Goal: Task Accomplishment & Management: Use online tool/utility

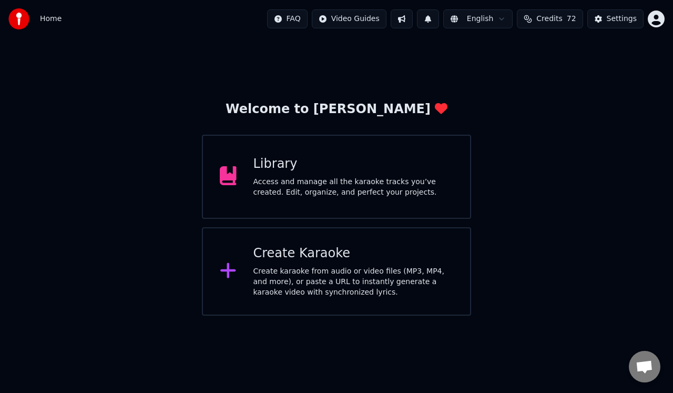
click at [316, 183] on div "Access and manage all the karaoke tracks you’ve created. Edit, organize, and pe…" at bounding box center [353, 187] width 200 height 21
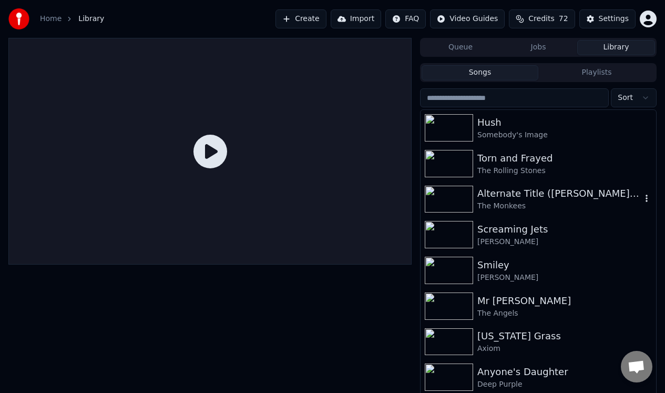
click at [459, 194] on img at bounding box center [449, 199] width 48 height 27
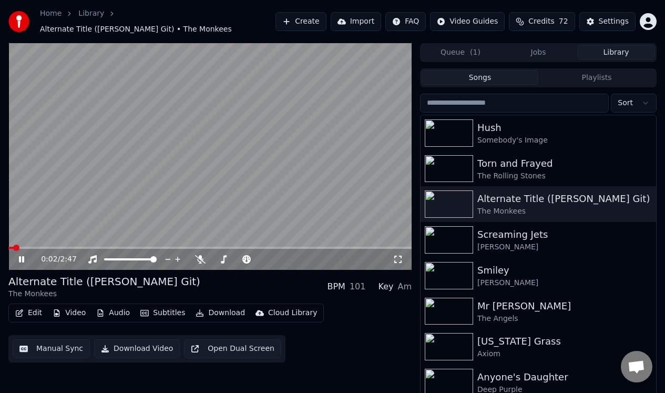
click at [46, 351] on button "Manual Sync" at bounding box center [51, 348] width 77 height 19
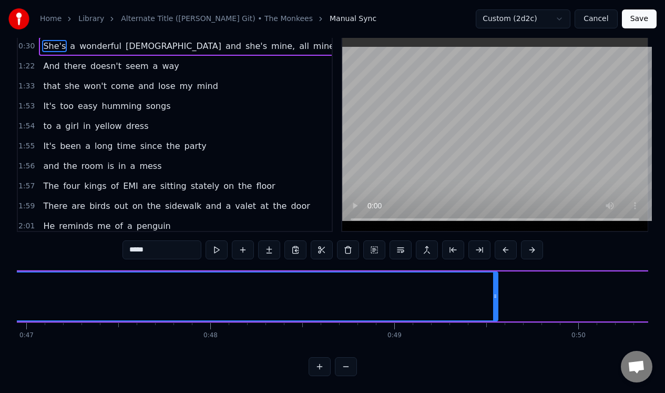
scroll to position [27, 0]
click at [347, 367] on button at bounding box center [346, 366] width 22 height 19
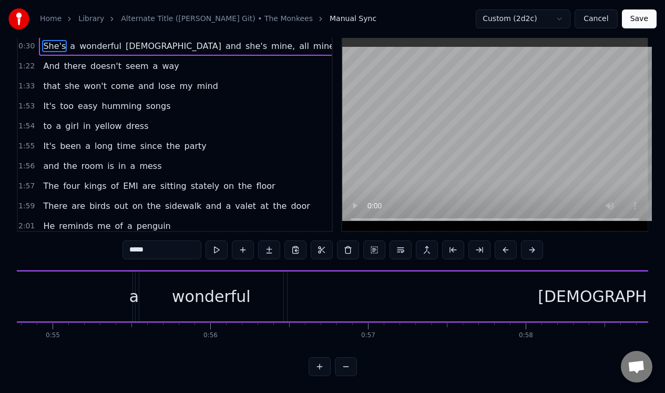
click at [347, 365] on button at bounding box center [346, 366] width 22 height 19
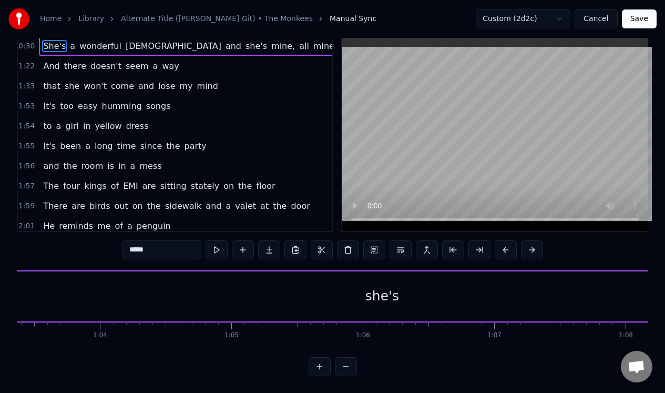
click at [347, 365] on button at bounding box center [346, 366] width 22 height 19
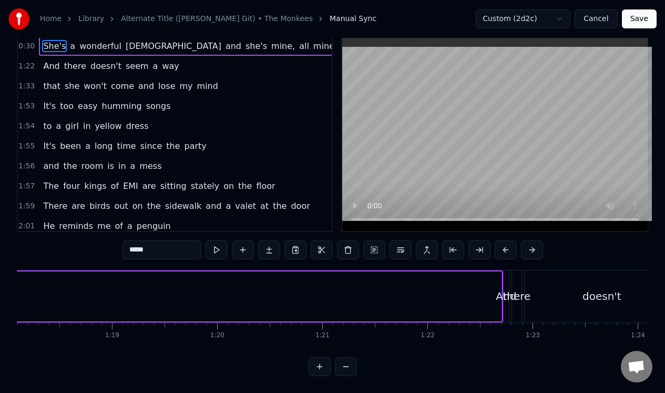
click at [347, 365] on button at bounding box center [346, 366] width 22 height 19
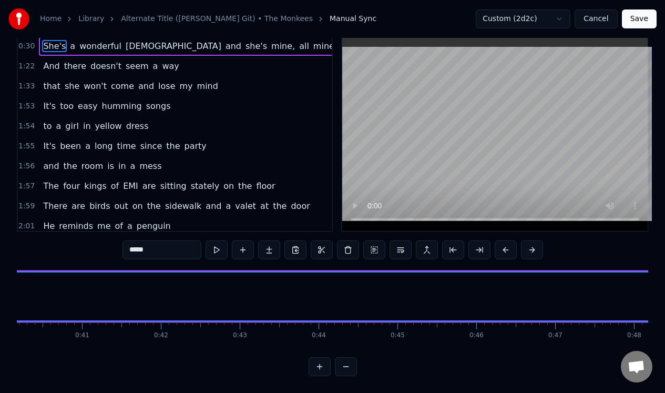
click at [347, 365] on button at bounding box center [346, 366] width 22 height 19
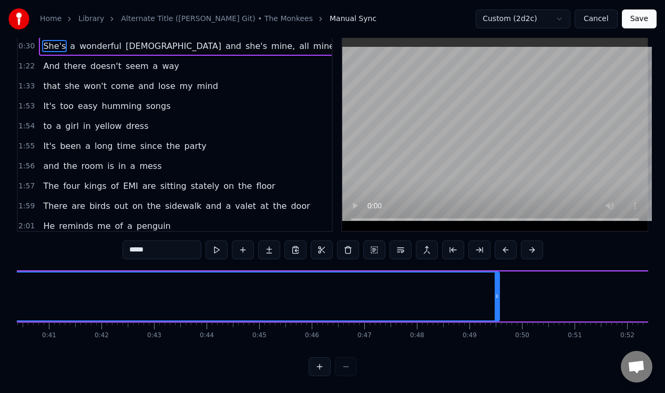
scroll to position [0, 2160]
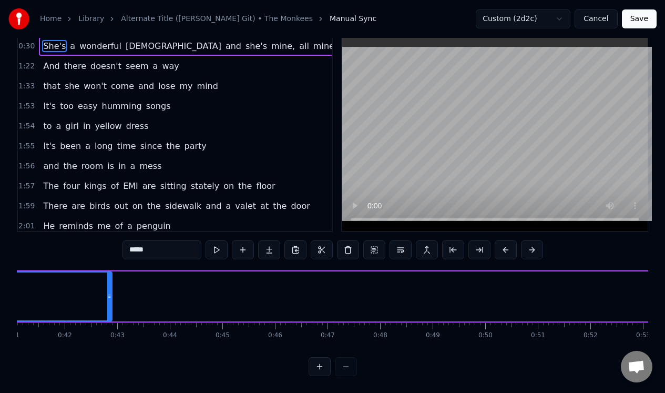
drag, startPoint x: 460, startPoint y: 300, endPoint x: 103, endPoint y: 291, distance: 357.5
click at [107, 290] on div at bounding box center [109, 296] width 4 height 48
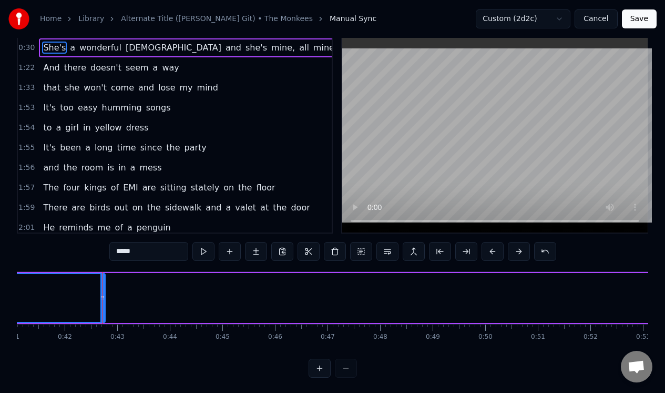
scroll to position [0, 0]
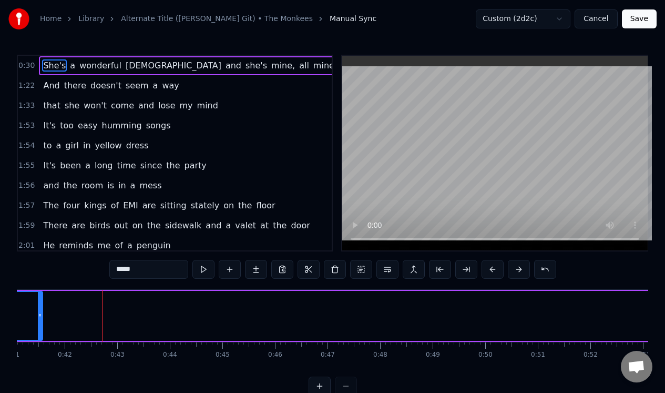
drag, startPoint x: 102, startPoint y: 320, endPoint x: 40, endPoint y: 317, distance: 62.6
click at [40, 317] on div at bounding box center [40, 316] width 4 height 48
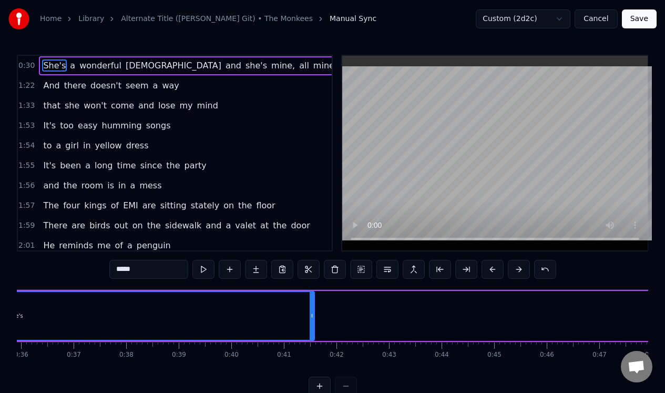
scroll to position [0, 1873]
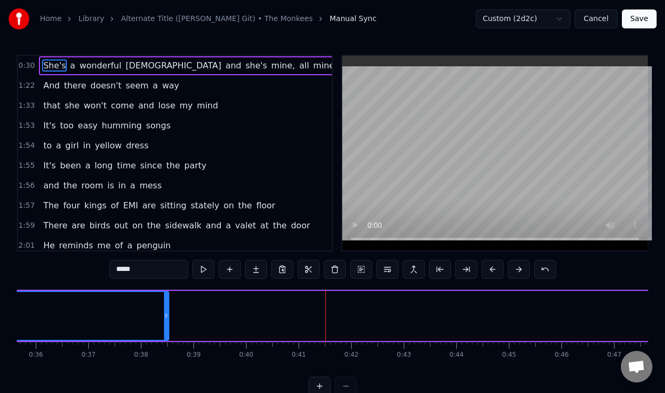
drag, startPoint x: 326, startPoint y: 321, endPoint x: 151, endPoint y: 307, distance: 175.6
drag, startPoint x: 155, startPoint y: 313, endPoint x: 78, endPoint y: 313, distance: 76.7
click at [90, 313] on icon at bounding box center [92, 315] width 4 height 8
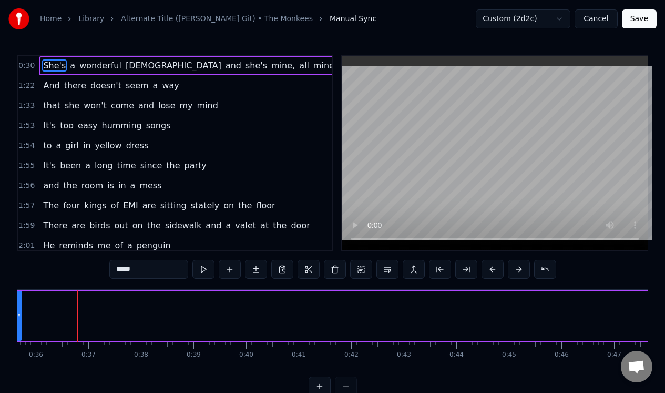
drag, startPoint x: 80, startPoint y: 313, endPoint x: 20, endPoint y: 315, distance: 59.4
click at [20, 318] on icon at bounding box center [19, 315] width 4 height 8
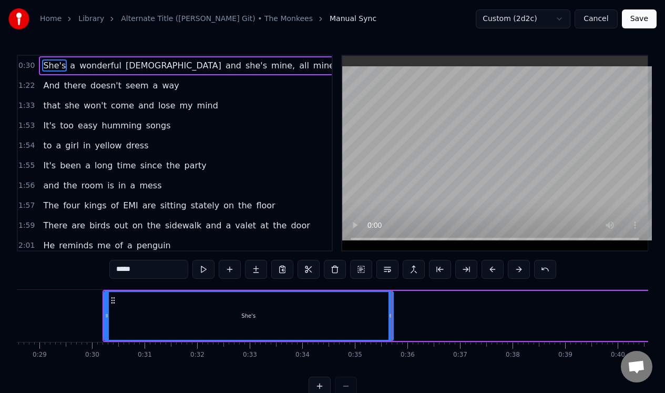
scroll to position [0, 1516]
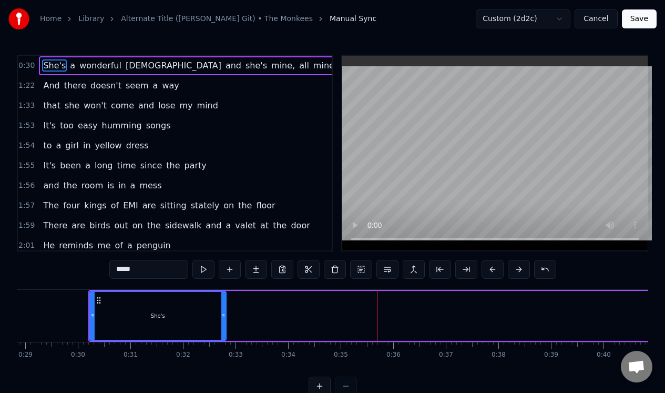
drag, startPoint x: 376, startPoint y: 312, endPoint x: 157, endPoint y: 315, distance: 219.2
click at [221, 316] on icon at bounding box center [223, 315] width 4 height 8
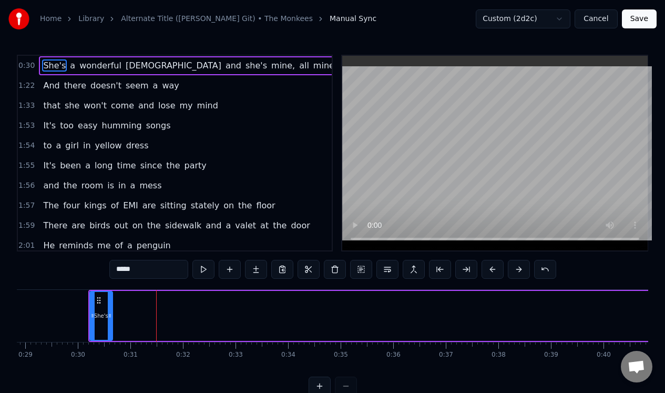
drag, startPoint x: 157, startPoint y: 314, endPoint x: 110, endPoint y: 317, distance: 47.4
click at [110, 317] on icon at bounding box center [110, 315] width 4 height 8
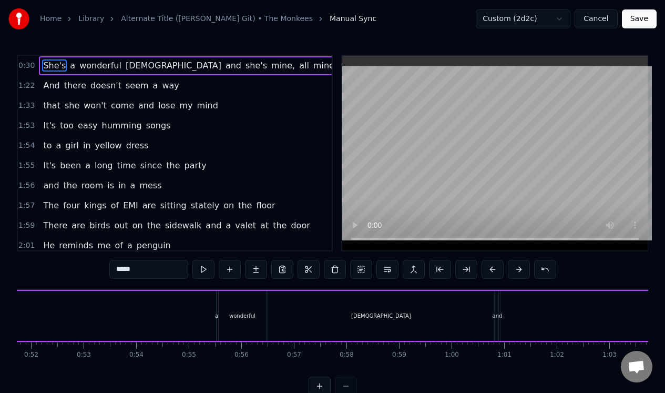
scroll to position [0, 2675]
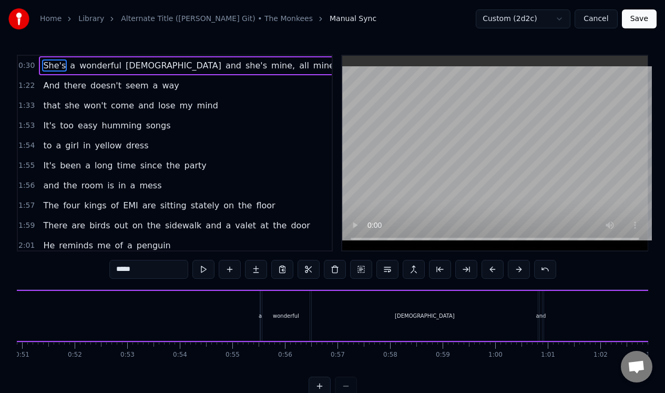
click at [261, 325] on div "a" at bounding box center [260, 316] width 1 height 50
drag, startPoint x: 263, startPoint y: 325, endPoint x: 242, endPoint y: 328, distance: 20.8
click at [242, 328] on div at bounding box center [242, 316] width 4 height 48
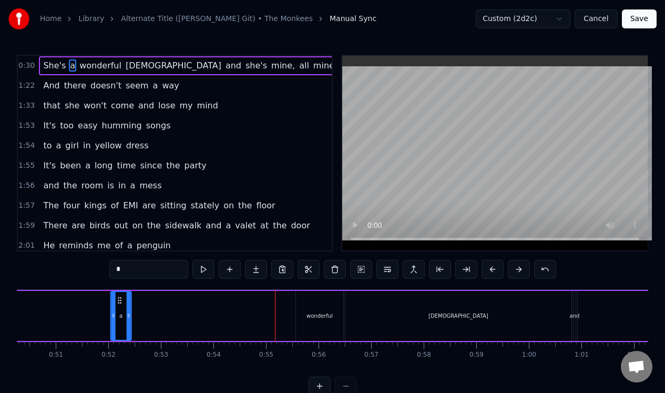
drag, startPoint x: 250, startPoint y: 299, endPoint x: 117, endPoint y: 299, distance: 133.5
click at [117, 300] on icon at bounding box center [120, 300] width 8 height 8
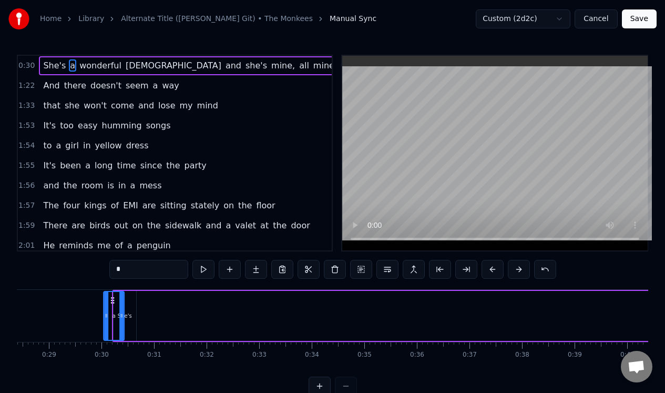
scroll to position [0, 1477]
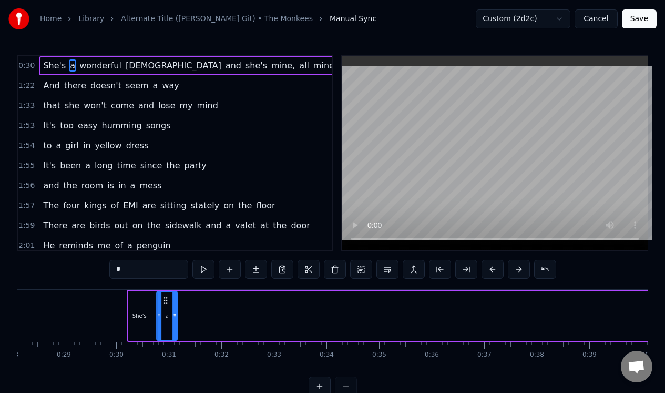
drag, startPoint x: 117, startPoint y: 299, endPoint x: 167, endPoint y: 307, distance: 51.2
click at [167, 308] on div "a" at bounding box center [166, 316] width 19 height 48
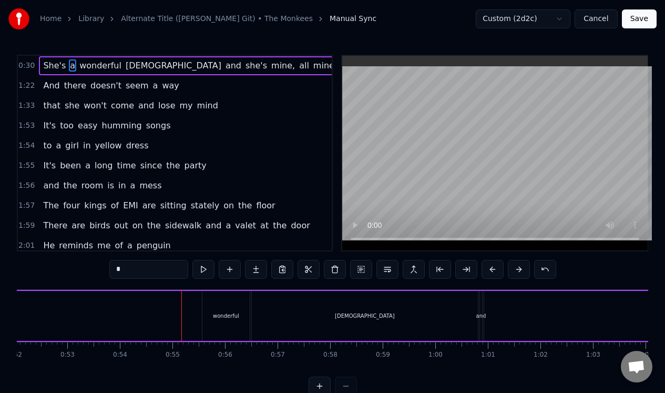
scroll to position [0, 2731]
click at [229, 307] on div "wonderful" at bounding box center [229, 316] width 47 height 50
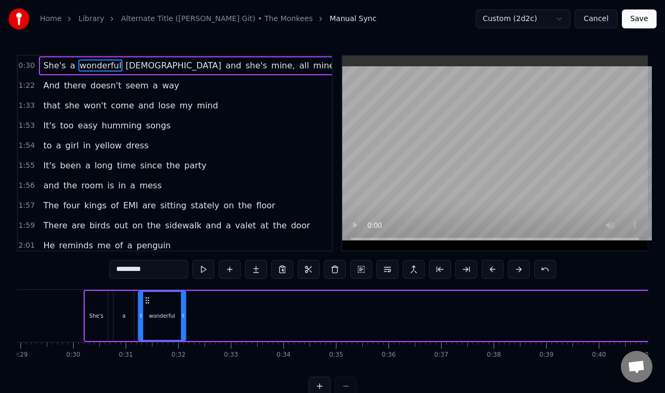
scroll to position [0, 1518]
drag, startPoint x: 215, startPoint y: 299, endPoint x: 157, endPoint y: 303, distance: 58.5
click at [157, 303] on icon at bounding box center [156, 300] width 8 height 8
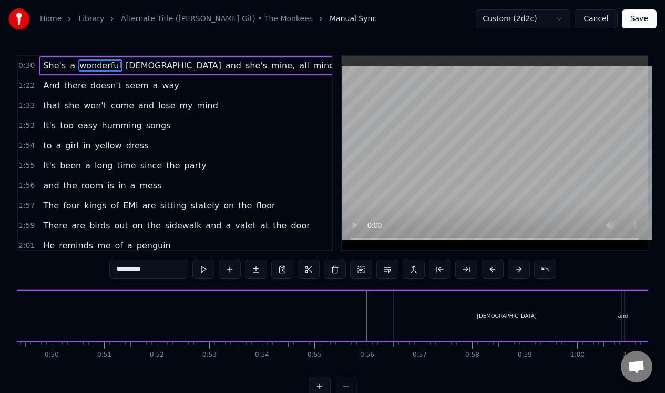
scroll to position [0, 2674]
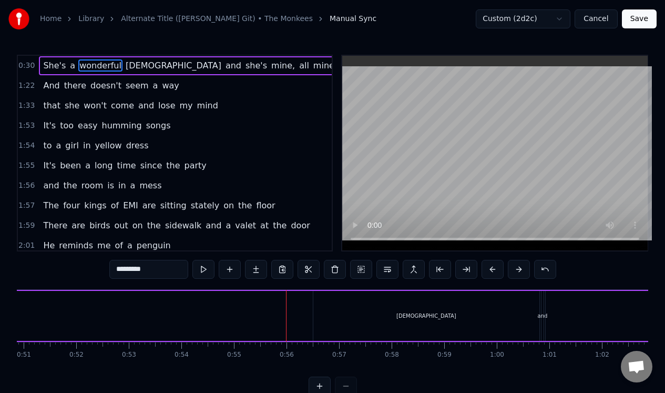
click at [340, 322] on div "[DEMOGRAPHIC_DATA]" at bounding box center [426, 316] width 226 height 50
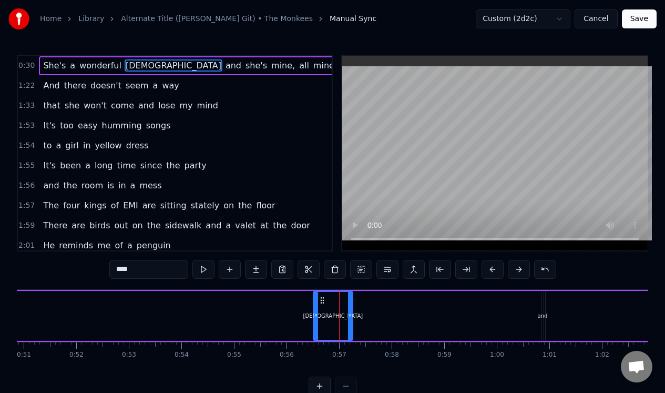
drag, startPoint x: 537, startPoint y: 303, endPoint x: 350, endPoint y: 312, distance: 186.8
click at [350, 312] on div at bounding box center [350, 316] width 4 height 48
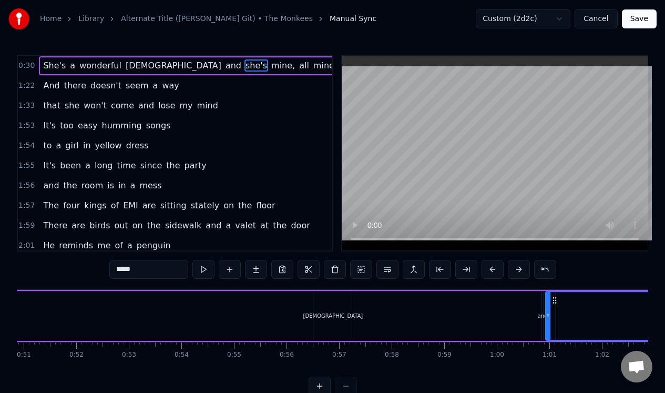
click at [541, 314] on div "and" at bounding box center [543, 316] width 10 height 8
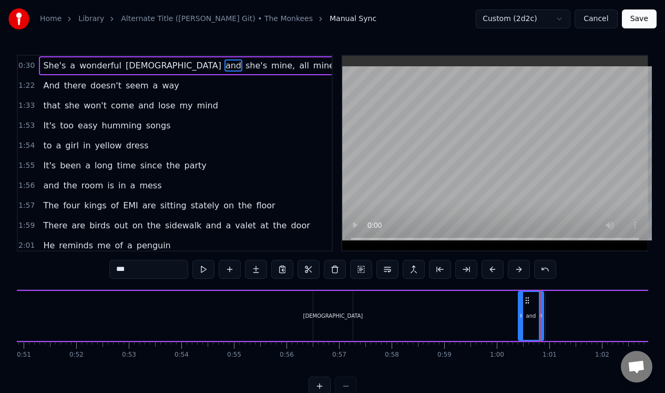
drag, startPoint x: 544, startPoint y: 313, endPoint x: 521, endPoint y: 312, distance: 23.1
click at [521, 312] on icon at bounding box center [521, 315] width 4 height 8
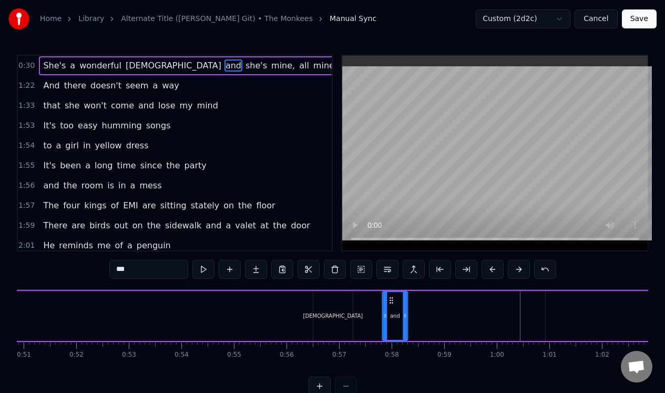
drag, startPoint x: 528, startPoint y: 301, endPoint x: 392, endPoint y: 307, distance: 136.3
click at [392, 307] on div "and" at bounding box center [395, 316] width 24 height 48
click at [333, 304] on div "[DEMOGRAPHIC_DATA]" at bounding box center [332, 316] width 39 height 50
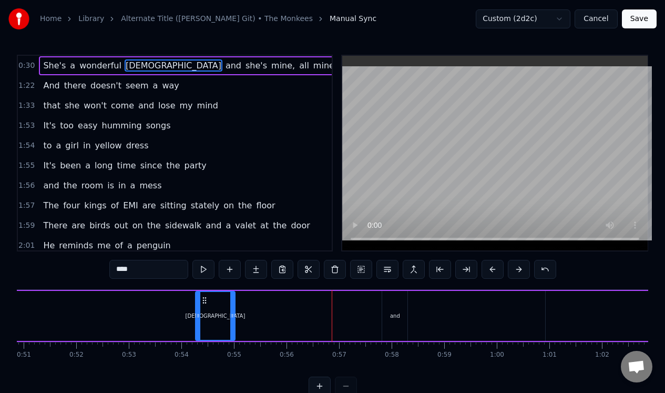
drag, startPoint x: 324, startPoint y: 297, endPoint x: 203, endPoint y: 301, distance: 120.9
click at [204, 301] on icon at bounding box center [204, 300] width 8 height 8
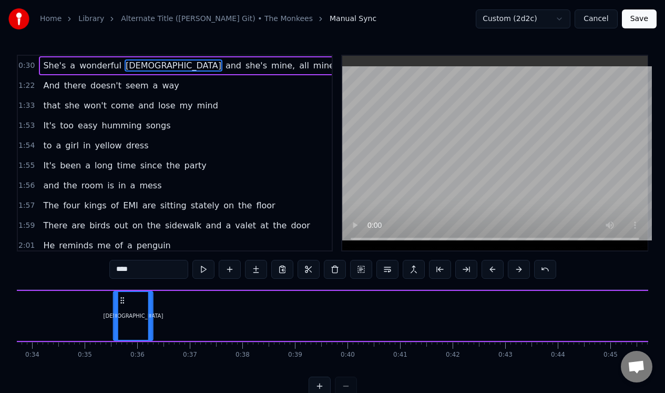
drag, startPoint x: 203, startPoint y: 301, endPoint x: 124, endPoint y: 311, distance: 80.0
click at [124, 311] on div "[DEMOGRAPHIC_DATA]" at bounding box center [133, 316] width 38 height 48
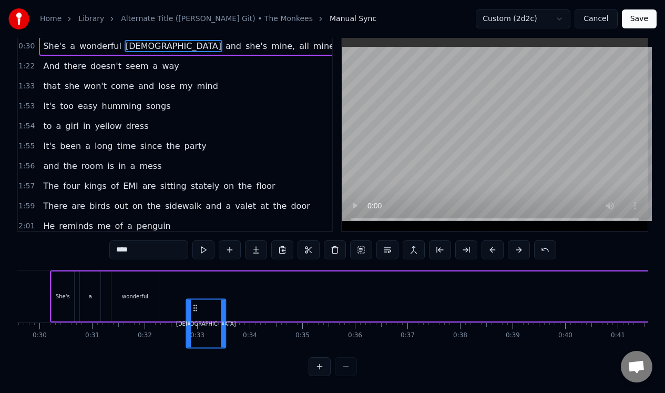
scroll to position [27, 0]
drag, startPoint x: 121, startPoint y: 299, endPoint x: 184, endPoint y: 277, distance: 66.6
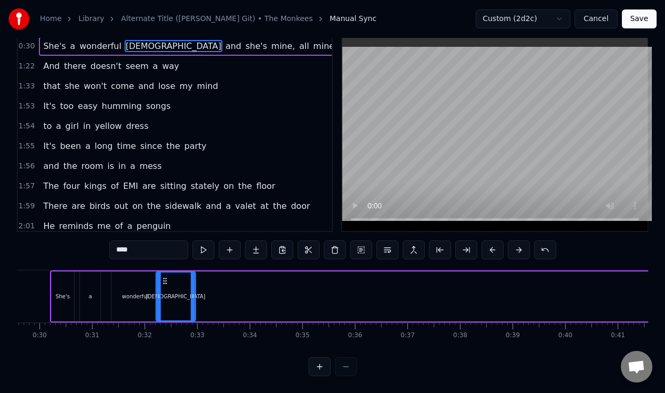
drag, startPoint x: 185, startPoint y: 273, endPoint x: 164, endPoint y: 274, distance: 21.1
click at [164, 276] on icon at bounding box center [164, 280] width 8 height 8
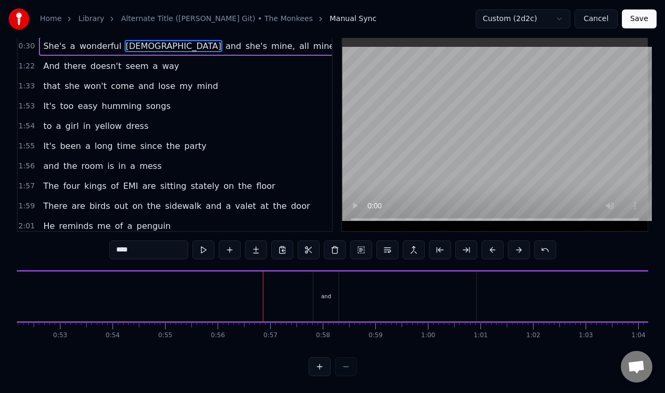
scroll to position [0, 2749]
click at [320, 278] on div "and" at bounding box center [318, 296] width 25 height 50
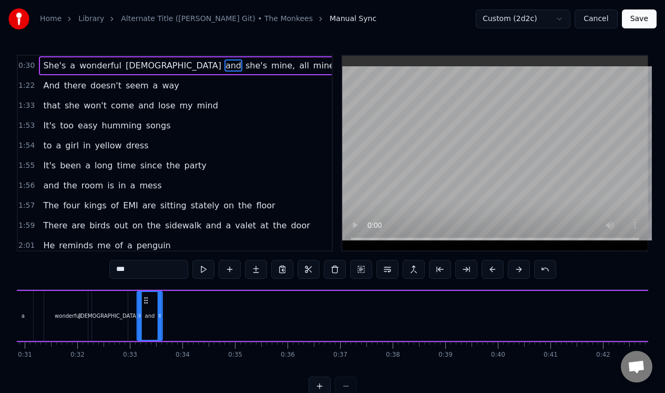
scroll to position [0, 1617]
drag, startPoint x: 316, startPoint y: 296, endPoint x: 145, endPoint y: 296, distance: 170.8
click at [145, 296] on icon at bounding box center [143, 300] width 8 height 8
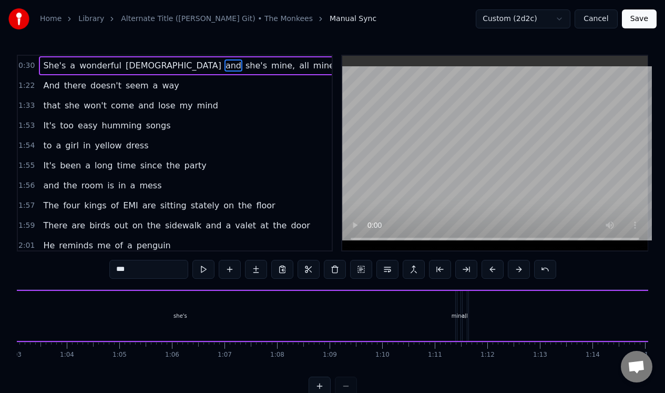
scroll to position [0, 3270]
click at [224, 314] on div "she's" at bounding box center [225, 316] width 14 height 8
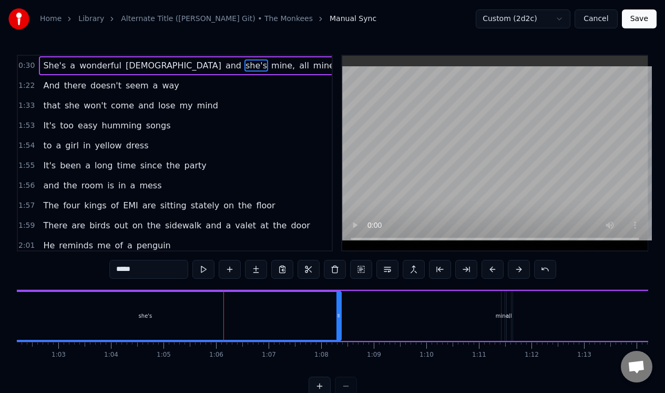
drag, startPoint x: 497, startPoint y: 305, endPoint x: 176, endPoint y: 325, distance: 321.7
click at [336, 321] on div at bounding box center [338, 316] width 4 height 48
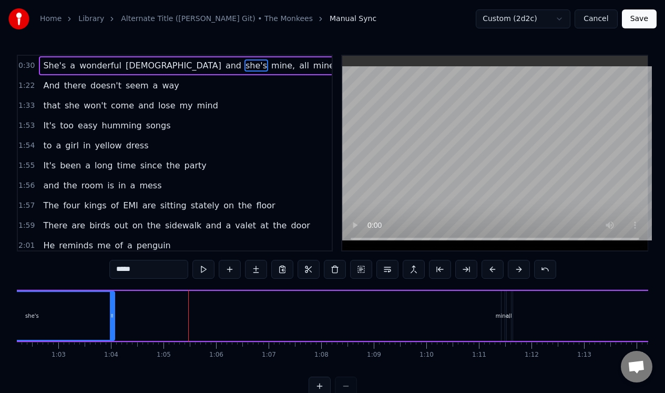
drag, startPoint x: 188, startPoint y: 301, endPoint x: 101, endPoint y: 300, distance: 87.3
click at [110, 300] on div at bounding box center [112, 316] width 4 height 48
click at [504, 310] on div "mine," at bounding box center [503, 316] width 4 height 50
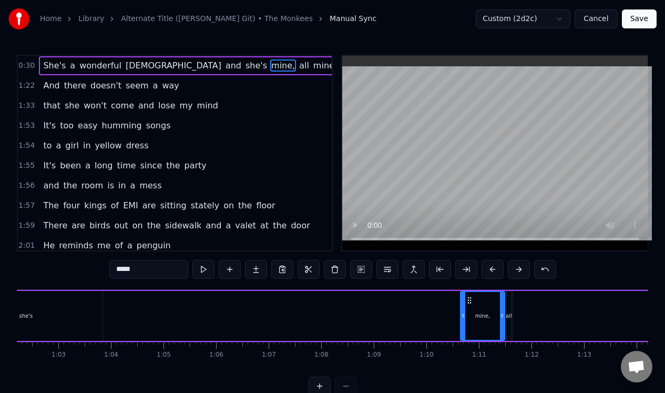
drag, startPoint x: 506, startPoint y: 310, endPoint x: 466, endPoint y: 315, distance: 40.3
click at [465, 316] on div "mine," at bounding box center [482, 316] width 43 height 48
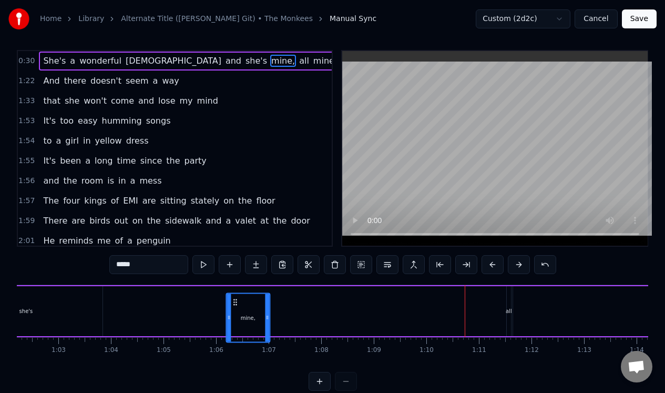
drag, startPoint x: 470, startPoint y: 299, endPoint x: 235, endPoint y: 321, distance: 236.0
click at [235, 321] on div "mine," at bounding box center [248, 317] width 43 height 48
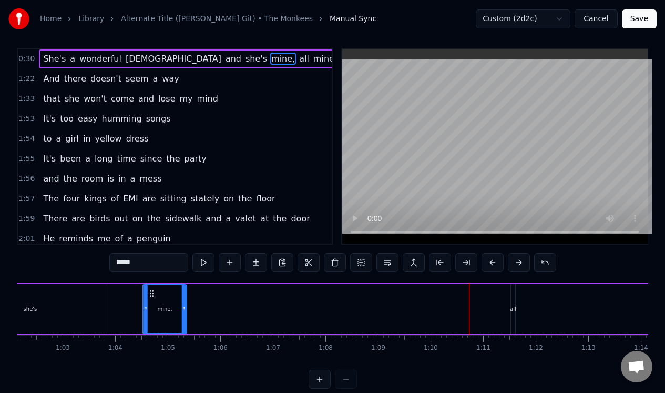
drag, startPoint x: 234, startPoint y: 292, endPoint x: 138, endPoint y: 289, distance: 95.7
click at [148, 290] on icon at bounding box center [152, 293] width 8 height 8
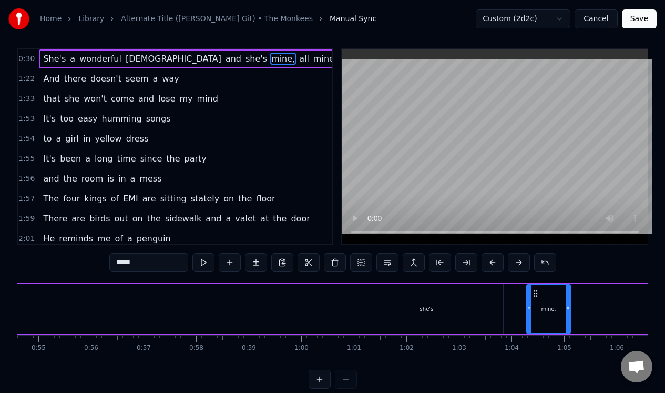
scroll to position [0, 2862]
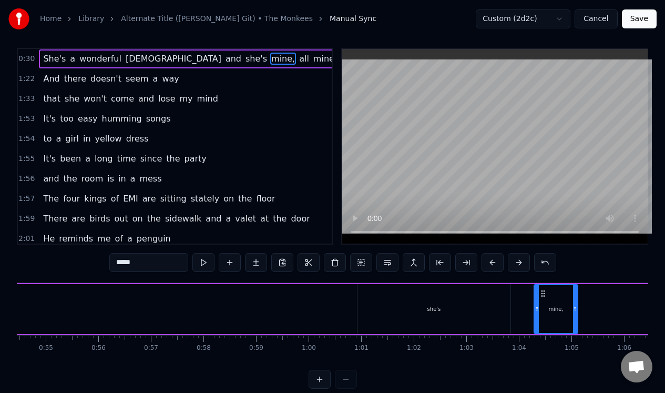
click at [410, 302] on div "she's" at bounding box center [433, 309] width 153 height 50
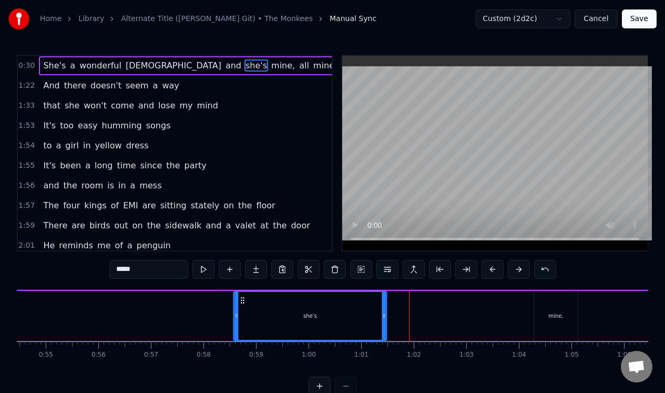
drag, startPoint x: 365, startPoint y: 299, endPoint x: 228, endPoint y: 294, distance: 136.8
click at [234, 295] on div "she's" at bounding box center [310, 316] width 152 height 48
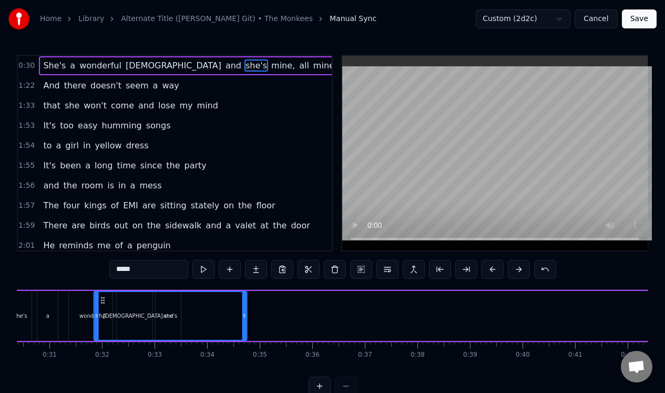
scroll to position [0, 1587]
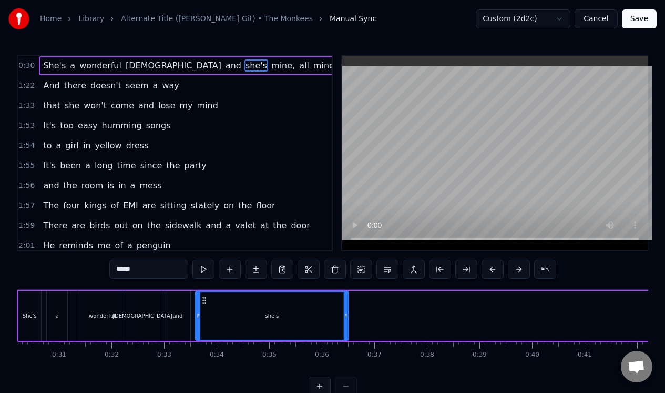
drag, startPoint x: 234, startPoint y: 301, endPoint x: 204, endPoint y: 305, distance: 30.2
click at [204, 305] on div "she's" at bounding box center [272, 316] width 152 height 48
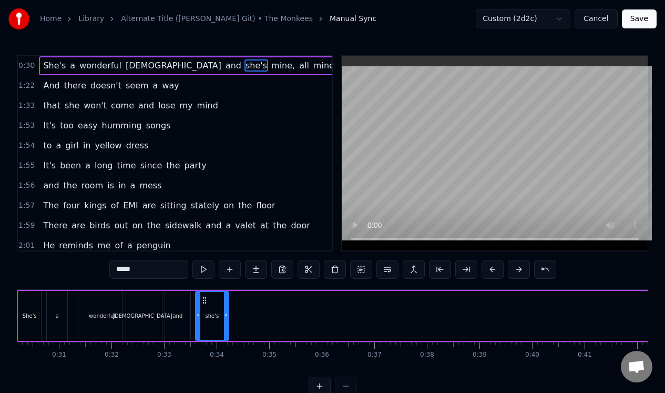
drag, startPoint x: 346, startPoint y: 321, endPoint x: 228, endPoint y: 327, distance: 118.9
click at [228, 327] on div at bounding box center [226, 316] width 4 height 48
drag, startPoint x: 228, startPoint y: 327, endPoint x: 214, endPoint y: 329, distance: 13.2
click at [214, 329] on div at bounding box center [214, 316] width 4 height 48
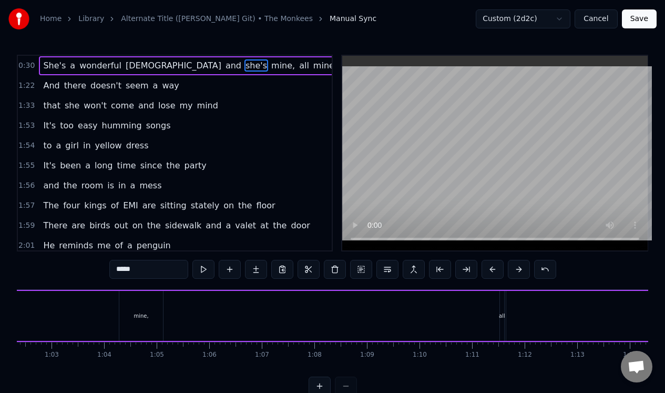
scroll to position [0, 3232]
click at [544, 311] on div "all" at bounding box center [546, 316] width 4 height 50
type input "***"
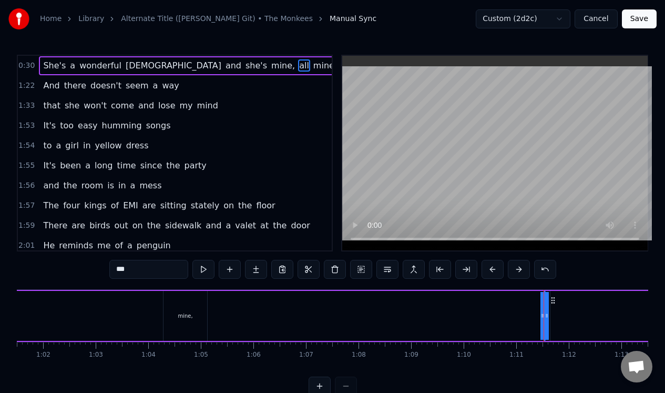
drag, startPoint x: 547, startPoint y: 310, endPoint x: 522, endPoint y: 314, distance: 25.2
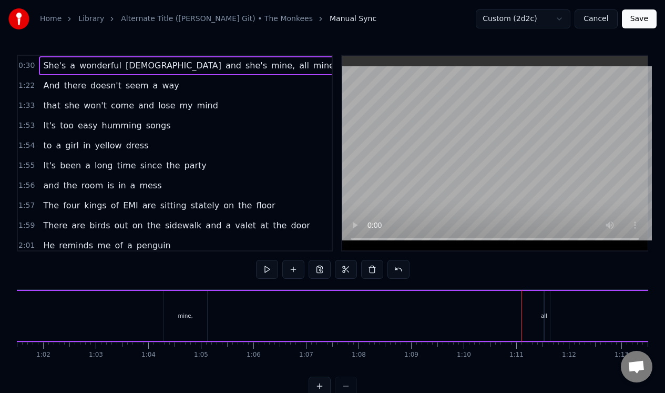
click at [543, 307] on div "all" at bounding box center [543, 316] width 1 height 50
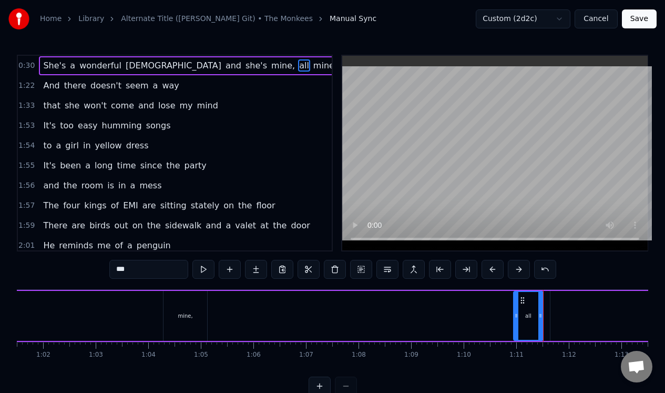
drag, startPoint x: 547, startPoint y: 306, endPoint x: 518, endPoint y: 305, distance: 28.9
click at [516, 307] on div at bounding box center [516, 316] width 4 height 48
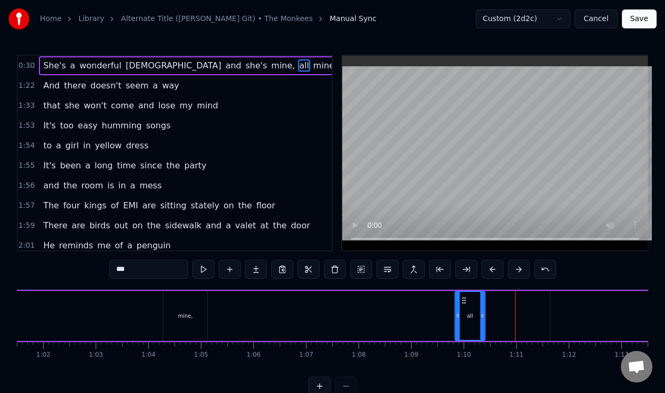
drag, startPoint x: 522, startPoint y: 300, endPoint x: 401, endPoint y: 307, distance: 121.1
click at [456, 307] on div "all" at bounding box center [470, 316] width 29 height 48
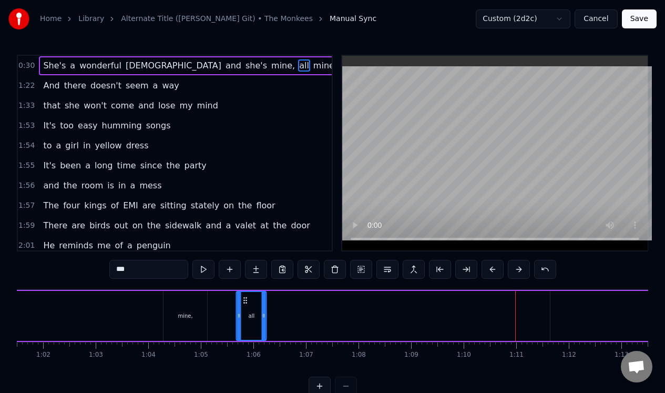
drag, startPoint x: 400, startPoint y: 297, endPoint x: 248, endPoint y: 311, distance: 153.0
click at [246, 311] on div "all" at bounding box center [251, 316] width 29 height 48
click at [193, 315] on div "mine," at bounding box center [185, 316] width 44 height 50
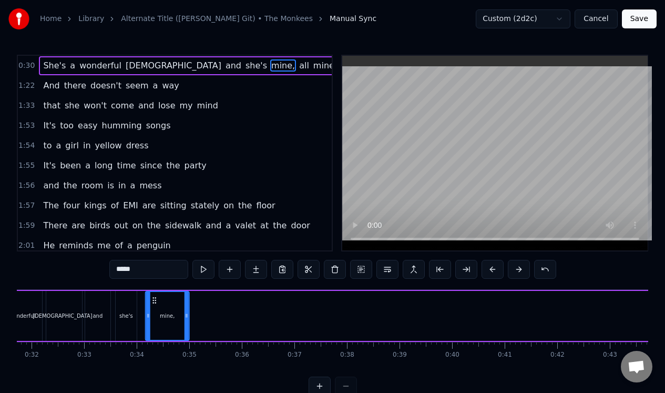
scroll to position [0, 1667]
drag, startPoint x: 172, startPoint y: 298, endPoint x: 153, endPoint y: 310, distance: 22.2
click at [153, 310] on div "mine," at bounding box center [166, 316] width 43 height 48
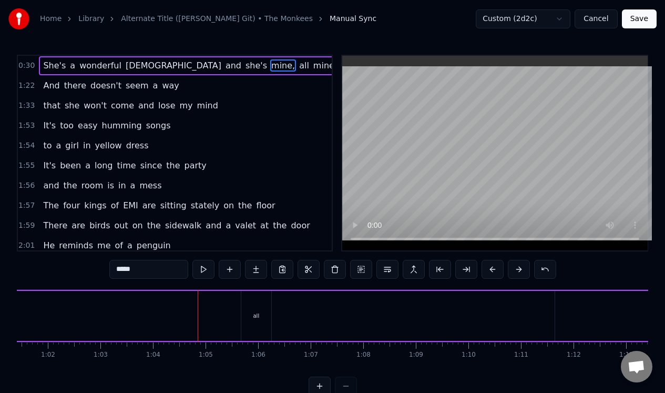
scroll to position [0, 3224]
click at [260, 315] on div "all" at bounding box center [259, 316] width 6 height 8
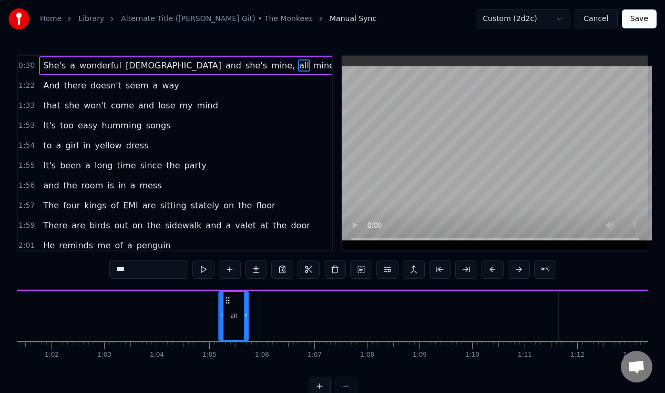
drag, startPoint x: 254, startPoint y: 301, endPoint x: 223, endPoint y: 307, distance: 31.6
click at [223, 307] on div "all" at bounding box center [233, 316] width 29 height 48
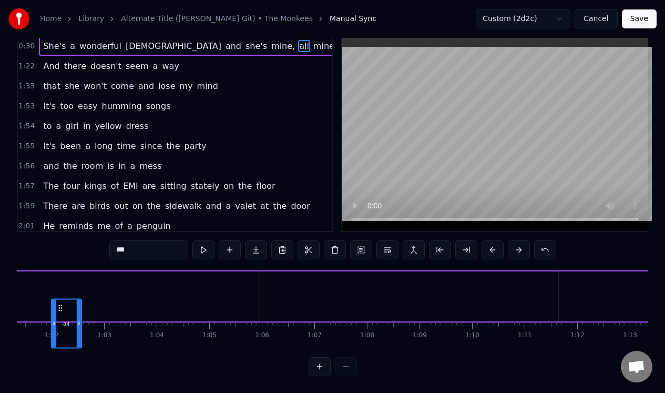
scroll to position [27, 0]
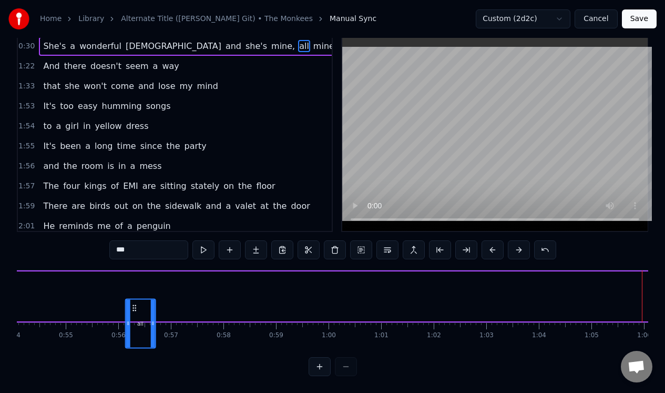
drag, startPoint x: 227, startPoint y: 299, endPoint x: 77, endPoint y: 275, distance: 151.0
click at [77, 275] on div "She's a wonderful [DEMOGRAPHIC_DATA] and she's mine, all mine" at bounding box center [142, 296] width 2761 height 52
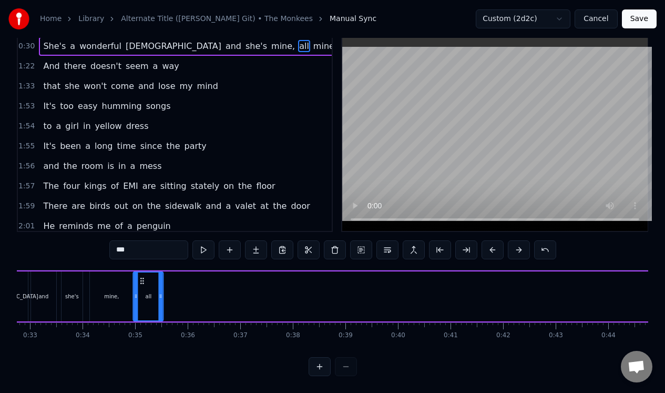
scroll to position [0, 1718]
drag, startPoint x: 77, startPoint y: 275, endPoint x: 152, endPoint y: 267, distance: 75.6
click at [152, 272] on div "all" at bounding box center [157, 296] width 29 height 48
drag, startPoint x: 170, startPoint y: 293, endPoint x: 162, endPoint y: 293, distance: 8.4
click at [162, 293] on div at bounding box center [161, 296] width 4 height 48
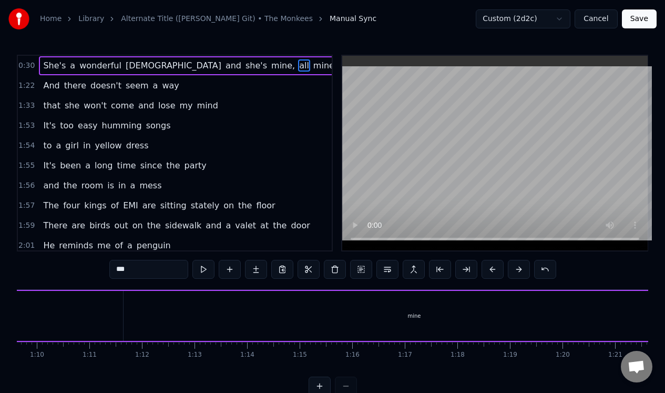
scroll to position [0, 3663]
click at [361, 329] on div "mine" at bounding box center [410, 316] width 581 height 50
type input "****"
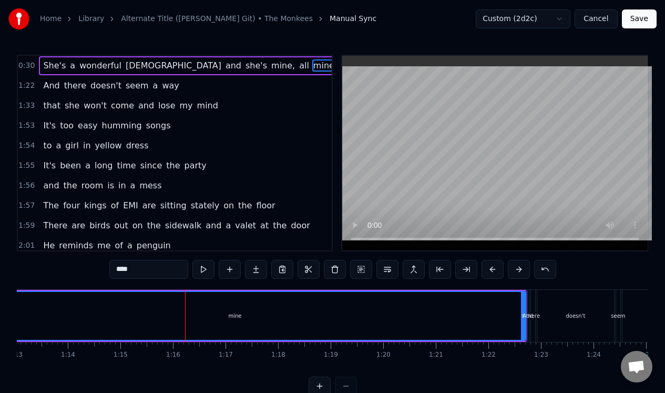
scroll to position [0, 3897]
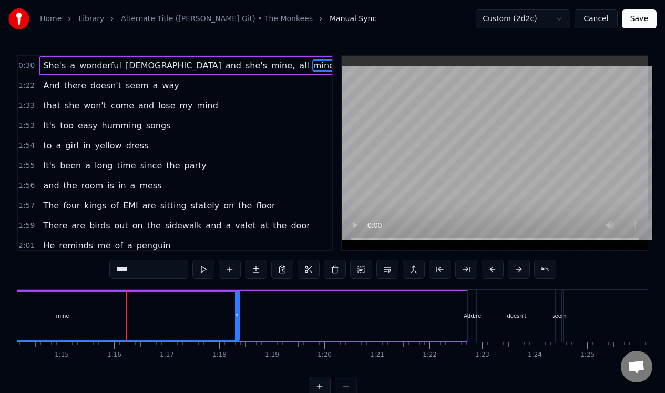
drag, startPoint x: 465, startPoint y: 327, endPoint x: 228, endPoint y: 327, distance: 236.5
click at [235, 326] on div at bounding box center [237, 316] width 4 height 48
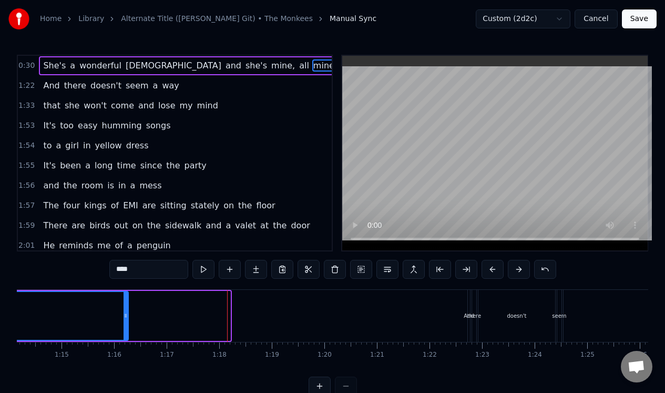
drag, startPoint x: 228, startPoint y: 327, endPoint x: 124, endPoint y: 333, distance: 104.2
click at [125, 333] on div at bounding box center [126, 316] width 4 height 48
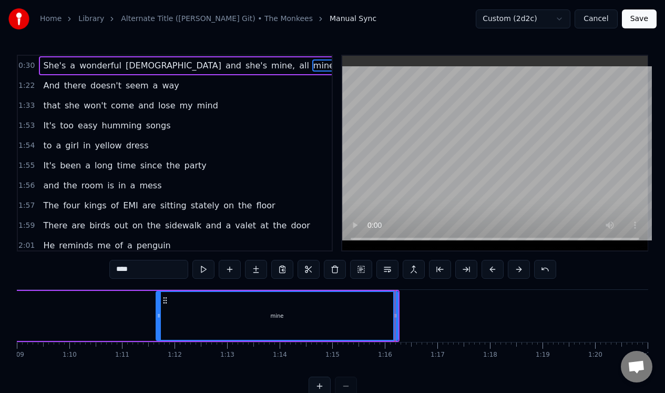
scroll to position [0, 3655]
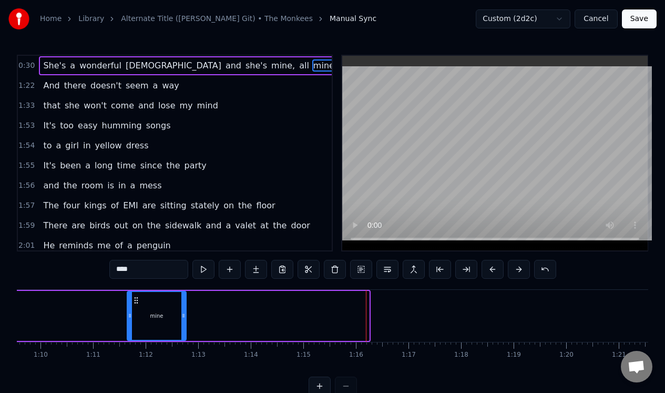
drag, startPoint x: 367, startPoint y: 323, endPoint x: 182, endPoint y: 330, distance: 184.6
click at [182, 330] on div at bounding box center [183, 316] width 4 height 48
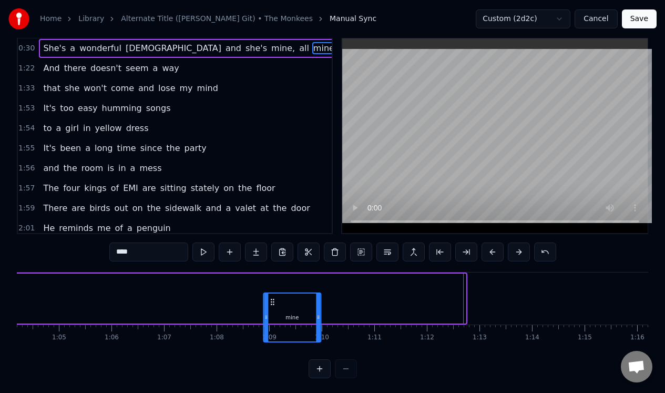
scroll to position [19, 0]
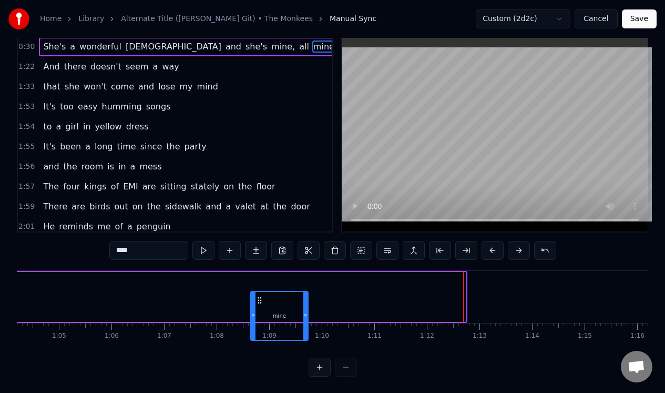
drag, startPoint x: 416, startPoint y: 299, endPoint x: 234, endPoint y: 296, distance: 181.9
click at [255, 296] on icon at bounding box center [259, 300] width 8 height 8
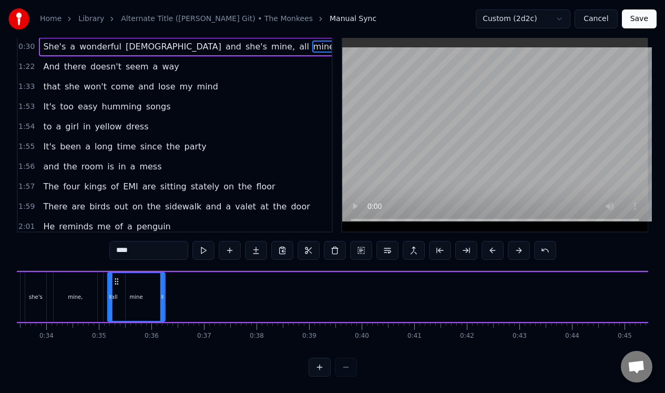
scroll to position [0, 1741]
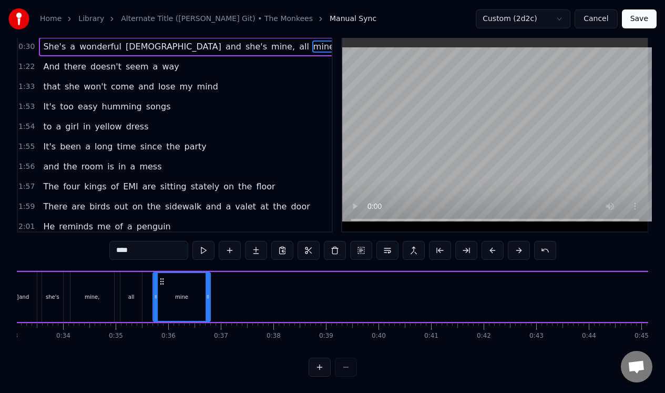
drag, startPoint x: 233, startPoint y: 278, endPoint x: 160, endPoint y: 284, distance: 73.3
click at [160, 284] on icon at bounding box center [162, 281] width 8 height 8
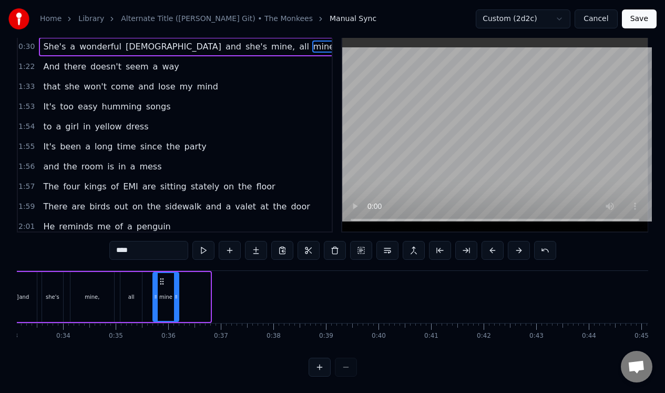
drag, startPoint x: 207, startPoint y: 282, endPoint x: 175, endPoint y: 283, distance: 31.6
click at [175, 283] on div at bounding box center [176, 297] width 4 height 48
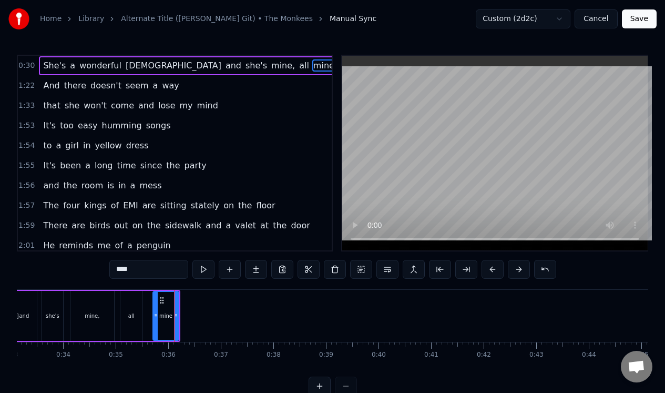
click at [215, 87] on div "1:22 And there doesn't seem a way" at bounding box center [175, 86] width 314 height 20
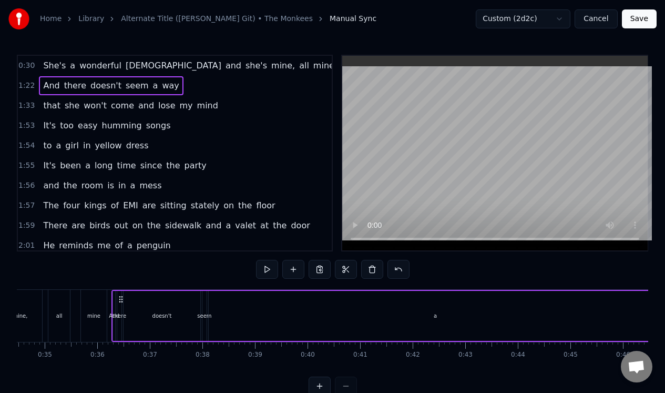
scroll to position [0, 1795]
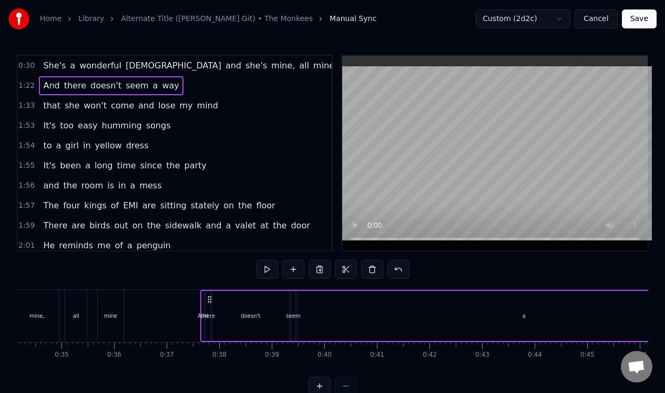
drag, startPoint x: 79, startPoint y: 297, endPoint x: 210, endPoint y: 304, distance: 131.0
click at [210, 304] on div "And there doesn't seem a way" at bounding box center [478, 316] width 556 height 52
click at [209, 309] on div "there" at bounding box center [208, 316] width 4 height 50
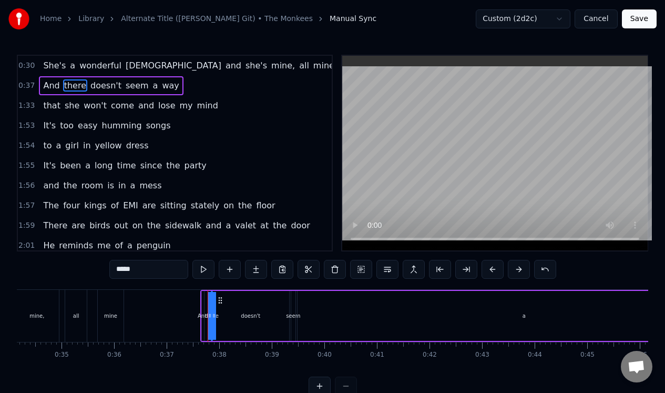
drag, startPoint x: 209, startPoint y: 307, endPoint x: 219, endPoint y: 309, distance: 10.0
click at [219, 309] on div "And there doesn't seem a way" at bounding box center [478, 316] width 556 height 52
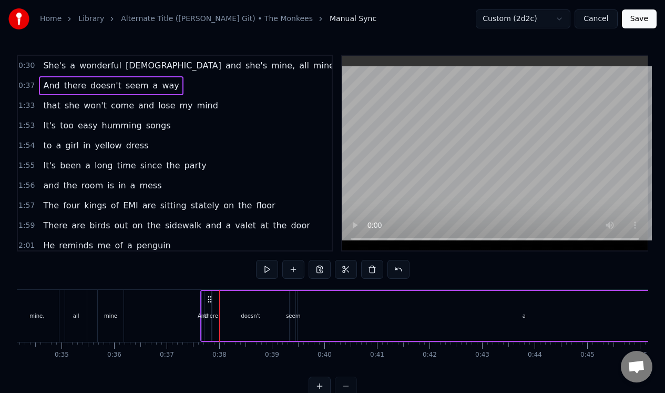
click at [202, 313] on div "And" at bounding box center [203, 316] width 11 height 8
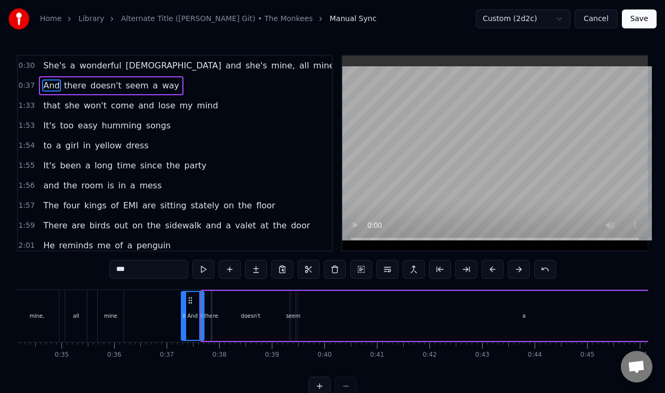
drag, startPoint x: 204, startPoint y: 312, endPoint x: 184, endPoint y: 314, distance: 20.6
click at [184, 314] on icon at bounding box center [184, 315] width 4 height 8
click at [208, 318] on div "there" at bounding box center [211, 316] width 14 height 8
type input "*****"
drag, startPoint x: 215, startPoint y: 317, endPoint x: 223, endPoint y: 317, distance: 7.9
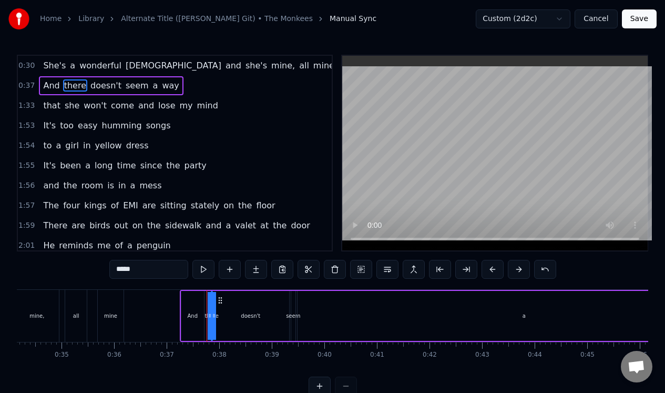
click at [223, 317] on div "And there doesn't seem a way" at bounding box center [468, 316] width 577 height 52
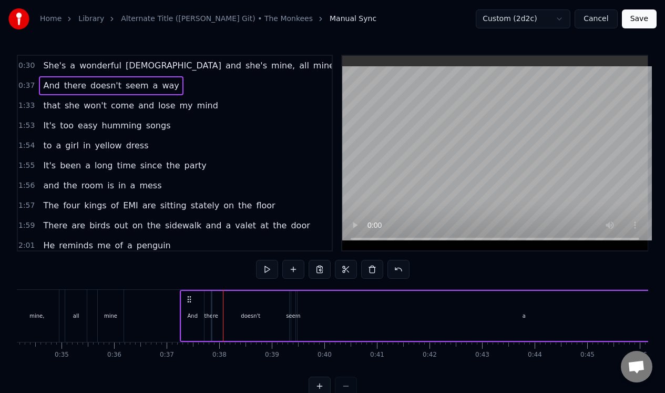
click at [212, 322] on div "doesn't" at bounding box center [251, 316] width 78 height 50
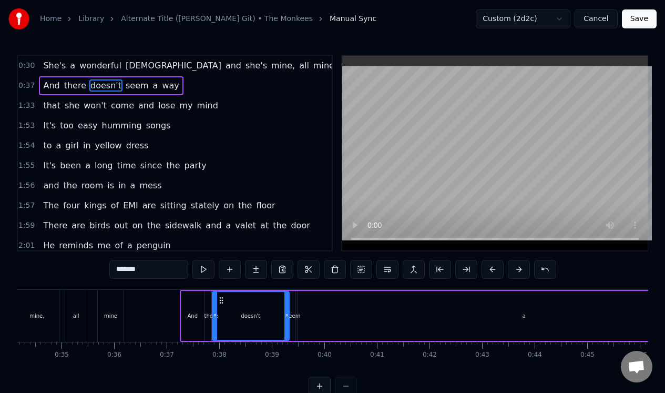
click at [207, 323] on div "And there doesn't seem a way" at bounding box center [468, 316] width 577 height 52
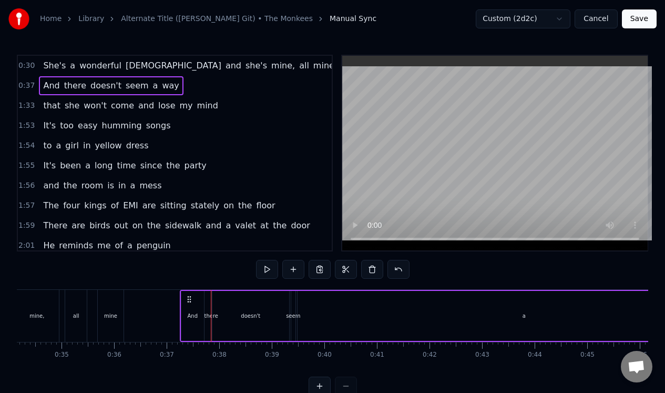
click at [210, 314] on div "there" at bounding box center [211, 316] width 14 height 8
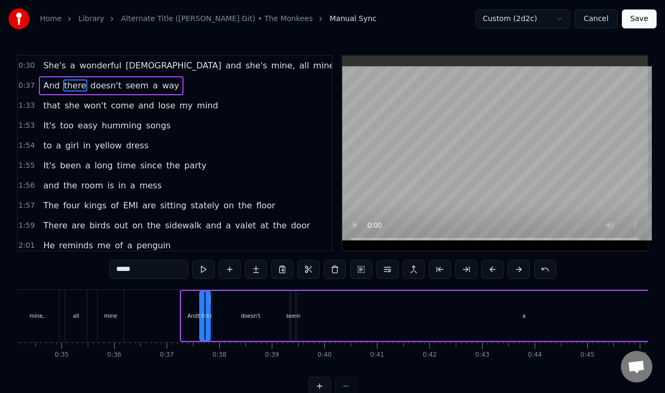
drag, startPoint x: 213, startPoint y: 314, endPoint x: 202, endPoint y: 318, distance: 12.5
click at [202, 318] on icon at bounding box center [202, 315] width 4 height 8
drag, startPoint x: 209, startPoint y: 306, endPoint x: 223, endPoint y: 306, distance: 14.2
click at [223, 306] on div at bounding box center [223, 316] width 4 height 48
drag, startPoint x: 208, startPoint y: 299, endPoint x: 221, endPoint y: 301, distance: 12.8
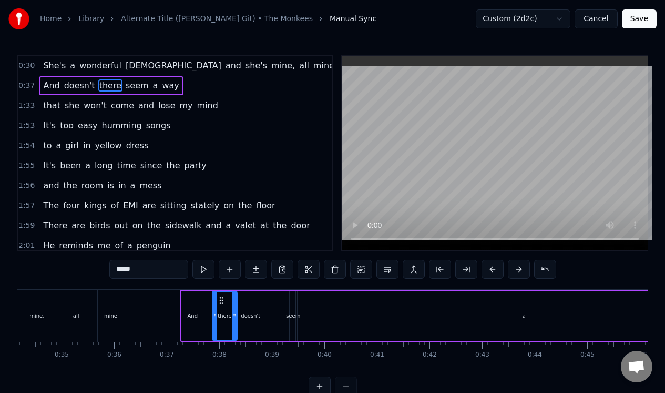
click at [534, 317] on div "a" at bounding box center [523, 316] width 453 height 50
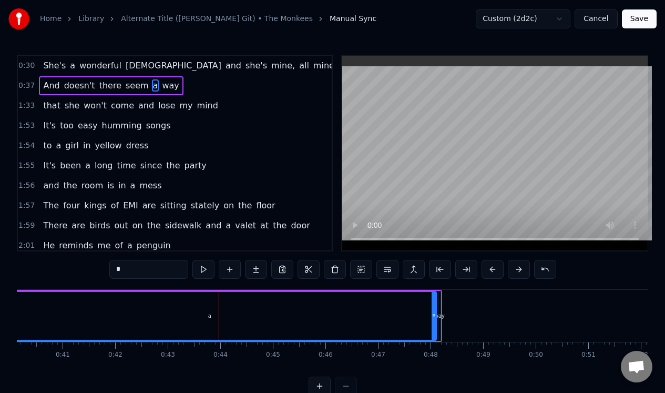
scroll to position [0, 2098]
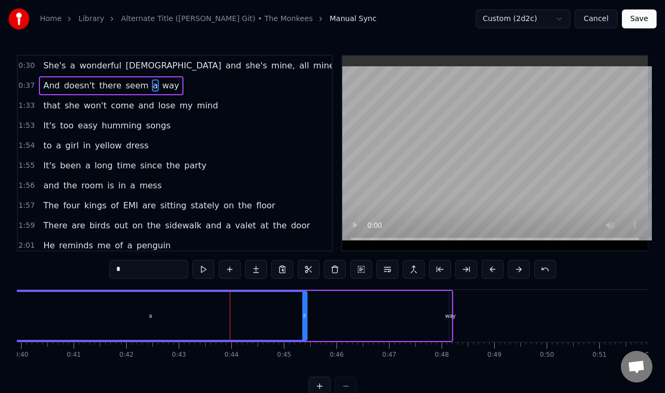
drag, startPoint x: 444, startPoint y: 326, endPoint x: 256, endPoint y: 324, distance: 188.2
click at [302, 324] on div at bounding box center [304, 316] width 4 height 48
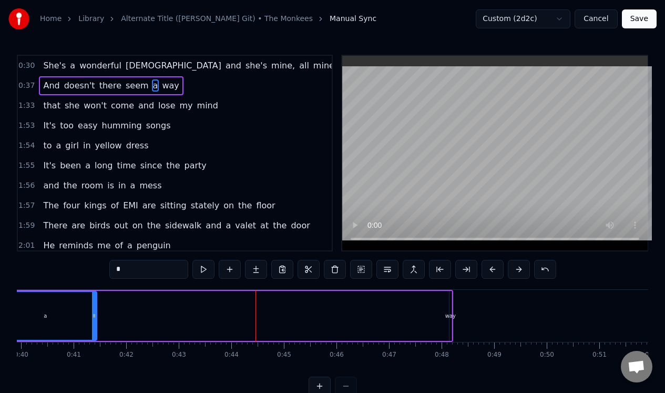
drag, startPoint x: 256, startPoint y: 323, endPoint x: 93, endPoint y: 321, distance: 164.0
click at [93, 321] on div at bounding box center [94, 316] width 4 height 48
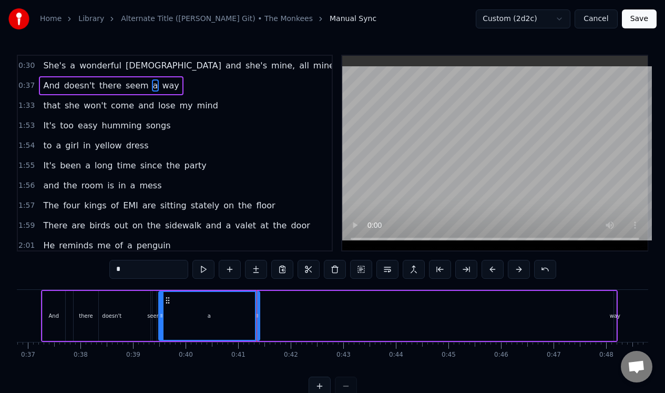
scroll to position [0, 1937]
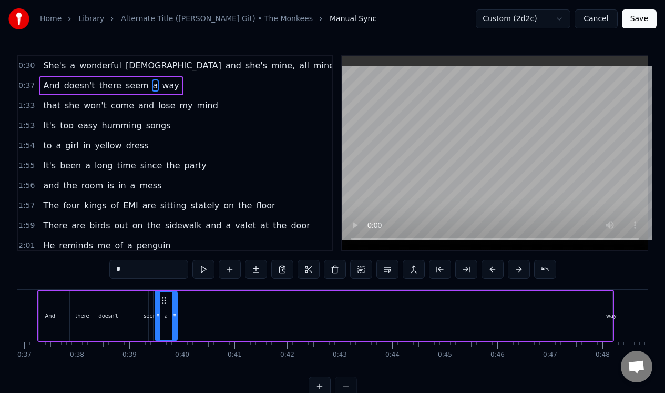
drag, startPoint x: 255, startPoint y: 317, endPoint x: 176, endPoint y: 317, distance: 78.8
click at [176, 317] on icon at bounding box center [174, 315] width 4 height 8
drag, startPoint x: 176, startPoint y: 324, endPoint x: 170, endPoint y: 325, distance: 5.4
click at [170, 325] on div at bounding box center [169, 316] width 4 height 48
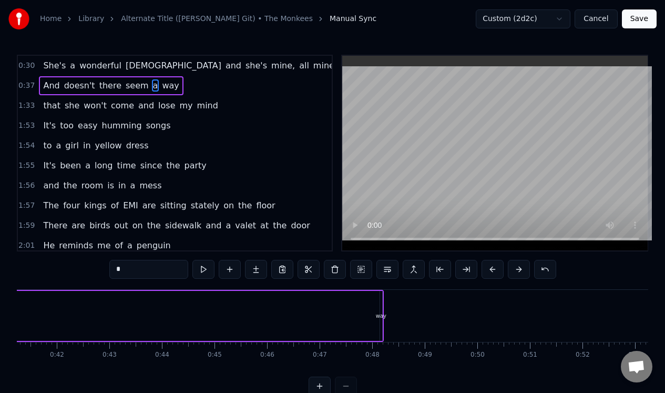
scroll to position [0, 2179]
click at [372, 315] on div "way" at bounding box center [370, 316] width 11 height 8
type input "***"
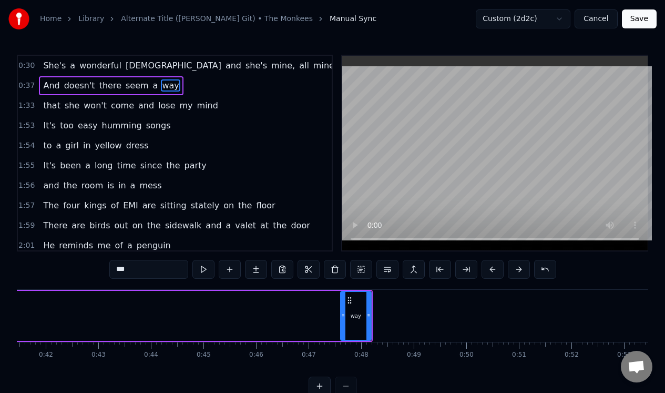
drag, startPoint x: 372, startPoint y: 313, endPoint x: 343, endPoint y: 323, distance: 30.1
click at [343, 323] on div at bounding box center [343, 316] width 4 height 48
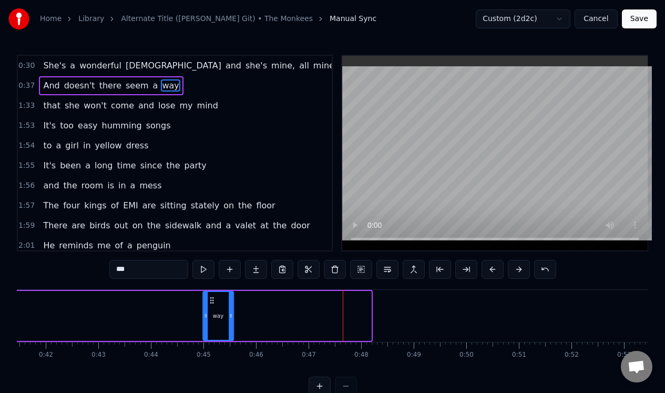
drag, startPoint x: 350, startPoint y: 296, endPoint x: 213, endPoint y: 307, distance: 137.6
click at [213, 307] on div "way" at bounding box center [217, 316] width 29 height 48
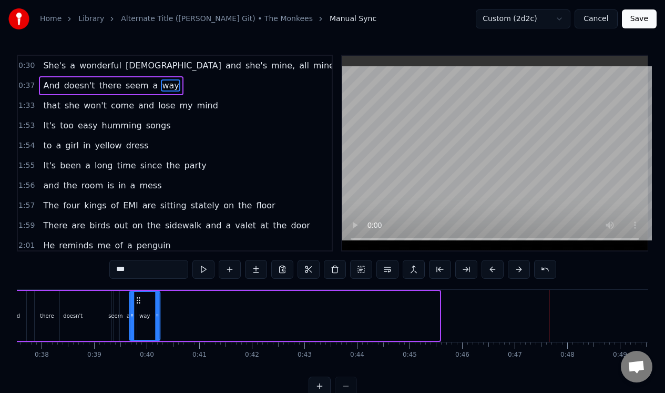
scroll to position [0, 1968]
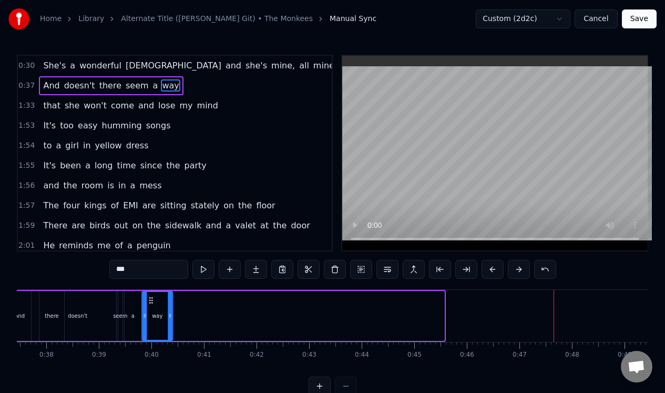
drag, startPoint x: 210, startPoint y: 297, endPoint x: 149, endPoint y: 313, distance: 62.5
click at [149, 314] on div "way" at bounding box center [156, 316] width 29 height 48
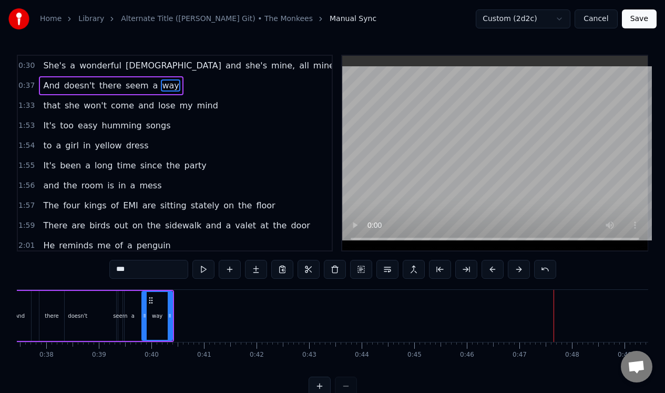
click at [237, 110] on div "1:33 that she won't come and lose my mind" at bounding box center [175, 106] width 314 height 20
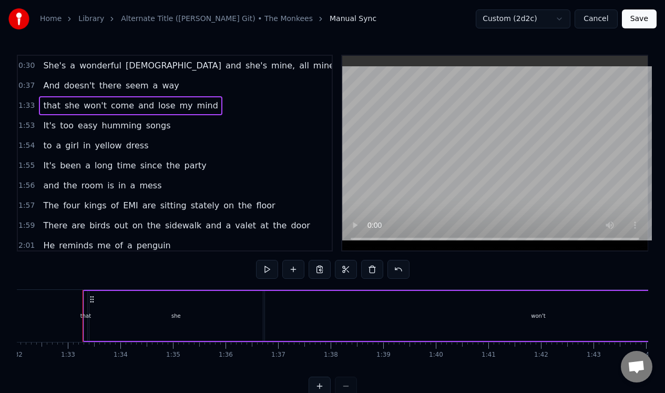
scroll to position [0, 4850]
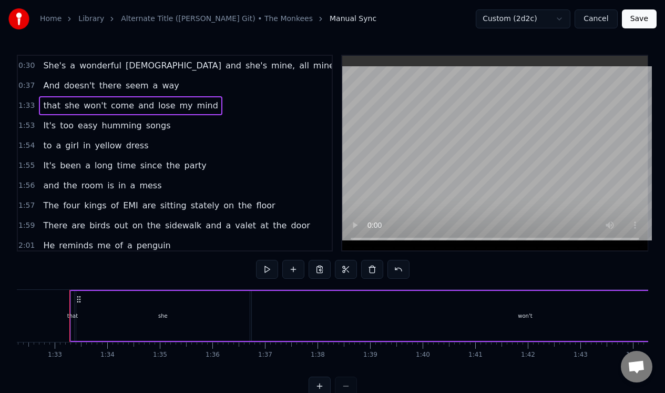
drag, startPoint x: 73, startPoint y: 312, endPoint x: 94, endPoint y: 309, distance: 21.2
click at [94, 309] on div "that she won't come and lose my mind" at bounding box center [605, 316] width 1072 height 52
drag, startPoint x: 73, startPoint y: 311, endPoint x: 96, endPoint y: 312, distance: 22.6
click at [96, 312] on div "that she won't come and lose my mind" at bounding box center [605, 316] width 1072 height 52
click at [74, 313] on div "that" at bounding box center [72, 316] width 11 height 8
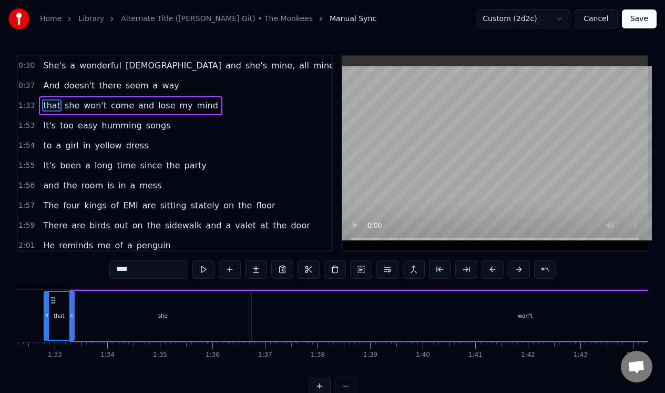
drag, startPoint x: 74, startPoint y: 313, endPoint x: 47, endPoint y: 315, distance: 26.9
click at [47, 315] on icon at bounding box center [47, 315] width 4 height 8
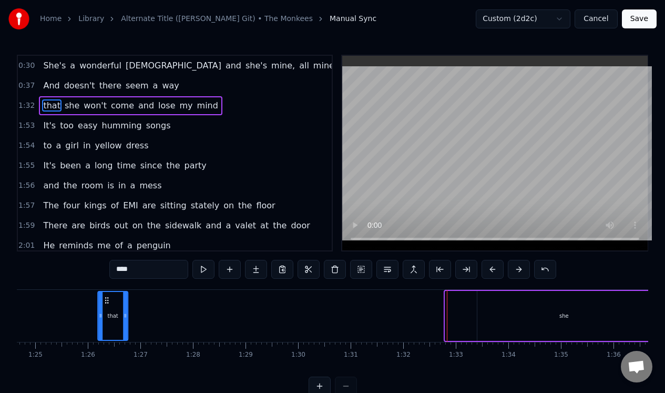
drag, startPoint x: 76, startPoint y: 299, endPoint x: 106, endPoint y: 301, distance: 30.6
click at [106, 301] on icon at bounding box center [106, 300] width 8 height 8
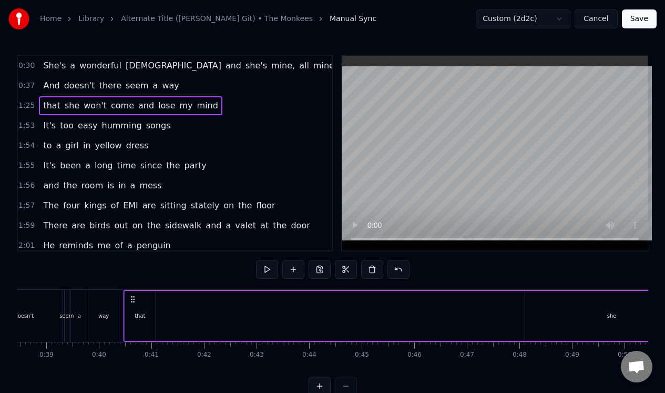
scroll to position [0, 2020]
drag, startPoint x: 107, startPoint y: 298, endPoint x: 199, endPoint y: 299, distance: 91.5
click at [199, 299] on icon at bounding box center [197, 299] width 8 height 8
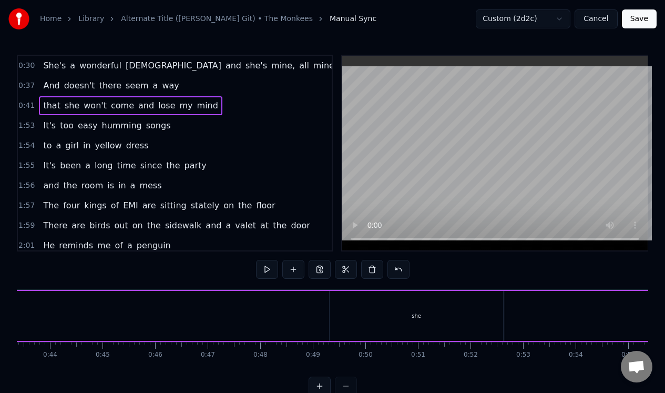
scroll to position [0, 2287]
click at [399, 305] on div "she" at bounding box center [408, 316] width 173 height 50
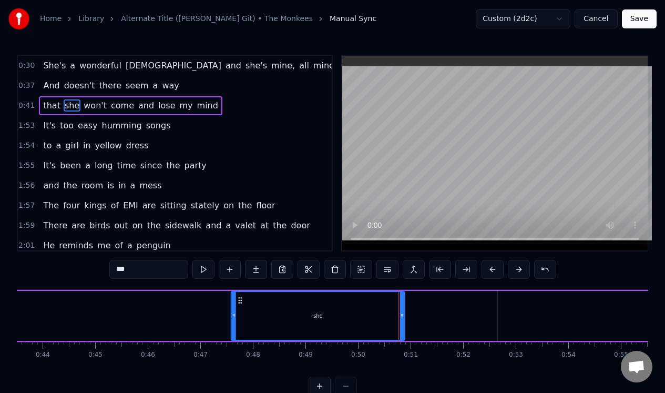
drag, startPoint x: 330, startPoint y: 299, endPoint x: 235, endPoint y: 307, distance: 95.0
click at [236, 307] on div "she" at bounding box center [318, 316] width 172 height 48
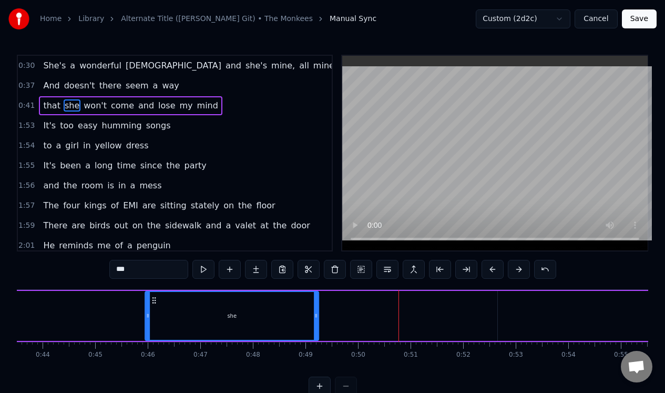
drag, startPoint x: 236, startPoint y: 297, endPoint x: 153, endPoint y: 301, distance: 83.1
click at [153, 301] on icon at bounding box center [154, 300] width 8 height 8
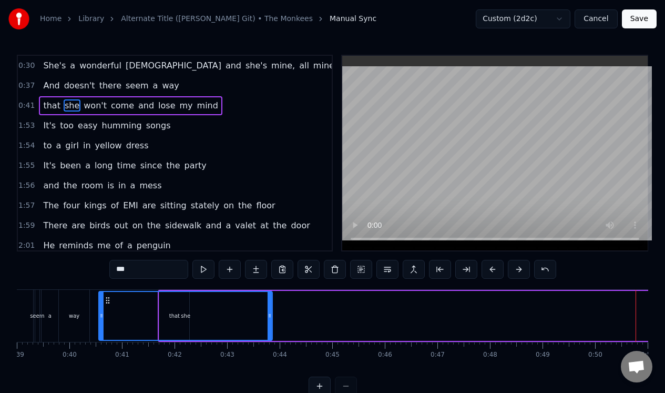
scroll to position [0, 2042]
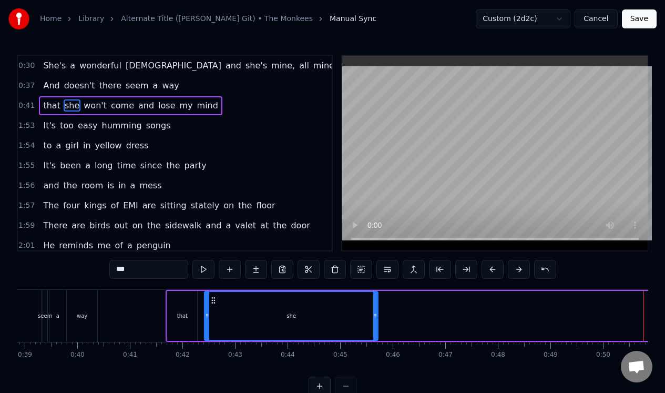
drag, startPoint x: 153, startPoint y: 301, endPoint x: 212, endPoint y: 302, distance: 59.4
click at [212, 305] on div "she" at bounding box center [291, 316] width 172 height 48
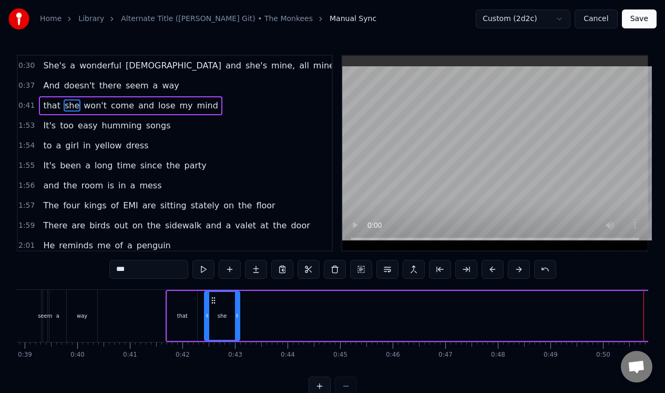
drag, startPoint x: 377, startPoint y: 323, endPoint x: 239, endPoint y: 325, distance: 138.3
click at [239, 325] on div at bounding box center [237, 316] width 4 height 48
drag, startPoint x: 238, startPoint y: 325, endPoint x: 223, endPoint y: 326, distance: 15.3
click at [223, 326] on div at bounding box center [222, 316] width 4 height 48
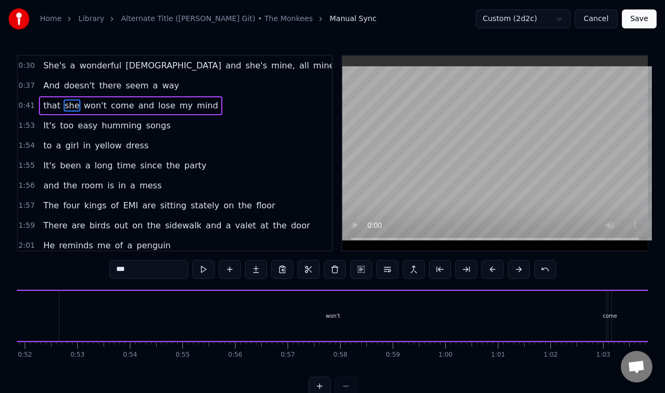
scroll to position [0, 2718]
click at [315, 318] on div "won't" at bounding box center [340, 316] width 547 height 50
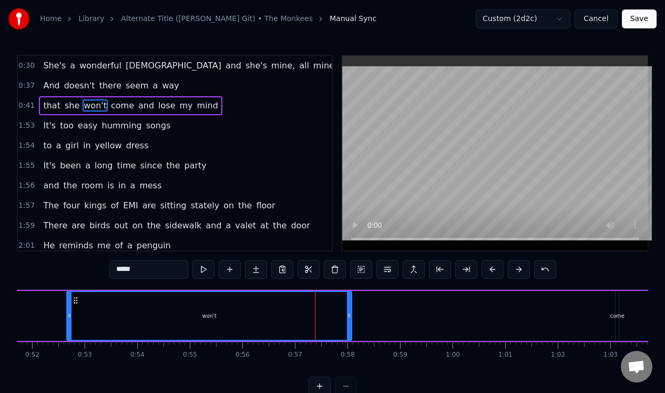
drag, startPoint x: 611, startPoint y: 324, endPoint x: 350, endPoint y: 329, distance: 261.8
click at [350, 329] on div at bounding box center [349, 316] width 4 height 48
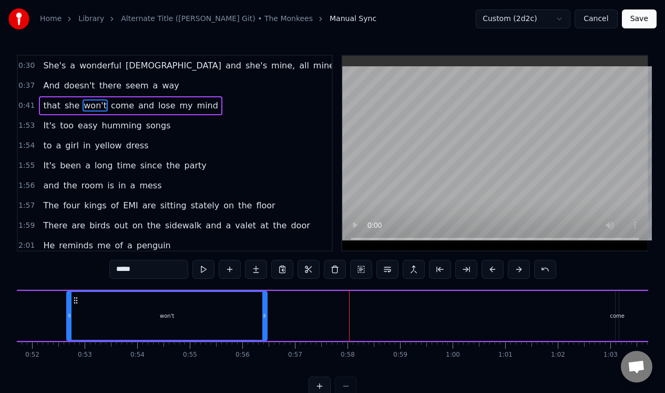
drag, startPoint x: 350, startPoint y: 329, endPoint x: 247, endPoint y: 326, distance: 102.5
click at [262, 326] on div at bounding box center [264, 316] width 4 height 48
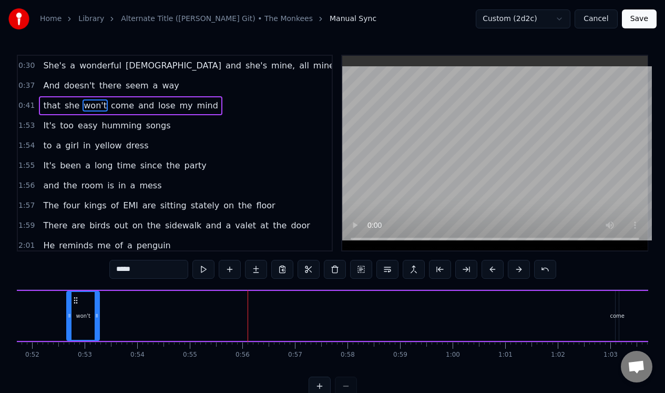
drag, startPoint x: 248, startPoint y: 309, endPoint x: 97, endPoint y: 303, distance: 151.0
click at [97, 303] on div at bounding box center [97, 316] width 4 height 48
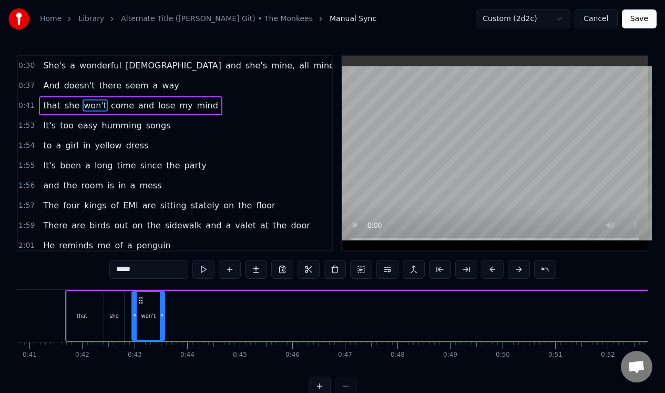
scroll to position [0, 2141]
drag, startPoint x: 74, startPoint y: 296, endPoint x: 147, endPoint y: 305, distance: 73.1
click at [147, 305] on div "won't" at bounding box center [156, 316] width 32 height 48
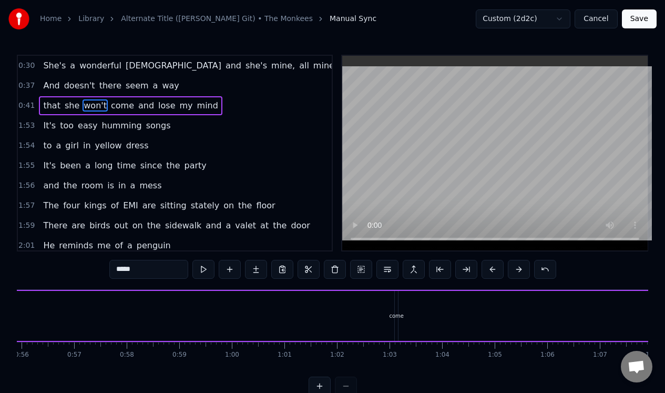
scroll to position [0, 2931]
click at [405, 331] on div "come" at bounding box center [404, 316] width 4 height 50
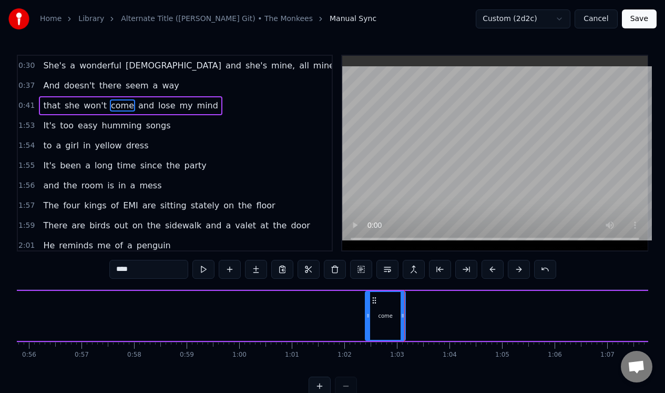
drag, startPoint x: 405, startPoint y: 331, endPoint x: 368, endPoint y: 330, distance: 36.8
click at [368, 332] on div at bounding box center [368, 316] width 4 height 48
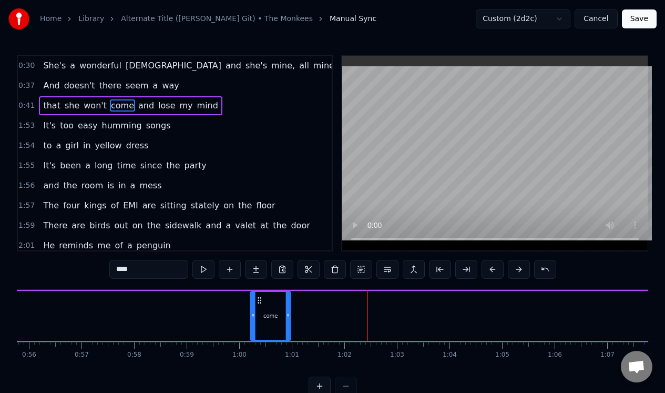
drag, startPoint x: 373, startPoint y: 301, endPoint x: 259, endPoint y: 302, distance: 113.5
click at [258, 302] on icon at bounding box center [259, 300] width 8 height 8
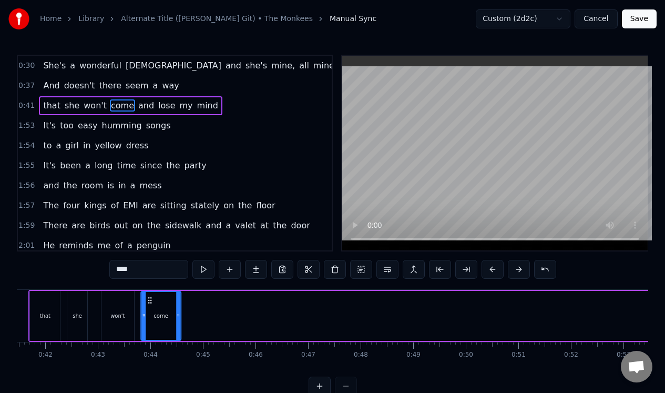
scroll to position [0, 2178]
drag, startPoint x: 259, startPoint y: 302, endPoint x: 148, endPoint y: 303, distance: 110.9
click at [148, 306] on div "come" at bounding box center [160, 316] width 39 height 48
click at [178, 320] on div at bounding box center [179, 316] width 4 height 48
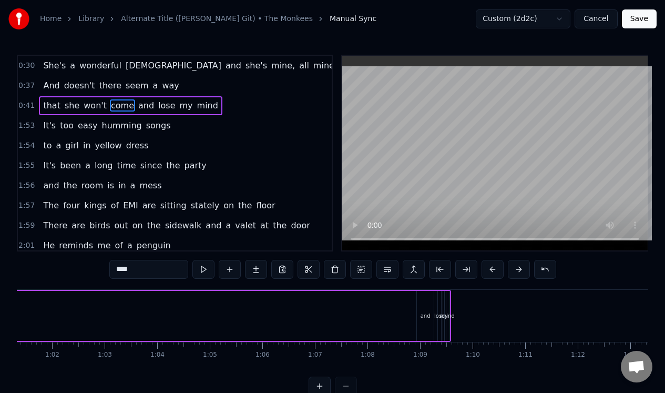
scroll to position [0, 3220]
click at [431, 323] on div "and" at bounding box center [428, 316] width 17 height 50
drag, startPoint x: 436, startPoint y: 328, endPoint x: 455, endPoint y: 322, distance: 20.4
click at [455, 322] on div at bounding box center [455, 316] width 4 height 48
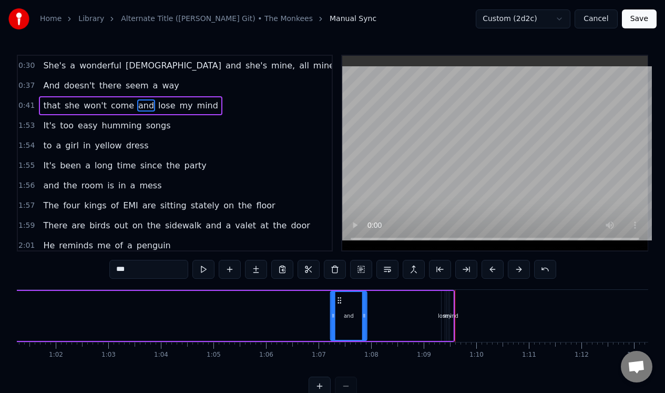
drag, startPoint x: 429, startPoint y: 301, endPoint x: 338, endPoint y: 312, distance: 91.6
click at [338, 312] on div "and" at bounding box center [348, 316] width 35 height 48
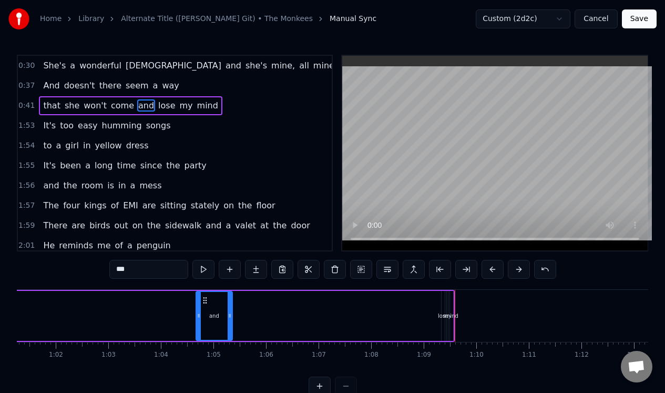
drag, startPoint x: 340, startPoint y: 299, endPoint x: 183, endPoint y: 313, distance: 156.7
click at [197, 313] on div "and" at bounding box center [214, 316] width 35 height 48
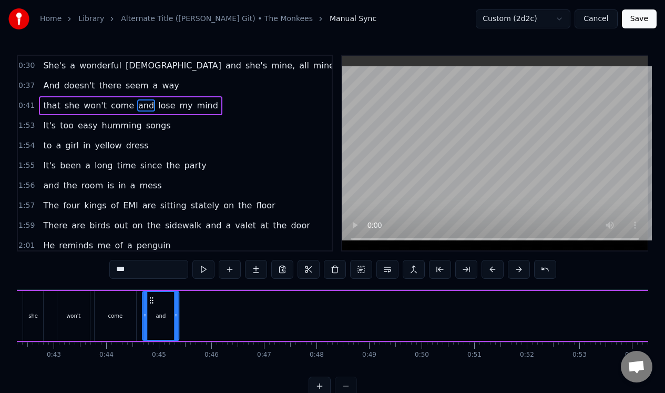
scroll to position [0, 2223]
drag, startPoint x: 183, startPoint y: 300, endPoint x: 147, endPoint y: 300, distance: 36.3
click at [147, 301] on icon at bounding box center [146, 300] width 8 height 8
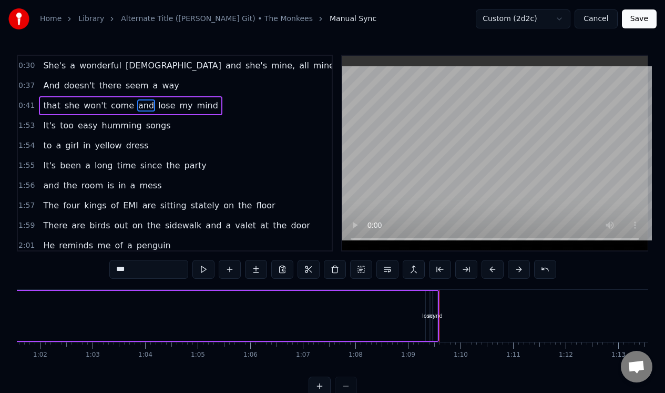
scroll to position [0, 3258]
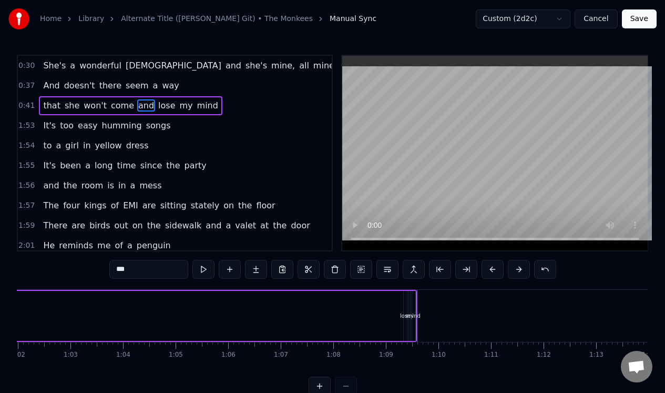
click at [405, 323] on div "lose" at bounding box center [405, 316] width 3 height 50
drag, startPoint x: 406, startPoint y: 322, endPoint x: 378, endPoint y: 323, distance: 27.9
click at [378, 323] on div at bounding box center [378, 316] width 4 height 48
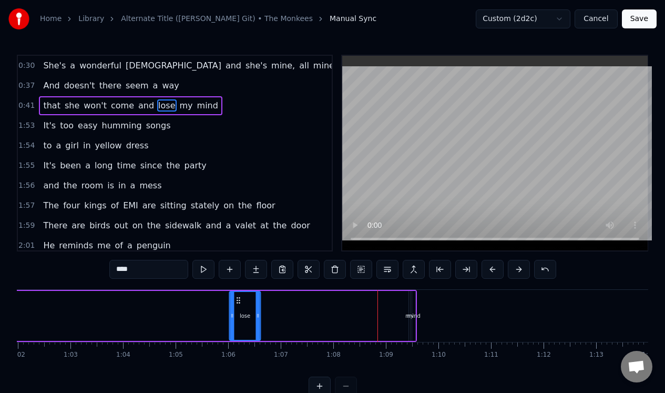
drag, startPoint x: 384, startPoint y: 299, endPoint x: 231, endPoint y: 310, distance: 153.9
click at [232, 310] on div "lose" at bounding box center [245, 316] width 30 height 48
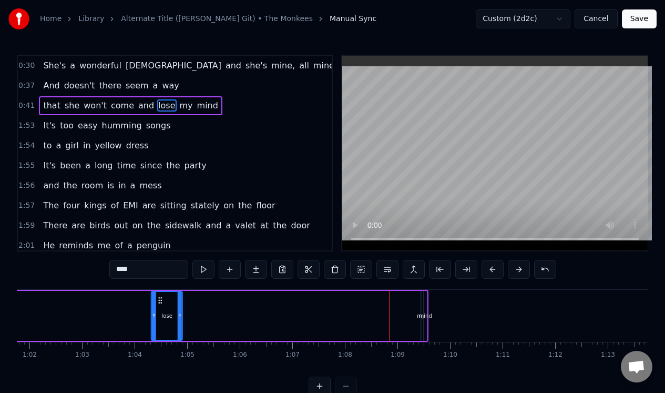
drag, startPoint x: 231, startPoint y: 300, endPoint x: 112, endPoint y: 302, distance: 118.3
click at [156, 302] on icon at bounding box center [160, 300] width 8 height 8
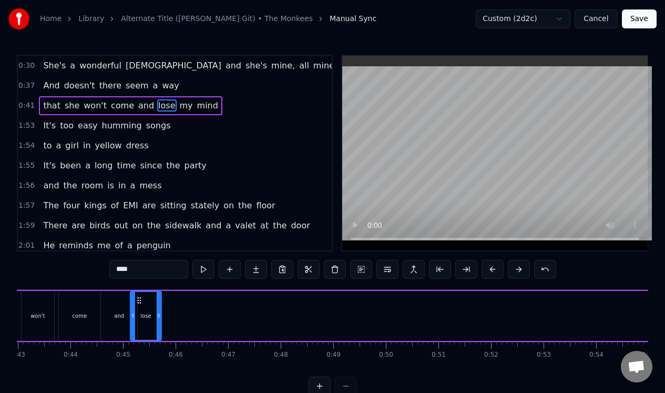
scroll to position [0, 2257]
drag, startPoint x: 118, startPoint y: 300, endPoint x: 152, endPoint y: 294, distance: 34.7
click at [152, 295] on div "lose" at bounding box center [156, 316] width 30 height 48
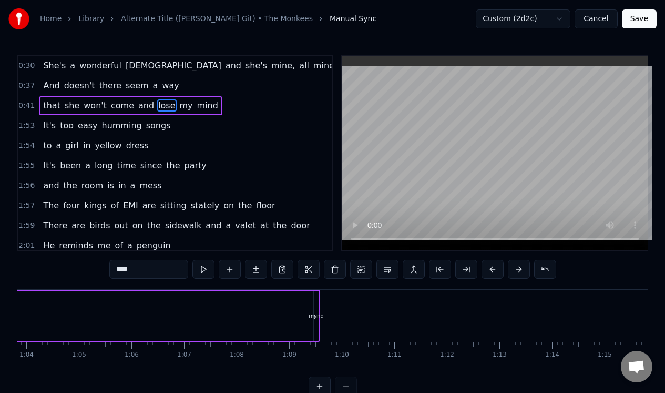
scroll to position [0, 3336]
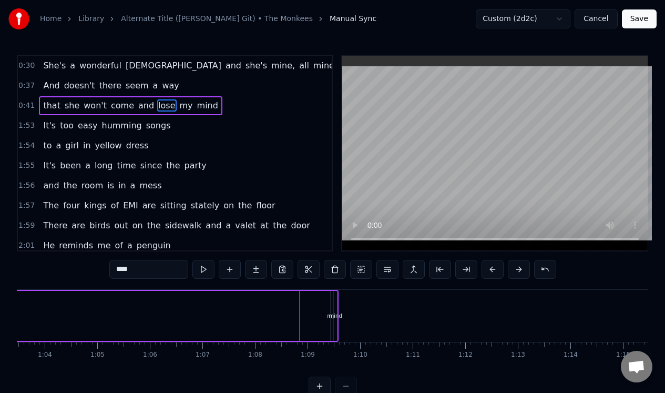
click at [330, 326] on div "my" at bounding box center [331, 316] width 2 height 50
drag, startPoint x: 333, startPoint y: 326, endPoint x: 304, endPoint y: 328, distance: 29.5
click at [304, 328] on div at bounding box center [304, 316] width 4 height 48
drag, startPoint x: 308, startPoint y: 299, endPoint x: 214, endPoint y: 303, distance: 93.7
click at [213, 303] on icon at bounding box center [215, 300] width 8 height 8
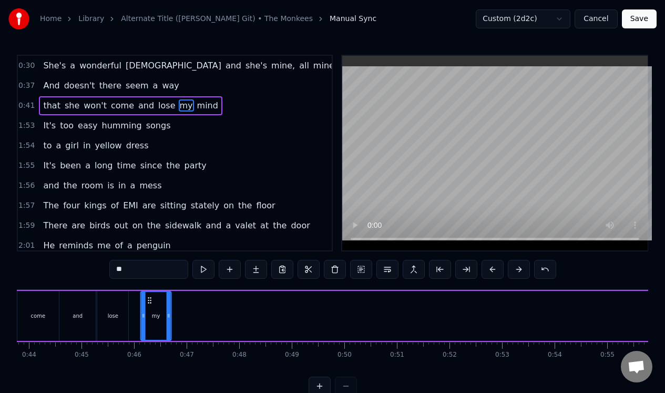
scroll to position [0, 2300]
drag, startPoint x: 214, startPoint y: 302, endPoint x: 147, endPoint y: 293, distance: 68.4
click at [146, 296] on icon at bounding box center [146, 300] width 8 height 8
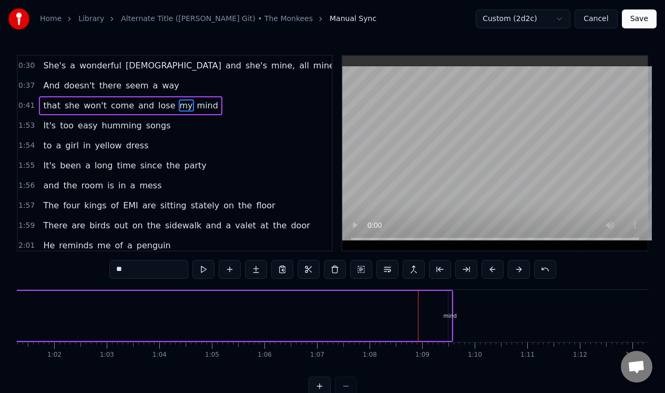
scroll to position [0, 3232]
click at [439, 312] on div "mind" at bounding box center [439, 316] width 13 height 8
type input "****"
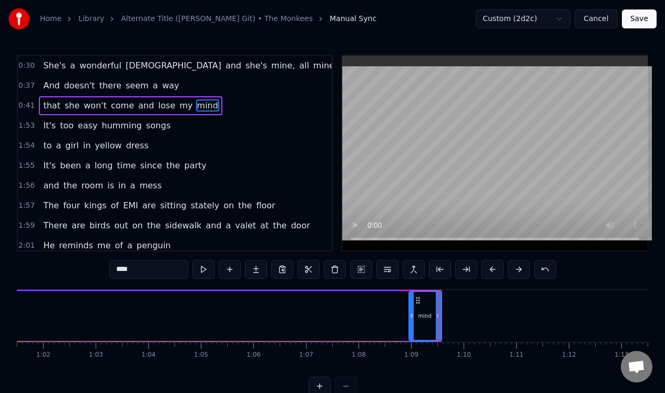
drag, startPoint x: 440, startPoint y: 312, endPoint x: 412, endPoint y: 313, distance: 27.9
click at [412, 313] on icon at bounding box center [411, 315] width 4 height 8
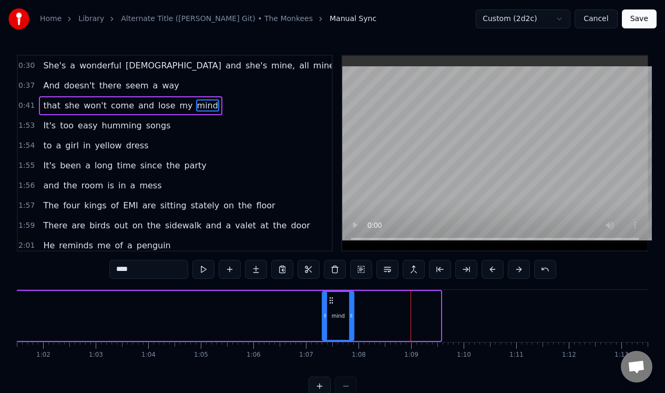
drag, startPoint x: 416, startPoint y: 297, endPoint x: 327, endPoint y: 312, distance: 90.6
click at [327, 312] on div "mind" at bounding box center [338, 316] width 30 height 48
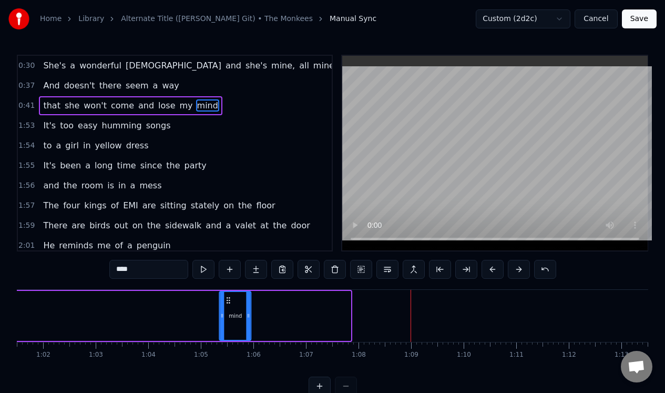
drag, startPoint x: 330, startPoint y: 299, endPoint x: 219, endPoint y: 298, distance: 111.4
click at [224, 300] on icon at bounding box center [228, 300] width 8 height 8
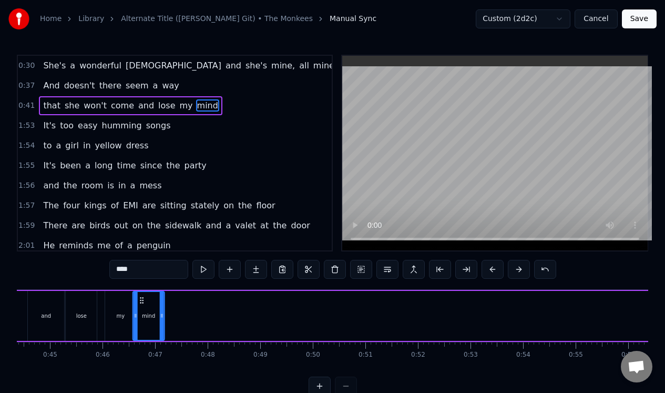
scroll to position [0, 2332]
drag, startPoint x: 219, startPoint y: 298, endPoint x: 143, endPoint y: 303, distance: 75.3
click at [143, 303] on icon at bounding box center [142, 300] width 8 height 8
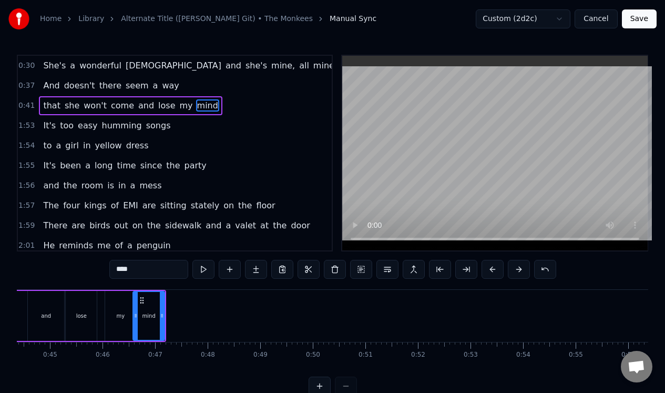
click at [174, 129] on div "1:53 It's too easy humming songs" at bounding box center [175, 126] width 314 height 20
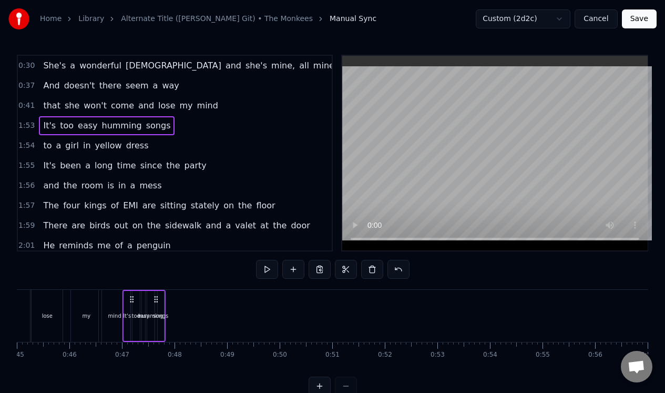
scroll to position [0, 2360]
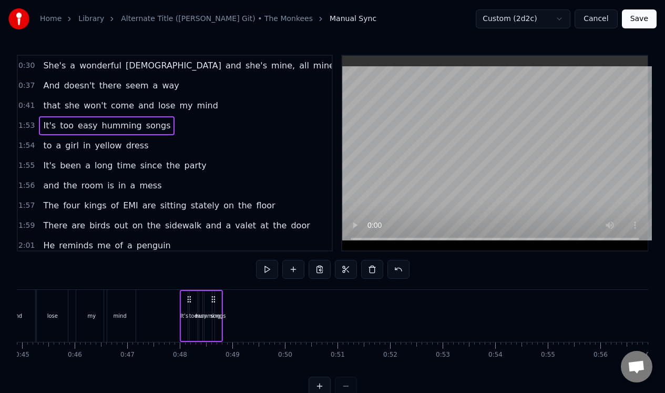
drag, startPoint x: 79, startPoint y: 296, endPoint x: 190, endPoint y: 303, distance: 110.6
click at [190, 303] on div "It's too easy humming songs" at bounding box center [201, 316] width 43 height 52
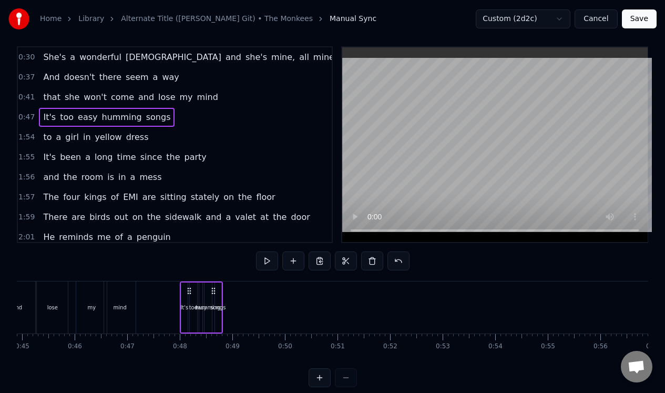
scroll to position [27, 0]
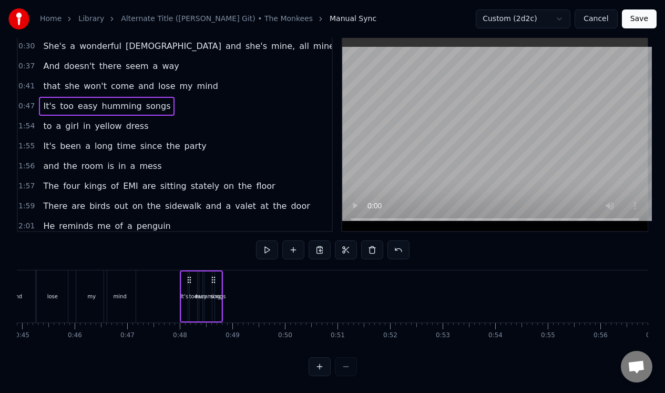
click at [316, 366] on button at bounding box center [320, 366] width 22 height 19
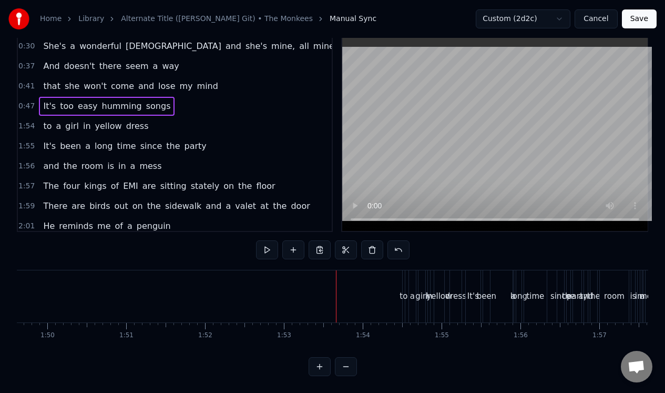
scroll to position [0, 8908]
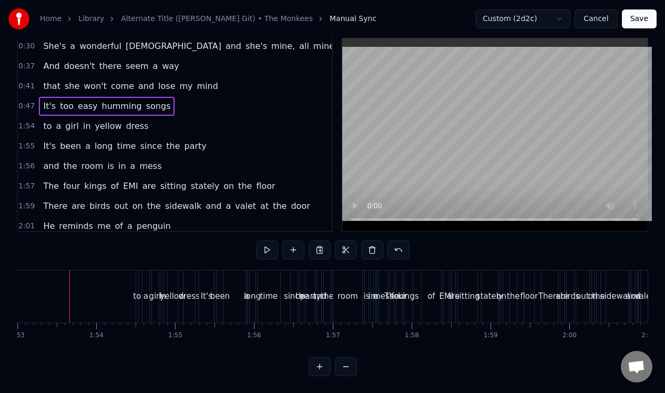
click at [316, 366] on button at bounding box center [320, 366] width 22 height 19
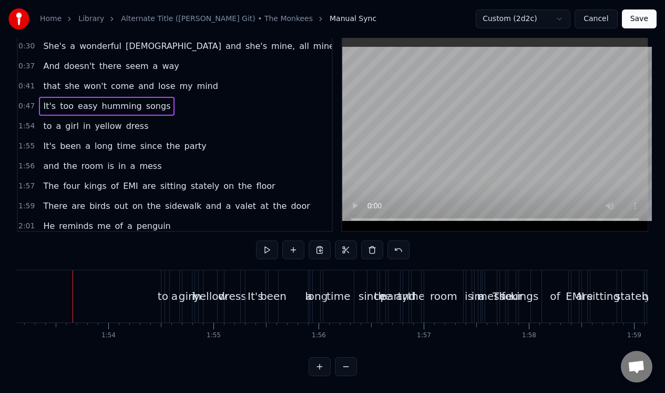
scroll to position [0, 11895]
click at [320, 367] on button at bounding box center [320, 366] width 22 height 19
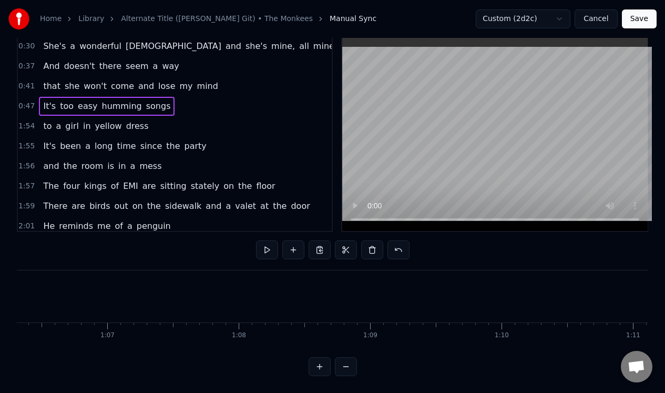
scroll to position [0, 8649]
drag, startPoint x: 274, startPoint y: 349, endPoint x: 210, endPoint y: 348, distance: 63.6
click at [210, 348] on div "0:30 She's a wonderful [DEMOGRAPHIC_DATA] and she's mine, all mine 0:37 And doe…" at bounding box center [332, 205] width 631 height 341
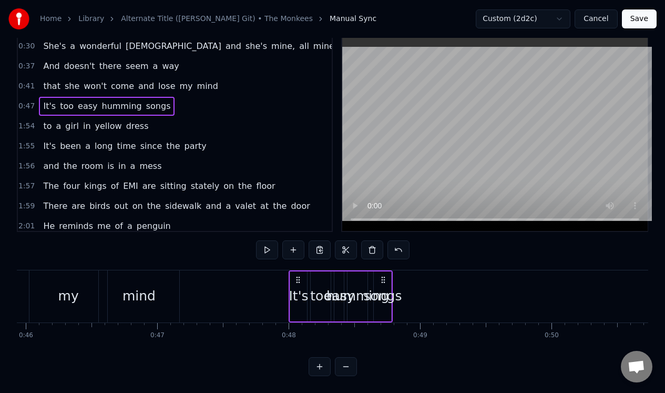
scroll to position [0, 6026]
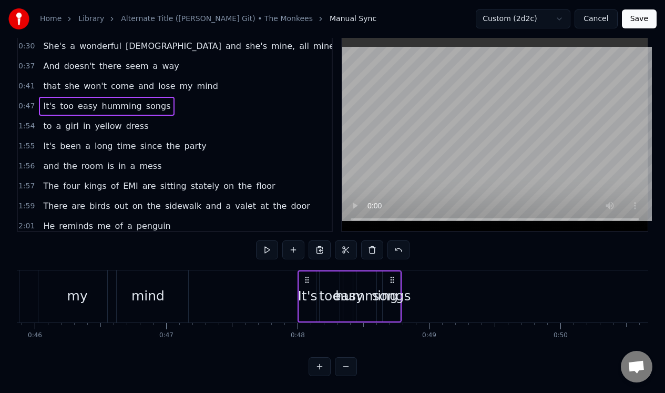
click at [311, 305] on div "It's" at bounding box center [307, 296] width 17 height 50
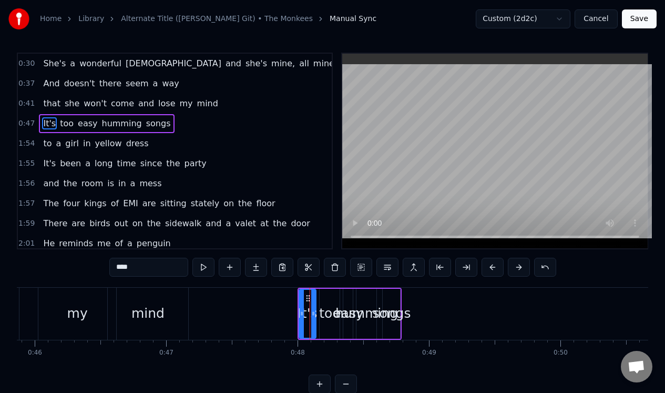
scroll to position [0, 0]
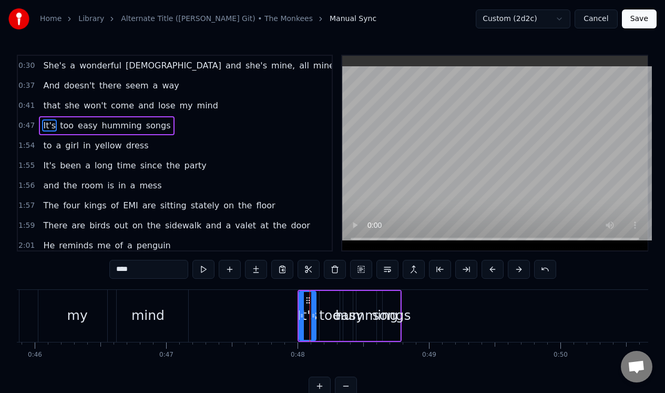
click at [393, 301] on div "songs" at bounding box center [391, 316] width 17 height 50
type input "*****"
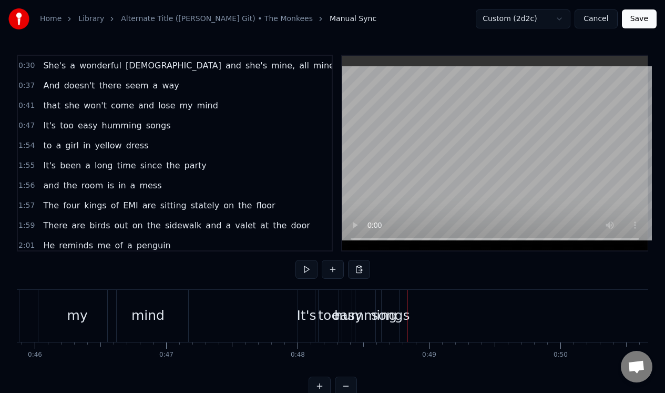
click at [153, 125] on span "songs" at bounding box center [158, 125] width 27 height 12
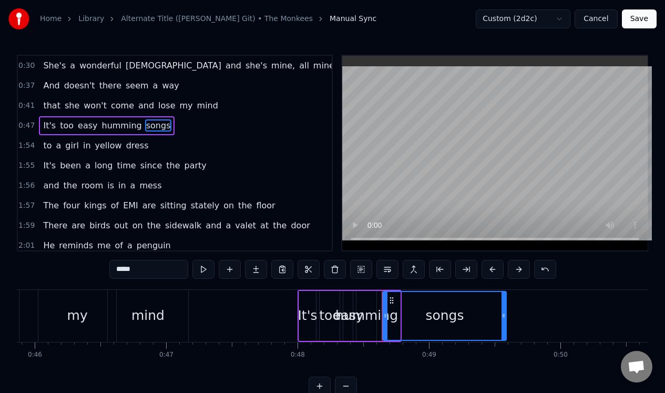
drag, startPoint x: 398, startPoint y: 312, endPoint x: 505, endPoint y: 307, distance: 106.8
click at [505, 308] on div at bounding box center [503, 316] width 4 height 48
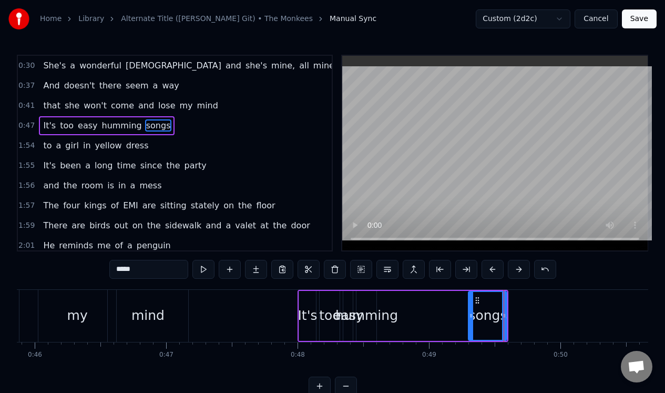
drag, startPoint x: 384, startPoint y: 316, endPoint x: 470, endPoint y: 313, distance: 85.7
click at [470, 313] on icon at bounding box center [471, 315] width 4 height 8
click at [124, 121] on span "humming" at bounding box center [122, 125] width 42 height 12
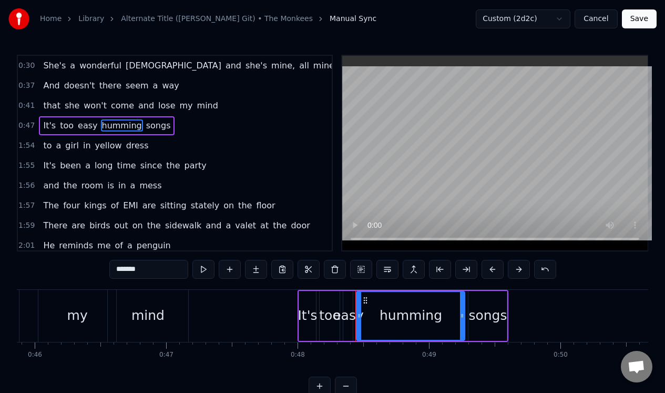
drag, startPoint x: 373, startPoint y: 306, endPoint x: 459, endPoint y: 307, distance: 86.2
click at [461, 309] on div at bounding box center [462, 316] width 4 height 48
drag, startPoint x: 358, startPoint y: 321, endPoint x: 414, endPoint y: 318, distance: 55.8
click at [414, 318] on div at bounding box center [415, 316] width 4 height 48
click at [87, 124] on span "easy" at bounding box center [88, 125] width 22 height 12
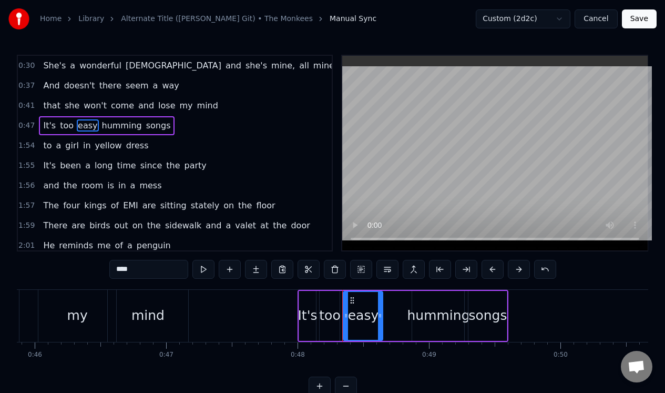
drag, startPoint x: 351, startPoint y: 316, endPoint x: 381, endPoint y: 315, distance: 30.0
click at [381, 315] on icon at bounding box center [380, 315] width 4 height 8
drag, startPoint x: 351, startPoint y: 297, endPoint x: 375, endPoint y: 300, distance: 24.4
click at [375, 300] on icon at bounding box center [376, 300] width 8 height 8
click at [330, 302] on div "too" at bounding box center [330, 316] width 20 height 50
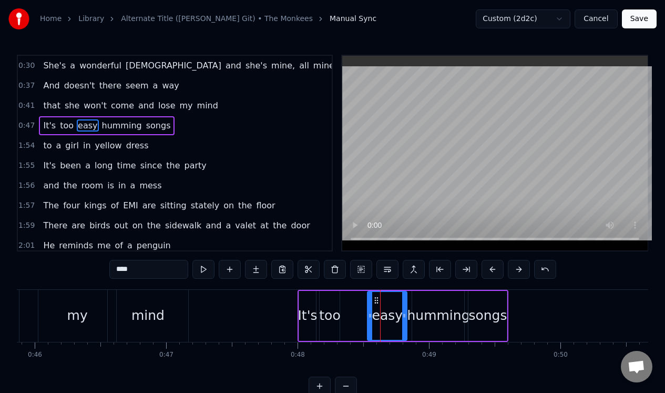
type input "***"
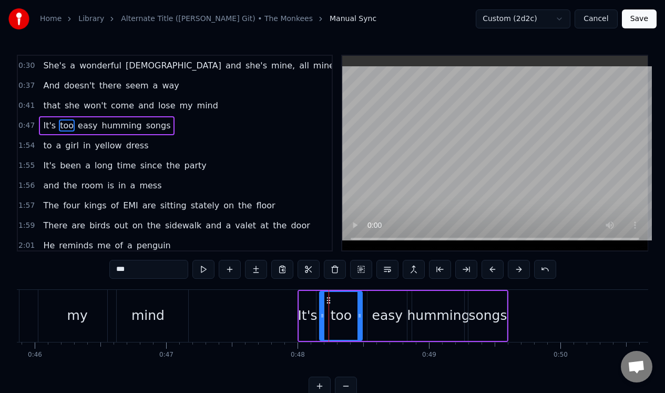
drag, startPoint x: 337, startPoint y: 305, endPoint x: 359, endPoint y: 305, distance: 22.6
click at [359, 305] on div at bounding box center [359, 316] width 4 height 48
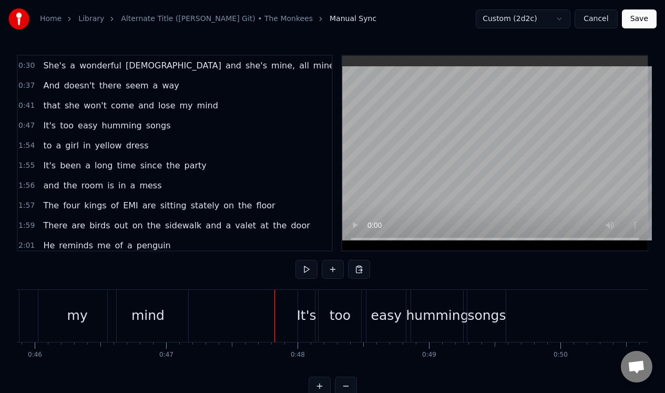
click at [167, 147] on div "1:54 to a girl in yellow dress" at bounding box center [175, 146] width 314 height 20
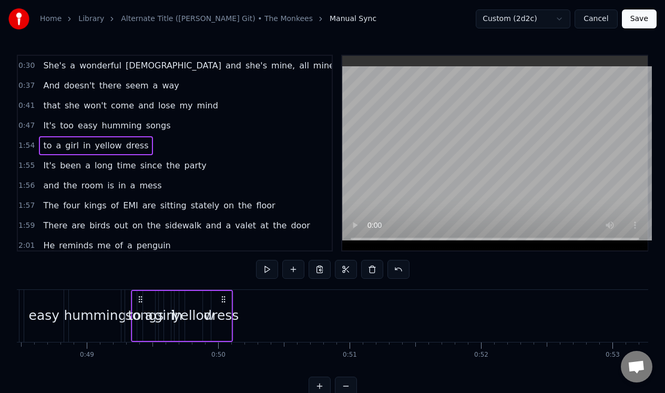
scroll to position [0, 6366]
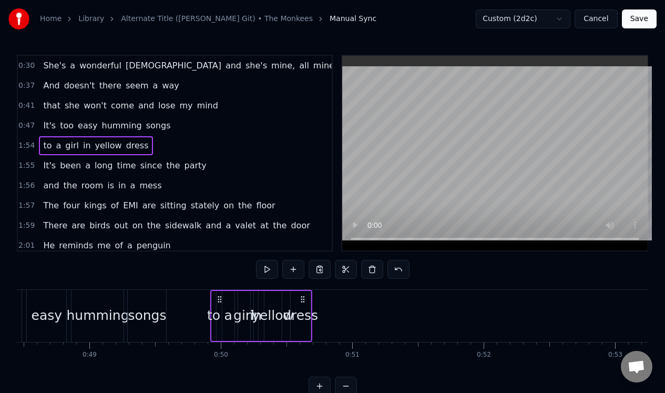
drag, startPoint x: 79, startPoint y: 296, endPoint x: 218, endPoint y: 312, distance: 139.6
click at [219, 314] on div "to a girl in yellow dress" at bounding box center [261, 316] width 102 height 52
click at [130, 146] on span "dress" at bounding box center [137, 145] width 25 height 12
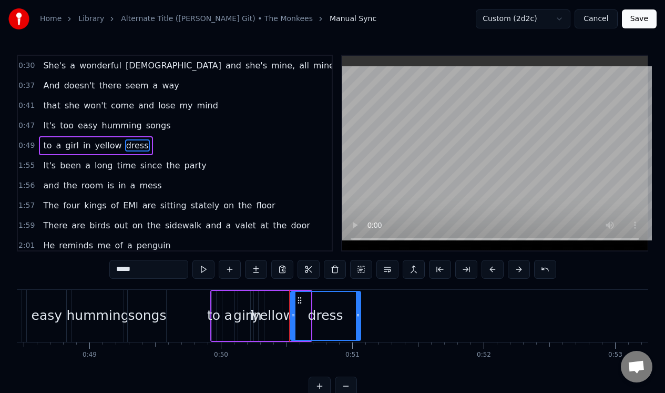
drag, startPoint x: 307, startPoint y: 320, endPoint x: 356, endPoint y: 313, distance: 49.3
click at [356, 314] on div at bounding box center [358, 316] width 4 height 48
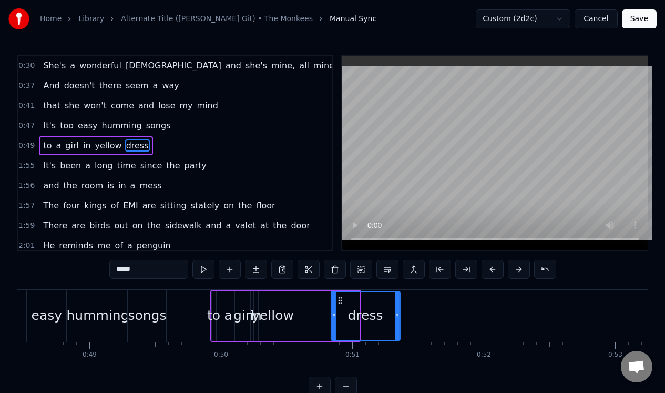
drag, startPoint x: 301, startPoint y: 299, endPoint x: 343, endPoint y: 297, distance: 42.1
click at [343, 297] on icon at bounding box center [340, 300] width 8 height 8
click at [108, 142] on span "yellow" at bounding box center [108, 145] width 29 height 12
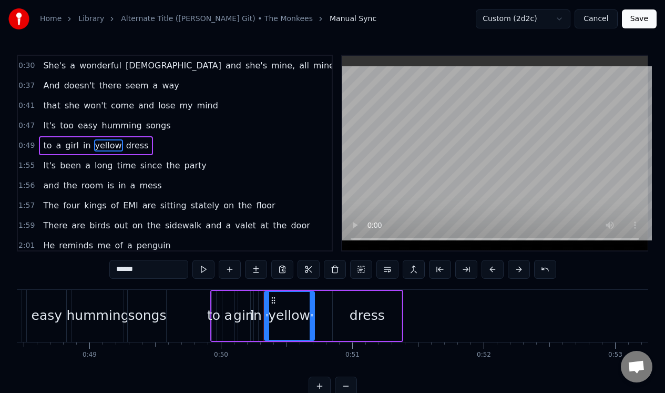
drag, startPoint x: 280, startPoint y: 325, endPoint x: 310, endPoint y: 322, distance: 30.6
click at [312, 325] on div at bounding box center [312, 316] width 4 height 48
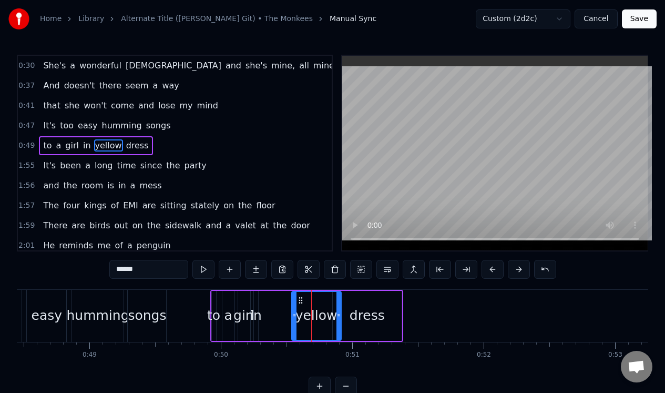
drag, startPoint x: 272, startPoint y: 300, endPoint x: 299, endPoint y: 300, distance: 26.3
click at [299, 302] on icon at bounding box center [300, 300] width 8 height 8
click at [256, 305] on div "in" at bounding box center [256, 315] width 12 height 20
type input "**"
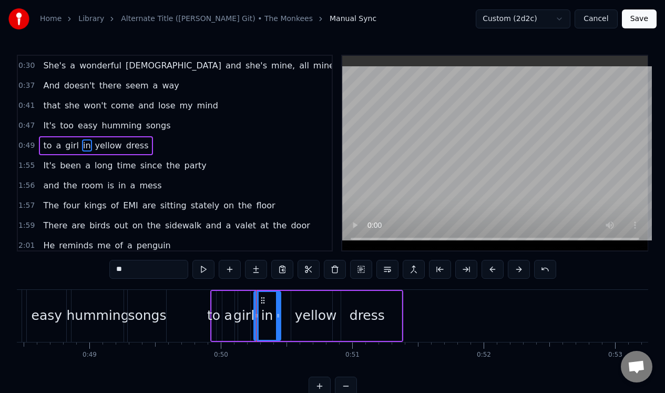
drag, startPoint x: 256, startPoint y: 305, endPoint x: 279, endPoint y: 304, distance: 22.6
click at [279, 304] on div at bounding box center [278, 316] width 4 height 48
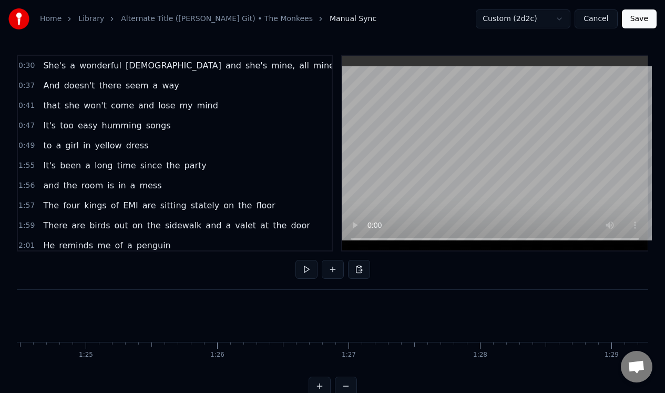
scroll to position [0, 11154]
click at [221, 167] on div "1:55 It's been a long time since the party" at bounding box center [175, 166] width 314 height 20
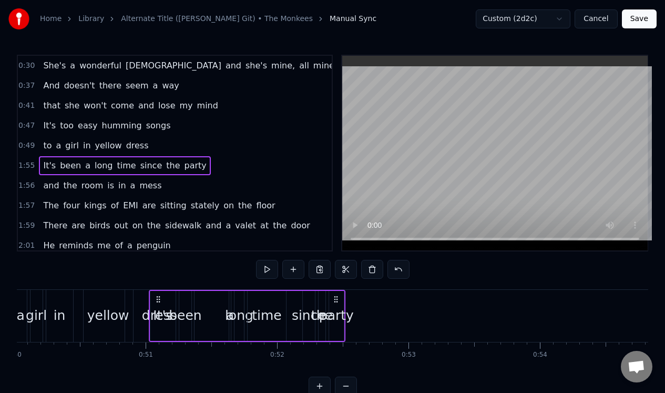
scroll to position [0, 6571]
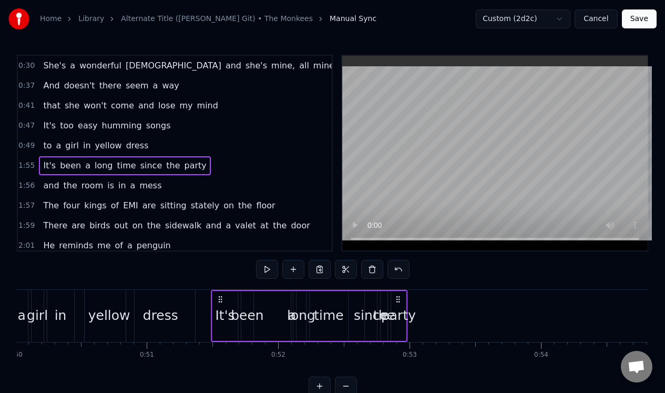
drag, startPoint x: 77, startPoint y: 296, endPoint x: 219, endPoint y: 309, distance: 141.9
click at [219, 309] on div "It's been a long time since the party" at bounding box center [309, 316] width 197 height 52
click at [185, 165] on span "party" at bounding box center [195, 165] width 24 height 12
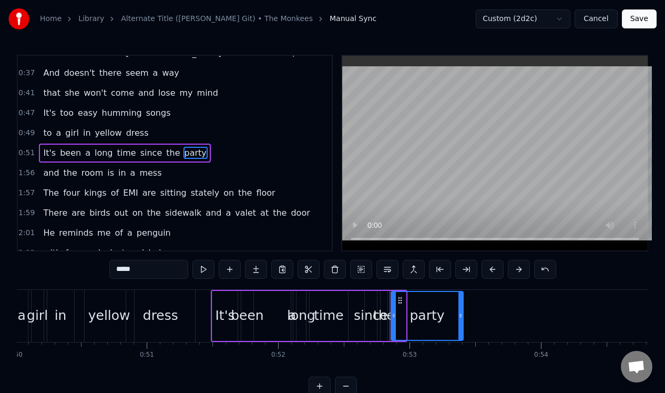
drag, startPoint x: 404, startPoint y: 324, endPoint x: 460, endPoint y: 314, distance: 56.7
click at [460, 314] on div at bounding box center [460, 316] width 4 height 48
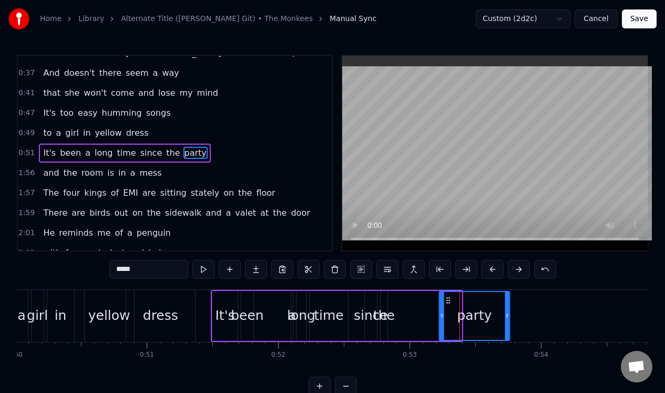
drag, startPoint x: 399, startPoint y: 299, endPoint x: 446, endPoint y: 293, distance: 47.1
click at [447, 294] on div "party" at bounding box center [473, 316] width 69 height 48
click at [381, 300] on div "the" at bounding box center [384, 316] width 7 height 50
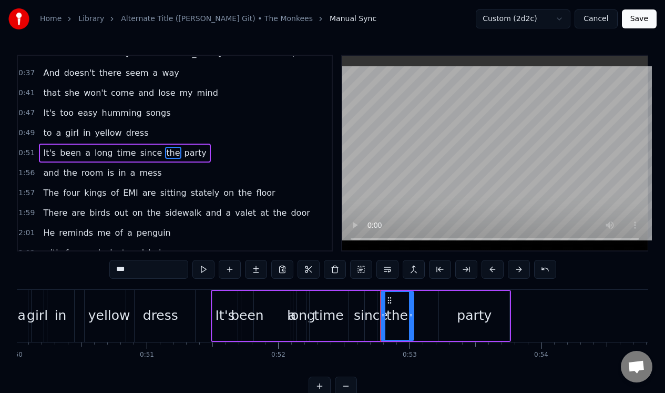
drag, startPoint x: 384, startPoint y: 309, endPoint x: 410, endPoint y: 300, distance: 27.3
click at [410, 302] on div at bounding box center [411, 316] width 4 height 48
drag, startPoint x: 387, startPoint y: 299, endPoint x: 420, endPoint y: 296, distance: 32.7
click at [420, 300] on icon at bounding box center [422, 300] width 8 height 8
click at [372, 304] on div "since" at bounding box center [371, 316] width 12 height 50
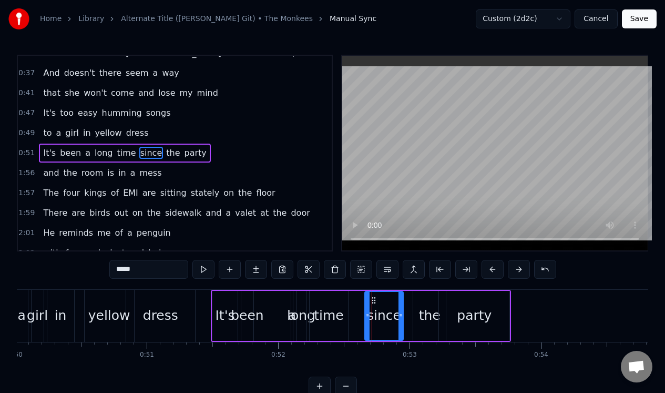
drag, startPoint x: 375, startPoint y: 304, endPoint x: 400, endPoint y: 302, distance: 25.3
click at [400, 305] on div at bounding box center [400, 316] width 4 height 48
click at [328, 300] on div "time" at bounding box center [329, 316] width 38 height 50
type input "****"
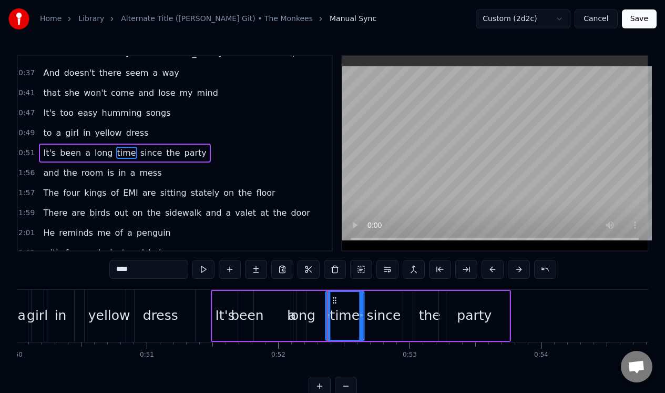
drag, startPoint x: 317, startPoint y: 297, endPoint x: 333, endPoint y: 294, distance: 15.5
click at [333, 299] on icon at bounding box center [334, 300] width 8 height 8
click at [309, 302] on div "It's been a long time since the party" at bounding box center [361, 316] width 300 height 52
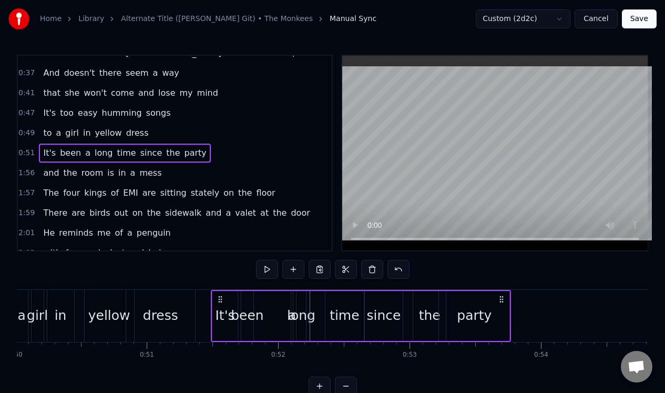
click at [305, 303] on div "long" at bounding box center [301, 316] width 11 height 50
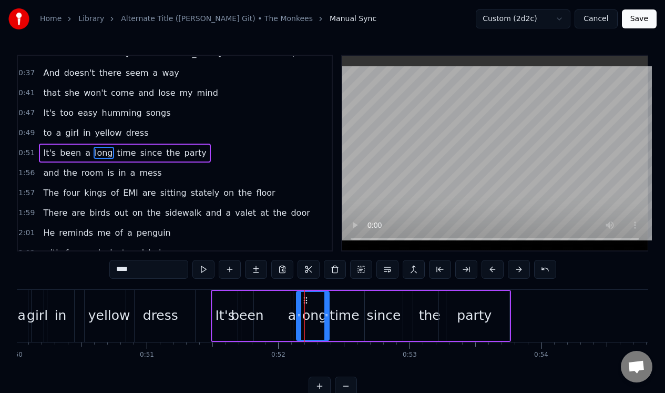
drag, startPoint x: 304, startPoint y: 311, endPoint x: 326, endPoint y: 309, distance: 22.2
click at [327, 310] on div at bounding box center [326, 316] width 4 height 48
click at [293, 313] on div "a" at bounding box center [292, 315] width 8 height 20
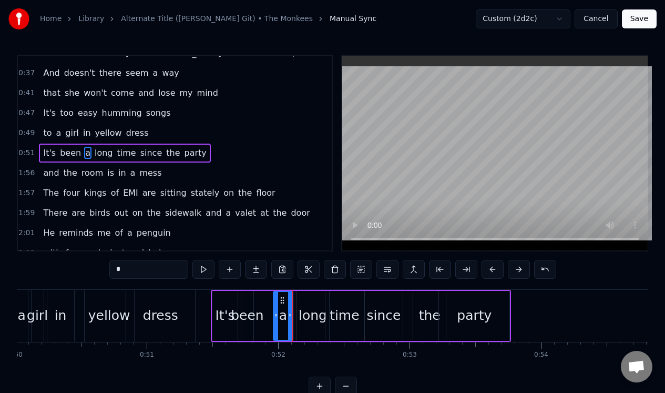
drag, startPoint x: 294, startPoint y: 314, endPoint x: 276, endPoint y: 316, distance: 18.0
click at [276, 316] on icon at bounding box center [276, 315] width 4 height 8
click at [248, 305] on div "been" at bounding box center [247, 316] width 12 height 50
type input "****"
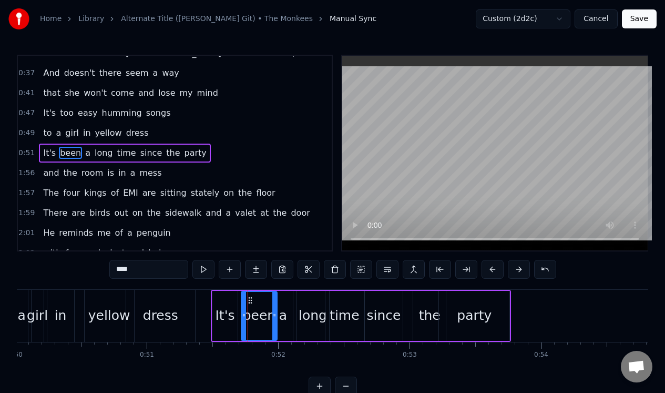
drag, startPoint x: 252, startPoint y: 305, endPoint x: 274, endPoint y: 302, distance: 22.2
click at [276, 305] on div at bounding box center [274, 316] width 4 height 48
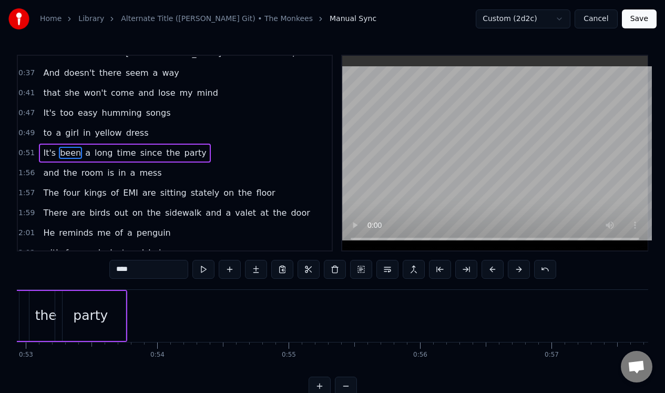
scroll to position [0, 6964]
click at [161, 174] on div "1:56 and the room is in a mess" at bounding box center [175, 173] width 314 height 20
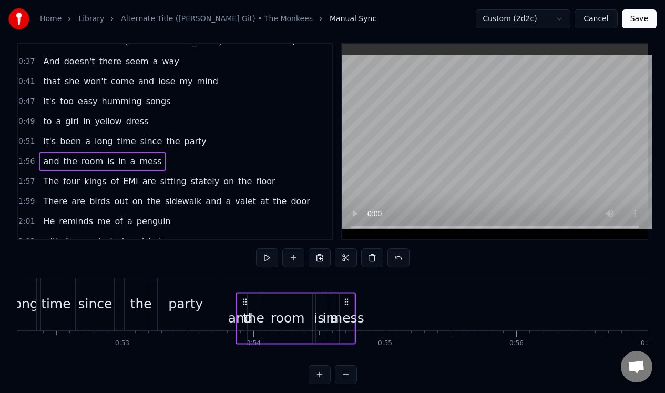
scroll to position [14, 0]
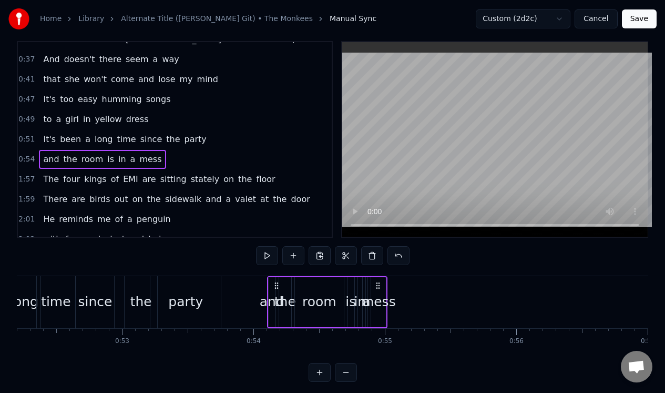
click at [145, 159] on span "mess" at bounding box center [150, 159] width 24 height 12
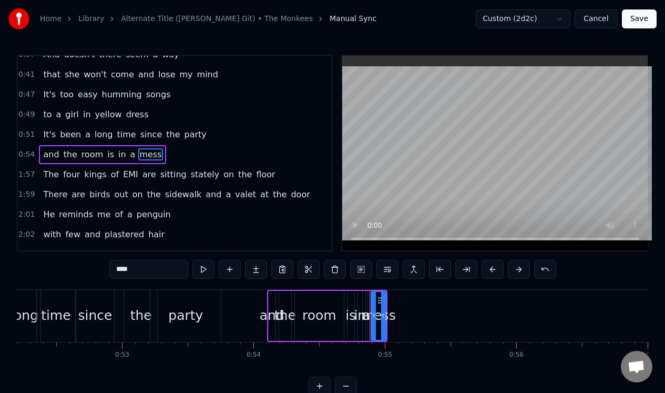
scroll to position [33, 0]
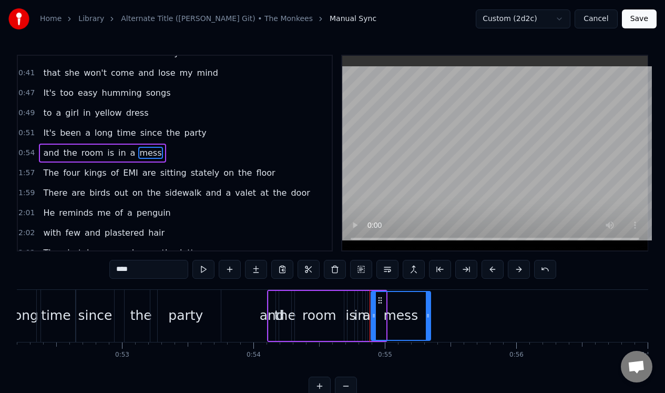
drag, startPoint x: 382, startPoint y: 310, endPoint x: 427, endPoint y: 307, distance: 44.8
click at [427, 307] on div at bounding box center [428, 316] width 4 height 48
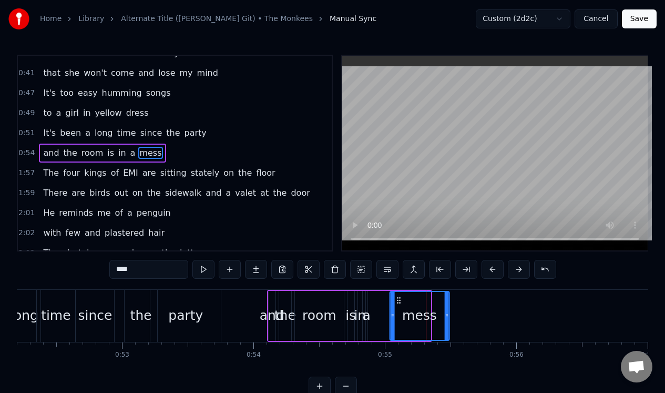
drag, startPoint x: 379, startPoint y: 299, endPoint x: 398, endPoint y: 299, distance: 18.9
click at [398, 299] on icon at bounding box center [398, 300] width 8 height 8
click at [367, 303] on div "a" at bounding box center [366, 316] width 3 height 50
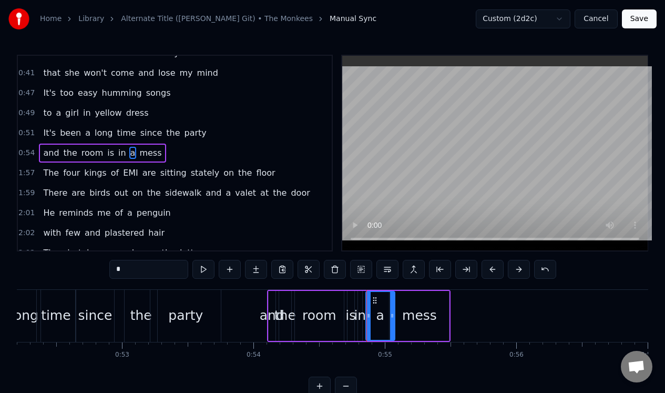
drag, startPoint x: 365, startPoint y: 305, endPoint x: 392, endPoint y: 304, distance: 27.4
click at [392, 304] on div at bounding box center [392, 316] width 4 height 48
click at [351, 303] on div "is" at bounding box center [350, 316] width 7 height 50
drag, startPoint x: 352, startPoint y: 302, endPoint x: 363, endPoint y: 305, distance: 11.3
click at [363, 305] on div at bounding box center [363, 316] width 4 height 48
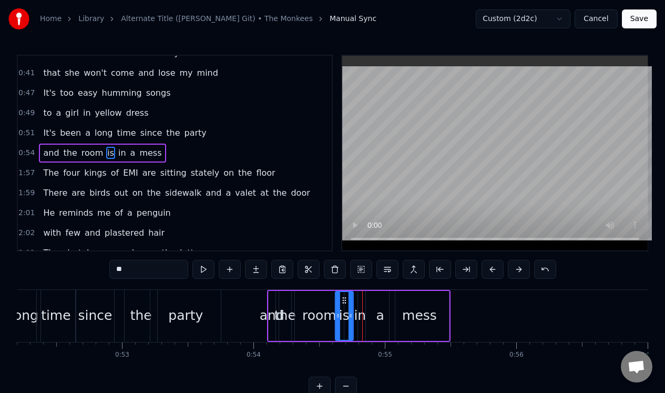
drag, startPoint x: 356, startPoint y: 299, endPoint x: 344, endPoint y: 300, distance: 12.2
click at [344, 300] on icon at bounding box center [344, 300] width 8 height 8
click at [430, 300] on div "mess" at bounding box center [418, 316] width 59 height 50
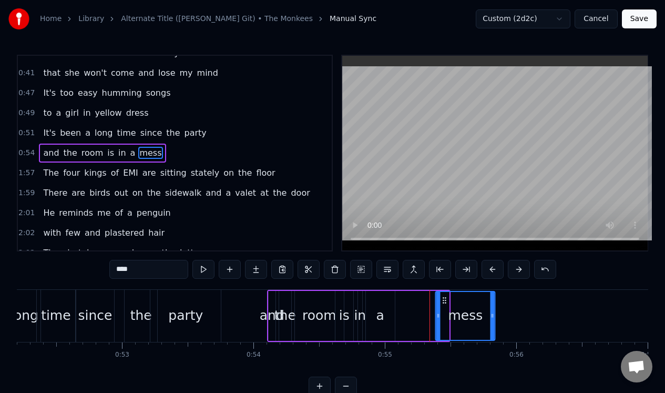
drag, startPoint x: 397, startPoint y: 300, endPoint x: 443, endPoint y: 298, distance: 45.8
click at [443, 298] on icon at bounding box center [444, 300] width 8 height 8
click at [378, 301] on div "a" at bounding box center [380, 316] width 29 height 50
type input "*"
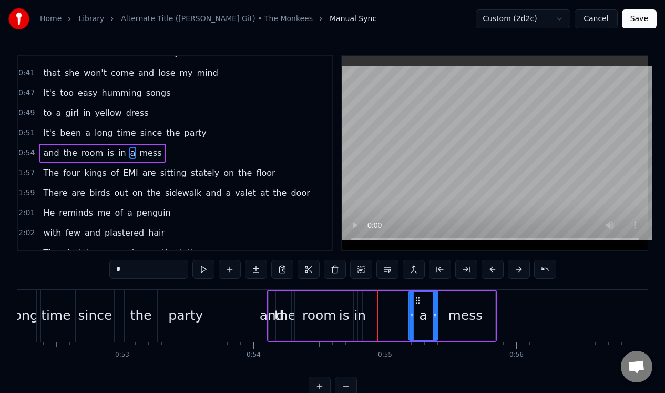
drag, startPoint x: 372, startPoint y: 296, endPoint x: 414, endPoint y: 294, distance: 42.1
click at [415, 296] on icon at bounding box center [418, 300] width 8 height 8
click at [365, 296] on div "and the room is in a mess" at bounding box center [382, 316] width 230 height 52
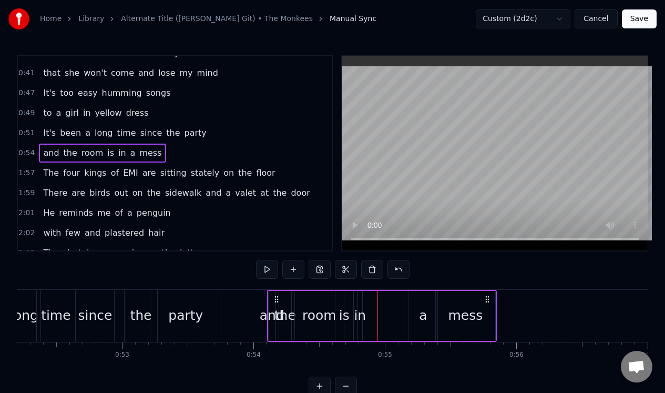
click at [359, 301] on div "in" at bounding box center [360, 316] width 4 height 50
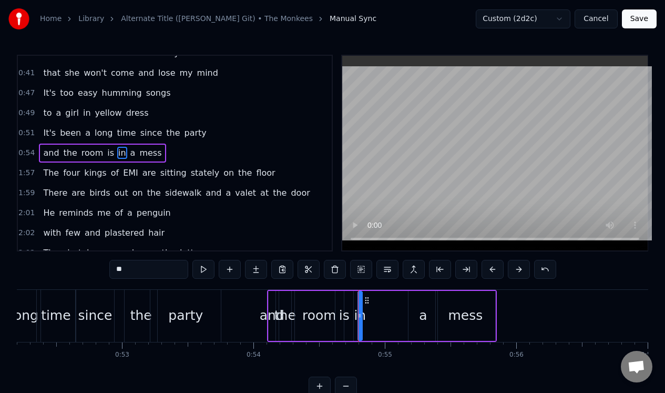
click at [363, 303] on icon at bounding box center [367, 300] width 8 height 8
drag, startPoint x: 361, startPoint y: 305, endPoint x: 386, endPoint y: 303, distance: 24.8
click at [386, 307] on div at bounding box center [385, 316] width 4 height 48
drag, startPoint x: 368, startPoint y: 299, endPoint x: 395, endPoint y: 297, distance: 26.9
click at [395, 298] on icon at bounding box center [394, 300] width 8 height 8
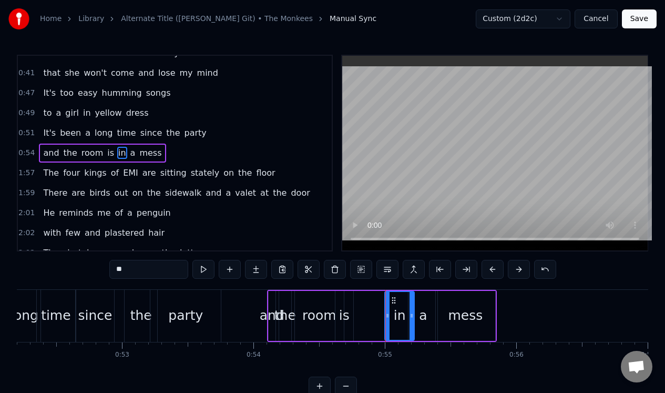
click at [342, 300] on div "is" at bounding box center [344, 316] width 18 height 50
drag, startPoint x: 344, startPoint y: 299, endPoint x: 377, endPoint y: 294, distance: 33.4
click at [377, 296] on icon at bounding box center [378, 300] width 8 height 8
click at [326, 304] on div "room" at bounding box center [319, 316] width 49 height 50
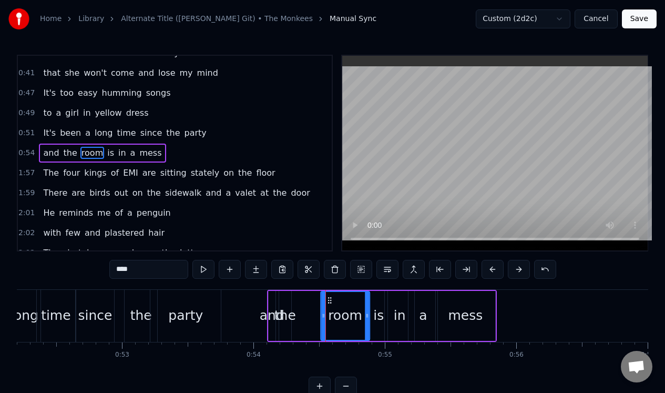
drag, startPoint x: 304, startPoint y: 298, endPoint x: 329, endPoint y: 301, distance: 24.8
click at [330, 302] on icon at bounding box center [329, 300] width 8 height 8
click at [289, 300] on div "the" at bounding box center [285, 316] width 12 height 50
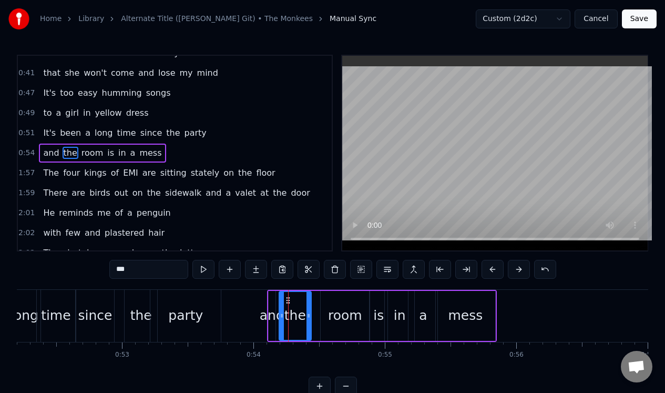
drag, startPoint x: 290, startPoint y: 303, endPoint x: 308, endPoint y: 299, distance: 18.8
click at [309, 301] on div at bounding box center [308, 316] width 4 height 48
drag, startPoint x: 290, startPoint y: 300, endPoint x: 307, endPoint y: 300, distance: 17.4
click at [274, 303] on div "and" at bounding box center [272, 316] width 7 height 50
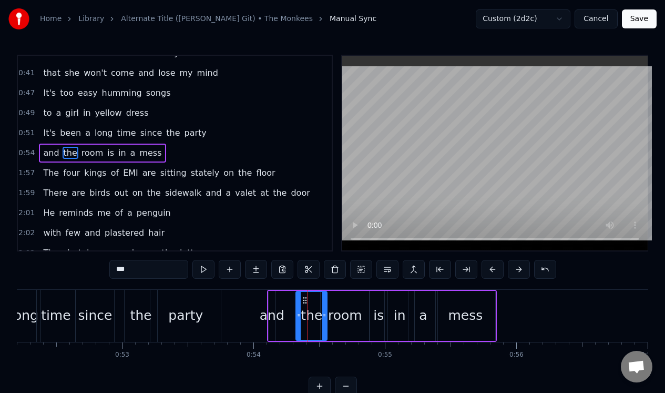
type input "***"
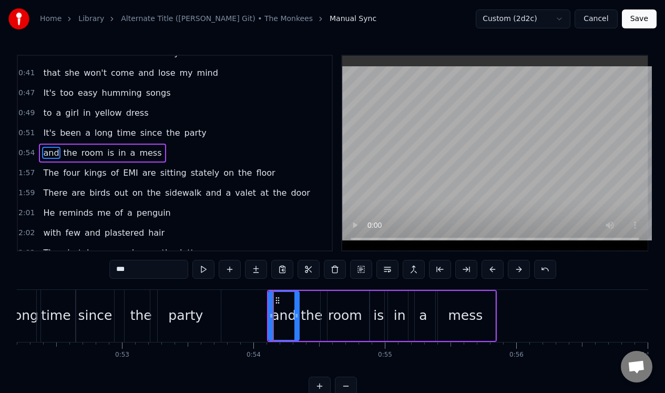
drag, startPoint x: 274, startPoint y: 303, endPoint x: 298, endPoint y: 302, distance: 23.7
click at [298, 302] on div at bounding box center [296, 316] width 4 height 48
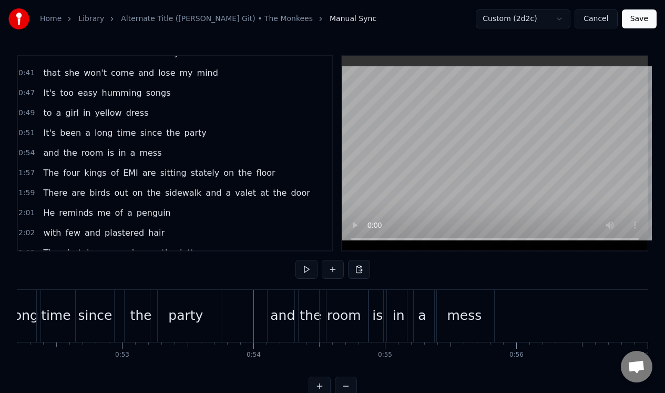
click at [265, 174] on div "1:57 The four kings of EMI are sitting stately on the floor" at bounding box center [175, 173] width 314 height 20
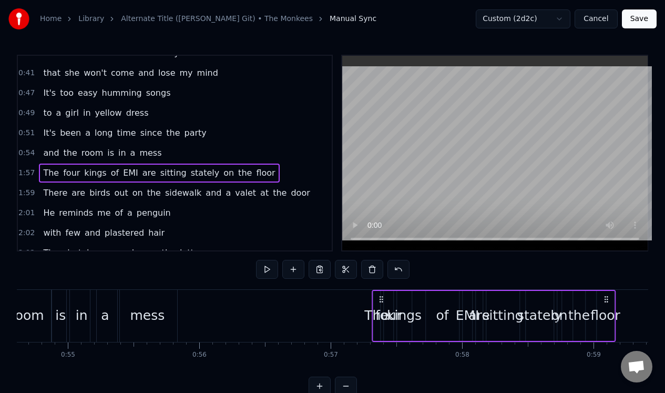
scroll to position [2, 0]
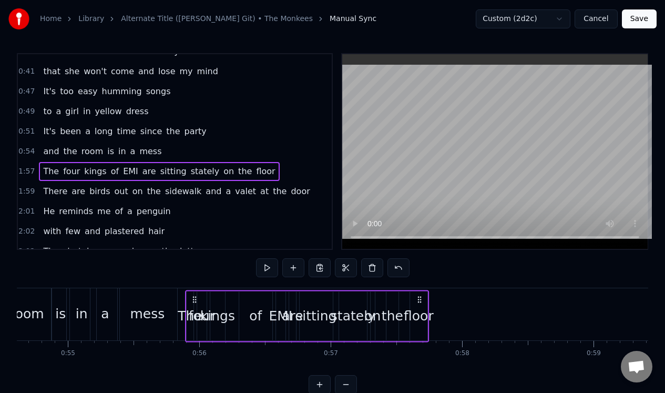
drag, startPoint x: 80, startPoint y: 297, endPoint x: 195, endPoint y: 312, distance: 115.5
click at [195, 312] on div "The four kings of EMI are sitting stately on the floor" at bounding box center [307, 316] width 244 height 52
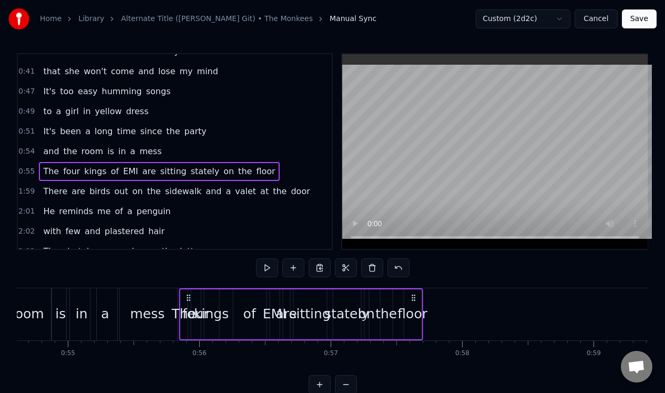
drag, startPoint x: 417, startPoint y: 296, endPoint x: 410, endPoint y: 291, distance: 8.6
click at [412, 299] on icon at bounding box center [413, 297] width 8 height 8
click at [415, 326] on div "floor" at bounding box center [412, 314] width 17 height 50
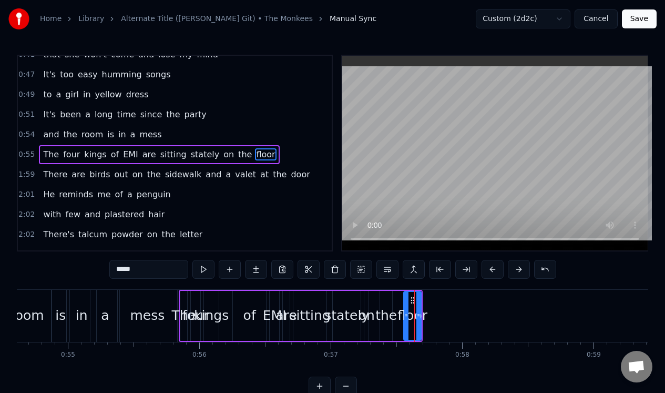
scroll to position [53, 0]
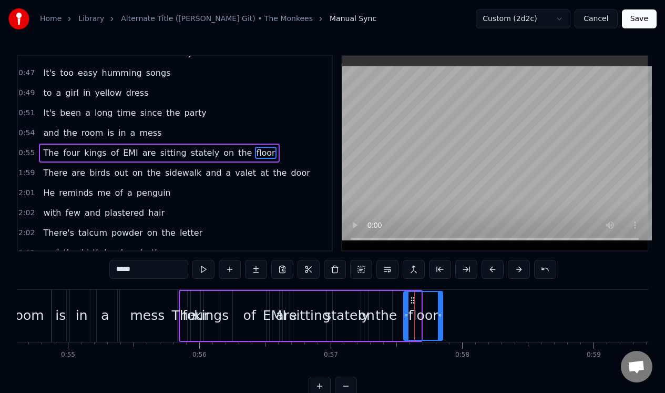
drag, startPoint x: 419, startPoint y: 305, endPoint x: 439, endPoint y: 300, distance: 20.7
click at [440, 303] on div at bounding box center [440, 316] width 4 height 48
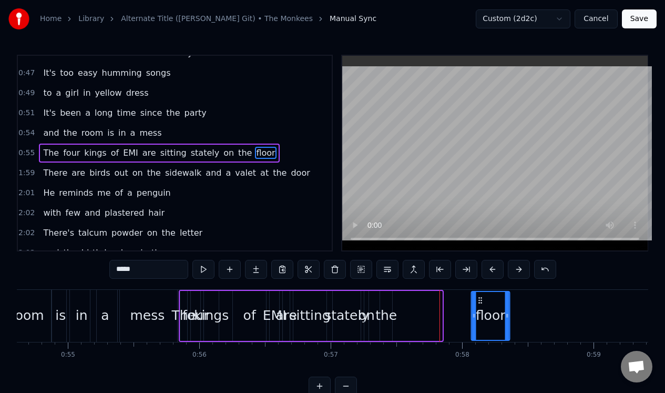
drag, startPoint x: 412, startPoint y: 300, endPoint x: 479, endPoint y: 290, distance: 68.5
click at [479, 293] on div "floor" at bounding box center [490, 316] width 37 height 48
click at [385, 305] on div "the" at bounding box center [386, 315] width 22 height 20
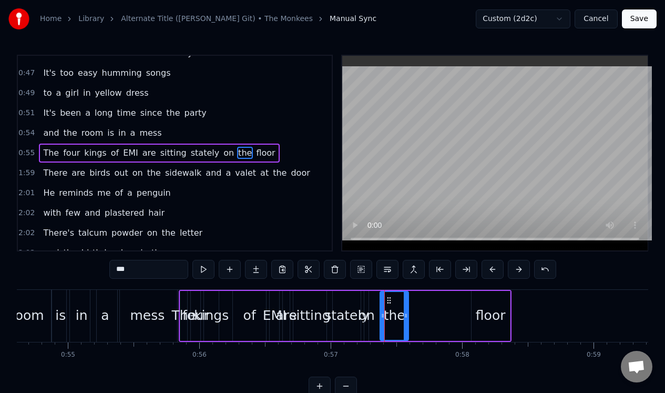
drag, startPoint x: 391, startPoint y: 305, endPoint x: 405, endPoint y: 301, distance: 15.0
click at [406, 303] on div at bounding box center [406, 316] width 4 height 48
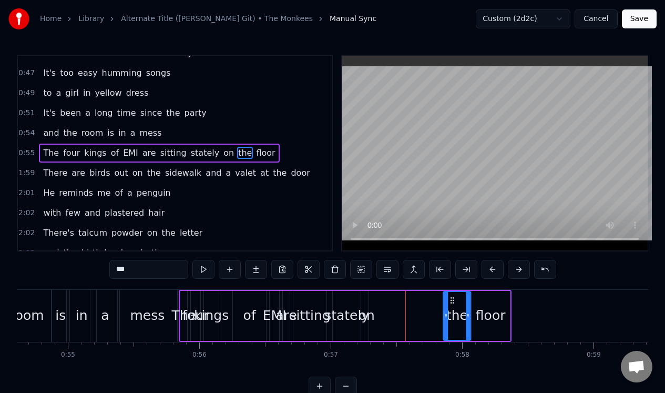
drag, startPoint x: 387, startPoint y: 299, endPoint x: 450, endPoint y: 295, distance: 63.1
click at [450, 296] on icon at bounding box center [452, 300] width 8 height 8
click at [366, 304] on div "on" at bounding box center [366, 316] width 4 height 50
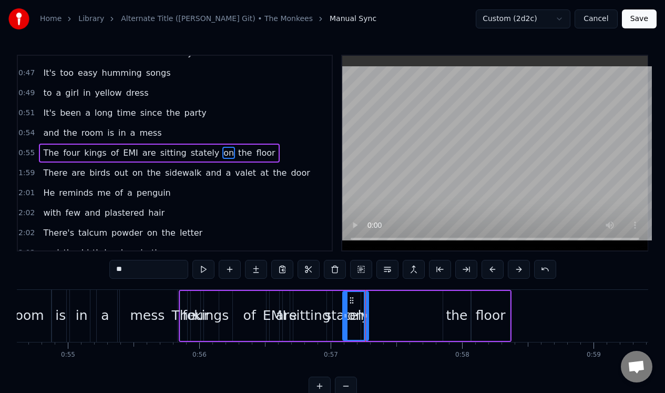
drag, startPoint x: 368, startPoint y: 306, endPoint x: 346, endPoint y: 318, distance: 24.7
click at [346, 320] on div at bounding box center [345, 316] width 4 height 48
drag, startPoint x: 351, startPoint y: 302, endPoint x: 420, endPoint y: 304, distance: 68.9
click at [420, 304] on div "on" at bounding box center [424, 316] width 25 height 48
click at [344, 304] on div "stately" at bounding box center [347, 316] width 28 height 50
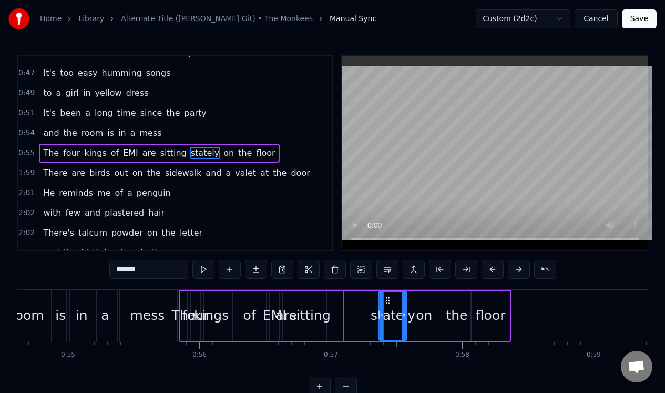
drag, startPoint x: 341, startPoint y: 297, endPoint x: 387, endPoint y: 292, distance: 46.0
click at [387, 293] on div "stately" at bounding box center [392, 316] width 27 height 48
click at [309, 300] on div "sitting" at bounding box center [309, 316] width 33 height 50
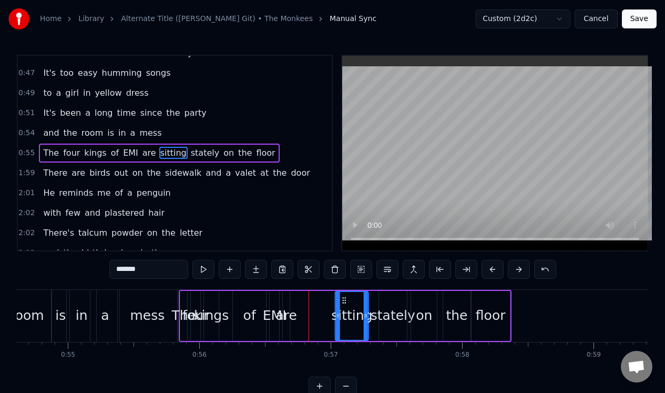
drag, startPoint x: 300, startPoint y: 298, endPoint x: 341, endPoint y: 297, distance: 41.0
click at [342, 299] on icon at bounding box center [344, 300] width 8 height 8
click at [285, 301] on div "are" at bounding box center [286, 316] width 7 height 50
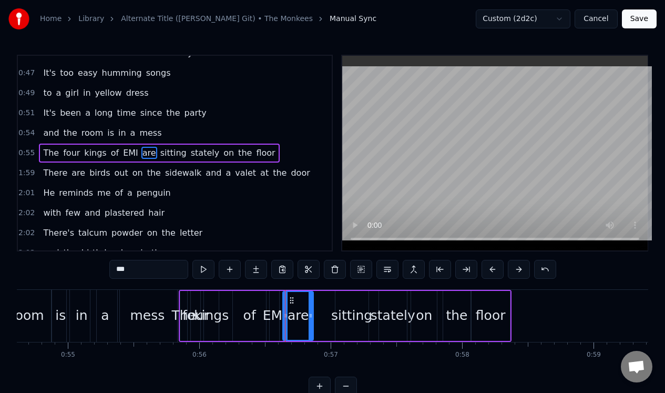
drag, startPoint x: 287, startPoint y: 303, endPoint x: 311, endPoint y: 307, distance: 24.0
click at [311, 307] on div at bounding box center [311, 316] width 4 height 48
drag, startPoint x: 291, startPoint y: 300, endPoint x: 310, endPoint y: 303, distance: 19.2
click at [275, 305] on div "EMI" at bounding box center [274, 316] width 9 height 50
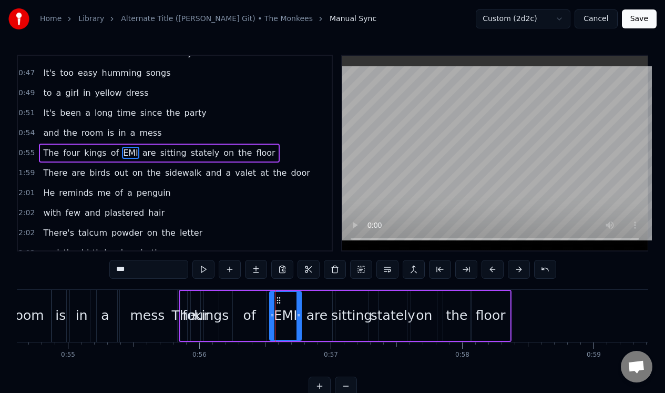
drag, startPoint x: 276, startPoint y: 309, endPoint x: 297, endPoint y: 307, distance: 21.1
click at [298, 309] on div at bounding box center [298, 316] width 4 height 48
click at [246, 306] on div "of" at bounding box center [249, 315] width 13 height 20
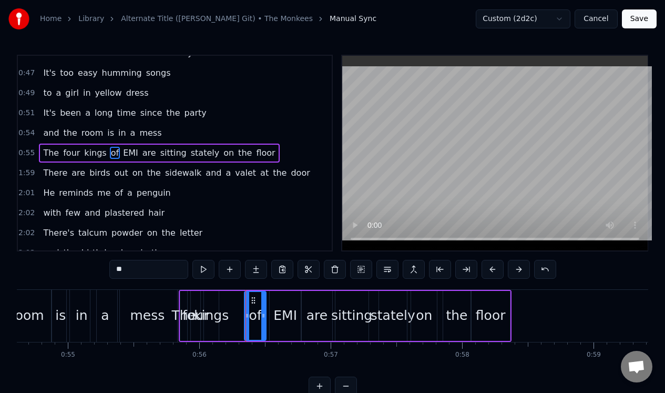
drag, startPoint x: 236, startPoint y: 316, endPoint x: 248, endPoint y: 317, distance: 11.6
click at [248, 317] on icon at bounding box center [247, 315] width 4 height 8
click at [210, 303] on div "kings" at bounding box center [211, 316] width 15 height 50
type input "*****"
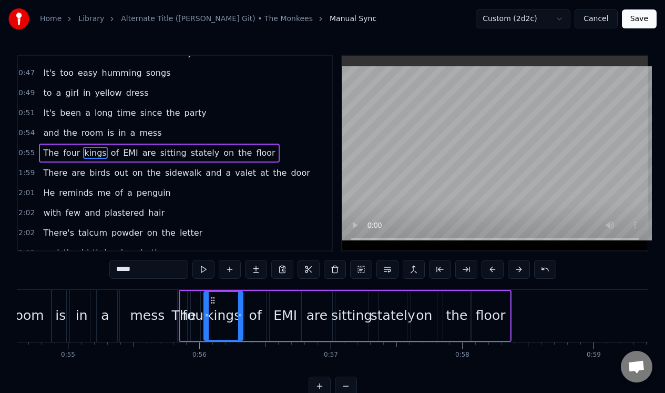
drag, startPoint x: 218, startPoint y: 303, endPoint x: 241, endPoint y: 303, distance: 23.7
click at [242, 304] on div at bounding box center [240, 316] width 4 height 48
click at [276, 147] on div "0:55 The four kings of EMI are sitting stately on the floor" at bounding box center [175, 153] width 314 height 20
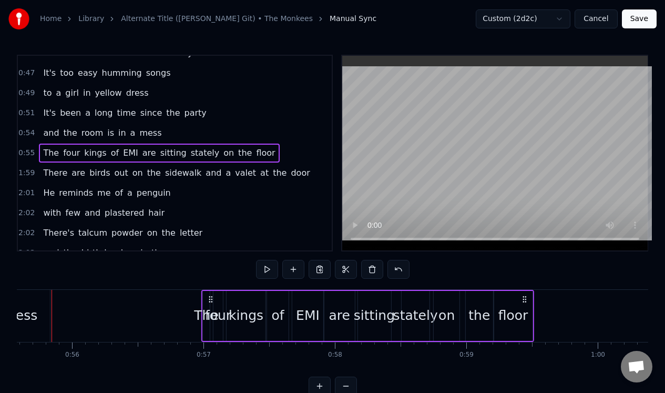
scroll to position [0, 7303]
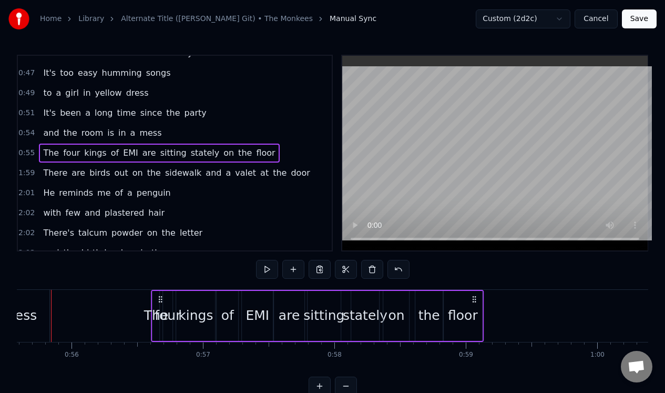
drag, startPoint x: 503, startPoint y: 295, endPoint x: 475, endPoint y: 309, distance: 31.3
click at [475, 310] on div "The four kings of EMI are sitting stately on the floor" at bounding box center [317, 316] width 333 height 52
click at [48, 149] on span "The" at bounding box center [51, 153] width 18 height 12
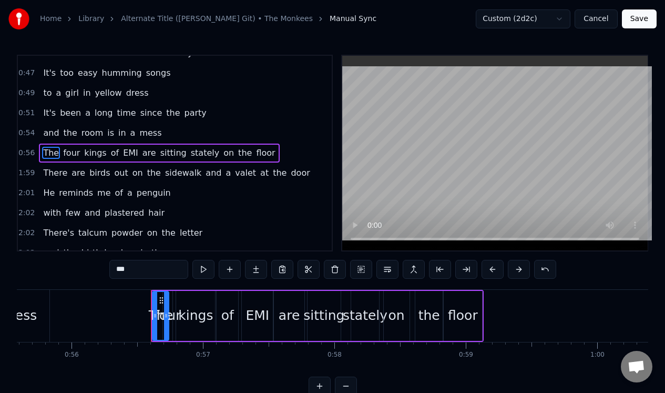
drag, startPoint x: 159, startPoint y: 317, endPoint x: 168, endPoint y: 324, distance: 11.7
click at [168, 324] on div "The" at bounding box center [160, 316] width 15 height 48
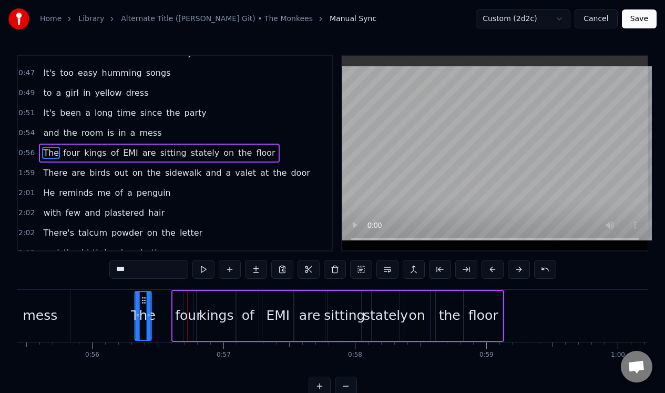
scroll to position [0, 7282]
drag, startPoint x: 161, startPoint y: 300, endPoint x: 157, endPoint y: 302, distance: 5.4
click at [157, 302] on icon at bounding box center [157, 300] width 8 height 8
click at [188, 302] on div at bounding box center [188, 316] width 1 height 52
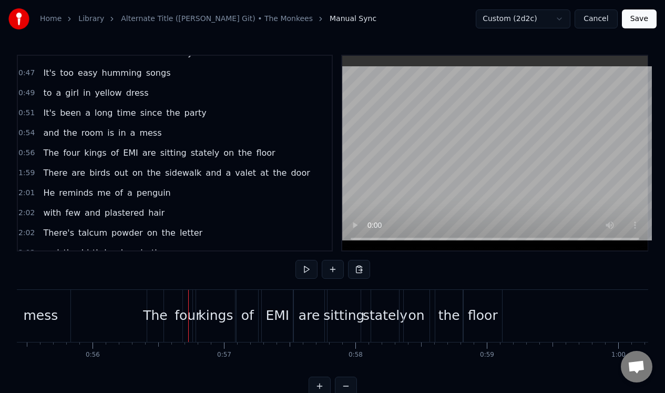
click at [182, 307] on div "four" at bounding box center [187, 315] width 26 height 20
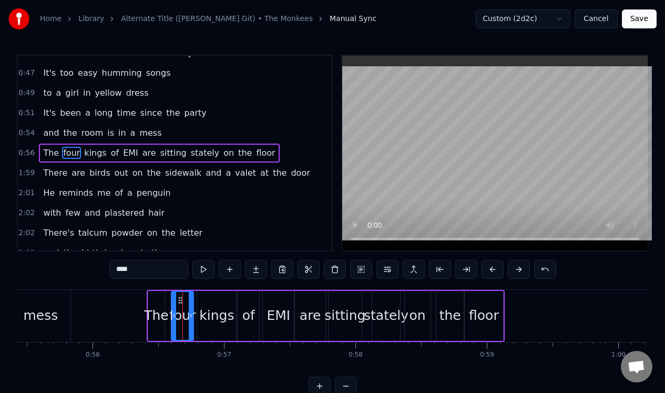
drag, startPoint x: 185, startPoint y: 310, endPoint x: 172, endPoint y: 310, distance: 12.6
click at [172, 310] on div at bounding box center [174, 316] width 4 height 48
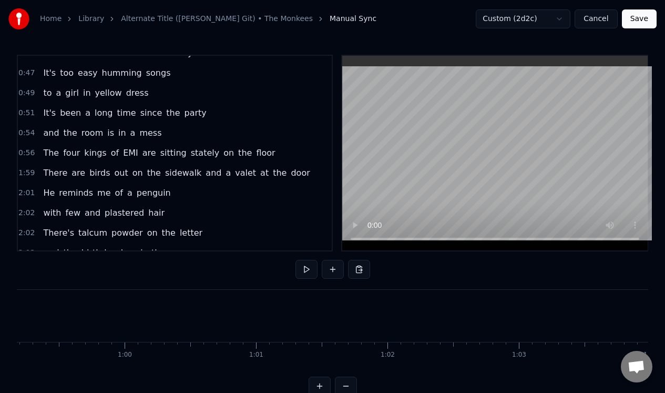
scroll to position [0, 8059]
click at [306, 175] on div "1:59 There are birds out on the sidewalk and a valet at the door" at bounding box center [175, 173] width 314 height 20
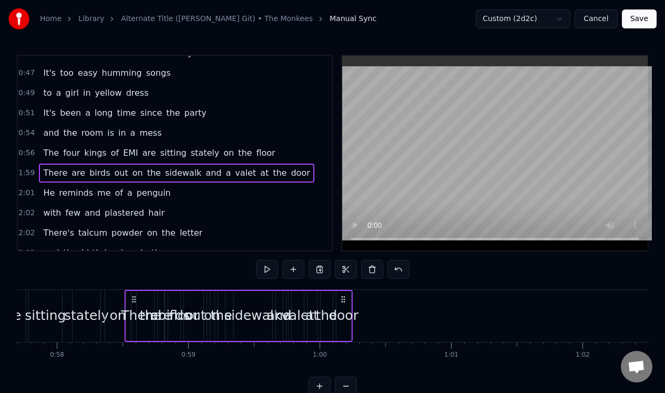
scroll to position [0, 7580]
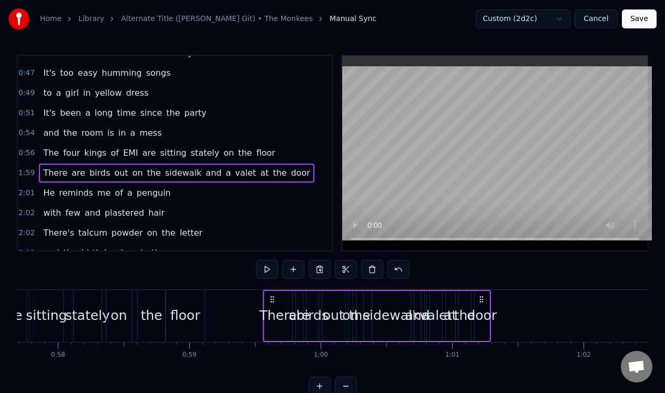
drag, startPoint x: 79, startPoint y: 297, endPoint x: 273, endPoint y: 305, distance: 193.6
click at [273, 305] on div "There are birds out on the sidewalk and a valet at the door" at bounding box center [377, 316] width 228 height 52
click at [204, 171] on span "and" at bounding box center [213, 173] width 18 height 12
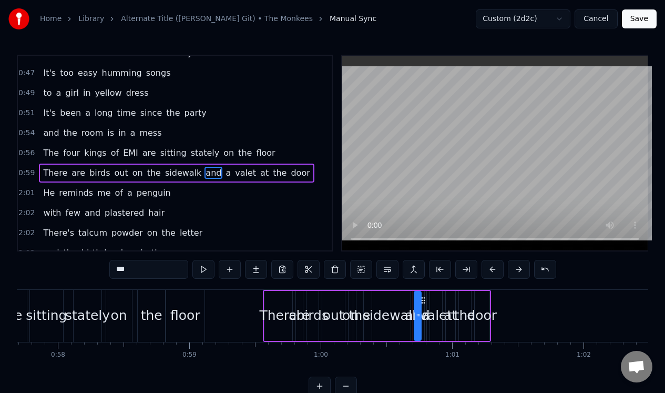
scroll to position [73, 0]
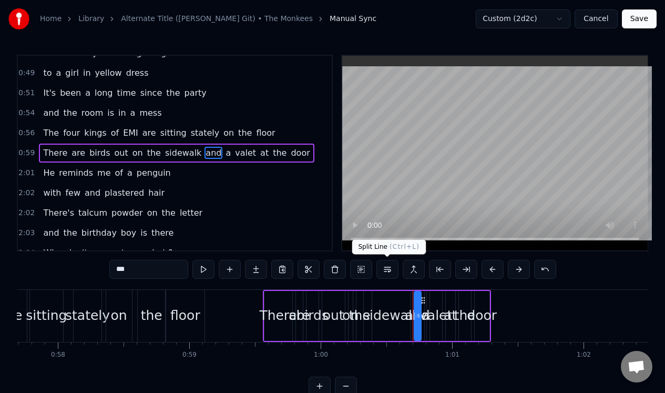
click at [389, 266] on button at bounding box center [387, 269] width 22 height 19
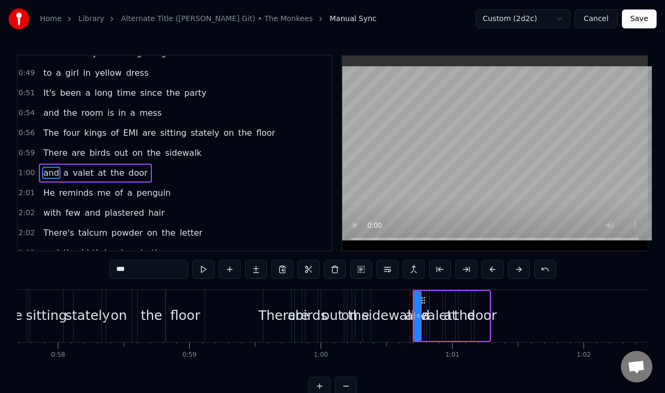
scroll to position [93, 0]
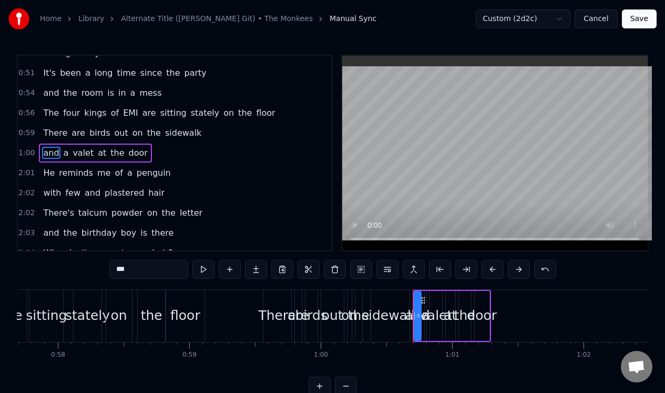
click at [187, 157] on div "1:00 and a valet at the door" at bounding box center [175, 153] width 314 height 20
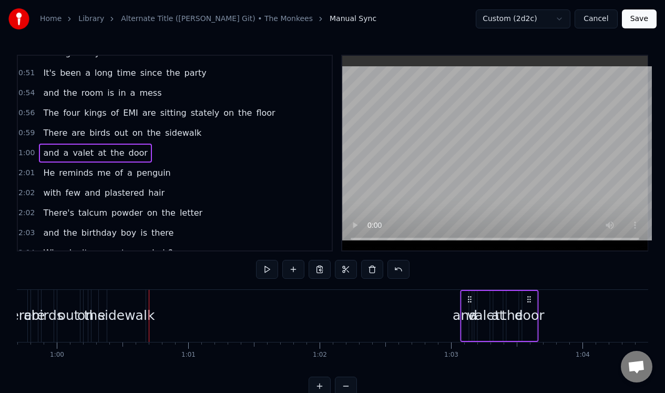
scroll to position [0, 7845]
drag, startPoint x: 482, startPoint y: 299, endPoint x: 514, endPoint y: 314, distance: 35.7
click at [514, 314] on div "and a valet at the door" at bounding box center [484, 316] width 78 height 52
click at [128, 303] on div "sidewalk" at bounding box center [125, 316] width 38 height 52
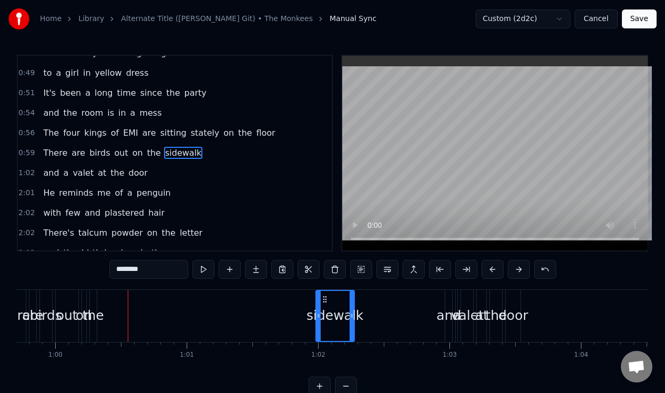
drag, startPoint x: 115, startPoint y: 295, endPoint x: 323, endPoint y: 307, distance: 209.0
click at [324, 308] on div "sidewalk" at bounding box center [334, 316] width 37 height 50
click at [93, 302] on div "the" at bounding box center [93, 316] width 7 height 52
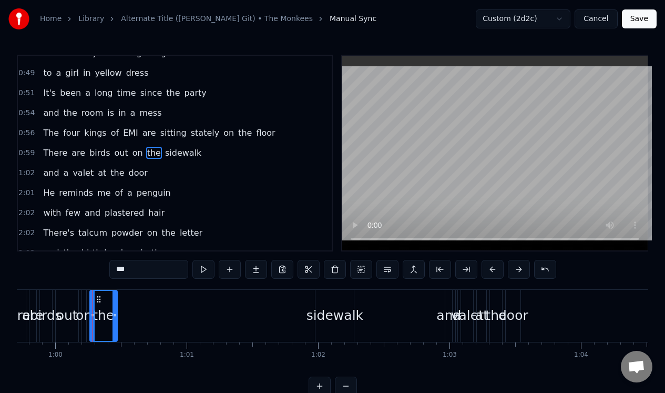
drag, startPoint x: 96, startPoint y: 302, endPoint x: 116, endPoint y: 301, distance: 20.0
click at [116, 301] on div at bounding box center [114, 316] width 4 height 50
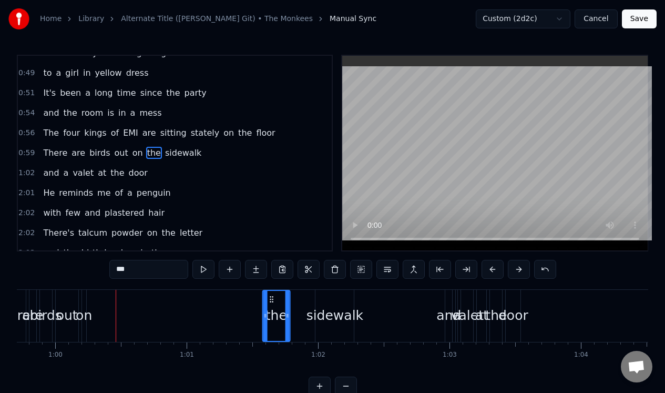
drag, startPoint x: 97, startPoint y: 299, endPoint x: 270, endPoint y: 307, distance: 172.6
click at [270, 309] on div "the" at bounding box center [276, 316] width 26 height 50
drag, startPoint x: 272, startPoint y: 295, endPoint x: 286, endPoint y: 291, distance: 15.5
click at [286, 292] on div "the" at bounding box center [292, 316] width 26 height 50
click at [85, 299] on div "on" at bounding box center [84, 316] width 4 height 52
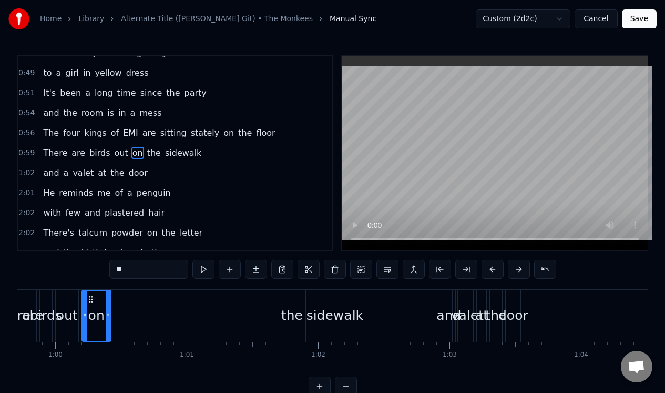
drag, startPoint x: 84, startPoint y: 306, endPoint x: 108, endPoint y: 303, distance: 24.5
click at [109, 305] on div at bounding box center [108, 316] width 4 height 50
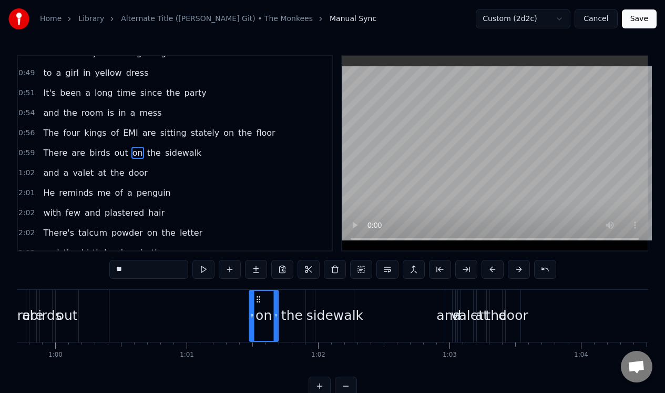
drag, startPoint x: 89, startPoint y: 297, endPoint x: 255, endPoint y: 304, distance: 166.2
click at [256, 306] on div "on" at bounding box center [264, 316] width 28 height 50
click at [65, 301] on div "out" at bounding box center [67, 316] width 23 height 52
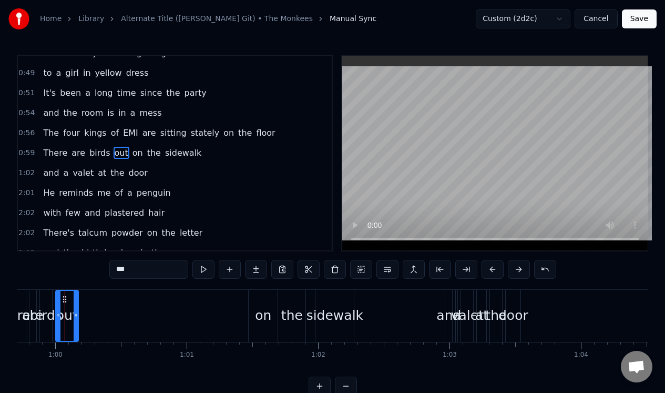
scroll to position [0, 7841]
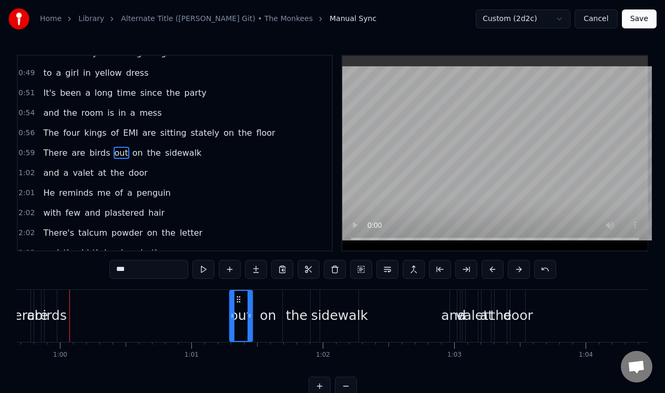
drag, startPoint x: 70, startPoint y: 298, endPoint x: 239, endPoint y: 313, distance: 169.9
click at [239, 313] on div "out" at bounding box center [241, 316] width 22 height 50
click at [49, 306] on div "birds" at bounding box center [50, 315] width 33 height 20
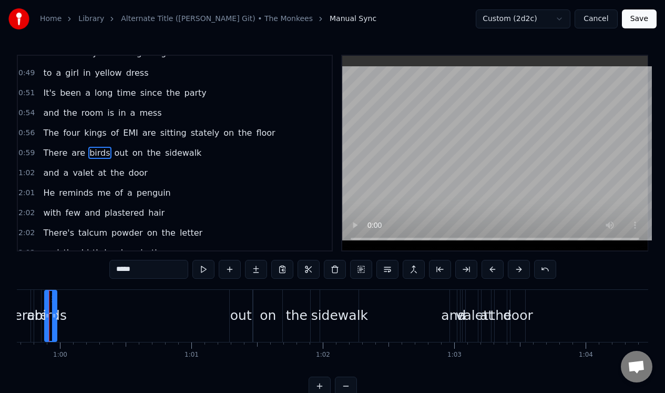
scroll to position [0, 7820]
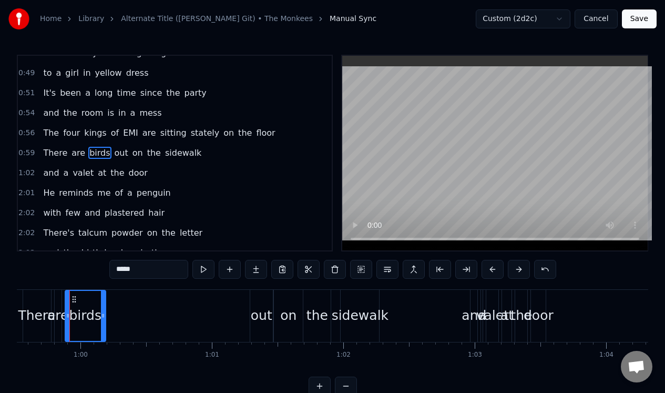
drag, startPoint x: 76, startPoint y: 303, endPoint x: 104, endPoint y: 303, distance: 28.4
click at [104, 303] on div at bounding box center [103, 316] width 4 height 50
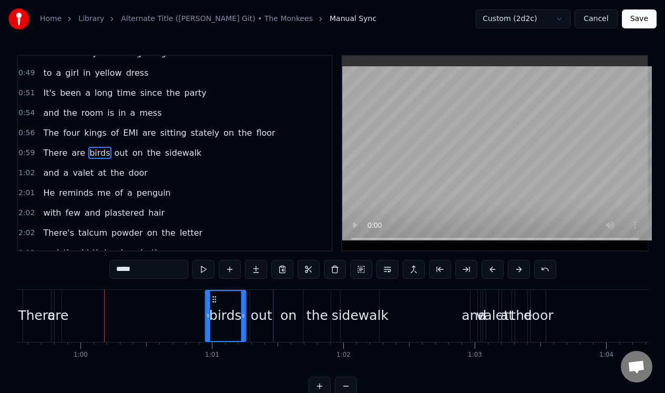
drag, startPoint x: 73, startPoint y: 297, endPoint x: 213, endPoint y: 313, distance: 140.7
click at [213, 313] on div "birds" at bounding box center [225, 316] width 39 height 50
click at [56, 305] on div "are" at bounding box center [57, 315] width 21 height 20
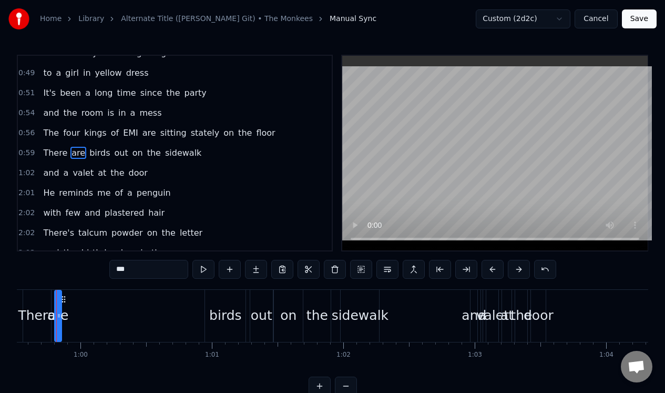
scroll to position [0, 7807]
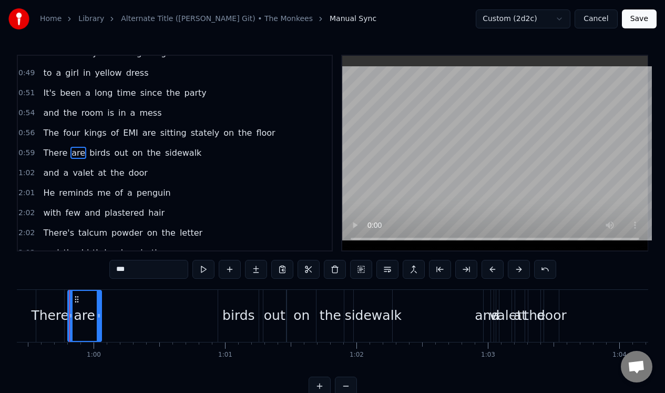
drag, startPoint x: 74, startPoint y: 310, endPoint x: 100, endPoint y: 307, distance: 26.4
click at [100, 309] on div "are" at bounding box center [84, 316] width 35 height 52
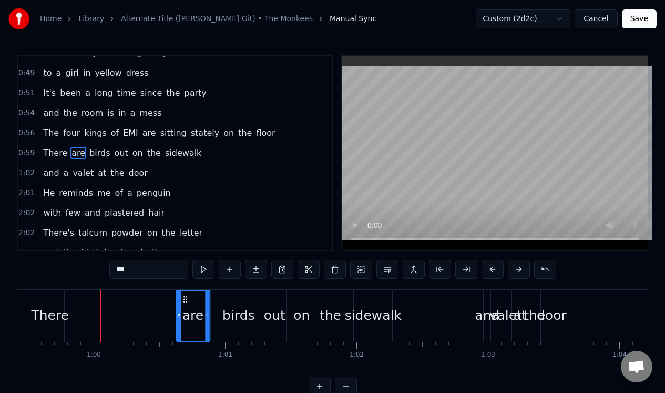
drag, startPoint x: 75, startPoint y: 295, endPoint x: 183, endPoint y: 305, distance: 108.2
click at [183, 306] on div "are" at bounding box center [193, 316] width 33 height 50
click at [52, 302] on div "There" at bounding box center [50, 316] width 28 height 52
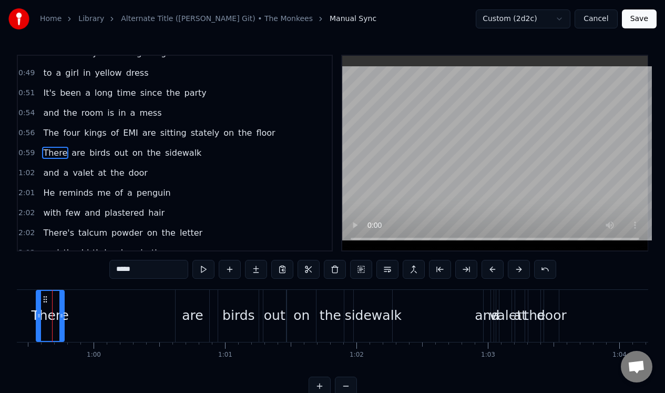
scroll to position [0, 7790]
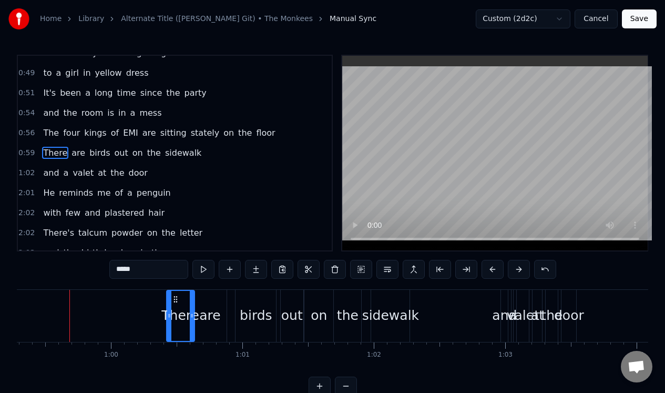
drag, startPoint x: 62, startPoint y: 297, endPoint x: 175, endPoint y: 302, distance: 113.1
click at [175, 304] on div "There" at bounding box center [180, 316] width 27 height 50
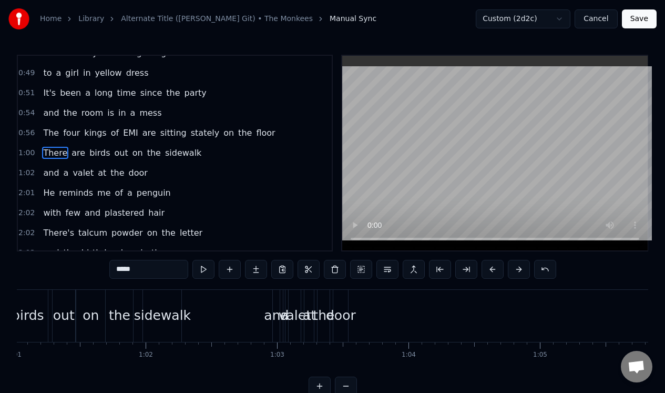
scroll to position [0, 8027]
click at [328, 296] on div "door" at bounding box center [331, 316] width 15 height 52
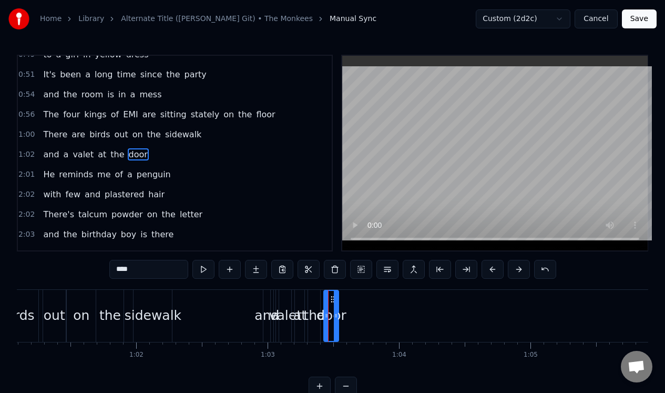
scroll to position [93, 0]
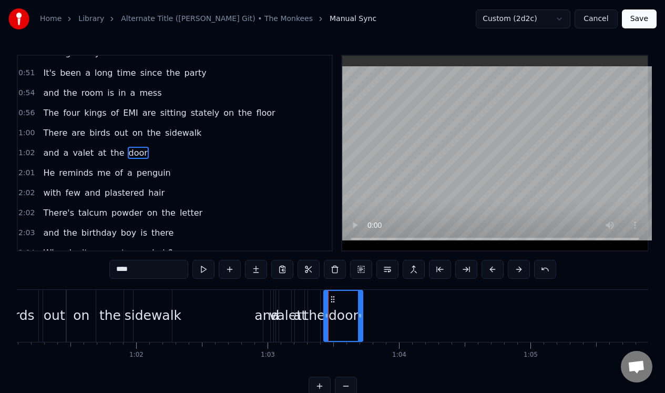
drag, startPoint x: 336, startPoint y: 305, endPoint x: 361, endPoint y: 305, distance: 24.2
click at [361, 305] on div at bounding box center [360, 316] width 4 height 50
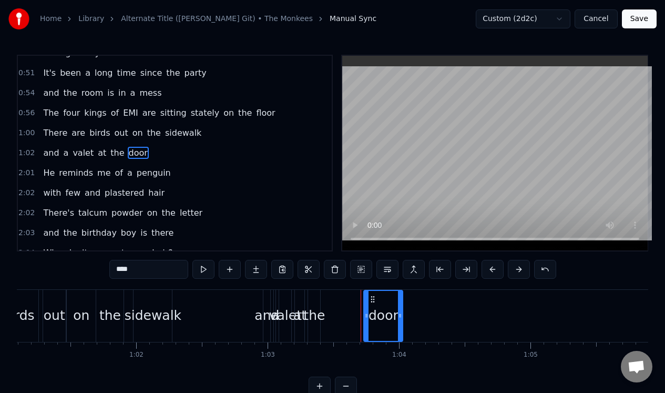
drag, startPoint x: 333, startPoint y: 299, endPoint x: 373, endPoint y: 299, distance: 39.9
click at [374, 299] on circle at bounding box center [374, 299] width 1 height 1
click at [313, 299] on div "the" at bounding box center [314, 316] width 12 height 52
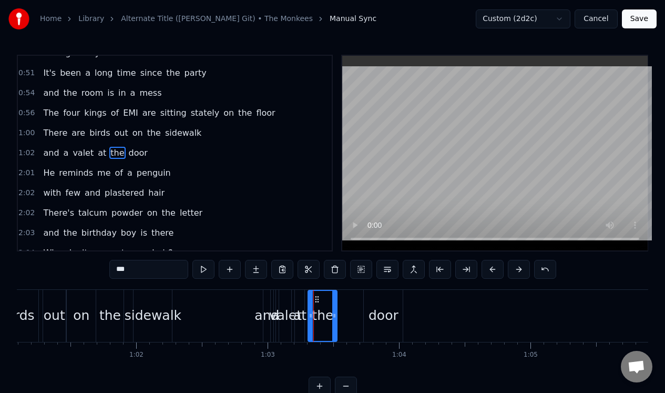
drag, startPoint x: 318, startPoint y: 301, endPoint x: 334, endPoint y: 299, distance: 15.9
click at [335, 301] on div at bounding box center [334, 316] width 4 height 50
drag, startPoint x: 317, startPoint y: 297, endPoint x: 348, endPoint y: 296, distance: 30.5
click at [348, 299] on icon at bounding box center [348, 299] width 8 height 8
click at [300, 301] on div "at" at bounding box center [299, 316] width 9 height 52
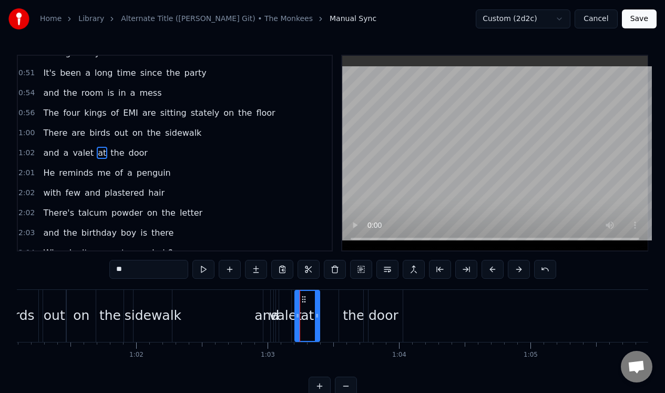
drag, startPoint x: 303, startPoint y: 302, endPoint x: 317, endPoint y: 302, distance: 14.2
click at [317, 302] on div at bounding box center [317, 316] width 4 height 50
drag, startPoint x: 302, startPoint y: 295, endPoint x: 325, endPoint y: 296, distance: 23.1
click at [325, 296] on icon at bounding box center [327, 299] width 8 height 8
click at [286, 298] on div "valet" at bounding box center [285, 316] width 12 height 52
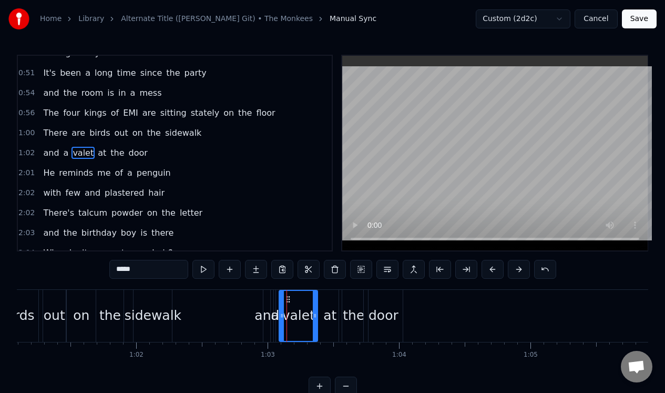
drag, startPoint x: 290, startPoint y: 305, endPoint x: 316, endPoint y: 305, distance: 26.3
click at [316, 305] on div at bounding box center [315, 316] width 4 height 50
click at [294, 299] on icon at bounding box center [293, 299] width 8 height 8
click at [274, 300] on div "a" at bounding box center [274, 316] width 3 height 52
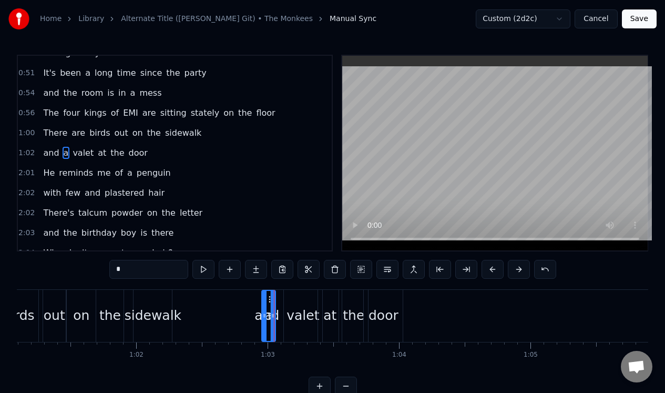
drag, startPoint x: 276, startPoint y: 302, endPoint x: 264, endPoint y: 299, distance: 13.0
click at [264, 302] on div at bounding box center [264, 316] width 4 height 50
drag, startPoint x: 273, startPoint y: 300, endPoint x: 279, endPoint y: 297, distance: 5.9
click at [280, 299] on div at bounding box center [280, 316] width 4 height 50
drag, startPoint x: 272, startPoint y: 299, endPoint x: 283, endPoint y: 298, distance: 11.1
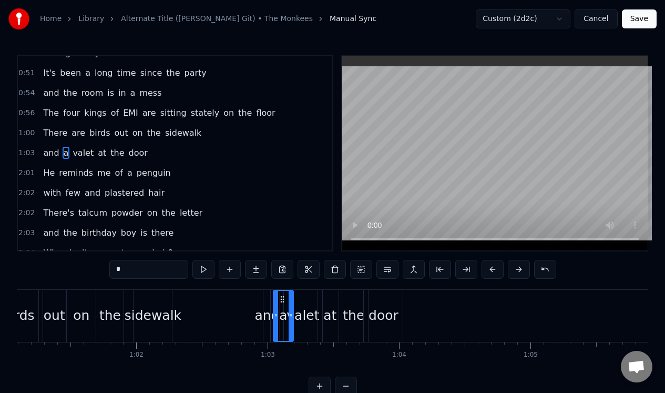
click at [267, 316] on div "and" at bounding box center [266, 315] width 25 height 20
type input "***"
drag, startPoint x: 270, startPoint y: 309, endPoint x: 258, endPoint y: 310, distance: 12.1
click at [264, 310] on div "and" at bounding box center [264, 316] width 0 height 50
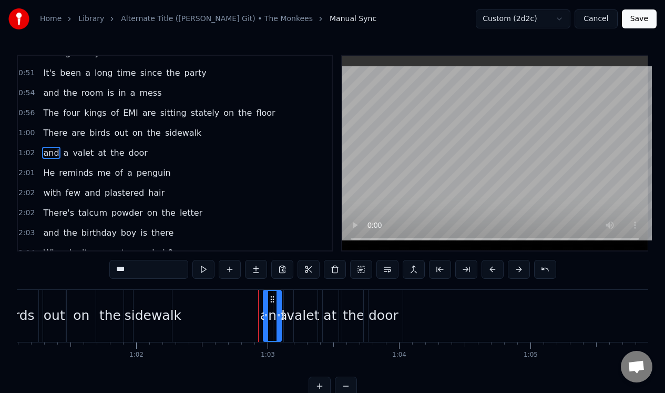
drag, startPoint x: 263, startPoint y: 310, endPoint x: 283, endPoint y: 312, distance: 20.0
click at [281, 312] on div "and" at bounding box center [272, 316] width 17 height 50
drag, startPoint x: 274, startPoint y: 297, endPoint x: 262, endPoint y: 298, distance: 12.1
click at [262, 297] on icon at bounding box center [260, 299] width 8 height 8
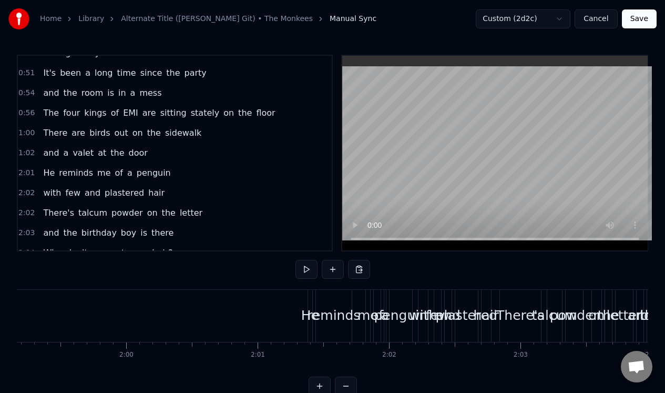
scroll to position [0, 15575]
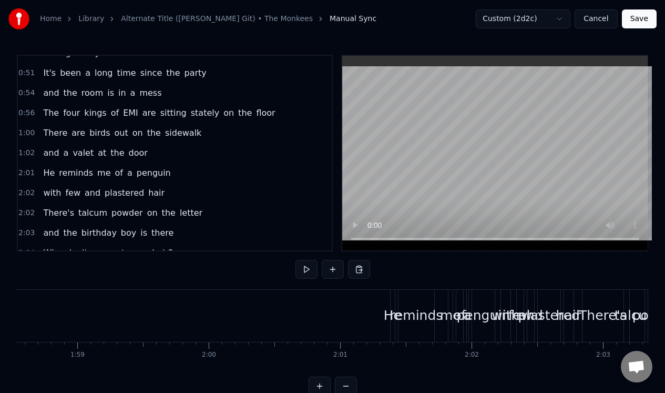
click at [200, 170] on div "2:01 He reminds me of a penguin" at bounding box center [175, 173] width 314 height 20
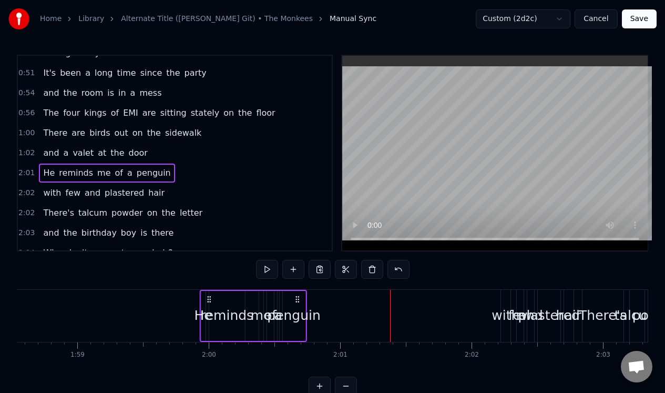
drag, startPoint x: 399, startPoint y: 300, endPoint x: 210, endPoint y: 313, distance: 189.7
click at [210, 313] on div "He reminds me of a penguin" at bounding box center [253, 316] width 107 height 52
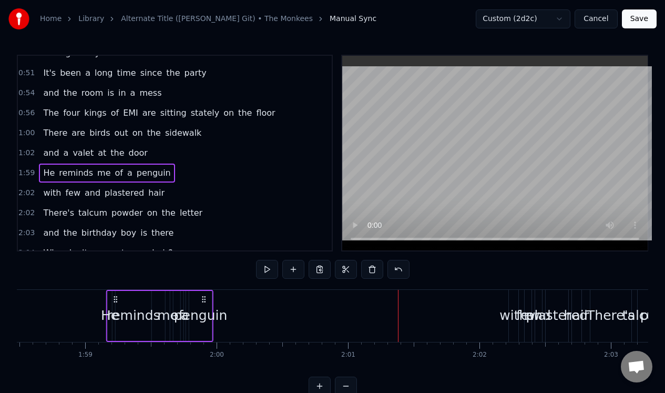
drag, startPoint x: 210, startPoint y: 299, endPoint x: 107, endPoint y: 306, distance: 103.3
click at [107, 306] on div "He reminds me of a penguin" at bounding box center [159, 316] width 107 height 52
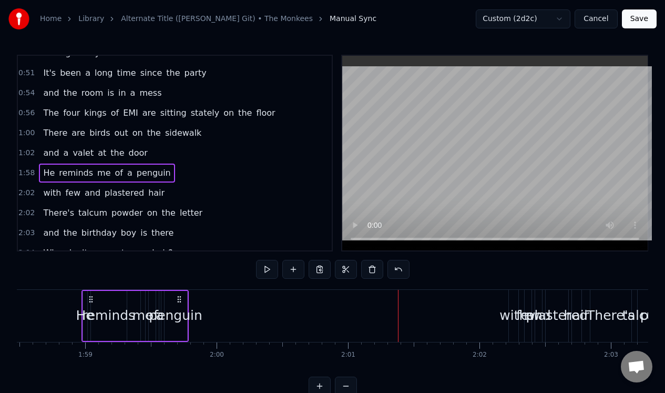
scroll to position [0, 15550]
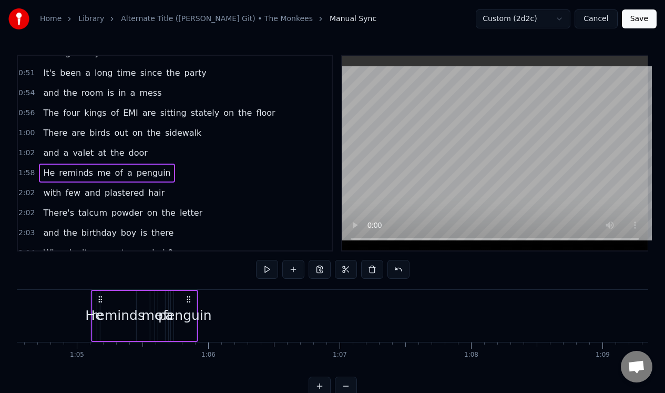
drag, startPoint x: 109, startPoint y: 297, endPoint x: 101, endPoint y: 302, distance: 9.6
click at [101, 302] on icon at bounding box center [100, 299] width 8 height 8
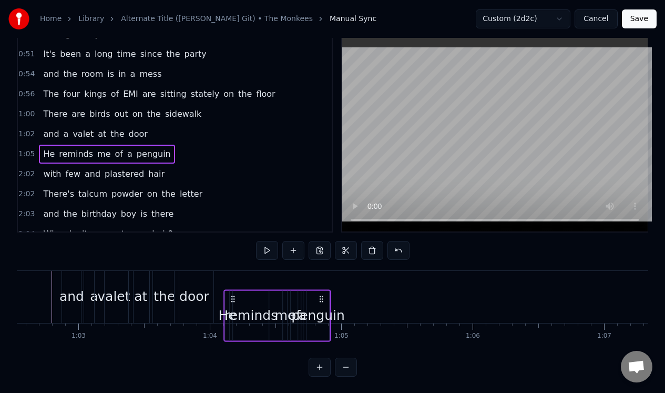
scroll to position [21, 0]
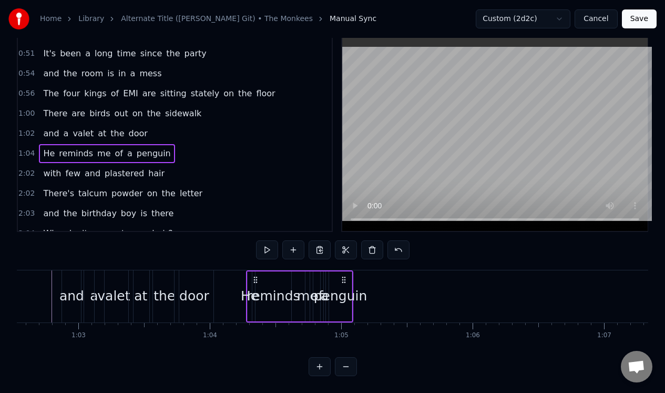
click at [345, 286] on div "penguin" at bounding box center [341, 296] width 54 height 20
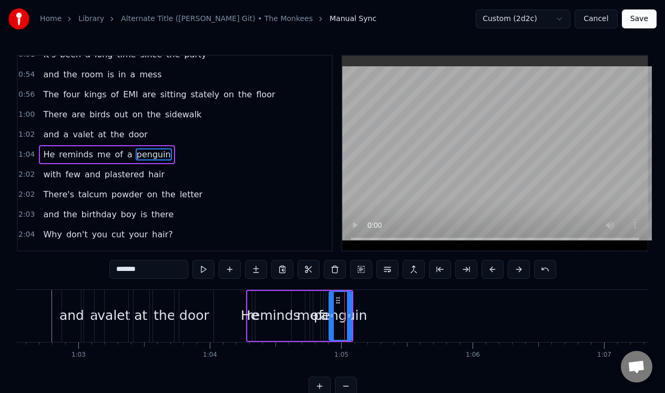
scroll to position [112, 0]
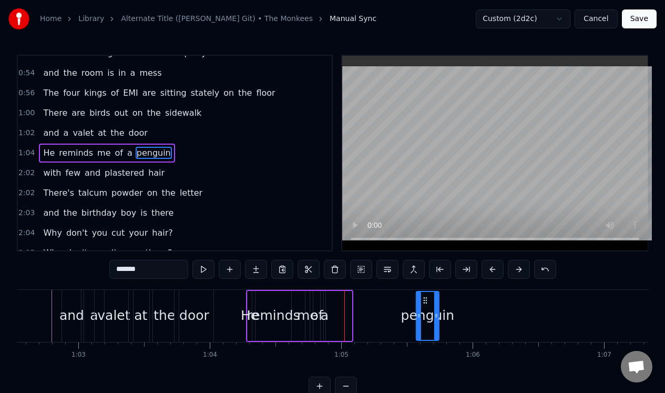
drag, startPoint x: 337, startPoint y: 298, endPoint x: 425, endPoint y: 293, distance: 87.4
click at [425, 293] on div "penguin" at bounding box center [428, 316] width 22 height 48
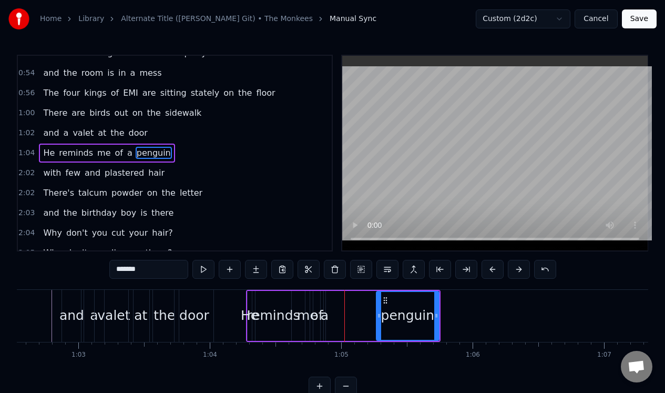
drag, startPoint x: 417, startPoint y: 310, endPoint x: 377, endPoint y: 313, distance: 40.1
click at [377, 313] on div at bounding box center [379, 316] width 4 height 48
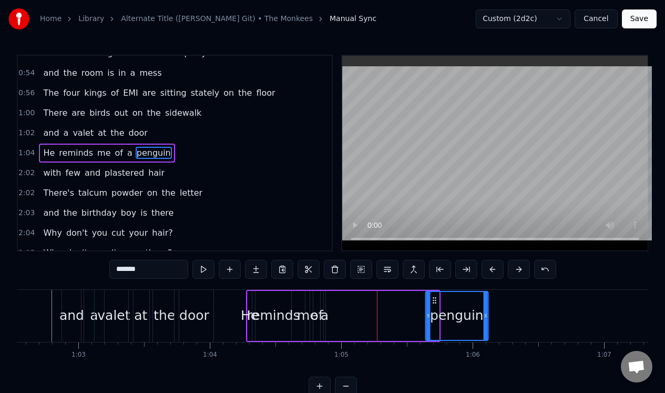
drag, startPoint x: 385, startPoint y: 300, endPoint x: 434, endPoint y: 299, distance: 48.9
click at [434, 299] on icon at bounding box center [434, 300] width 8 height 8
click at [324, 307] on div "a" at bounding box center [325, 315] width 8 height 20
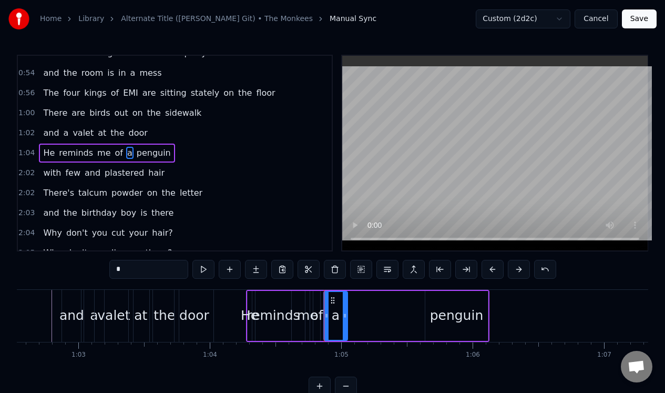
drag, startPoint x: 322, startPoint y: 307, endPoint x: 343, endPoint y: 305, distance: 21.7
click at [344, 306] on div at bounding box center [345, 316] width 4 height 48
drag, startPoint x: 333, startPoint y: 299, endPoint x: 414, endPoint y: 289, distance: 82.0
click at [414, 290] on div "He reminds me of a penguin" at bounding box center [367, 316] width 243 height 52
click at [316, 300] on div "of" at bounding box center [316, 316] width 7 height 50
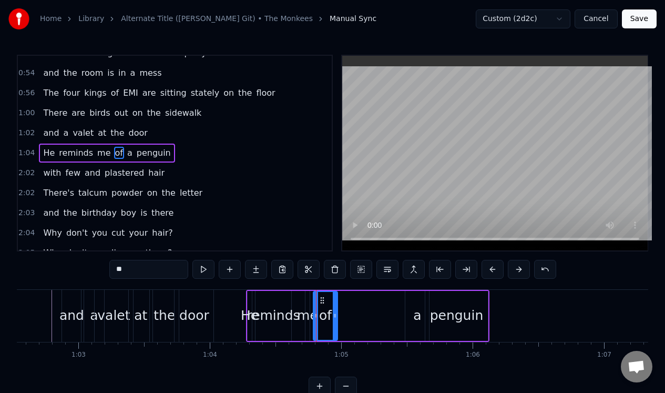
drag, startPoint x: 317, startPoint y: 306, endPoint x: 335, endPoint y: 304, distance: 17.4
click at [335, 304] on div at bounding box center [335, 316] width 4 height 48
drag, startPoint x: 320, startPoint y: 297, endPoint x: 394, endPoint y: 292, distance: 73.8
click at [394, 292] on div "of" at bounding box center [398, 316] width 23 height 48
click at [307, 304] on div "me" at bounding box center [307, 316] width 4 height 50
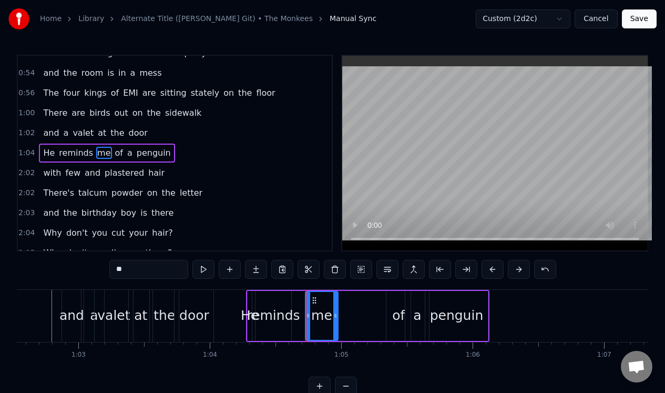
drag, startPoint x: 309, startPoint y: 310, endPoint x: 336, endPoint y: 303, distance: 28.8
click at [337, 305] on div at bounding box center [335, 316] width 4 height 48
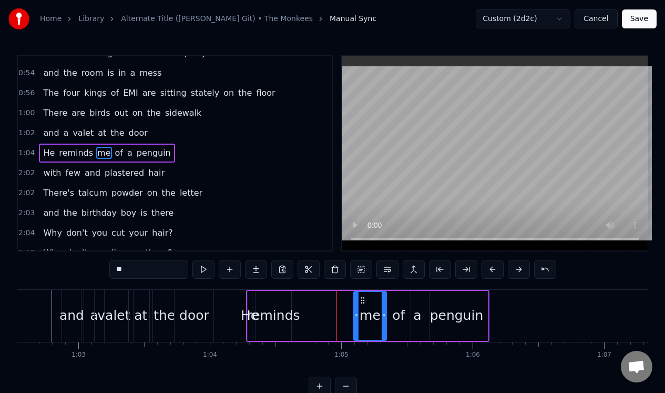
drag, startPoint x: 314, startPoint y: 297, endPoint x: 362, endPoint y: 296, distance: 48.4
click at [362, 296] on icon at bounding box center [362, 300] width 8 height 8
click at [278, 301] on div "reminds" at bounding box center [273, 316] width 36 height 50
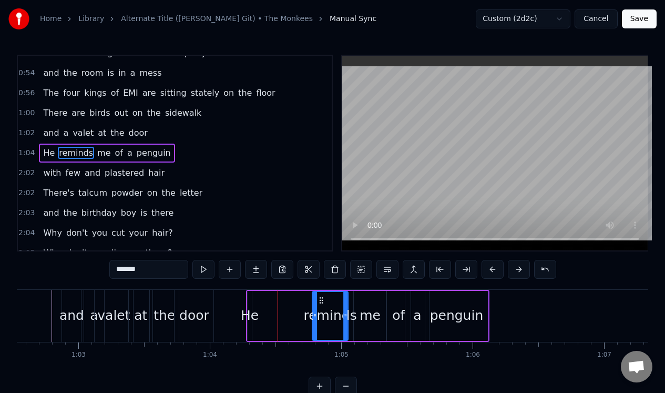
drag, startPoint x: 263, startPoint y: 297, endPoint x: 320, endPoint y: 294, distance: 56.8
click at [320, 296] on icon at bounding box center [321, 300] width 8 height 8
click at [251, 297] on div "He" at bounding box center [249, 316] width 5 height 50
type input "**"
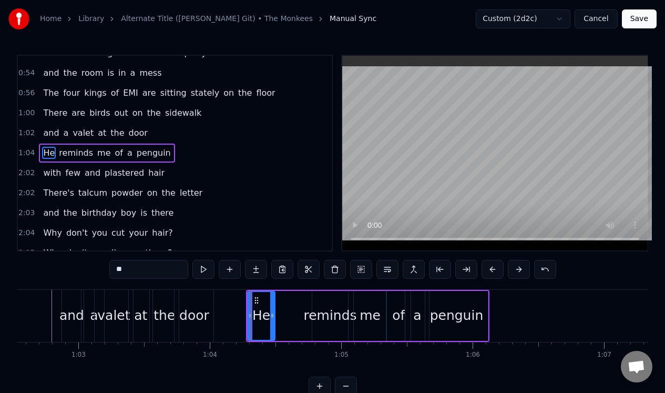
drag, startPoint x: 249, startPoint y: 310, endPoint x: 271, endPoint y: 309, distance: 22.1
click at [272, 309] on div at bounding box center [272, 316] width 4 height 48
drag, startPoint x: 255, startPoint y: 297, endPoint x: 279, endPoint y: 299, distance: 24.2
click at [279, 299] on icon at bounding box center [280, 300] width 8 height 8
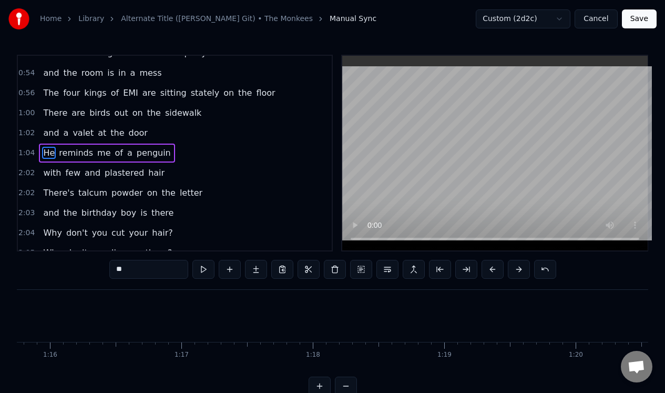
scroll to position [0, 9926]
click at [194, 172] on div "2:02 with few and plastered hair" at bounding box center [175, 173] width 314 height 20
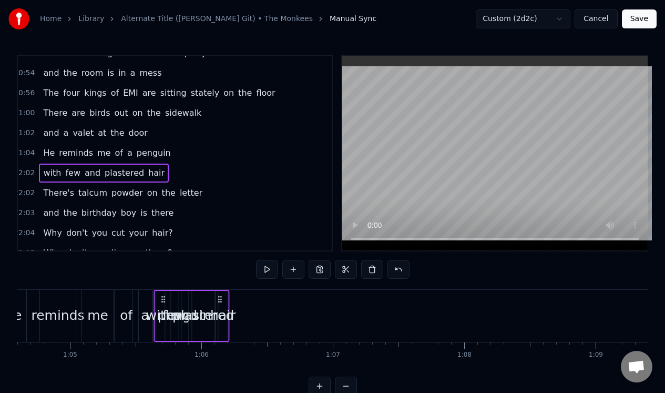
scroll to position [0, 8486]
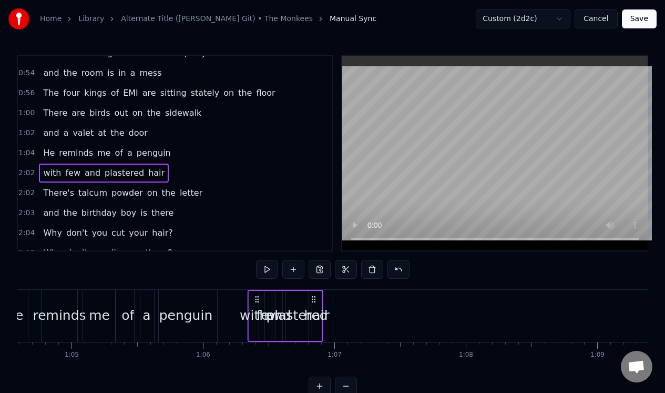
drag, startPoint x: 80, startPoint y: 296, endPoint x: 256, endPoint y: 290, distance: 176.7
click at [257, 290] on div "with few and plastered hair" at bounding box center [286, 316] width 76 height 52
click at [317, 307] on div "hair" at bounding box center [315, 315] width 25 height 20
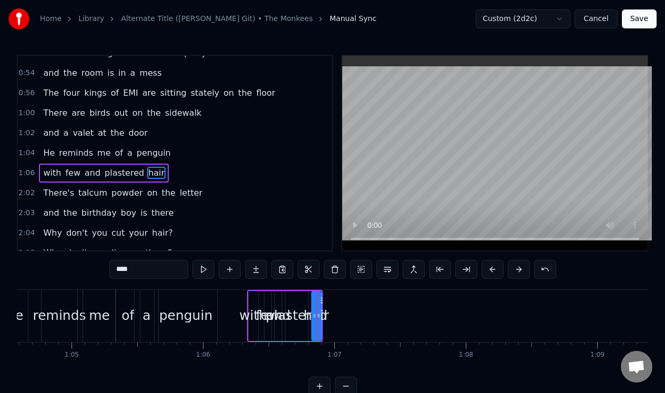
scroll to position [132, 0]
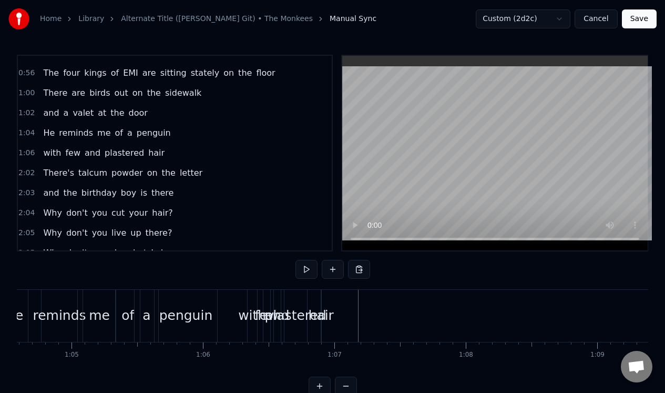
click at [321, 300] on div "with few and plastered hair" at bounding box center [285, 316] width 76 height 52
click at [147, 150] on span "hair" at bounding box center [156, 153] width 18 height 12
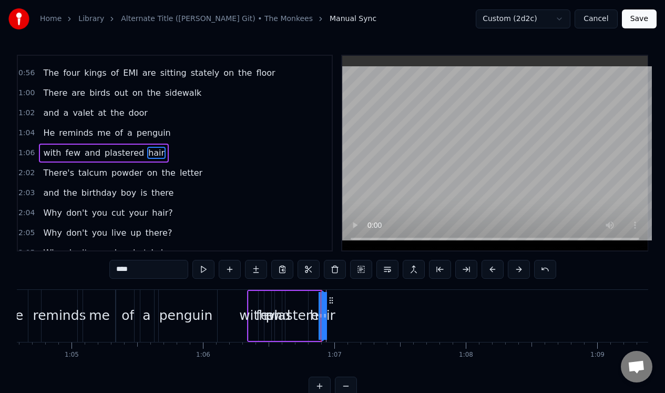
click at [321, 299] on div at bounding box center [321, 316] width 1 height 52
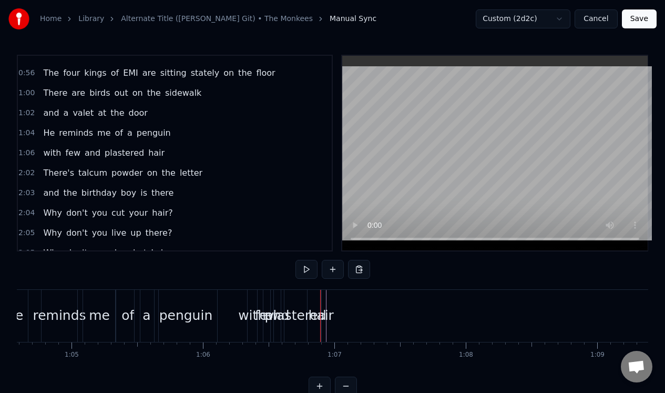
click at [325, 308] on div "hair" at bounding box center [320, 315] width 25 height 20
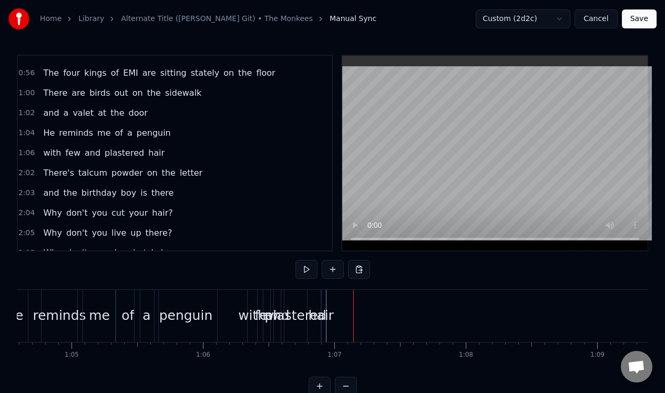
click at [326, 306] on div "hair" at bounding box center [320, 315] width 25 height 20
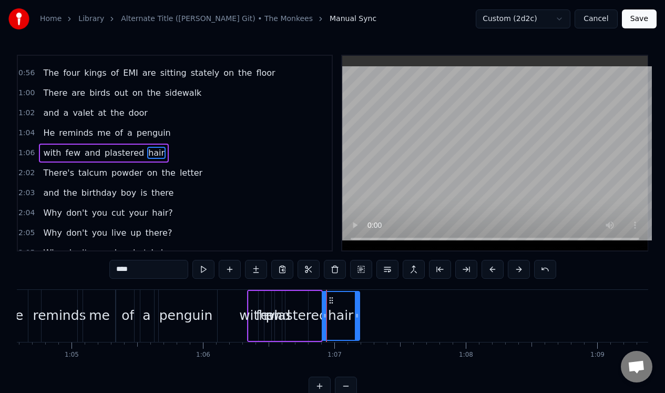
drag, startPoint x: 320, startPoint y: 308, endPoint x: 358, endPoint y: 307, distance: 38.4
click at [358, 307] on div at bounding box center [357, 316] width 4 height 48
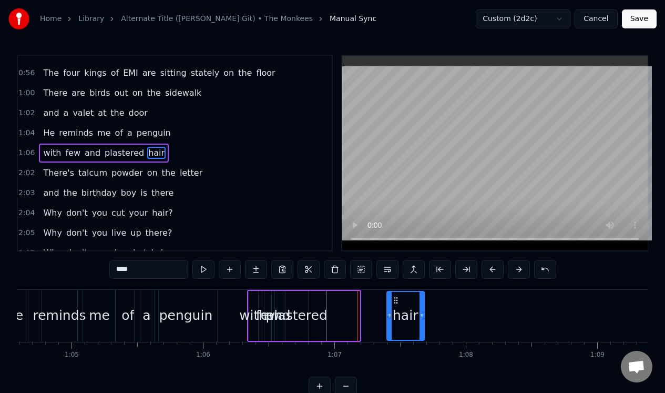
drag, startPoint x: 329, startPoint y: 296, endPoint x: 394, endPoint y: 302, distance: 64.9
click at [394, 302] on icon at bounding box center [396, 300] width 8 height 8
click at [314, 302] on div "with few and plastered hair" at bounding box center [336, 316] width 179 height 52
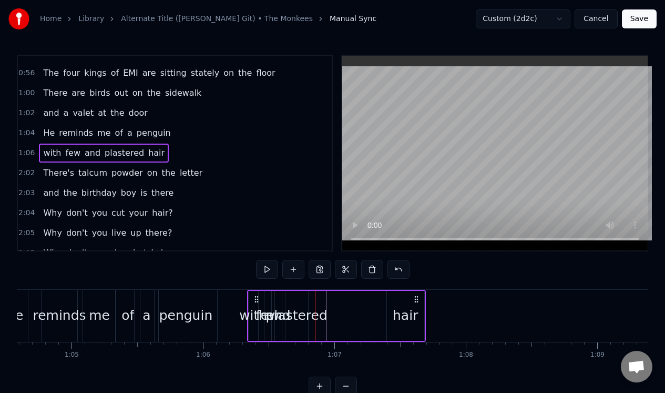
click at [129, 149] on span "plastered" at bounding box center [125, 153] width 42 height 12
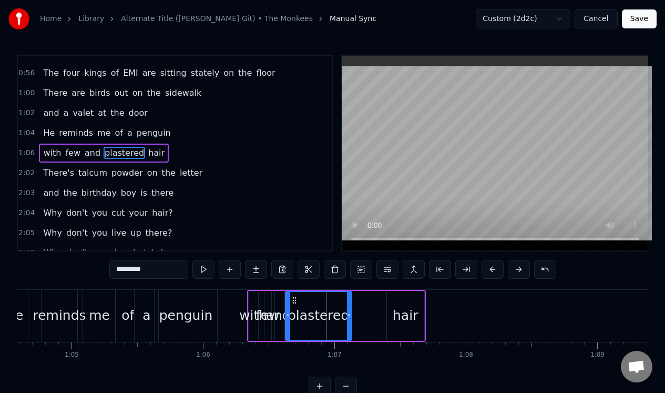
drag, startPoint x: 306, startPoint y: 305, endPoint x: 350, endPoint y: 306, distance: 43.7
click at [350, 306] on div at bounding box center [349, 316] width 4 height 48
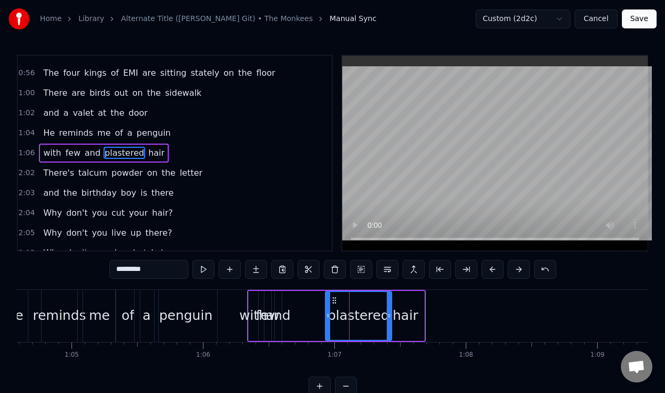
drag, startPoint x: 294, startPoint y: 298, endPoint x: 334, endPoint y: 303, distance: 40.2
click at [334, 303] on icon at bounding box center [334, 300] width 8 height 8
click at [278, 300] on div "and" at bounding box center [278, 316] width 7 height 50
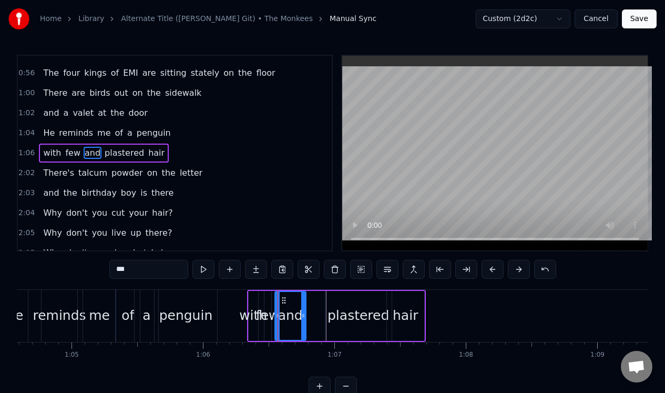
drag, startPoint x: 280, startPoint y: 306, endPoint x: 304, endPoint y: 307, distance: 24.2
click at [304, 307] on div at bounding box center [303, 316] width 4 height 48
drag, startPoint x: 282, startPoint y: 297, endPoint x: 299, endPoint y: 300, distance: 17.5
click at [299, 300] on icon at bounding box center [301, 300] width 8 height 8
click at [268, 296] on div "few" at bounding box center [267, 316] width 7 height 50
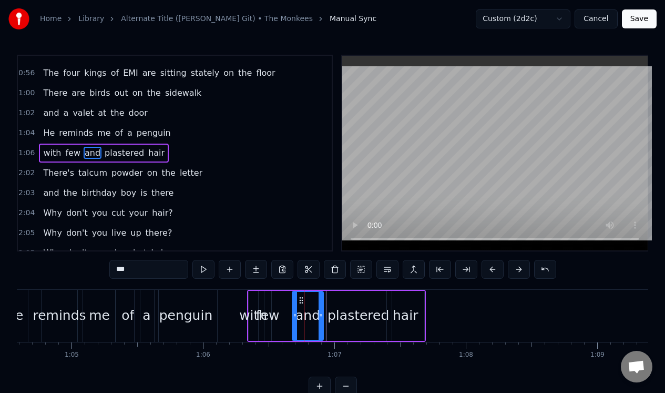
type input "***"
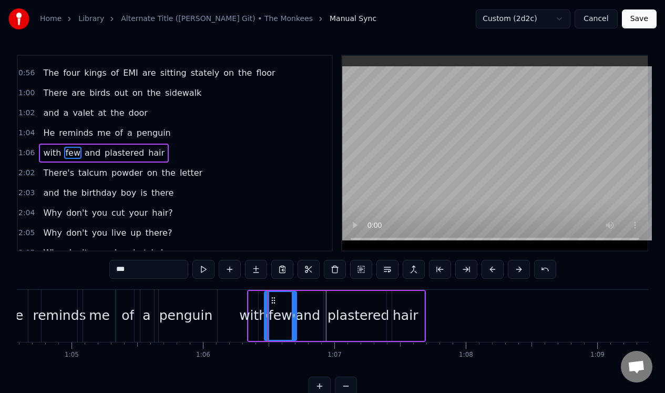
drag, startPoint x: 269, startPoint y: 306, endPoint x: 294, endPoint y: 306, distance: 25.2
click at [294, 306] on div at bounding box center [294, 316] width 4 height 48
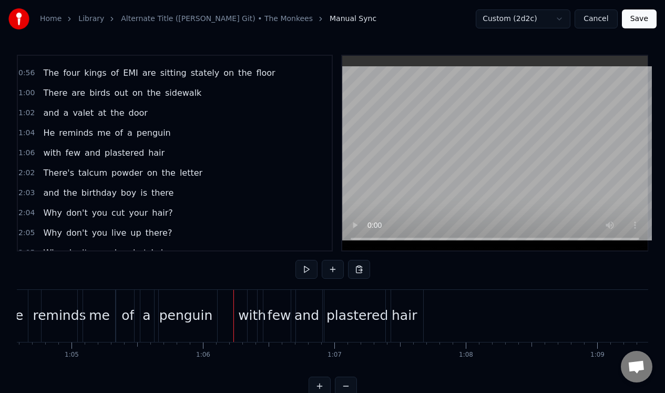
scroll to position [0, 8422]
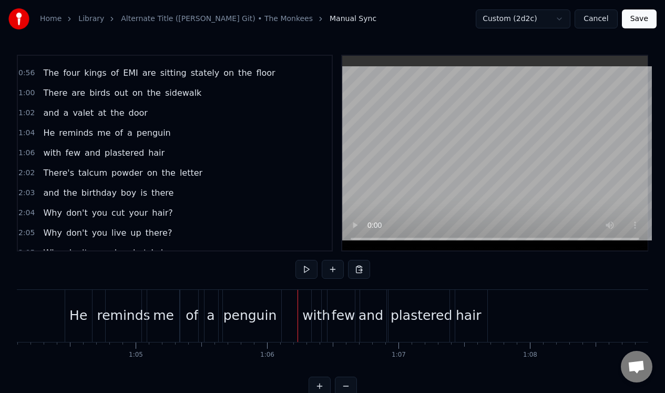
click at [201, 176] on div "2:02 There's talcum powder on the letter" at bounding box center [175, 173] width 314 height 20
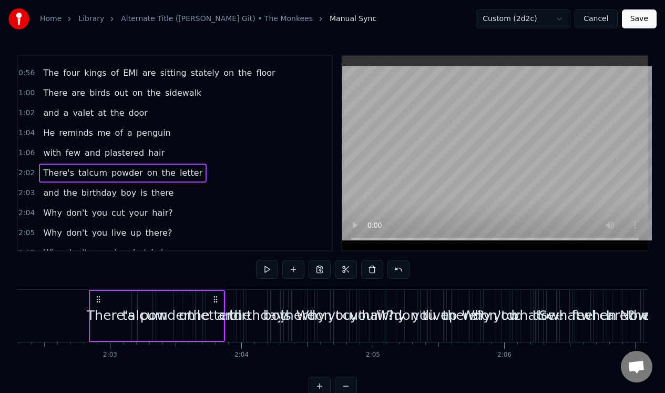
scroll to position [0, 16088]
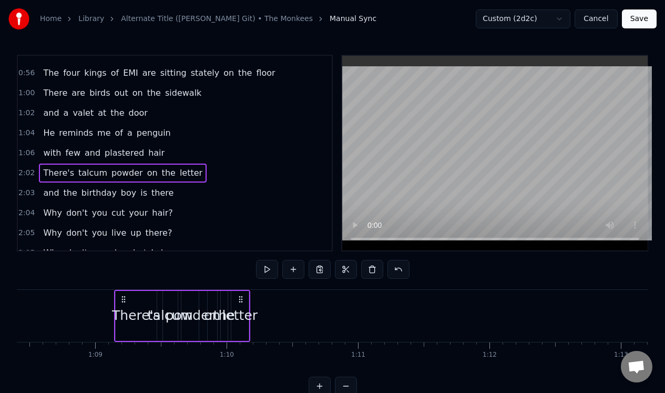
drag, startPoint x: 79, startPoint y: 297, endPoint x: 91, endPoint y: 299, distance: 11.6
click at [119, 299] on icon at bounding box center [123, 299] width 8 height 8
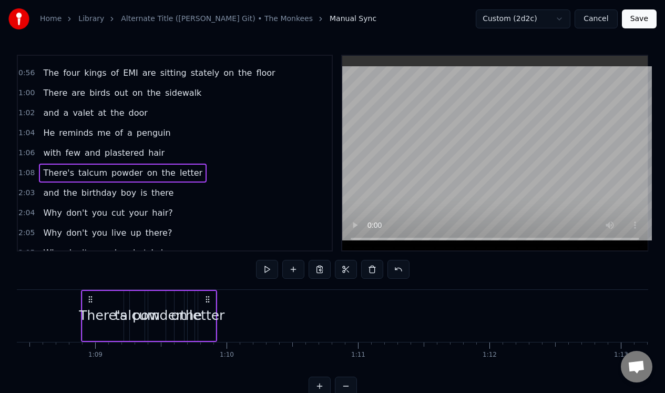
scroll to position [0, 8986]
click at [211, 304] on div "letter" at bounding box center [208, 316] width 17 height 50
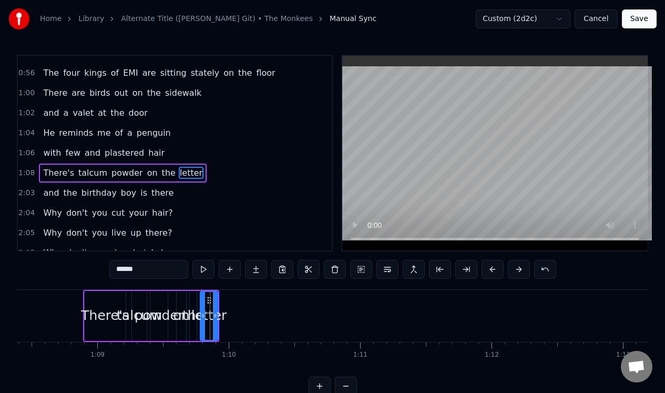
scroll to position [152, 0]
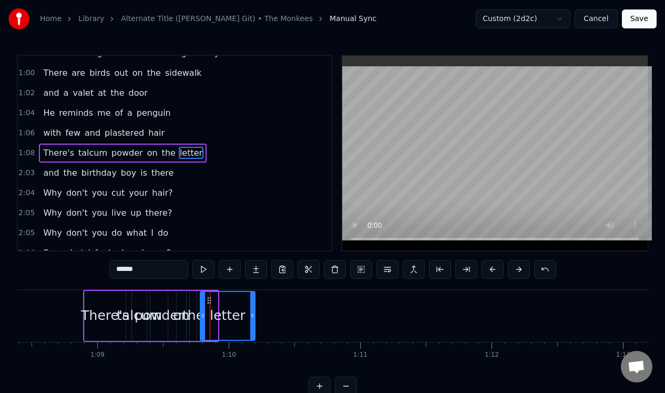
drag, startPoint x: 215, startPoint y: 305, endPoint x: 244, endPoint y: 299, distance: 29.6
click at [252, 302] on div at bounding box center [252, 316] width 4 height 48
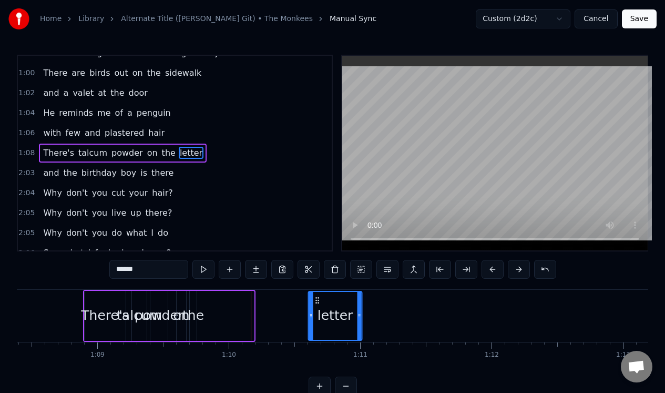
drag, startPoint x: 209, startPoint y: 296, endPoint x: 317, endPoint y: 293, distance: 108.9
click at [317, 293] on div "letter" at bounding box center [335, 316] width 53 height 48
click at [195, 300] on div "the" at bounding box center [193, 316] width 7 height 50
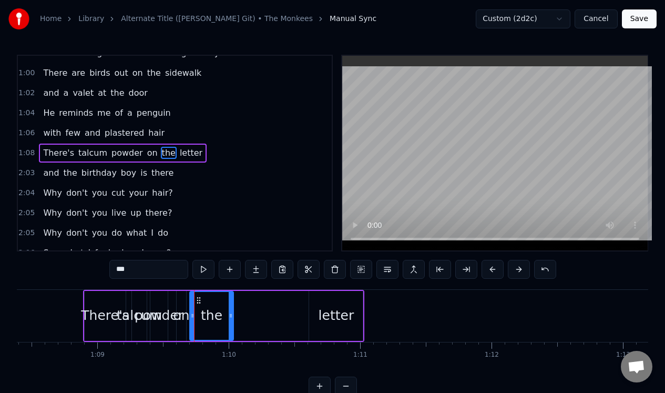
drag, startPoint x: 194, startPoint y: 303, endPoint x: 227, endPoint y: 300, distance: 32.2
click at [229, 304] on div at bounding box center [231, 316] width 4 height 48
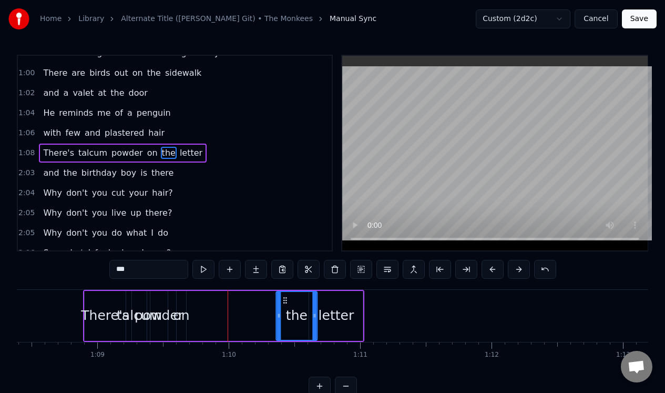
drag, startPoint x: 197, startPoint y: 297, endPoint x: 282, endPoint y: 303, distance: 85.8
click at [283, 303] on icon at bounding box center [285, 300] width 8 height 8
click at [182, 301] on div "on" at bounding box center [181, 316] width 9 height 50
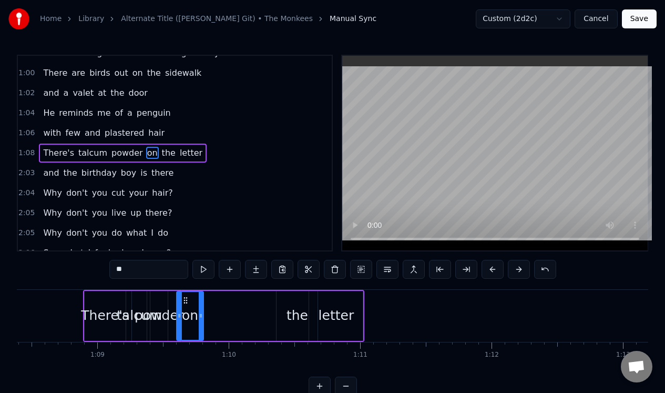
drag, startPoint x: 184, startPoint y: 302, endPoint x: 202, endPoint y: 304, distance: 17.5
click at [202, 304] on div at bounding box center [201, 316] width 4 height 48
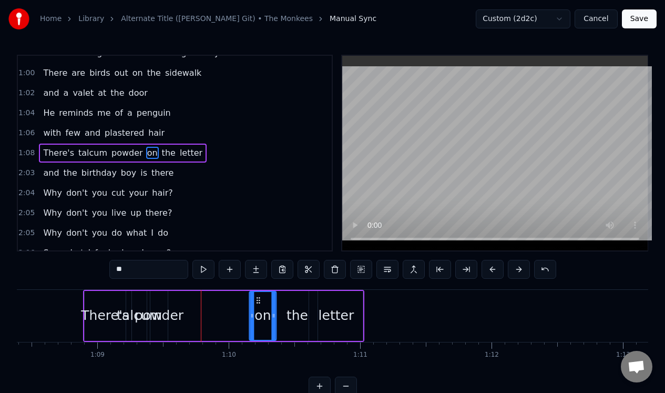
drag, startPoint x: 183, startPoint y: 297, endPoint x: 256, endPoint y: 299, distance: 72.5
click at [256, 299] on icon at bounding box center [258, 300] width 8 height 8
click at [163, 299] on div "powder" at bounding box center [158, 316] width 17 height 50
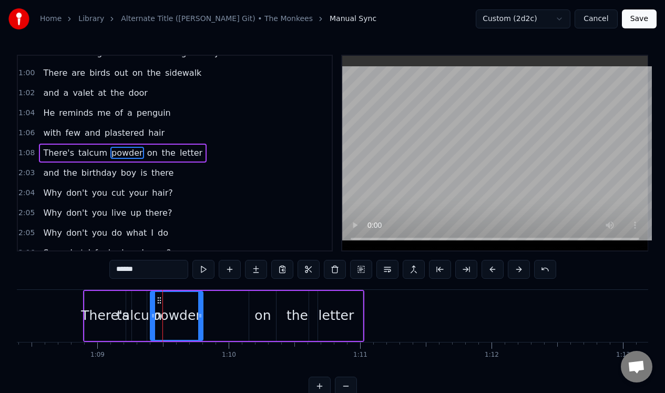
drag, startPoint x: 166, startPoint y: 301, endPoint x: 201, endPoint y: 300, distance: 35.2
click at [201, 300] on div at bounding box center [200, 316] width 4 height 48
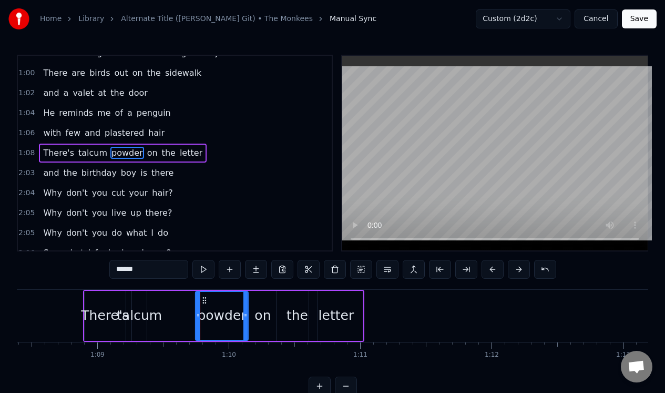
drag, startPoint x: 163, startPoint y: 296, endPoint x: 206, endPoint y: 297, distance: 42.6
click at [206, 298] on icon at bounding box center [204, 300] width 8 height 8
click at [142, 297] on div "talcum" at bounding box center [139, 316] width 15 height 50
type input "******"
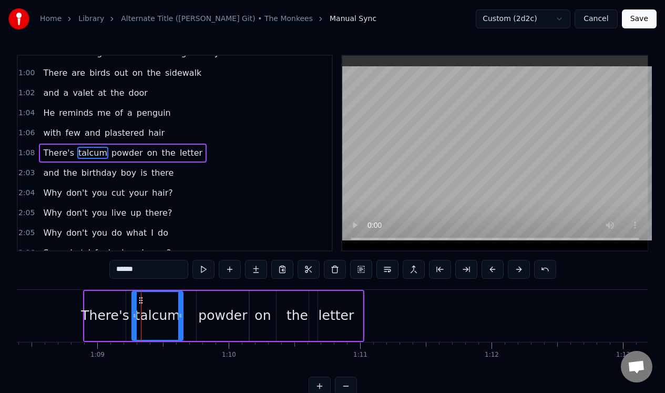
drag, startPoint x: 145, startPoint y: 300, endPoint x: 181, endPoint y: 302, distance: 36.3
click at [181, 302] on div at bounding box center [180, 316] width 4 height 48
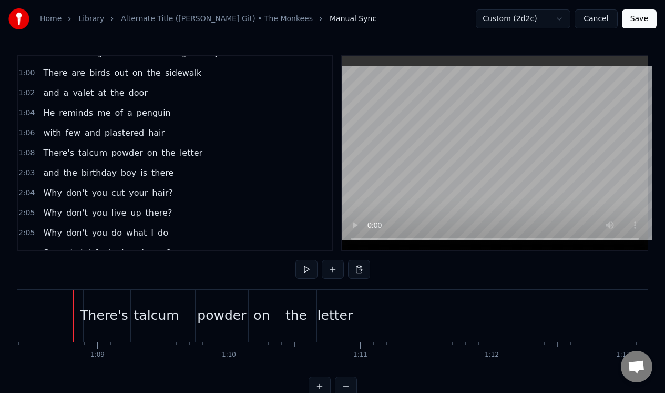
click at [210, 155] on div "1:08 There's talcum powder on the letter" at bounding box center [175, 153] width 314 height 20
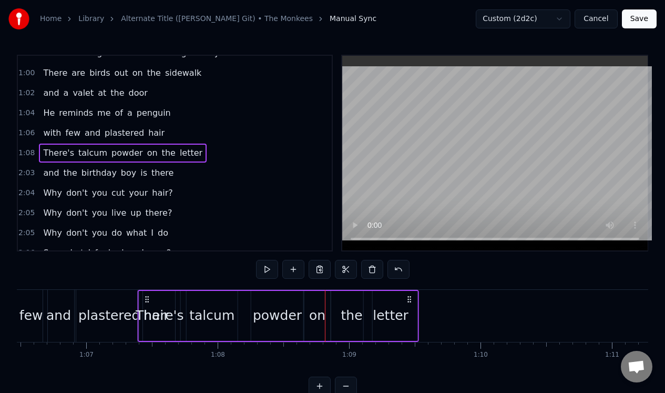
scroll to position [0, 8725]
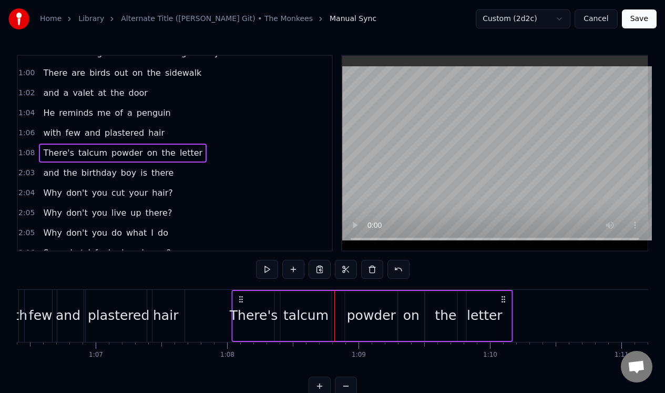
drag, startPoint x: 92, startPoint y: 297, endPoint x: 240, endPoint y: 295, distance: 148.2
click at [240, 295] on icon at bounding box center [241, 299] width 8 height 8
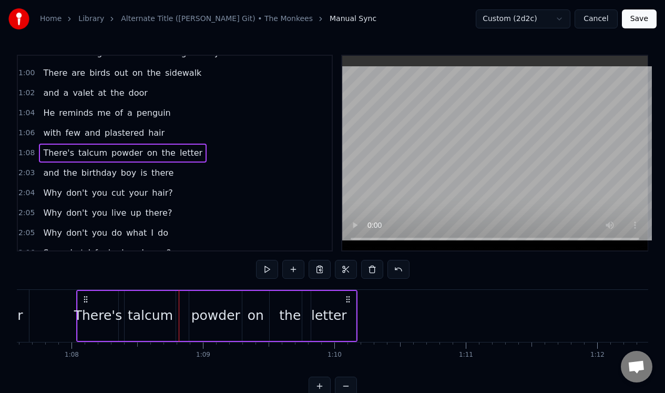
scroll to position [0, 8944]
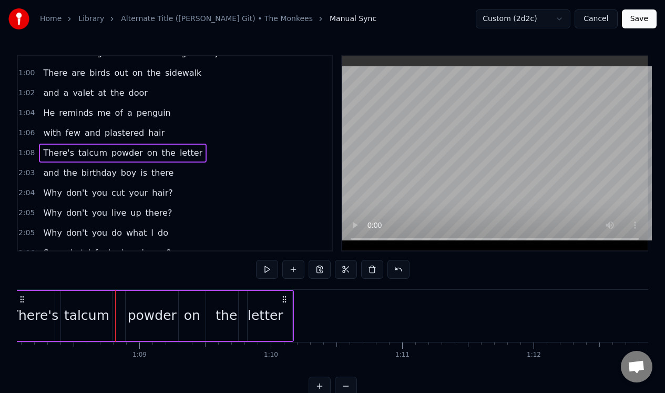
click at [200, 172] on div "2:03 and the birthday boy is there" at bounding box center [175, 173] width 314 height 20
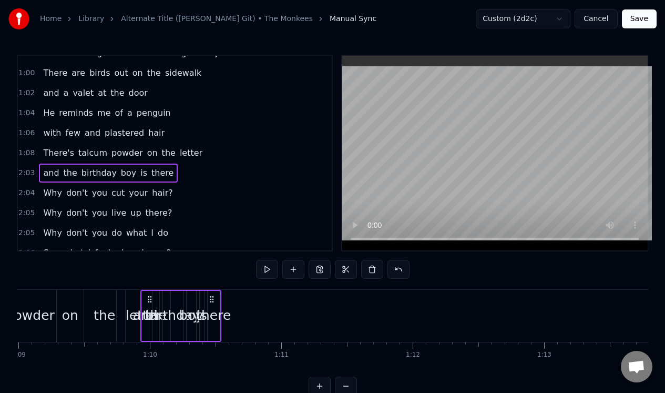
scroll to position [0, 9063]
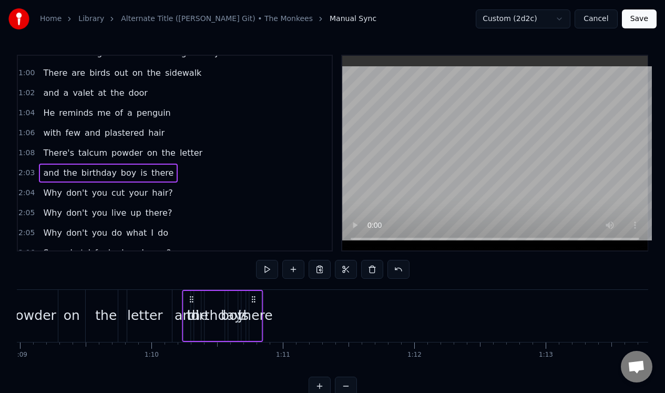
drag, startPoint x: 78, startPoint y: 297, endPoint x: 190, endPoint y: 291, distance: 112.2
click at [190, 293] on div "and the birthday boy is there" at bounding box center [222, 316] width 81 height 52
click at [259, 306] on div "there" at bounding box center [255, 315] width 35 height 20
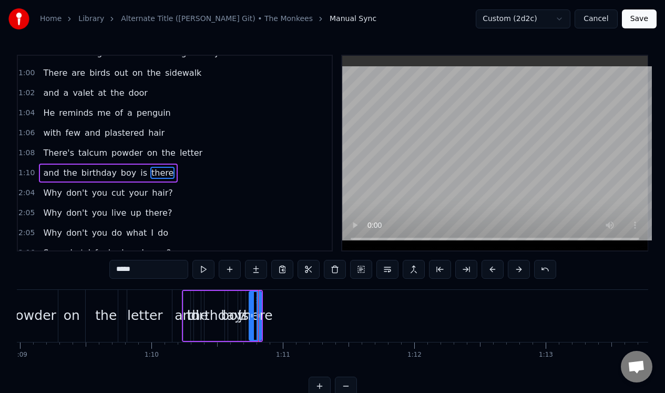
scroll to position [172, 0]
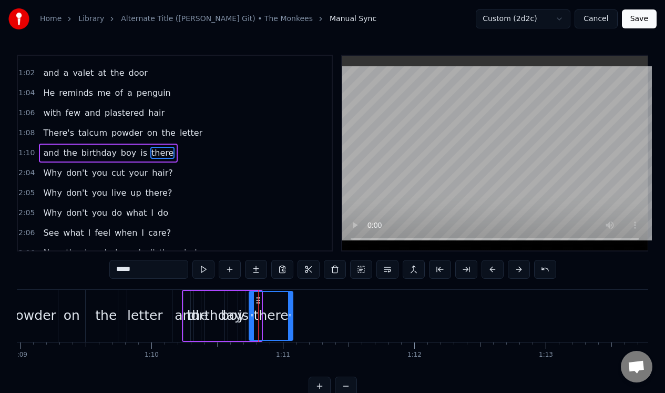
drag, startPoint x: 259, startPoint y: 308, endPoint x: 290, endPoint y: 303, distance: 31.5
click at [290, 303] on div at bounding box center [290, 316] width 4 height 48
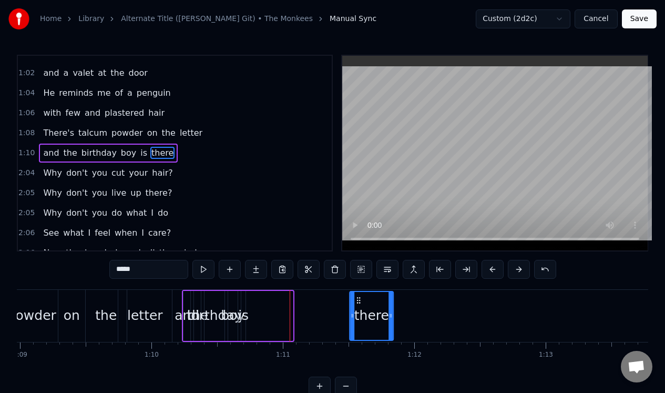
drag, startPoint x: 258, startPoint y: 300, endPoint x: 357, endPoint y: 297, distance: 99.9
click at [358, 300] on icon at bounding box center [358, 300] width 8 height 8
click at [243, 298] on div "is" at bounding box center [243, 316] width 4 height 50
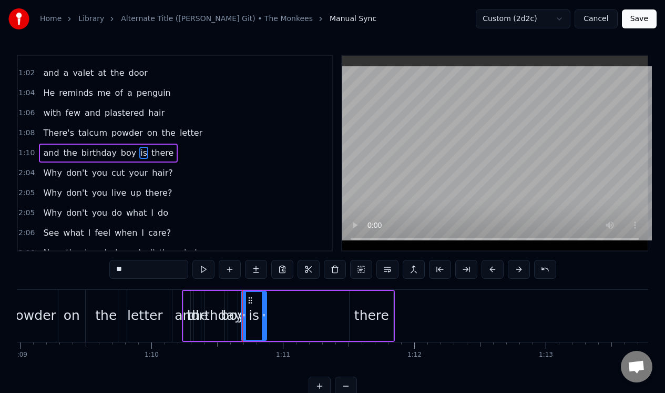
drag, startPoint x: 241, startPoint y: 301, endPoint x: 262, endPoint y: 297, distance: 21.3
click at [262, 301] on div at bounding box center [264, 316] width 4 height 48
drag, startPoint x: 251, startPoint y: 299, endPoint x: 332, endPoint y: 296, distance: 81.0
click at [332, 296] on icon at bounding box center [331, 300] width 8 height 8
click at [236, 300] on div "boy" at bounding box center [232, 316] width 9 height 50
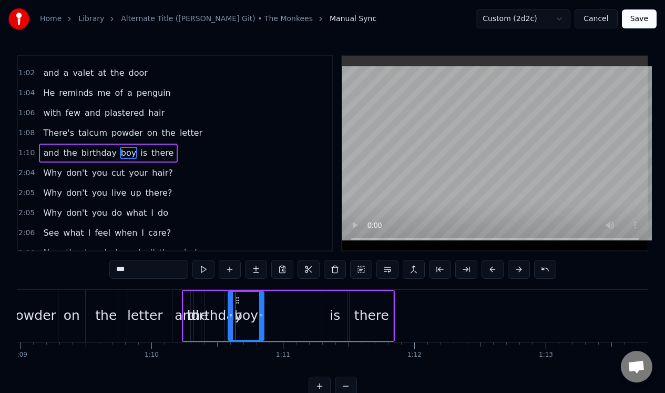
drag, startPoint x: 236, startPoint y: 302, endPoint x: 261, endPoint y: 300, distance: 25.3
click at [262, 301] on div at bounding box center [261, 316] width 4 height 48
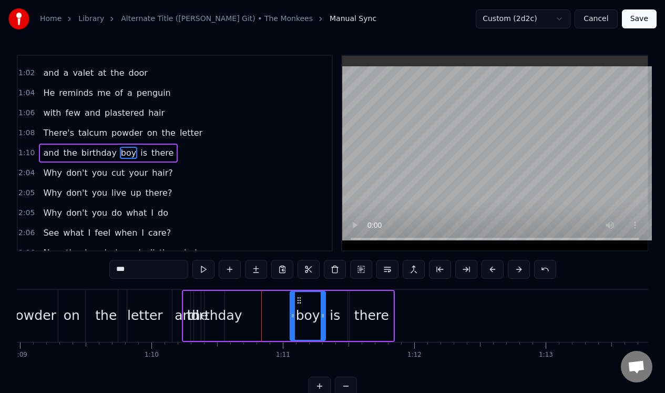
drag, startPoint x: 235, startPoint y: 297, endPoint x: 297, endPoint y: 299, distance: 62.1
click at [297, 299] on icon at bounding box center [299, 300] width 8 height 8
click at [220, 303] on div "birthday" at bounding box center [214, 316] width 20 height 50
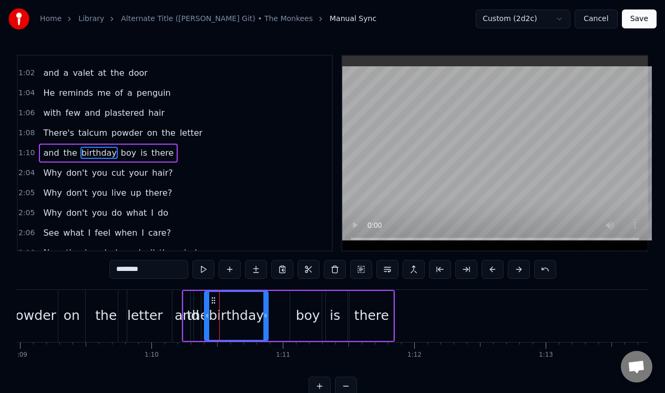
drag, startPoint x: 223, startPoint y: 305, endPoint x: 267, endPoint y: 306, distance: 43.6
click at [267, 306] on div at bounding box center [265, 316] width 4 height 48
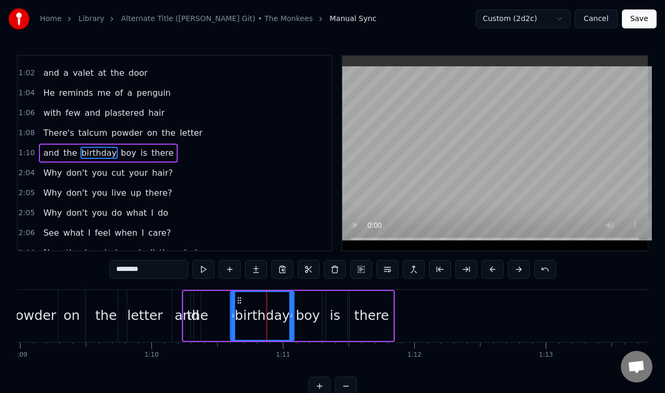
drag, startPoint x: 211, startPoint y: 299, endPoint x: 237, endPoint y: 304, distance: 26.4
click at [237, 304] on div "birthday" at bounding box center [262, 316] width 63 height 48
click at [199, 298] on div "the" at bounding box center [197, 316] width 7 height 50
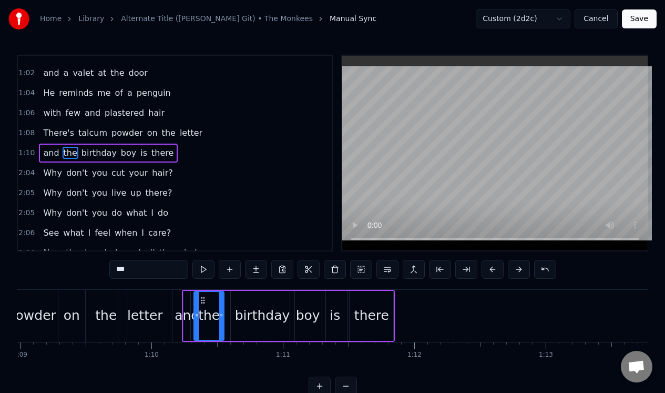
drag, startPoint x: 199, startPoint y: 300, endPoint x: 222, endPoint y: 301, distance: 23.1
click at [222, 301] on div at bounding box center [221, 316] width 4 height 48
drag, startPoint x: 202, startPoint y: 295, endPoint x: 215, endPoint y: 296, distance: 13.7
click at [215, 296] on icon at bounding box center [216, 300] width 8 height 8
click at [188, 297] on div "and" at bounding box center [186, 316] width 7 height 50
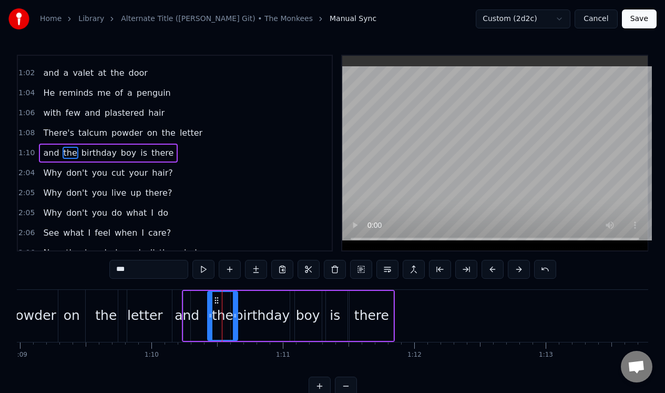
type input "***"
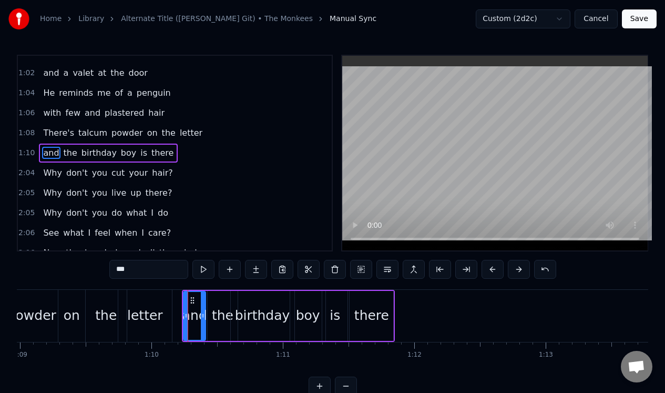
drag, startPoint x: 189, startPoint y: 302, endPoint x: 204, endPoint y: 303, distance: 15.3
click at [204, 303] on div at bounding box center [203, 316] width 4 height 48
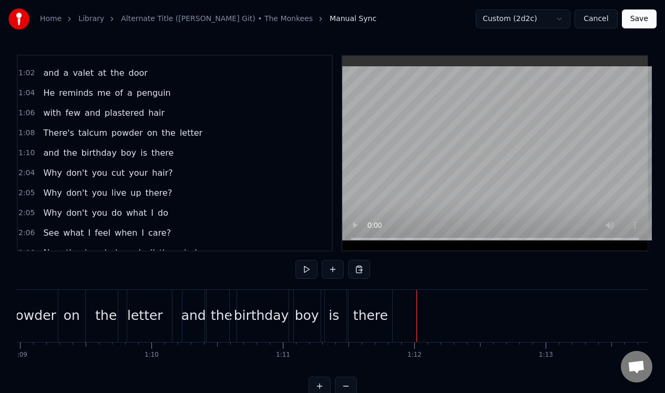
click at [181, 172] on div "2:04 Why don't you cut your hair?" at bounding box center [175, 173] width 314 height 20
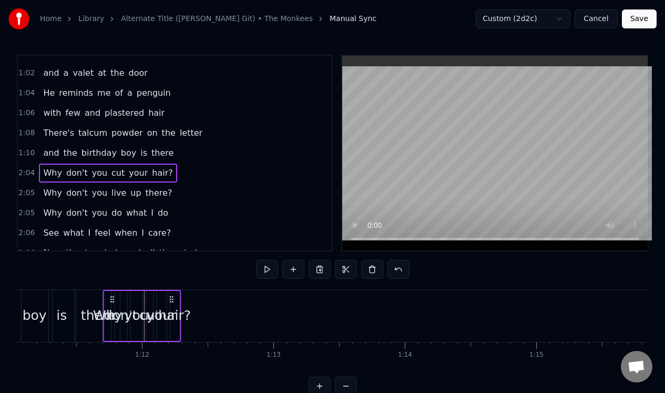
scroll to position [0, 9317]
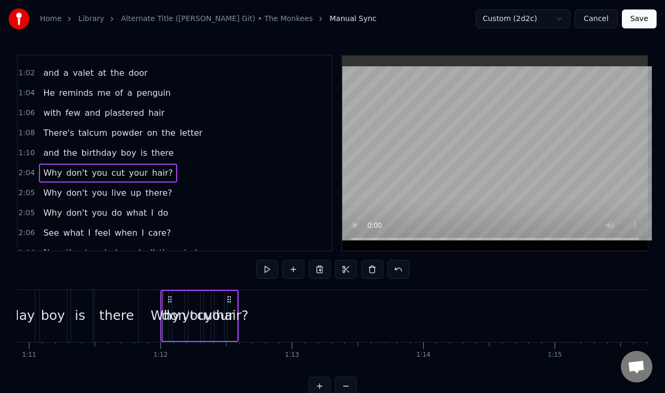
drag, startPoint x: 78, startPoint y: 297, endPoint x: 169, endPoint y: 292, distance: 90.5
click at [169, 293] on div "Why don't you cut your hair?" at bounding box center [199, 316] width 78 height 52
click at [235, 303] on div "hair?" at bounding box center [232, 316] width 9 height 50
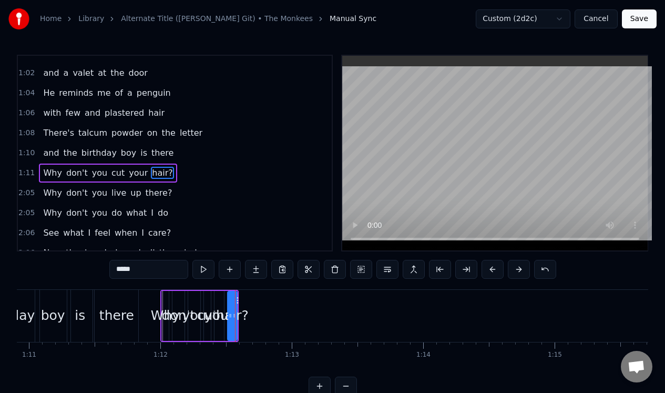
scroll to position [192, 0]
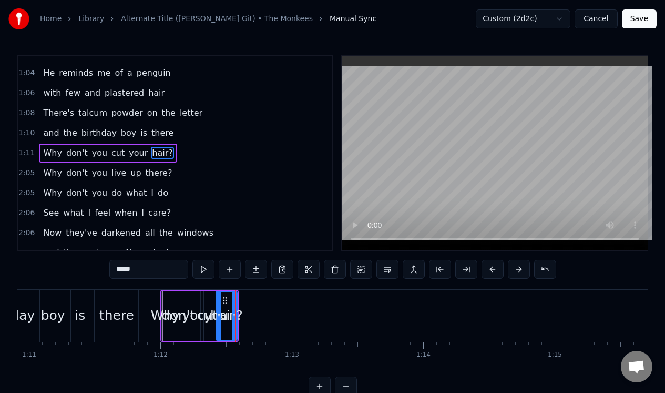
drag, startPoint x: 230, startPoint y: 305, endPoint x: 219, endPoint y: 307, distance: 11.2
click at [219, 307] on div at bounding box center [219, 316] width 4 height 48
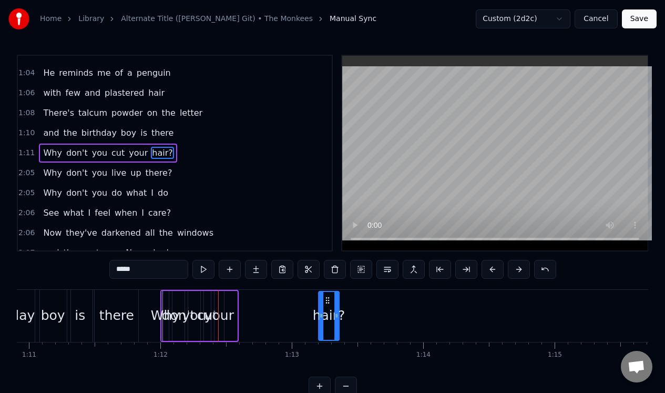
drag, startPoint x: 225, startPoint y: 300, endPoint x: 327, endPoint y: 293, distance: 102.2
click at [327, 296] on icon at bounding box center [327, 300] width 8 height 8
click at [221, 303] on div "your" at bounding box center [218, 316] width 9 height 50
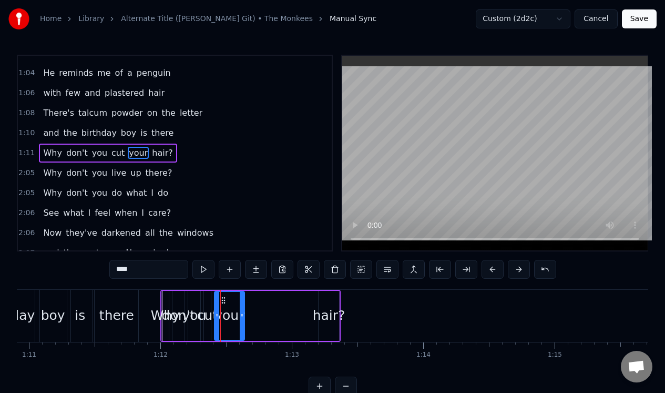
drag, startPoint x: 221, startPoint y: 308, endPoint x: 242, endPoint y: 307, distance: 20.5
click at [242, 307] on div at bounding box center [242, 316] width 4 height 48
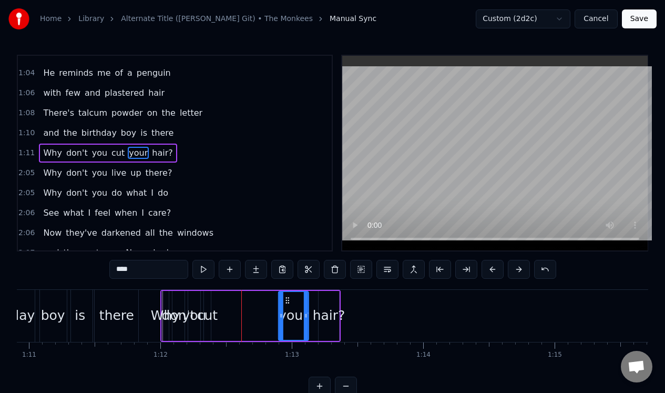
drag, startPoint x: 221, startPoint y: 297, endPoint x: 285, endPoint y: 300, distance: 64.2
click at [285, 300] on icon at bounding box center [287, 300] width 8 height 8
click at [207, 302] on div "cut" at bounding box center [207, 316] width 7 height 50
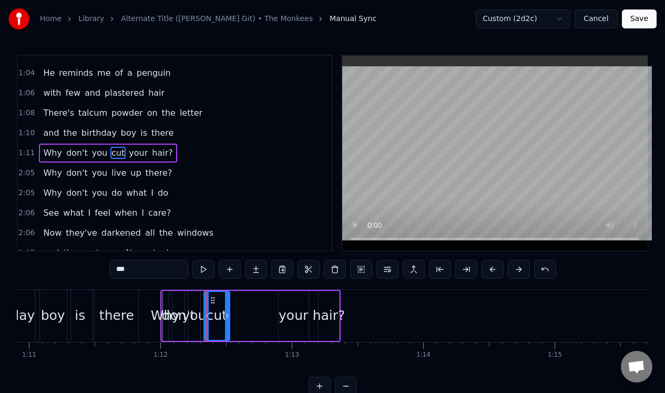
drag, startPoint x: 209, startPoint y: 304, endPoint x: 228, endPoint y: 304, distance: 18.4
click at [228, 305] on div at bounding box center [227, 316] width 4 height 48
drag, startPoint x: 211, startPoint y: 298, endPoint x: 255, endPoint y: 301, distance: 44.2
click at [255, 301] on icon at bounding box center [257, 300] width 8 height 8
click at [194, 300] on div "you" at bounding box center [194, 316] width 12 height 50
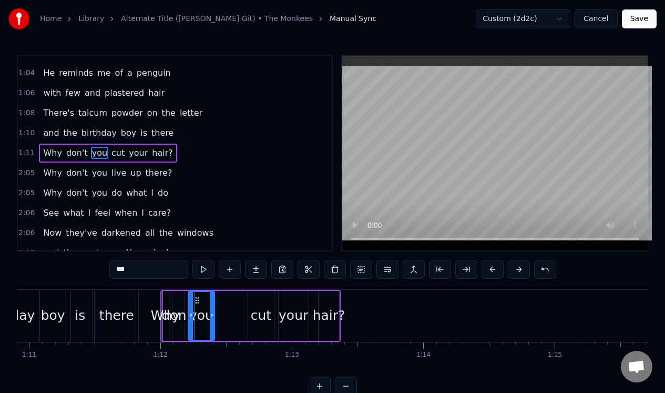
drag, startPoint x: 197, startPoint y: 303, endPoint x: 212, endPoint y: 302, distance: 14.8
click at [212, 302] on div at bounding box center [212, 316] width 4 height 48
drag, startPoint x: 195, startPoint y: 297, endPoint x: 229, endPoint y: 300, distance: 33.7
click at [229, 300] on icon at bounding box center [231, 300] width 8 height 8
click at [181, 298] on div "don't" at bounding box center [178, 316] width 12 height 50
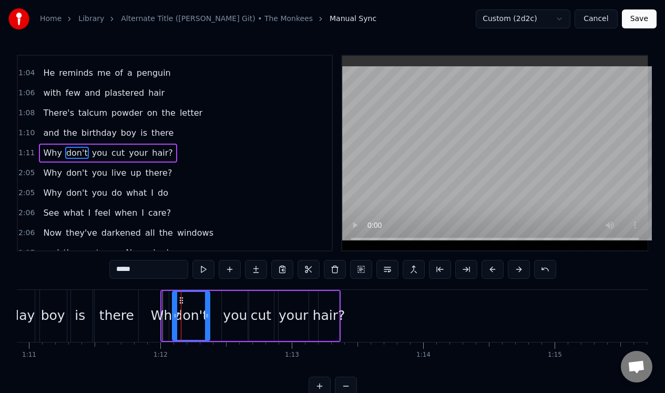
drag, startPoint x: 183, startPoint y: 303, endPoint x: 208, endPoint y: 304, distance: 25.2
click at [208, 304] on div at bounding box center [207, 316] width 4 height 48
drag, startPoint x: 179, startPoint y: 298, endPoint x: 196, endPoint y: 300, distance: 17.5
click at [196, 300] on icon at bounding box center [198, 300] width 8 height 8
drag, startPoint x: 222, startPoint y: 303, endPoint x: 215, endPoint y: 305, distance: 6.5
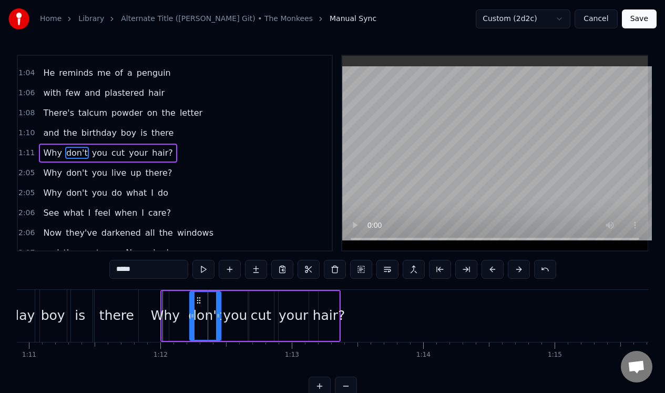
click at [216, 305] on div at bounding box center [218, 316] width 4 height 48
click at [165, 306] on div "Why" at bounding box center [165, 315] width 29 height 20
type input "***"
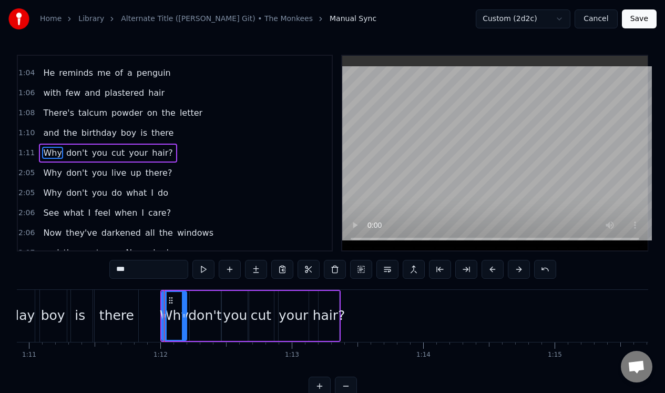
drag, startPoint x: 167, startPoint y: 306, endPoint x: 184, endPoint y: 306, distance: 17.9
click at [184, 306] on div at bounding box center [184, 316] width 4 height 48
click at [196, 177] on div "2:05 Why don't you live up there?" at bounding box center [175, 173] width 314 height 20
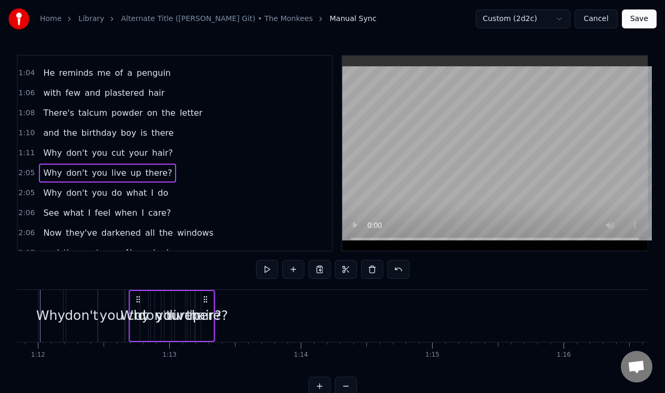
scroll to position [0, 9438]
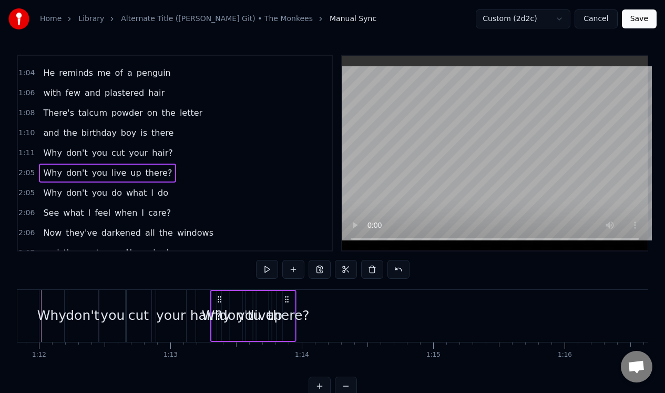
drag, startPoint x: 79, startPoint y: 296, endPoint x: 220, endPoint y: 306, distance: 140.7
click at [220, 306] on div "Why don't you live up there?" at bounding box center [253, 316] width 86 height 52
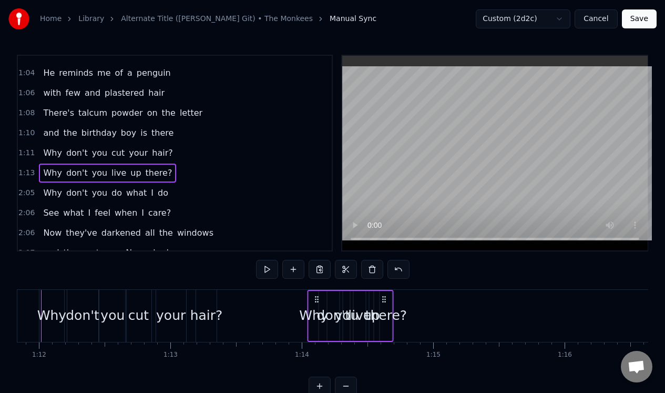
drag, startPoint x: 220, startPoint y: 299, endPoint x: 317, endPoint y: 295, distance: 97.8
click at [317, 300] on icon at bounding box center [317, 299] width 8 height 8
click at [387, 310] on div "there?" at bounding box center [386, 315] width 42 height 20
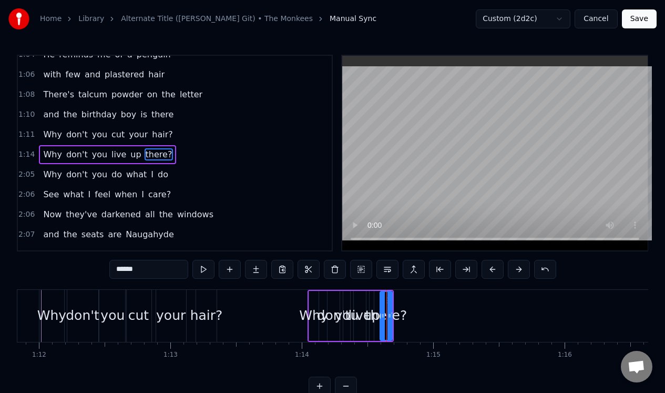
scroll to position [212, 0]
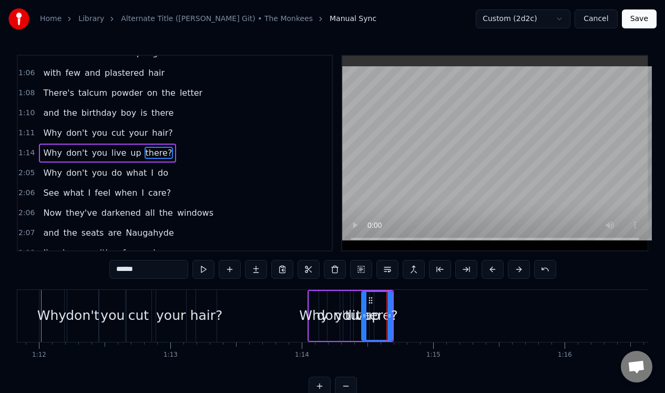
drag, startPoint x: 381, startPoint y: 311, endPoint x: 363, endPoint y: 313, distance: 18.5
click at [365, 317] on icon at bounding box center [364, 315] width 4 height 8
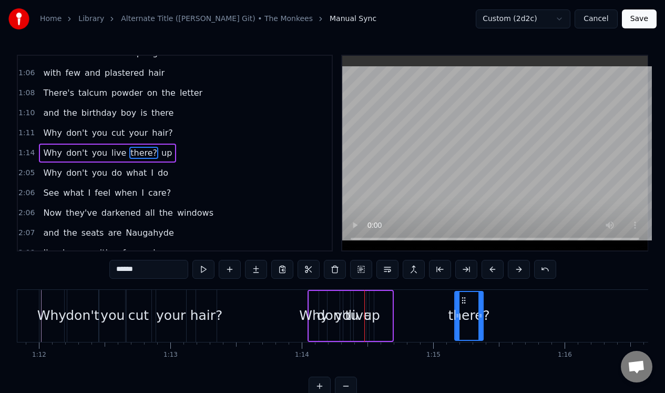
drag, startPoint x: 372, startPoint y: 297, endPoint x: 460, endPoint y: 296, distance: 88.3
click at [366, 301] on div "Why don't you live up there?" at bounding box center [341, 316] width 68 height 52
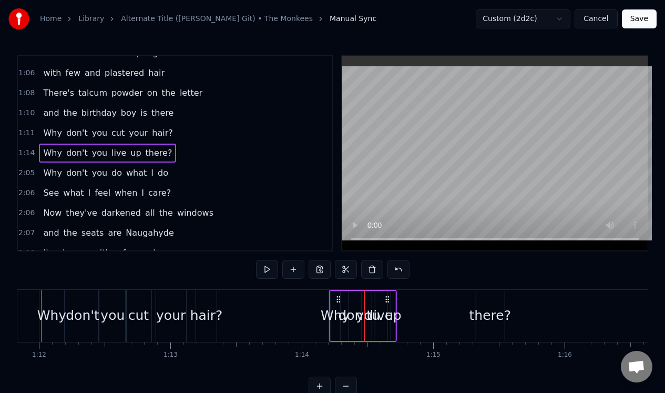
drag, startPoint x: 367, startPoint y: 299, endPoint x: 385, endPoint y: 300, distance: 17.9
click at [385, 302] on icon at bounding box center [387, 299] width 8 height 8
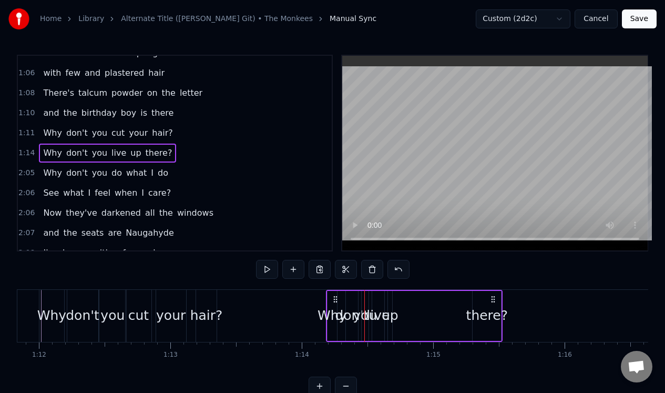
click at [477, 312] on div "there?" at bounding box center [487, 315] width 42 height 20
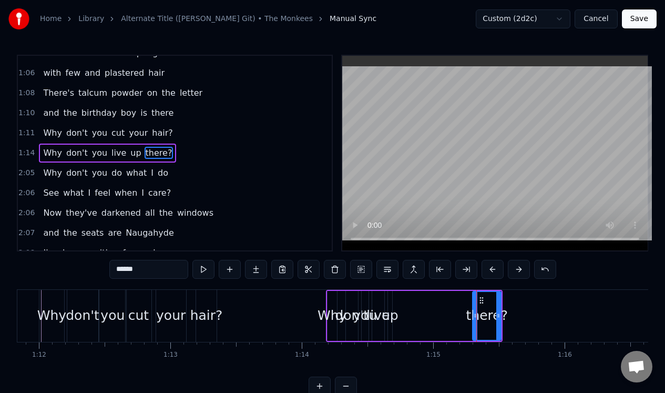
click at [480, 298] on icon at bounding box center [481, 300] width 8 height 8
drag, startPoint x: 474, startPoint y: 306, endPoint x: 463, endPoint y: 309, distance: 11.2
click at [462, 309] on div at bounding box center [463, 316] width 4 height 48
drag, startPoint x: 497, startPoint y: 304, endPoint x: 525, endPoint y: 304, distance: 27.9
click at [525, 304] on div at bounding box center [526, 316] width 4 height 48
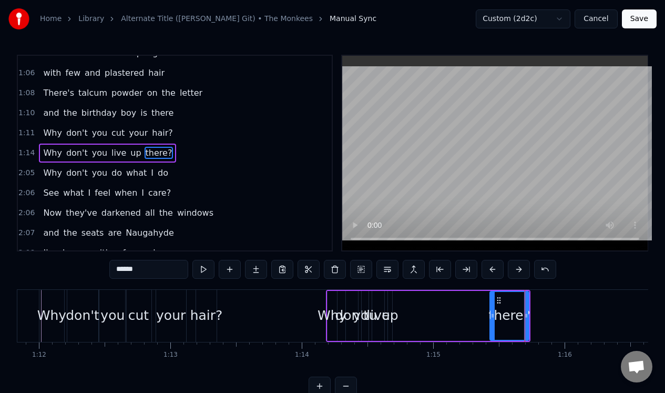
drag, startPoint x: 462, startPoint y: 321, endPoint x: 491, endPoint y: 322, distance: 29.4
click at [491, 322] on div at bounding box center [492, 316] width 4 height 48
click at [389, 306] on div "up" at bounding box center [390, 315] width 17 height 20
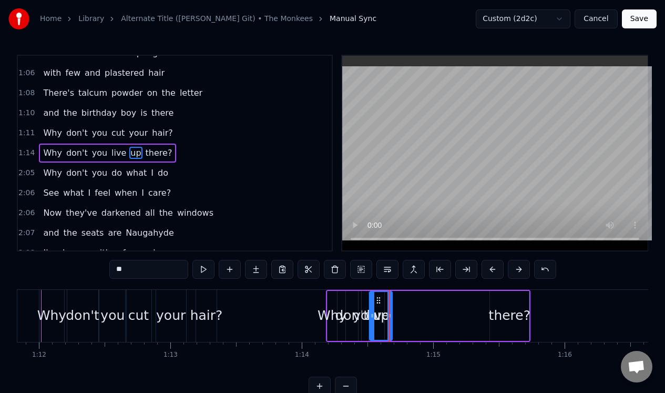
drag, startPoint x: 391, startPoint y: 306, endPoint x: 373, endPoint y: 316, distance: 20.9
click at [373, 316] on div at bounding box center [372, 316] width 4 height 48
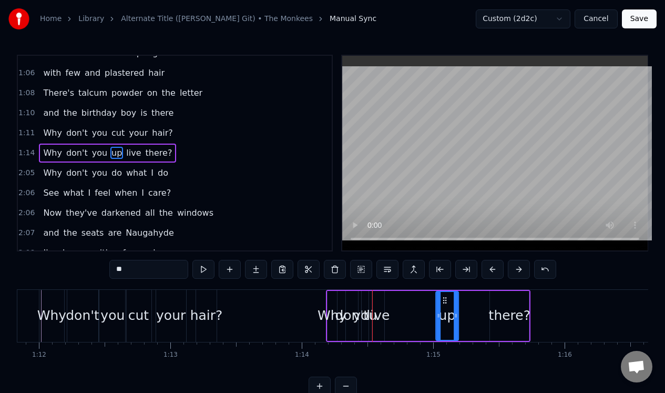
drag, startPoint x: 377, startPoint y: 297, endPoint x: 444, endPoint y: 290, distance: 66.6
drag, startPoint x: 444, startPoint y: 296, endPoint x: 469, endPoint y: 295, distance: 24.7
click at [469, 296] on icon at bounding box center [469, 300] width 8 height 8
click at [379, 301] on div "live" at bounding box center [378, 316] width 12 height 50
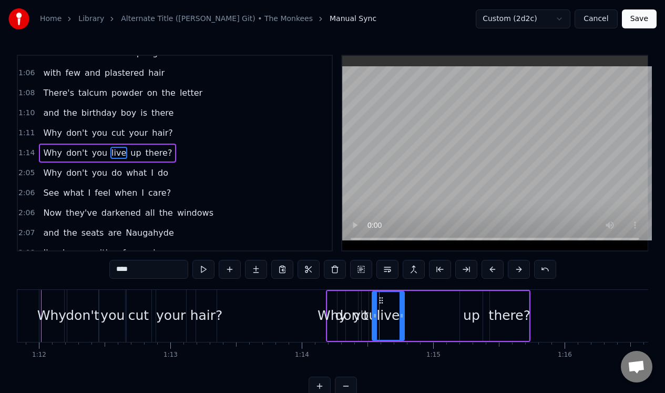
drag, startPoint x: 382, startPoint y: 304, endPoint x: 402, endPoint y: 305, distance: 20.0
click at [402, 305] on div at bounding box center [401, 316] width 4 height 48
drag, startPoint x: 379, startPoint y: 298, endPoint x: 409, endPoint y: 300, distance: 30.0
click at [409, 300] on icon at bounding box center [410, 300] width 8 height 8
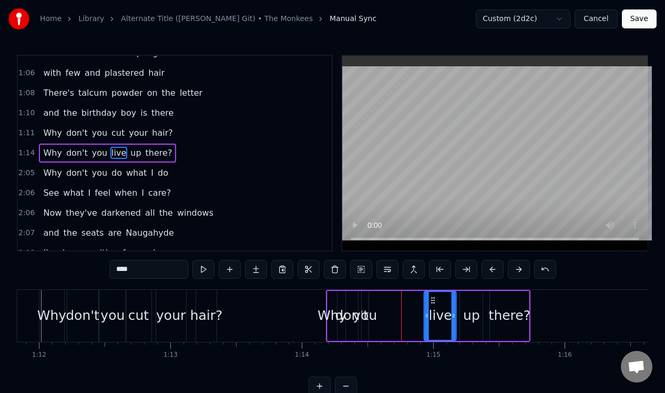
drag, startPoint x: 409, startPoint y: 300, endPoint x: 430, endPoint y: 296, distance: 21.3
click at [431, 299] on icon at bounding box center [433, 300] width 8 height 8
click at [475, 308] on div "up" at bounding box center [471, 315] width 17 height 20
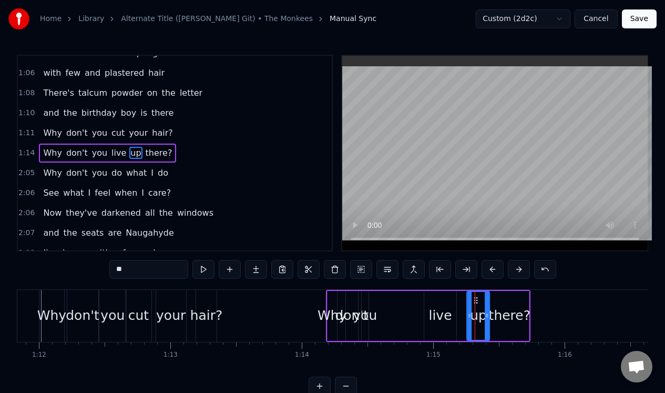
drag, startPoint x: 468, startPoint y: 300, endPoint x: 476, endPoint y: 300, distance: 7.4
click at [476, 300] on icon at bounding box center [476, 300] width 8 height 8
click at [441, 299] on div "live" at bounding box center [440, 316] width 32 height 50
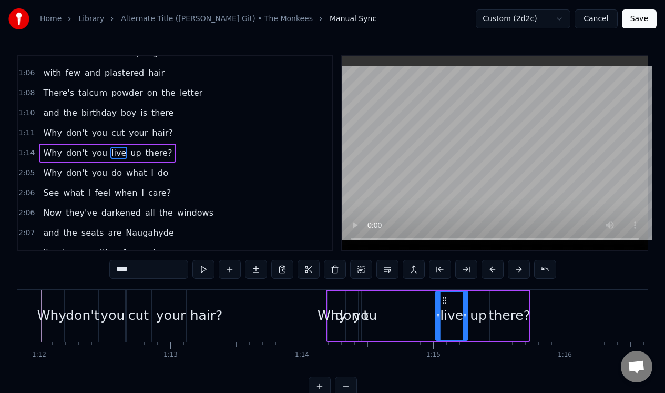
drag, startPoint x: 433, startPoint y: 298, endPoint x: 444, endPoint y: 298, distance: 11.0
click at [444, 298] on icon at bounding box center [444, 300] width 8 height 8
click at [367, 299] on div "you" at bounding box center [365, 316] width 7 height 50
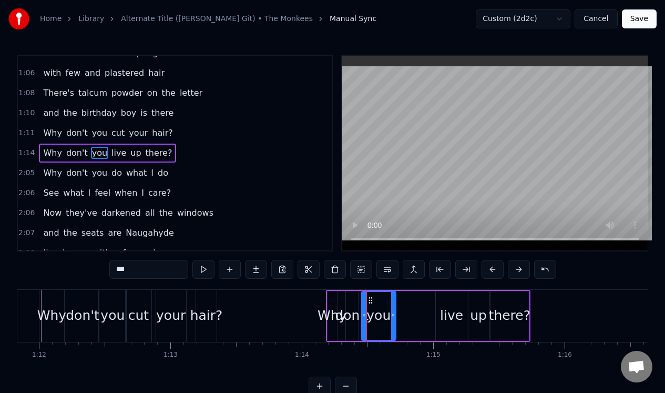
drag, startPoint x: 366, startPoint y: 304, endPoint x: 394, endPoint y: 304, distance: 27.3
click at [394, 304] on div at bounding box center [393, 316] width 4 height 48
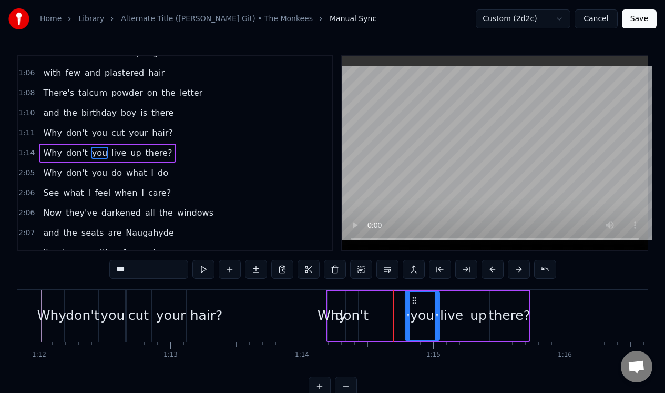
drag, startPoint x: 369, startPoint y: 298, endPoint x: 413, endPoint y: 298, distance: 43.6
click at [413, 298] on icon at bounding box center [414, 300] width 8 height 8
click at [352, 301] on div "don't" at bounding box center [352, 316] width 12 height 50
type input "*****"
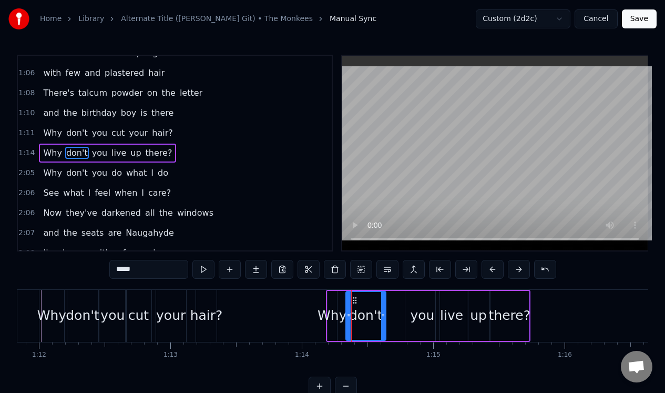
drag, startPoint x: 356, startPoint y: 302, endPoint x: 384, endPoint y: 302, distance: 28.4
click at [384, 302] on div at bounding box center [383, 316] width 4 height 48
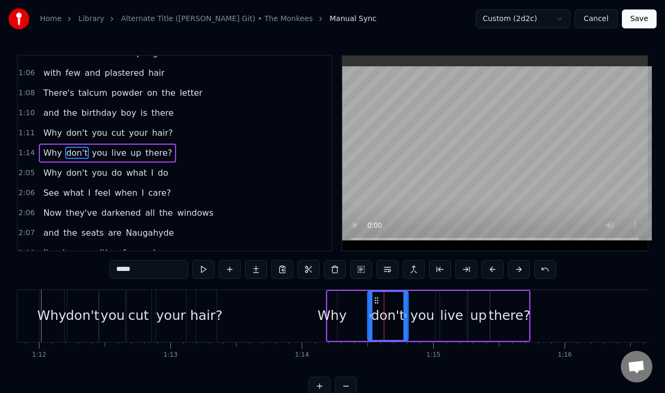
drag, startPoint x: 353, startPoint y: 299, endPoint x: 375, endPoint y: 300, distance: 21.6
click at [375, 300] on icon at bounding box center [376, 300] width 8 height 8
click at [337, 297] on div "Why don't you live up there?" at bounding box center [428, 316] width 205 height 52
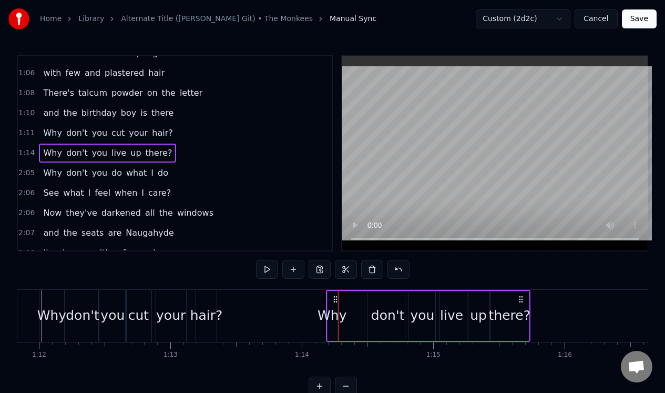
click at [332, 310] on div "Why" at bounding box center [331, 315] width 29 height 20
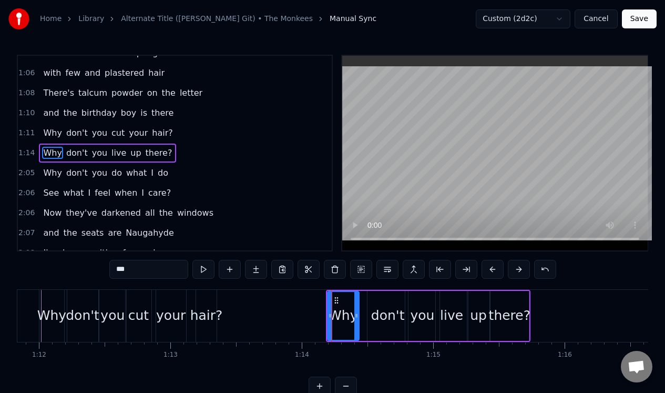
drag, startPoint x: 335, startPoint y: 308, endPoint x: 357, endPoint y: 307, distance: 22.1
click at [357, 307] on div at bounding box center [356, 316] width 4 height 48
drag, startPoint x: 335, startPoint y: 297, endPoint x: 344, endPoint y: 298, distance: 9.5
click at [343, 298] on icon at bounding box center [339, 300] width 8 height 8
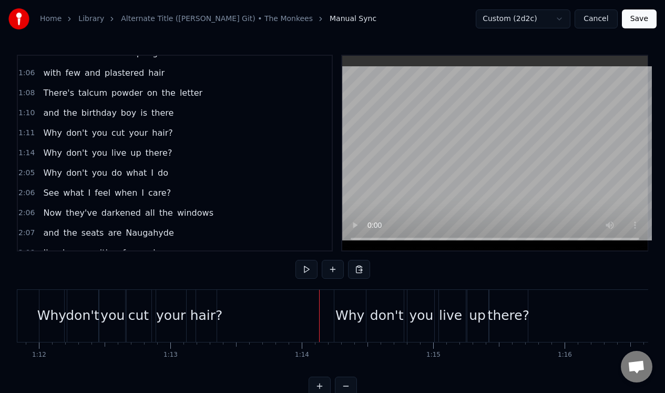
click at [186, 153] on div "1:14 Why don't you live up there?" at bounding box center [175, 153] width 314 height 20
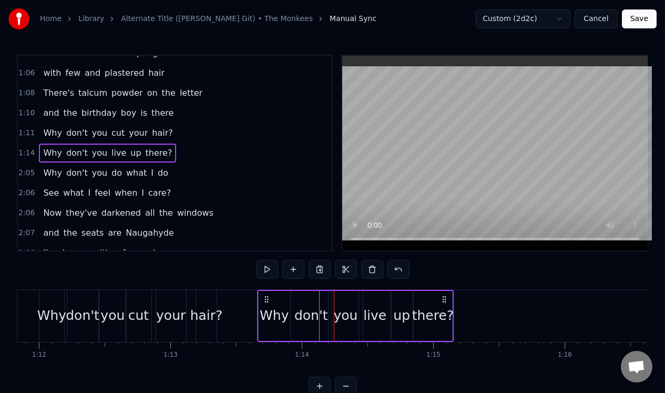
drag, startPoint x: 342, startPoint y: 296, endPoint x: 265, endPoint y: 304, distance: 77.1
click at [265, 304] on div "Why don't you live up there?" at bounding box center [355, 316] width 197 height 52
click at [200, 167] on div "2:05 Why don't you do what I do" at bounding box center [175, 173] width 314 height 20
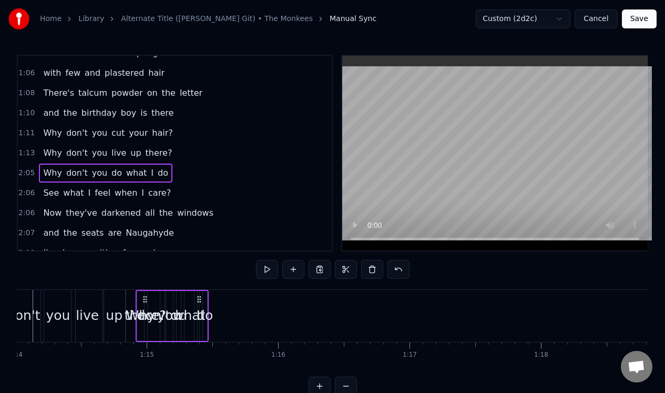
scroll to position [0, 9724]
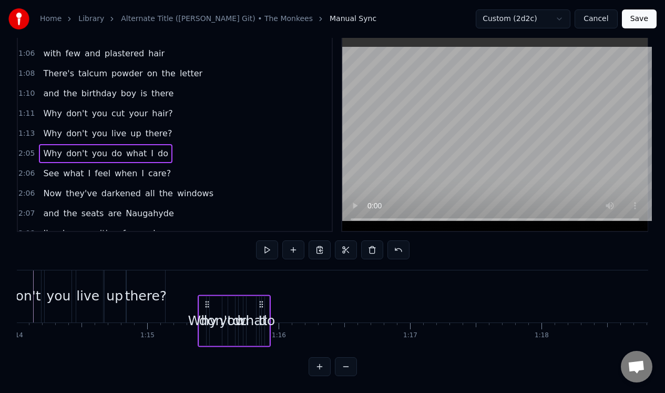
drag, startPoint x: 78, startPoint y: 297, endPoint x: 210, endPoint y: 318, distance: 134.0
click at [210, 320] on div "Why don't you do what I do" at bounding box center [234, 320] width 73 height 52
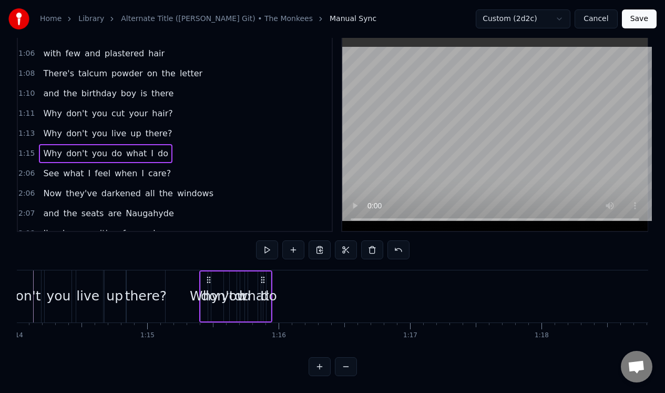
scroll to position [25, 0]
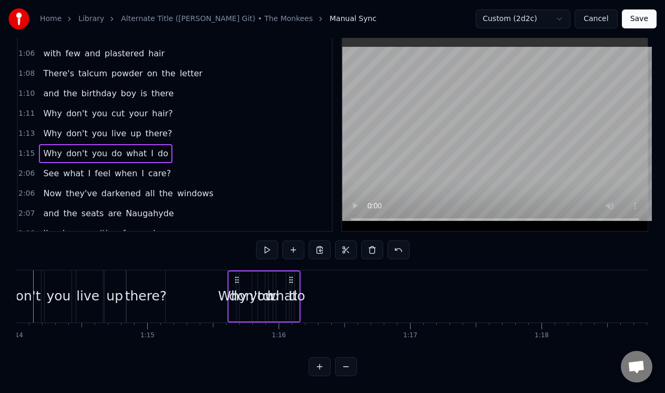
drag, startPoint x: 262, startPoint y: 271, endPoint x: 291, endPoint y: 271, distance: 28.4
click at [291, 275] on icon at bounding box center [291, 279] width 8 height 8
drag, startPoint x: 291, startPoint y: 270, endPoint x: 310, endPoint y: 270, distance: 18.9
click at [310, 275] on icon at bounding box center [309, 279] width 8 height 8
click at [317, 278] on div "do" at bounding box center [316, 296] width 4 height 50
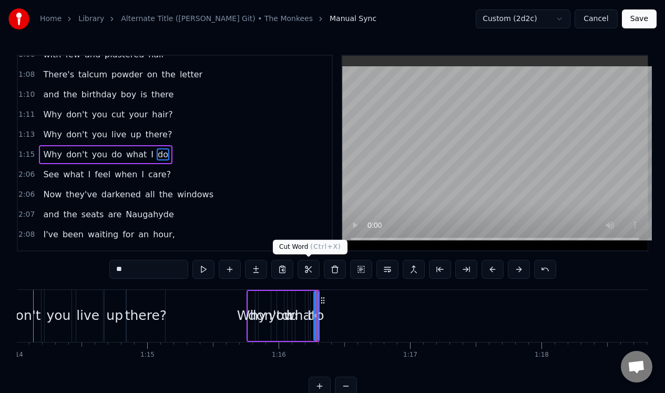
scroll to position [232, 0]
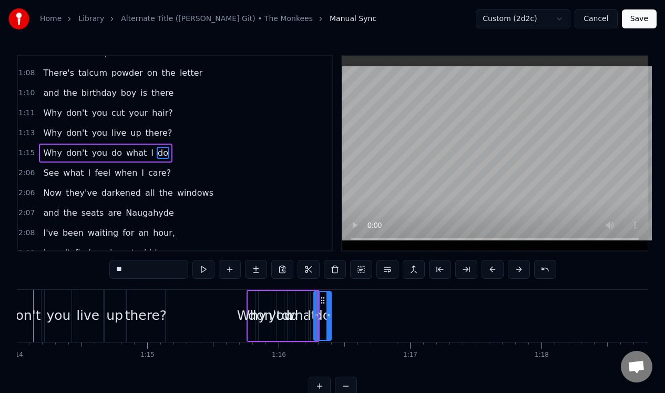
drag, startPoint x: 313, startPoint y: 302, endPoint x: 326, endPoint y: 299, distance: 13.4
click at [326, 302] on div at bounding box center [328, 316] width 4 height 48
drag, startPoint x: 328, startPoint y: 304, endPoint x: 347, endPoint y: 303, distance: 18.4
click at [351, 305] on div at bounding box center [353, 316] width 4 height 48
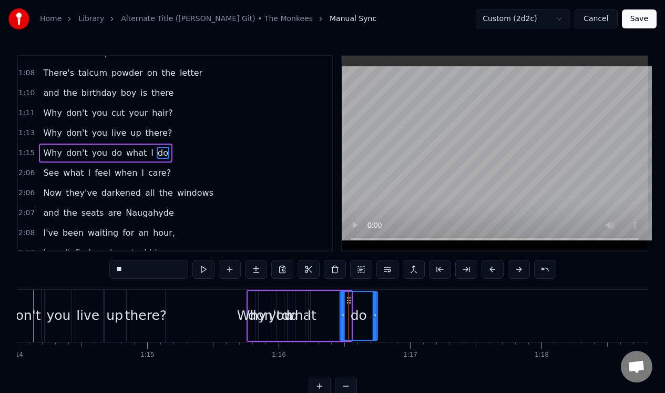
drag, startPoint x: 324, startPoint y: 300, endPoint x: 350, endPoint y: 301, distance: 25.8
click at [350, 301] on icon at bounding box center [349, 300] width 8 height 8
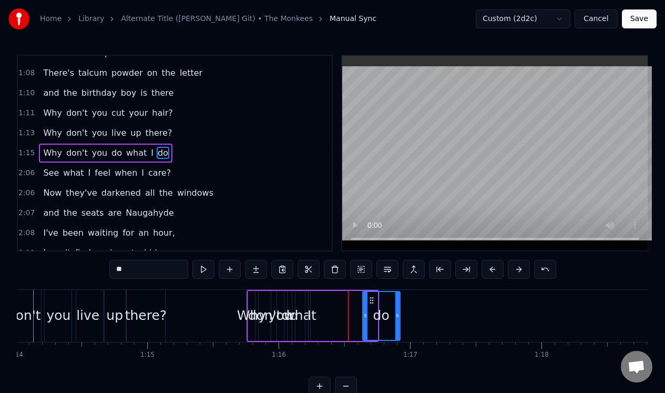
drag, startPoint x: 349, startPoint y: 300, endPoint x: 371, endPoint y: 299, distance: 21.6
click at [371, 300] on icon at bounding box center [371, 300] width 8 height 8
click at [309, 299] on div "I" at bounding box center [310, 316] width 2 height 50
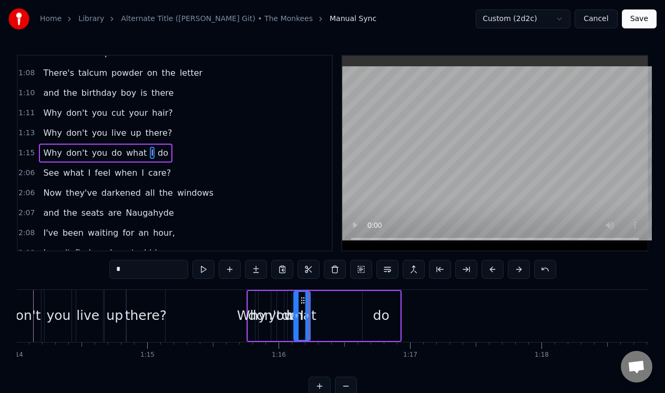
drag, startPoint x: 310, startPoint y: 301, endPoint x: 295, endPoint y: 306, distance: 15.6
click at [295, 309] on div at bounding box center [296, 316] width 4 height 48
drag, startPoint x: 302, startPoint y: 296, endPoint x: 331, endPoint y: 285, distance: 30.8
drag, startPoint x: 336, startPoint y: 305, endPoint x: 346, endPoint y: 305, distance: 10.0
click at [346, 305] on div at bounding box center [346, 316] width 4 height 48
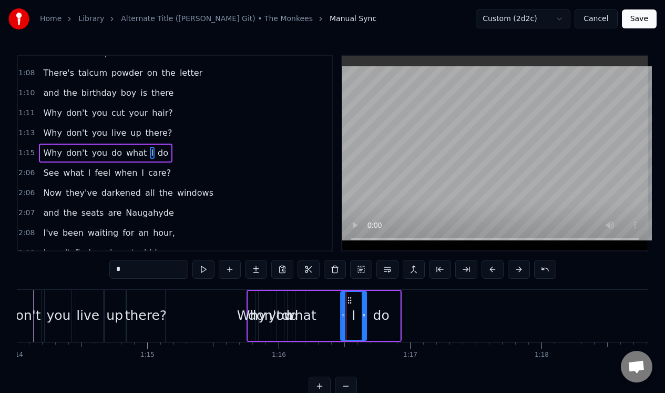
drag, startPoint x: 331, startPoint y: 297, endPoint x: 348, endPoint y: 297, distance: 17.3
click at [348, 297] on circle at bounding box center [348, 297] width 1 height 1
click at [303, 301] on div "what" at bounding box center [299, 316] width 9 height 50
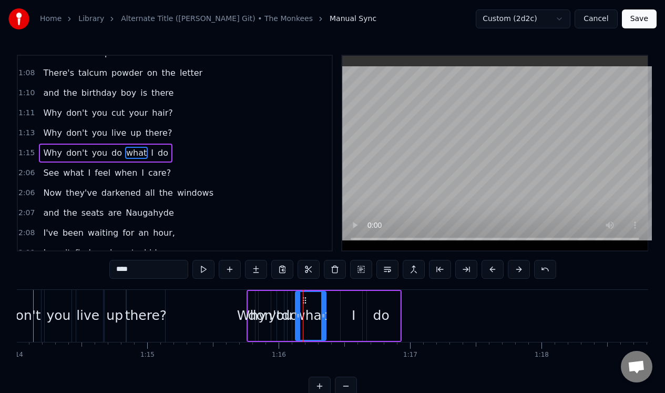
drag, startPoint x: 303, startPoint y: 305, endPoint x: 324, endPoint y: 305, distance: 21.0
click at [324, 306] on div at bounding box center [323, 316] width 4 height 48
drag, startPoint x: 303, startPoint y: 297, endPoint x: 325, endPoint y: 297, distance: 21.5
click at [325, 297] on circle at bounding box center [325, 297] width 1 height 1
click at [289, 300] on div "do" at bounding box center [289, 316] width 4 height 50
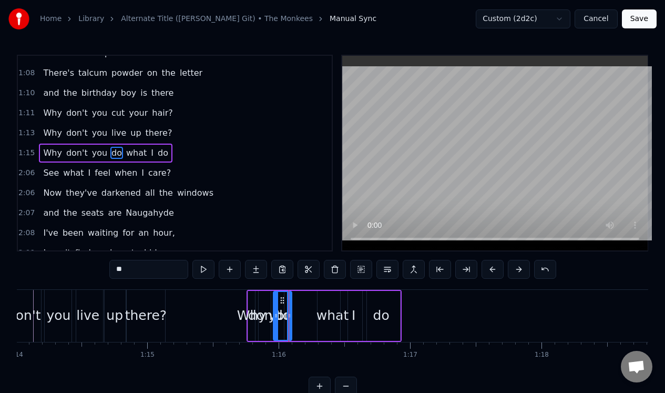
drag, startPoint x: 291, startPoint y: 314, endPoint x: 274, endPoint y: 313, distance: 17.4
click at [276, 316] on icon at bounding box center [276, 315] width 4 height 8
drag, startPoint x: 281, startPoint y: 296, endPoint x: 299, endPoint y: 295, distance: 18.4
drag, startPoint x: 299, startPoint y: 295, endPoint x: 306, endPoint y: 295, distance: 6.9
click at [306, 296] on icon at bounding box center [306, 300] width 8 height 8
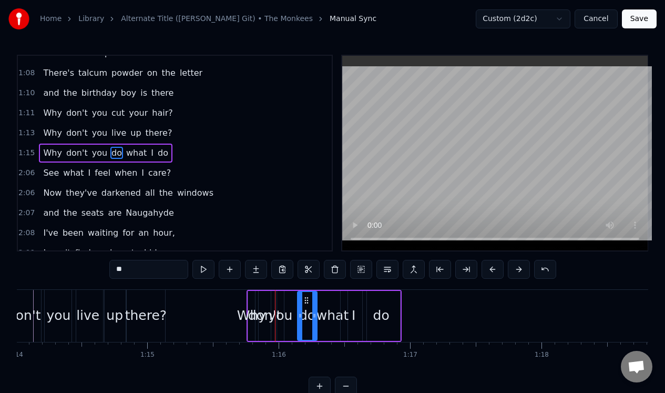
click at [280, 296] on div "you" at bounding box center [280, 316] width 7 height 50
drag, startPoint x: 281, startPoint y: 305, endPoint x: 295, endPoint y: 305, distance: 14.2
click at [296, 306] on div at bounding box center [296, 316] width 4 height 48
click at [250, 297] on div "Why" at bounding box center [251, 316] width 7 height 50
type input "***"
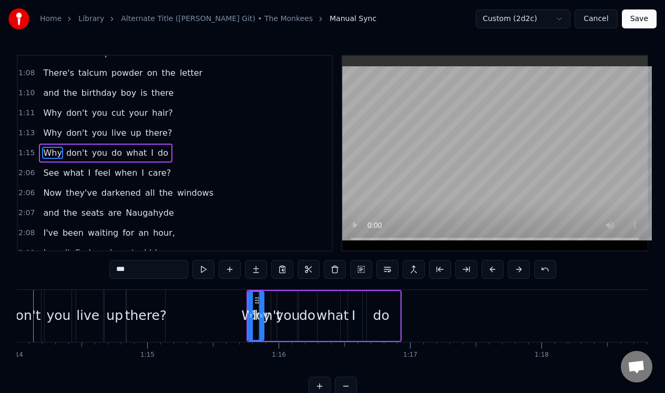
drag, startPoint x: 254, startPoint y: 302, endPoint x: 263, endPoint y: 306, distance: 9.9
click at [263, 306] on div at bounding box center [261, 316] width 4 height 48
drag, startPoint x: 256, startPoint y: 297, endPoint x: 229, endPoint y: 302, distance: 28.2
click at [229, 302] on icon at bounding box center [229, 300] width 8 height 8
click at [262, 302] on div at bounding box center [262, 316] width 1 height 52
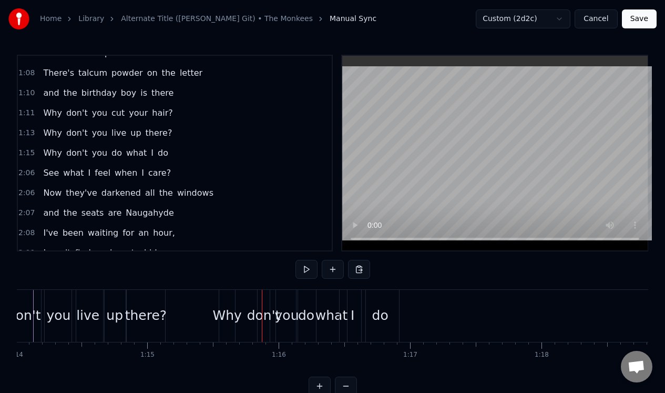
click at [260, 310] on div "don't" at bounding box center [264, 315] width 34 height 20
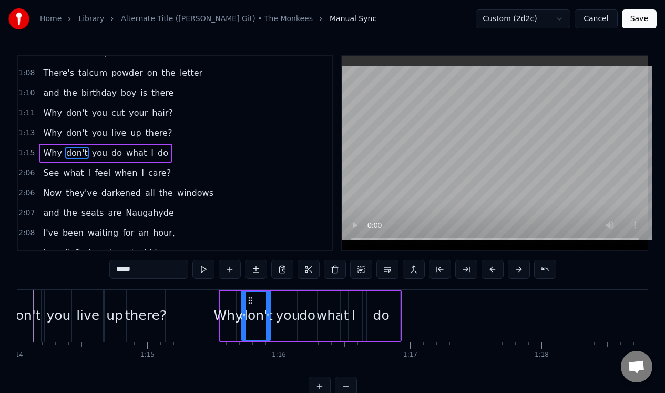
drag, startPoint x: 259, startPoint y: 301, endPoint x: 241, endPoint y: 304, distance: 17.7
click at [242, 304] on div at bounding box center [244, 316] width 4 height 48
click at [351, 315] on div "I" at bounding box center [354, 316] width 26 height 50
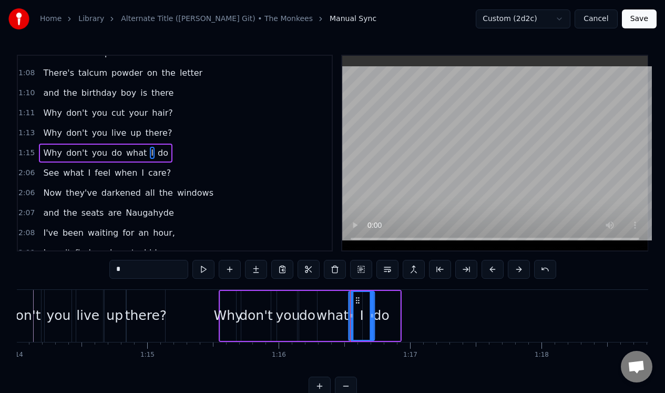
drag, startPoint x: 346, startPoint y: 299, endPoint x: 354, endPoint y: 301, distance: 8.0
click at [354, 301] on icon at bounding box center [358, 300] width 8 height 8
click at [386, 307] on div "do" at bounding box center [381, 315] width 16 height 20
type input "**"
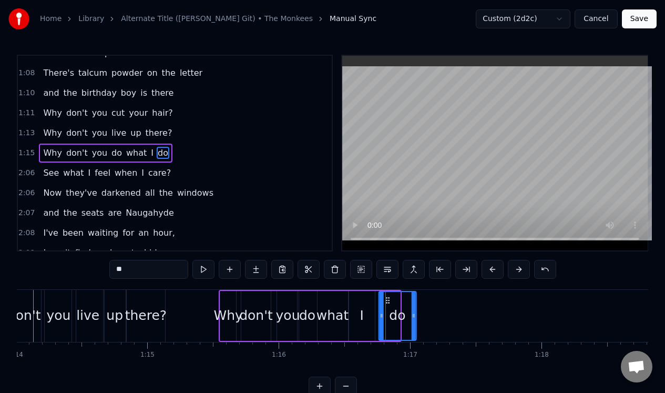
drag, startPoint x: 369, startPoint y: 296, endPoint x: 386, endPoint y: 300, distance: 16.7
click at [386, 300] on icon at bounding box center [387, 300] width 8 height 8
drag, startPoint x: 414, startPoint y: 310, endPoint x: 407, endPoint y: 310, distance: 6.9
click at [407, 310] on div at bounding box center [406, 316] width 4 height 48
click at [208, 171] on div "2:06 See what I feel when I care?" at bounding box center [175, 173] width 314 height 20
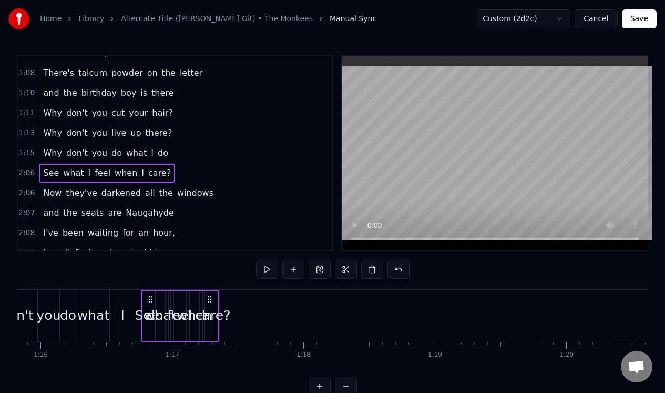
scroll to position [0, 9962]
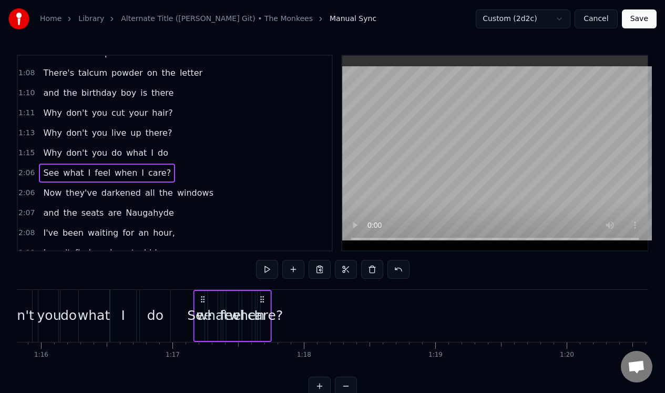
drag, startPoint x: 80, startPoint y: 297, endPoint x: 207, endPoint y: 306, distance: 126.5
click at [207, 306] on div "See what I feel when I care?" at bounding box center [232, 316] width 78 height 52
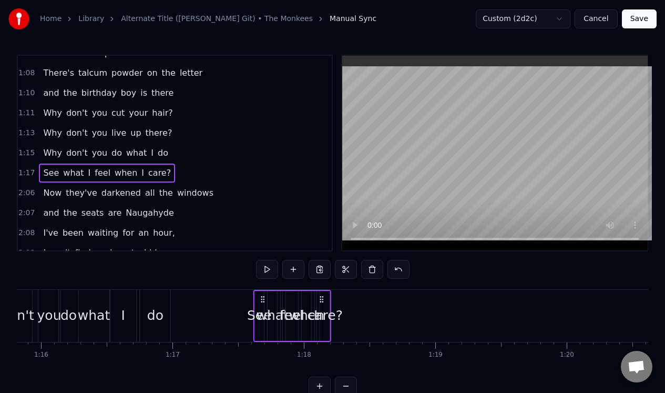
drag, startPoint x: 205, startPoint y: 299, endPoint x: 261, endPoint y: 302, distance: 55.8
click at [262, 304] on div "See what I feel when I care?" at bounding box center [292, 316] width 78 height 52
click at [327, 311] on div "care?" at bounding box center [324, 315] width 35 height 20
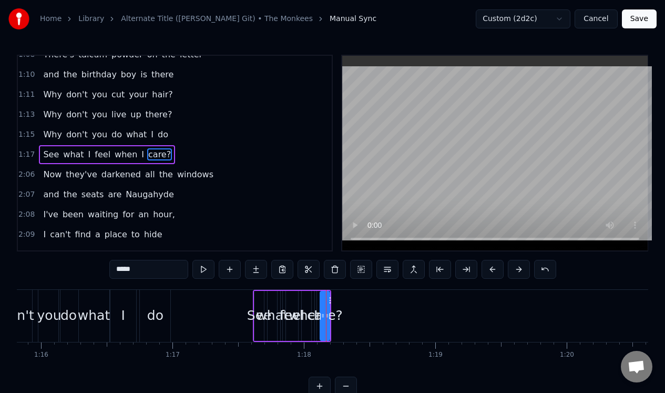
scroll to position [252, 0]
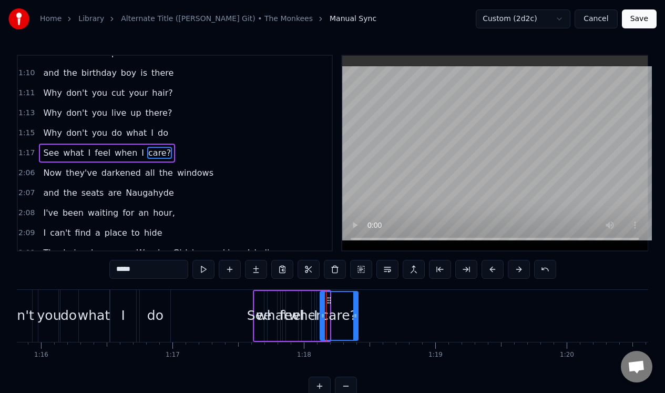
drag, startPoint x: 328, startPoint y: 320, endPoint x: 356, endPoint y: 317, distance: 27.9
click at [356, 320] on div at bounding box center [355, 316] width 4 height 48
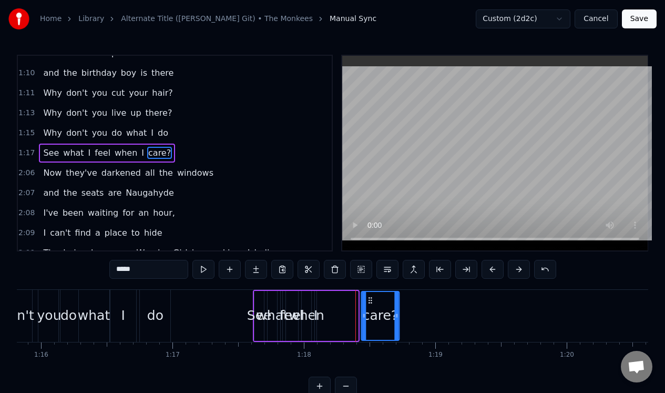
drag, startPoint x: 327, startPoint y: 300, endPoint x: 368, endPoint y: 300, distance: 41.0
click at [369, 300] on circle at bounding box center [369, 300] width 1 height 1
click at [313, 299] on div "See what I feel when I care?" at bounding box center [327, 316] width 148 height 52
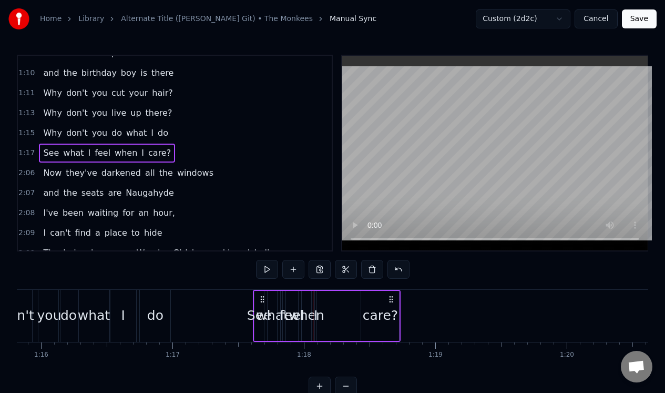
click at [309, 295] on div "when" at bounding box center [306, 316] width 9 height 50
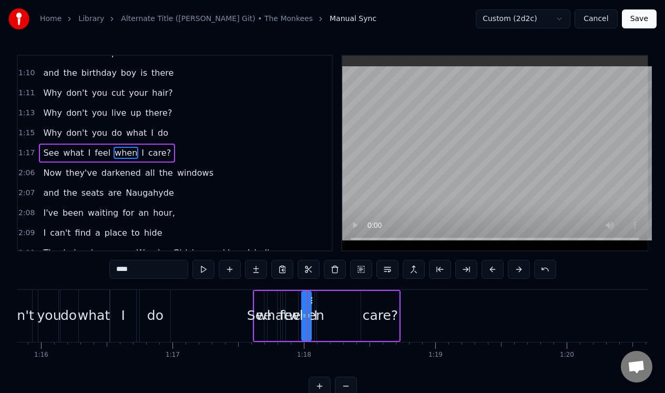
click at [140, 151] on span "I" at bounding box center [142, 153] width 5 height 12
drag, startPoint x: 317, startPoint y: 330, endPoint x: 300, endPoint y: 336, distance: 17.8
click at [300, 336] on div at bounding box center [301, 316] width 4 height 48
drag, startPoint x: 306, startPoint y: 300, endPoint x: 350, endPoint y: 304, distance: 43.8
click at [310, 304] on div "when" at bounding box center [306, 316] width 9 height 50
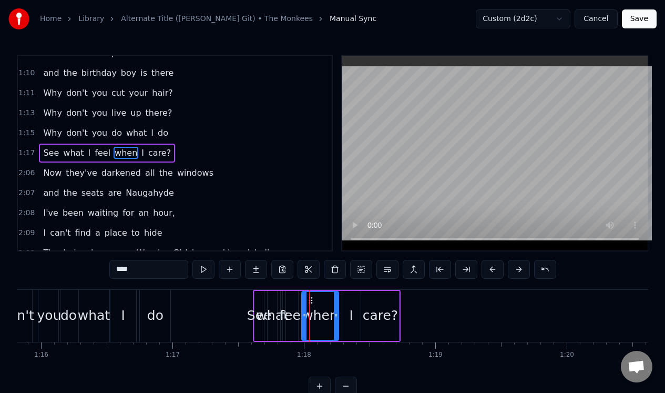
drag, startPoint x: 310, startPoint y: 304, endPoint x: 337, endPoint y: 305, distance: 27.3
click at [337, 305] on div at bounding box center [336, 316] width 4 height 48
drag, startPoint x: 309, startPoint y: 297, endPoint x: 318, endPoint y: 297, distance: 9.0
click at [317, 297] on circle at bounding box center [317, 297] width 1 height 1
drag, startPoint x: 311, startPoint y: 322, endPoint x: 323, endPoint y: 322, distance: 12.1
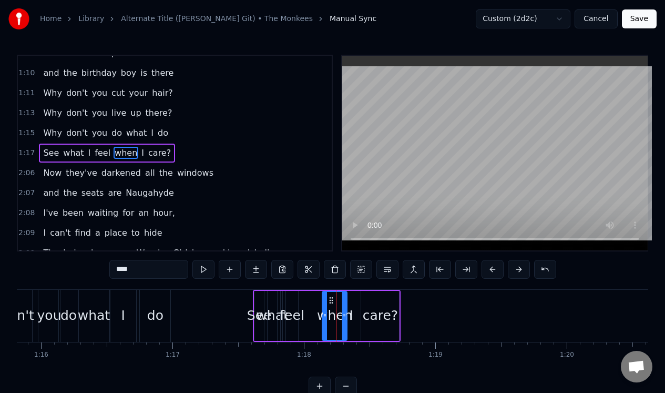
click at [323, 322] on div at bounding box center [325, 316] width 4 height 48
click at [290, 301] on div "feel" at bounding box center [292, 316] width 12 height 50
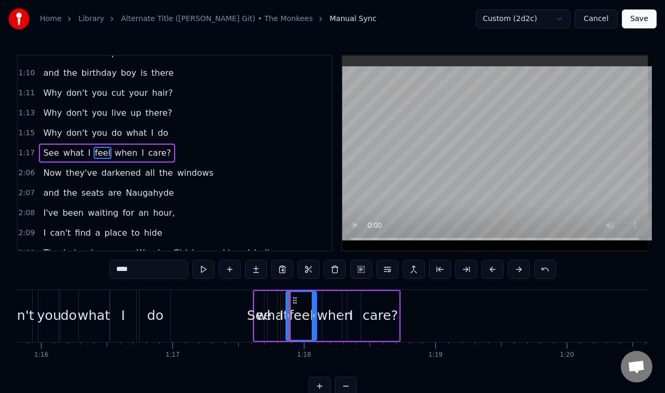
drag, startPoint x: 297, startPoint y: 305, endPoint x: 315, endPoint y: 305, distance: 18.4
click at [315, 305] on div at bounding box center [314, 316] width 4 height 48
click at [257, 298] on div "See" at bounding box center [258, 316] width 9 height 50
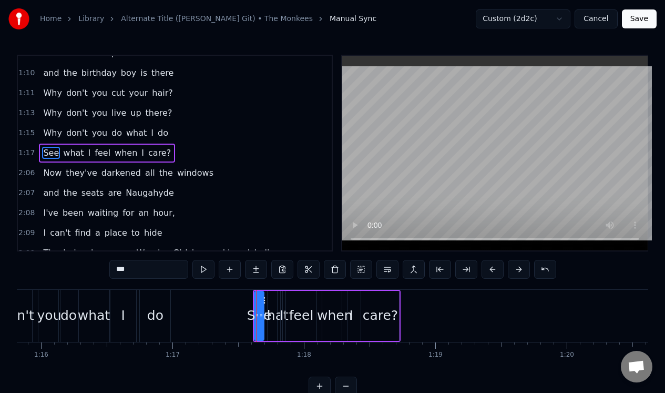
click at [263, 306] on div "See" at bounding box center [259, 315] width 25 height 20
drag, startPoint x: 261, startPoint y: 305, endPoint x: 273, endPoint y: 305, distance: 12.6
click at [273, 305] on div at bounding box center [274, 316] width 4 height 48
drag, startPoint x: 262, startPoint y: 300, endPoint x: 231, endPoint y: 303, distance: 31.7
click at [230, 303] on icon at bounding box center [231, 300] width 8 height 8
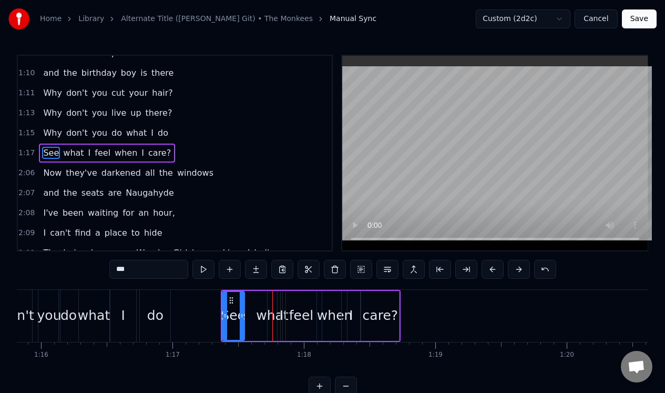
click at [269, 312] on div "what" at bounding box center [272, 315] width 32 height 20
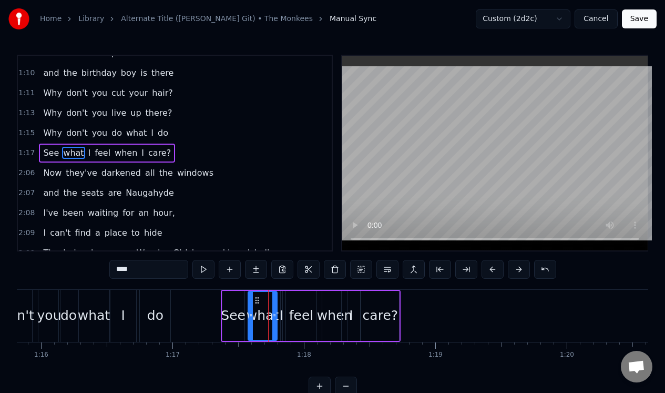
drag, startPoint x: 270, startPoint y: 312, endPoint x: 250, endPoint y: 315, distance: 19.7
click at [250, 315] on icon at bounding box center [251, 315] width 4 height 8
click at [334, 305] on div "when" at bounding box center [334, 316] width 25 height 50
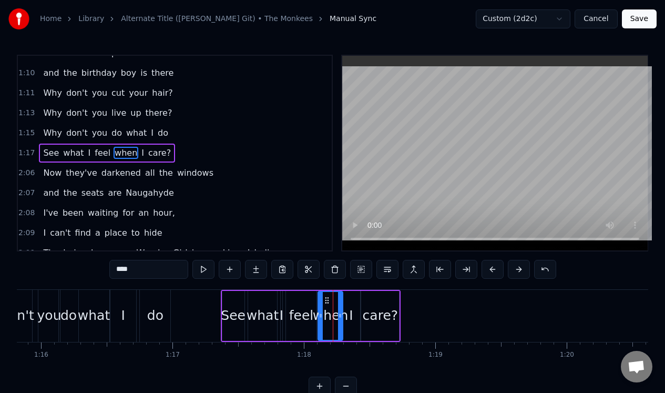
click at [326, 299] on icon at bounding box center [327, 300] width 8 height 8
click at [349, 313] on div "I" at bounding box center [351, 316] width 18 height 50
type input "*"
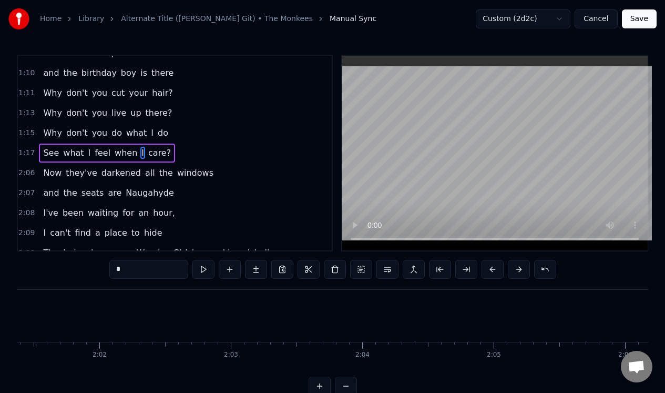
scroll to position [0, 16021]
click at [486, 365] on div "She's a wonderful [DEMOGRAPHIC_DATA] and she's mine, all mine And doesn't there…" at bounding box center [332, 328] width 631 height 79
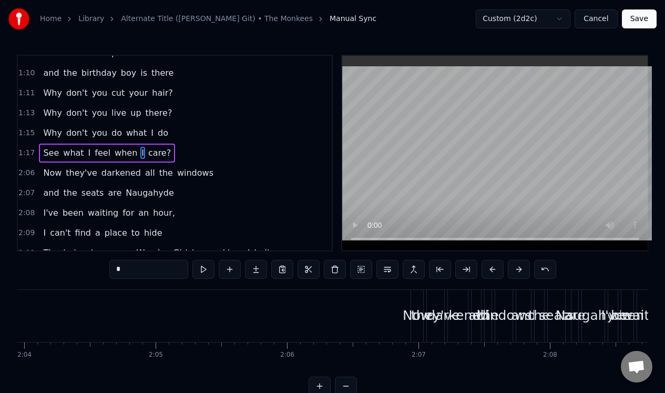
scroll to position [0, 16322]
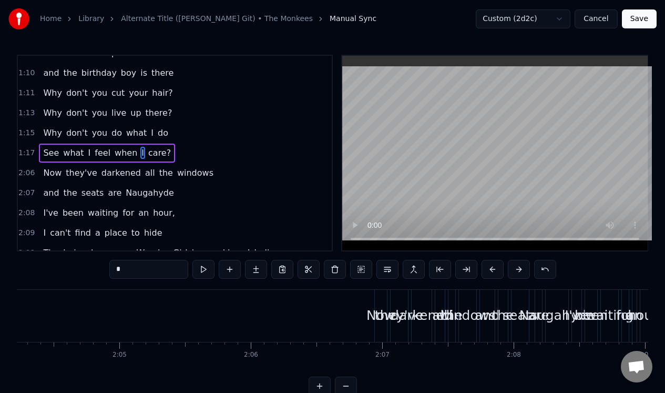
click at [222, 174] on div "2:06 Now they've darkened all the windows" at bounding box center [175, 173] width 314 height 20
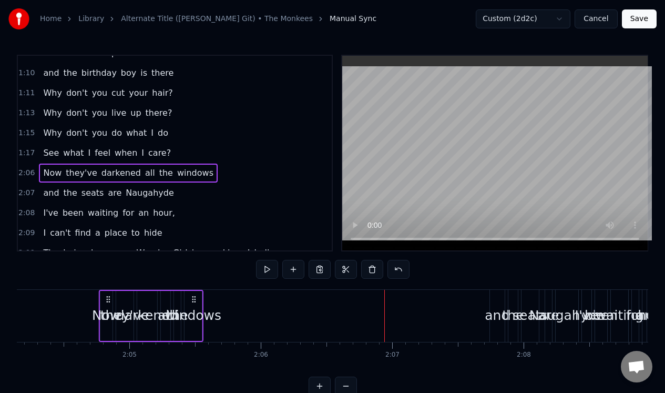
drag, startPoint x: 383, startPoint y: 295, endPoint x: 116, endPoint y: 294, distance: 267.0
click at [116, 294] on div "Now they've darkened all the windows" at bounding box center [151, 316] width 105 height 52
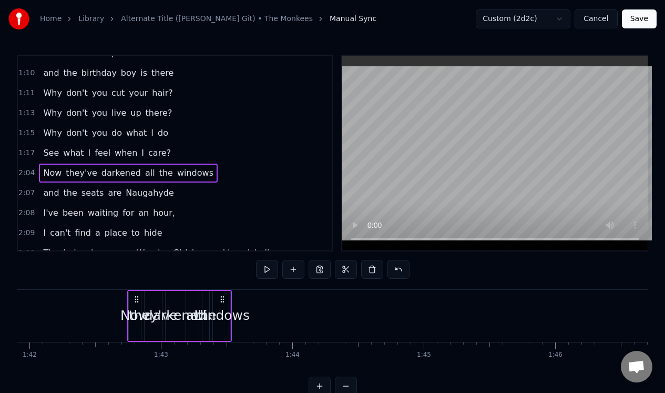
click at [132, 301] on icon at bounding box center [136, 299] width 8 height 8
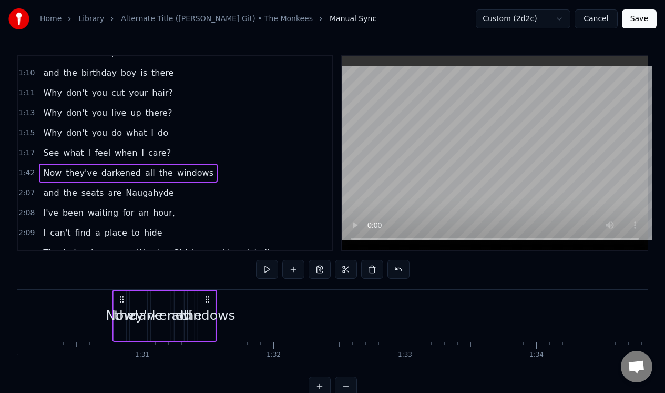
scroll to position [0, 11797]
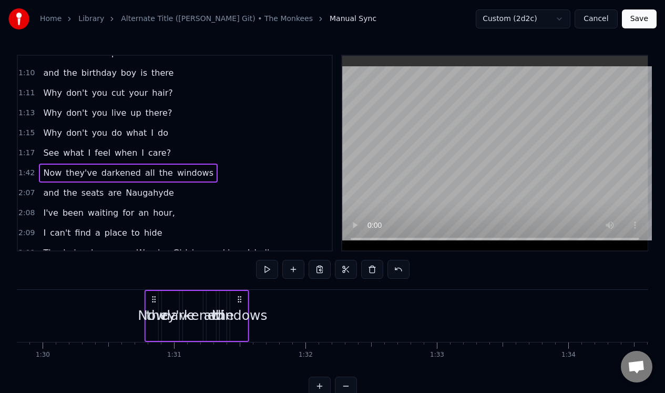
click at [150, 301] on icon at bounding box center [154, 299] width 8 height 8
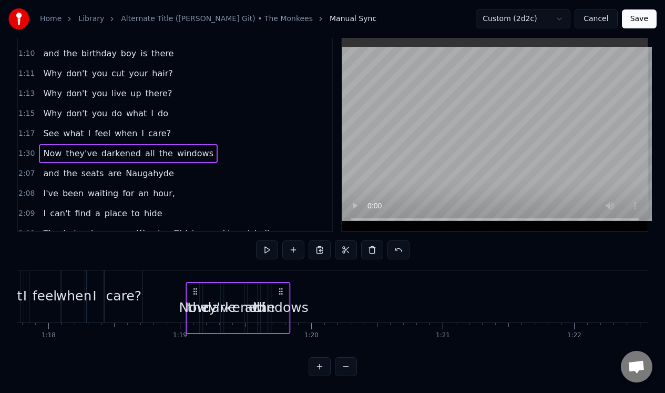
scroll to position [27, 0]
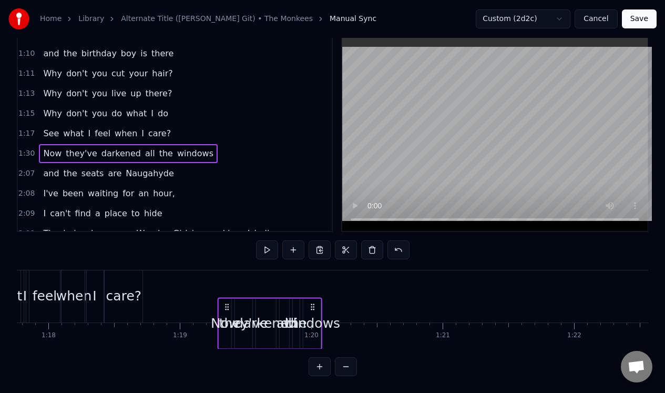
drag, startPoint x: 124, startPoint y: 299, endPoint x: 227, endPoint y: 293, distance: 103.7
click at [227, 297] on div "Now they've darkened all the windows" at bounding box center [270, 323] width 105 height 52
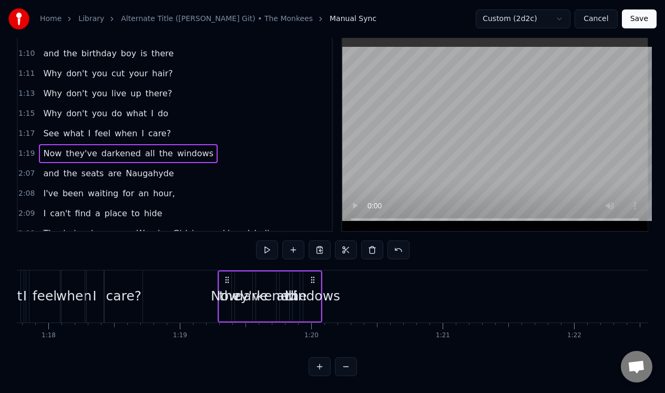
click at [313, 286] on div "windows" at bounding box center [311, 296] width 57 height 20
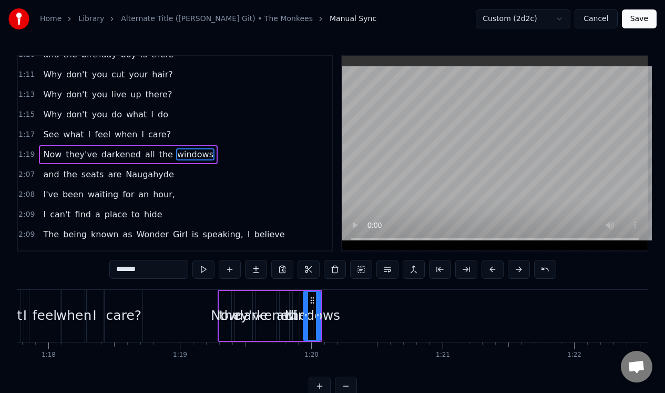
scroll to position [272, 0]
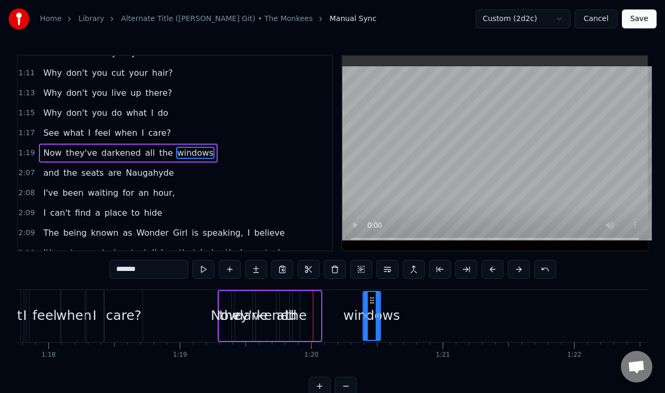
drag, startPoint x: 311, startPoint y: 296, endPoint x: 371, endPoint y: 290, distance: 59.7
click at [371, 291] on div "windows" at bounding box center [371, 316] width 18 height 50
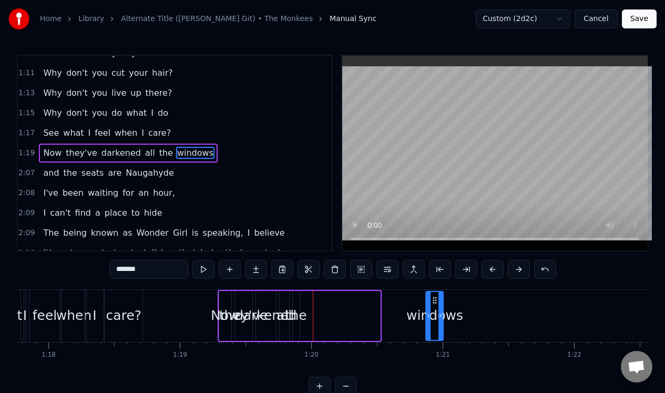
drag, startPoint x: 372, startPoint y: 299, endPoint x: 435, endPoint y: 301, distance: 63.1
click at [435, 301] on icon at bounding box center [434, 300] width 8 height 8
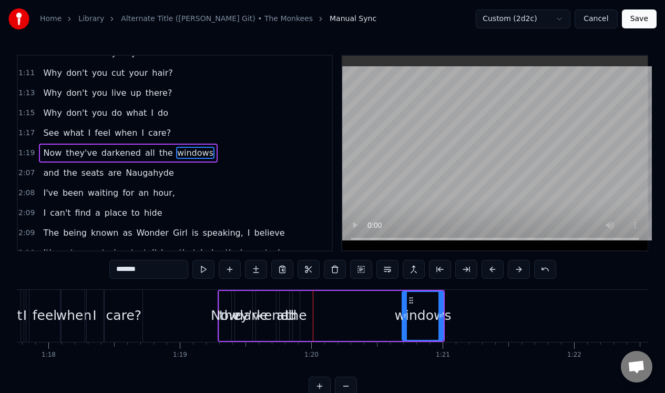
drag, startPoint x: 426, startPoint y: 325, endPoint x: 402, endPoint y: 325, distance: 23.7
click at [402, 325] on div "windows" at bounding box center [423, 316] width 42 height 50
click at [295, 302] on div "the" at bounding box center [296, 316] width 7 height 50
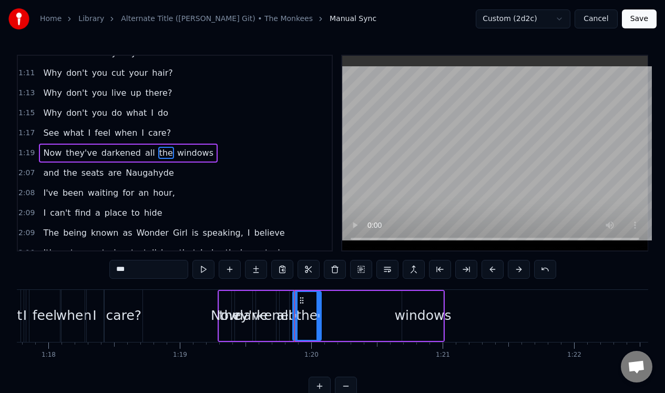
drag, startPoint x: 297, startPoint y: 305, endPoint x: 319, endPoint y: 305, distance: 21.5
click at [319, 305] on div at bounding box center [318, 316] width 4 height 48
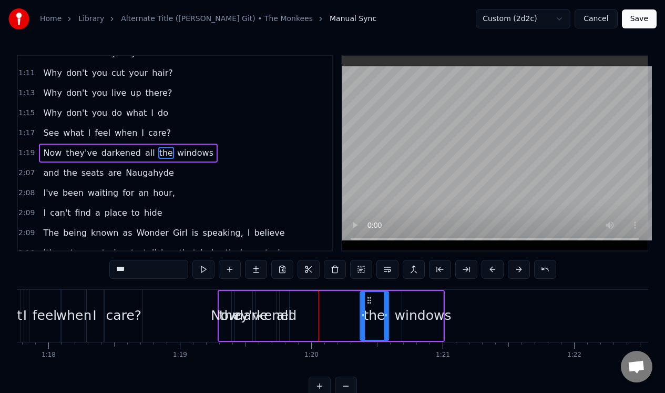
drag, startPoint x: 300, startPoint y: 299, endPoint x: 367, endPoint y: 305, distance: 67.6
click at [367, 305] on div "the" at bounding box center [374, 316] width 27 height 48
click at [285, 298] on div "all" at bounding box center [284, 316] width 9 height 50
type input "***"
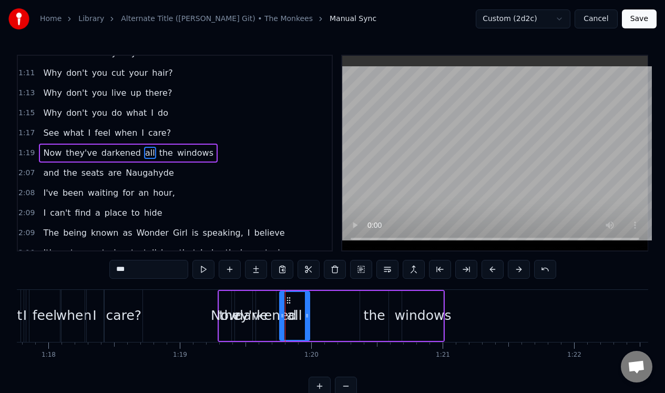
drag, startPoint x: 286, startPoint y: 305, endPoint x: 306, endPoint y: 303, distance: 20.1
click at [307, 305] on div at bounding box center [307, 316] width 4 height 48
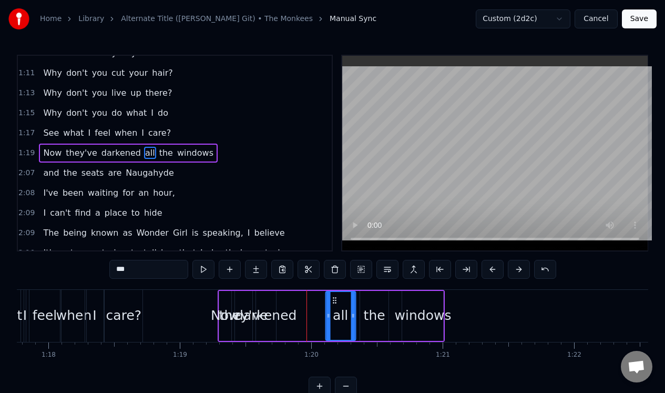
drag, startPoint x: 288, startPoint y: 297, endPoint x: 333, endPoint y: 298, distance: 44.7
click at [333, 300] on icon at bounding box center [334, 300] width 8 height 8
drag, startPoint x: 333, startPoint y: 298, endPoint x: 338, endPoint y: 299, distance: 5.4
click at [338, 299] on icon at bounding box center [339, 300] width 8 height 8
click at [282, 300] on div "Now they've darkened all the windows" at bounding box center [332, 316] width 228 height 52
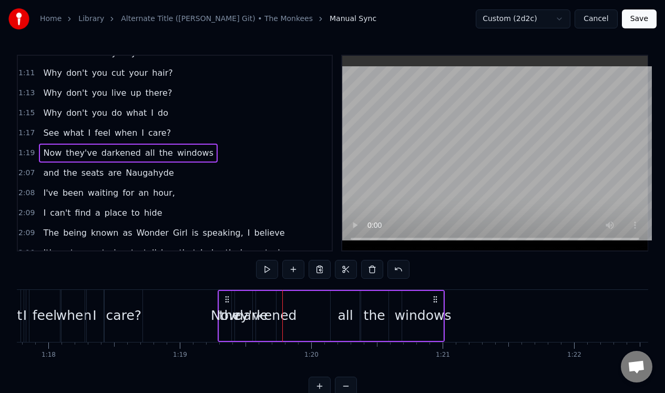
click at [282, 300] on div at bounding box center [282, 316] width 1 height 52
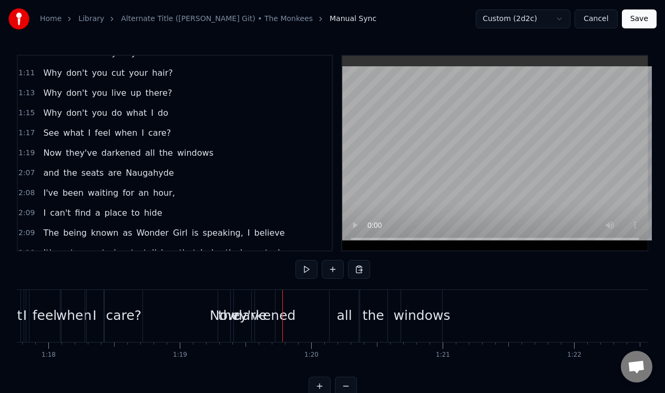
click at [280, 314] on div "darkened" at bounding box center [265, 315] width 62 height 20
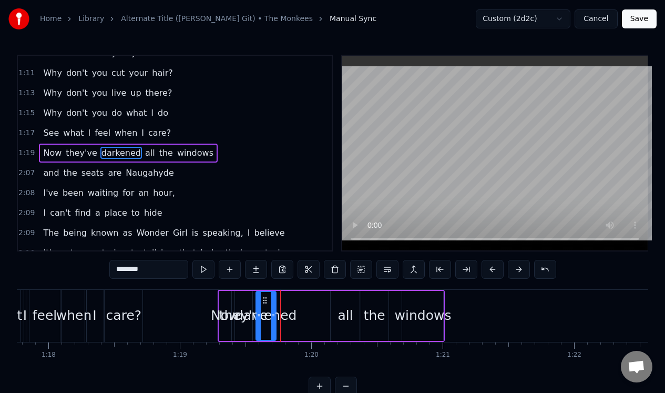
click at [286, 314] on div "darkened" at bounding box center [266, 315] width 62 height 20
drag, startPoint x: 273, startPoint y: 311, endPoint x: 309, endPoint y: 307, distance: 35.9
click at [311, 311] on div at bounding box center [311, 316] width 4 height 48
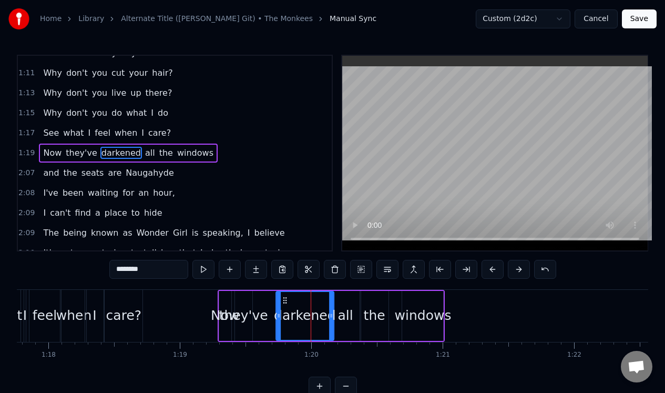
drag, startPoint x: 264, startPoint y: 300, endPoint x: 285, endPoint y: 302, distance: 21.1
click at [285, 303] on icon at bounding box center [285, 300] width 8 height 8
click at [250, 303] on div "they've" at bounding box center [243, 316] width 17 height 50
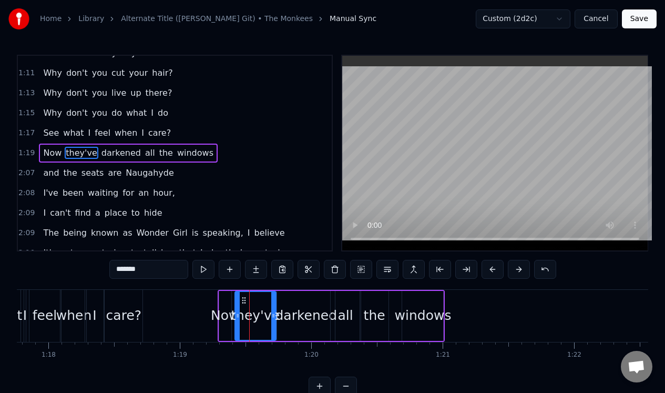
drag, startPoint x: 250, startPoint y: 307, endPoint x: 272, endPoint y: 306, distance: 21.6
click at [274, 307] on div at bounding box center [273, 316] width 4 height 48
click at [228, 305] on div "Now" at bounding box center [225, 316] width 12 height 50
type input "***"
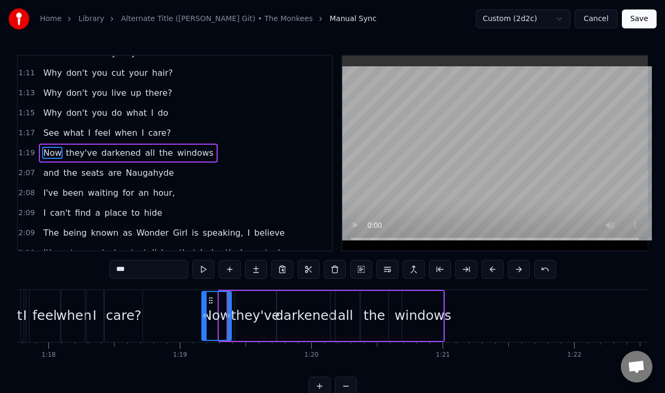
drag, startPoint x: 219, startPoint y: 307, endPoint x: 202, endPoint y: 309, distance: 16.9
click at [202, 309] on div at bounding box center [204, 316] width 4 height 48
drag, startPoint x: 202, startPoint y: 309, endPoint x: 493, endPoint y: 160, distance: 326.5
click at [493, 160] on div "0:30 She's a wonderful [DEMOGRAPHIC_DATA] and she's mine, all mine 0:37 And doe…" at bounding box center [332, 225] width 631 height 341
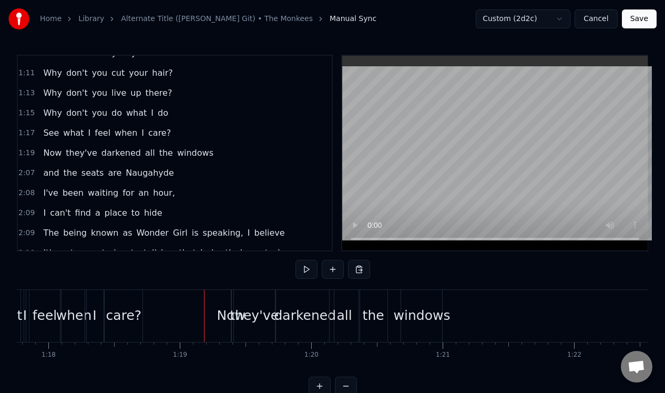
click at [219, 155] on div "1:19 Now they've darkened all the windows" at bounding box center [175, 153] width 314 height 20
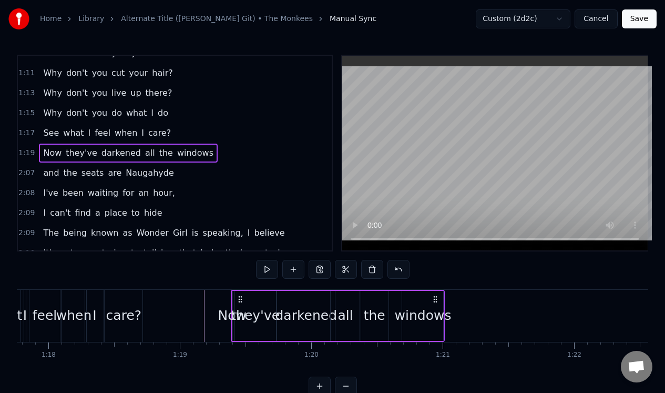
click at [50, 151] on span "Now" at bounding box center [52, 153] width 20 height 12
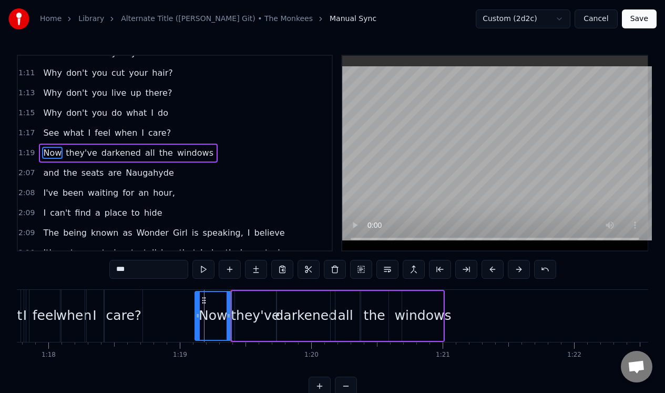
drag, startPoint x: 234, startPoint y: 330, endPoint x: 197, endPoint y: 333, distance: 37.5
click at [197, 333] on div at bounding box center [198, 316] width 4 height 48
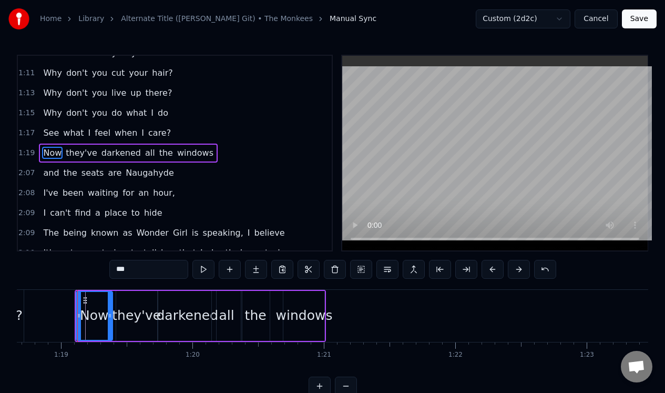
scroll to position [0, 10382]
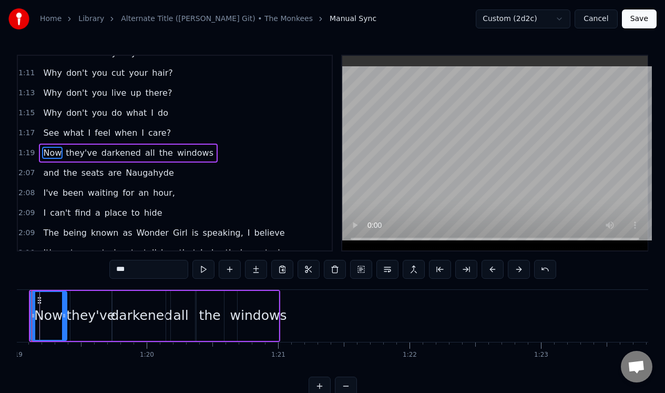
click at [200, 177] on div "2:07 and the seats are Naugahyde" at bounding box center [175, 173] width 314 height 20
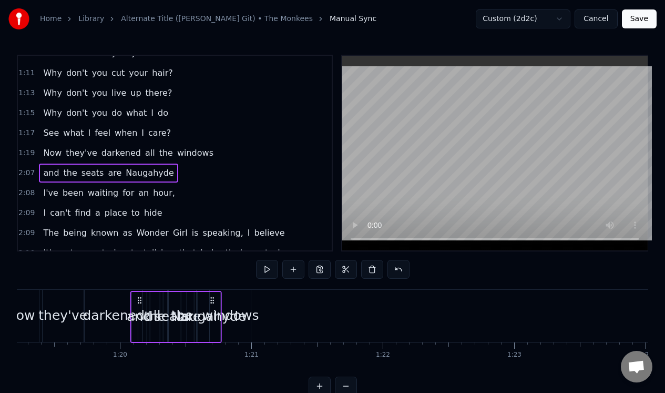
scroll to position [5, 0]
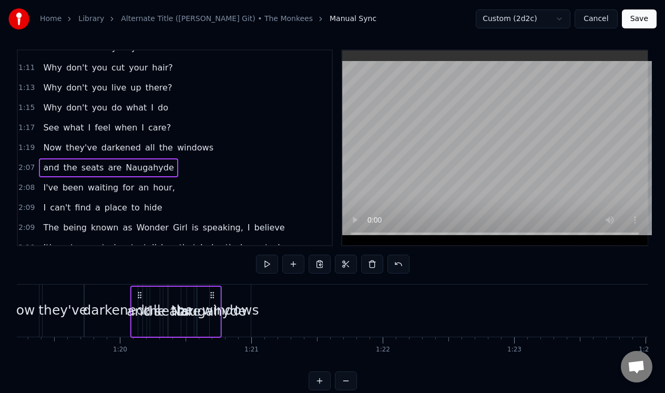
drag, startPoint x: 80, startPoint y: 299, endPoint x: 186, endPoint y: 317, distance: 107.3
click at [186, 317] on div "and the seats are Naugahyde" at bounding box center [175, 311] width 91 height 52
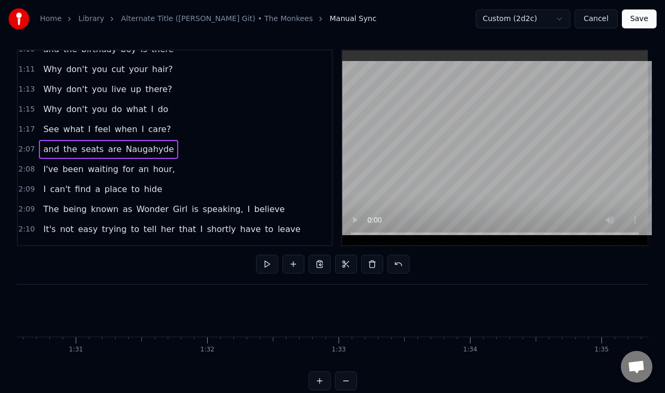
scroll to position [292, 0]
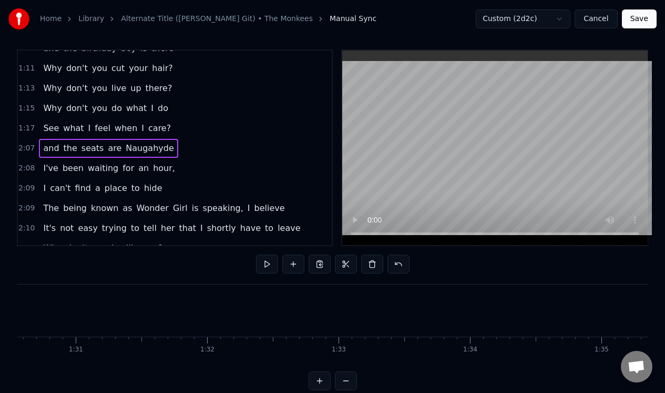
click at [199, 151] on div "2:07 and the seats are Naugahyde" at bounding box center [175, 148] width 314 height 20
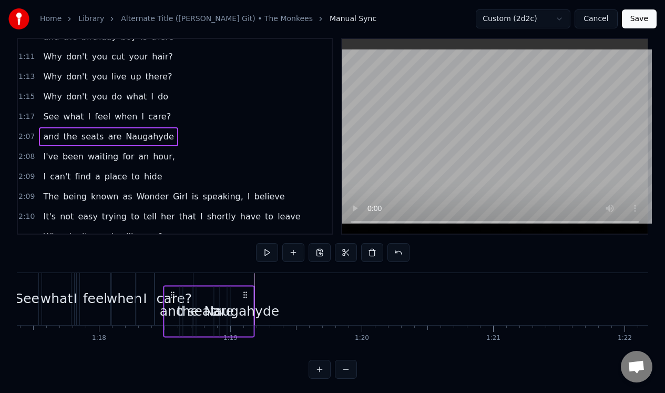
scroll to position [17, 0]
drag, startPoint x: 80, startPoint y: 292, endPoint x: 173, endPoint y: 310, distance: 95.2
click at [173, 310] on div "and the seats are Naugahyde" at bounding box center [208, 310] width 91 height 52
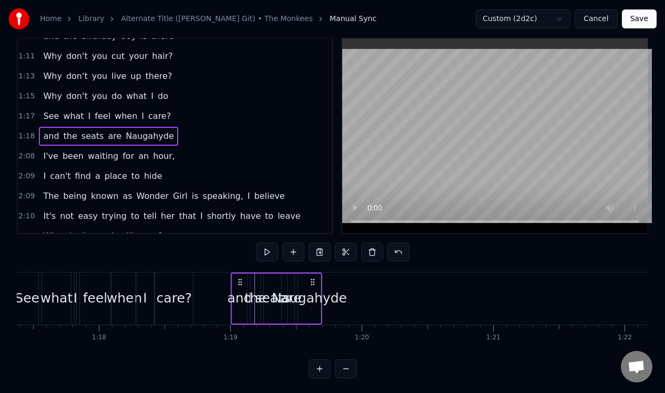
drag, startPoint x: 170, startPoint y: 280, endPoint x: 236, endPoint y: 281, distance: 65.7
click at [237, 283] on icon at bounding box center [240, 282] width 8 height 8
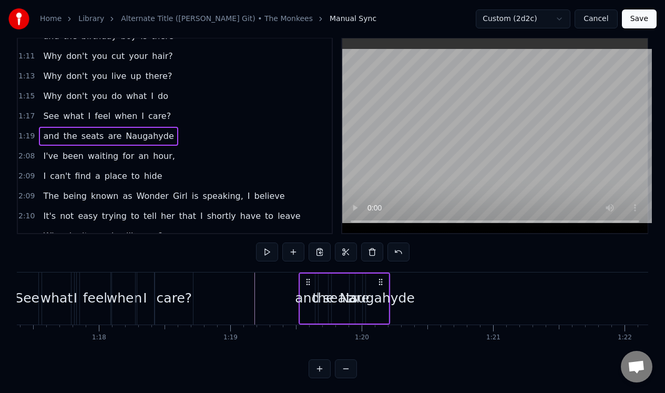
drag, startPoint x: 241, startPoint y: 279, endPoint x: 309, endPoint y: 274, distance: 68.0
click at [309, 274] on div "and the seats are Naugahyde" at bounding box center [344, 298] width 91 height 52
click at [396, 294] on div "Naugahyde" at bounding box center [377, 298] width 75 height 20
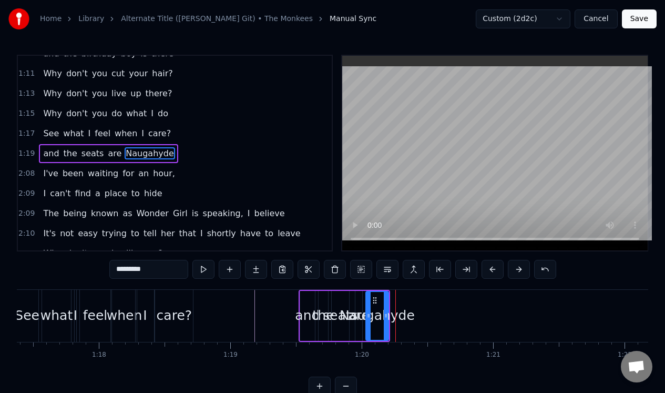
scroll to position [292, 0]
drag, startPoint x: 386, startPoint y: 307, endPoint x: 440, endPoint y: 305, distance: 54.2
click at [440, 305] on div at bounding box center [440, 316] width 4 height 48
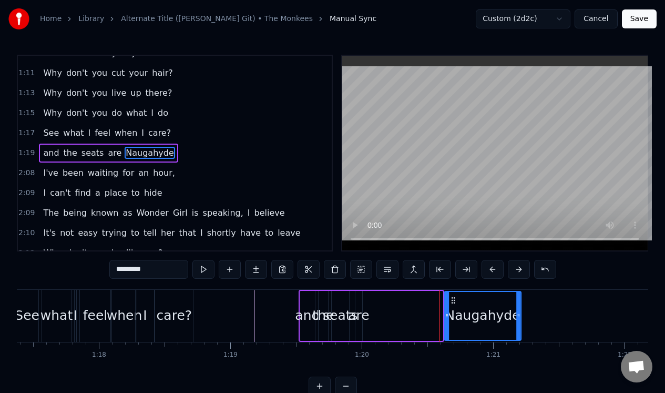
drag, startPoint x: 374, startPoint y: 297, endPoint x: 453, endPoint y: 297, distance: 78.3
click at [453, 301] on icon at bounding box center [453, 300] width 8 height 8
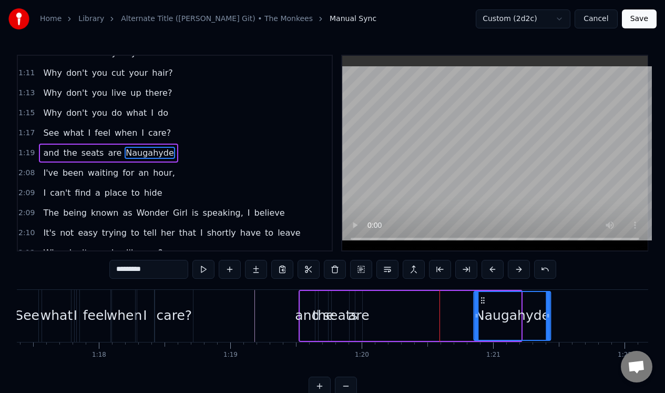
drag, startPoint x: 453, startPoint y: 297, endPoint x: 482, endPoint y: 296, distance: 30.0
click at [482, 296] on icon at bounding box center [483, 300] width 8 height 8
click at [358, 302] on div "are" at bounding box center [358, 316] width 7 height 50
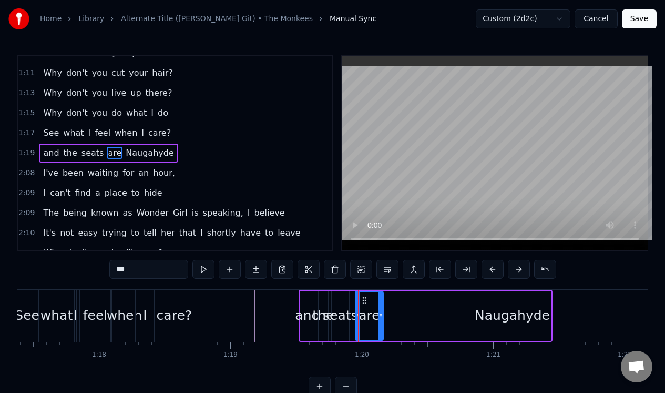
drag, startPoint x: 361, startPoint y: 307, endPoint x: 382, endPoint y: 307, distance: 21.0
click at [382, 307] on div "are" at bounding box center [369, 316] width 29 height 50
drag, startPoint x: 364, startPoint y: 299, endPoint x: 413, endPoint y: 299, distance: 48.9
click at [413, 299] on icon at bounding box center [413, 300] width 8 height 8
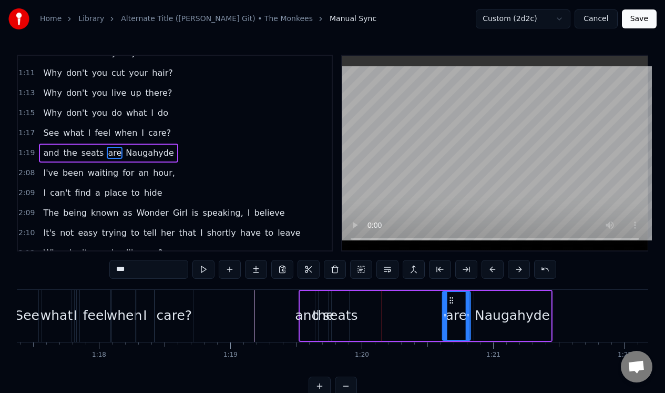
drag, startPoint x: 413, startPoint y: 299, endPoint x: 451, endPoint y: 297, distance: 37.9
click at [451, 297] on icon at bounding box center [451, 300] width 8 height 8
click at [456, 297] on circle at bounding box center [456, 297] width 1 height 1
click at [341, 301] on div "seats" at bounding box center [340, 316] width 17 height 50
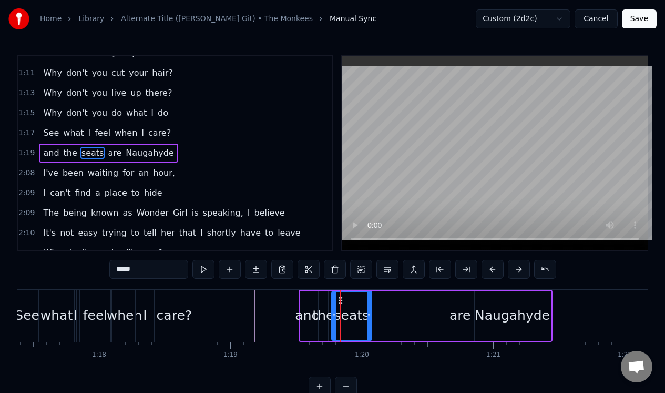
drag, startPoint x: 346, startPoint y: 305, endPoint x: 369, endPoint y: 305, distance: 22.6
click at [369, 305] on div at bounding box center [369, 316] width 4 height 48
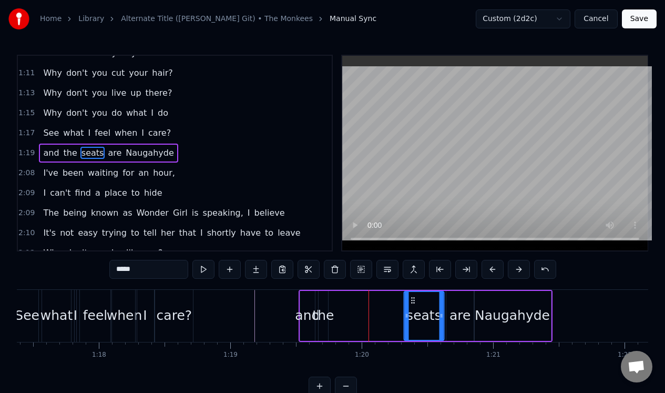
drag, startPoint x: 340, startPoint y: 299, endPoint x: 412, endPoint y: 304, distance: 72.2
click at [412, 306] on div "seats" at bounding box center [423, 316] width 39 height 48
drag, startPoint x: 412, startPoint y: 296, endPoint x: 417, endPoint y: 305, distance: 10.8
click at [417, 297] on icon at bounding box center [418, 300] width 8 height 8
click at [324, 294] on div "the" at bounding box center [322, 316] width 9 height 50
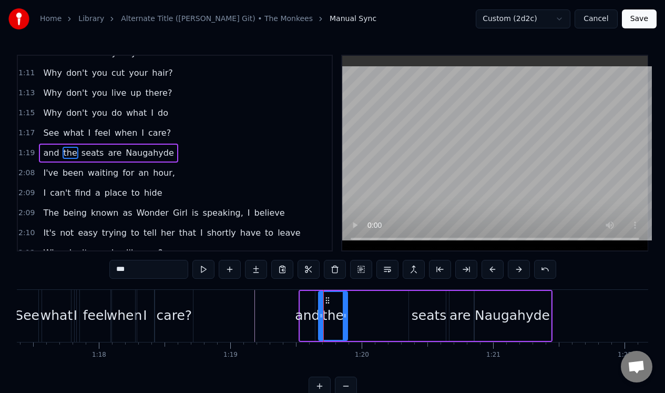
drag, startPoint x: 325, startPoint y: 307, endPoint x: 344, endPoint y: 304, distance: 18.6
click at [344, 305] on div at bounding box center [345, 316] width 4 height 48
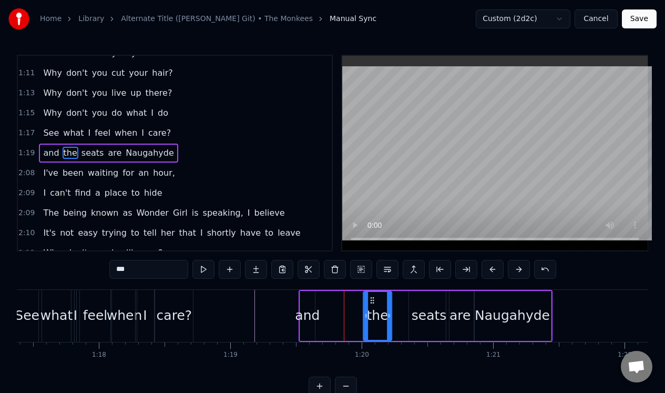
drag, startPoint x: 326, startPoint y: 299, endPoint x: 371, endPoint y: 295, distance: 44.8
click at [371, 297] on icon at bounding box center [372, 300] width 8 height 8
drag, startPoint x: 371, startPoint y: 295, endPoint x: 383, endPoint y: 296, distance: 12.1
click at [383, 296] on icon at bounding box center [384, 300] width 8 height 8
click at [309, 299] on div "and" at bounding box center [307, 316] width 15 height 50
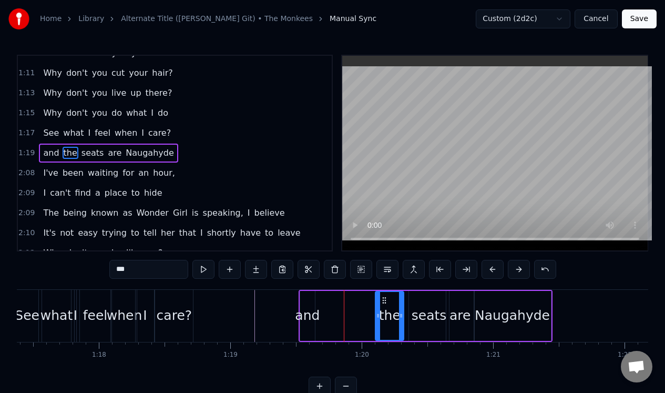
type input "***"
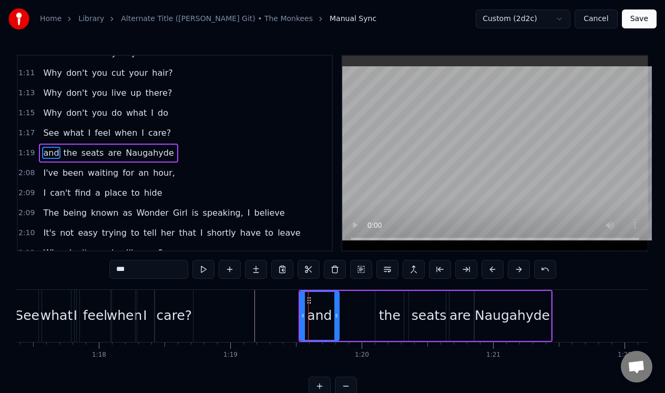
drag, startPoint x: 312, startPoint y: 302, endPoint x: 335, endPoint y: 302, distance: 23.7
click at [336, 302] on div at bounding box center [336, 316] width 4 height 48
drag, startPoint x: 306, startPoint y: 297, endPoint x: 344, endPoint y: 297, distance: 37.3
click at [344, 297] on icon at bounding box center [346, 300] width 8 height 8
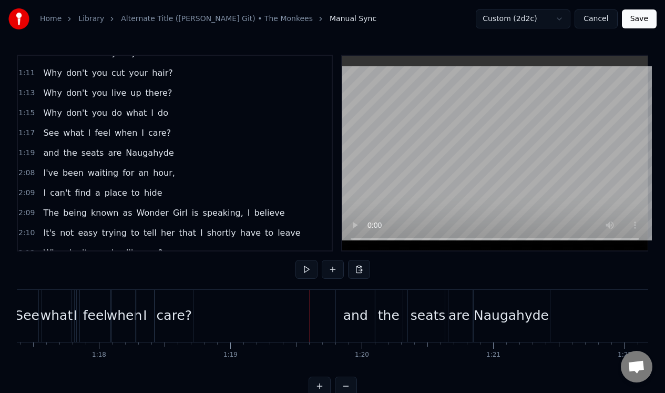
click at [215, 155] on div "1:19 and the seats are Naugahyde" at bounding box center [175, 153] width 314 height 20
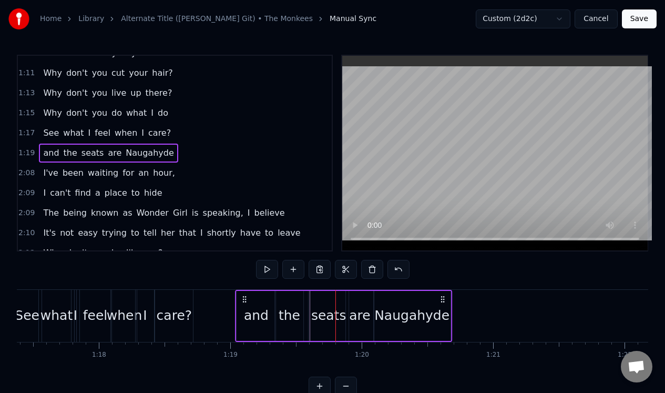
drag, startPoint x: 345, startPoint y: 296, endPoint x: 245, endPoint y: 301, distance: 100.5
click at [245, 301] on icon at bounding box center [244, 299] width 8 height 8
click at [183, 173] on div "2:08 I've been waiting for an hour," at bounding box center [175, 173] width 314 height 20
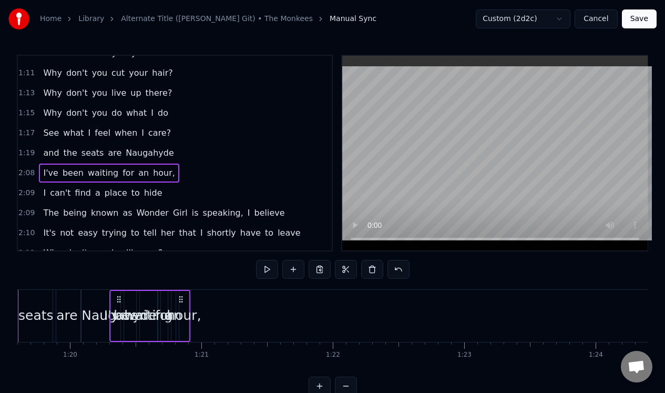
scroll to position [0, 10446]
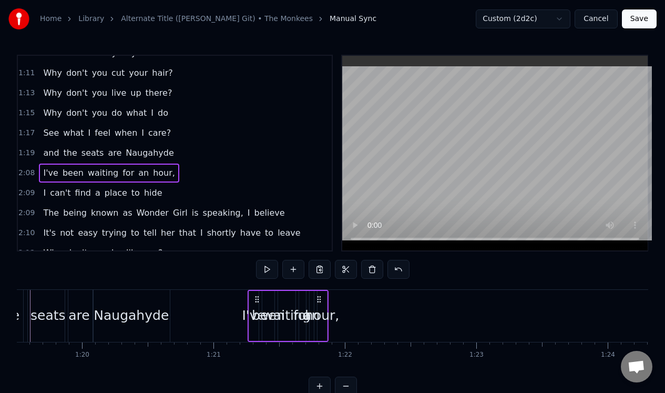
drag, startPoint x: 81, startPoint y: 299, endPoint x: 259, endPoint y: 300, distance: 178.2
click at [259, 300] on icon at bounding box center [257, 299] width 8 height 8
click at [323, 314] on div "hour," at bounding box center [322, 315] width 34 height 20
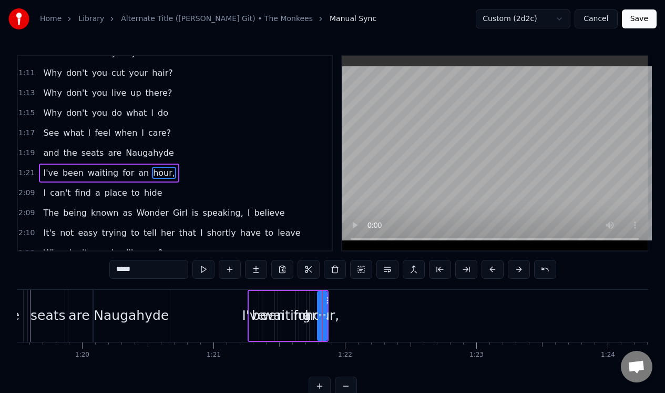
scroll to position [312, 0]
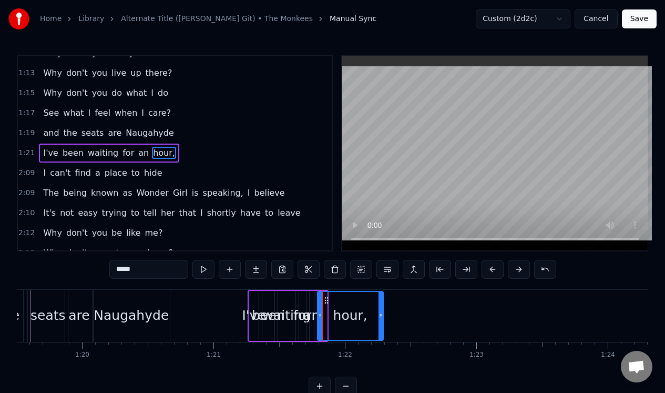
drag, startPoint x: 325, startPoint y: 310, endPoint x: 381, endPoint y: 302, distance: 56.8
click at [381, 302] on div at bounding box center [380, 316] width 4 height 48
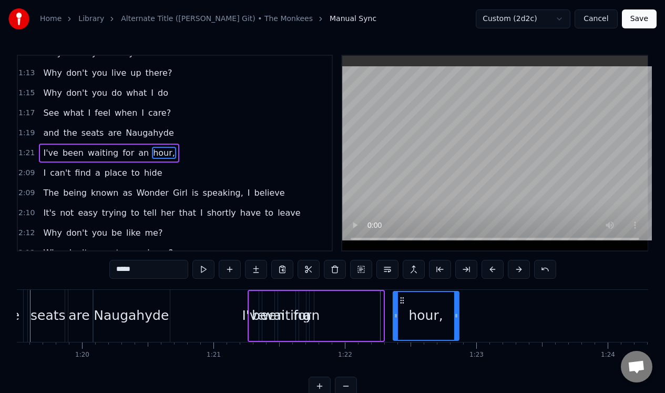
drag, startPoint x: 324, startPoint y: 299, endPoint x: 399, endPoint y: 292, distance: 74.9
click at [400, 296] on icon at bounding box center [402, 300] width 8 height 8
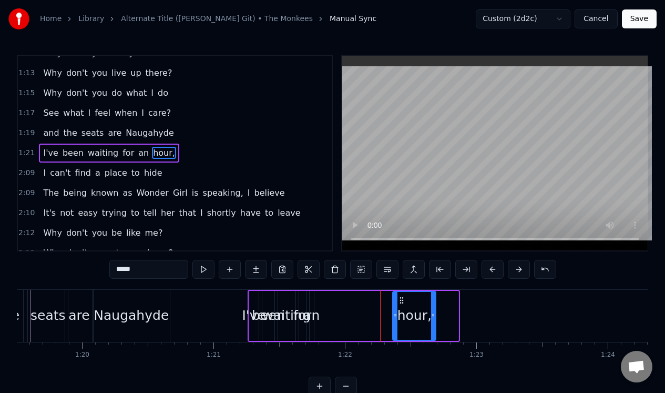
drag, startPoint x: 455, startPoint y: 312, endPoint x: 429, endPoint y: 309, distance: 25.4
click at [431, 311] on icon at bounding box center [433, 315] width 4 height 8
click at [310, 304] on div "an" at bounding box center [312, 316] width 4 height 50
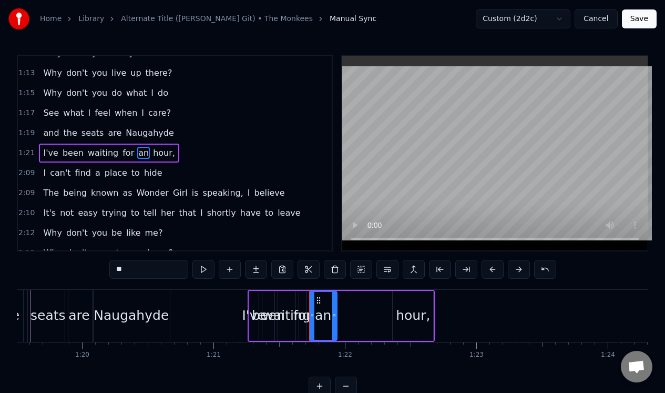
drag, startPoint x: 311, startPoint y: 305, endPoint x: 333, endPoint y: 303, distance: 22.8
click at [333, 303] on div at bounding box center [334, 316] width 4 height 48
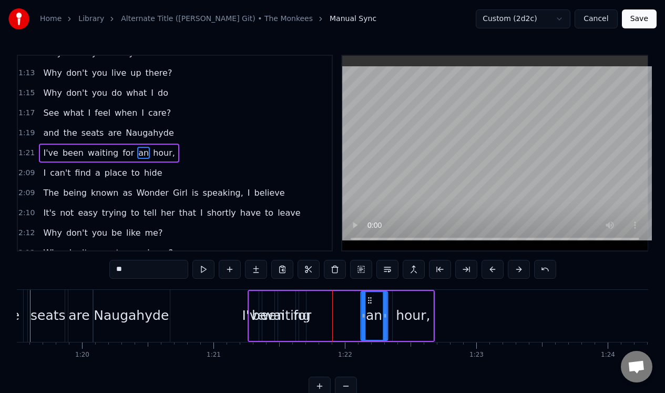
drag, startPoint x: 319, startPoint y: 299, endPoint x: 371, endPoint y: 299, distance: 51.5
click at [371, 299] on icon at bounding box center [369, 300] width 8 height 8
click at [302, 303] on div "for" at bounding box center [302, 316] width 7 height 50
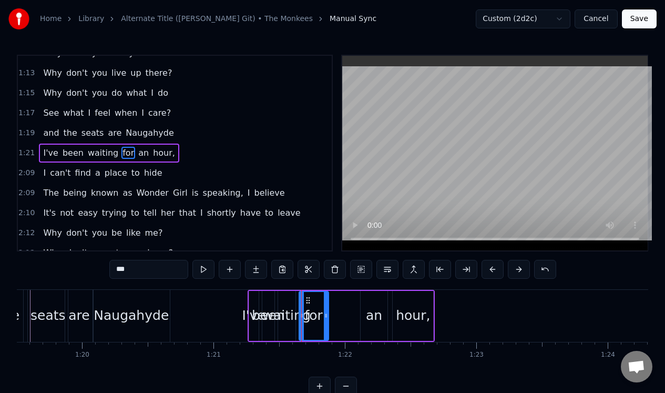
drag, startPoint x: 304, startPoint y: 311, endPoint x: 327, endPoint y: 310, distance: 22.6
click at [327, 310] on div at bounding box center [326, 316] width 4 height 48
drag, startPoint x: 307, startPoint y: 299, endPoint x: 342, endPoint y: 299, distance: 35.2
click at [342, 299] on icon at bounding box center [342, 300] width 8 height 8
click at [293, 301] on div "waiting" at bounding box center [286, 316] width 17 height 50
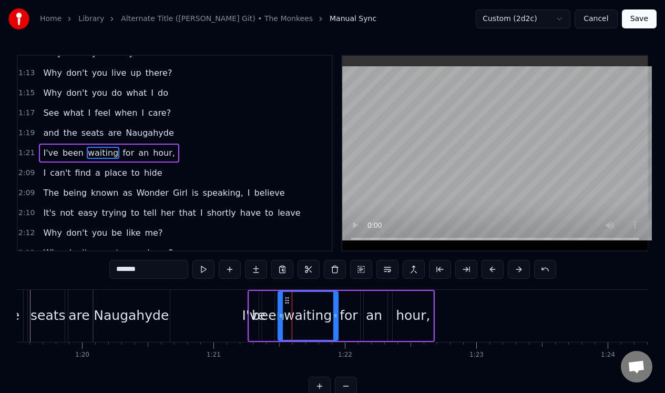
drag, startPoint x: 294, startPoint y: 307, endPoint x: 336, endPoint y: 307, distance: 42.6
click at [336, 309] on div at bounding box center [335, 316] width 4 height 48
drag, startPoint x: 280, startPoint y: 308, endPoint x: 286, endPoint y: 309, distance: 6.3
click at [286, 309] on div at bounding box center [287, 316] width 4 height 48
click at [270, 302] on div "been" at bounding box center [268, 316] width 12 height 50
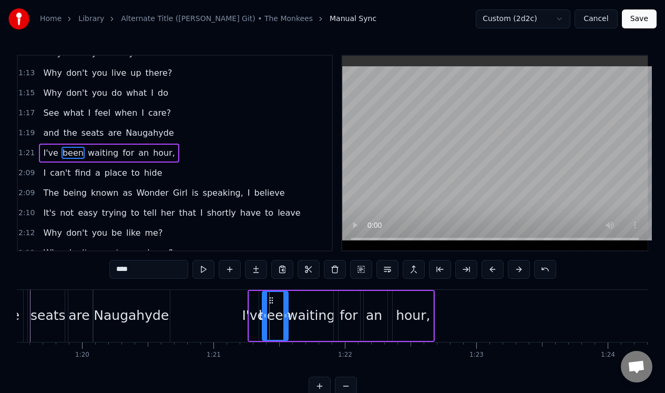
drag, startPoint x: 272, startPoint y: 302, endPoint x: 285, endPoint y: 303, distance: 13.7
click at [285, 303] on div at bounding box center [285, 316] width 4 height 48
click at [254, 302] on div "I've" at bounding box center [253, 316] width 9 height 50
type input "****"
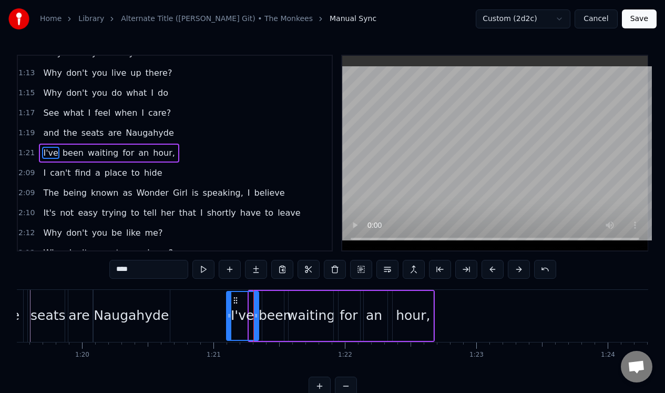
drag, startPoint x: 250, startPoint y: 307, endPoint x: 227, endPoint y: 313, distance: 23.3
click at [227, 313] on div at bounding box center [229, 316] width 4 height 48
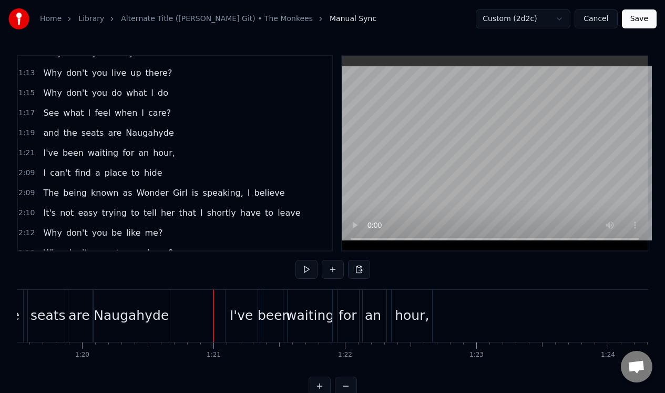
scroll to position [0, 10391]
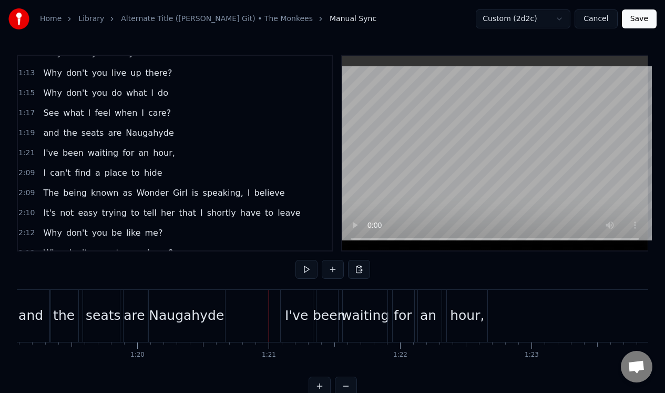
click at [181, 173] on div "2:09 I can't find a place to hide" at bounding box center [175, 173] width 314 height 20
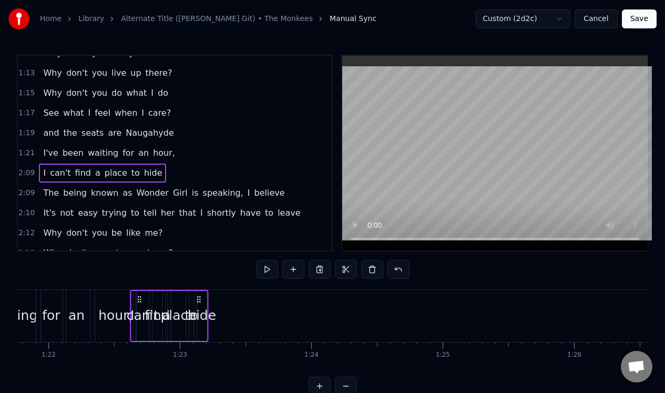
scroll to position [0, 10741]
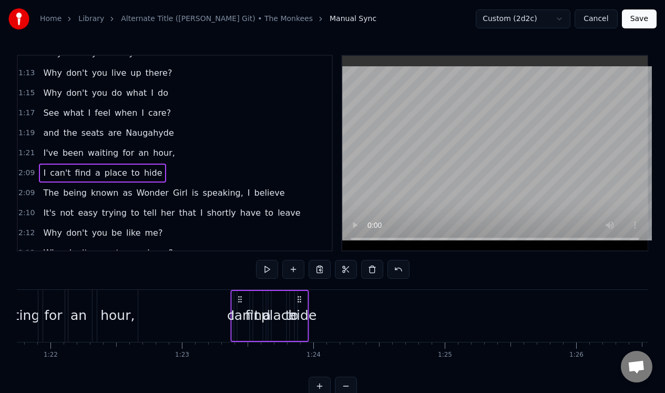
drag, startPoint x: 80, startPoint y: 297, endPoint x: 240, endPoint y: 297, distance: 160.3
click at [241, 298] on icon at bounding box center [239, 299] width 8 height 8
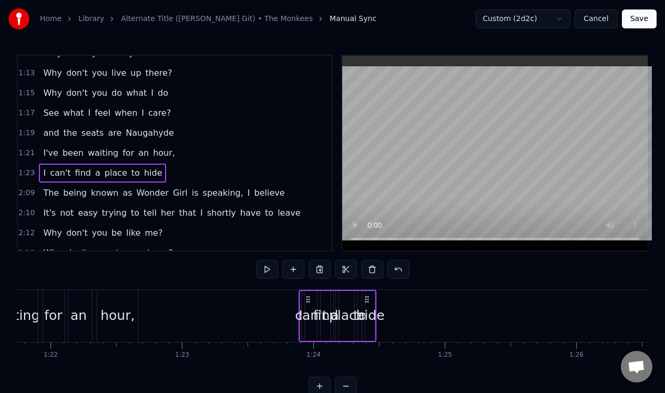
drag, startPoint x: 240, startPoint y: 297, endPoint x: 307, endPoint y: 290, distance: 67.2
click at [307, 290] on div "I can't find a place to hide" at bounding box center [338, 316] width 78 height 52
click at [371, 313] on div "hide" at bounding box center [370, 315] width 28 height 20
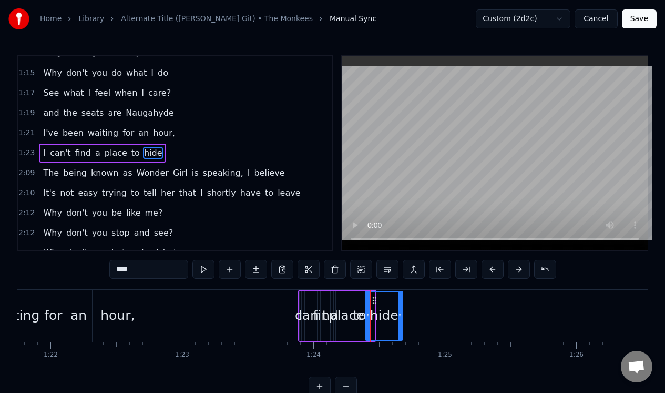
drag, startPoint x: 373, startPoint y: 309, endPoint x: 401, endPoint y: 308, distance: 27.9
click at [401, 308] on div at bounding box center [400, 316] width 4 height 48
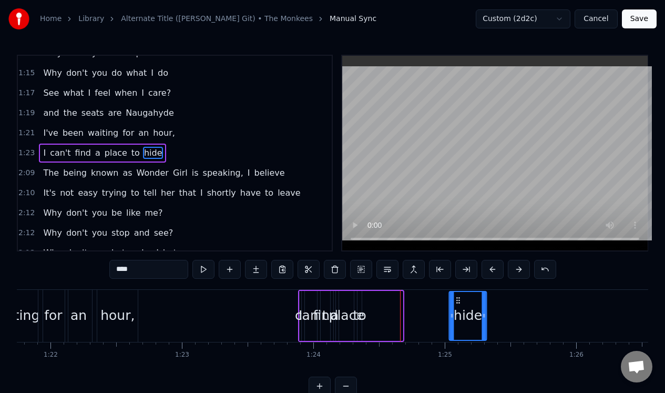
drag, startPoint x: 374, startPoint y: 297, endPoint x: 457, endPoint y: 297, distance: 83.6
click at [457, 297] on icon at bounding box center [458, 300] width 8 height 8
click at [358, 303] on div "to" at bounding box center [359, 316] width 4 height 50
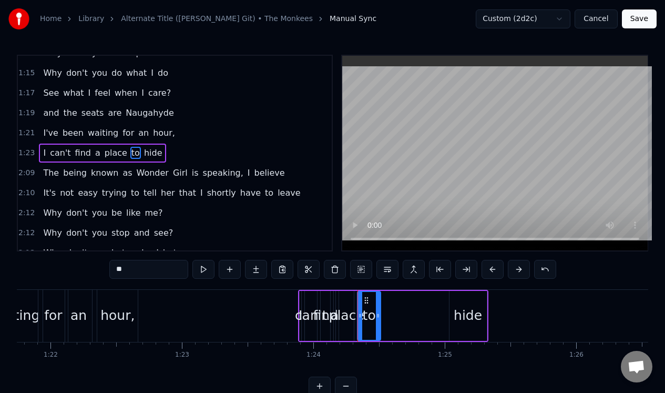
drag, startPoint x: 360, startPoint y: 303, endPoint x: 378, endPoint y: 303, distance: 17.9
click at [378, 304] on div at bounding box center [378, 316] width 4 height 48
drag, startPoint x: 365, startPoint y: 299, endPoint x: 431, endPoint y: 300, distance: 65.7
click at [431, 300] on icon at bounding box center [432, 300] width 8 height 8
click at [349, 299] on div "place" at bounding box center [346, 316] width 15 height 50
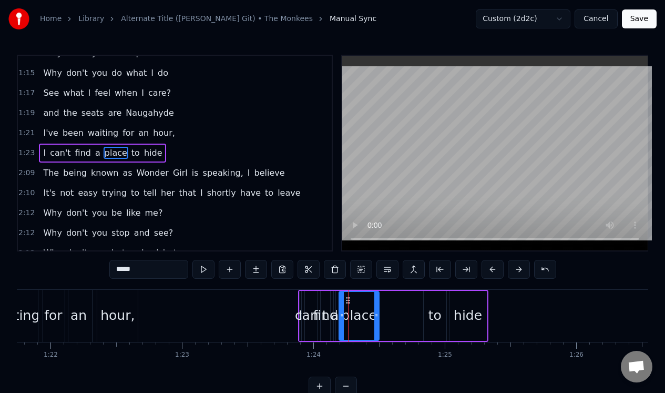
drag, startPoint x: 352, startPoint y: 304, endPoint x: 376, endPoint y: 303, distance: 24.7
click at [376, 303] on div at bounding box center [376, 316] width 4 height 48
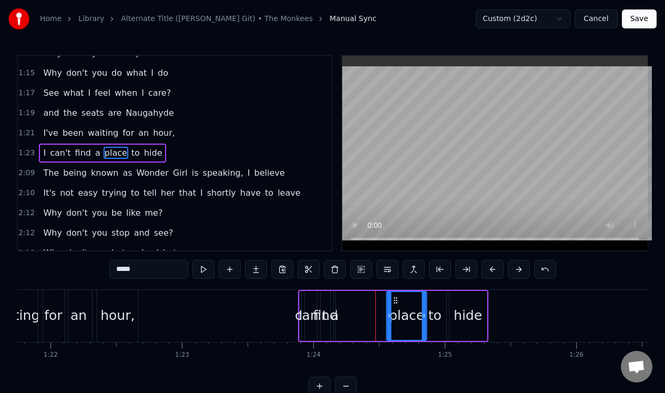
drag, startPoint x: 347, startPoint y: 297, endPoint x: 395, endPoint y: 299, distance: 47.9
click at [395, 299] on icon at bounding box center [396, 300] width 8 height 8
click at [334, 301] on div "a" at bounding box center [335, 316] width 2 height 50
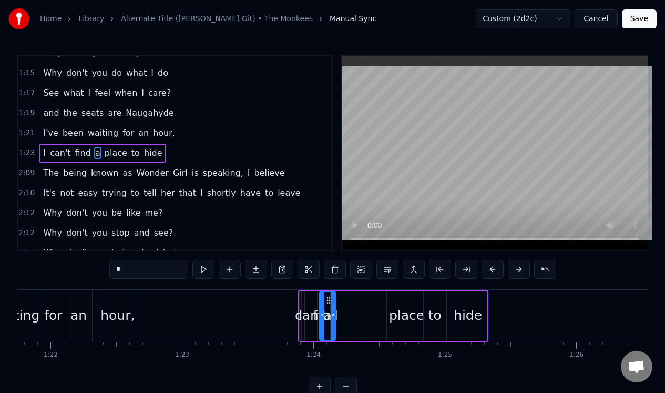
drag, startPoint x: 337, startPoint y: 312, endPoint x: 323, endPoint y: 314, distance: 14.3
click at [323, 315] on icon at bounding box center [322, 315] width 4 height 8
drag, startPoint x: 327, startPoint y: 300, endPoint x: 378, endPoint y: 302, distance: 51.0
click at [328, 301] on div "find" at bounding box center [325, 316] width 9 height 50
drag, startPoint x: 328, startPoint y: 302, endPoint x: 351, endPoint y: 299, distance: 22.3
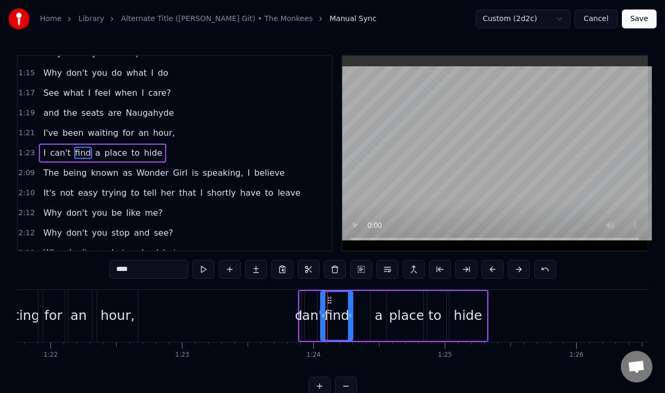
click at [351, 301] on div at bounding box center [350, 316] width 4 height 48
drag, startPoint x: 328, startPoint y: 296, endPoint x: 347, endPoint y: 296, distance: 19.4
click at [347, 297] on icon at bounding box center [349, 300] width 8 height 8
click at [314, 299] on div "can't" at bounding box center [311, 316] width 12 height 50
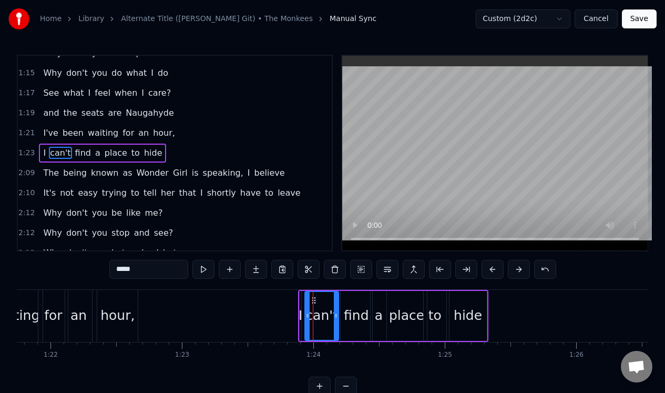
drag, startPoint x: 314, startPoint y: 303, endPoint x: 335, endPoint y: 304, distance: 21.0
click at [335, 304] on div at bounding box center [336, 316] width 4 height 48
drag, startPoint x: 311, startPoint y: 299, endPoint x: 317, endPoint y: 300, distance: 6.4
click at [317, 300] on icon at bounding box center [318, 300] width 8 height 8
click at [302, 316] on div "I" at bounding box center [301, 315] width 4 height 20
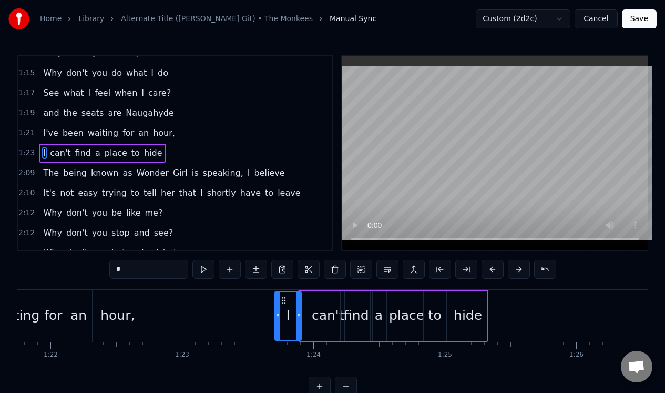
drag, startPoint x: 303, startPoint y: 318, endPoint x: 278, endPoint y: 323, distance: 25.3
click at [278, 323] on div at bounding box center [277, 316] width 4 height 48
click at [329, 301] on div "can't" at bounding box center [327, 316] width 33 height 50
type input "*****"
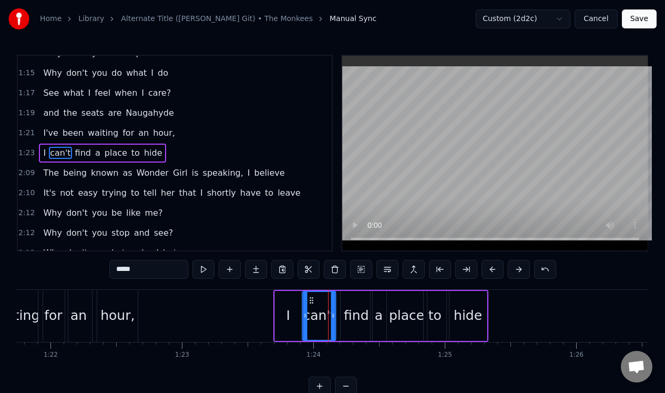
drag, startPoint x: 318, startPoint y: 297, endPoint x: 310, endPoint y: 300, distance: 9.3
click at [310, 300] on icon at bounding box center [311, 300] width 8 height 8
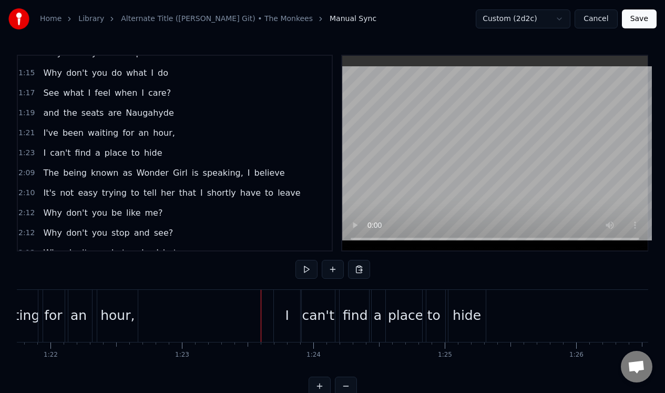
click at [183, 152] on div "1:23 I can't find a place to hide" at bounding box center [175, 153] width 314 height 20
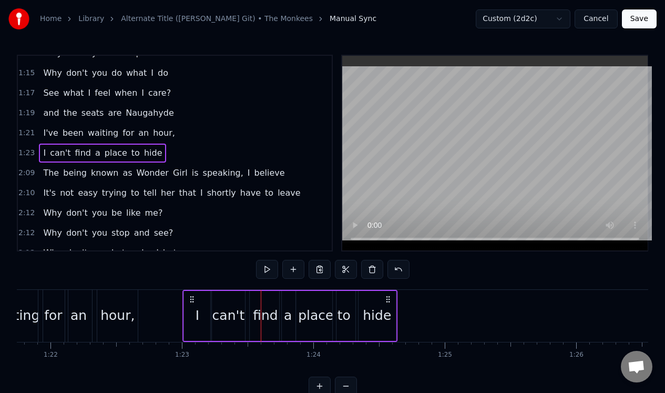
drag, startPoint x: 281, startPoint y: 295, endPoint x: 191, endPoint y: 305, distance: 90.9
click at [191, 305] on div "I can't find a place to hide" at bounding box center [289, 316] width 214 height 52
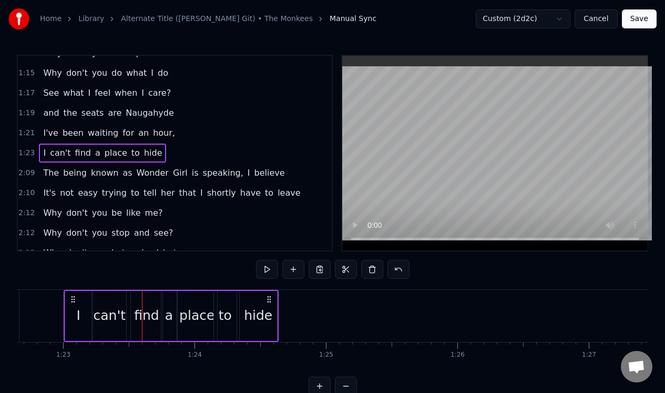
scroll to position [0, 10933]
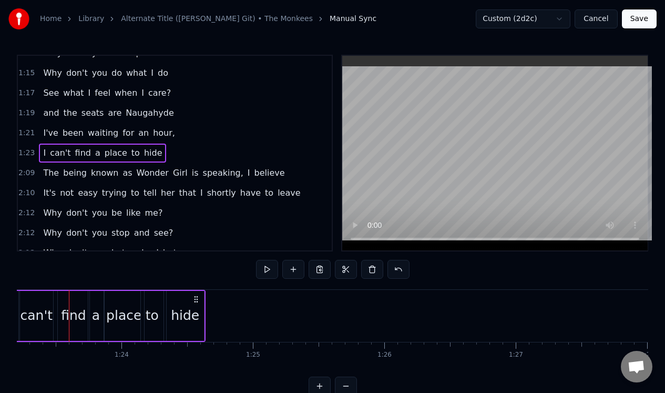
click at [284, 173] on div "2:09 The being known as Wonder Girl is speaking, I believe" at bounding box center [175, 173] width 314 height 20
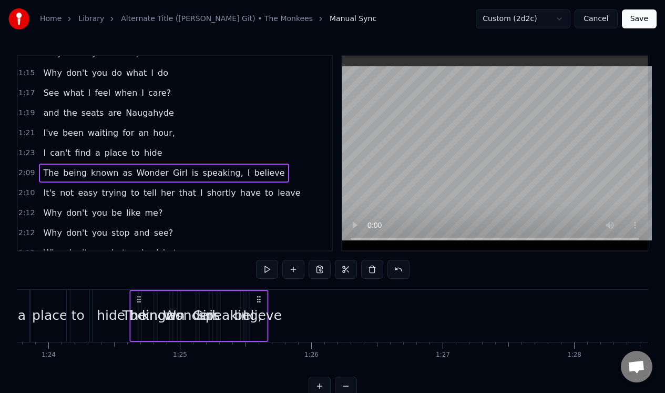
scroll to position [0, 11006]
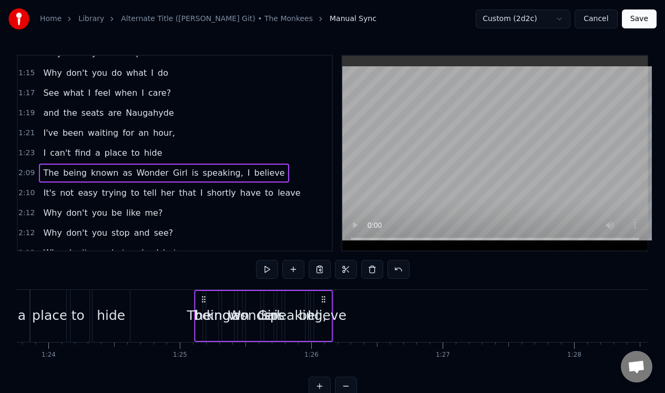
drag, startPoint x: 80, startPoint y: 296, endPoint x: 204, endPoint y: 295, distance: 124.6
click at [204, 295] on icon at bounding box center [203, 299] width 8 height 8
click at [191, 174] on span "is" at bounding box center [195, 173] width 9 height 12
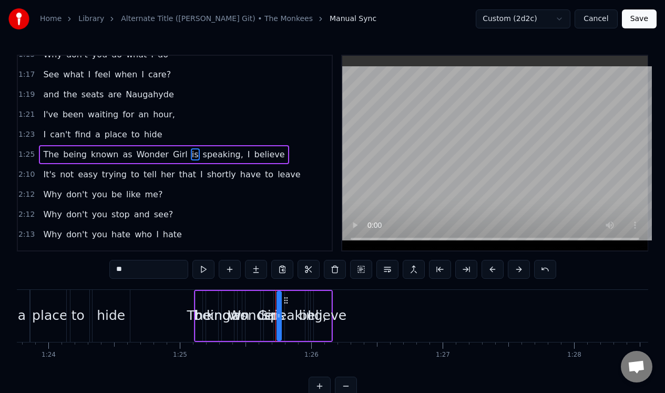
scroll to position [352, 0]
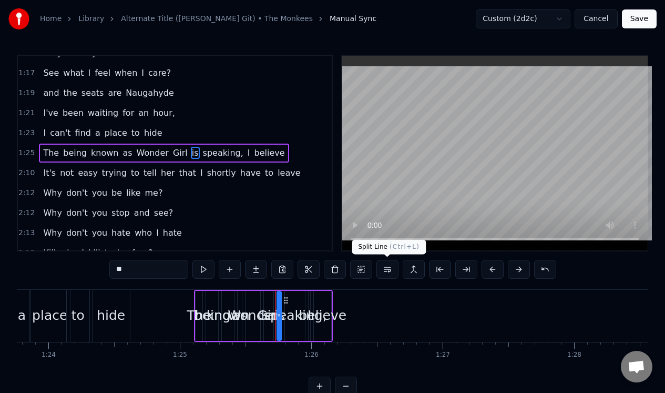
click at [387, 269] on button at bounding box center [387, 269] width 22 height 19
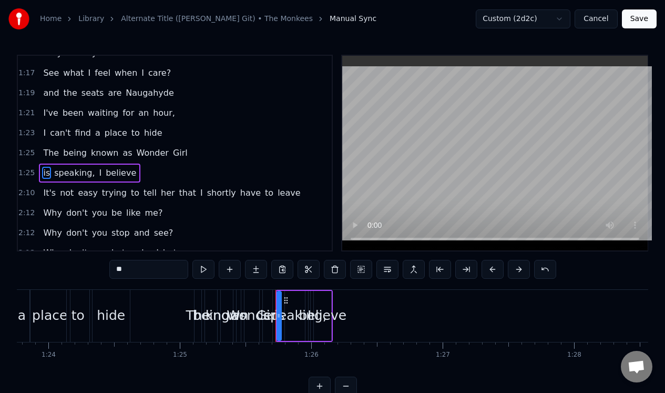
scroll to position [372, 0]
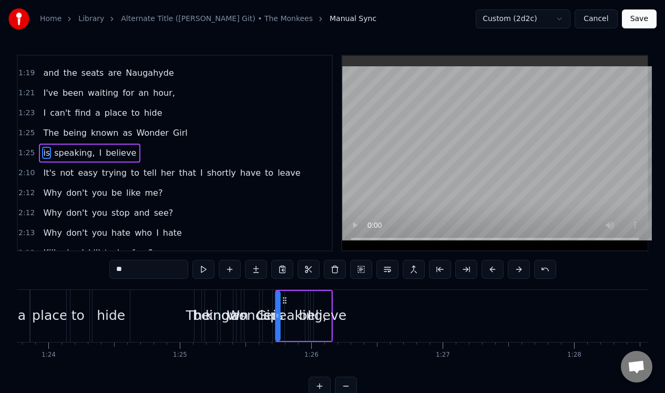
drag, startPoint x: 285, startPoint y: 296, endPoint x: 283, endPoint y: 304, distance: 7.5
click at [283, 305] on div "is speaking, I believe" at bounding box center [303, 316] width 57 height 52
click at [201, 159] on div "1:25 is speaking, I believe" at bounding box center [175, 153] width 314 height 20
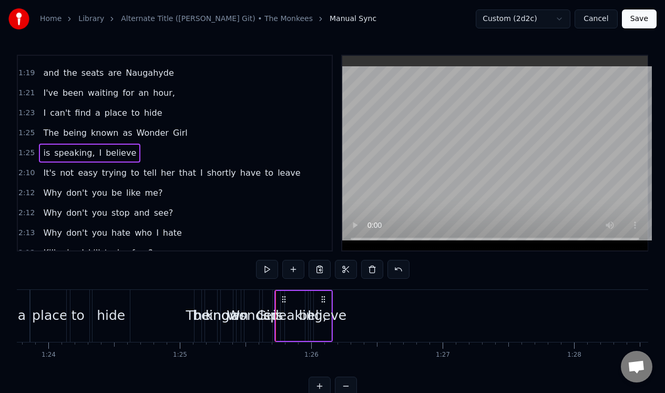
click at [190, 155] on div "1:25 is speaking, I believe" at bounding box center [175, 153] width 314 height 20
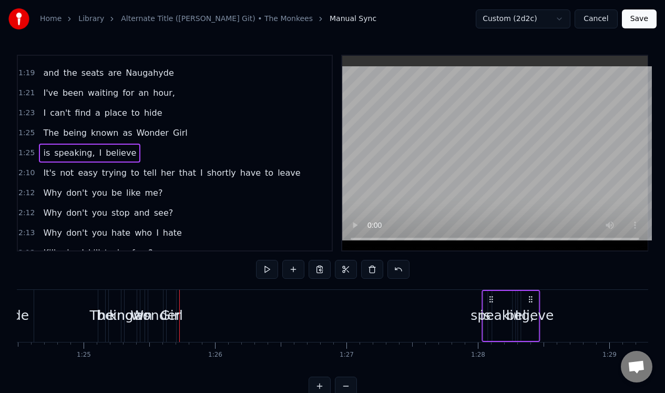
drag, startPoint x: 324, startPoint y: 300, endPoint x: 539, endPoint y: 285, distance: 216.0
click at [544, 287] on div "0:30 She's a wonderful [DEMOGRAPHIC_DATA] and she's mine, all mine 0:31 Now the…" at bounding box center [332, 225] width 631 height 341
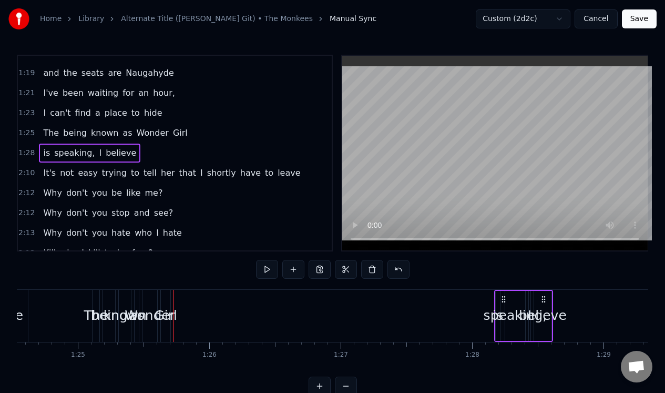
click at [173, 133] on span "Girl" at bounding box center [180, 133] width 17 height 12
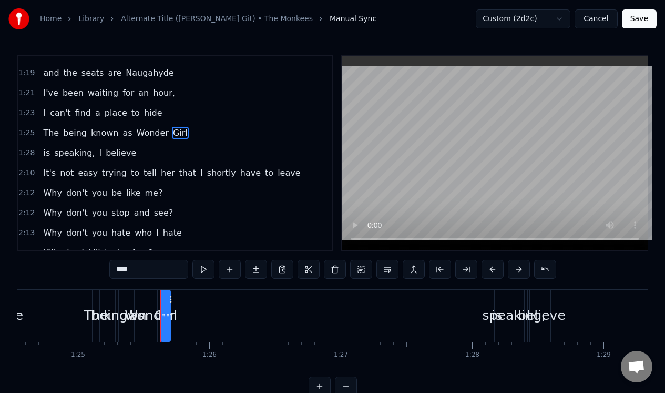
scroll to position [352, 0]
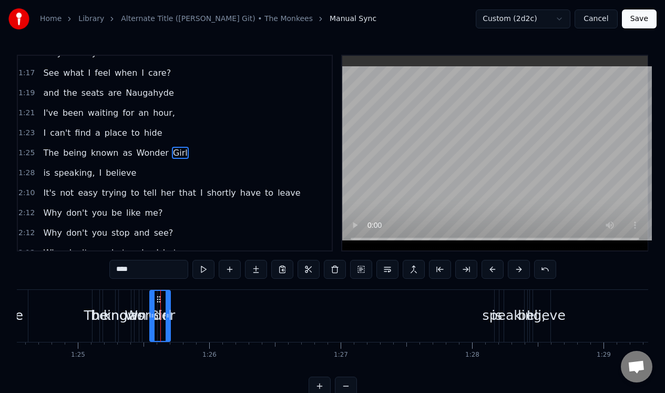
drag, startPoint x: 161, startPoint y: 315, endPoint x: 150, endPoint y: 323, distance: 13.9
click at [150, 323] on div at bounding box center [152, 316] width 4 height 50
drag, startPoint x: 158, startPoint y: 298, endPoint x: 322, endPoint y: 290, distance: 164.2
click at [322, 291] on div "Girl" at bounding box center [323, 316] width 19 height 50
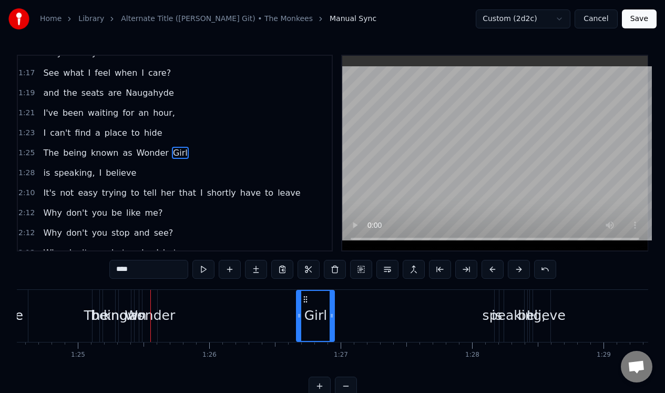
drag, startPoint x: 316, startPoint y: 305, endPoint x: 299, endPoint y: 308, distance: 17.5
click at [299, 308] on div at bounding box center [299, 316] width 4 height 50
click at [151, 306] on div "Wonder" at bounding box center [150, 315] width 50 height 20
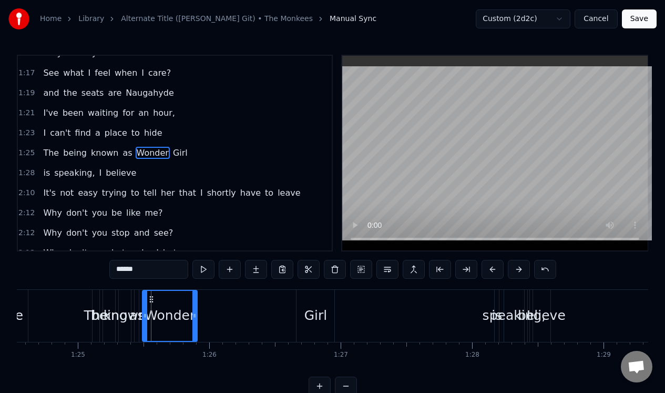
drag, startPoint x: 153, startPoint y: 307, endPoint x: 193, endPoint y: 305, distance: 40.0
click at [193, 305] on div at bounding box center [194, 316] width 4 height 50
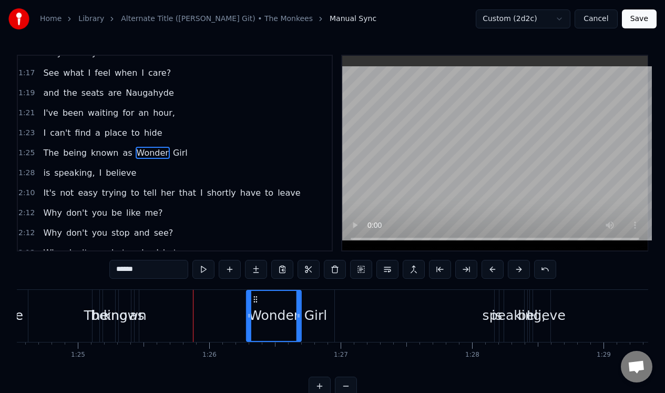
drag, startPoint x: 150, startPoint y: 297, endPoint x: 254, endPoint y: 300, distance: 104.1
click at [254, 300] on icon at bounding box center [255, 299] width 8 height 8
click at [137, 300] on div "as" at bounding box center [137, 316] width 4 height 52
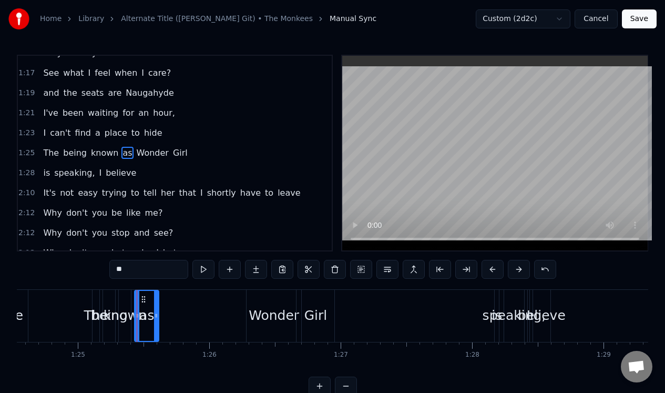
drag, startPoint x: 135, startPoint y: 304, endPoint x: 155, endPoint y: 301, distance: 20.1
click at [155, 303] on div at bounding box center [156, 316] width 4 height 50
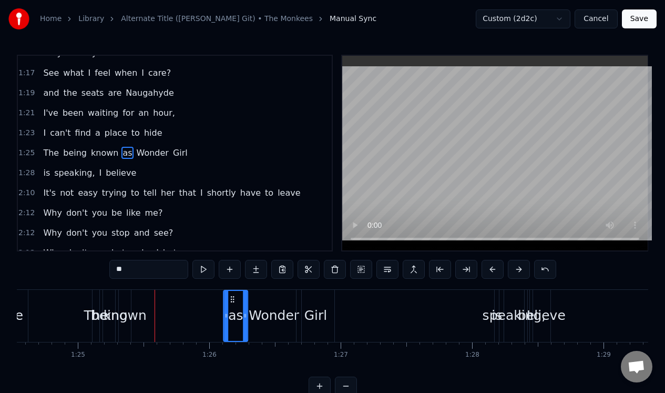
drag, startPoint x: 142, startPoint y: 296, endPoint x: 231, endPoint y: 297, distance: 88.8
click at [231, 297] on icon at bounding box center [232, 299] width 8 height 8
click at [127, 297] on div "known" at bounding box center [125, 316] width 12 height 52
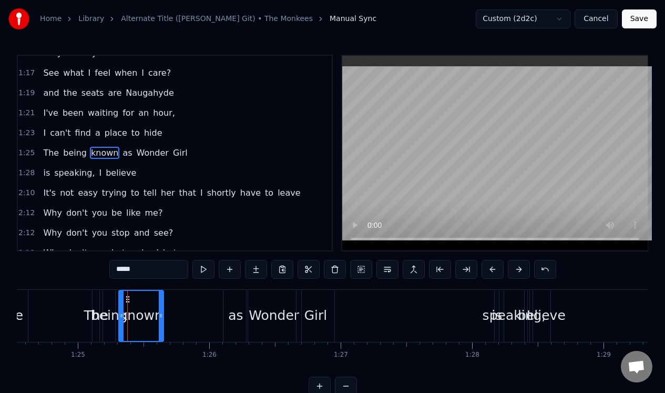
drag, startPoint x: 128, startPoint y: 296, endPoint x: 160, endPoint y: 296, distance: 32.6
click at [160, 296] on div at bounding box center [161, 316] width 4 height 50
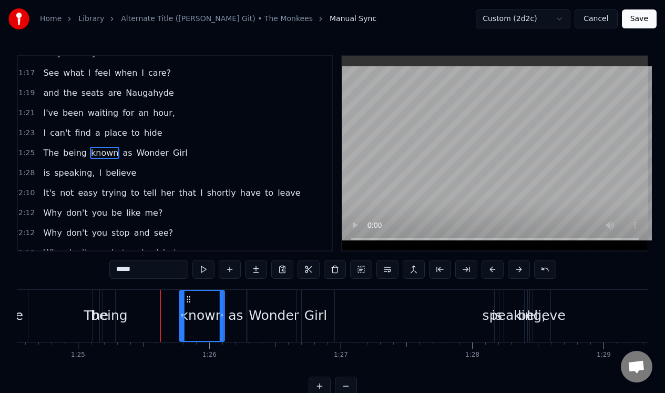
drag, startPoint x: 127, startPoint y: 295, endPoint x: 188, endPoint y: 295, distance: 61.0
click at [188, 296] on icon at bounding box center [188, 299] width 8 height 8
click at [110, 302] on div "being" at bounding box center [109, 316] width 12 height 52
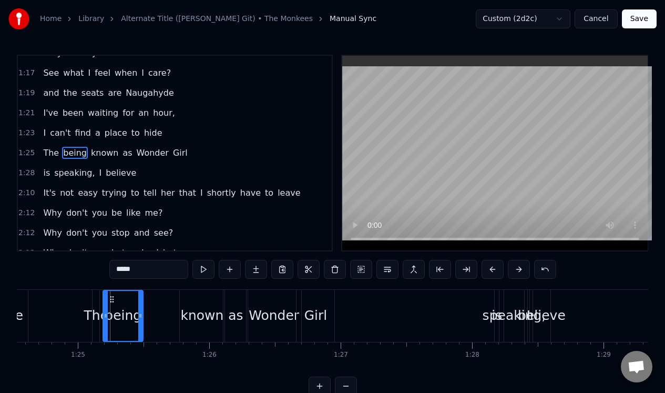
drag, startPoint x: 114, startPoint y: 301, endPoint x: 140, endPoint y: 299, distance: 26.9
click at [141, 302] on div at bounding box center [140, 316] width 4 height 50
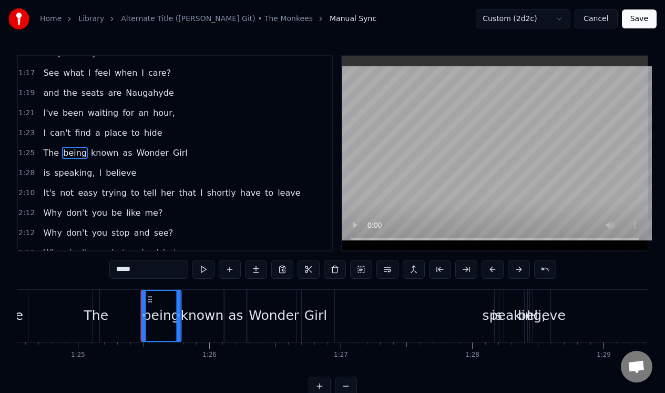
drag, startPoint x: 110, startPoint y: 297, endPoint x: 148, endPoint y: 299, distance: 38.4
click at [148, 299] on icon at bounding box center [150, 299] width 8 height 8
click at [99, 297] on div "The" at bounding box center [96, 316] width 8 height 52
type input "***"
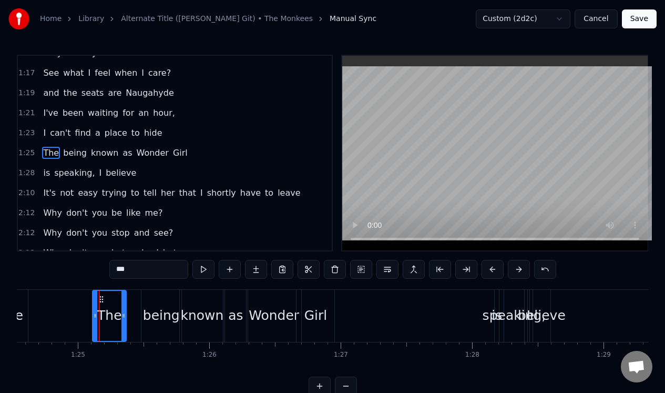
drag, startPoint x: 98, startPoint y: 312, endPoint x: 124, endPoint y: 309, distance: 26.5
click at [125, 310] on div at bounding box center [123, 316] width 4 height 50
drag, startPoint x: 101, startPoint y: 298, endPoint x: 121, endPoint y: 302, distance: 19.8
click at [121, 302] on icon at bounding box center [120, 299] width 8 height 8
click at [191, 155] on div "1:25 The being known as Wonder Girl" at bounding box center [175, 153] width 314 height 20
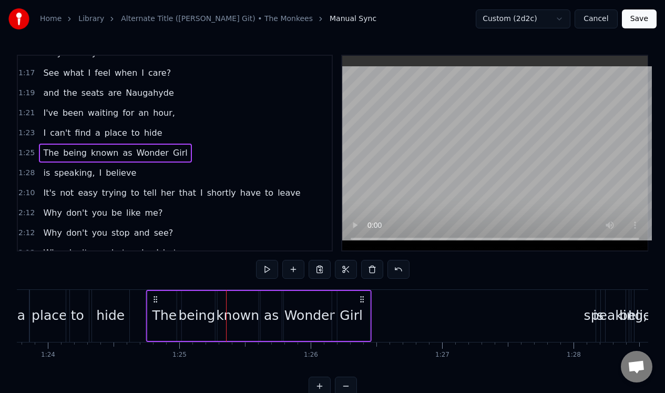
scroll to position [0, 11005]
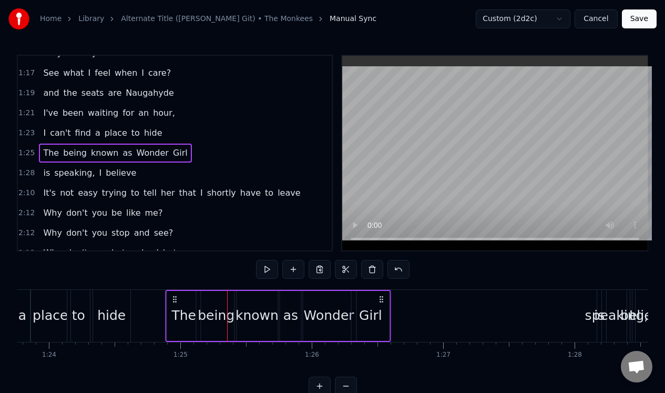
drag, startPoint x: 121, startPoint y: 296, endPoint x: 174, endPoint y: 301, distance: 53.8
click at [174, 301] on icon at bounding box center [175, 299] width 8 height 8
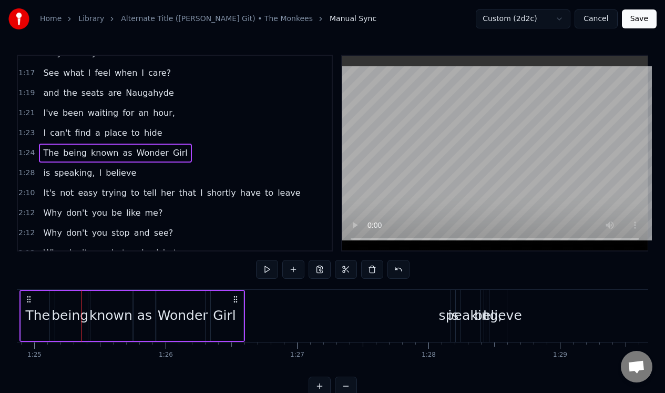
scroll to position [0, 11206]
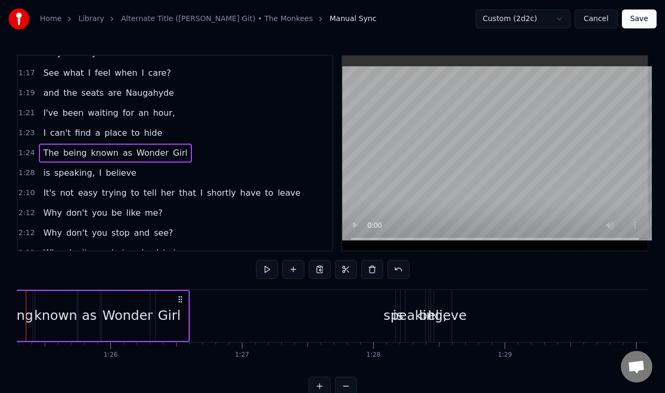
click at [158, 177] on div "1:28 is speaking, I believe" at bounding box center [175, 173] width 314 height 20
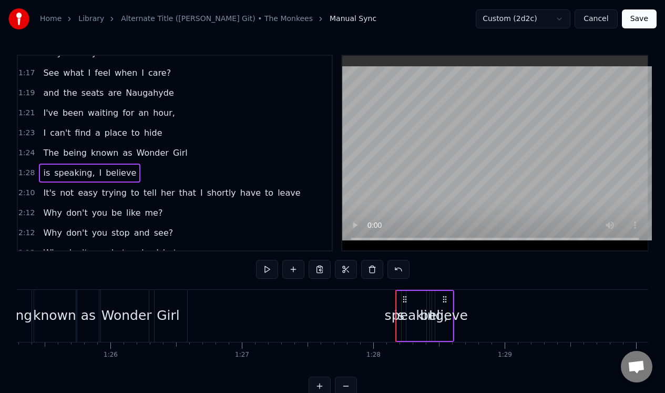
click at [444, 312] on div "believe" at bounding box center [444, 315] width 48 height 20
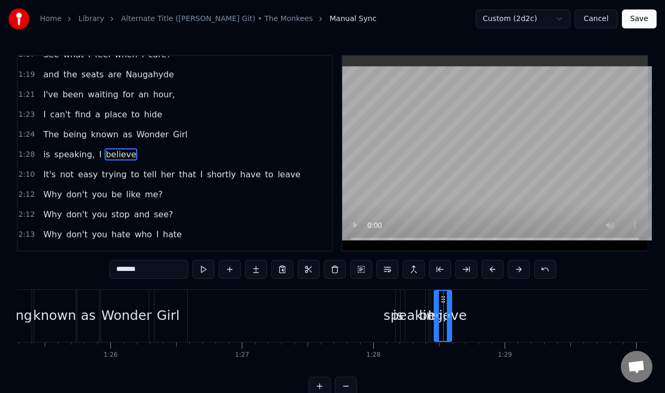
scroll to position [372, 0]
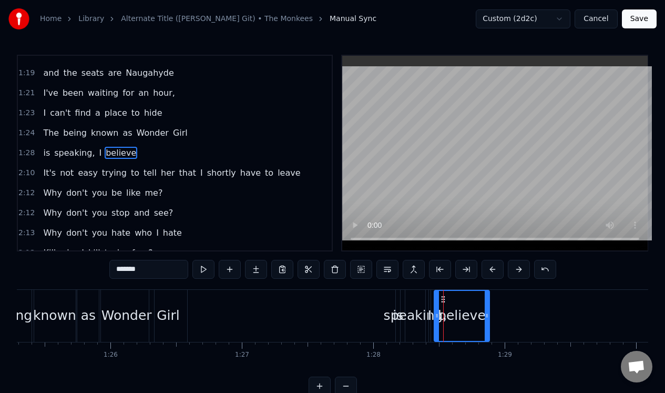
drag, startPoint x: 449, startPoint y: 312, endPoint x: 487, endPoint y: 310, distance: 37.9
click at [487, 310] on div at bounding box center [487, 316] width 4 height 50
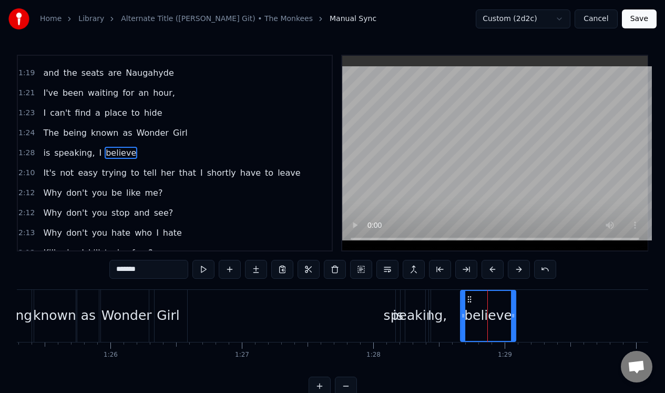
drag, startPoint x: 441, startPoint y: 298, endPoint x: 468, endPoint y: 300, distance: 26.3
click at [468, 300] on icon at bounding box center [469, 299] width 8 height 8
click at [98, 151] on span "I" at bounding box center [100, 153] width 5 height 12
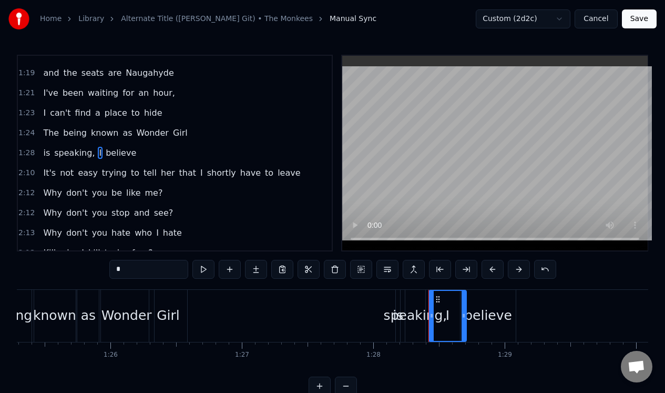
drag, startPoint x: 427, startPoint y: 318, endPoint x: 463, endPoint y: 314, distance: 36.0
click at [463, 314] on icon at bounding box center [463, 315] width 4 height 8
drag, startPoint x: 430, startPoint y: 312, endPoint x: 447, endPoint y: 314, distance: 16.9
click at [447, 314] on icon at bounding box center [448, 315] width 4 height 8
click at [46, 154] on span "is" at bounding box center [46, 153] width 9 height 12
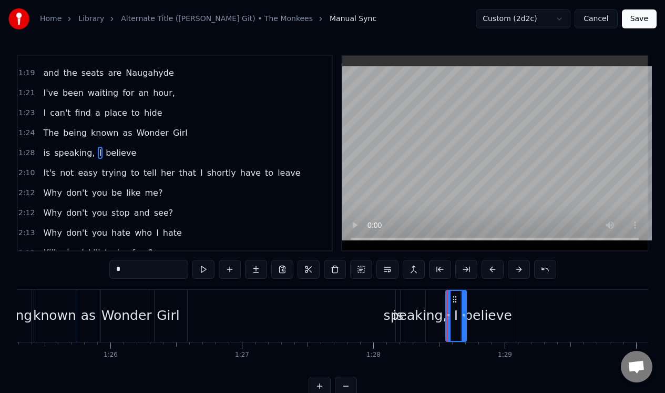
type input "**"
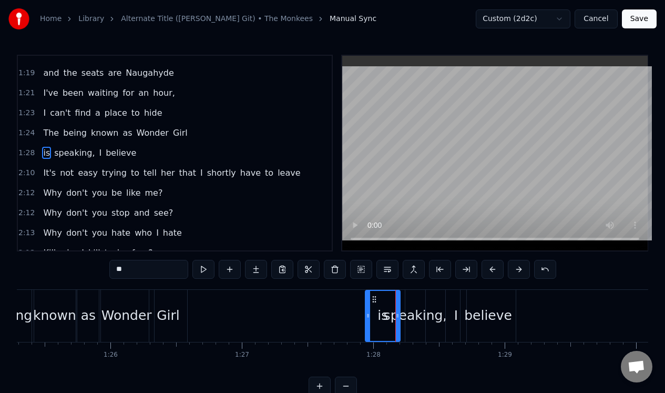
drag, startPoint x: 399, startPoint y: 324, endPoint x: 369, endPoint y: 331, distance: 31.4
click at [369, 332] on div at bounding box center [368, 316] width 4 height 50
drag, startPoint x: 374, startPoint y: 296, endPoint x: 363, endPoint y: 301, distance: 12.2
click at [363, 301] on icon at bounding box center [363, 299] width 8 height 8
click at [171, 155] on div "1:27 is speaking, I believe" at bounding box center [175, 153] width 314 height 20
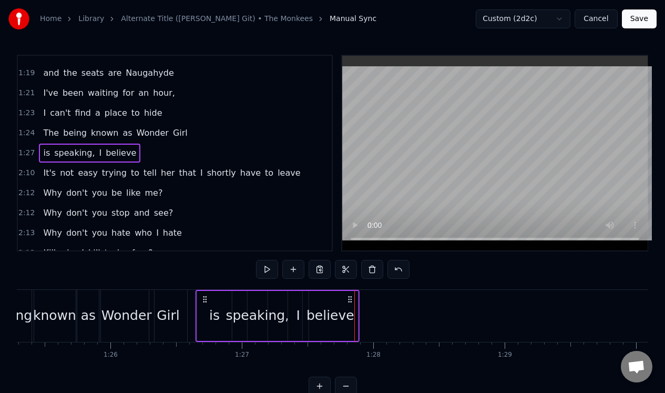
drag, startPoint x: 362, startPoint y: 295, endPoint x: 205, endPoint y: 311, distance: 157.9
click at [203, 311] on div "is speaking, I believe" at bounding box center [278, 316] width 164 height 52
drag, startPoint x: 205, startPoint y: 297, endPoint x: 199, endPoint y: 300, distance: 7.1
click at [199, 300] on icon at bounding box center [198, 299] width 8 height 8
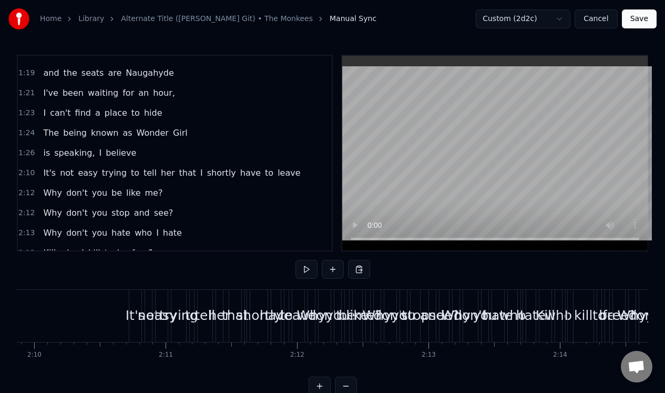
scroll to position [0, 16954]
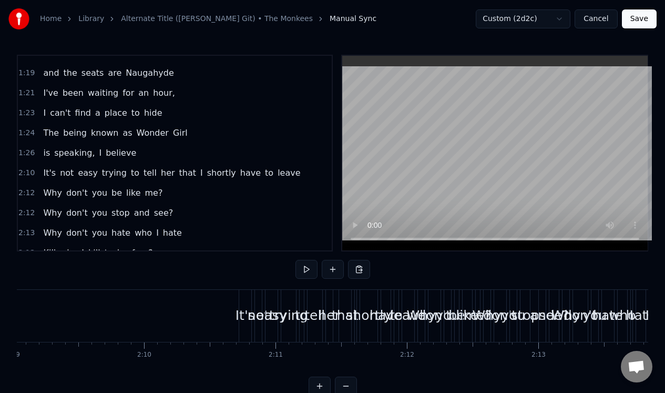
click at [284, 174] on div "2:10 It's not easy trying to tell her that I shortly have to leave" at bounding box center [175, 173] width 314 height 20
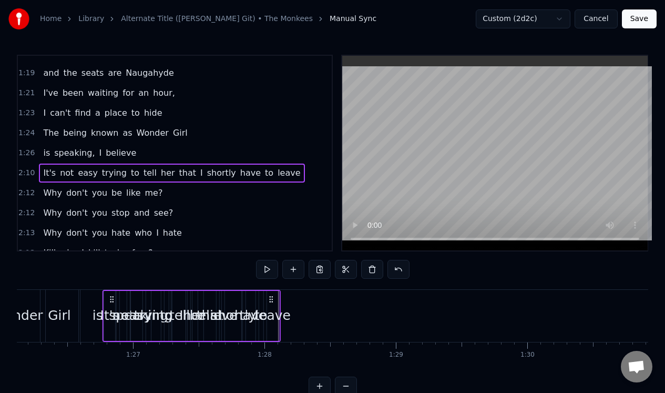
scroll to position [0, 11313]
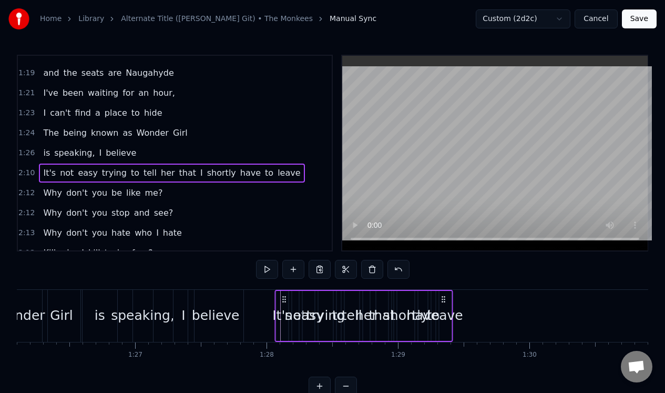
drag, startPoint x: 245, startPoint y: 295, endPoint x: 282, endPoint y: 287, distance: 37.6
click at [282, 288] on div "0:30 She's a wonderful [DEMOGRAPHIC_DATA] and she's mine, all mine 0:31 Now the…" at bounding box center [332, 225] width 631 height 341
click at [178, 174] on span "that" at bounding box center [187, 173] width 19 height 12
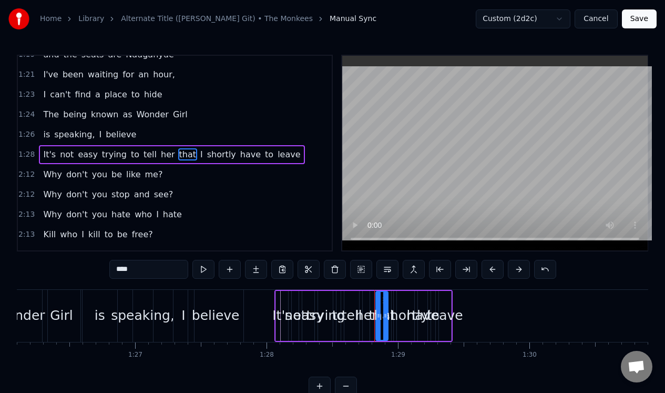
scroll to position [392, 0]
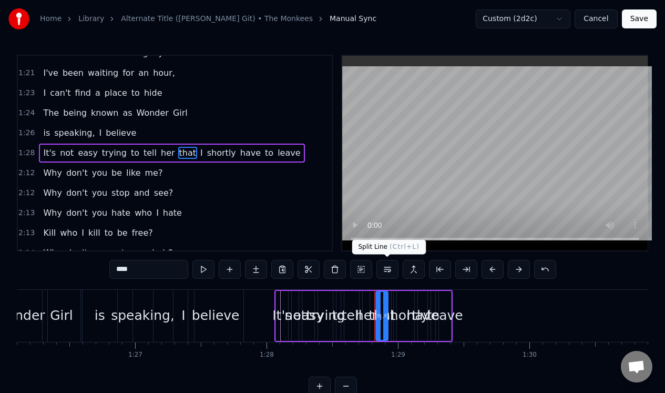
click at [387, 270] on button at bounding box center [387, 269] width 22 height 19
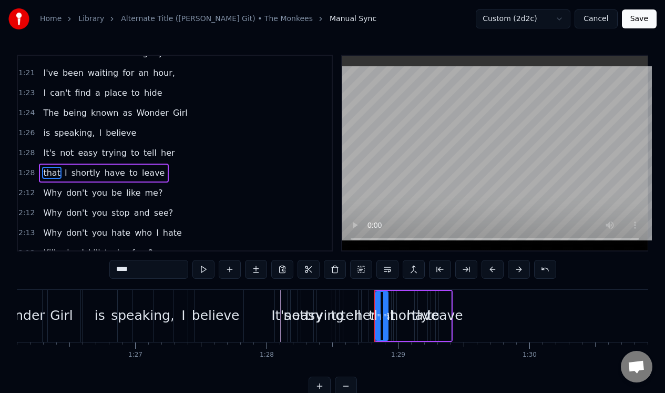
scroll to position [412, 0]
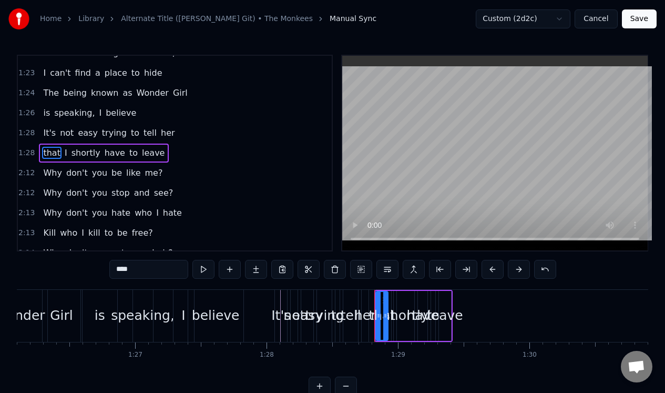
click at [199, 152] on div "1:28 that I shortly have to leave" at bounding box center [175, 153] width 314 height 20
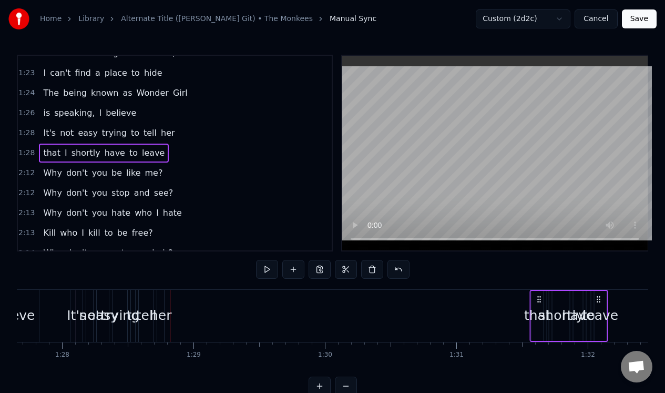
scroll to position [0, 11535]
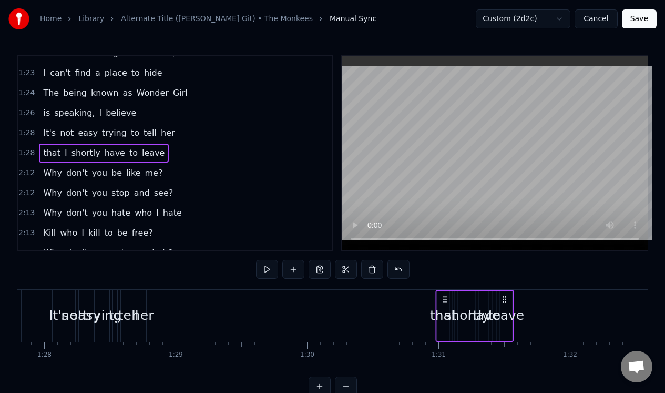
drag, startPoint x: 444, startPoint y: 297, endPoint x: 503, endPoint y: 311, distance: 60.8
click at [503, 314] on div "that I shortly have to leave" at bounding box center [475, 316] width 78 height 52
click at [160, 131] on span "her" at bounding box center [168, 133] width 16 height 12
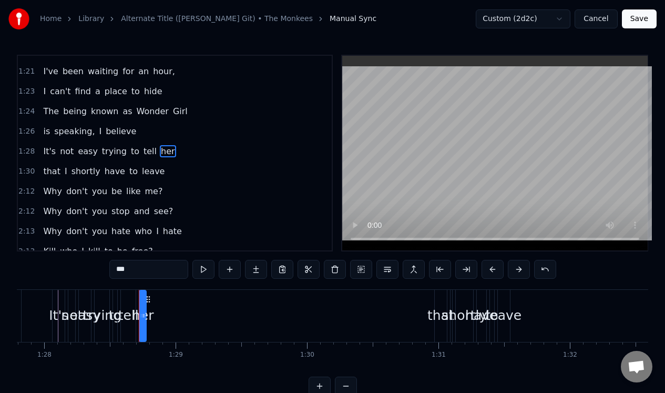
scroll to position [392, 0]
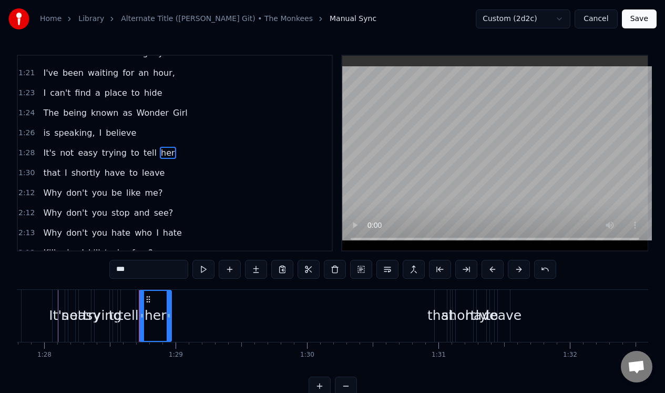
drag, startPoint x: 144, startPoint y: 314, endPoint x: 169, endPoint y: 314, distance: 25.2
click at [169, 314] on icon at bounding box center [169, 315] width 4 height 8
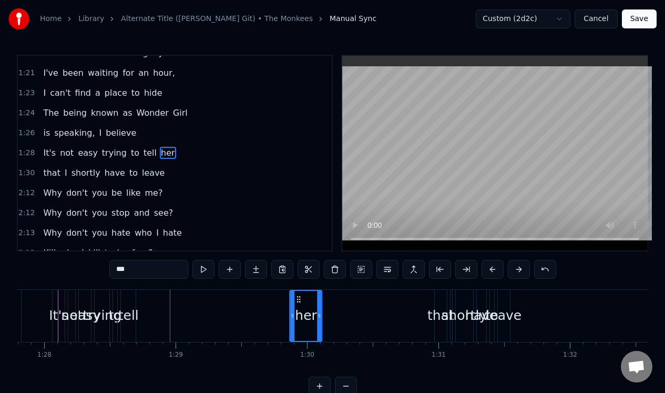
drag, startPoint x: 148, startPoint y: 296, endPoint x: 299, endPoint y: 301, distance: 150.4
click at [299, 301] on icon at bounding box center [299, 299] width 8 height 8
click at [130, 300] on div "tell" at bounding box center [128, 316] width 15 height 52
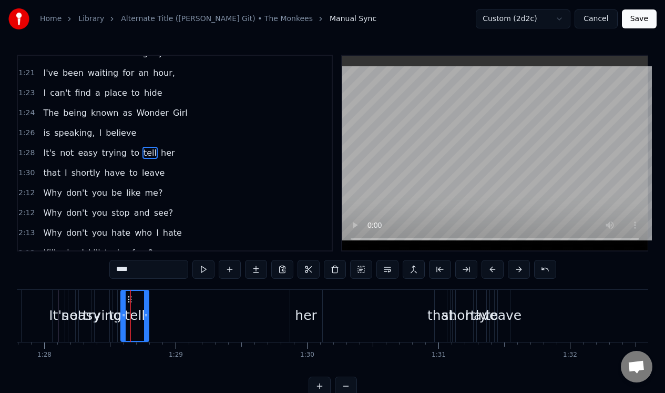
drag, startPoint x: 133, startPoint y: 302, endPoint x: 145, endPoint y: 301, distance: 12.1
click at [146, 302] on div at bounding box center [146, 316] width 4 height 50
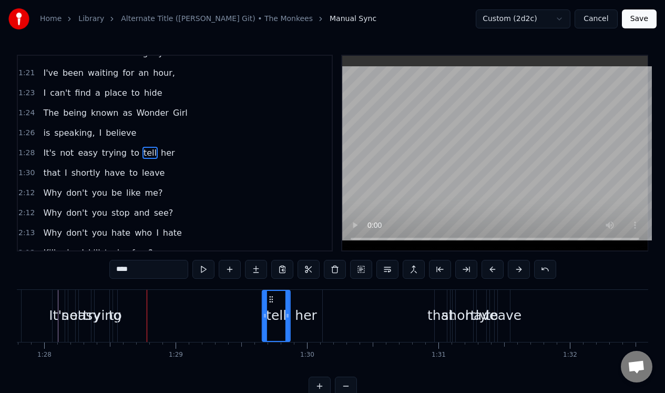
drag, startPoint x: 128, startPoint y: 296, endPoint x: 269, endPoint y: 299, distance: 141.4
click at [269, 299] on icon at bounding box center [271, 299] width 8 height 8
click at [114, 295] on div "to" at bounding box center [115, 316] width 4 height 52
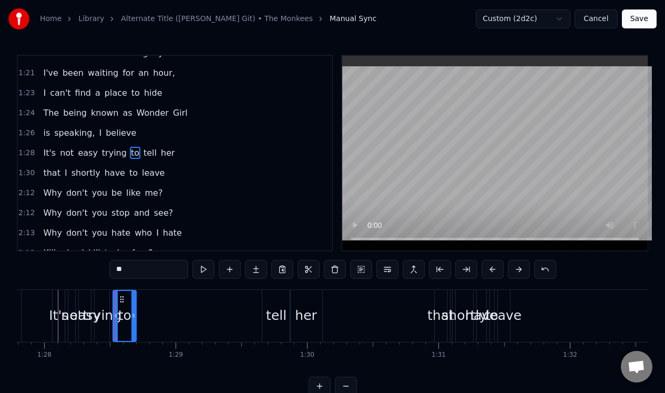
drag, startPoint x: 116, startPoint y: 304, endPoint x: 135, endPoint y: 304, distance: 18.9
click at [135, 304] on div at bounding box center [133, 316] width 4 height 50
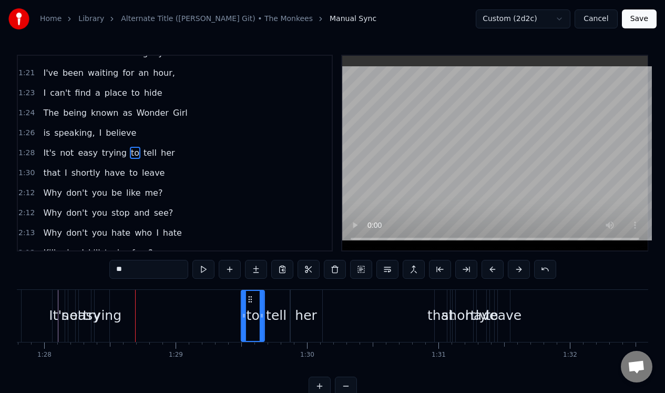
drag, startPoint x: 120, startPoint y: 297, endPoint x: 249, endPoint y: 299, distance: 128.3
click at [249, 299] on icon at bounding box center [250, 299] width 8 height 8
click at [106, 303] on div "trying" at bounding box center [102, 316] width 15 height 52
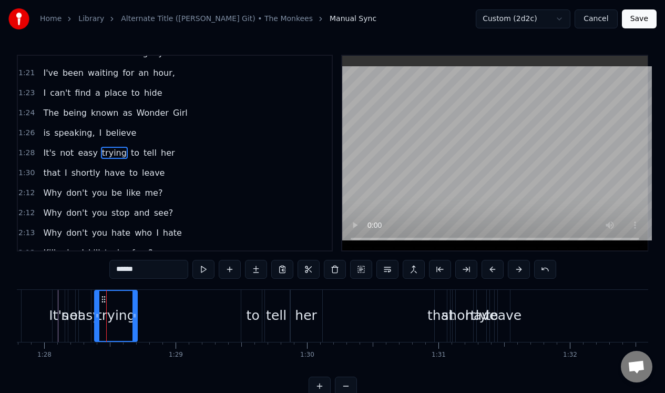
drag, startPoint x: 107, startPoint y: 308, endPoint x: 135, endPoint y: 305, distance: 28.0
click at [135, 305] on div at bounding box center [134, 316] width 4 height 50
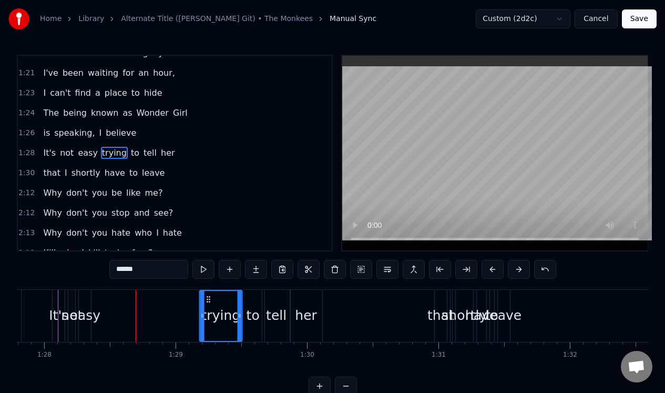
drag, startPoint x: 104, startPoint y: 297, endPoint x: 208, endPoint y: 301, distance: 104.7
click at [208, 301] on icon at bounding box center [208, 299] width 8 height 8
click at [87, 297] on div "easy" at bounding box center [85, 316] width 12 height 52
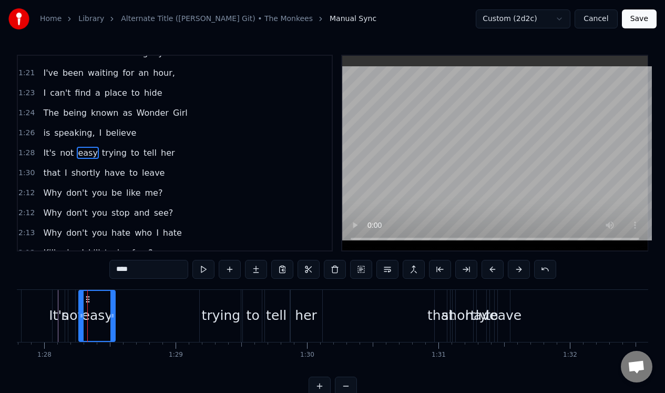
drag, startPoint x: 90, startPoint y: 309, endPoint x: 114, endPoint y: 307, distance: 24.2
click at [114, 307] on div at bounding box center [112, 316] width 4 height 50
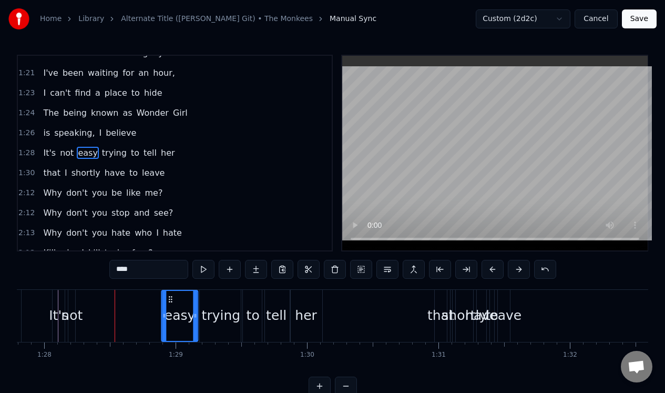
drag, startPoint x: 87, startPoint y: 299, endPoint x: 170, endPoint y: 301, distance: 83.1
click at [170, 301] on icon at bounding box center [171, 299] width 8 height 8
click at [74, 295] on div "not" at bounding box center [71, 316] width 7 height 52
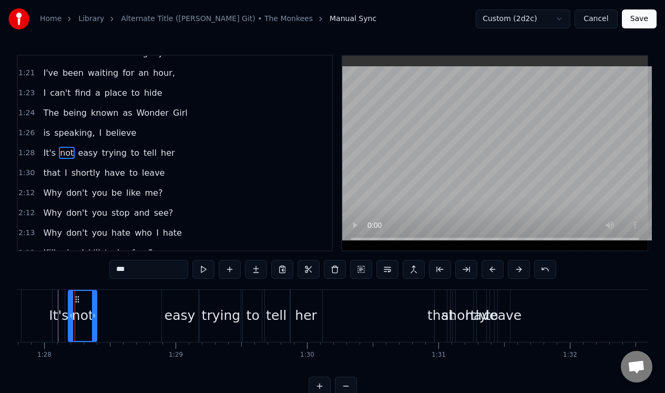
drag, startPoint x: 73, startPoint y: 307, endPoint x: 94, endPoint y: 305, distance: 21.1
click at [94, 305] on div at bounding box center [94, 316] width 4 height 50
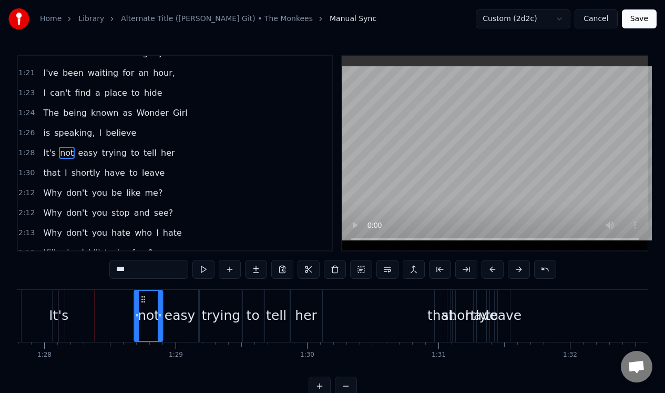
drag, startPoint x: 76, startPoint y: 297, endPoint x: 141, endPoint y: 300, distance: 65.7
click at [141, 300] on icon at bounding box center [143, 299] width 8 height 8
click at [59, 296] on div "It's" at bounding box center [59, 316] width 12 height 52
type input "****"
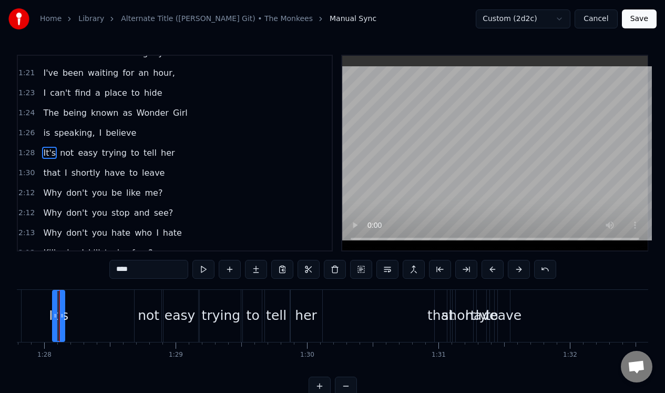
scroll to position [0, 11525]
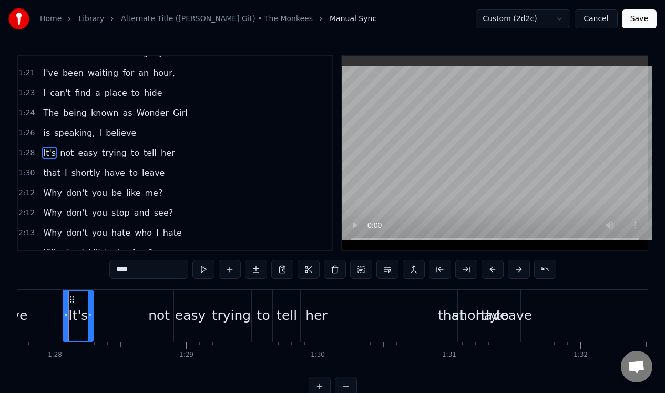
drag, startPoint x: 73, startPoint y: 302, endPoint x: 90, endPoint y: 301, distance: 17.4
click at [90, 302] on div at bounding box center [90, 316] width 4 height 50
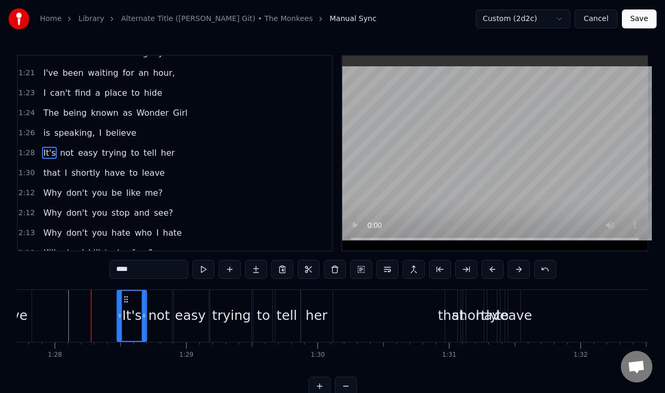
drag, startPoint x: 73, startPoint y: 297, endPoint x: 126, endPoint y: 300, distance: 53.7
click at [126, 300] on icon at bounding box center [126, 299] width 8 height 8
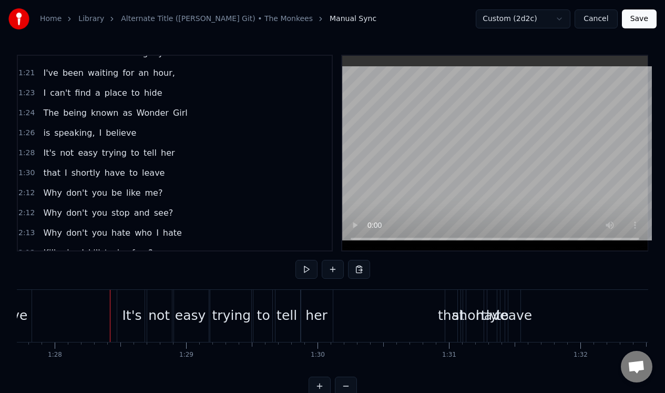
click at [191, 152] on div "1:28 It's not easy trying to tell her" at bounding box center [175, 153] width 314 height 20
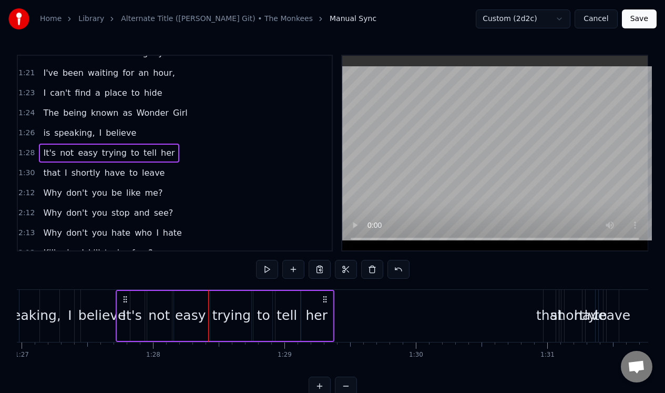
scroll to position [0, 11424]
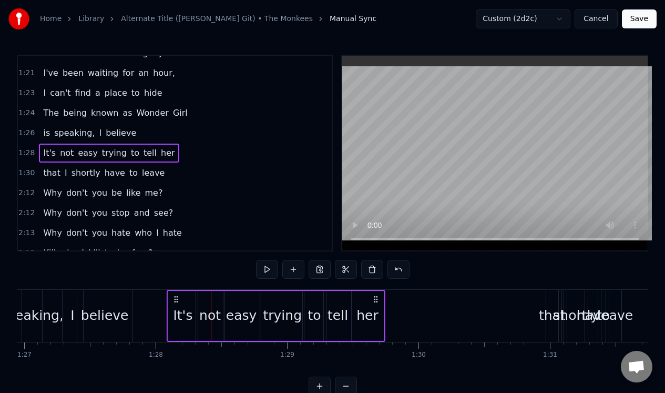
drag, startPoint x: 125, startPoint y: 297, endPoint x: 175, endPoint y: 310, distance: 52.0
click at [175, 310] on div "It's not easy trying to tell her" at bounding box center [276, 316] width 219 height 52
click at [182, 172] on div "1:30 that I shortly have to leave" at bounding box center [175, 173] width 314 height 20
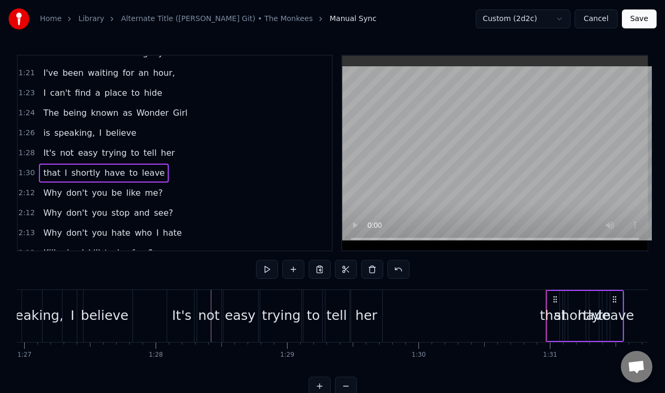
click at [553, 315] on div "that" at bounding box center [553, 315] width 27 height 20
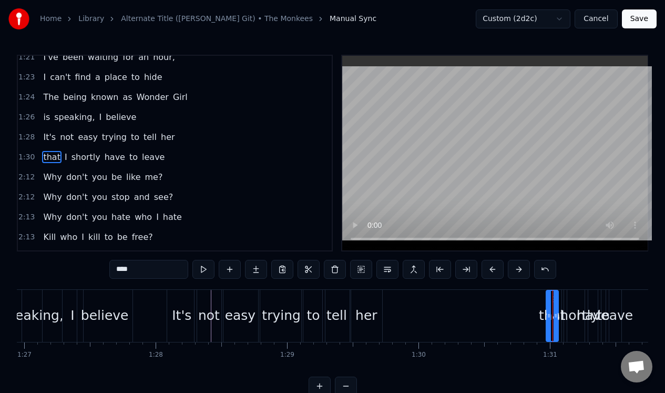
scroll to position [412, 0]
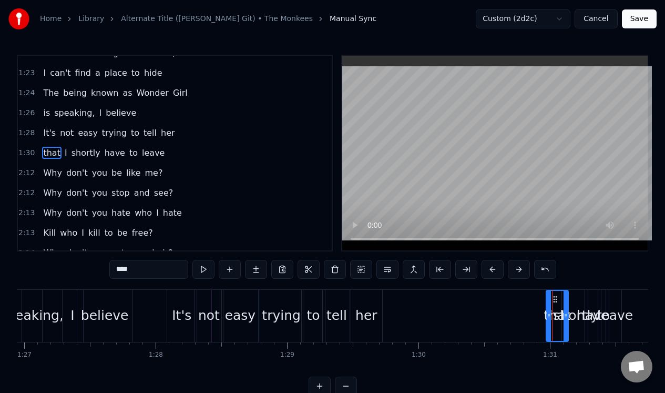
drag, startPoint x: 556, startPoint y: 320, endPoint x: 566, endPoint y: 325, distance: 11.5
click at [566, 325] on div at bounding box center [565, 316] width 4 height 50
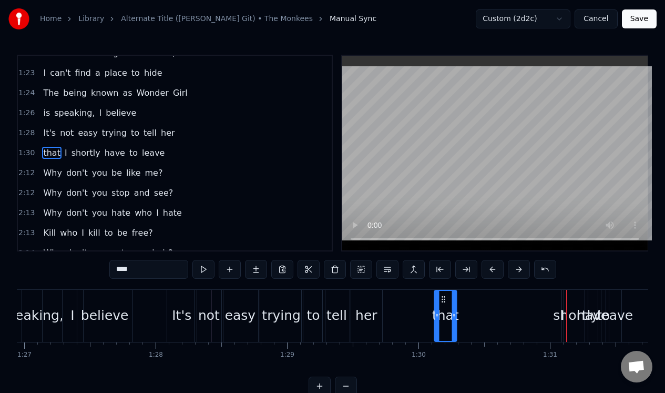
drag, startPoint x: 554, startPoint y: 299, endPoint x: 443, endPoint y: 310, distance: 112.5
click at [443, 310] on div "that" at bounding box center [445, 316] width 21 height 50
drag, startPoint x: 455, startPoint y: 323, endPoint x: 474, endPoint y: 323, distance: 18.9
click at [474, 323] on div at bounding box center [472, 316] width 4 height 50
click at [64, 152] on span "I" at bounding box center [66, 153] width 5 height 12
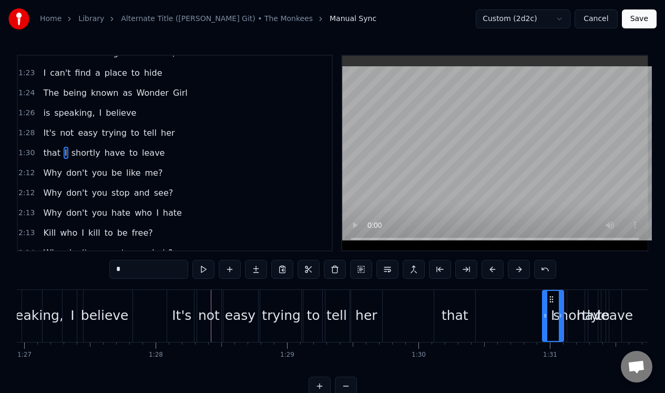
drag, startPoint x: 564, startPoint y: 327, endPoint x: 545, endPoint y: 328, distance: 19.0
click at [544, 328] on div at bounding box center [545, 316] width 4 height 50
drag, startPoint x: 550, startPoint y: 297, endPoint x: 487, endPoint y: 304, distance: 63.0
click at [487, 304] on div "I" at bounding box center [489, 316] width 20 height 50
click at [570, 305] on div "shortly" at bounding box center [575, 316] width 17 height 52
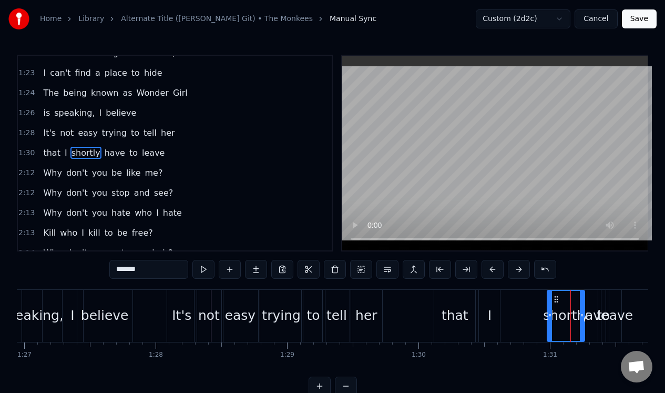
drag, startPoint x: 567, startPoint y: 307, endPoint x: 547, endPoint y: 312, distance: 20.4
click at [548, 312] on div at bounding box center [550, 316] width 4 height 50
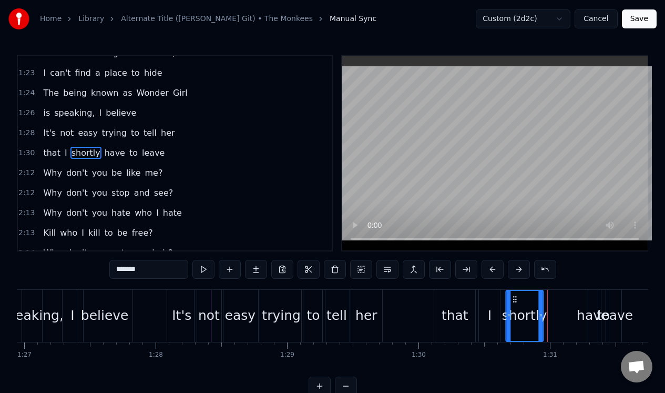
drag, startPoint x: 556, startPoint y: 296, endPoint x: 515, endPoint y: 303, distance: 42.1
click at [515, 303] on div "shortly" at bounding box center [524, 316] width 36 height 50
click at [593, 297] on div "have" at bounding box center [592, 316] width 9 height 52
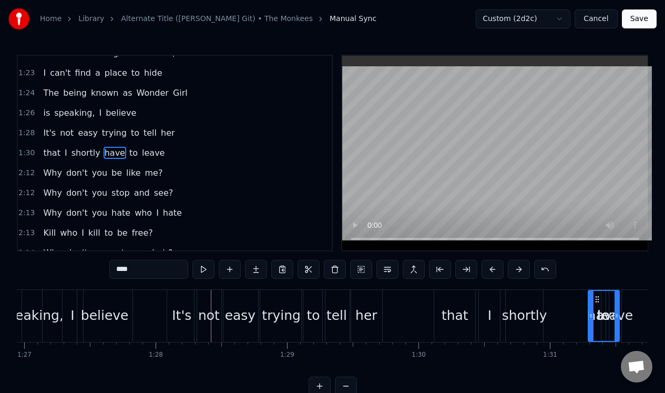
drag, startPoint x: 595, startPoint y: 300, endPoint x: 616, endPoint y: 294, distance: 21.4
click at [616, 294] on div at bounding box center [616, 316] width 4 height 50
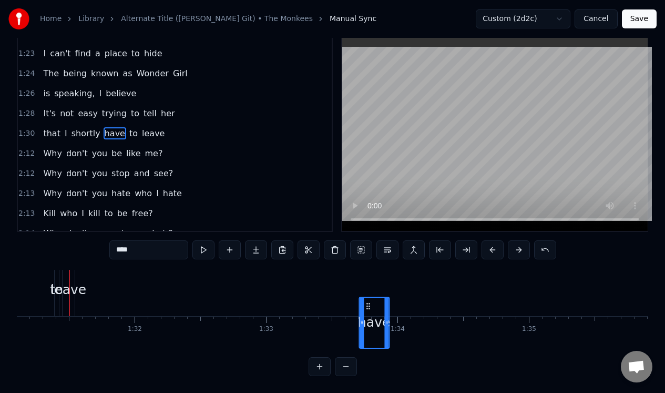
scroll to position [11, 11971]
drag, startPoint x: 597, startPoint y: 297, endPoint x: 337, endPoint y: 294, distance: 260.2
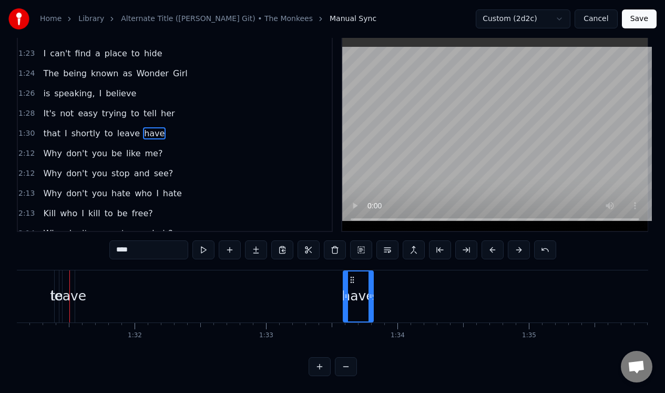
scroll to position [0, 11971]
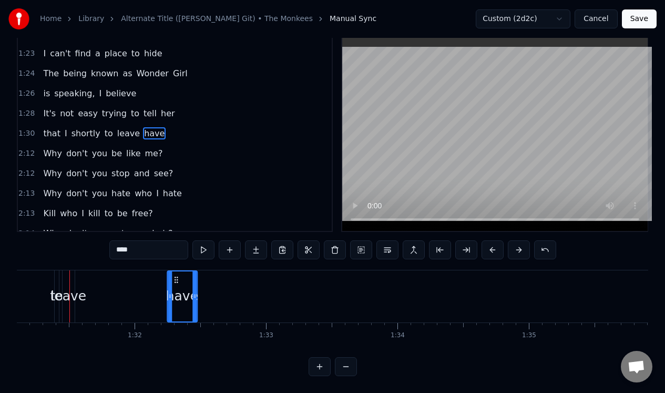
drag, startPoint x: 351, startPoint y: 271, endPoint x: 165, endPoint y: 264, distance: 185.7
click at [168, 271] on div "have" at bounding box center [182, 296] width 29 height 50
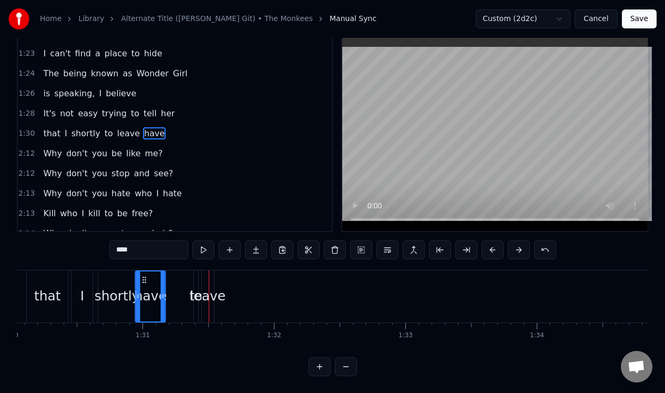
scroll to position [0, 11830]
drag, startPoint x: 167, startPoint y: 272, endPoint x: 158, endPoint y: 270, distance: 9.7
click at [158, 275] on icon at bounding box center [157, 279] width 8 height 8
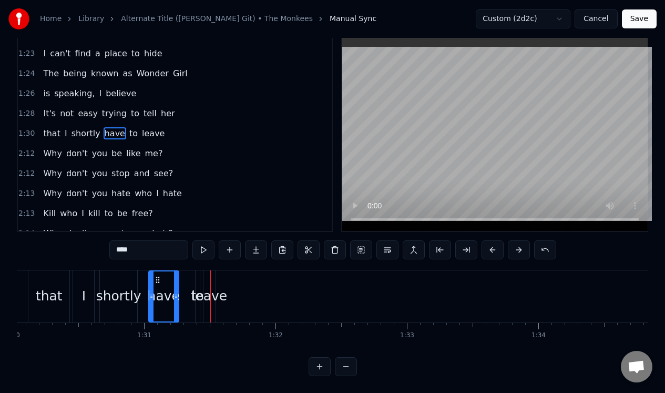
click at [211, 277] on div "leave" at bounding box center [209, 296] width 12 height 52
type input "*****"
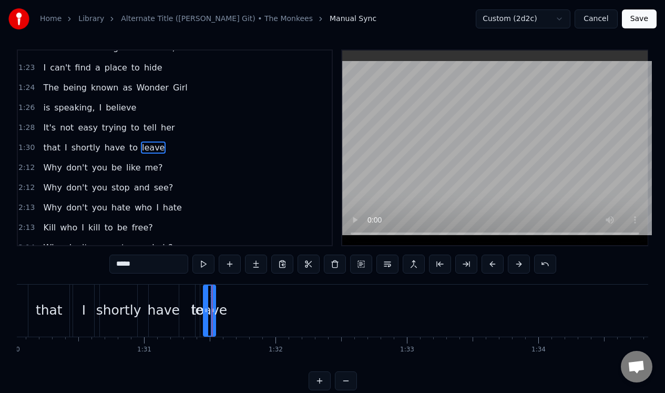
scroll to position [0, 0]
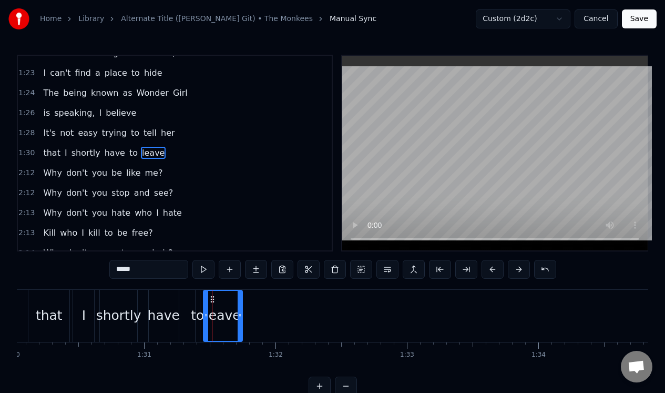
drag, startPoint x: 214, startPoint y: 300, endPoint x: 241, endPoint y: 300, distance: 26.8
click at [241, 300] on div "leave" at bounding box center [223, 316] width 40 height 52
drag, startPoint x: 211, startPoint y: 297, endPoint x: 224, endPoint y: 297, distance: 13.1
click at [224, 297] on icon at bounding box center [225, 299] width 8 height 8
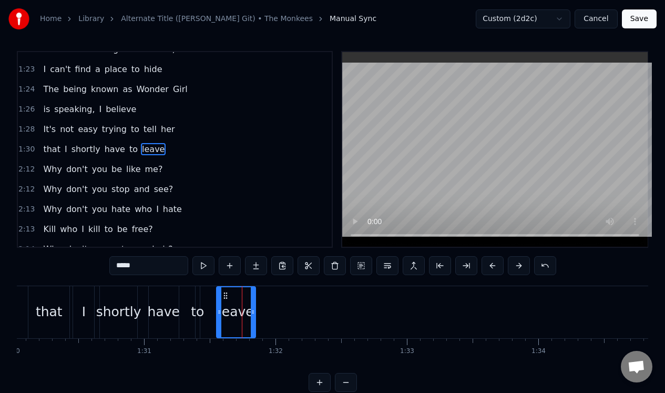
scroll to position [5, 0]
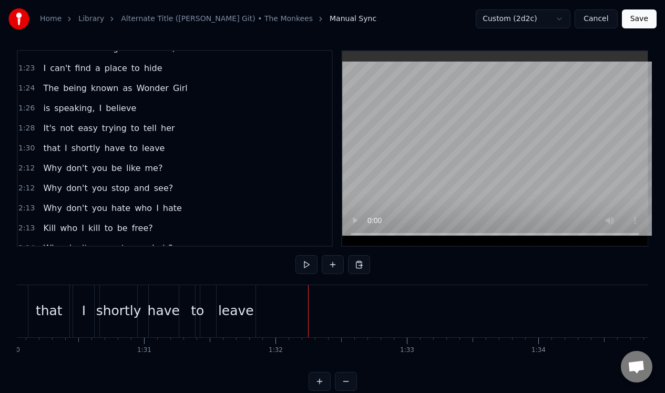
click at [184, 169] on div "2:12 Why don't you be like me?" at bounding box center [175, 168] width 314 height 20
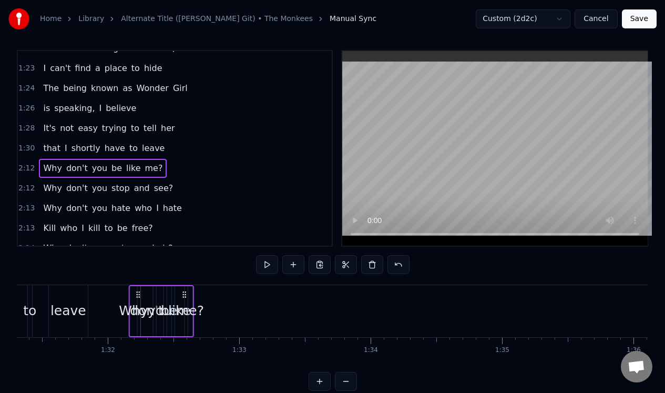
scroll to position [0, 11995]
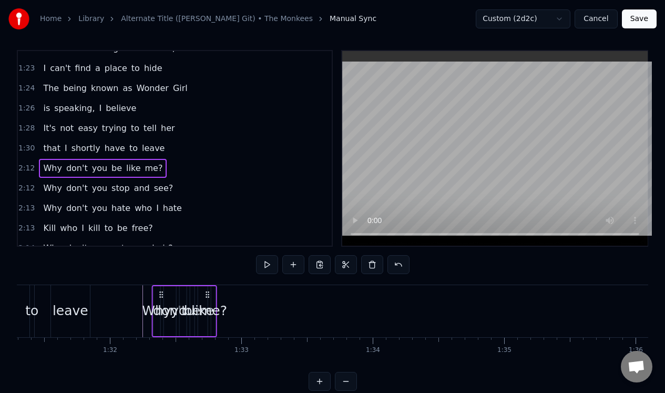
drag, startPoint x: 78, startPoint y: 292, endPoint x: 160, endPoint y: 294, distance: 82.5
click at [160, 294] on icon at bounding box center [161, 294] width 8 height 8
click at [144, 164] on span "me?" at bounding box center [154, 168] width 20 height 12
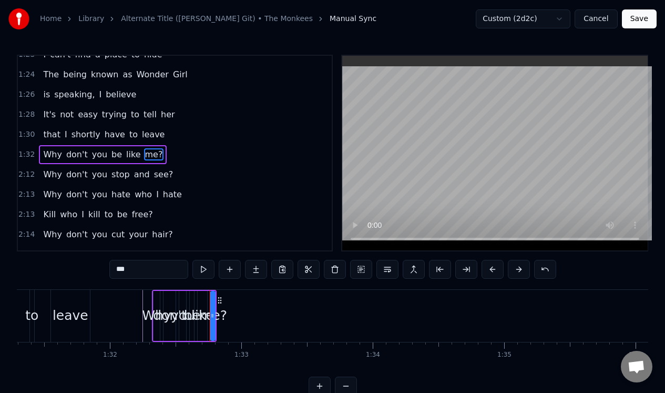
scroll to position [432, 0]
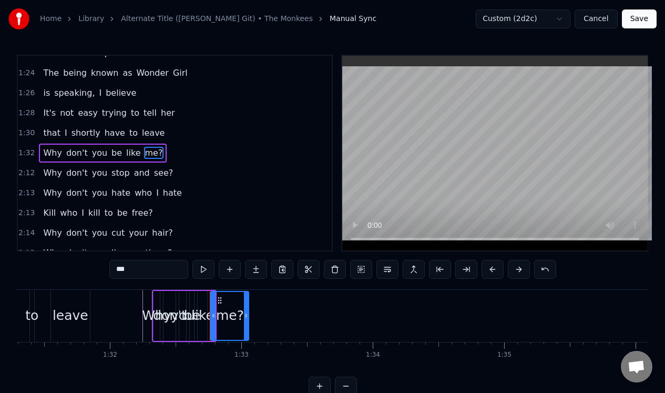
drag, startPoint x: 211, startPoint y: 326, endPoint x: 244, endPoint y: 323, distance: 33.8
click at [244, 324] on div at bounding box center [246, 316] width 4 height 48
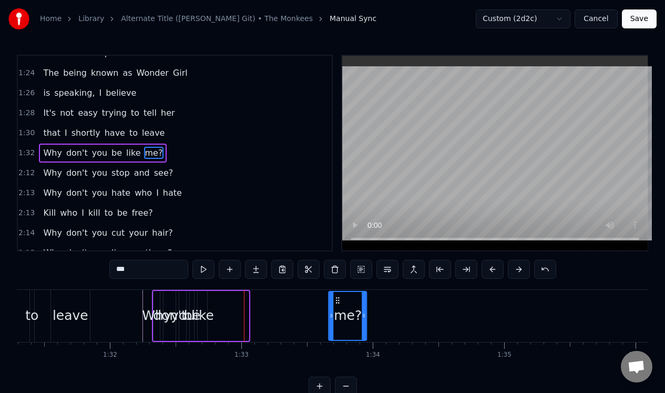
drag, startPoint x: 218, startPoint y: 299, endPoint x: 336, endPoint y: 300, distance: 118.3
click at [336, 300] on circle at bounding box center [336, 300] width 1 height 1
click at [125, 152] on span "like" at bounding box center [133, 153] width 16 height 12
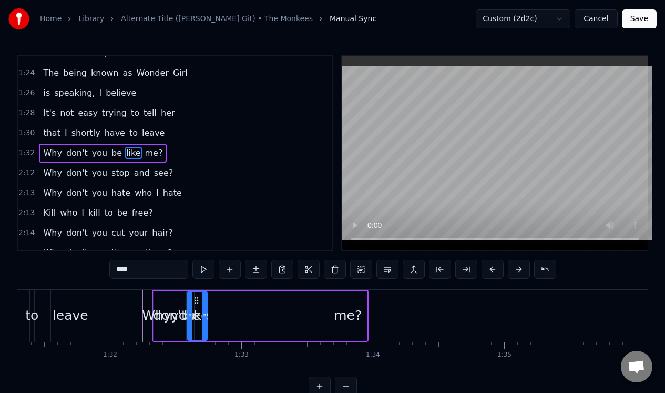
drag, startPoint x: 198, startPoint y: 319, endPoint x: 188, endPoint y: 330, distance: 15.2
click at [188, 331] on div at bounding box center [190, 316] width 4 height 48
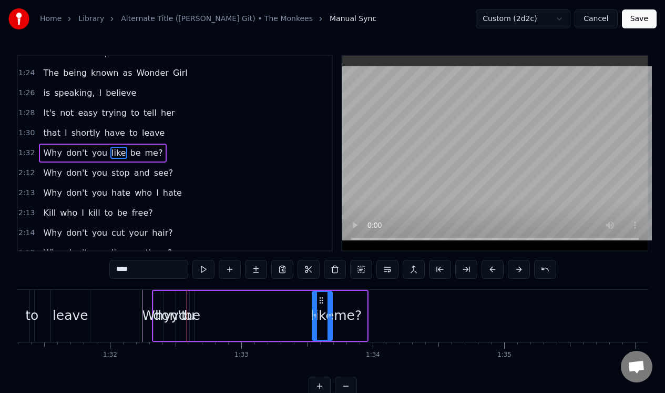
drag, startPoint x: 196, startPoint y: 297, endPoint x: 321, endPoint y: 299, distance: 125.1
drag, startPoint x: 314, startPoint y: 306, endPoint x: 299, endPoint y: 309, distance: 16.1
click at [299, 309] on div at bounding box center [299, 316] width 4 height 48
click at [193, 301] on div "be" at bounding box center [192, 316] width 4 height 50
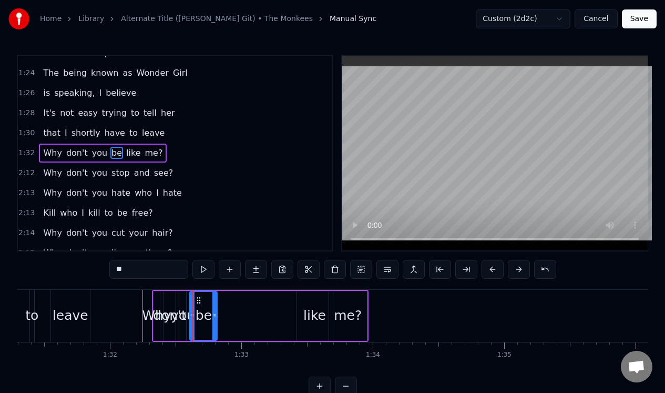
drag, startPoint x: 189, startPoint y: 306, endPoint x: 212, endPoint y: 303, distance: 22.8
click at [212, 306] on div at bounding box center [214, 316] width 4 height 48
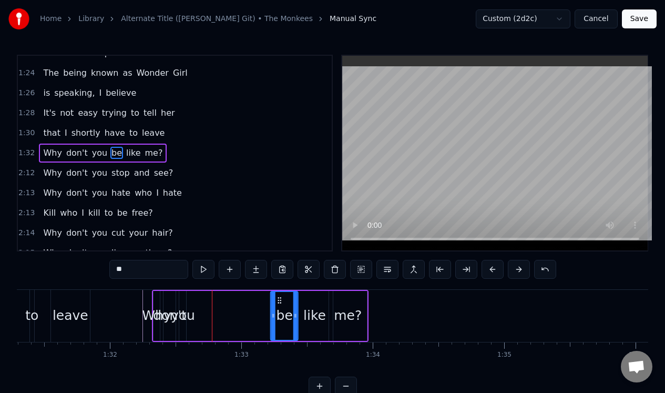
drag, startPoint x: 198, startPoint y: 297, endPoint x: 278, endPoint y: 301, distance: 80.5
click at [278, 301] on icon at bounding box center [279, 300] width 8 height 8
click at [180, 297] on div "you" at bounding box center [182, 316] width 7 height 50
type input "***"
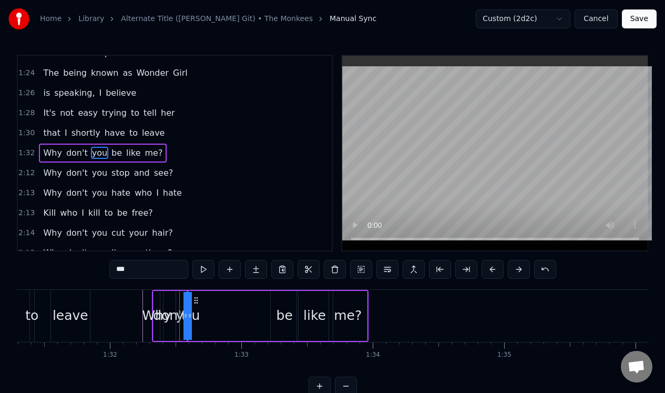
drag, startPoint x: 180, startPoint y: 300, endPoint x: 201, endPoint y: 298, distance: 20.6
click at [202, 300] on div "Why don't you be like me?" at bounding box center [260, 316] width 217 height 52
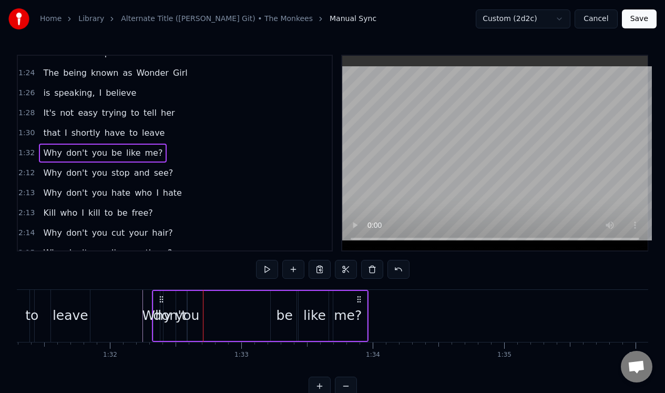
click at [187, 306] on div "you" at bounding box center [188, 315] width 24 height 20
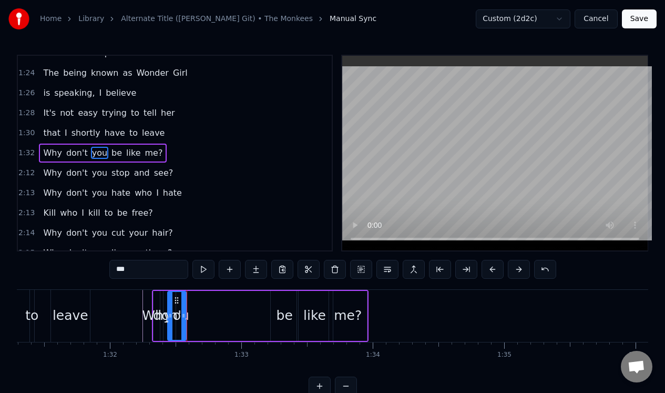
drag, startPoint x: 190, startPoint y: 304, endPoint x: 170, endPoint y: 312, distance: 20.8
click at [170, 312] on div at bounding box center [170, 316] width 4 height 48
drag, startPoint x: 176, startPoint y: 299, endPoint x: 258, endPoint y: 302, distance: 82.1
click at [258, 302] on icon at bounding box center [259, 300] width 8 height 8
click at [171, 300] on div "don't" at bounding box center [169, 316] width 12 height 50
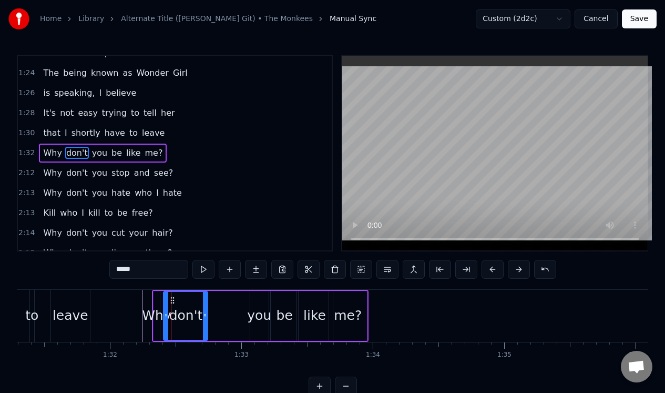
drag, startPoint x: 174, startPoint y: 305, endPoint x: 206, endPoint y: 298, distance: 32.8
click at [206, 299] on div at bounding box center [205, 316] width 4 height 48
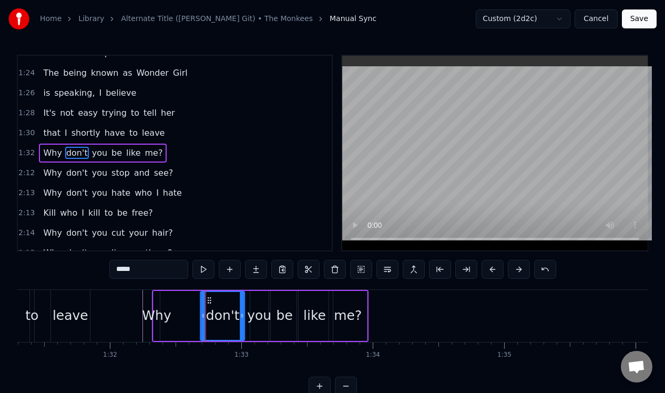
drag, startPoint x: 172, startPoint y: 297, endPoint x: 209, endPoint y: 299, distance: 36.8
click at [209, 299] on icon at bounding box center [210, 300] width 8 height 8
click at [157, 304] on div "Why" at bounding box center [156, 316] width 7 height 50
type input "***"
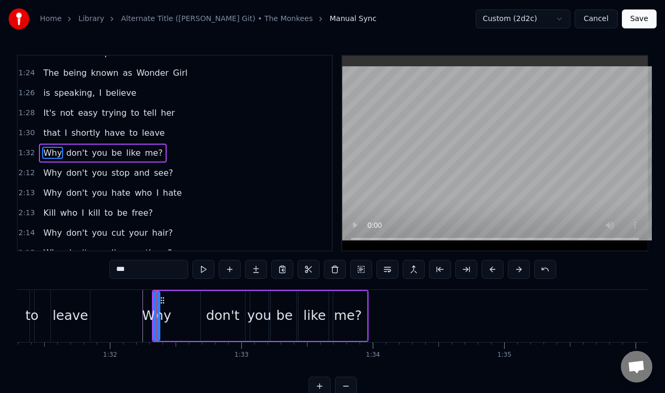
click at [159, 322] on div "Why" at bounding box center [156, 315] width 29 height 20
drag, startPoint x: 159, startPoint y: 320, endPoint x: 187, endPoint y: 318, distance: 28.4
click at [189, 322] on div at bounding box center [187, 316] width 4 height 48
drag, startPoint x: 160, startPoint y: 298, endPoint x: 171, endPoint y: 300, distance: 11.1
click at [171, 300] on icon at bounding box center [173, 300] width 8 height 8
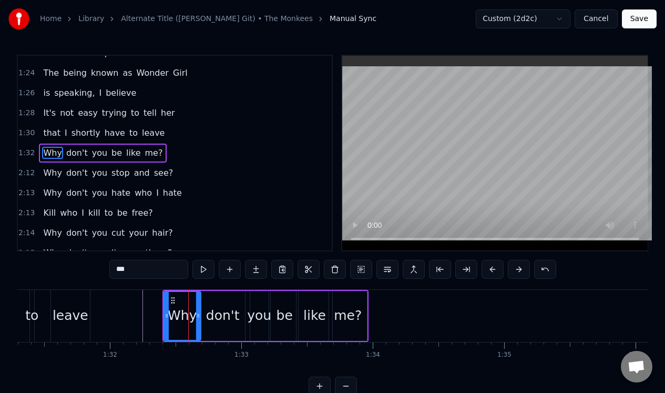
click at [187, 156] on div "1:32 Why don't you be like me?" at bounding box center [175, 153] width 314 height 20
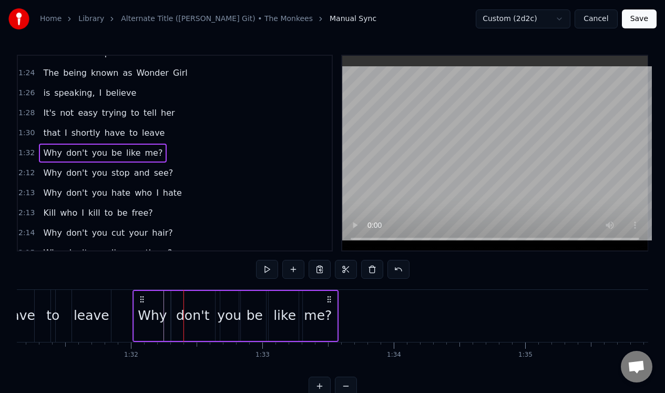
scroll to position [0, 11972]
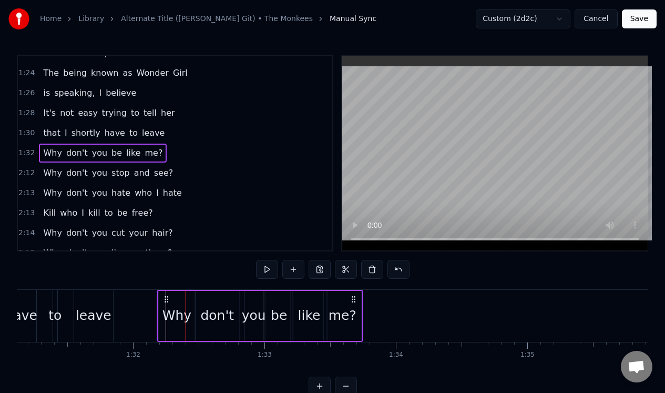
drag, startPoint x: 171, startPoint y: 296, endPoint x: 166, endPoint y: 305, distance: 10.8
click at [166, 305] on div "Why don't you be like me?" at bounding box center [260, 316] width 206 height 52
click at [178, 172] on div "2:12 Why don't you stop and see?" at bounding box center [175, 173] width 314 height 20
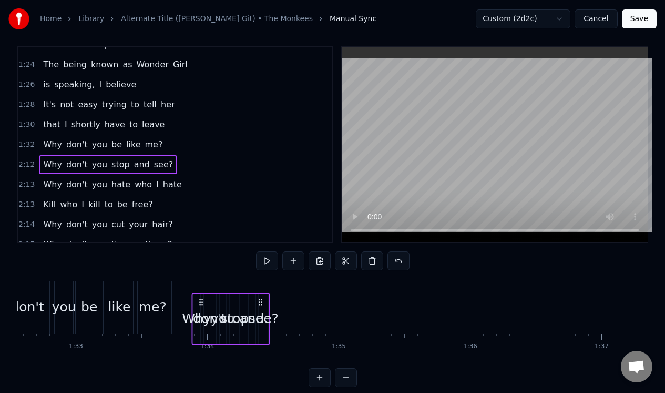
scroll to position [12, 0]
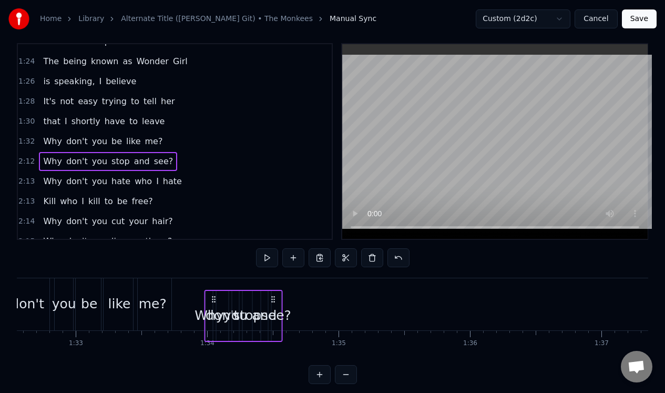
drag, startPoint x: 78, startPoint y: 297, endPoint x: 212, endPoint y: 295, distance: 134.0
click at [213, 299] on icon at bounding box center [213, 299] width 8 height 8
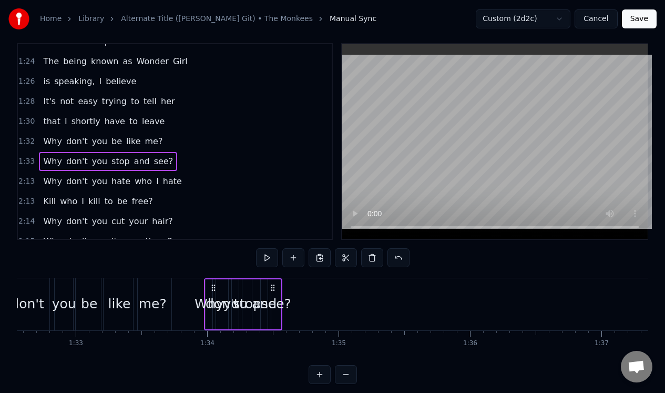
click at [159, 162] on span "see?" at bounding box center [164, 161] width 22 height 12
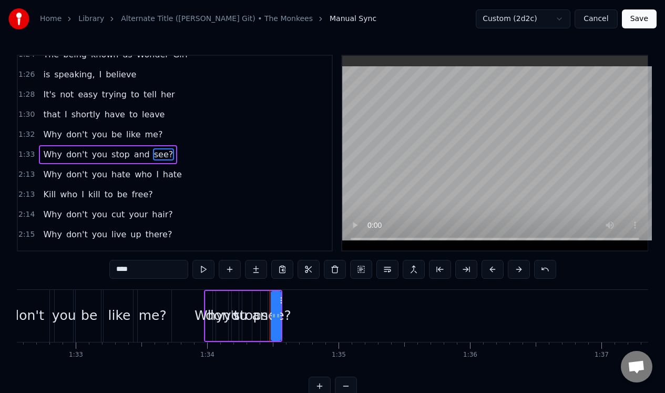
scroll to position [452, 0]
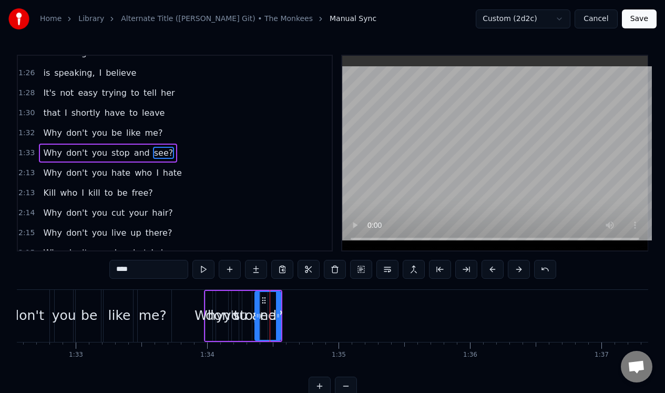
drag, startPoint x: 273, startPoint y: 318, endPoint x: 256, endPoint y: 331, distance: 20.7
click at [256, 333] on div at bounding box center [257, 316] width 4 height 48
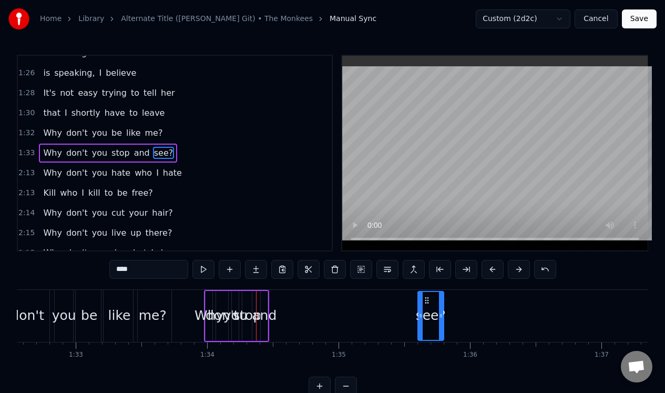
click at [263, 305] on div "and" at bounding box center [264, 315] width 25 height 20
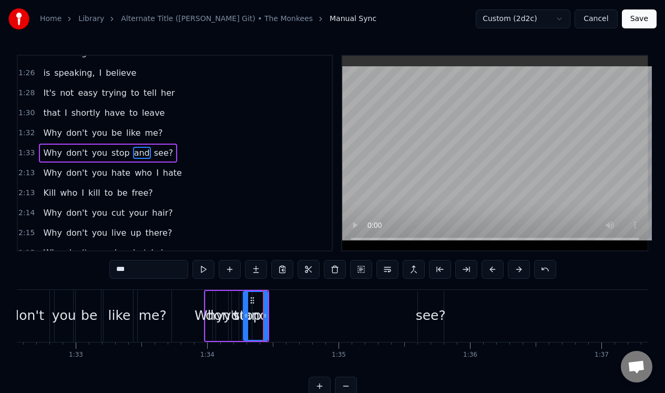
drag, startPoint x: 261, startPoint y: 306, endPoint x: 243, endPoint y: 316, distance: 20.2
click at [243, 317] on div "and" at bounding box center [255, 316] width 25 height 50
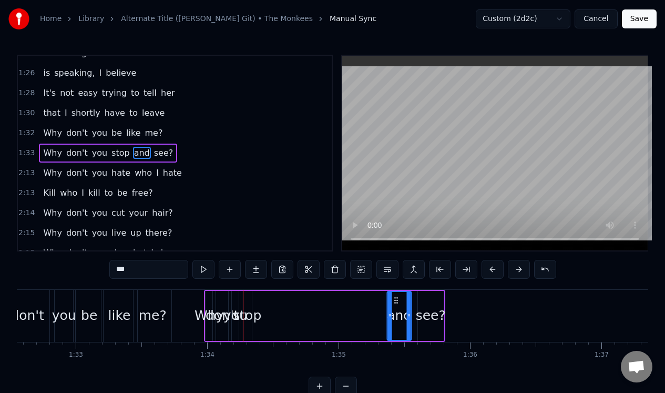
drag, startPoint x: 251, startPoint y: 299, endPoint x: 395, endPoint y: 293, distance: 144.1
click at [395, 297] on icon at bounding box center [396, 300] width 8 height 8
click at [246, 301] on div "stop" at bounding box center [246, 316] width 9 height 50
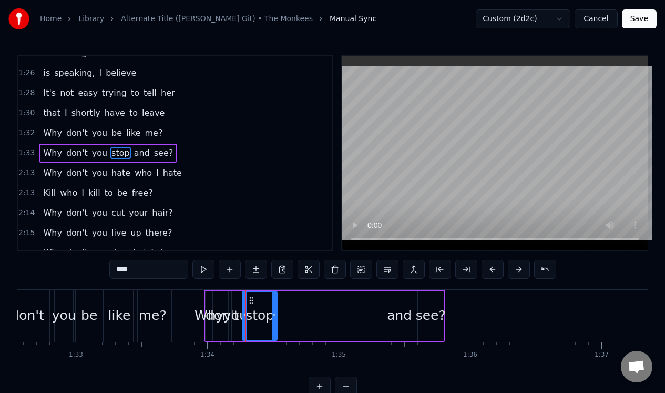
drag, startPoint x: 250, startPoint y: 303, endPoint x: 275, endPoint y: 304, distance: 24.8
click at [275, 307] on div at bounding box center [274, 316] width 4 height 48
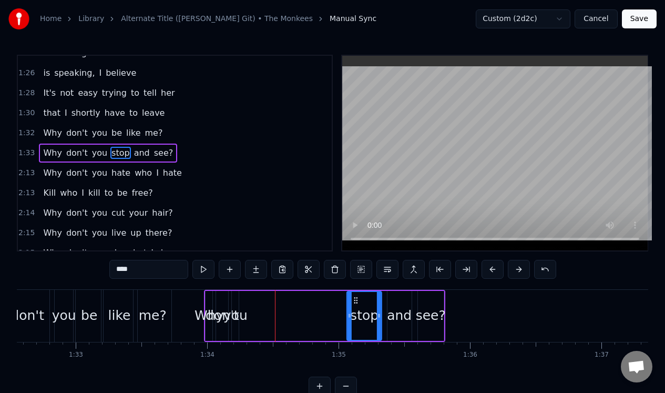
drag, startPoint x: 251, startPoint y: 301, endPoint x: 355, endPoint y: 299, distance: 104.6
click at [355, 299] on icon at bounding box center [356, 300] width 8 height 8
click at [238, 300] on div "you" at bounding box center [235, 316] width 7 height 50
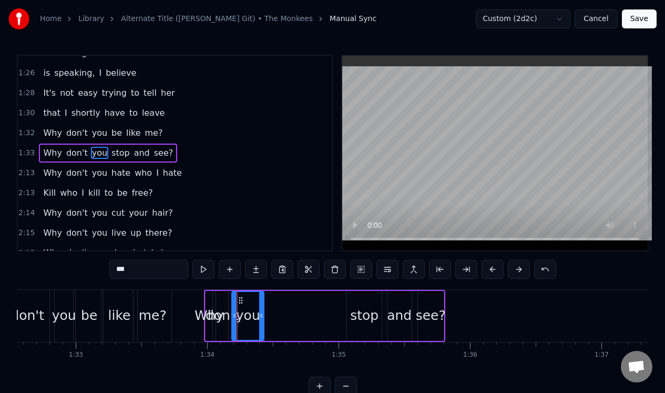
drag, startPoint x: 237, startPoint y: 305, endPoint x: 262, endPoint y: 302, distance: 25.0
click at [262, 303] on div at bounding box center [261, 316] width 4 height 48
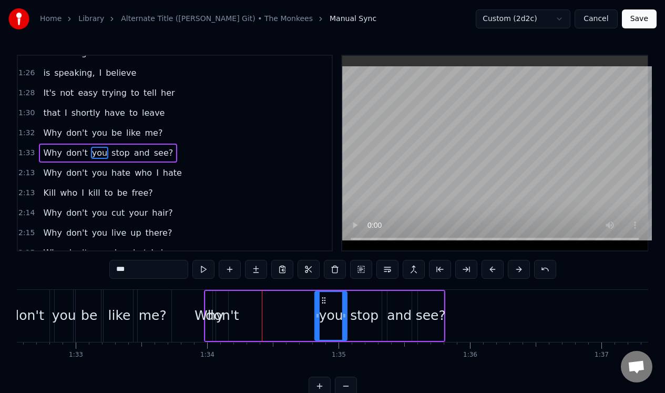
drag, startPoint x: 239, startPoint y: 300, endPoint x: 322, endPoint y: 302, distance: 83.1
click at [322, 302] on icon at bounding box center [324, 300] width 8 height 8
click at [224, 303] on div "don't" at bounding box center [222, 316] width 12 height 50
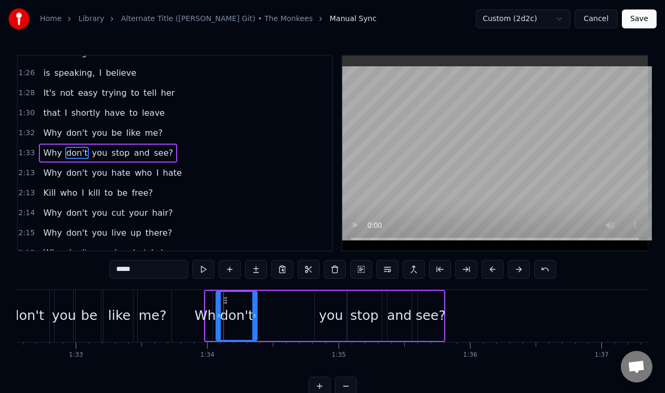
drag, startPoint x: 226, startPoint y: 307, endPoint x: 255, endPoint y: 305, distance: 29.0
click at [255, 306] on div at bounding box center [254, 316] width 4 height 48
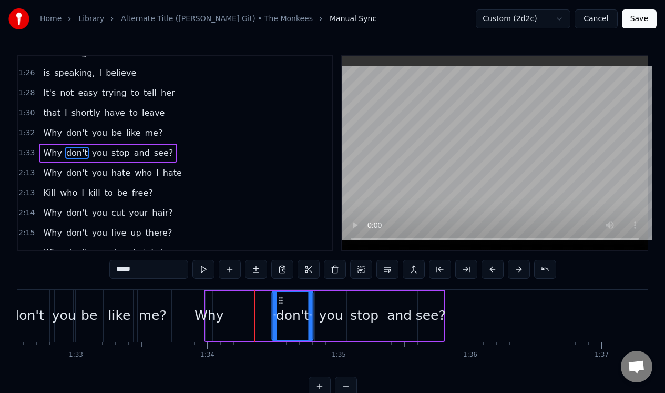
drag, startPoint x: 223, startPoint y: 298, endPoint x: 279, endPoint y: 298, distance: 55.7
click at [279, 298] on icon at bounding box center [281, 300] width 8 height 8
click at [211, 305] on div "Why" at bounding box center [209, 316] width 7 height 50
type input "***"
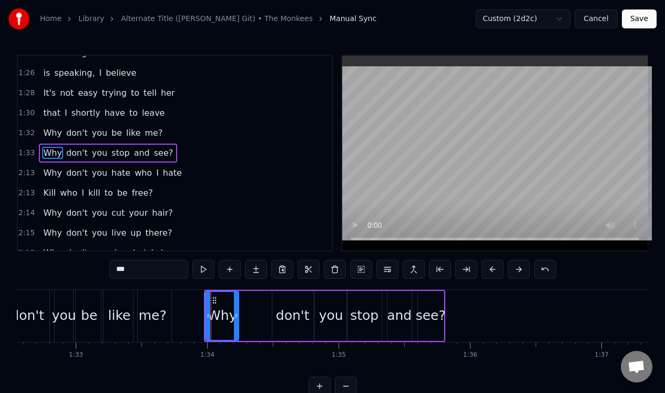
drag, startPoint x: 209, startPoint y: 307, endPoint x: 234, endPoint y: 305, distance: 25.3
click at [234, 306] on div at bounding box center [236, 316] width 4 height 48
drag, startPoint x: 213, startPoint y: 299, endPoint x: 250, endPoint y: 299, distance: 36.3
click at [250, 299] on icon at bounding box center [250, 300] width 8 height 8
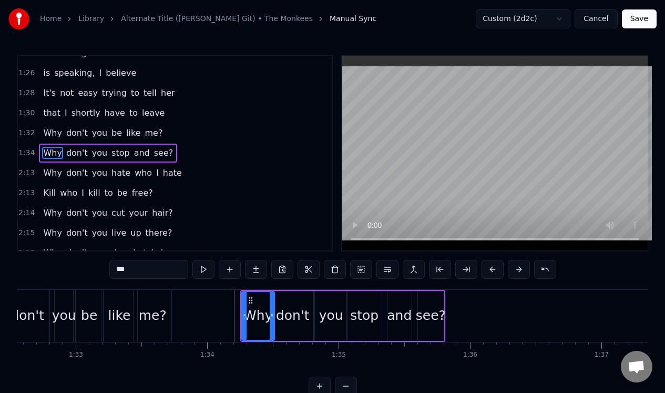
click at [187, 152] on div "1:34 Why don't you stop and see?" at bounding box center [175, 153] width 314 height 20
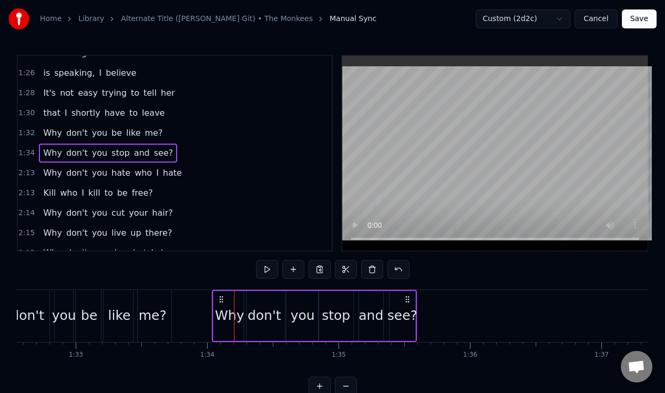
drag, startPoint x: 250, startPoint y: 296, endPoint x: 221, endPoint y: 297, distance: 28.9
click at [222, 299] on icon at bounding box center [221, 299] width 8 height 8
click at [214, 178] on div "2:13 Why don't you hate who I hate" at bounding box center [175, 173] width 314 height 20
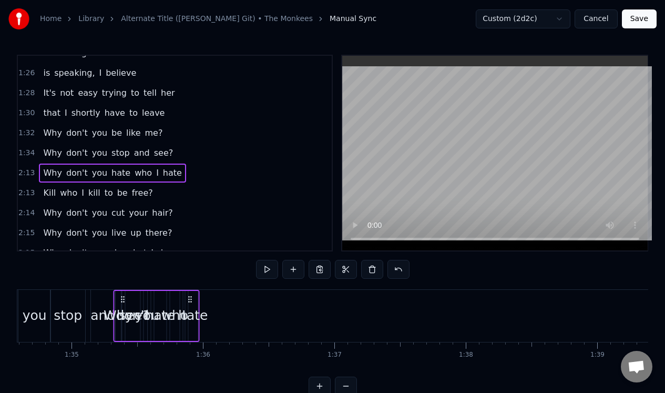
scroll to position [0, 12427]
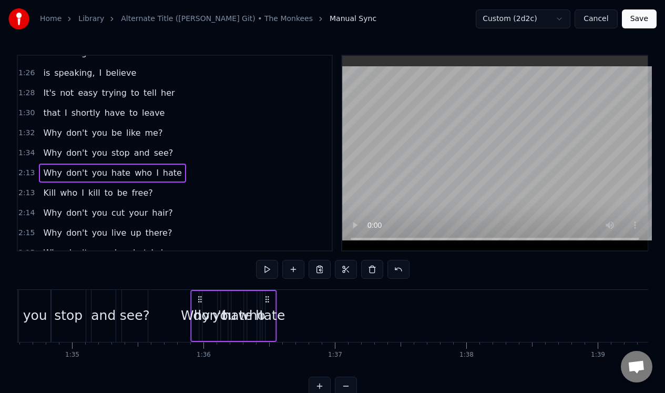
drag, startPoint x: 79, startPoint y: 299, endPoint x: 199, endPoint y: 304, distance: 119.9
click at [199, 305] on div "Why don't you hate who I hate" at bounding box center [233, 316] width 86 height 52
click at [162, 176] on span "hate" at bounding box center [172, 173] width 21 height 12
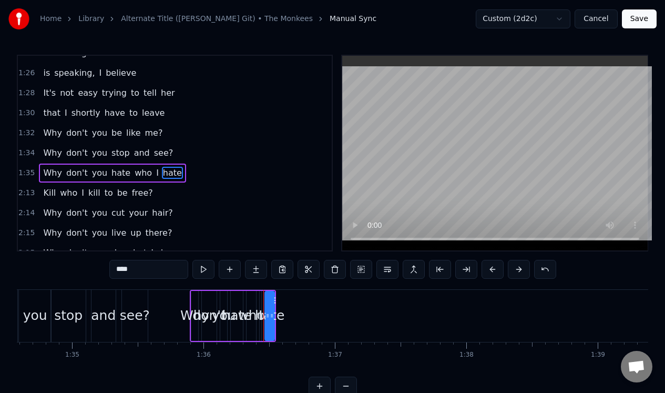
scroll to position [472, 0]
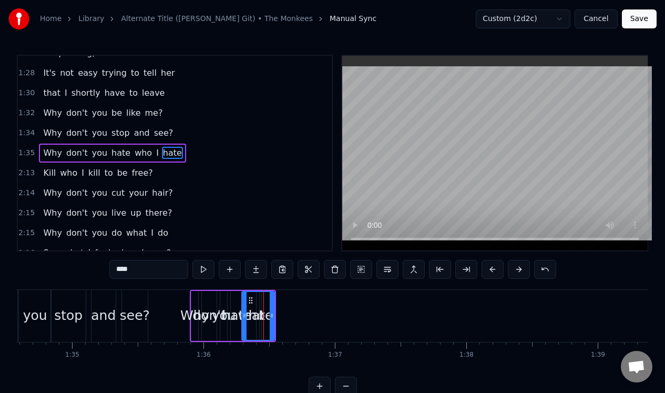
drag, startPoint x: 267, startPoint y: 321, endPoint x: 243, endPoint y: 327, distance: 24.9
click at [244, 330] on div at bounding box center [244, 316] width 4 height 48
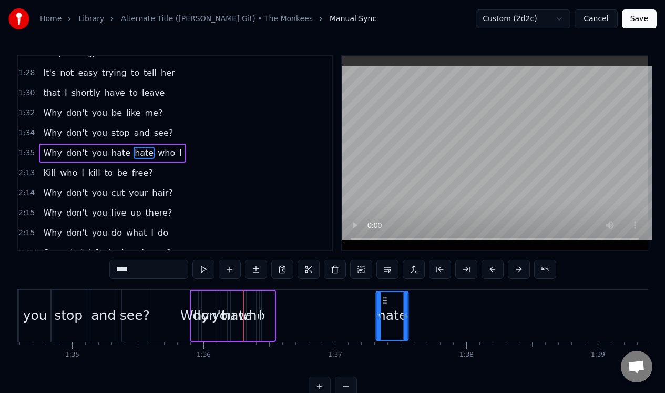
drag, startPoint x: 252, startPoint y: 299, endPoint x: 386, endPoint y: 296, distance: 134.1
click at [155, 152] on span "I" at bounding box center [157, 153] width 5 height 12
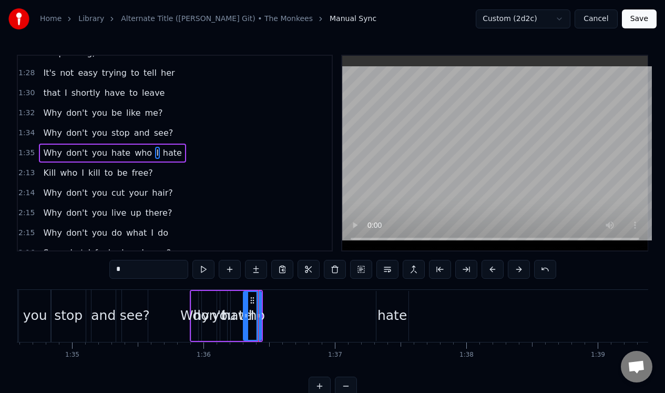
drag, startPoint x: 262, startPoint y: 323, endPoint x: 245, endPoint y: 326, distance: 17.1
click at [245, 328] on div at bounding box center [246, 316] width 4 height 48
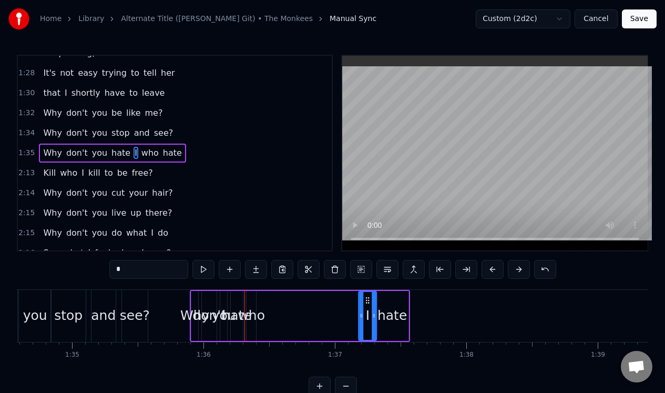
drag, startPoint x: 252, startPoint y: 299, endPoint x: 367, endPoint y: 294, distance: 115.2
click at [251, 299] on div "who" at bounding box center [250, 316] width 9 height 50
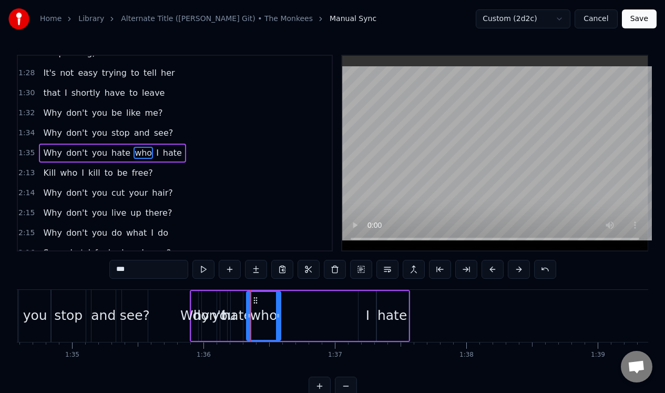
drag, startPoint x: 254, startPoint y: 305, endPoint x: 279, endPoint y: 303, distance: 24.8
click at [279, 304] on div at bounding box center [278, 316] width 4 height 48
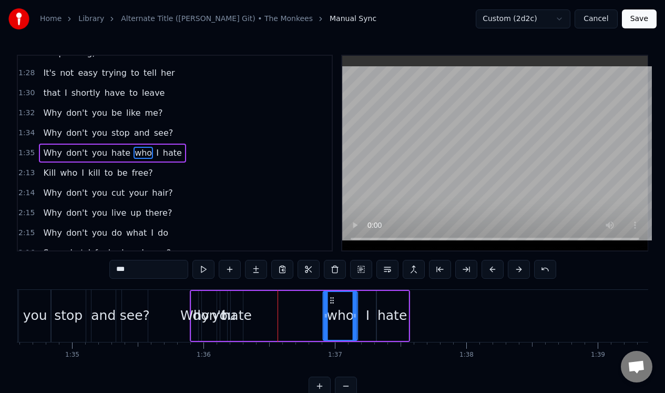
drag, startPoint x: 255, startPoint y: 299, endPoint x: 332, endPoint y: 296, distance: 76.8
click at [332, 296] on icon at bounding box center [332, 300] width 8 height 8
click at [235, 300] on div "hate" at bounding box center [237, 316] width 12 height 50
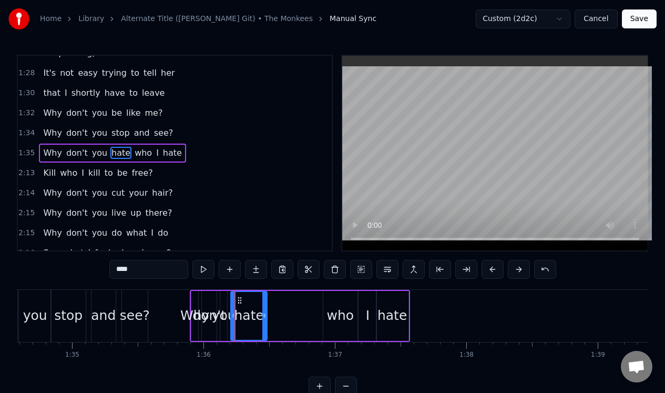
drag, startPoint x: 242, startPoint y: 303, endPoint x: 265, endPoint y: 303, distance: 23.7
click at [265, 304] on div at bounding box center [264, 316] width 4 height 48
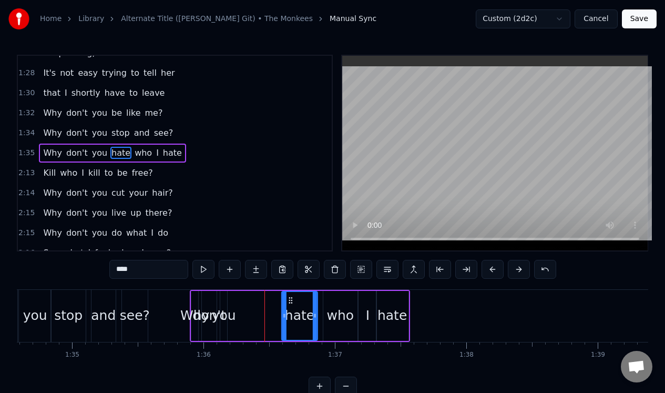
drag, startPoint x: 238, startPoint y: 299, endPoint x: 287, endPoint y: 299, distance: 49.9
click at [287, 299] on icon at bounding box center [290, 300] width 8 height 8
click at [224, 299] on div "you" at bounding box center [223, 316] width 7 height 50
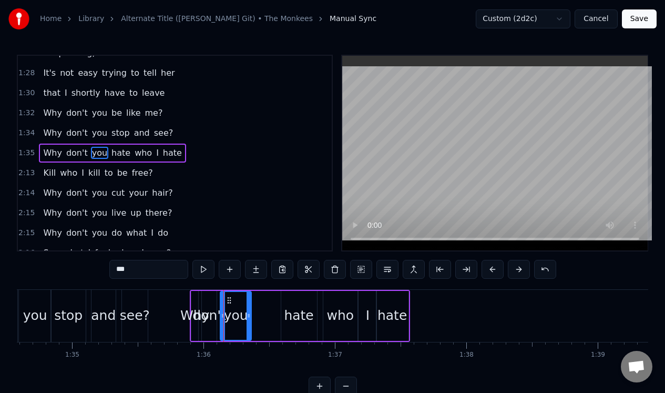
drag, startPoint x: 225, startPoint y: 307, endPoint x: 249, endPoint y: 304, distance: 23.3
click at [249, 304] on div at bounding box center [248, 316] width 4 height 48
drag, startPoint x: 228, startPoint y: 300, endPoint x: 260, endPoint y: 300, distance: 31.5
click at [260, 300] on circle at bounding box center [260, 300] width 1 height 1
click at [211, 300] on div "don't" at bounding box center [209, 316] width 15 height 50
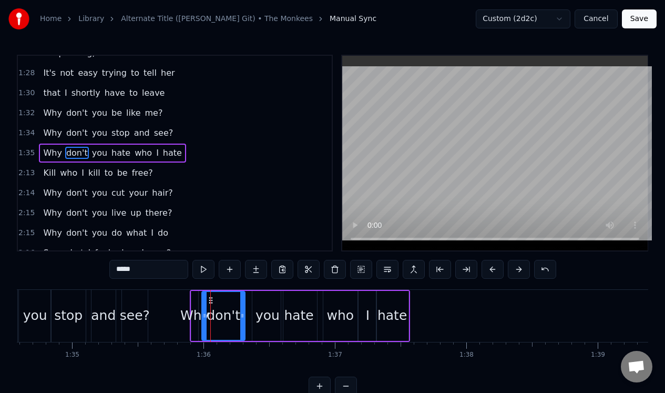
drag, startPoint x: 215, startPoint y: 307, endPoint x: 244, endPoint y: 305, distance: 28.5
click at [244, 305] on div at bounding box center [242, 316] width 4 height 48
drag, startPoint x: 211, startPoint y: 300, endPoint x: 219, endPoint y: 300, distance: 7.4
click at [219, 300] on icon at bounding box center [218, 300] width 8 height 8
click at [197, 314] on div "Why" at bounding box center [194, 315] width 29 height 20
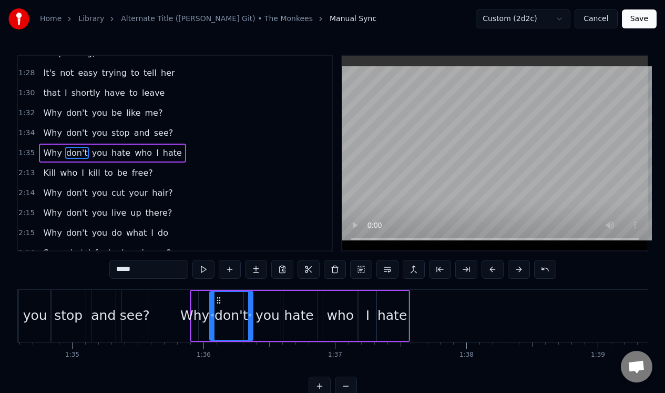
type input "***"
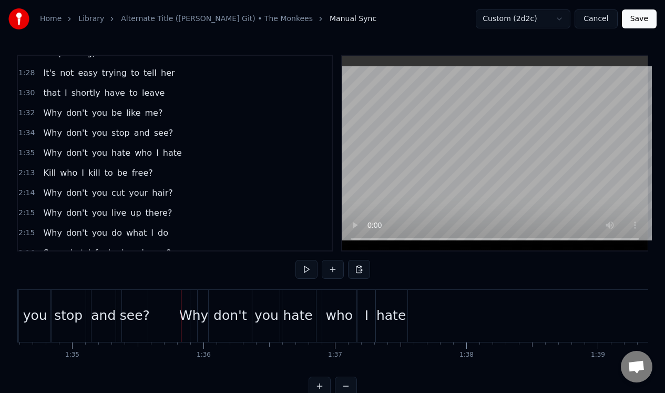
click at [193, 322] on div "Why" at bounding box center [193, 315] width 29 height 20
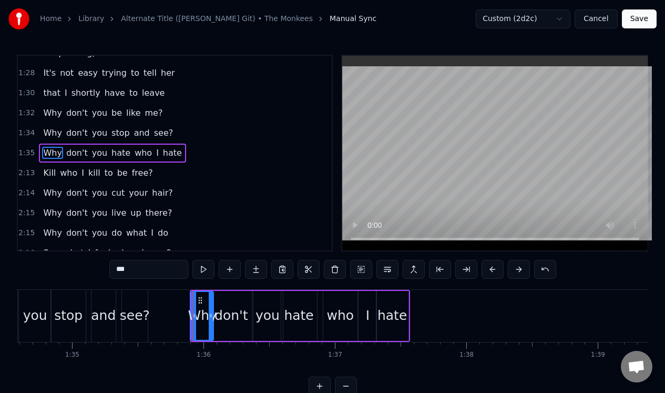
drag, startPoint x: 197, startPoint y: 323, endPoint x: 212, endPoint y: 326, distance: 15.5
click at [212, 326] on div at bounding box center [211, 316] width 4 height 48
drag, startPoint x: 199, startPoint y: 297, endPoint x: 194, endPoint y: 298, distance: 5.3
click at [194, 298] on icon at bounding box center [195, 300] width 8 height 8
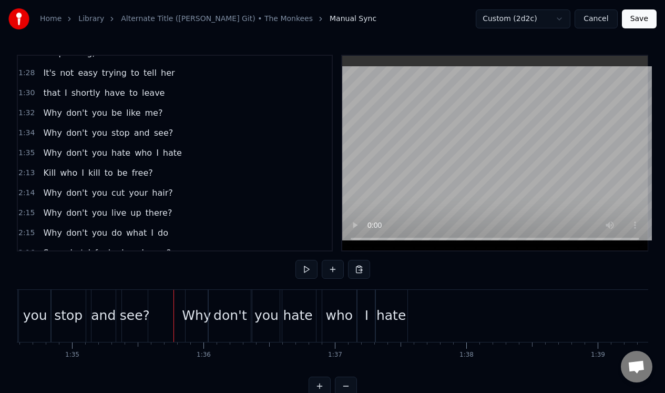
click at [167, 173] on div "2:13 Kill who I kill to be free?" at bounding box center [175, 173] width 314 height 20
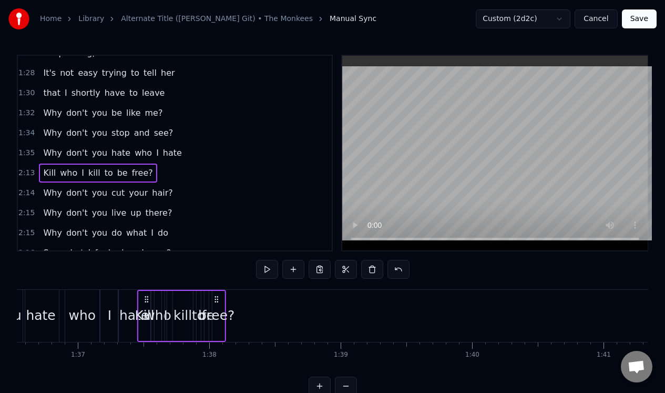
scroll to position [0, 12681]
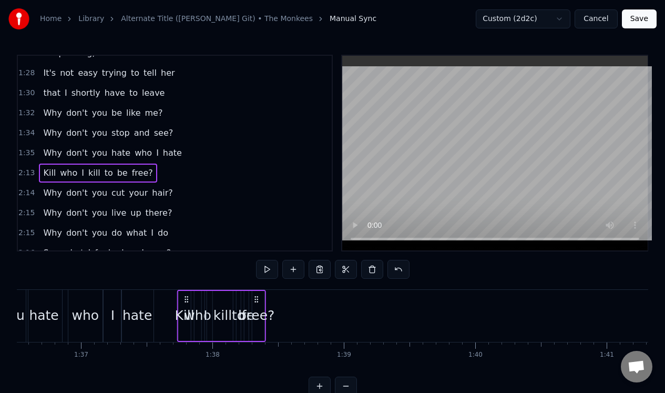
drag, startPoint x: 80, startPoint y: 296, endPoint x: 188, endPoint y: 304, distance: 108.0
click at [188, 304] on div "Kill who I kill to be free?" at bounding box center [221, 316] width 89 height 52
click at [258, 307] on div "free?" at bounding box center [258, 315] width 33 height 20
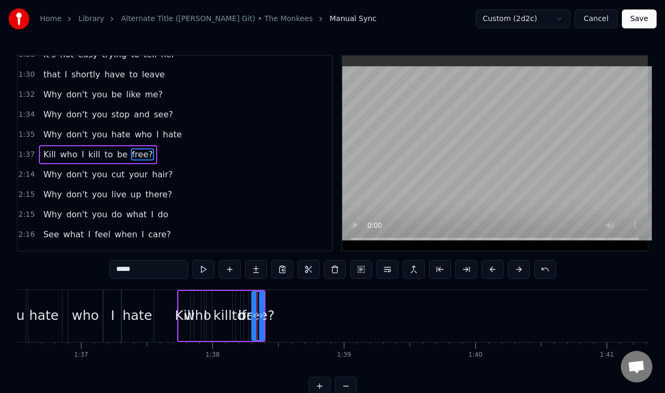
scroll to position [492, 0]
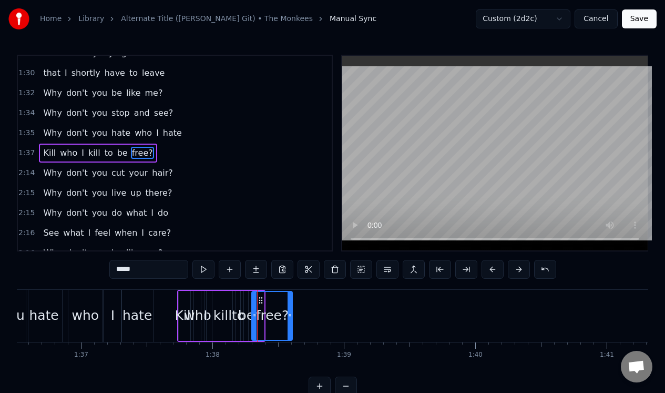
drag, startPoint x: 262, startPoint y: 308, endPoint x: 286, endPoint y: 303, distance: 25.2
click at [288, 307] on div at bounding box center [289, 316] width 4 height 48
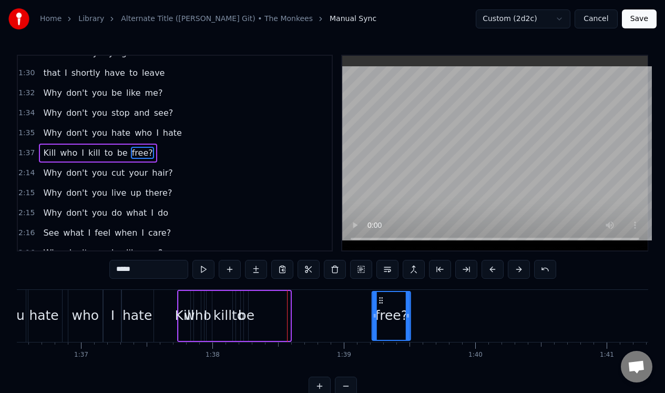
drag, startPoint x: 261, startPoint y: 298, endPoint x: 382, endPoint y: 298, distance: 120.4
click at [382, 298] on icon at bounding box center [381, 300] width 8 height 8
click at [246, 305] on div "be" at bounding box center [246, 316] width 4 height 50
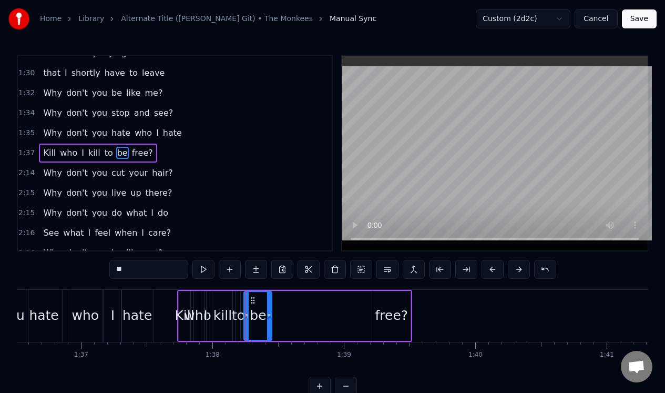
drag, startPoint x: 247, startPoint y: 307, endPoint x: 271, endPoint y: 305, distance: 23.8
click at [271, 307] on div at bounding box center [269, 316] width 4 height 48
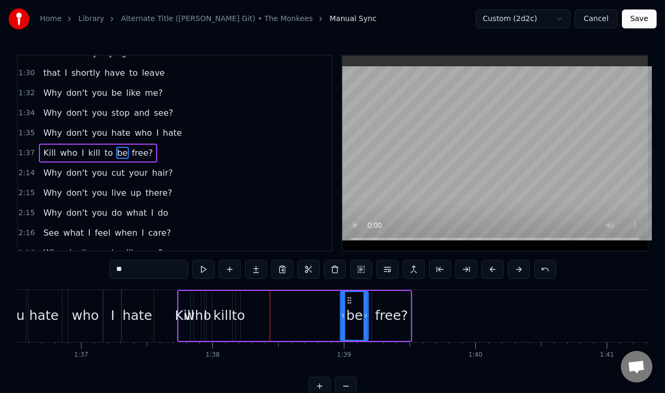
drag, startPoint x: 253, startPoint y: 298, endPoint x: 348, endPoint y: 295, distance: 95.2
click at [348, 296] on icon at bounding box center [349, 300] width 8 height 8
click at [238, 306] on div "to" at bounding box center [238, 315] width 13 height 20
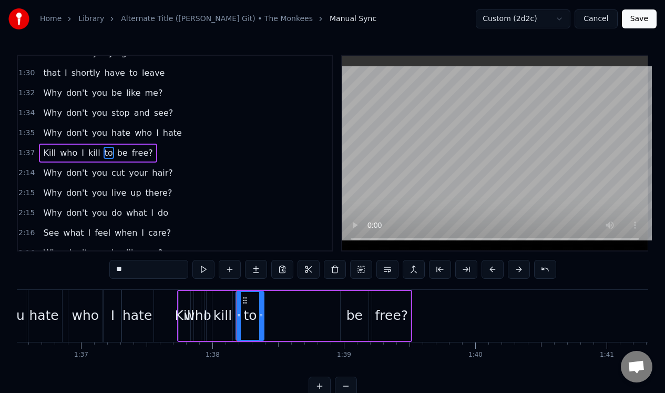
drag, startPoint x: 239, startPoint y: 307, endPoint x: 262, endPoint y: 309, distance: 22.7
click at [262, 309] on div at bounding box center [261, 316] width 4 height 48
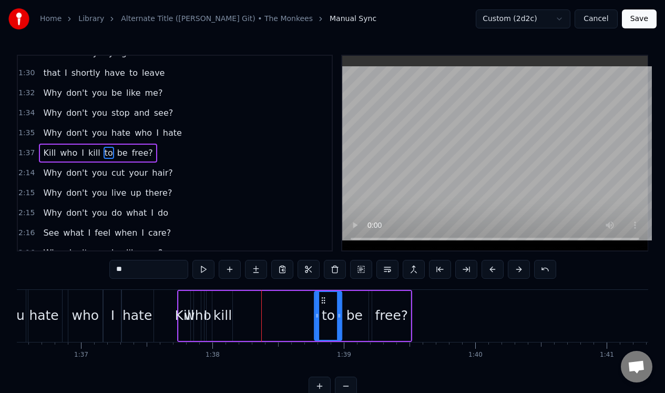
drag, startPoint x: 244, startPoint y: 300, endPoint x: 323, endPoint y: 297, distance: 78.3
click at [323, 297] on icon at bounding box center [324, 300] width 8 height 8
click at [221, 300] on div "kill" at bounding box center [222, 316] width 20 height 50
type input "****"
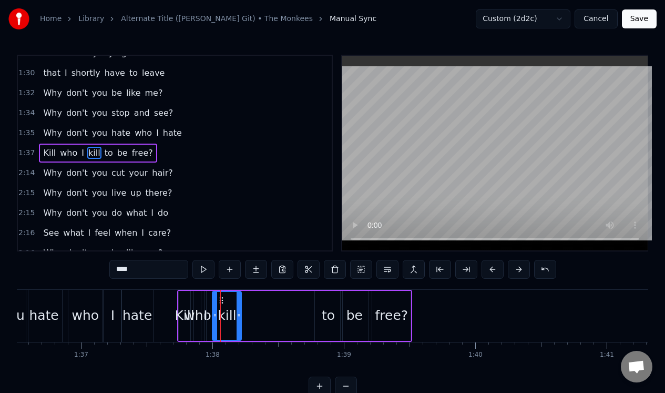
drag, startPoint x: 229, startPoint y: 303, endPoint x: 237, endPoint y: 301, distance: 8.2
click at [238, 303] on div at bounding box center [239, 316] width 4 height 48
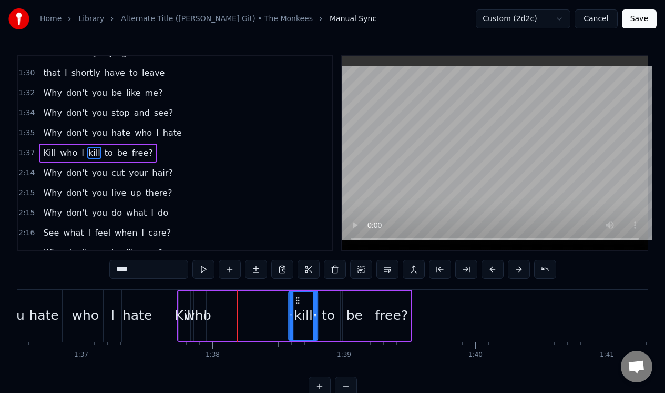
drag, startPoint x: 221, startPoint y: 297, endPoint x: 298, endPoint y: 297, distance: 76.7
click at [298, 297] on icon at bounding box center [298, 300] width 8 height 8
click at [207, 301] on div "Kill who I kill to be free?" at bounding box center [294, 316] width 235 height 52
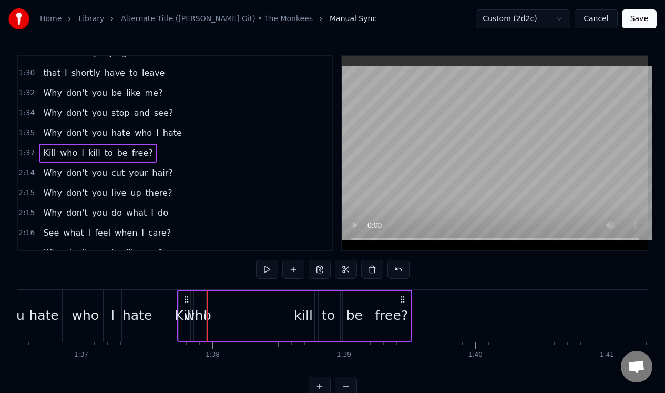
click at [206, 301] on div "I" at bounding box center [205, 316] width 3 height 50
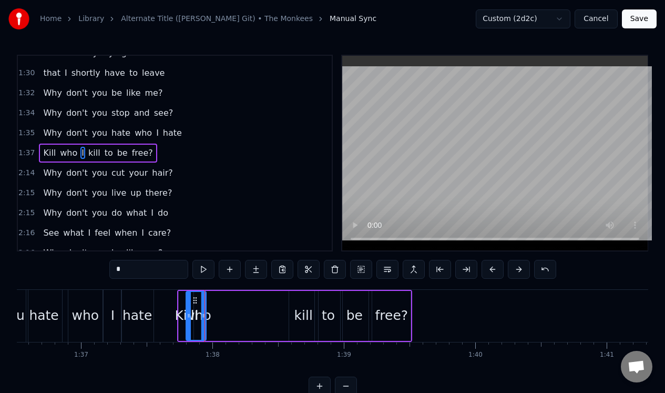
drag, startPoint x: 206, startPoint y: 309, endPoint x: 188, endPoint y: 310, distance: 18.4
click at [188, 310] on div at bounding box center [189, 316] width 4 height 48
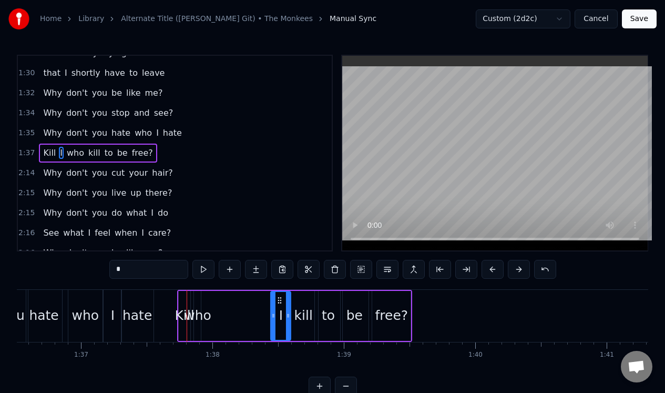
drag, startPoint x: 194, startPoint y: 299, endPoint x: 279, endPoint y: 297, distance: 84.6
click at [200, 296] on div "who" at bounding box center [197, 316] width 7 height 50
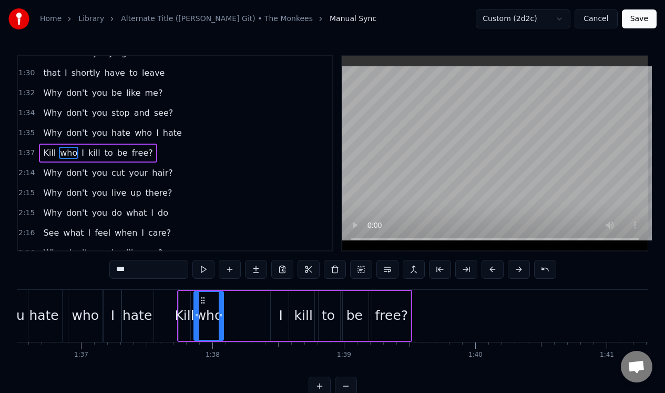
drag, startPoint x: 198, startPoint y: 301, endPoint x: 219, endPoint y: 299, distance: 21.1
click at [220, 300] on div at bounding box center [221, 316] width 4 height 48
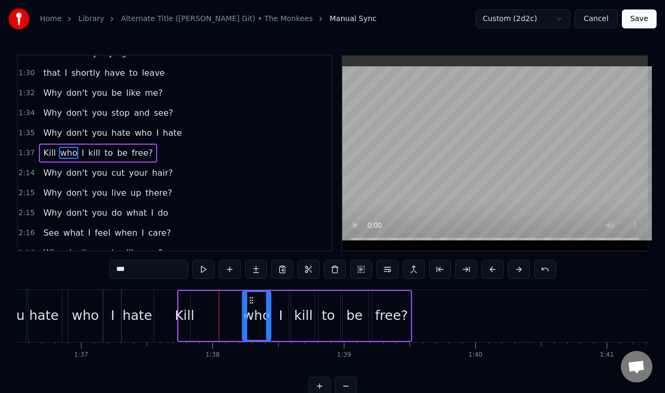
drag, startPoint x: 203, startPoint y: 300, endPoint x: 251, endPoint y: 299, distance: 48.4
click at [251, 299] on icon at bounding box center [252, 300] width 8 height 8
click at [186, 301] on div "Kill" at bounding box center [185, 316] width 12 height 50
type input "****"
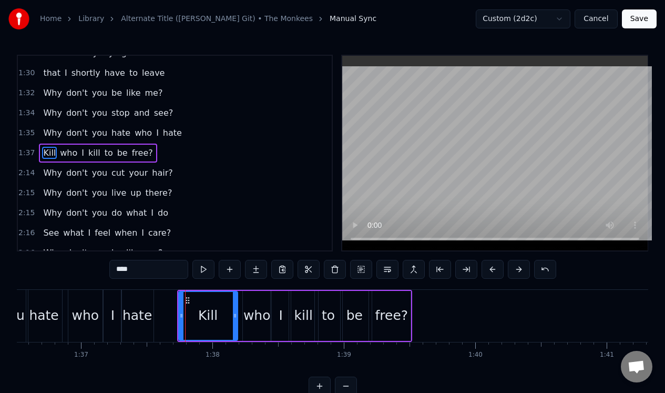
drag, startPoint x: 187, startPoint y: 298, endPoint x: 234, endPoint y: 297, distance: 46.8
click at [234, 297] on div at bounding box center [235, 316] width 4 height 48
drag, startPoint x: 180, startPoint y: 307, endPoint x: 200, endPoint y: 309, distance: 20.6
click at [200, 309] on div at bounding box center [202, 316] width 4 height 48
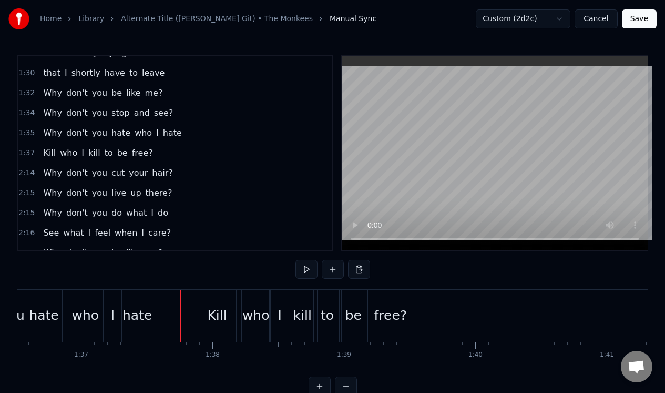
click at [179, 153] on div "1:37 Kill who I kill to be free?" at bounding box center [175, 153] width 314 height 20
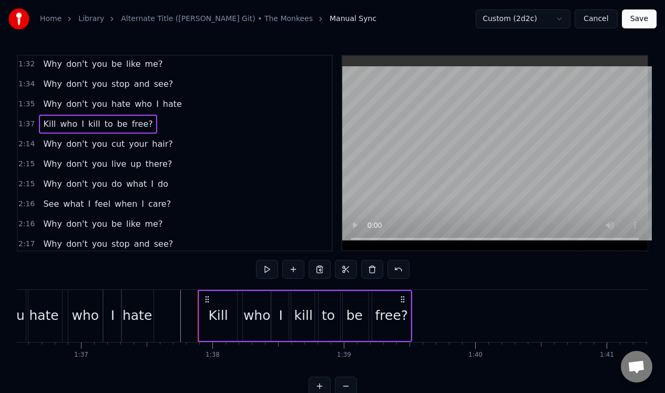
scroll to position [522, 0]
click at [331, 203] on div "0:30 She's a wonderful [DEMOGRAPHIC_DATA] and she's mine, all mine 0:31 Now the…" at bounding box center [332, 153] width 631 height 197
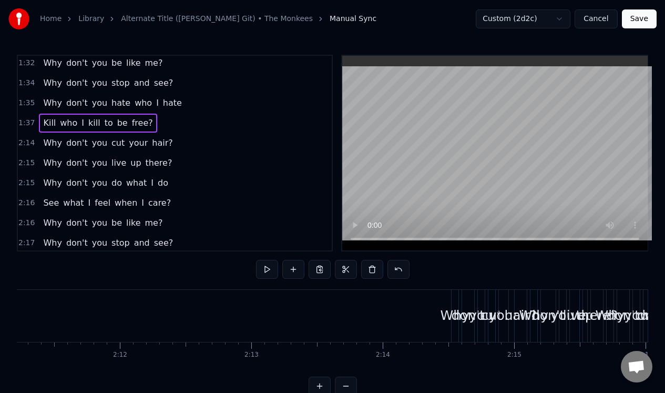
scroll to position [0, 17232]
click at [184, 147] on div "2:14 Why don't you cut your hair?" at bounding box center [175, 143] width 314 height 20
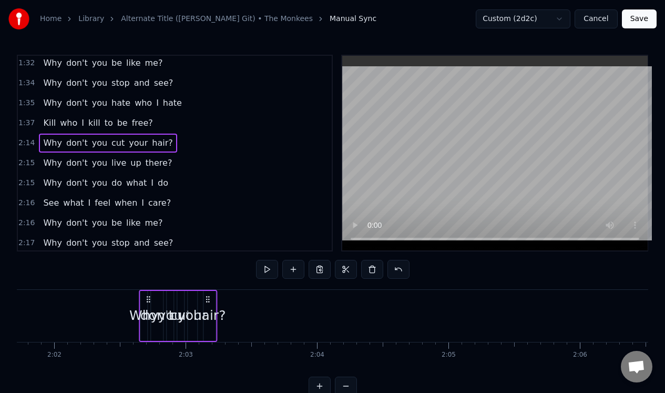
scroll to position [0, 15990]
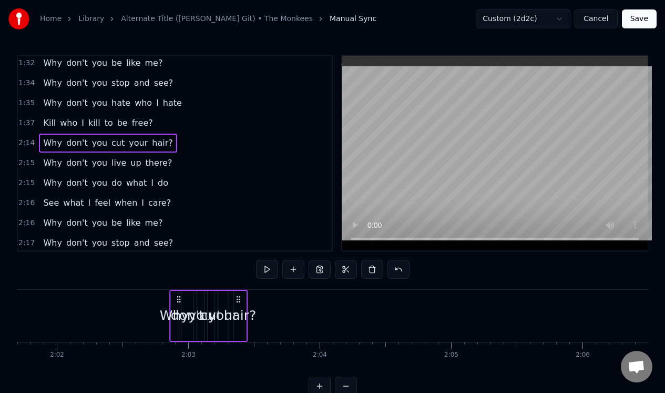
drag, startPoint x: 468, startPoint y: 297, endPoint x: 178, endPoint y: 292, distance: 290.7
click at [178, 292] on div "Why don't you cut your hair?" at bounding box center [208, 316] width 78 height 52
click at [243, 310] on div "hair?" at bounding box center [240, 315] width 33 height 20
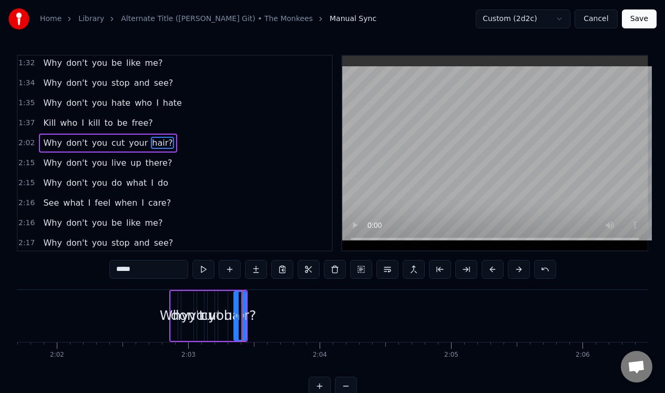
scroll to position [512, 0]
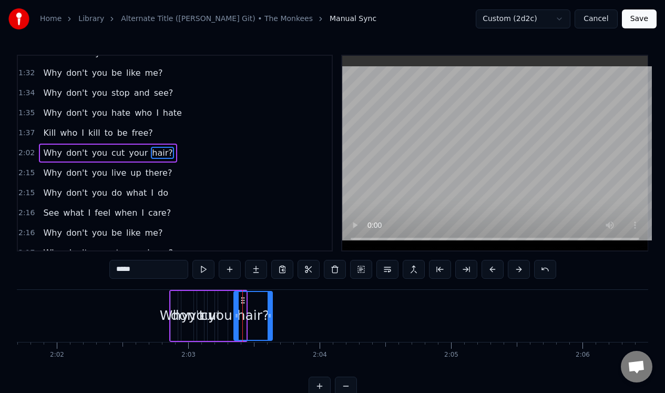
drag, startPoint x: 243, startPoint y: 310, endPoint x: 270, endPoint y: 307, distance: 26.9
click at [271, 307] on div at bounding box center [270, 316] width 4 height 48
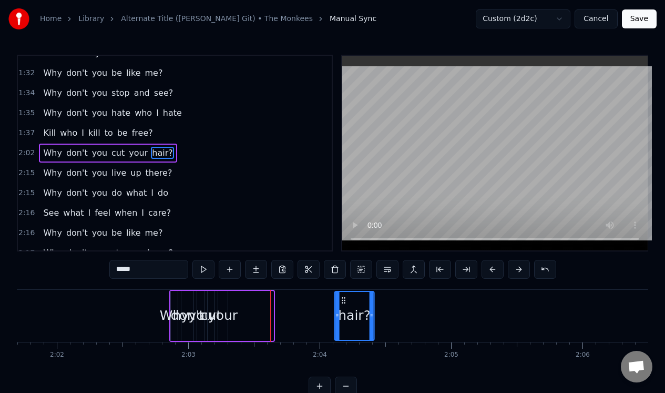
drag, startPoint x: 241, startPoint y: 298, endPoint x: 375, endPoint y: 307, distance: 134.4
click at [374, 307] on div "hair?" at bounding box center [354, 316] width 38 height 48
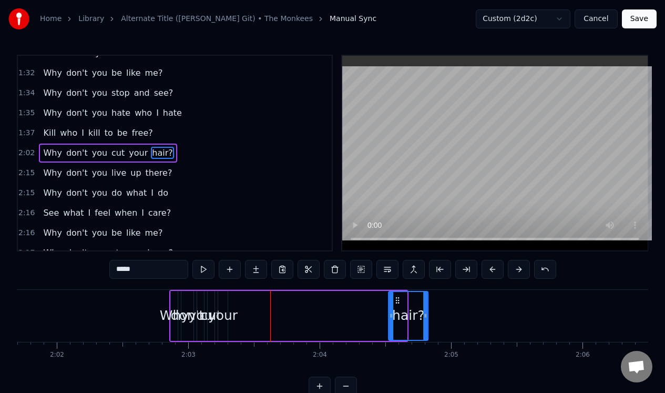
drag, startPoint x: 376, startPoint y: 299, endPoint x: 397, endPoint y: 299, distance: 21.0
click at [397, 301] on icon at bounding box center [397, 300] width 8 height 8
click at [224, 300] on div "your" at bounding box center [222, 316] width 9 height 50
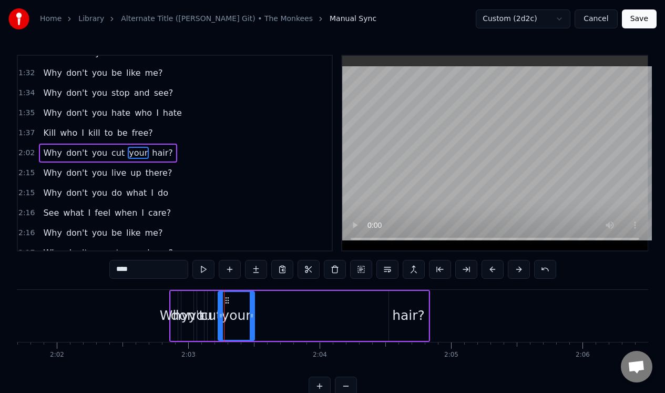
drag, startPoint x: 225, startPoint y: 302, endPoint x: 252, endPoint y: 300, distance: 26.4
click at [252, 300] on div at bounding box center [252, 316] width 4 height 48
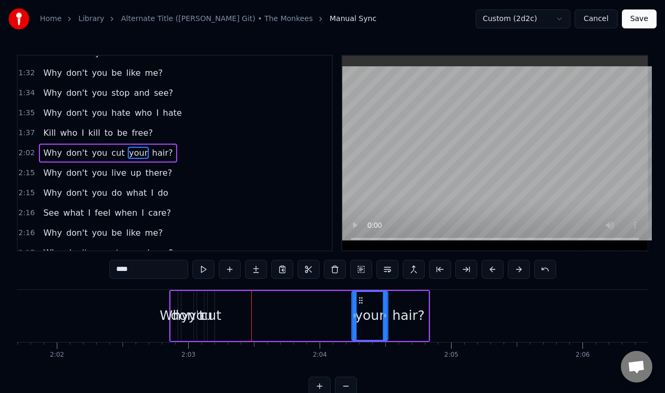
drag, startPoint x: 226, startPoint y: 297, endPoint x: 359, endPoint y: 299, distance: 133.5
click at [359, 299] on icon at bounding box center [360, 300] width 8 height 8
click at [209, 300] on div "cut" at bounding box center [211, 316] width 7 height 50
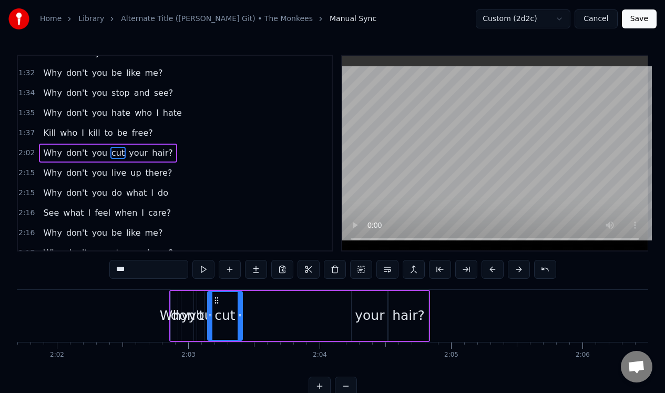
drag, startPoint x: 213, startPoint y: 306, endPoint x: 240, endPoint y: 304, distance: 26.4
click at [240, 305] on div at bounding box center [240, 316] width 4 height 48
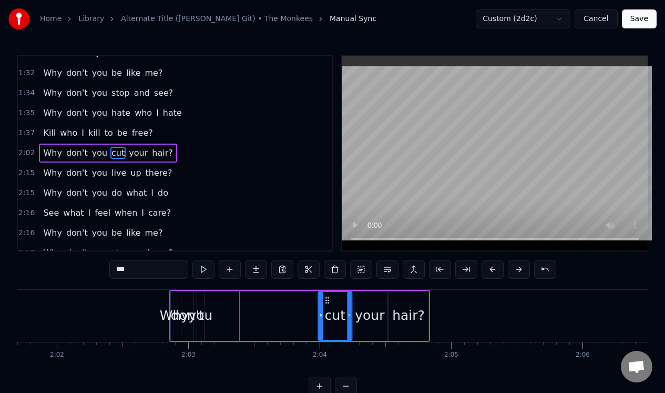
drag, startPoint x: 217, startPoint y: 299, endPoint x: 327, endPoint y: 299, distance: 110.9
click at [327, 299] on icon at bounding box center [327, 300] width 8 height 8
click at [203, 305] on div "you" at bounding box center [201, 316] width 8 height 50
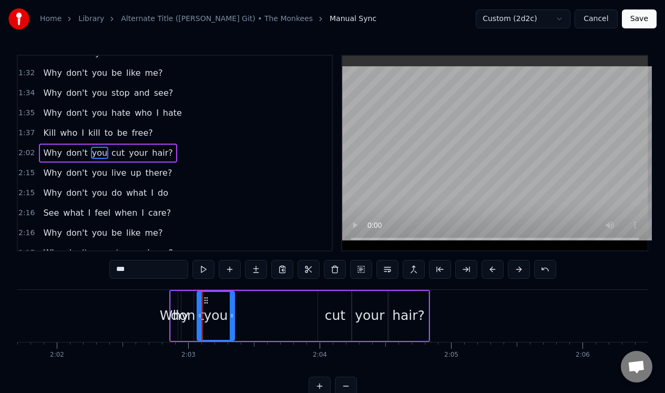
drag, startPoint x: 199, startPoint y: 307, endPoint x: 228, endPoint y: 305, distance: 29.0
click at [229, 306] on div "you" at bounding box center [216, 316] width 36 height 48
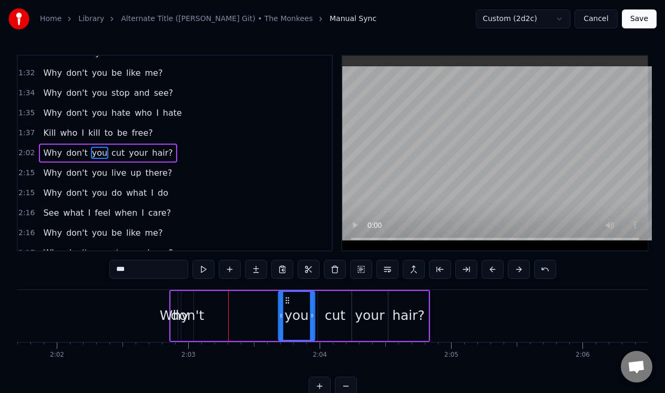
drag, startPoint x: 204, startPoint y: 299, endPoint x: 285, endPoint y: 300, distance: 81.5
click at [285, 300] on icon at bounding box center [287, 300] width 8 height 8
click at [190, 302] on div "don't" at bounding box center [187, 316] width 12 height 50
type input "*****"
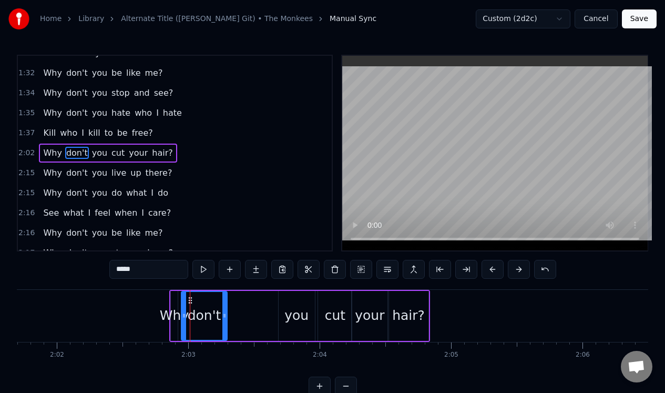
drag, startPoint x: 191, startPoint y: 302, endPoint x: 223, endPoint y: 296, distance: 33.0
click at [224, 302] on div at bounding box center [224, 316] width 4 height 48
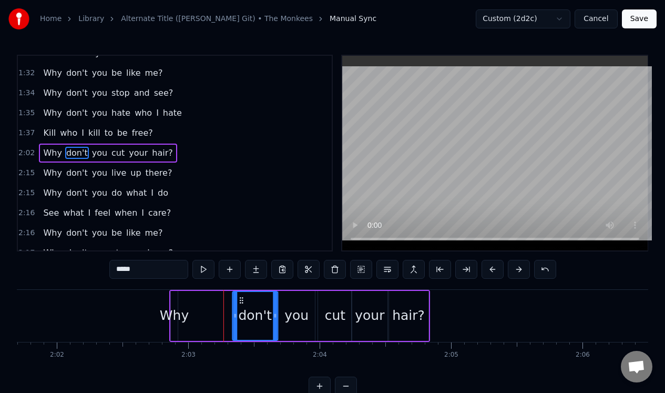
drag, startPoint x: 190, startPoint y: 298, endPoint x: 241, endPoint y: 301, distance: 51.1
click at [241, 301] on icon at bounding box center [241, 300] width 8 height 8
click at [178, 298] on div "Why don't you cut your hair?" at bounding box center [299, 316] width 261 height 52
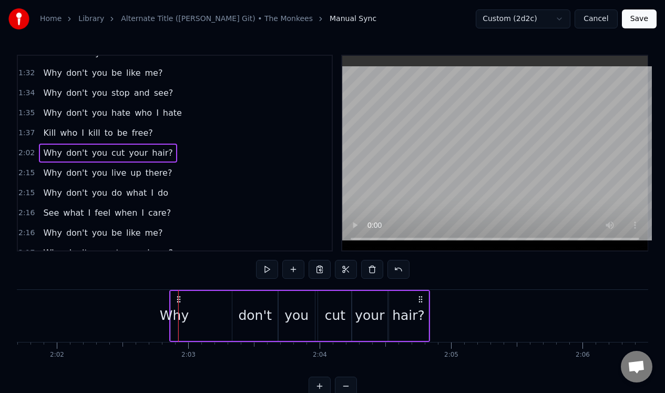
click at [176, 314] on div "Why" at bounding box center [174, 315] width 29 height 20
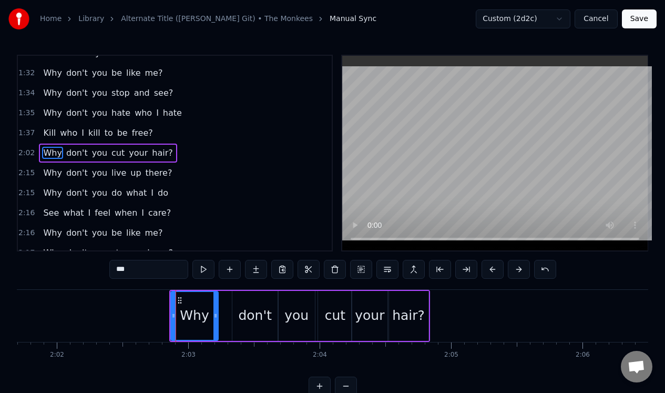
drag, startPoint x: 176, startPoint y: 316, endPoint x: 216, endPoint y: 315, distance: 40.5
click at [216, 315] on icon at bounding box center [215, 315] width 4 height 8
click at [193, 169] on div "2:15 Why don't you live up there?" at bounding box center [175, 173] width 314 height 20
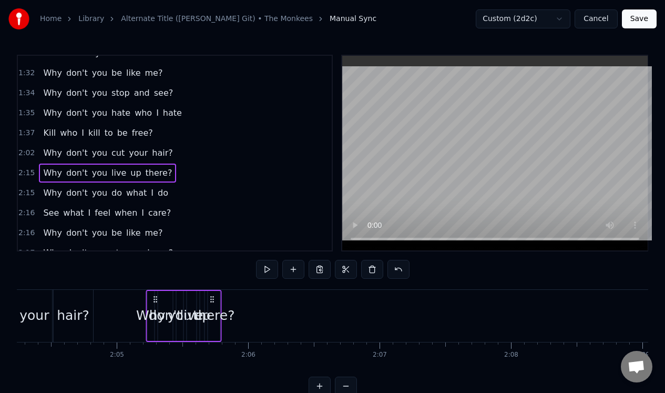
scroll to position [0, 16323]
drag, startPoint x: 79, startPoint y: 296, endPoint x: 157, endPoint y: 299, distance: 77.8
click at [157, 301] on icon at bounding box center [157, 299] width 8 height 8
click at [152, 173] on span "there?" at bounding box center [159, 173] width 29 height 12
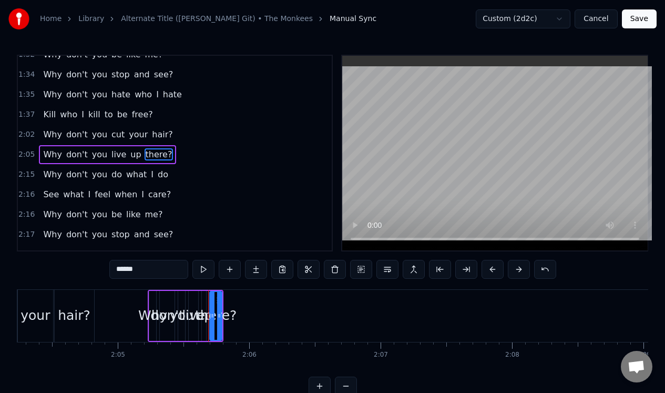
scroll to position [532, 0]
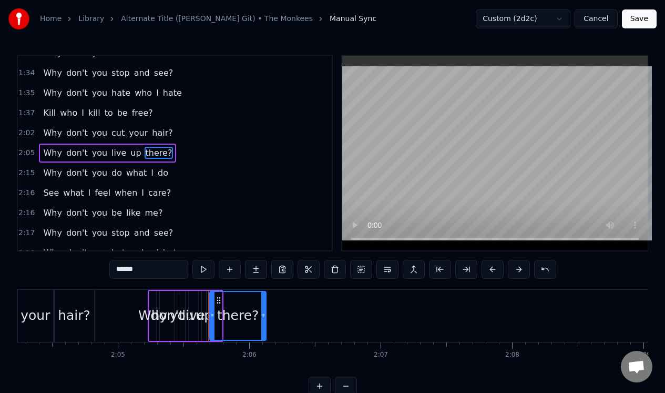
drag, startPoint x: 219, startPoint y: 310, endPoint x: 263, endPoint y: 307, distance: 44.2
click at [263, 310] on div at bounding box center [263, 316] width 4 height 48
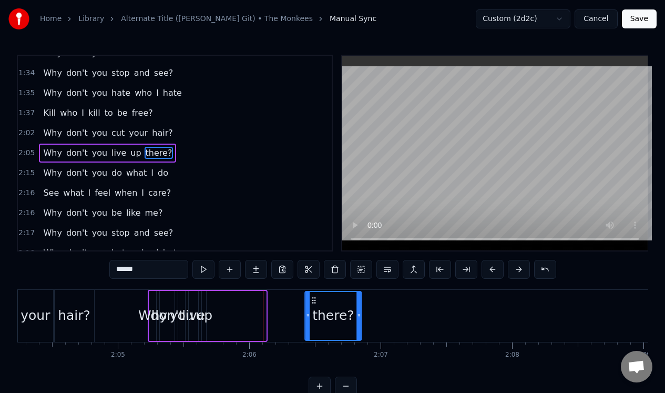
drag, startPoint x: 217, startPoint y: 299, endPoint x: 343, endPoint y: 315, distance: 126.6
click at [342, 314] on div "there?" at bounding box center [332, 316] width 55 height 48
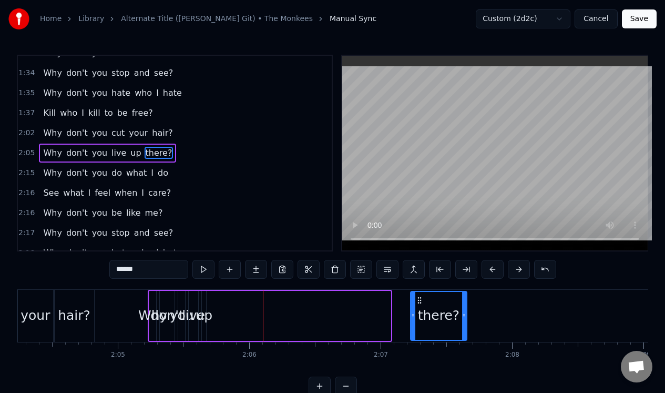
drag, startPoint x: 344, startPoint y: 297, endPoint x: 420, endPoint y: 297, distance: 76.2
click at [420, 297] on icon at bounding box center [419, 300] width 8 height 8
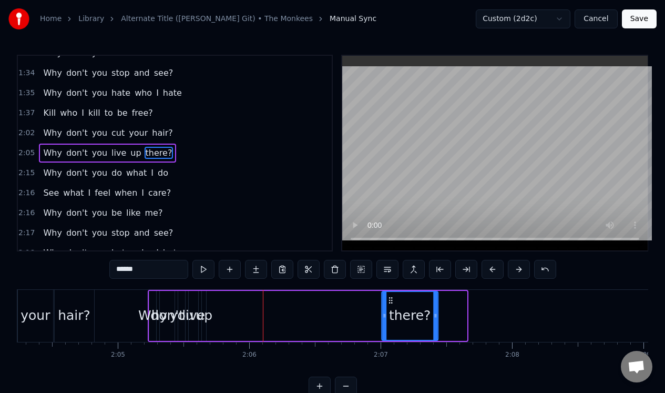
drag, startPoint x: 418, startPoint y: 297, endPoint x: 388, endPoint y: 301, distance: 30.3
click at [388, 302] on icon at bounding box center [390, 300] width 8 height 8
click at [205, 303] on div "up" at bounding box center [204, 316] width 4 height 50
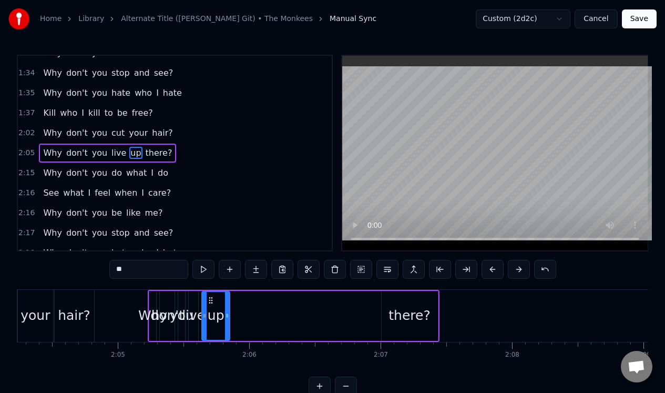
drag, startPoint x: 205, startPoint y: 303, endPoint x: 227, endPoint y: 295, distance: 22.8
click at [227, 298] on div at bounding box center [227, 316] width 4 height 48
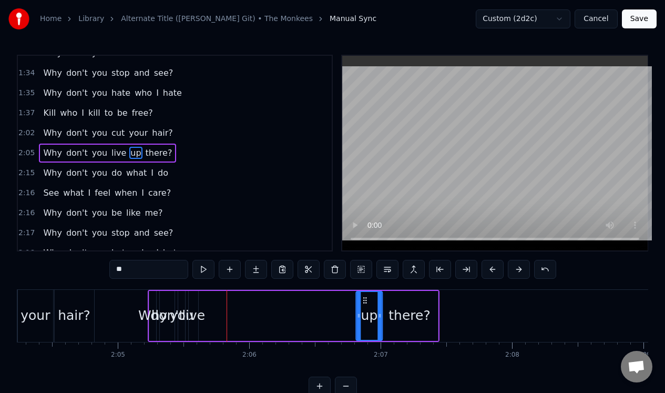
drag, startPoint x: 209, startPoint y: 297, endPoint x: 364, endPoint y: 298, distance: 154.5
click at [364, 298] on icon at bounding box center [365, 300] width 8 height 8
click at [194, 303] on div "live" at bounding box center [193, 316] width 9 height 50
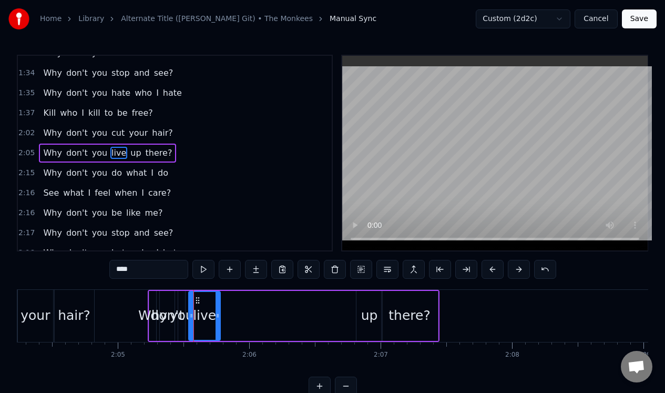
drag, startPoint x: 197, startPoint y: 304, endPoint x: 218, endPoint y: 302, distance: 20.6
click at [219, 304] on div at bounding box center [217, 316] width 4 height 48
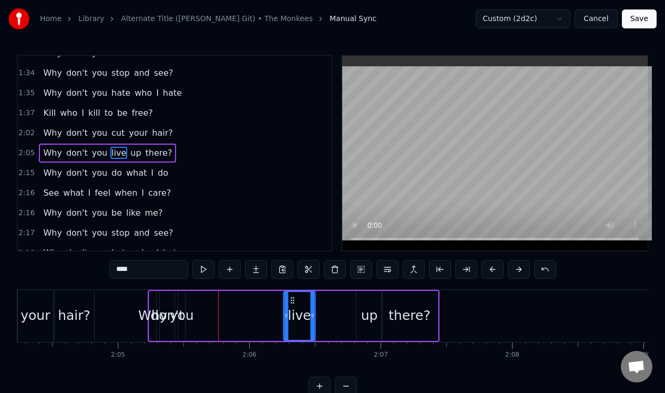
drag, startPoint x: 196, startPoint y: 297, endPoint x: 291, endPoint y: 296, distance: 95.1
click at [291, 297] on circle at bounding box center [291, 297] width 1 height 1
drag, startPoint x: 291, startPoint y: 296, endPoint x: 325, endPoint y: 294, distance: 34.3
click at [326, 297] on circle at bounding box center [326, 297] width 1 height 1
click at [184, 299] on div "you" at bounding box center [181, 316] width 7 height 50
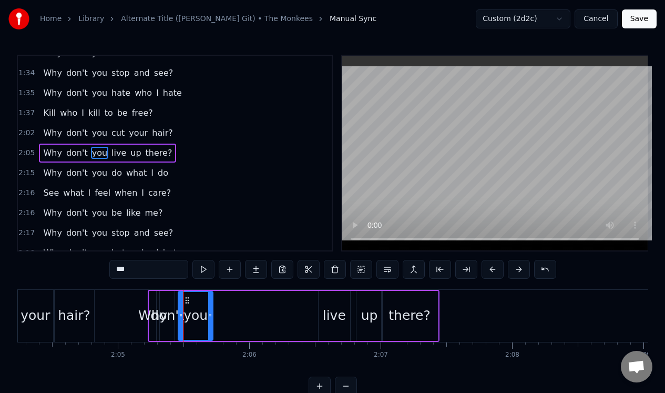
drag, startPoint x: 182, startPoint y: 302, endPoint x: 210, endPoint y: 299, distance: 27.6
click at [210, 303] on div at bounding box center [210, 316] width 4 height 48
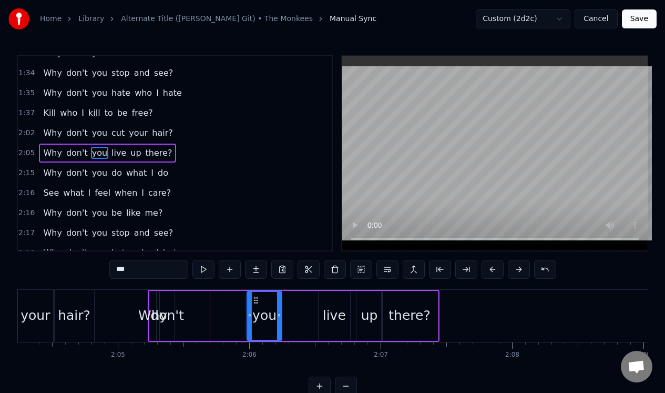
drag, startPoint x: 187, startPoint y: 297, endPoint x: 256, endPoint y: 292, distance: 69.0
click at [256, 296] on icon at bounding box center [256, 300] width 8 height 8
drag, startPoint x: 256, startPoint y: 296, endPoint x: 286, endPoint y: 295, distance: 30.5
click at [286, 296] on icon at bounding box center [287, 300] width 8 height 8
click at [171, 302] on div "don't" at bounding box center [167, 316] width 15 height 50
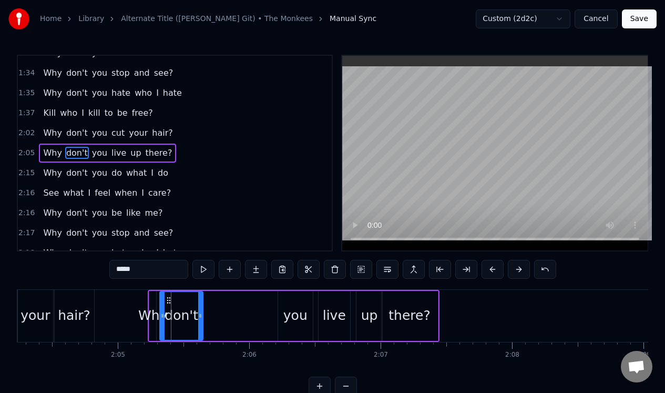
drag, startPoint x: 172, startPoint y: 304, endPoint x: 200, endPoint y: 302, distance: 28.5
click at [200, 302] on div at bounding box center [200, 316] width 4 height 48
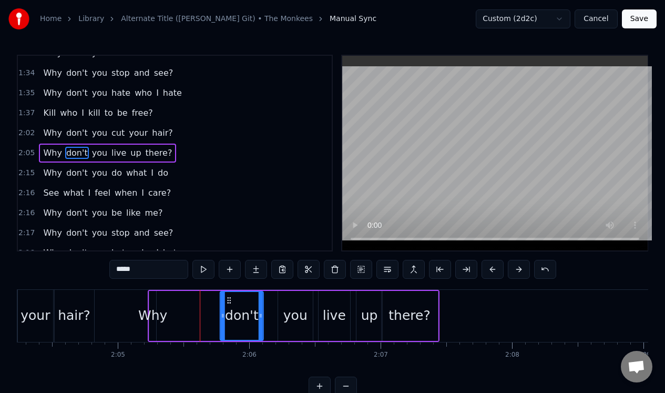
drag, startPoint x: 169, startPoint y: 299, endPoint x: 230, endPoint y: 299, distance: 60.4
click at [230, 299] on icon at bounding box center [229, 300] width 8 height 8
click at [155, 299] on div "Why" at bounding box center [152, 316] width 7 height 50
type input "***"
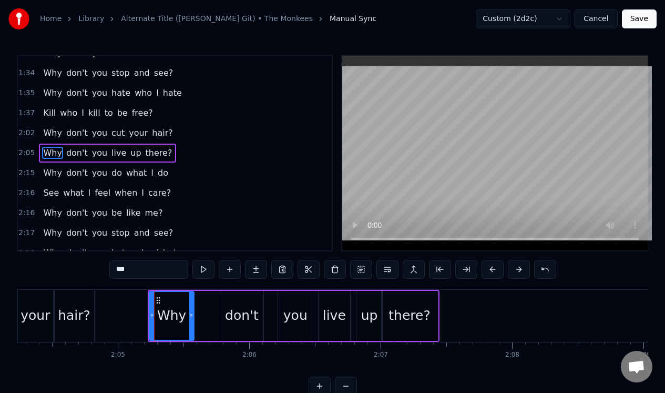
drag, startPoint x: 153, startPoint y: 309, endPoint x: 191, endPoint y: 306, distance: 37.4
click at [191, 306] on div at bounding box center [191, 316] width 4 height 48
click at [177, 173] on div "2:15 Why don't you do what I do" at bounding box center [175, 173] width 314 height 20
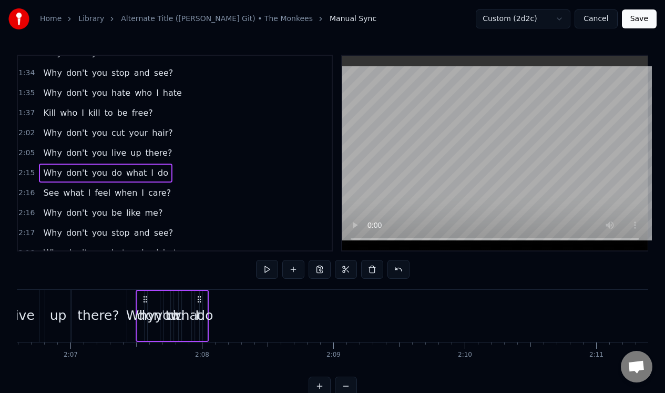
scroll to position [0, 16633]
drag, startPoint x: 79, startPoint y: 298, endPoint x: 163, endPoint y: 301, distance: 84.7
click at [163, 301] on icon at bounding box center [163, 299] width 8 height 8
click at [223, 327] on div "do" at bounding box center [223, 316] width 4 height 50
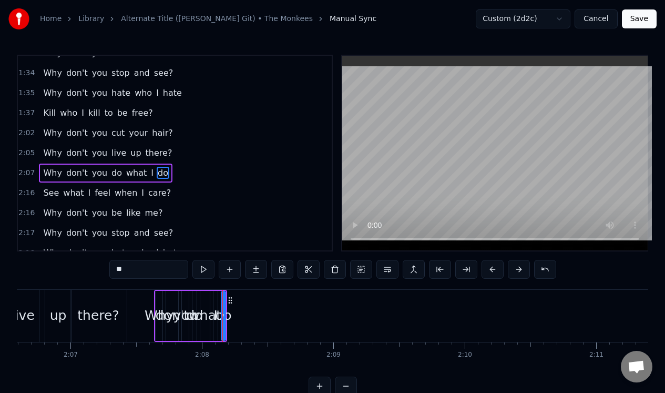
scroll to position [552, 0]
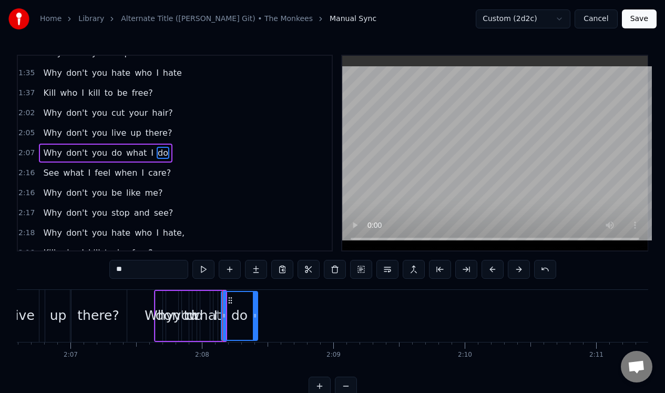
drag, startPoint x: 221, startPoint y: 326, endPoint x: 249, endPoint y: 322, distance: 28.7
click at [251, 325] on div "do" at bounding box center [239, 316] width 35 height 48
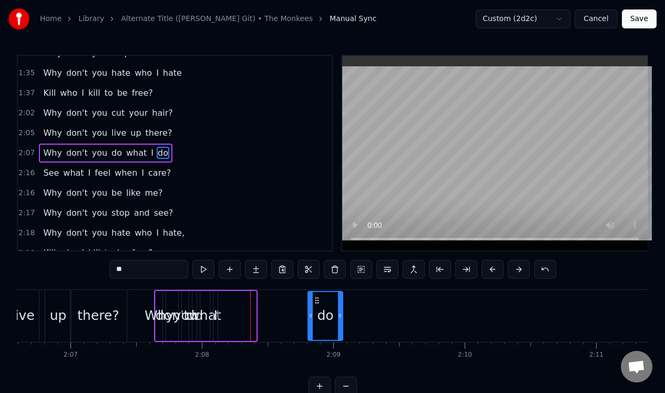
drag, startPoint x: 229, startPoint y: 300, endPoint x: 315, endPoint y: 302, distance: 86.2
click at [315, 304] on div "do" at bounding box center [326, 316] width 34 height 48
click at [215, 305] on div "I" at bounding box center [215, 315] width 4 height 20
type input "*"
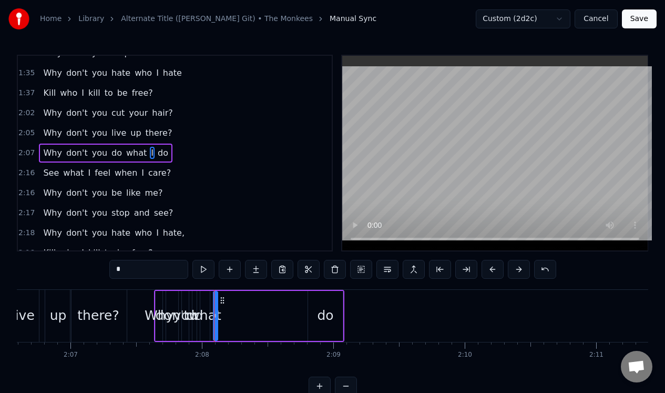
drag, startPoint x: 214, startPoint y: 305, endPoint x: 216, endPoint y: 311, distance: 6.2
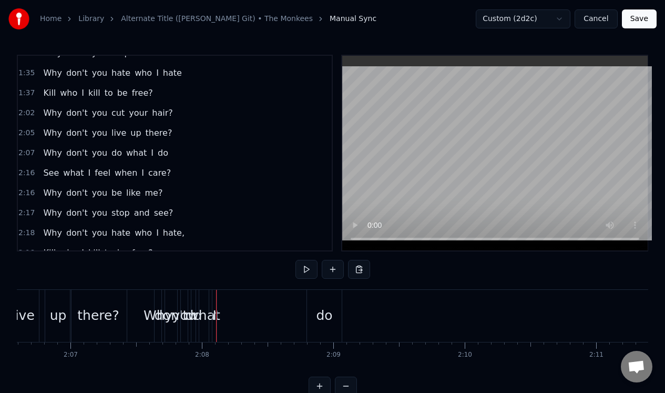
click at [150, 149] on span "I" at bounding box center [152, 153] width 5 height 12
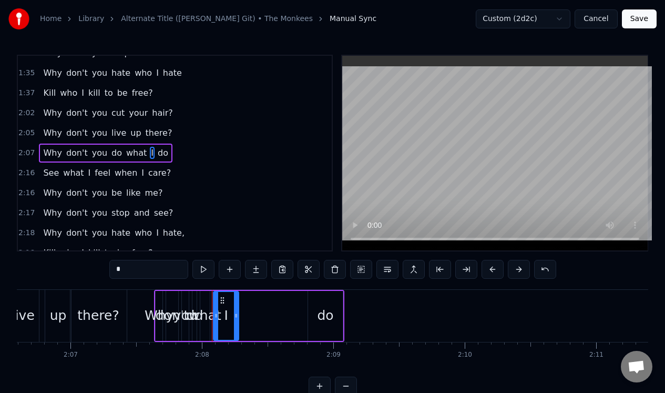
drag, startPoint x: 215, startPoint y: 328, endPoint x: 236, endPoint y: 321, distance: 21.8
click at [237, 324] on div at bounding box center [236, 316] width 4 height 48
drag, startPoint x: 221, startPoint y: 299, endPoint x: 297, endPoint y: 303, distance: 76.3
click at [297, 303] on icon at bounding box center [298, 300] width 8 height 8
click at [207, 299] on div "what" at bounding box center [204, 316] width 9 height 50
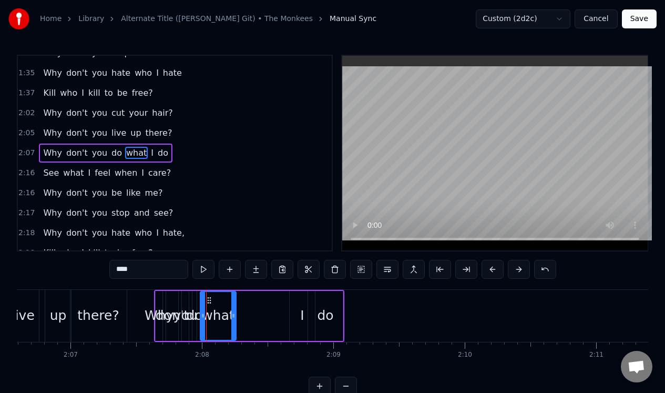
drag, startPoint x: 208, startPoint y: 308, endPoint x: 233, endPoint y: 307, distance: 25.8
click at [233, 308] on div at bounding box center [233, 316] width 4 height 48
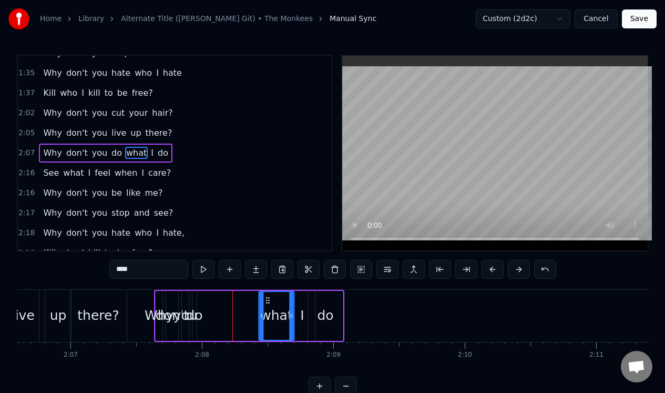
drag, startPoint x: 207, startPoint y: 296, endPoint x: 265, endPoint y: 304, distance: 59.3
click at [265, 304] on icon at bounding box center [267, 300] width 8 height 8
click at [196, 296] on div "do" at bounding box center [194, 316] width 4 height 50
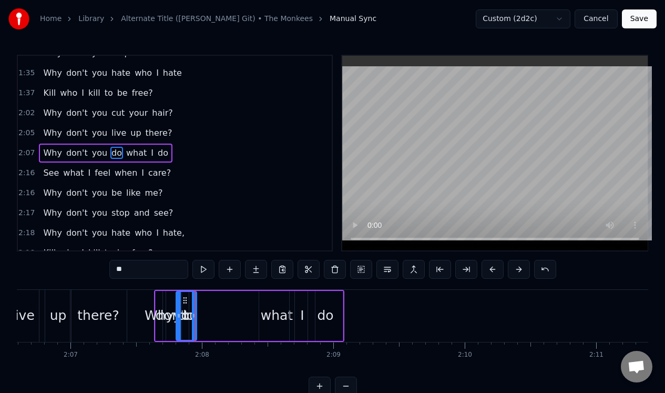
drag, startPoint x: 197, startPoint y: 309, endPoint x: 180, endPoint y: 312, distance: 16.5
click at [180, 313] on div at bounding box center [179, 316] width 4 height 48
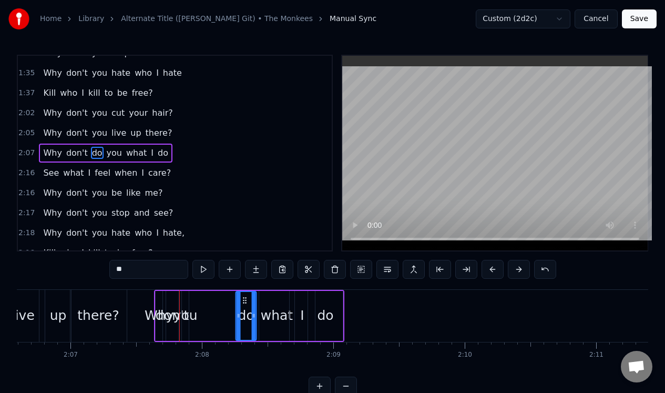
drag, startPoint x: 184, startPoint y: 300, endPoint x: 244, endPoint y: 301, distance: 59.9
click at [189, 303] on div "you" at bounding box center [185, 316] width 8 height 50
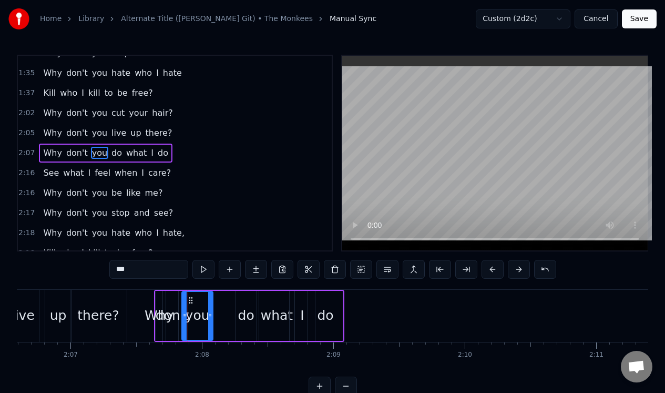
drag, startPoint x: 186, startPoint y: 309, endPoint x: 210, endPoint y: 305, distance: 23.9
click at [210, 306] on div at bounding box center [210, 316] width 4 height 48
drag, startPoint x: 191, startPoint y: 299, endPoint x: 211, endPoint y: 301, distance: 20.1
click at [211, 302] on icon at bounding box center [211, 300] width 8 height 8
click at [176, 299] on div "don't" at bounding box center [172, 316] width 12 height 50
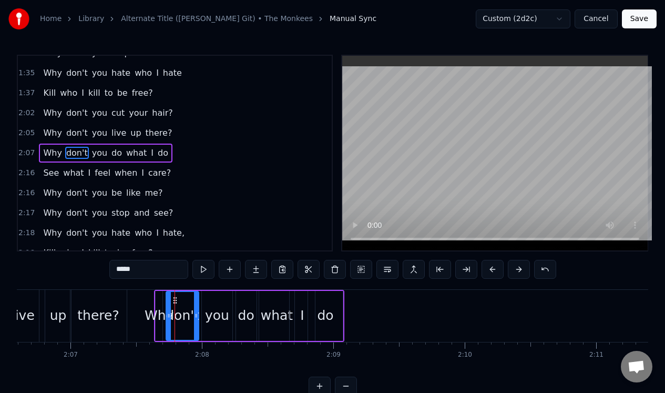
drag, startPoint x: 177, startPoint y: 301, endPoint x: 197, endPoint y: 301, distance: 20.0
click at [197, 301] on div at bounding box center [196, 316] width 4 height 48
click at [161, 300] on div "Why" at bounding box center [159, 316] width 7 height 50
type input "***"
drag, startPoint x: 160, startPoint y: 301, endPoint x: 173, endPoint y: 307, distance: 14.6
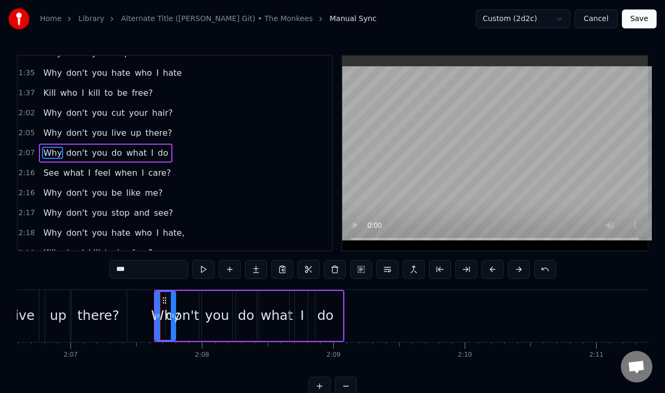
click at [173, 307] on div at bounding box center [173, 316] width 4 height 48
drag, startPoint x: 163, startPoint y: 297, endPoint x: 150, endPoint y: 297, distance: 13.1
click at [149, 297] on circle at bounding box center [149, 297] width 1 height 1
click at [180, 153] on div "2:07 Why don't you do what I do" at bounding box center [175, 153] width 314 height 20
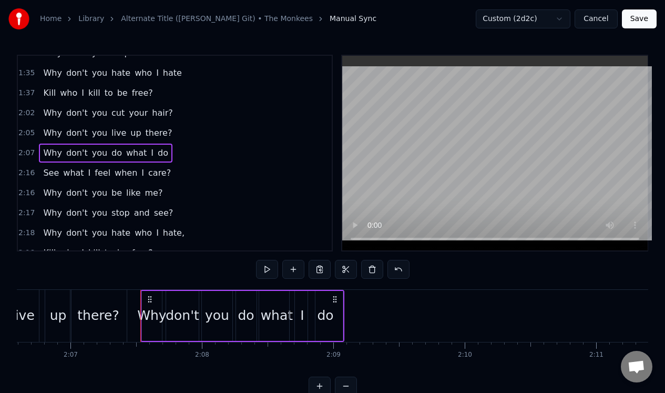
click at [169, 171] on div "2:16 See what I feel when I care?" at bounding box center [175, 173] width 314 height 20
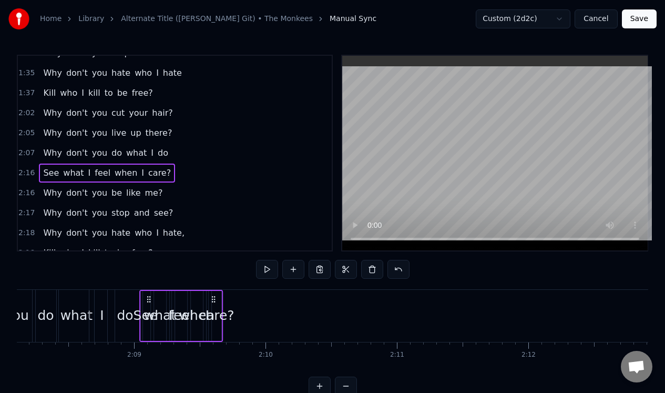
scroll to position [0, 16833]
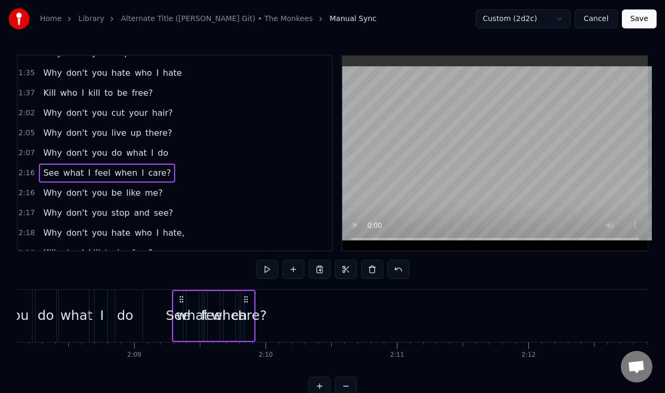
drag, startPoint x: 79, startPoint y: 295, endPoint x: 183, endPoint y: 293, distance: 104.1
click at [184, 299] on icon at bounding box center [181, 299] width 8 height 8
click at [255, 314] on div "care?" at bounding box center [251, 315] width 35 height 20
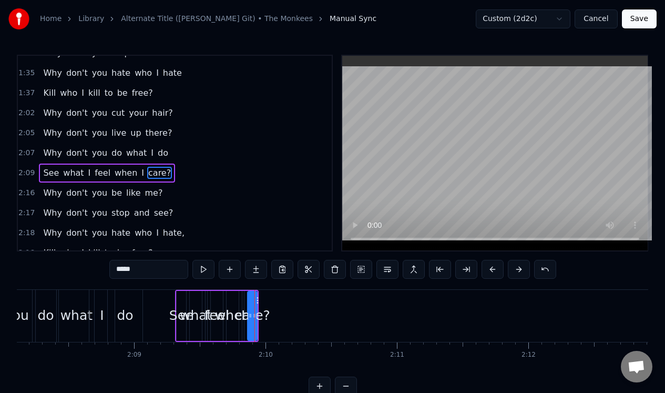
scroll to position [572, 0]
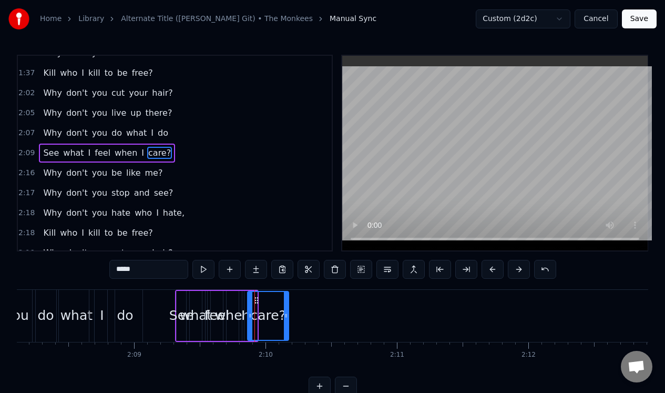
drag, startPoint x: 255, startPoint y: 312, endPoint x: 286, endPoint y: 311, distance: 31.6
click at [286, 311] on div at bounding box center [286, 316] width 4 height 48
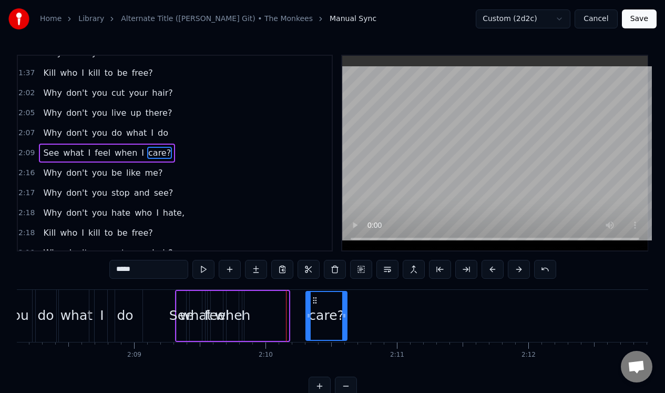
drag, startPoint x: 260, startPoint y: 297, endPoint x: 315, endPoint y: 299, distance: 54.7
click at [315, 304] on icon at bounding box center [315, 300] width 8 height 8
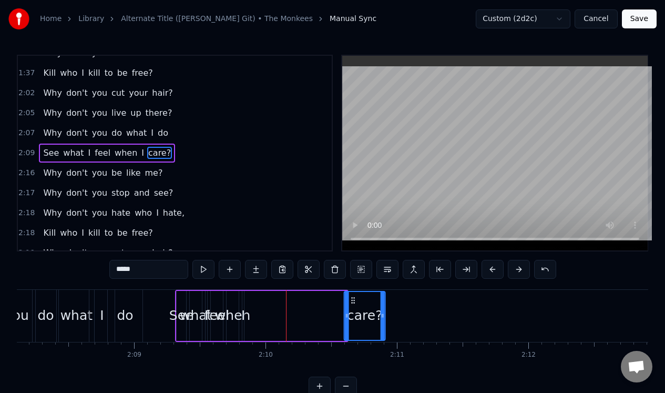
drag, startPoint x: 315, startPoint y: 299, endPoint x: 350, endPoint y: 296, distance: 34.8
click at [350, 297] on icon at bounding box center [353, 300] width 8 height 8
click at [242, 300] on div "I" at bounding box center [243, 316] width 2 height 50
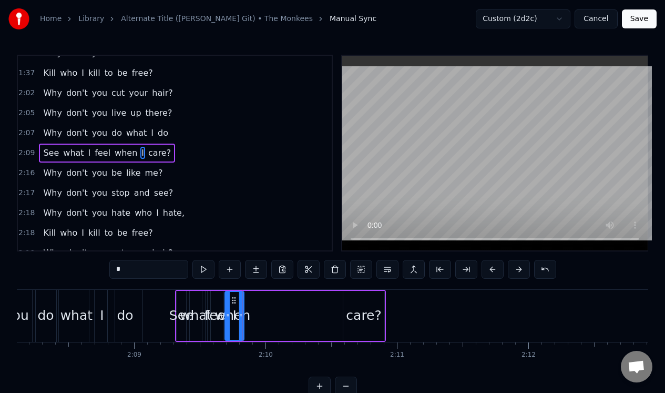
drag, startPoint x: 245, startPoint y: 306, endPoint x: 228, endPoint y: 311, distance: 18.5
click at [228, 311] on div at bounding box center [227, 316] width 4 height 48
drag, startPoint x: 233, startPoint y: 300, endPoint x: 288, endPoint y: 295, distance: 55.3
drag, startPoint x: 288, startPoint y: 296, endPoint x: 334, endPoint y: 299, distance: 45.8
click at [334, 299] on icon at bounding box center [334, 300] width 8 height 8
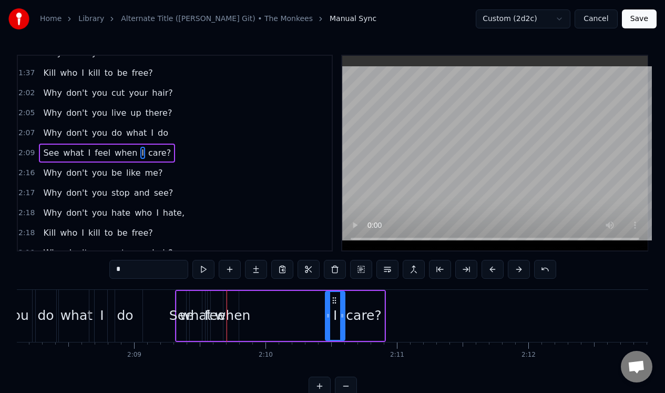
click at [233, 302] on div "when" at bounding box center [233, 316] width 12 height 50
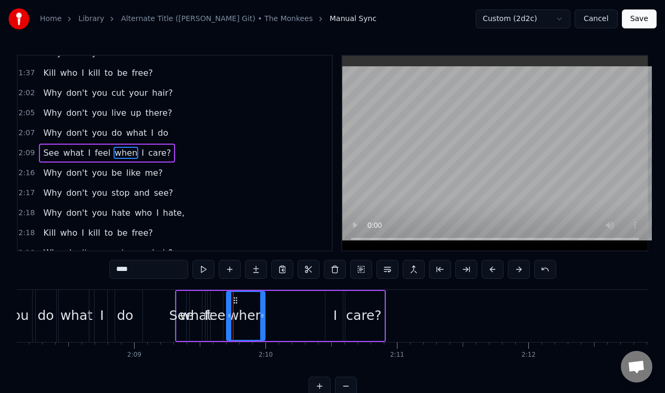
drag, startPoint x: 235, startPoint y: 306, endPoint x: 260, endPoint y: 305, distance: 24.7
click at [261, 306] on div at bounding box center [262, 316] width 4 height 48
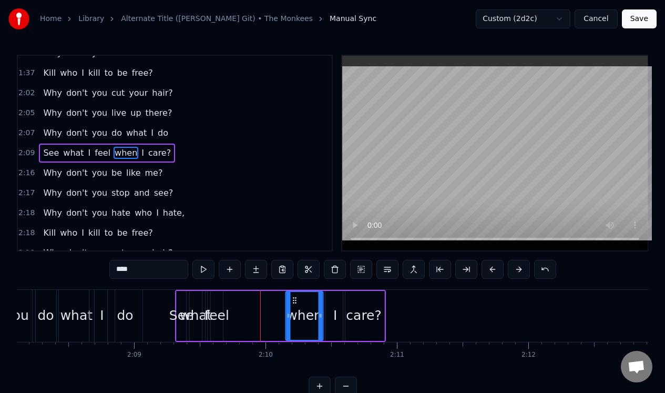
drag, startPoint x: 234, startPoint y: 297, endPoint x: 294, endPoint y: 300, distance: 59.4
click at [294, 302] on icon at bounding box center [295, 300] width 8 height 8
click at [215, 298] on div "feel" at bounding box center [217, 316] width 12 height 50
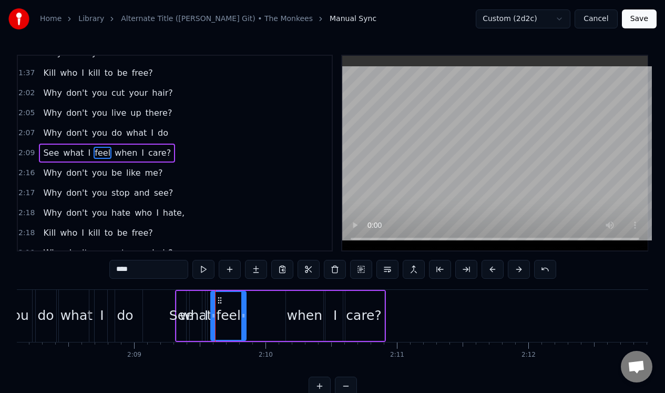
drag, startPoint x: 221, startPoint y: 302, endPoint x: 243, endPoint y: 296, distance: 22.7
click at [244, 300] on div at bounding box center [243, 316] width 4 height 48
drag, startPoint x: 220, startPoint y: 296, endPoint x: 252, endPoint y: 296, distance: 32.1
click at [253, 298] on icon at bounding box center [253, 300] width 8 height 8
click at [200, 297] on div "what" at bounding box center [196, 316] width 12 height 50
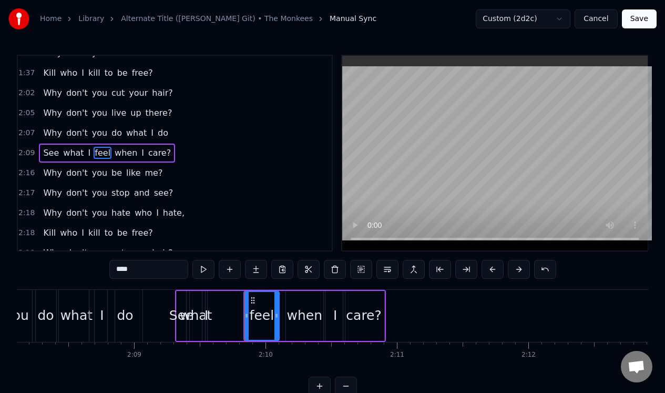
type input "****"
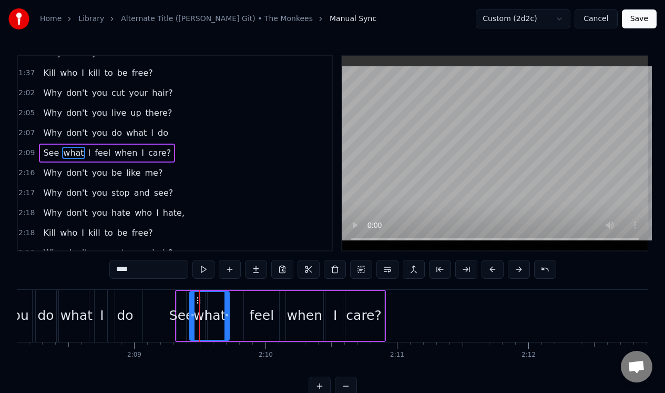
drag, startPoint x: 201, startPoint y: 303, endPoint x: 227, endPoint y: 303, distance: 26.3
click at [228, 303] on div at bounding box center [226, 316] width 4 height 48
drag, startPoint x: 198, startPoint y: 299, endPoint x: 164, endPoint y: 304, distance: 34.6
click at [166, 306] on div "what" at bounding box center [177, 316] width 38 height 48
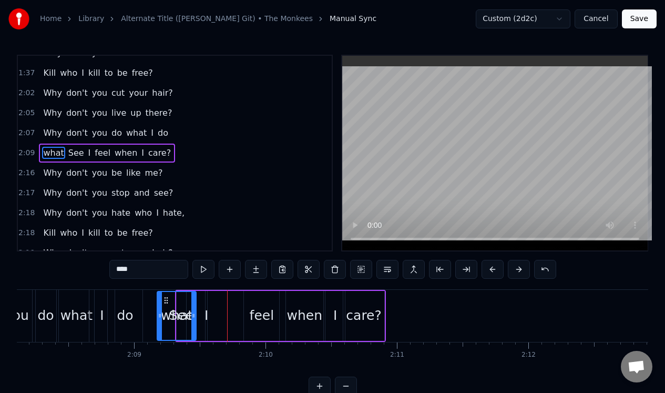
click at [208, 302] on div "what See I feel when I care?" at bounding box center [280, 316] width 211 height 52
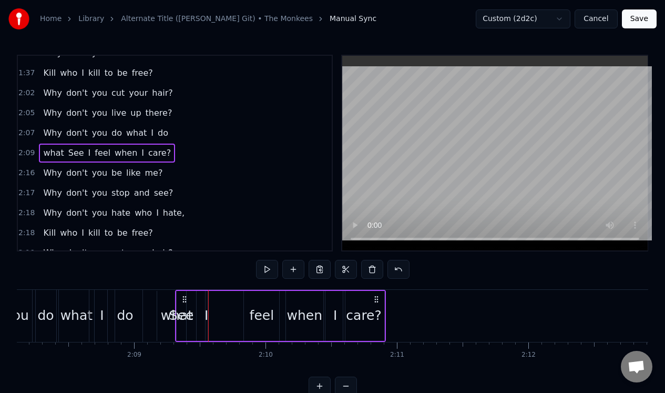
click at [205, 299] on div "I" at bounding box center [206, 316] width 3 height 50
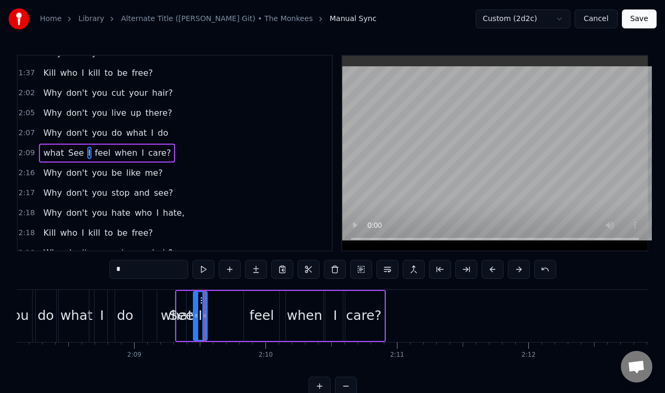
drag, startPoint x: 207, startPoint y: 306, endPoint x: 196, endPoint y: 310, distance: 12.1
click at [196, 310] on div at bounding box center [196, 316] width 4 height 48
drag, startPoint x: 204, startPoint y: 304, endPoint x: 211, endPoint y: 304, distance: 6.3
click at [211, 304] on div at bounding box center [211, 316] width 4 height 48
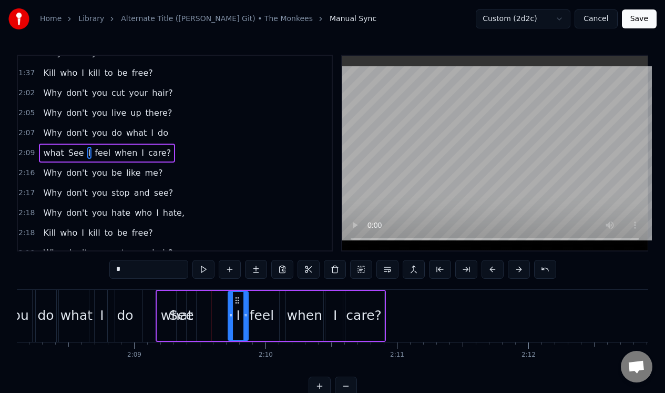
drag, startPoint x: 201, startPoint y: 298, endPoint x: 234, endPoint y: 297, distance: 33.1
click at [235, 298] on icon at bounding box center [237, 300] width 8 height 8
click at [184, 311] on div "See" at bounding box center [181, 315] width 25 height 20
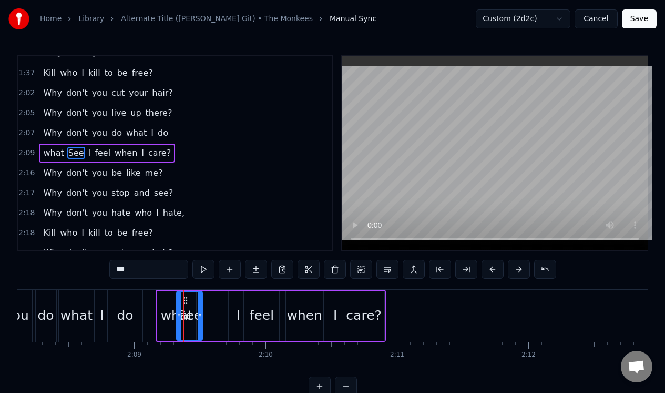
drag, startPoint x: 184, startPoint y: 310, endPoint x: 200, endPoint y: 308, distance: 15.3
click at [200, 309] on div at bounding box center [200, 316] width 4 height 48
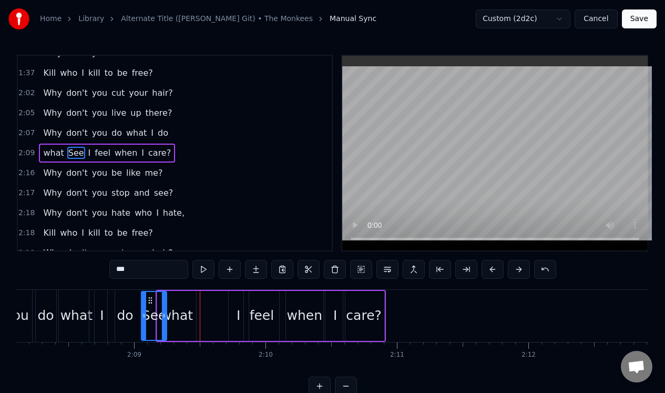
drag, startPoint x: 184, startPoint y: 299, endPoint x: 149, endPoint y: 303, distance: 35.5
click at [149, 303] on icon at bounding box center [150, 300] width 8 height 8
click at [180, 307] on div "what" at bounding box center [177, 315] width 32 height 20
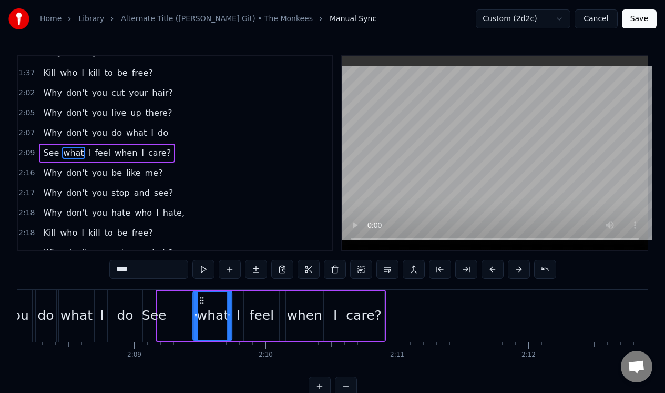
drag, startPoint x: 166, startPoint y: 299, endPoint x: 202, endPoint y: 303, distance: 36.0
click at [202, 303] on icon at bounding box center [202, 300] width 8 height 8
click at [158, 300] on div "See" at bounding box center [153, 316] width 25 height 50
type input "***"
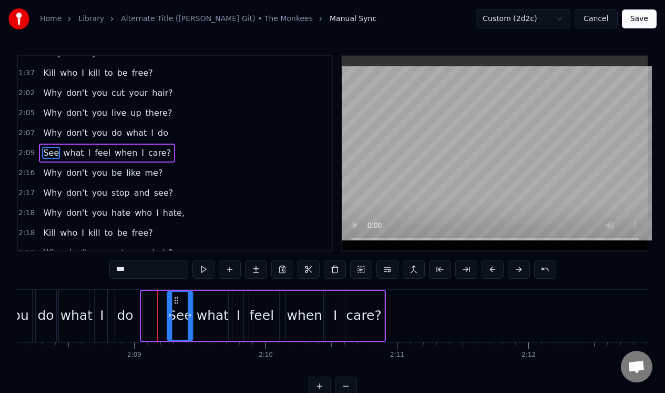
drag, startPoint x: 149, startPoint y: 298, endPoint x: 173, endPoint y: 299, distance: 24.7
click at [174, 301] on icon at bounding box center [176, 300] width 8 height 8
click at [171, 173] on div "2:16 Why don't you be like me?" at bounding box center [175, 173] width 314 height 20
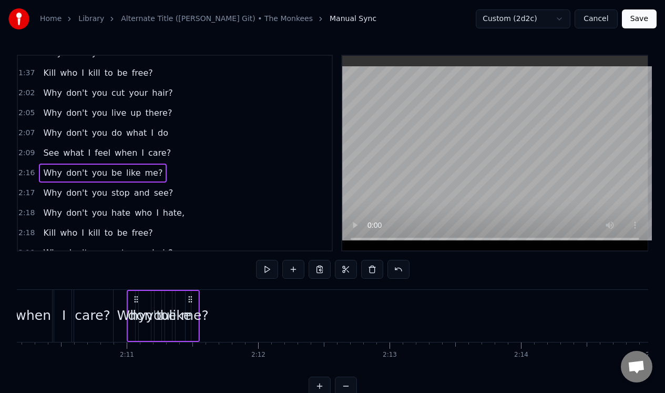
scroll to position [0, 17102]
drag, startPoint x: 78, startPoint y: 296, endPoint x: 153, endPoint y: 309, distance: 76.2
click at [153, 310] on div "Why don't you be like me?" at bounding box center [180, 316] width 73 height 52
click at [214, 310] on div "me?" at bounding box center [212, 315] width 28 height 20
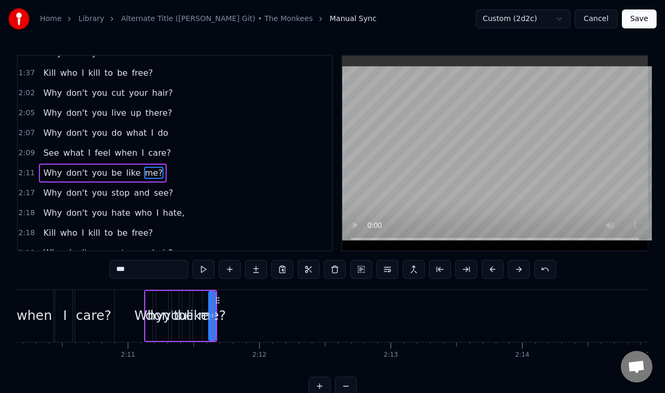
scroll to position [592, 0]
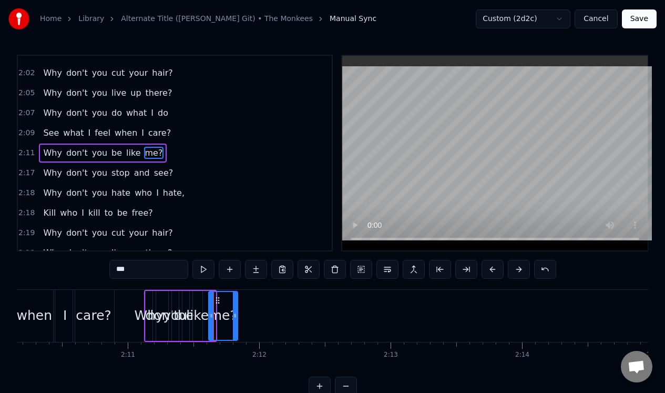
drag, startPoint x: 214, startPoint y: 311, endPoint x: 237, endPoint y: 311, distance: 22.1
click at [237, 311] on div "me?" at bounding box center [223, 316] width 30 height 50
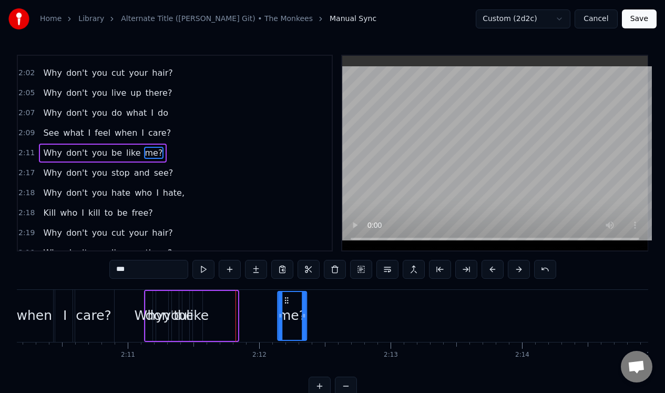
drag, startPoint x: 217, startPoint y: 297, endPoint x: 284, endPoint y: 301, distance: 67.3
click at [285, 304] on div "me?" at bounding box center [292, 316] width 28 height 48
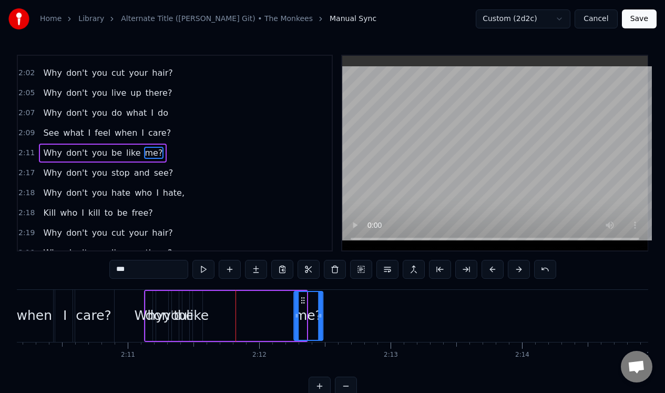
drag, startPoint x: 284, startPoint y: 300, endPoint x: 300, endPoint y: 298, distance: 15.8
click at [300, 300] on icon at bounding box center [303, 300] width 8 height 8
click at [196, 299] on div "like" at bounding box center [197, 316] width 9 height 50
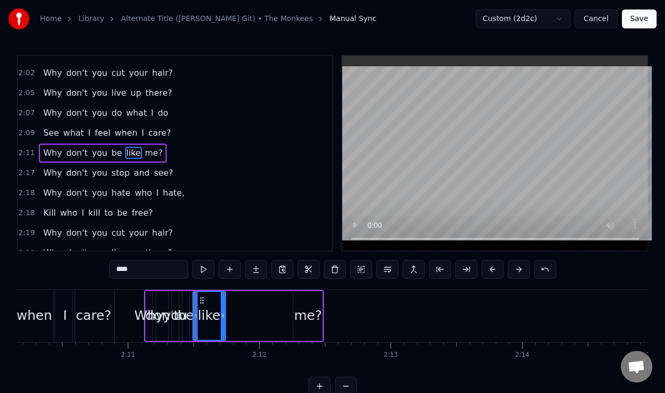
drag, startPoint x: 201, startPoint y: 302, endPoint x: 222, endPoint y: 300, distance: 21.7
click at [223, 302] on div at bounding box center [223, 316] width 4 height 48
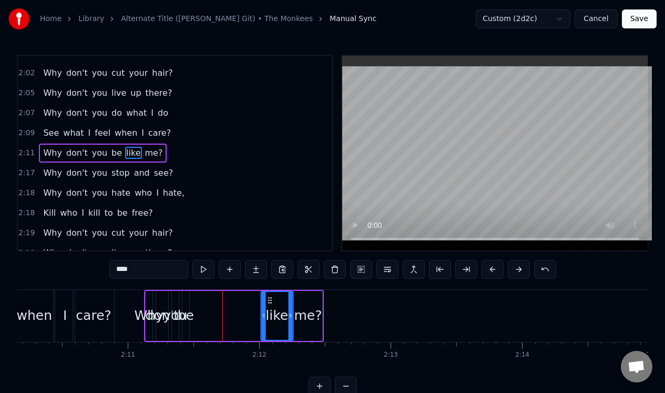
drag, startPoint x: 201, startPoint y: 297, endPoint x: 269, endPoint y: 304, distance: 68.7
click at [269, 304] on div "like" at bounding box center [276, 316] width 31 height 48
click at [183, 300] on div "be" at bounding box center [185, 316] width 7 height 50
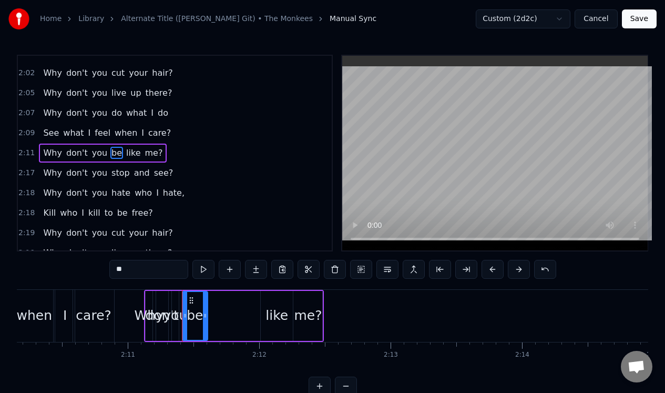
drag, startPoint x: 188, startPoint y: 306, endPoint x: 204, endPoint y: 303, distance: 16.6
click at [205, 304] on div at bounding box center [205, 316] width 4 height 48
drag, startPoint x: 189, startPoint y: 297, endPoint x: 246, endPoint y: 294, distance: 56.8
click at [246, 297] on icon at bounding box center [248, 300] width 8 height 8
click at [176, 297] on div "you" at bounding box center [175, 316] width 7 height 50
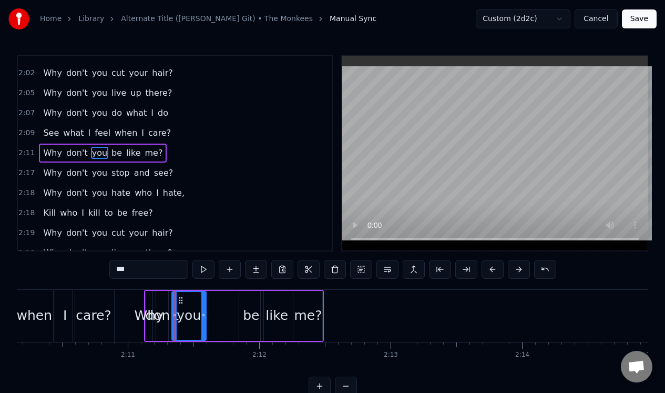
drag, startPoint x: 177, startPoint y: 305, endPoint x: 204, endPoint y: 302, distance: 27.6
click at [204, 303] on div at bounding box center [203, 316] width 4 height 48
drag, startPoint x: 181, startPoint y: 299, endPoint x: 212, endPoint y: 294, distance: 31.9
click at [213, 296] on icon at bounding box center [212, 300] width 8 height 8
click at [163, 297] on div "don't" at bounding box center [162, 316] width 12 height 50
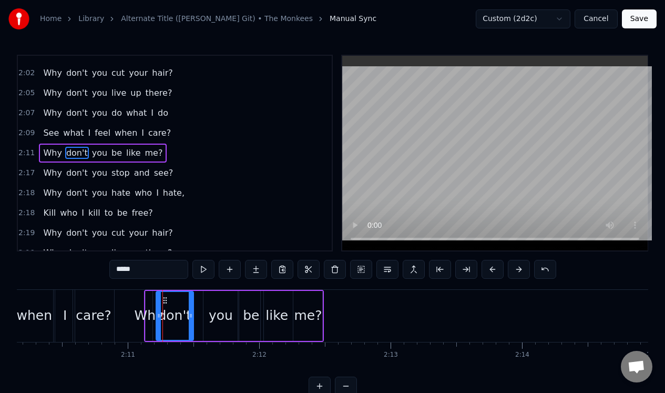
drag, startPoint x: 166, startPoint y: 304, endPoint x: 191, endPoint y: 304, distance: 25.2
click at [191, 304] on div at bounding box center [191, 316] width 4 height 48
drag, startPoint x: 164, startPoint y: 298, endPoint x: 178, endPoint y: 298, distance: 14.2
click at [178, 297] on circle at bounding box center [178, 297] width 1 height 1
click at [150, 300] on div "Why" at bounding box center [149, 316] width 7 height 50
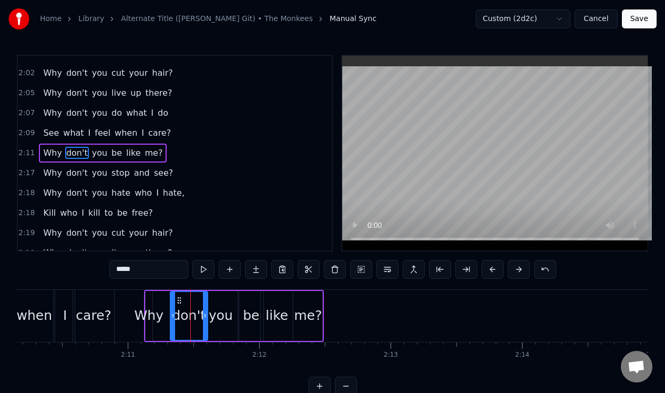
type input "***"
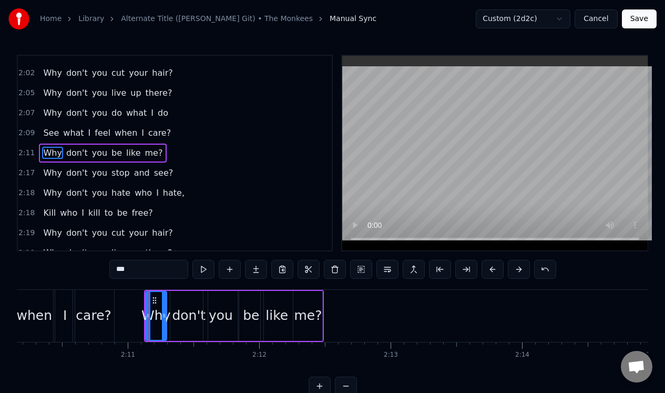
drag, startPoint x: 151, startPoint y: 302, endPoint x: 163, endPoint y: 301, distance: 12.7
click at [165, 302] on div at bounding box center [164, 316] width 4 height 48
drag, startPoint x: 148, startPoint y: 307, endPoint x: 132, endPoint y: 309, distance: 15.3
click at [132, 309] on div at bounding box center [132, 316] width 4 height 48
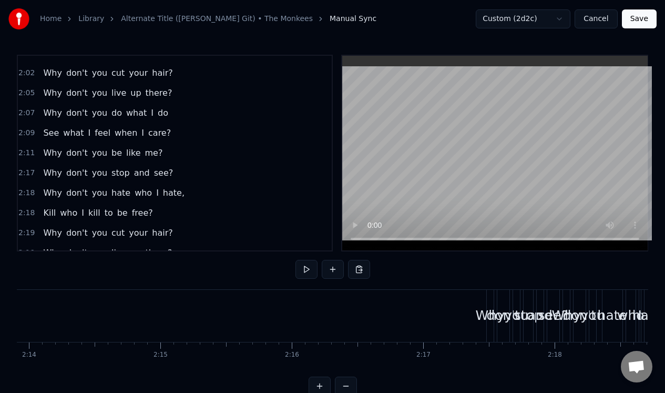
scroll to position [0, 17586]
click at [181, 171] on div "2:17 Why don't you stop and see?" at bounding box center [175, 173] width 314 height 20
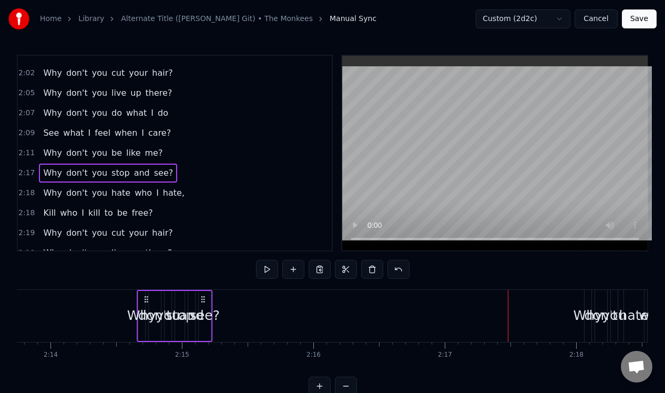
drag, startPoint x: 504, startPoint y: 299, endPoint x: 142, endPoint y: 310, distance: 361.8
click at [142, 310] on div "Why don't you stop and see?" at bounding box center [175, 316] width 76 height 52
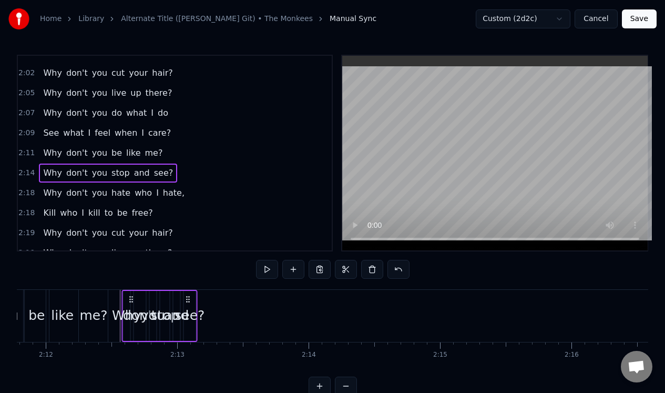
scroll to position [0, 17312]
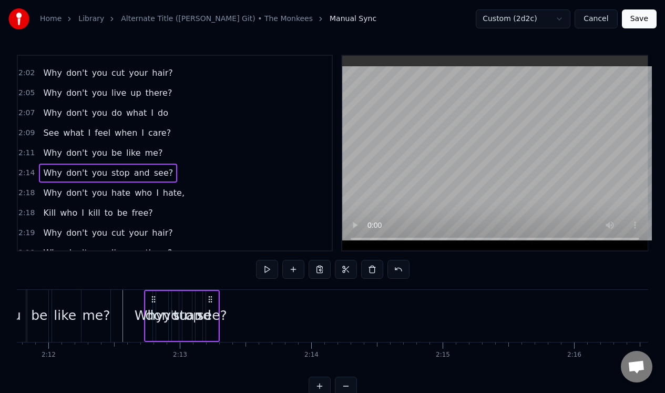
drag, startPoint x: 143, startPoint y: 299, endPoint x: 154, endPoint y: 303, distance: 11.3
click at [154, 303] on icon at bounding box center [153, 299] width 8 height 8
click at [212, 318] on div "see?" at bounding box center [212, 315] width 30 height 20
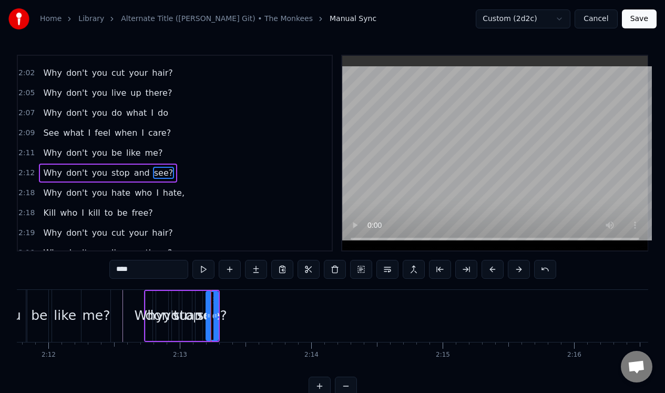
scroll to position [612, 0]
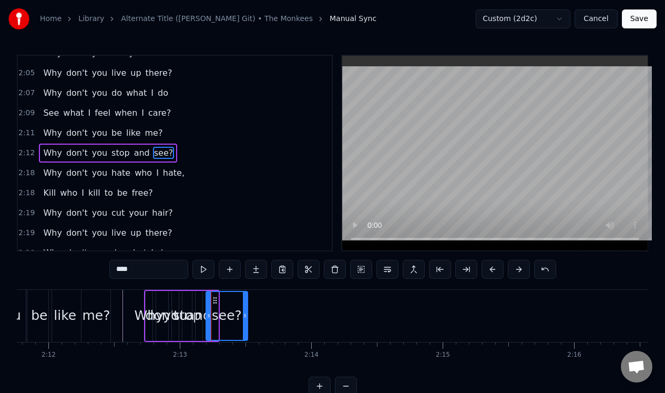
drag, startPoint x: 217, startPoint y: 325, endPoint x: 245, endPoint y: 324, distance: 28.9
click at [246, 325] on div at bounding box center [245, 316] width 4 height 48
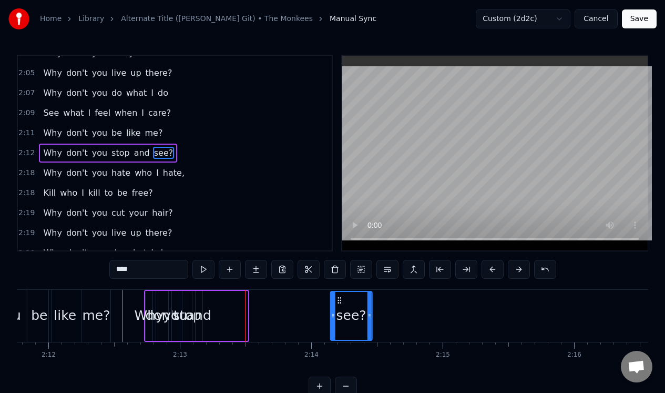
drag, startPoint x: 214, startPoint y: 297, endPoint x: 339, endPoint y: 299, distance: 124.6
click at [339, 299] on icon at bounding box center [339, 300] width 8 height 8
click at [196, 302] on div "and" at bounding box center [199, 316] width 7 height 50
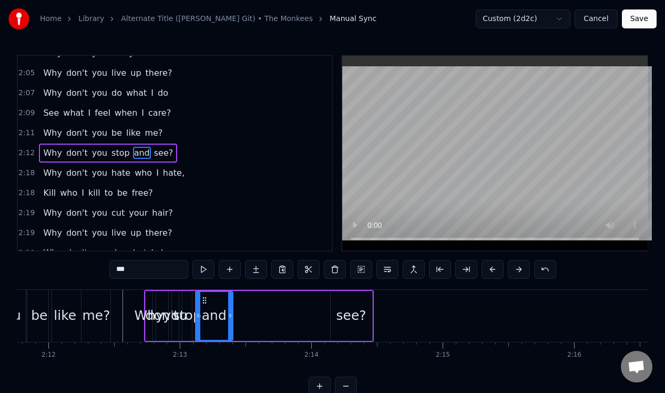
drag, startPoint x: 200, startPoint y: 305, endPoint x: 231, endPoint y: 304, distance: 30.5
click at [231, 304] on div at bounding box center [230, 316] width 4 height 48
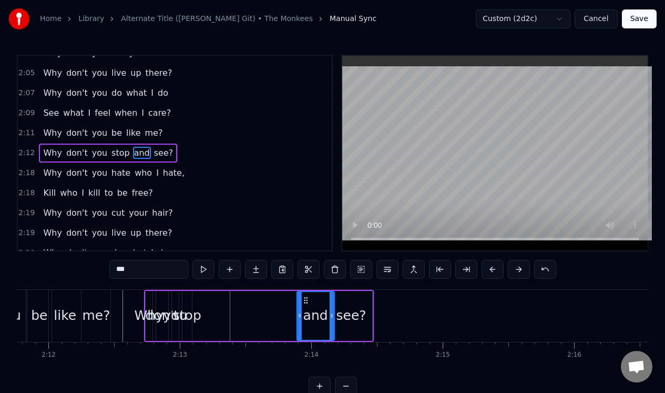
drag, startPoint x: 203, startPoint y: 300, endPoint x: 302, endPoint y: 304, distance: 98.9
click at [303, 306] on div "and" at bounding box center [315, 316] width 36 height 48
click at [189, 299] on div "stop" at bounding box center [186, 316] width 9 height 50
type input "****"
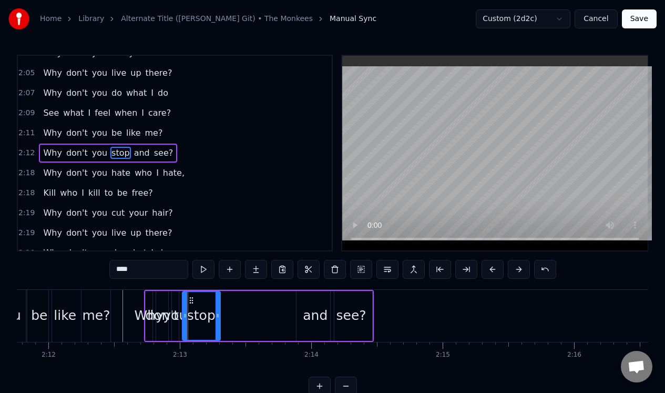
drag, startPoint x: 189, startPoint y: 309, endPoint x: 217, endPoint y: 312, distance: 28.0
click at [218, 313] on div at bounding box center [217, 316] width 4 height 48
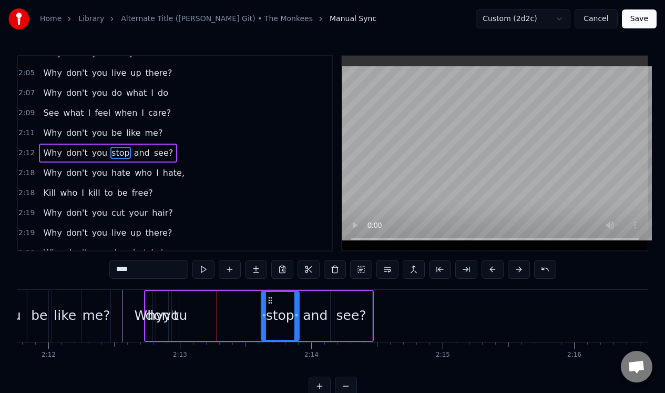
drag, startPoint x: 193, startPoint y: 297, endPoint x: 272, endPoint y: 305, distance: 79.3
click at [272, 305] on div "stop" at bounding box center [280, 316] width 37 height 48
click at [169, 302] on div "Why don't you stop and see?" at bounding box center [259, 316] width 230 height 52
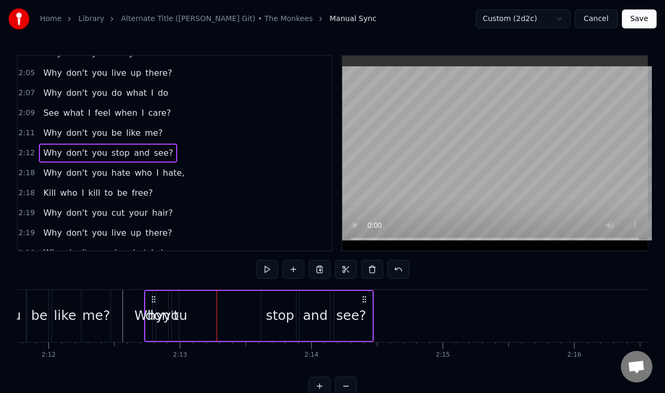
click at [174, 303] on div "you" at bounding box center [175, 316] width 7 height 50
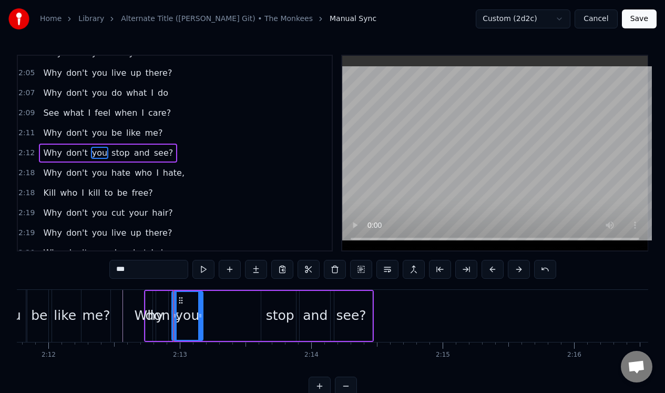
drag, startPoint x: 175, startPoint y: 304, endPoint x: 199, endPoint y: 302, distance: 23.7
click at [199, 304] on div at bounding box center [200, 316] width 4 height 48
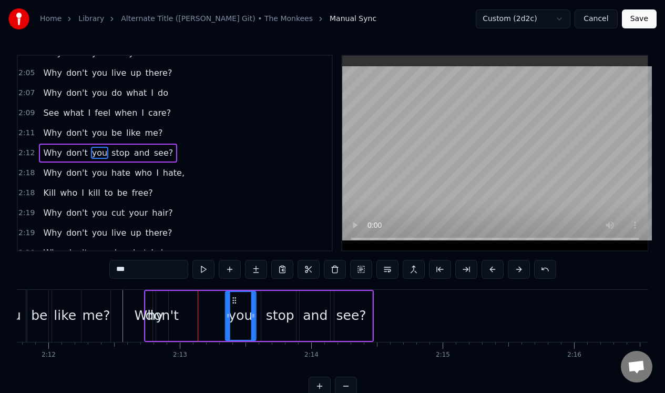
drag, startPoint x: 179, startPoint y: 297, endPoint x: 232, endPoint y: 308, distance: 54.2
click at [232, 308] on div "you" at bounding box center [240, 316] width 29 height 48
click at [159, 300] on div "don't" at bounding box center [162, 316] width 12 height 50
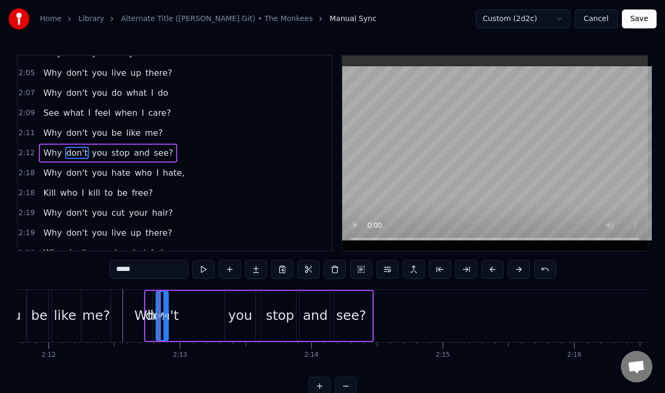
click at [167, 307] on div "don't" at bounding box center [162, 315] width 34 height 20
drag, startPoint x: 165, startPoint y: 306, endPoint x: 191, endPoint y: 299, distance: 27.8
click at [193, 306] on div at bounding box center [195, 316] width 4 height 48
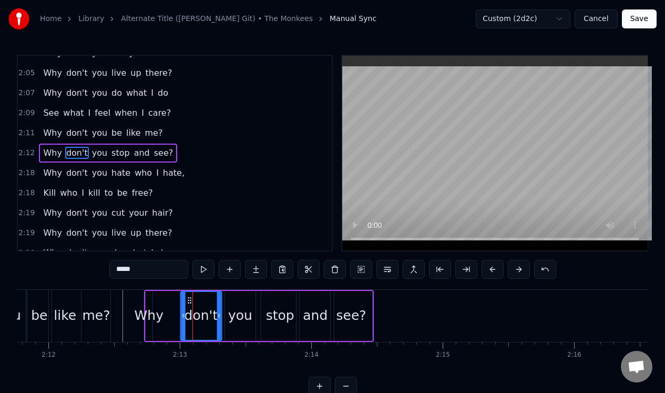
drag, startPoint x: 163, startPoint y: 300, endPoint x: 188, endPoint y: 301, distance: 24.7
click at [188, 301] on icon at bounding box center [189, 300] width 8 height 8
click at [151, 299] on div "Why" at bounding box center [149, 316] width 7 height 50
type input "***"
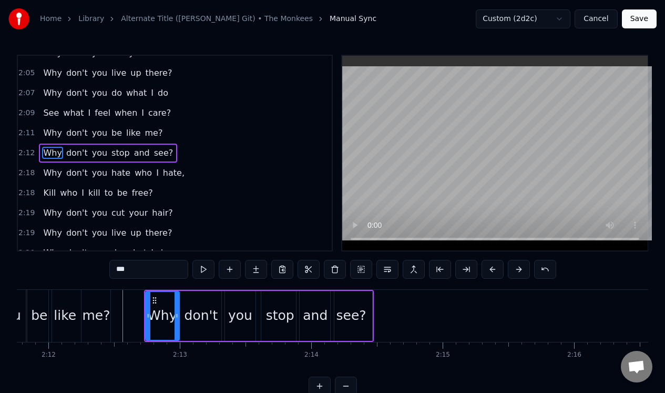
drag, startPoint x: 151, startPoint y: 300, endPoint x: 178, endPoint y: 301, distance: 26.8
click at [178, 301] on div at bounding box center [176, 316] width 4 height 48
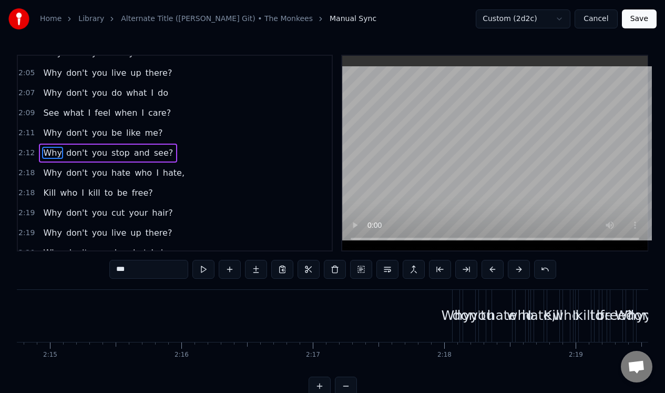
scroll to position [0, 17715]
click at [193, 167] on div "2:18 Why don't you hate who I hate," at bounding box center [175, 173] width 314 height 20
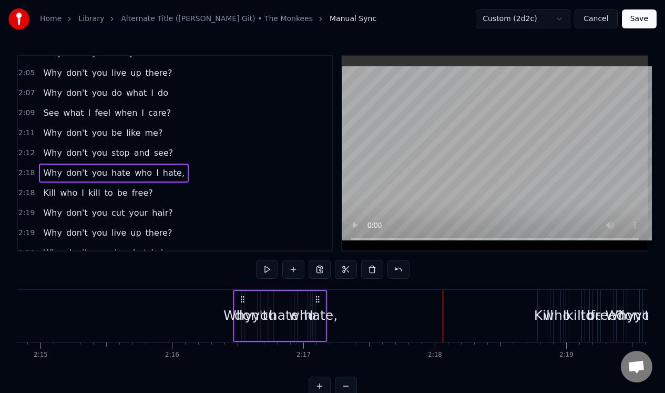
drag, startPoint x: 450, startPoint y: 299, endPoint x: 241, endPoint y: 310, distance: 210.0
click at [241, 310] on div "Why don't you hate who I hate," at bounding box center [280, 316] width 94 height 52
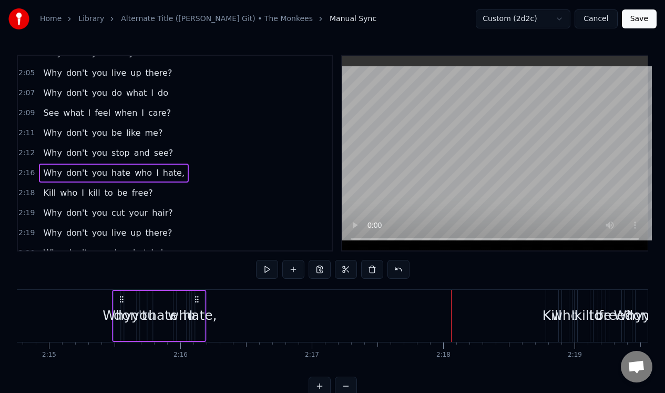
drag, startPoint x: 243, startPoint y: 296, endPoint x: 115, endPoint y: 300, distance: 128.3
click at [117, 300] on icon at bounding box center [121, 299] width 8 height 8
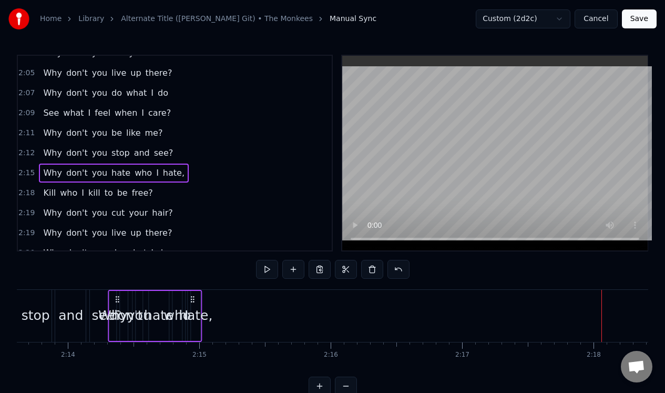
scroll to position [0, 17548]
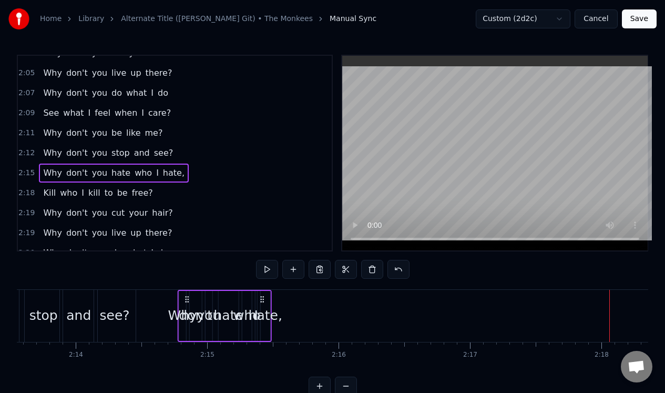
drag, startPoint x: 117, startPoint y: 300, endPoint x: 187, endPoint y: 308, distance: 69.9
click at [187, 310] on div "Why don't you hate who I hate," at bounding box center [225, 316] width 94 height 52
click at [165, 171] on span "hate," at bounding box center [174, 173] width 24 height 12
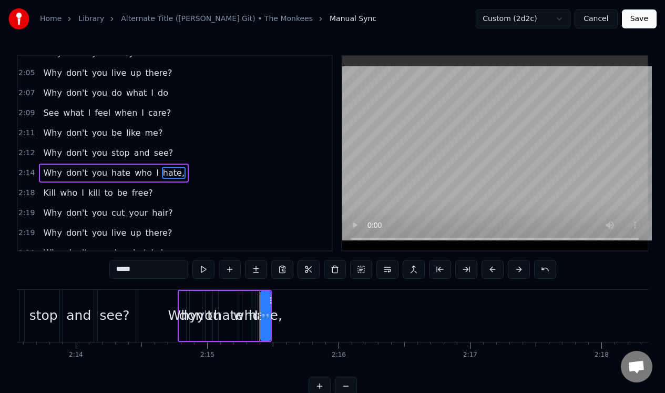
scroll to position [632, 0]
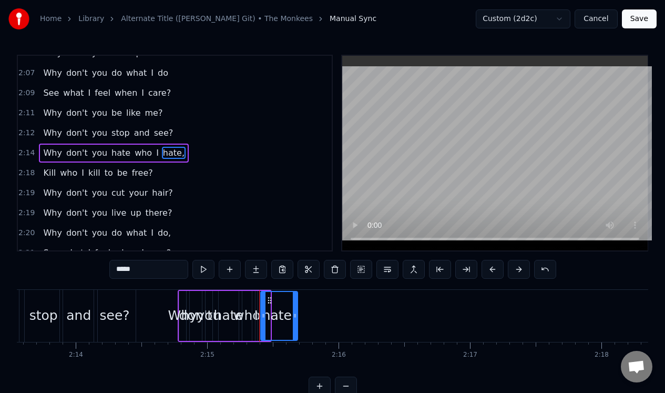
drag, startPoint x: 269, startPoint y: 326, endPoint x: 296, endPoint y: 326, distance: 27.3
click at [296, 326] on div at bounding box center [295, 316] width 4 height 48
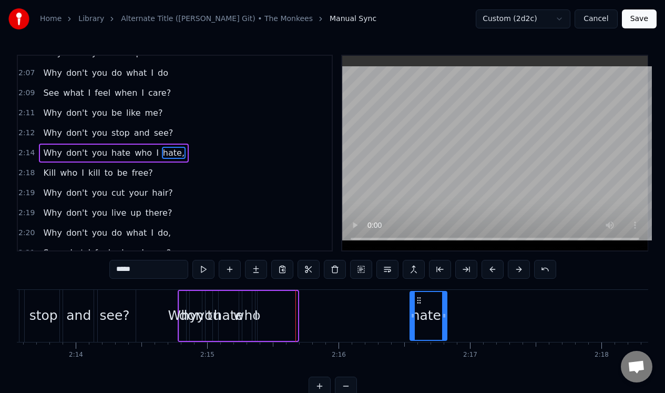
drag, startPoint x: 268, startPoint y: 297, endPoint x: 417, endPoint y: 300, distance: 149.3
click at [417, 300] on icon at bounding box center [419, 300] width 8 height 8
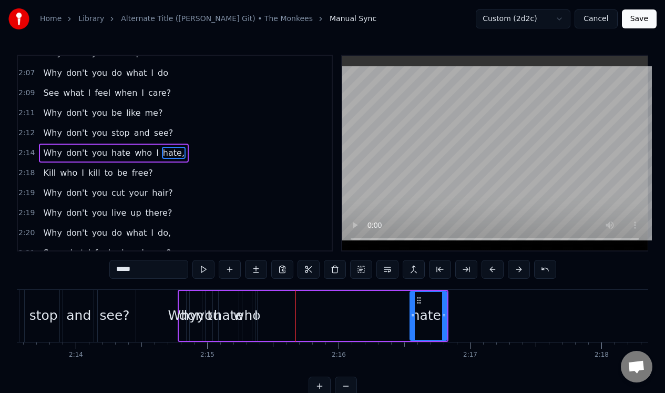
click at [255, 298] on div "I" at bounding box center [256, 316] width 2 height 50
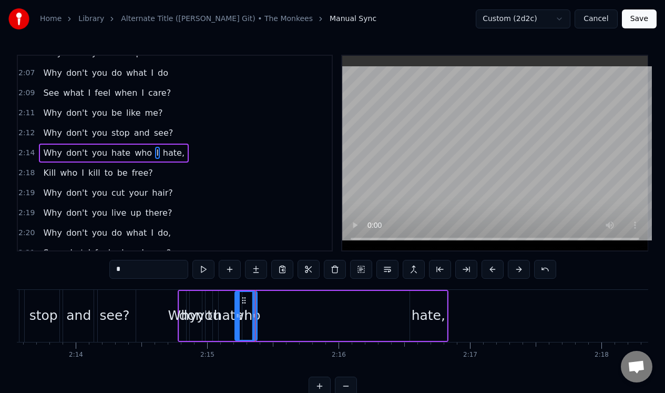
drag, startPoint x: 258, startPoint y: 303, endPoint x: 238, endPoint y: 310, distance: 21.3
click at [238, 310] on div at bounding box center [237, 316] width 4 height 48
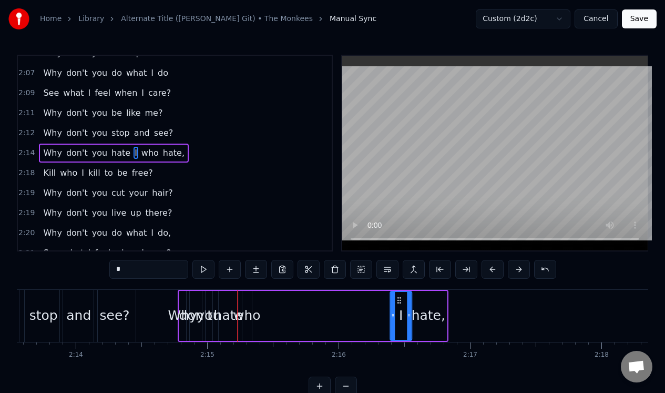
drag, startPoint x: 243, startPoint y: 300, endPoint x: 397, endPoint y: 301, distance: 154.5
click at [247, 300] on div "who" at bounding box center [246, 316] width 9 height 50
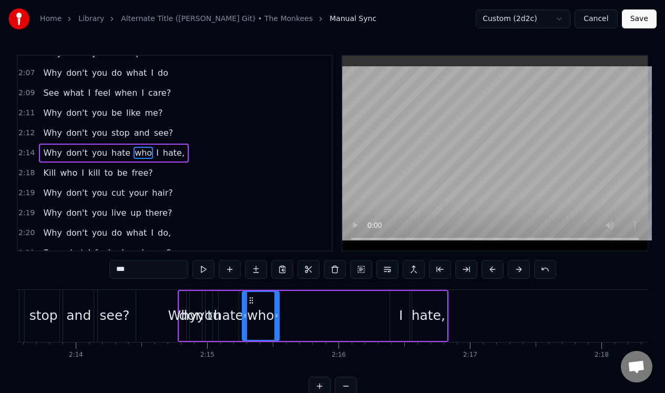
drag, startPoint x: 250, startPoint y: 306, endPoint x: 278, endPoint y: 306, distance: 27.3
click at [278, 306] on div at bounding box center [276, 316] width 4 height 48
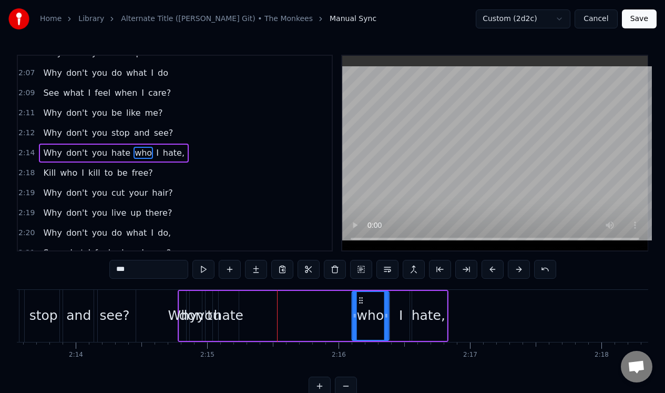
drag, startPoint x: 250, startPoint y: 299, endPoint x: 360, endPoint y: 297, distance: 109.9
click at [360, 297] on icon at bounding box center [360, 300] width 8 height 8
click at [224, 301] on div "hate" at bounding box center [229, 316] width 20 height 50
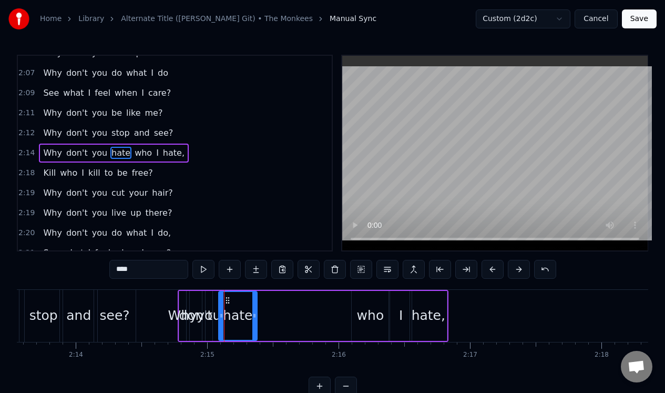
drag, startPoint x: 235, startPoint y: 305, endPoint x: 253, endPoint y: 303, distance: 17.9
click at [253, 305] on div at bounding box center [254, 316] width 4 height 48
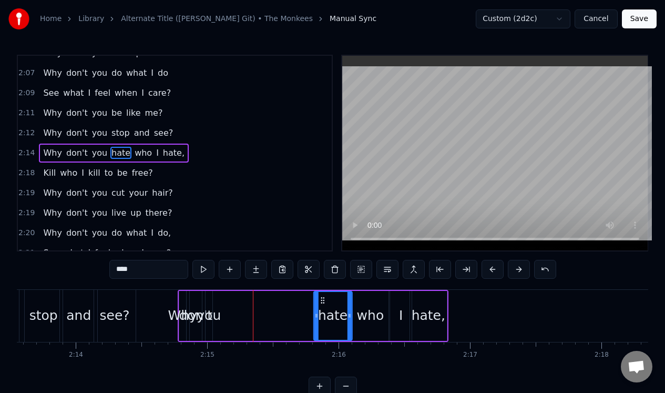
drag, startPoint x: 224, startPoint y: 297, endPoint x: 318, endPoint y: 297, distance: 94.1
click at [318, 298] on icon at bounding box center [322, 300] width 8 height 8
click at [209, 300] on div "you" at bounding box center [209, 316] width 7 height 50
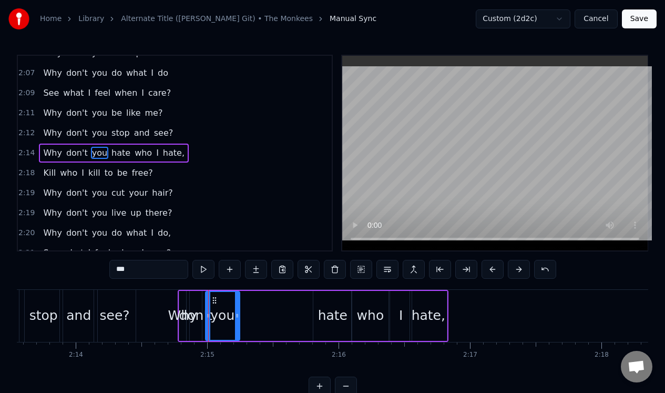
drag, startPoint x: 211, startPoint y: 304, endPoint x: 237, endPoint y: 303, distance: 26.3
click at [237, 304] on div at bounding box center [237, 316] width 4 height 48
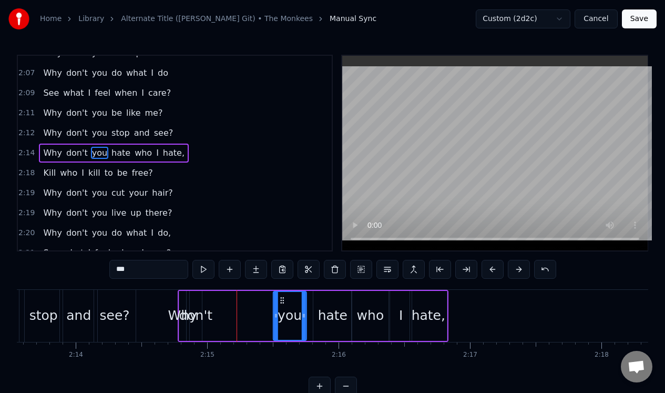
drag, startPoint x: 212, startPoint y: 299, endPoint x: 279, endPoint y: 301, distance: 67.3
click at [279, 301] on icon at bounding box center [282, 300] width 8 height 8
click at [201, 297] on div "don't" at bounding box center [196, 316] width 12 height 50
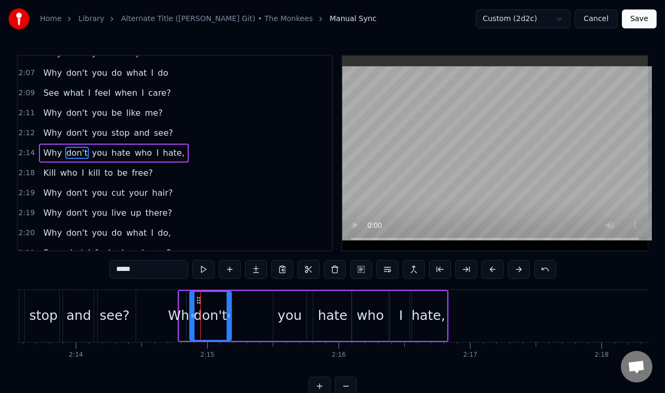
drag, startPoint x: 199, startPoint y: 306, endPoint x: 229, endPoint y: 303, distance: 29.6
click at [229, 304] on div at bounding box center [229, 316] width 4 height 48
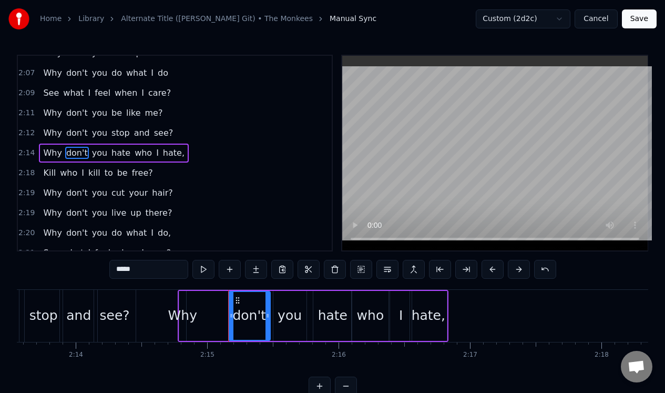
drag, startPoint x: 200, startPoint y: 297, endPoint x: 239, endPoint y: 297, distance: 38.9
click at [239, 297] on icon at bounding box center [237, 300] width 8 height 8
click at [183, 300] on div "Why" at bounding box center [182, 316] width 7 height 50
type input "***"
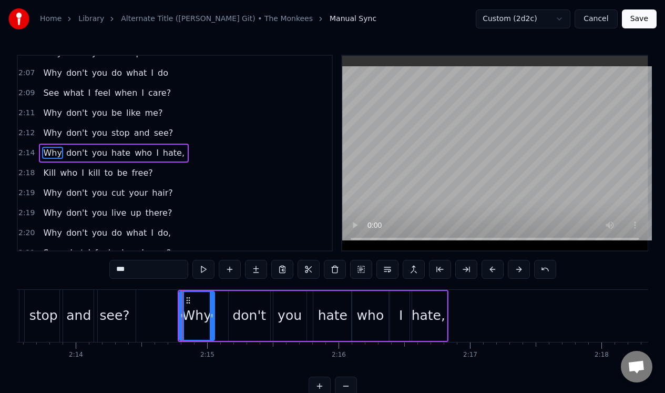
drag, startPoint x: 184, startPoint y: 309, endPoint x: 211, endPoint y: 304, distance: 27.7
click at [212, 306] on div at bounding box center [212, 316] width 4 height 48
drag, startPoint x: 186, startPoint y: 299, endPoint x: 199, endPoint y: 300, distance: 13.2
click at [199, 300] on icon at bounding box center [201, 300] width 8 height 8
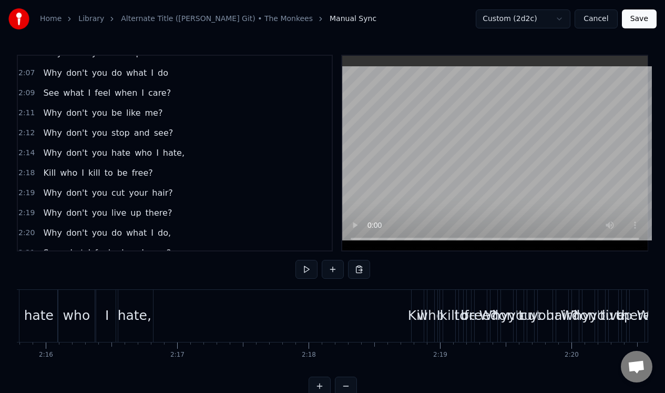
scroll to position [0, 17904]
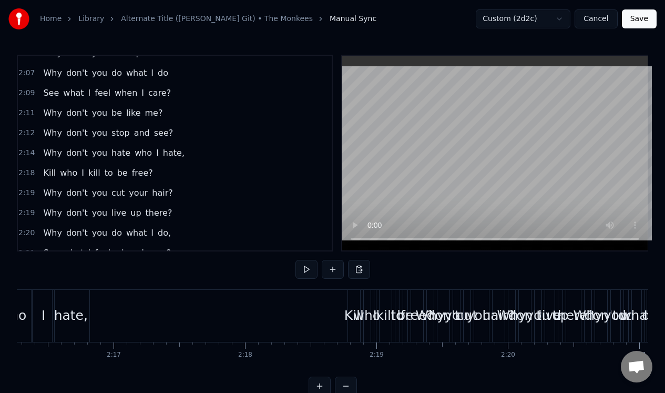
click at [166, 170] on div "2:18 Kill who I kill to be free?" at bounding box center [175, 173] width 314 height 20
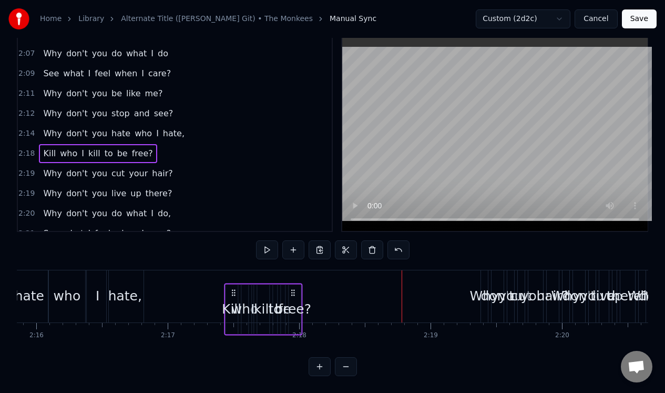
scroll to position [27, 0]
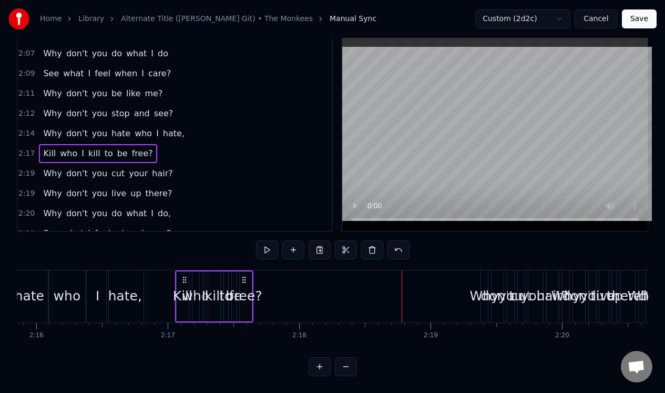
click at [248, 286] on div "free?" at bounding box center [245, 296] width 33 height 20
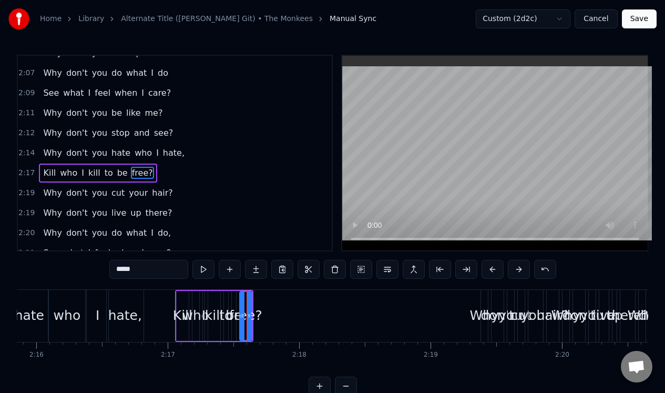
scroll to position [644, 0]
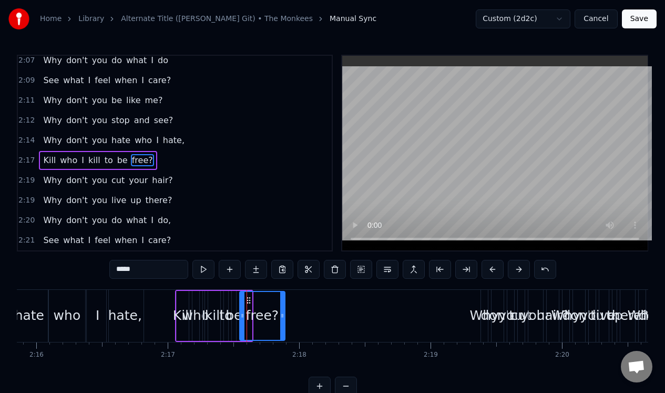
drag, startPoint x: 249, startPoint y: 302, endPoint x: 282, endPoint y: 302, distance: 33.1
click at [282, 302] on div at bounding box center [282, 316] width 4 height 48
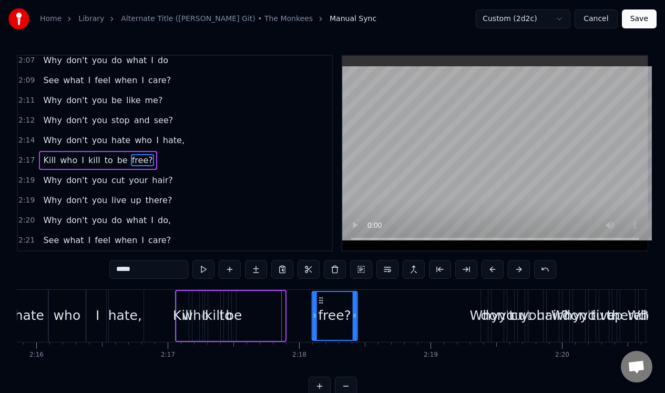
drag, startPoint x: 247, startPoint y: 299, endPoint x: 320, endPoint y: 300, distance: 72.5
click at [320, 300] on icon at bounding box center [321, 300] width 8 height 8
click at [234, 299] on div "be" at bounding box center [234, 316] width 4 height 50
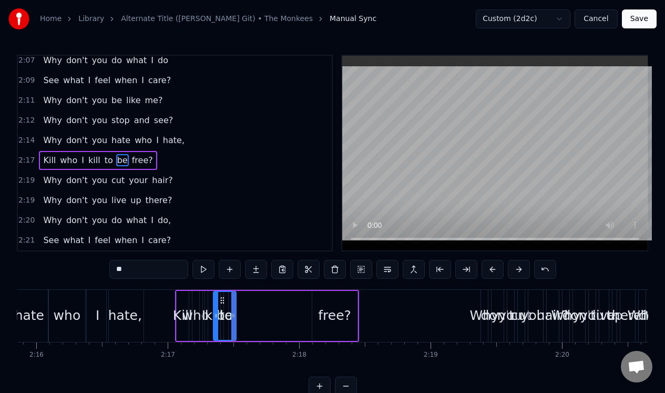
drag, startPoint x: 235, startPoint y: 306, endPoint x: 217, endPoint y: 313, distance: 19.4
click at [217, 313] on div at bounding box center [216, 316] width 4 height 48
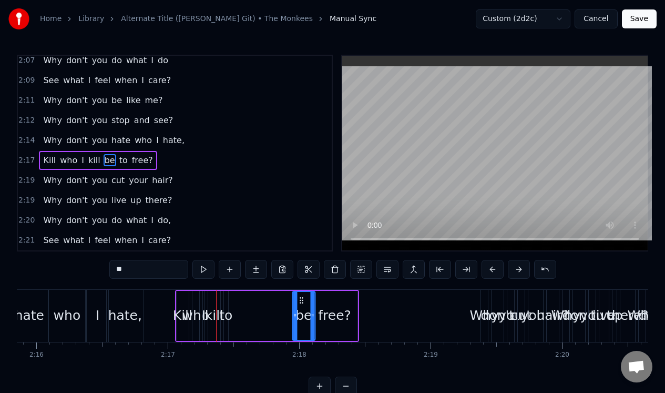
drag, startPoint x: 222, startPoint y: 296, endPoint x: 299, endPoint y: 295, distance: 76.2
click at [227, 309] on div "to" at bounding box center [225, 315] width 13 height 20
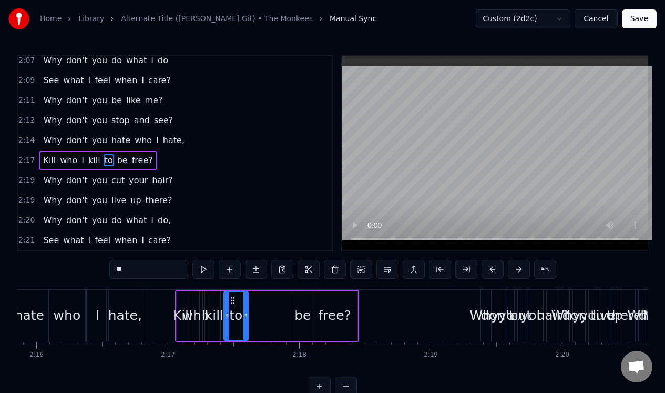
drag, startPoint x: 226, startPoint y: 308, endPoint x: 246, endPoint y: 309, distance: 20.0
click at [246, 309] on div at bounding box center [245, 316] width 4 height 48
drag, startPoint x: 230, startPoint y: 297, endPoint x: 270, endPoint y: 301, distance: 40.1
click at [270, 301] on icon at bounding box center [273, 300] width 8 height 8
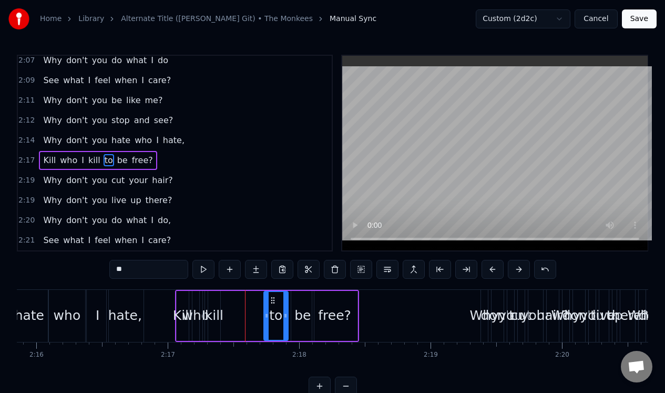
click at [213, 298] on div "kill" at bounding box center [214, 316] width 12 height 50
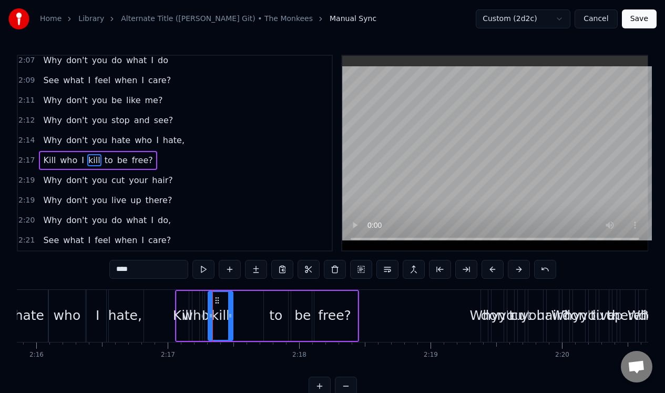
drag, startPoint x: 218, startPoint y: 300, endPoint x: 230, endPoint y: 300, distance: 12.6
click at [230, 300] on div at bounding box center [230, 316] width 4 height 48
drag, startPoint x: 218, startPoint y: 299, endPoint x: 247, endPoint y: 297, distance: 28.9
click at [247, 298] on icon at bounding box center [248, 300] width 8 height 8
click at [203, 296] on div "I" at bounding box center [203, 316] width 3 height 50
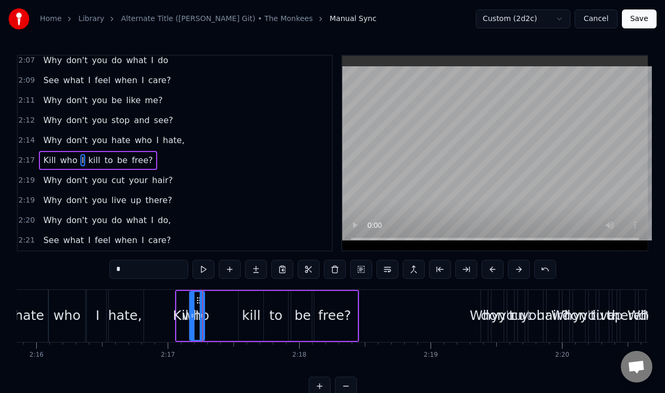
drag, startPoint x: 206, startPoint y: 304, endPoint x: 193, endPoint y: 306, distance: 12.9
click at [193, 306] on div at bounding box center [192, 316] width 4 height 48
drag, startPoint x: 198, startPoint y: 300, endPoint x: 234, endPoint y: 302, distance: 36.9
click at [197, 303] on div "who" at bounding box center [195, 316] width 7 height 50
type input "***"
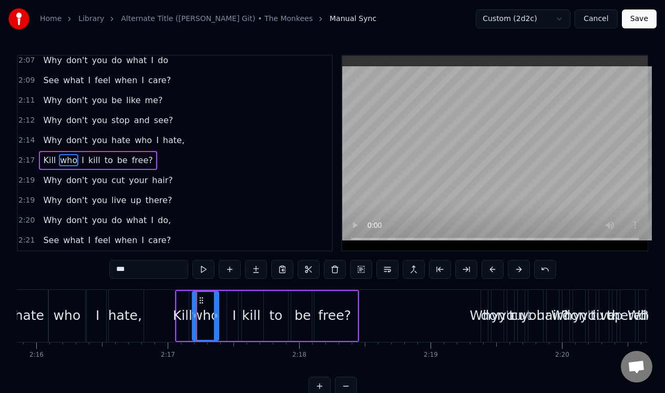
drag, startPoint x: 197, startPoint y: 307, endPoint x: 217, endPoint y: 307, distance: 19.5
click at [217, 307] on div at bounding box center [216, 316] width 4 height 48
drag, startPoint x: 200, startPoint y: 300, endPoint x: 208, endPoint y: 301, distance: 8.5
click at [208, 301] on icon at bounding box center [210, 300] width 8 height 8
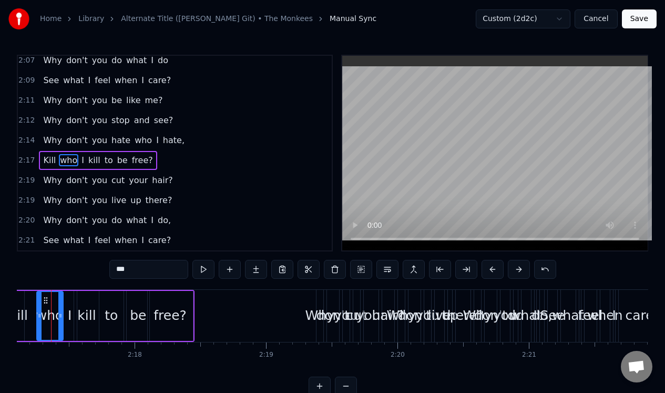
scroll to position [0, 18069]
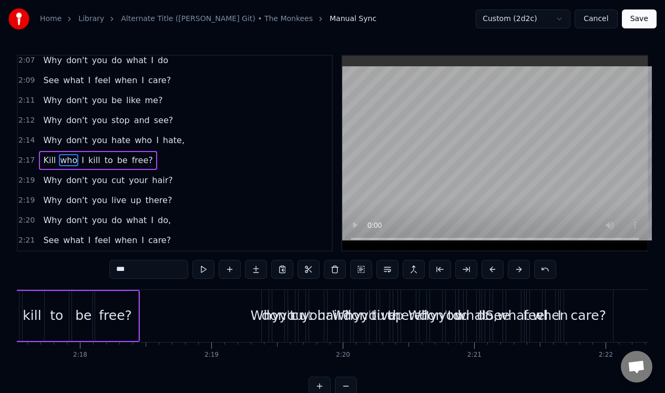
click at [187, 182] on div "2:19 Why don't you cut your hair?" at bounding box center [175, 180] width 314 height 20
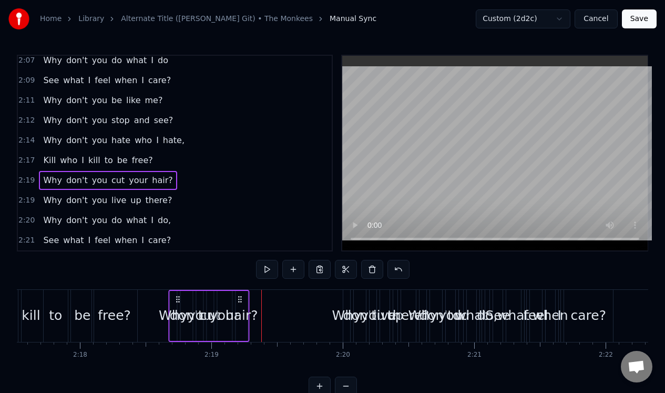
drag, startPoint x: 269, startPoint y: 296, endPoint x: 177, endPoint y: 305, distance: 92.9
click at [177, 305] on div "Why don't you cut your hair?" at bounding box center [208, 316] width 81 height 52
click at [239, 315] on div "hair?" at bounding box center [241, 315] width 33 height 20
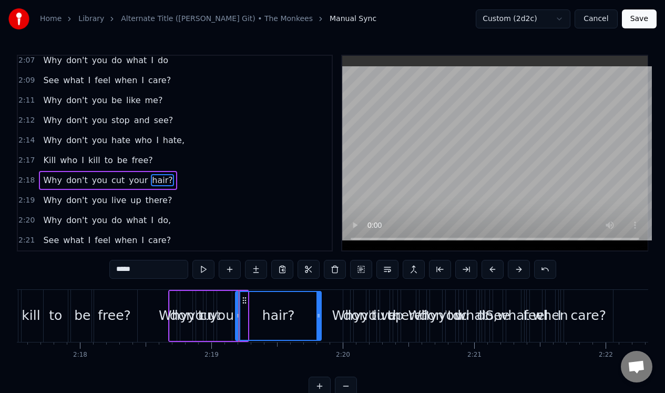
drag, startPoint x: 245, startPoint y: 318, endPoint x: 319, endPoint y: 322, distance: 73.7
click at [319, 322] on div at bounding box center [318, 316] width 4 height 48
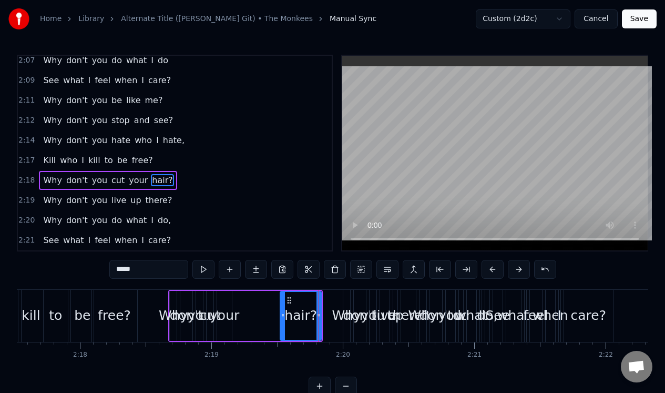
drag, startPoint x: 235, startPoint y: 327, endPoint x: 280, endPoint y: 326, distance: 44.2
click at [280, 326] on div "hair?" at bounding box center [301, 316] width 42 height 50
click at [224, 312] on div "your" at bounding box center [224, 315] width 29 height 20
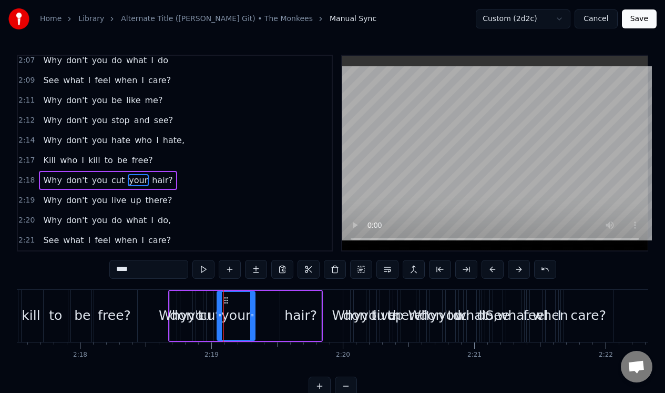
drag, startPoint x: 230, startPoint y: 312, endPoint x: 251, endPoint y: 309, distance: 21.8
click at [253, 311] on icon at bounding box center [252, 315] width 4 height 8
drag, startPoint x: 225, startPoint y: 297, endPoint x: 250, endPoint y: 300, distance: 24.8
click at [250, 300] on icon at bounding box center [251, 300] width 8 height 8
click at [212, 296] on div "cut" at bounding box center [210, 316] width 8 height 50
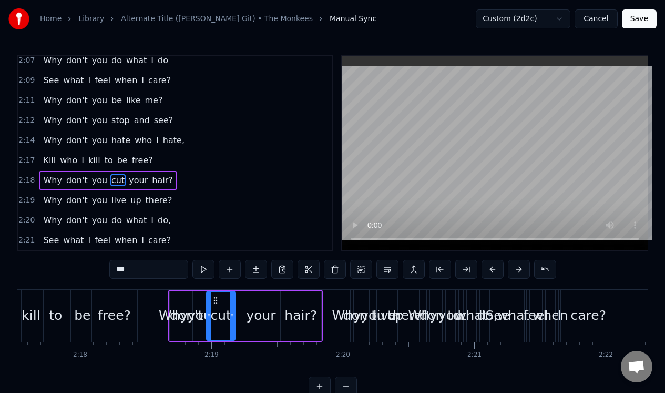
drag, startPoint x: 212, startPoint y: 303, endPoint x: 233, endPoint y: 302, distance: 20.5
click at [233, 304] on div at bounding box center [232, 316] width 4 height 48
drag, startPoint x: 213, startPoint y: 297, endPoint x: 227, endPoint y: 299, distance: 13.7
click at [227, 299] on icon at bounding box center [228, 300] width 8 height 8
click at [199, 299] on div "you" at bounding box center [199, 316] width 7 height 50
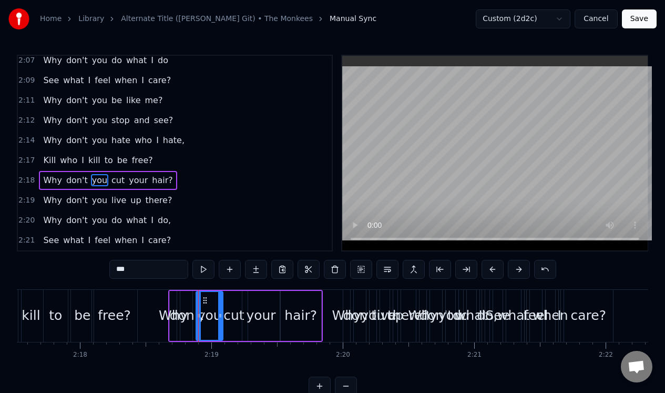
drag, startPoint x: 201, startPoint y: 303, endPoint x: 220, endPoint y: 301, distance: 19.0
click at [220, 302] on div at bounding box center [220, 316] width 4 height 48
click at [174, 300] on div "Why" at bounding box center [173, 316] width 7 height 50
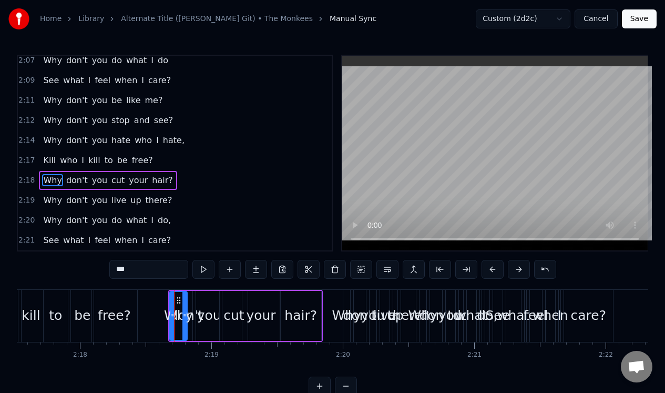
drag, startPoint x: 174, startPoint y: 300, endPoint x: 184, endPoint y: 303, distance: 10.5
click at [185, 303] on div at bounding box center [184, 316] width 4 height 48
drag, startPoint x: 171, startPoint y: 299, endPoint x: 156, endPoint y: 303, distance: 16.5
click at [156, 303] on div at bounding box center [156, 316] width 4 height 48
drag, startPoint x: 183, startPoint y: 304, endPoint x: 171, endPoint y: 306, distance: 12.3
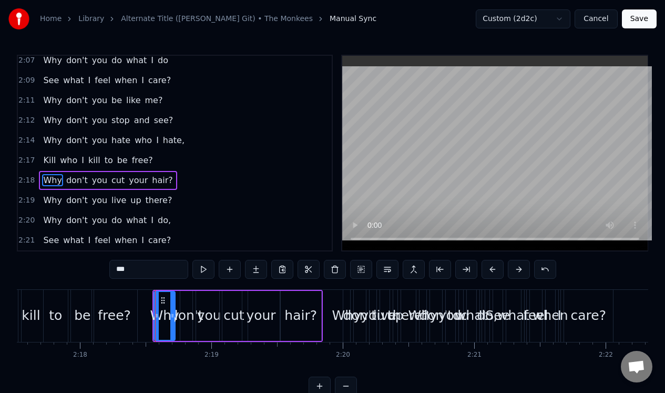
click at [171, 306] on div at bounding box center [172, 316] width 4 height 48
click at [180, 305] on div "don't" at bounding box center [186, 316] width 13 height 50
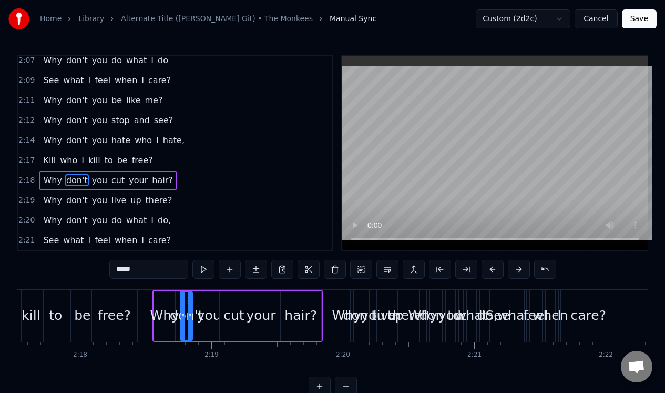
click at [179, 305] on div "don't" at bounding box center [187, 315] width 34 height 20
click at [163, 317] on div "Why" at bounding box center [164, 315] width 29 height 20
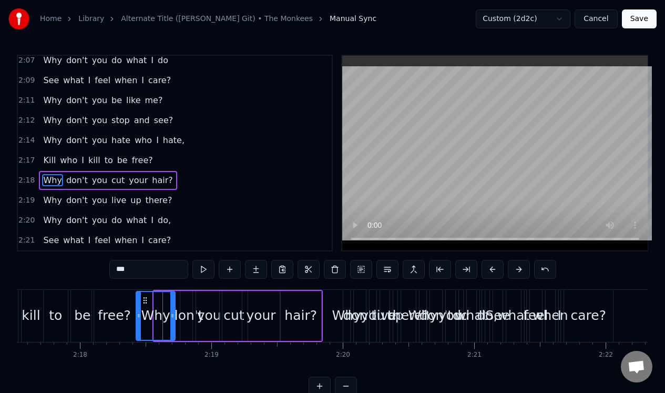
drag, startPoint x: 155, startPoint y: 304, endPoint x: 137, endPoint y: 309, distance: 18.6
click at [137, 309] on div at bounding box center [139, 316] width 4 height 48
drag, startPoint x: 172, startPoint y: 307, endPoint x: 163, endPoint y: 308, distance: 8.4
click at [163, 308] on div at bounding box center [164, 316] width 4 height 48
click at [188, 303] on div "don't" at bounding box center [186, 316] width 12 height 50
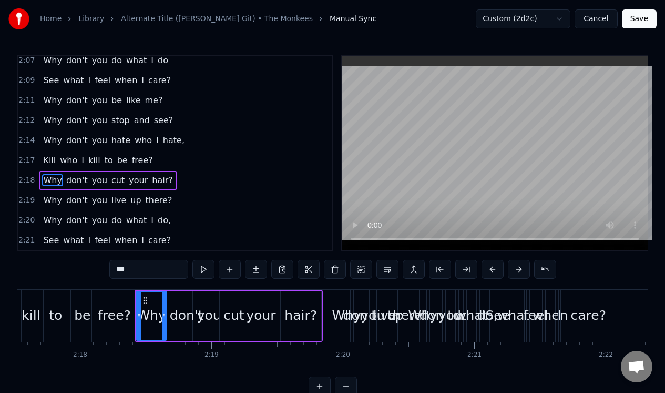
type input "*****"
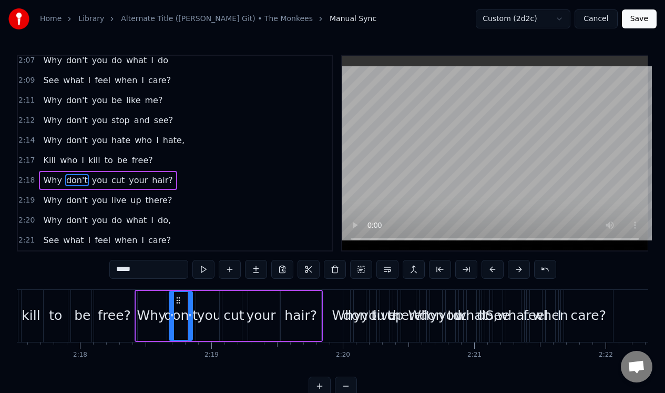
drag, startPoint x: 182, startPoint y: 306, endPoint x: 171, endPoint y: 308, distance: 11.2
click at [171, 308] on div at bounding box center [172, 316] width 4 height 48
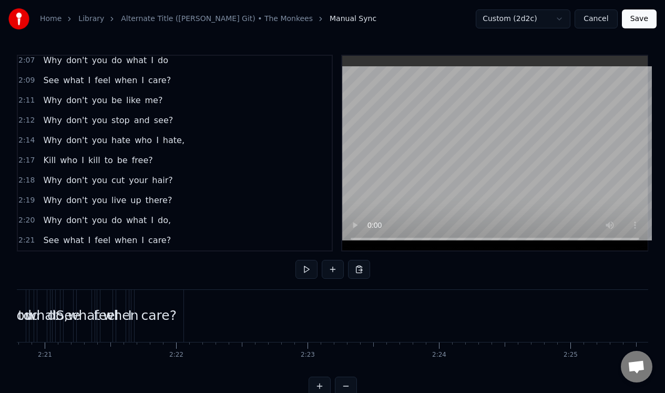
scroll to position [0, 18371]
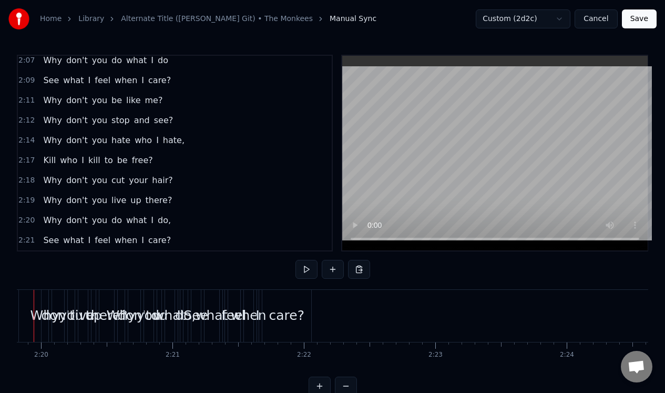
click at [206, 239] on div "2:21 See what I feel when I care?" at bounding box center [175, 240] width 314 height 20
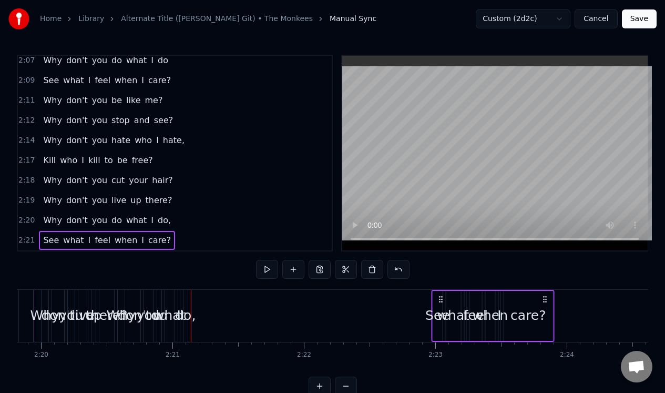
drag, startPoint x: 200, startPoint y: 298, endPoint x: 440, endPoint y: 299, distance: 240.7
click at [440, 299] on icon at bounding box center [440, 299] width 8 height 8
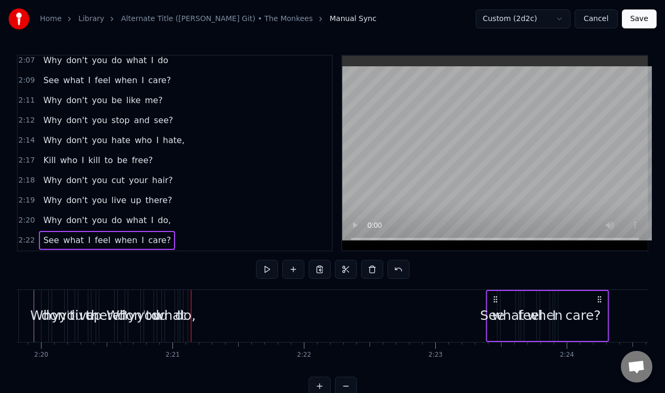
drag, startPoint x: 440, startPoint y: 299, endPoint x: 493, endPoint y: 294, distance: 52.8
click at [494, 295] on icon at bounding box center [495, 299] width 8 height 8
click at [171, 217] on div "2:20 Why don't you do what I do," at bounding box center [175, 220] width 314 height 20
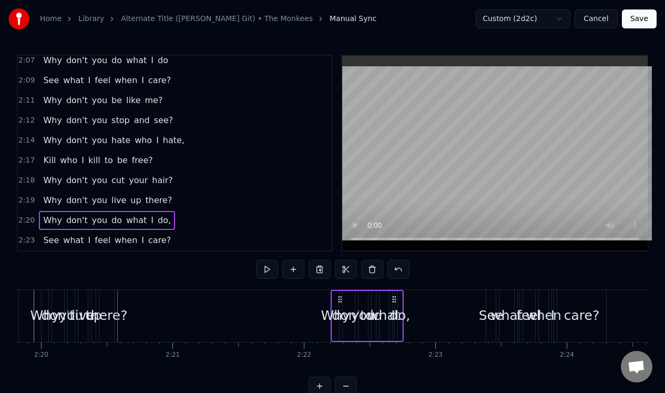
drag, startPoint x: 126, startPoint y: 299, endPoint x: 339, endPoint y: 302, distance: 213.4
click at [339, 302] on icon at bounding box center [340, 299] width 8 height 8
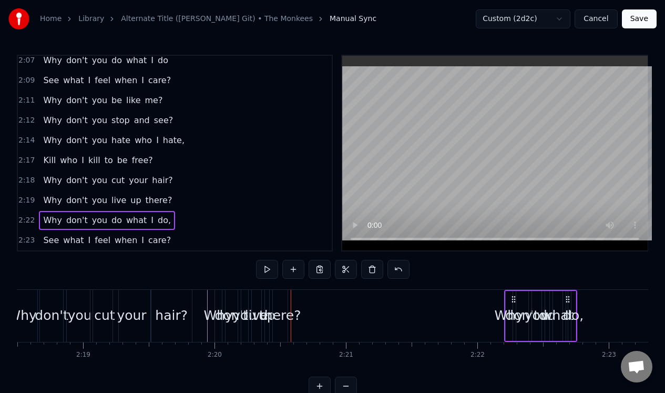
scroll to position [0, 18206]
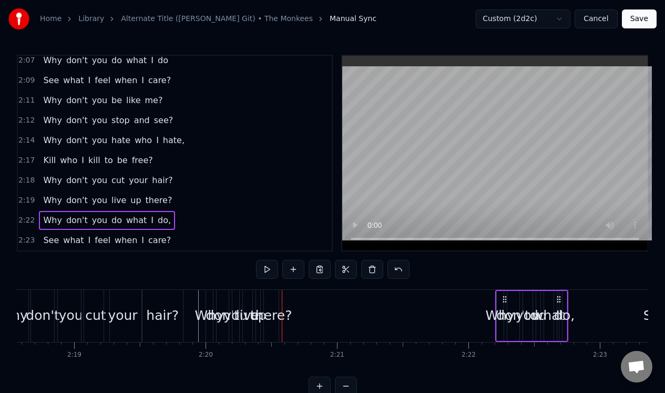
click at [188, 200] on div "2:19 Why don't you live up there?" at bounding box center [175, 200] width 314 height 20
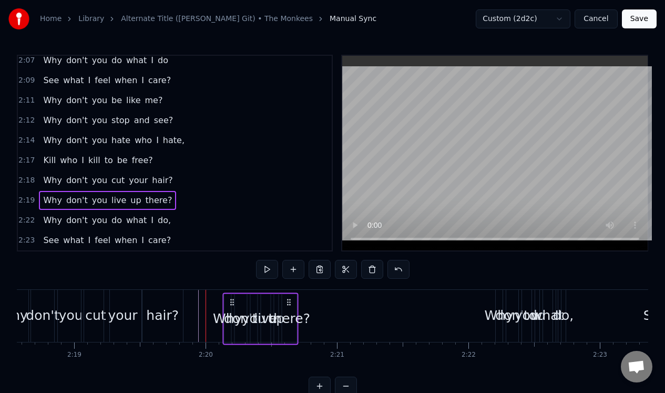
scroll to position [4, 0]
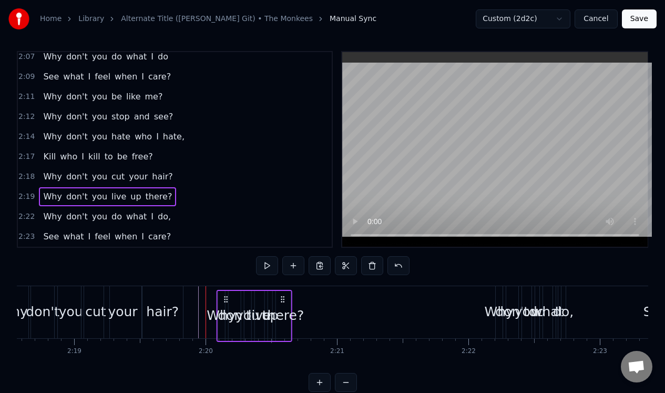
drag, startPoint x: 271, startPoint y: 296, endPoint x: 282, endPoint y: 312, distance: 19.2
click at [282, 312] on div "Why don't you live up there?" at bounding box center [255, 316] width 76 height 52
click at [286, 325] on div "there?" at bounding box center [282, 312] width 15 height 50
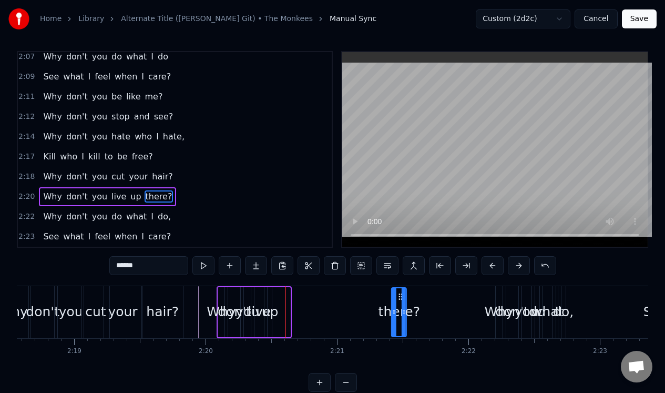
drag, startPoint x: 283, startPoint y: 295, endPoint x: 399, endPoint y: 299, distance: 116.2
click at [399, 299] on icon at bounding box center [400, 296] width 8 height 8
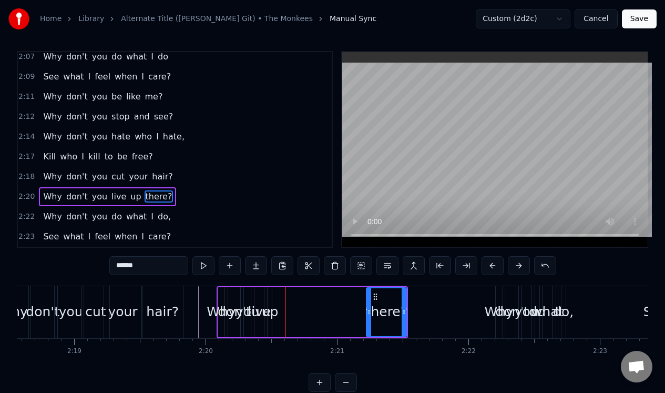
drag, startPoint x: 395, startPoint y: 301, endPoint x: 369, endPoint y: 306, distance: 25.9
click at [369, 307] on div at bounding box center [369, 312] width 4 height 48
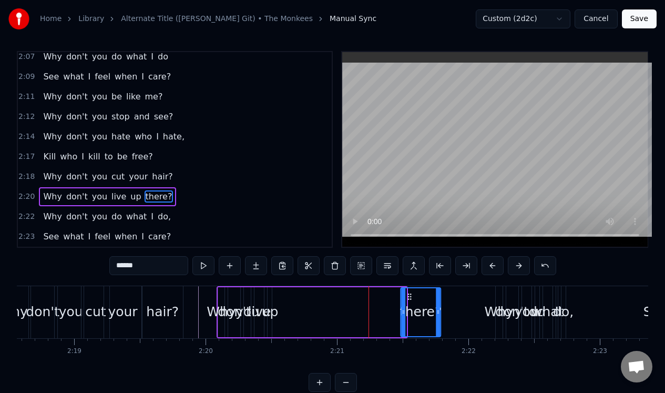
drag, startPoint x: 375, startPoint y: 294, endPoint x: 409, endPoint y: 296, distance: 34.2
click at [409, 296] on icon at bounding box center [410, 296] width 8 height 8
click at [269, 300] on div "up" at bounding box center [270, 312] width 4 height 50
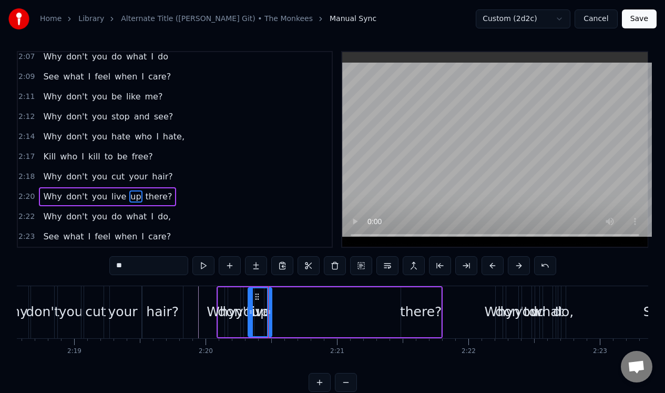
drag, startPoint x: 271, startPoint y: 301, endPoint x: 250, endPoint y: 311, distance: 23.5
click at [251, 312] on div at bounding box center [251, 312] width 4 height 48
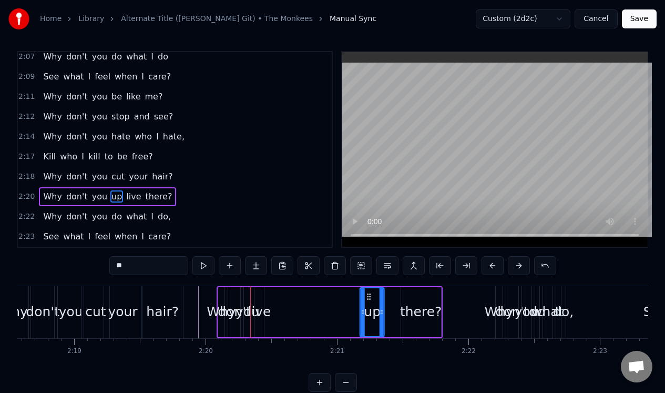
drag, startPoint x: 256, startPoint y: 297, endPoint x: 369, endPoint y: 301, distance: 112.6
drag, startPoint x: 368, startPoint y: 297, endPoint x: 384, endPoint y: 299, distance: 15.3
click at [384, 299] on icon at bounding box center [385, 296] width 8 height 8
click at [259, 297] on div "live" at bounding box center [258, 312] width 9 height 50
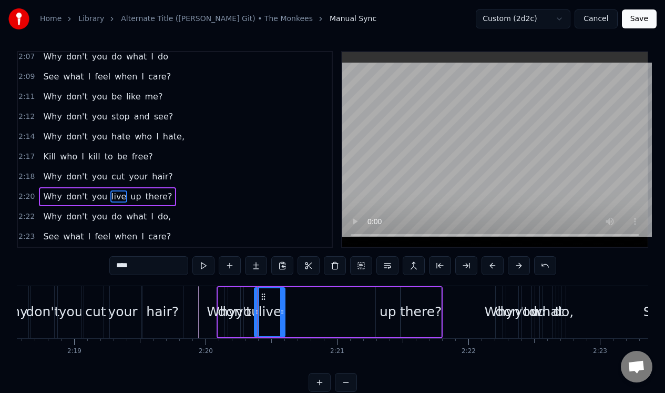
drag, startPoint x: 262, startPoint y: 303, endPoint x: 283, endPoint y: 303, distance: 21.0
click at [283, 303] on div at bounding box center [282, 312] width 4 height 48
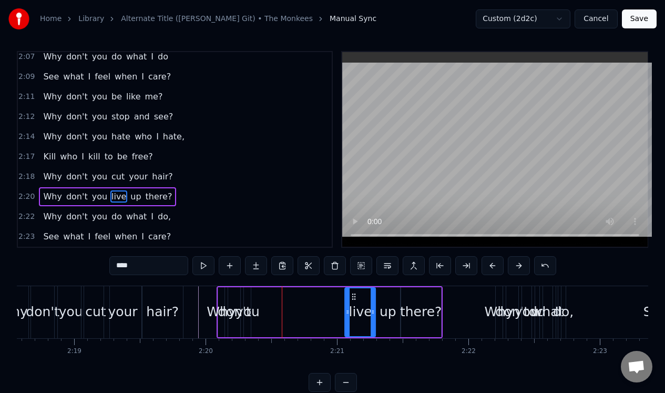
drag, startPoint x: 263, startPoint y: 296, endPoint x: 354, endPoint y: 300, distance: 90.5
click at [354, 300] on div "live" at bounding box center [360, 312] width 29 height 48
click at [245, 295] on div "you" at bounding box center [247, 312] width 7 height 50
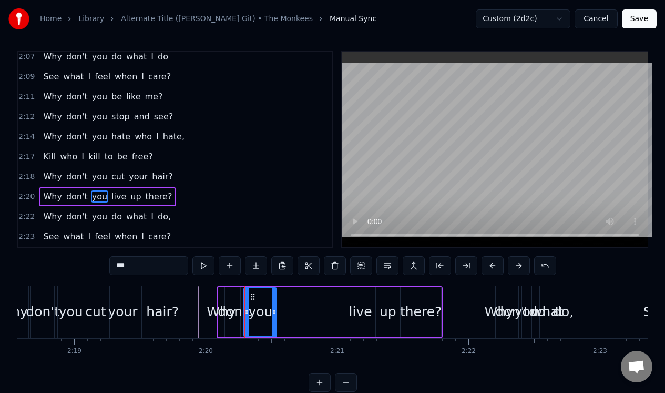
drag, startPoint x: 249, startPoint y: 305, endPoint x: 274, endPoint y: 302, distance: 24.9
click at [274, 303] on div at bounding box center [274, 312] width 4 height 48
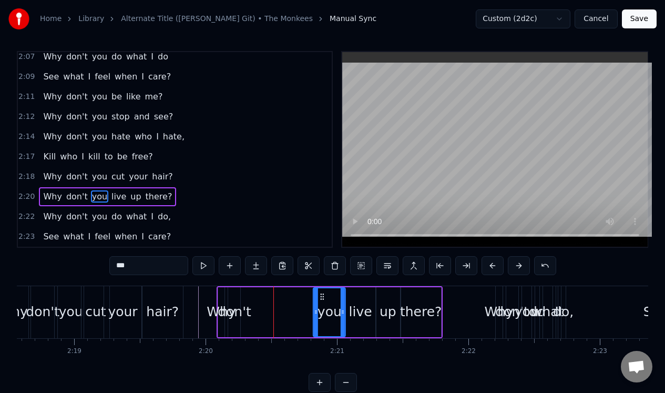
drag, startPoint x: 252, startPoint y: 294, endPoint x: 320, endPoint y: 296, distance: 67.9
click at [321, 297] on icon at bounding box center [322, 296] width 8 height 8
click at [239, 295] on div "don't" at bounding box center [234, 312] width 12 height 50
type input "*****"
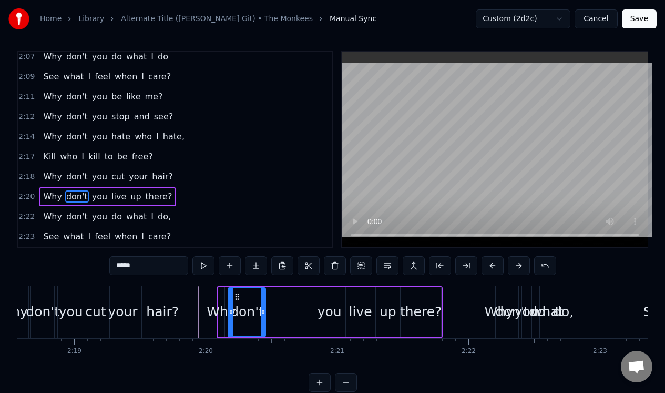
drag, startPoint x: 239, startPoint y: 304, endPoint x: 262, endPoint y: 300, distance: 24.0
click at [264, 303] on div at bounding box center [263, 312] width 4 height 48
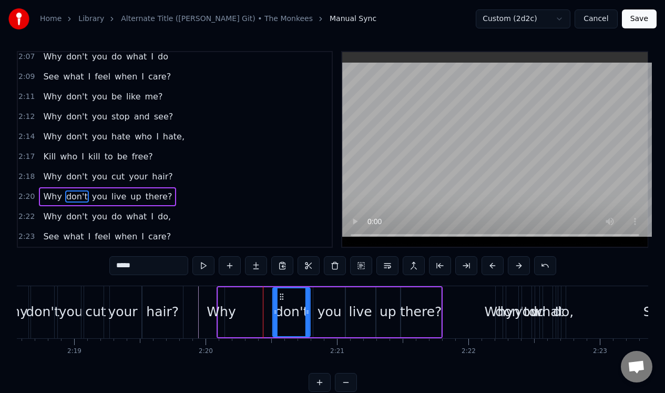
drag, startPoint x: 237, startPoint y: 295, endPoint x: 280, endPoint y: 294, distance: 43.6
click at [281, 296] on icon at bounding box center [282, 296] width 8 height 8
click at [227, 295] on div "Why don't you live up there?" at bounding box center [330, 312] width 226 height 52
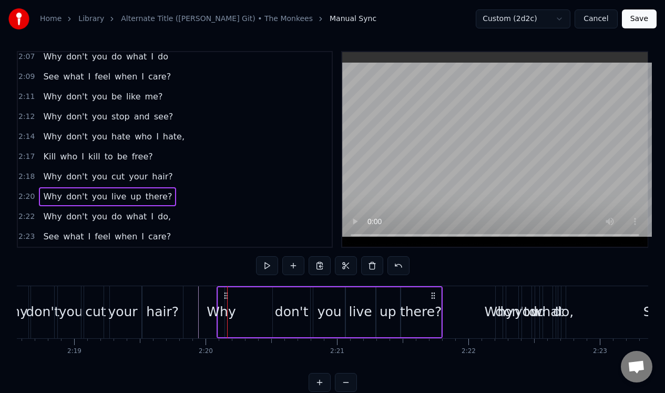
click at [229, 303] on div "Why" at bounding box center [221, 312] width 29 height 20
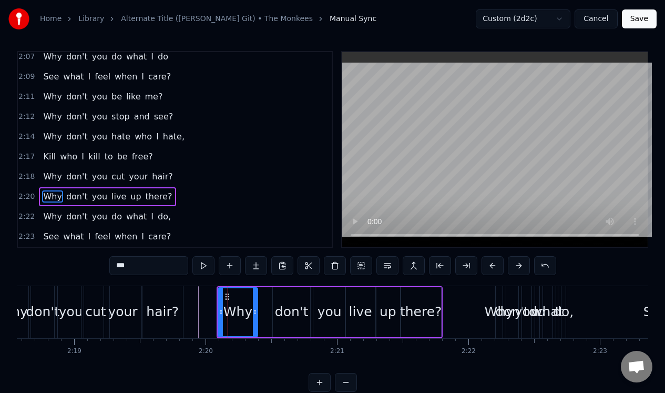
drag, startPoint x: 223, startPoint y: 310, endPoint x: 256, endPoint y: 308, distance: 33.2
click at [256, 308] on icon at bounding box center [255, 311] width 4 height 8
drag, startPoint x: 225, startPoint y: 294, endPoint x: 238, endPoint y: 296, distance: 12.8
click at [238, 296] on icon at bounding box center [239, 296] width 8 height 8
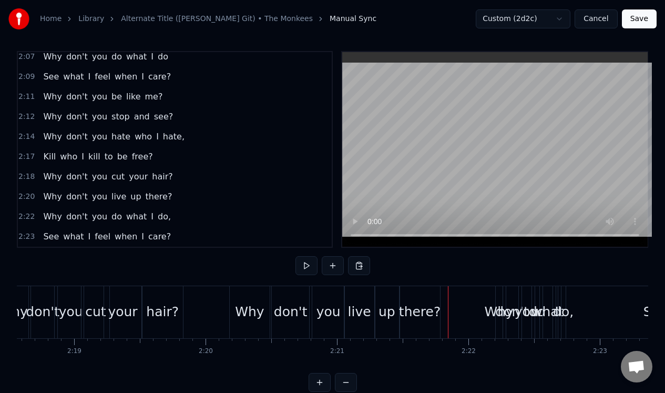
click at [179, 193] on div "2:20 Why don't you live up there?" at bounding box center [175, 197] width 314 height 20
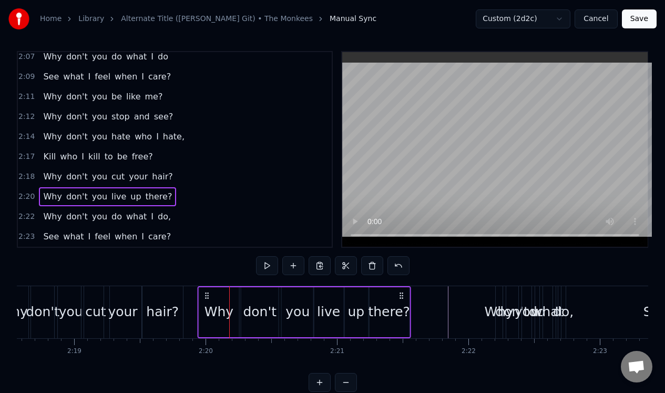
drag, startPoint x: 238, startPoint y: 293, endPoint x: 206, endPoint y: 298, distance: 31.9
click at [206, 299] on icon at bounding box center [206, 295] width 8 height 8
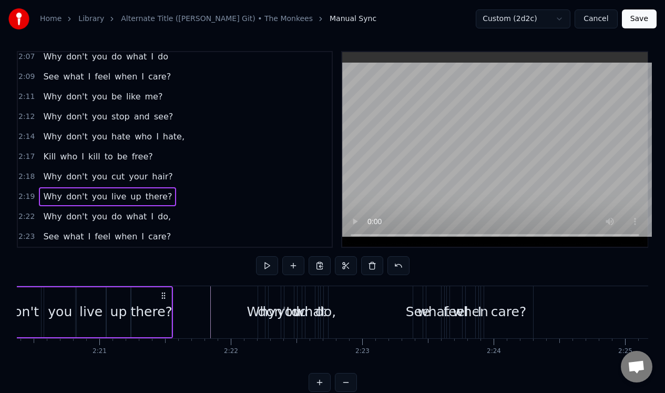
scroll to position [0, 18426]
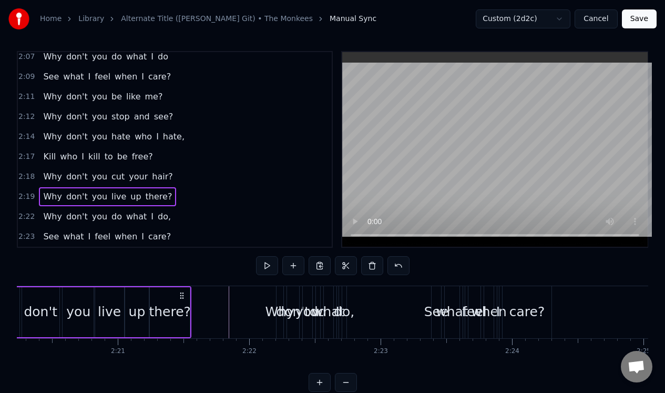
click at [204, 215] on div "2:22 Why don't you do what I do," at bounding box center [175, 217] width 314 height 20
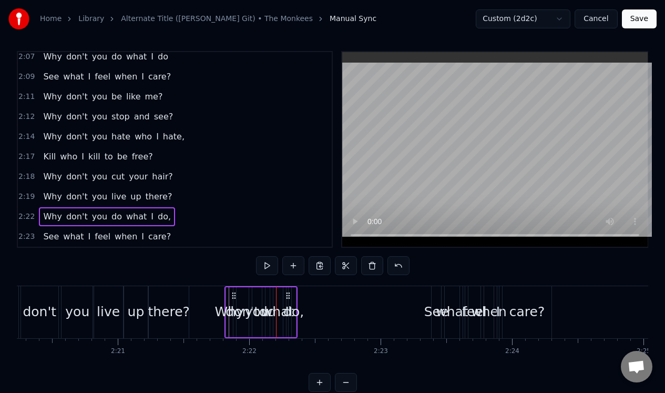
drag, startPoint x: 284, startPoint y: 293, endPoint x: 233, endPoint y: 301, distance: 52.1
click at [233, 302] on div "Why don't you do what I do," at bounding box center [260, 312] width 73 height 52
click at [293, 322] on div "do," at bounding box center [294, 312] width 4 height 50
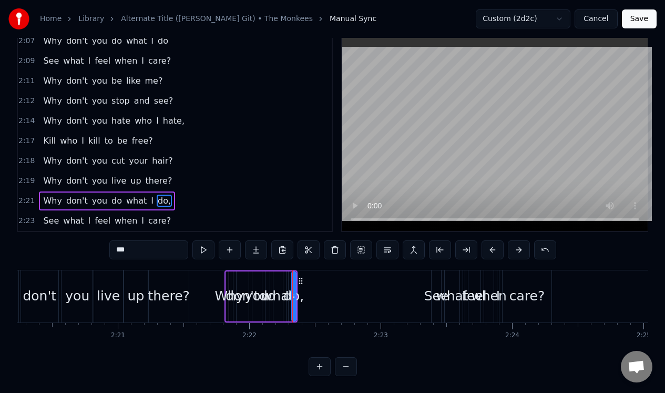
scroll to position [24, 0]
drag, startPoint x: 295, startPoint y: 307, endPoint x: 281, endPoint y: 309, distance: 14.3
click at [281, 311] on div at bounding box center [280, 296] width 4 height 48
drag, startPoint x: 284, startPoint y: 274, endPoint x: 375, endPoint y: 276, distance: 91.0
drag, startPoint x: 375, startPoint y: 276, endPoint x: 384, endPoint y: 275, distance: 9.1
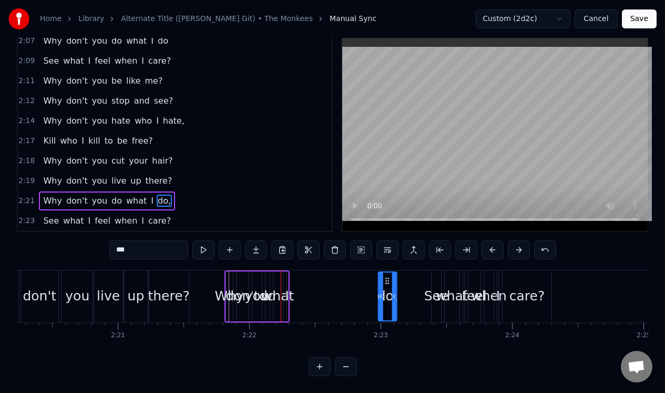
click at [385, 276] on icon at bounding box center [387, 280] width 8 height 8
click at [150, 194] on span "I" at bounding box center [152, 200] width 5 height 12
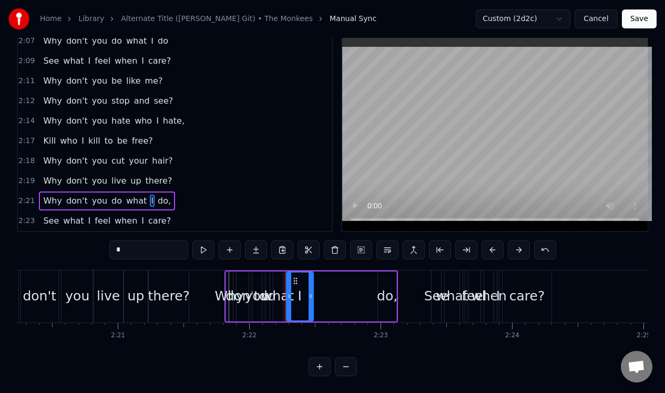
drag, startPoint x: 286, startPoint y: 302, endPoint x: 310, endPoint y: 297, distance: 24.5
click at [312, 302] on div at bounding box center [311, 296] width 4 height 48
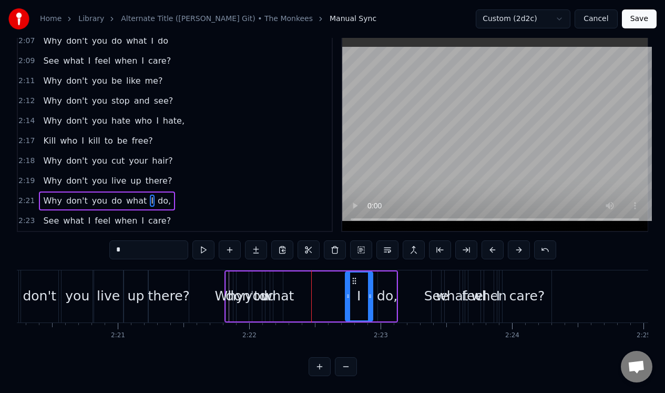
drag, startPoint x: 294, startPoint y: 276, endPoint x: 352, endPoint y: 282, distance: 58.1
click at [353, 283] on div "I" at bounding box center [359, 296] width 26 height 48
click at [279, 276] on div "what" at bounding box center [277, 296] width 9 height 50
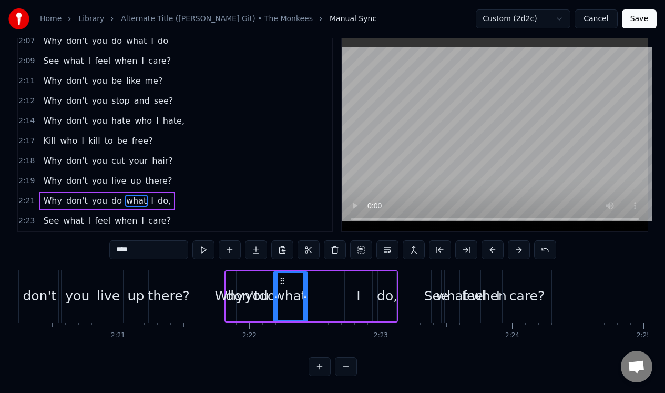
drag, startPoint x: 281, startPoint y: 286, endPoint x: 306, endPoint y: 286, distance: 24.7
click at [306, 286] on div at bounding box center [305, 296] width 4 height 48
drag, startPoint x: 281, startPoint y: 274, endPoint x: 323, endPoint y: 277, distance: 42.1
click at [323, 277] on icon at bounding box center [324, 280] width 8 height 8
click at [268, 272] on div "do" at bounding box center [267, 296] width 4 height 50
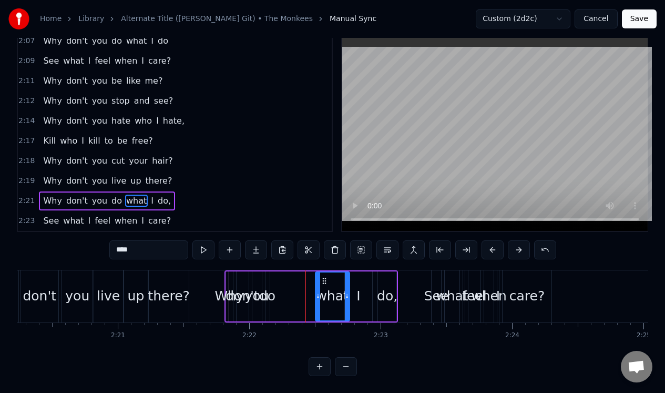
type input "**"
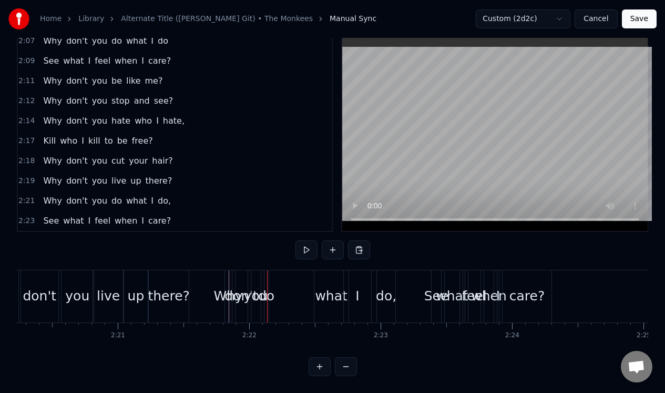
click at [284, 281] on div "Why don't you do what I do," at bounding box center [311, 296] width 174 height 52
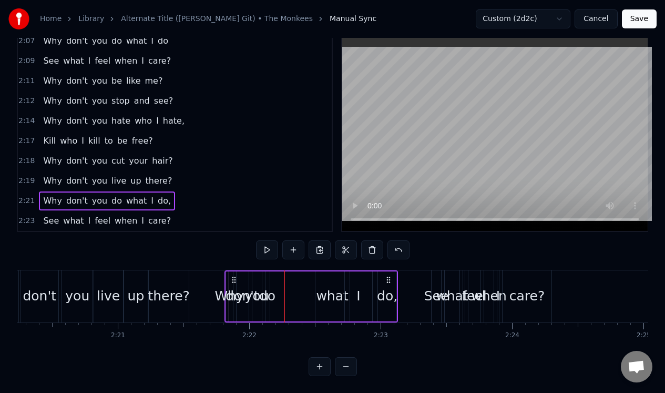
click at [270, 278] on div "Why don't you do what I do," at bounding box center [311, 296] width 174 height 52
click at [265, 279] on div "do" at bounding box center [267, 296] width 5 height 50
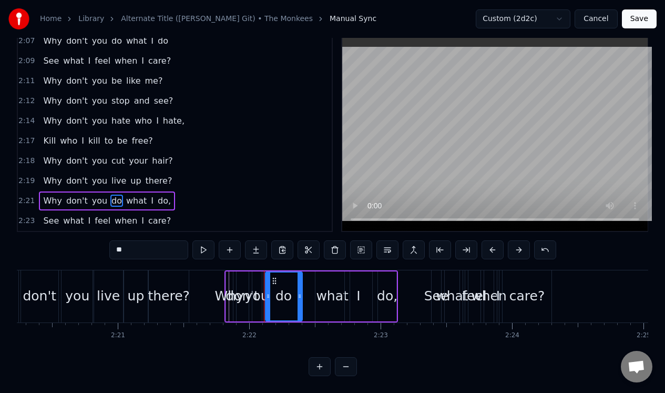
drag, startPoint x: 264, startPoint y: 279, endPoint x: 296, endPoint y: 280, distance: 32.1
click at [297, 281] on div at bounding box center [299, 296] width 4 height 48
drag, startPoint x: 272, startPoint y: 273, endPoint x: 289, endPoint y: 274, distance: 16.9
click at [289, 276] on icon at bounding box center [291, 280] width 8 height 8
click at [260, 276] on div "you" at bounding box center [256, 296] width 9 height 50
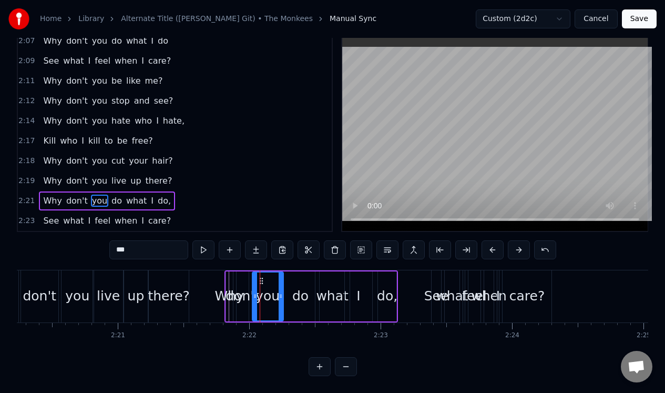
drag, startPoint x: 258, startPoint y: 283, endPoint x: 279, endPoint y: 283, distance: 20.5
click at [279, 283] on div at bounding box center [281, 296] width 4 height 48
drag, startPoint x: 258, startPoint y: 275, endPoint x: 269, endPoint y: 276, distance: 11.7
click at [269, 276] on icon at bounding box center [272, 280] width 8 height 8
click at [244, 278] on div "don't" at bounding box center [243, 296] width 12 height 50
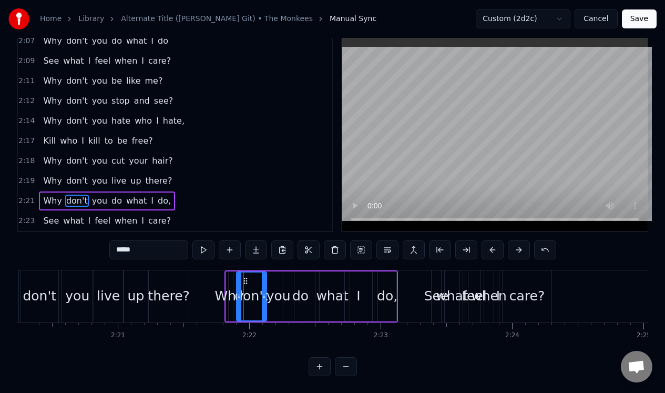
drag, startPoint x: 246, startPoint y: 282, endPoint x: 264, endPoint y: 282, distance: 17.9
click at [264, 282] on div at bounding box center [264, 296] width 4 height 48
click at [229, 293] on div "Why" at bounding box center [228, 296] width 29 height 20
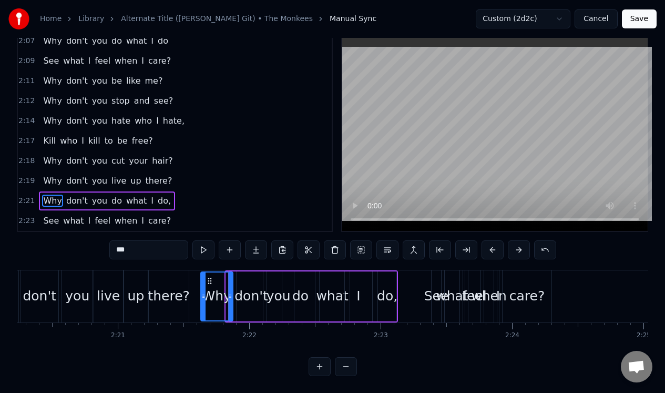
drag, startPoint x: 227, startPoint y: 293, endPoint x: 202, endPoint y: 295, distance: 24.8
click at [202, 295] on icon at bounding box center [203, 296] width 4 height 8
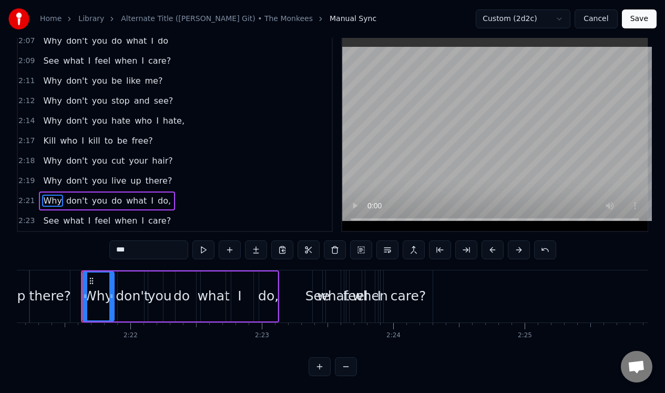
scroll to position [0, 18563]
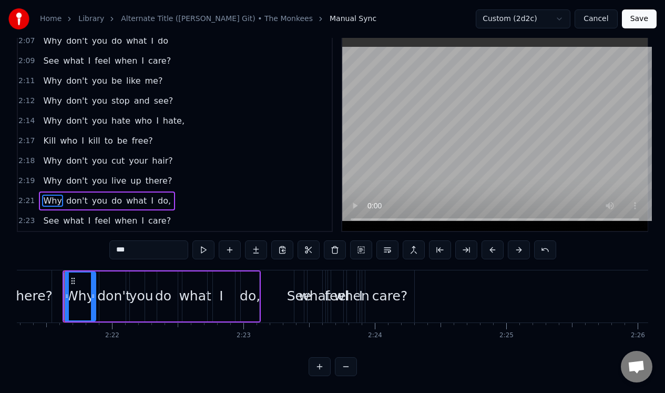
click at [392, 275] on div "care?" at bounding box center [389, 296] width 49 height 52
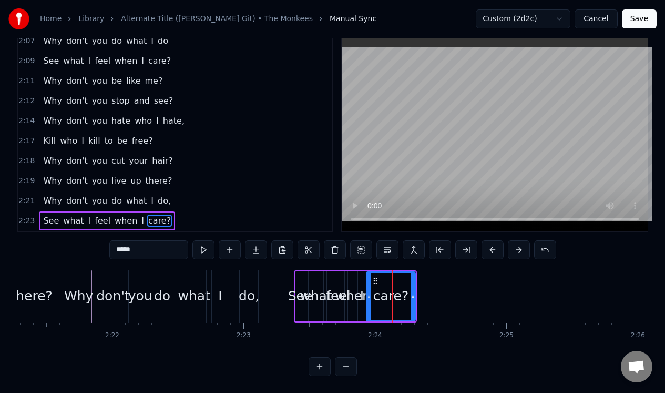
scroll to position [27, 0]
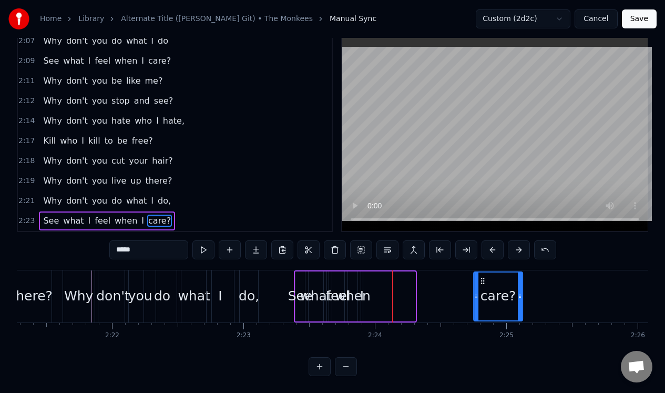
drag, startPoint x: 374, startPoint y: 271, endPoint x: 481, endPoint y: 279, distance: 107.5
click at [481, 279] on div "care?" at bounding box center [498, 296] width 48 height 48
click at [140, 214] on span "I" at bounding box center [142, 220] width 5 height 12
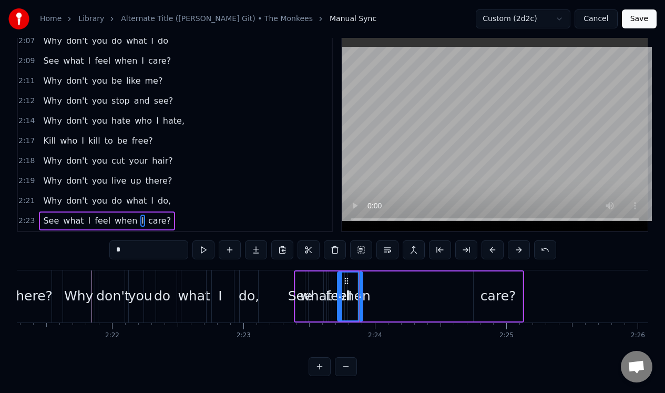
drag, startPoint x: 364, startPoint y: 289, endPoint x: 336, endPoint y: 294, distance: 27.8
click at [340, 297] on div at bounding box center [340, 296] width 4 height 48
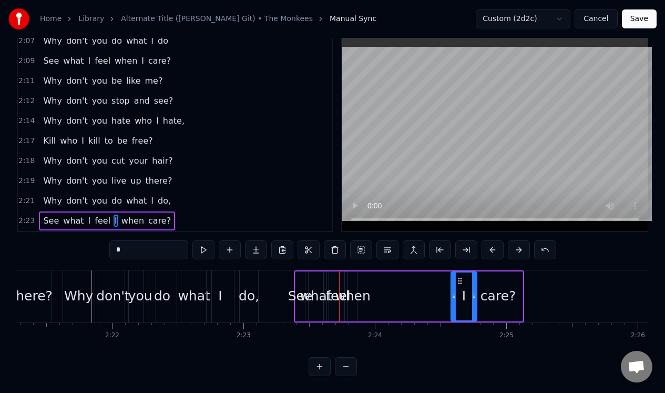
drag, startPoint x: 344, startPoint y: 272, endPoint x: 458, endPoint y: 274, distance: 114.1
click at [353, 286] on div "when" at bounding box center [353, 296] width 36 height 20
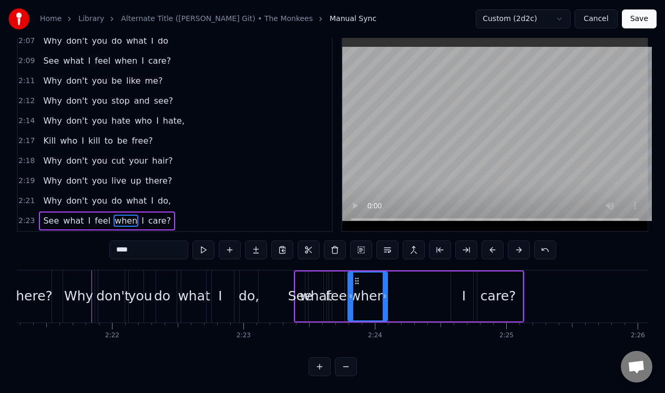
drag, startPoint x: 355, startPoint y: 281, endPoint x: 384, endPoint y: 280, distance: 28.9
click at [385, 281] on div at bounding box center [385, 296] width 4 height 48
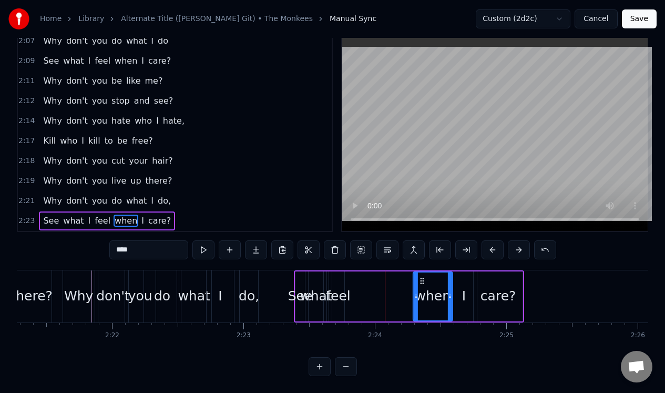
drag, startPoint x: 356, startPoint y: 272, endPoint x: 420, endPoint y: 273, distance: 64.7
click at [420, 276] on icon at bounding box center [422, 280] width 8 height 8
click at [334, 272] on div "feel" at bounding box center [338, 296] width 12 height 50
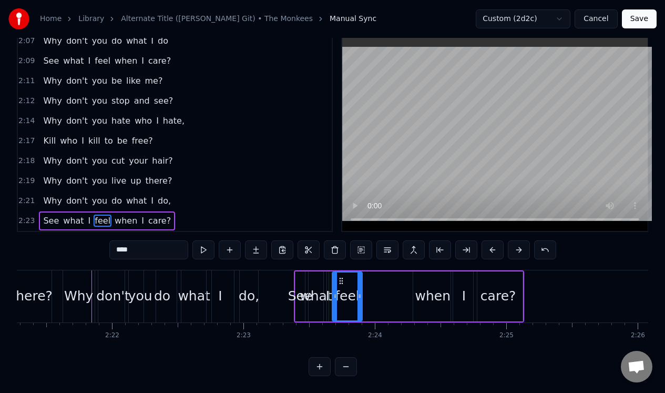
drag, startPoint x: 343, startPoint y: 278, endPoint x: 361, endPoint y: 278, distance: 17.9
click at [361, 278] on div at bounding box center [359, 296] width 4 height 48
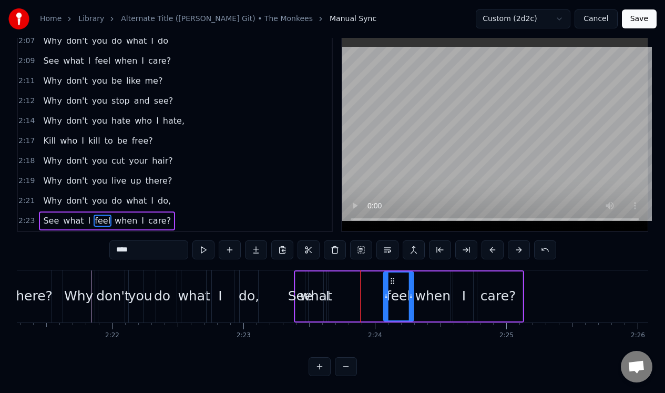
drag, startPoint x: 340, startPoint y: 271, endPoint x: 391, endPoint y: 272, distance: 51.0
click at [391, 276] on icon at bounding box center [392, 280] width 8 height 8
click at [318, 271] on div "what" at bounding box center [316, 296] width 15 height 50
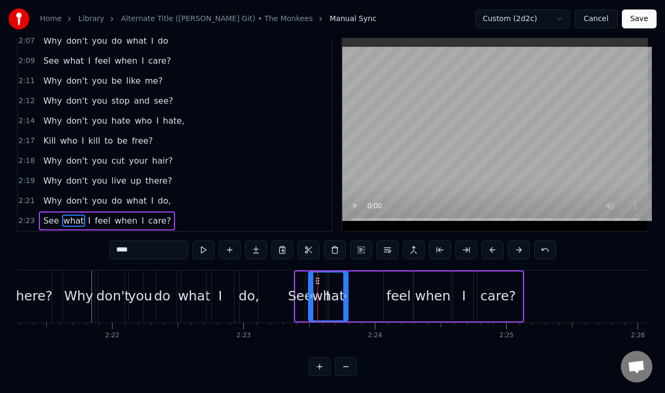
drag, startPoint x: 321, startPoint y: 277, endPoint x: 345, endPoint y: 276, distance: 24.2
click at [346, 277] on div at bounding box center [345, 296] width 4 height 48
drag, startPoint x: 316, startPoint y: 270, endPoint x: 340, endPoint y: 276, distance: 24.3
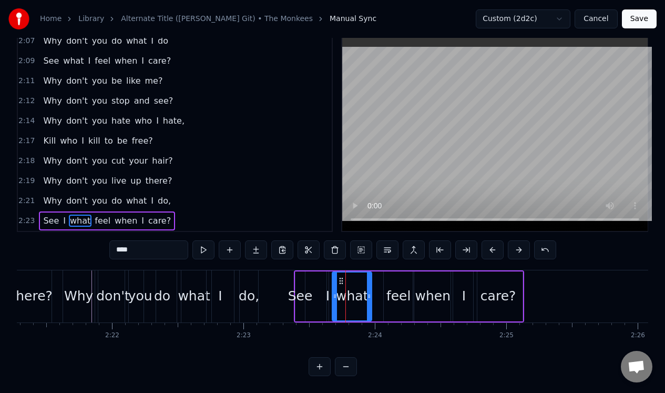
click at [327, 286] on div "I" at bounding box center [328, 296] width 4 height 20
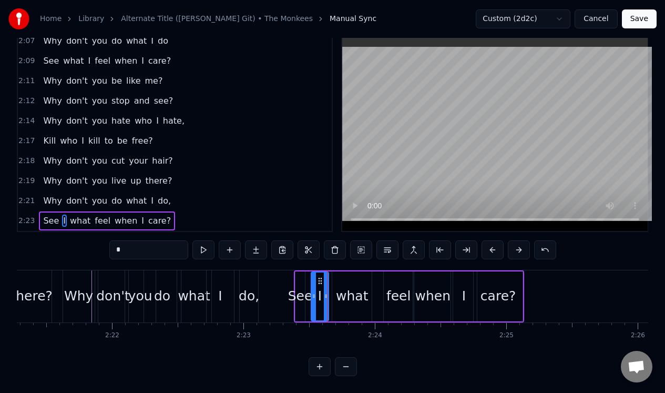
drag, startPoint x: 330, startPoint y: 295, endPoint x: 315, endPoint y: 297, distance: 15.4
click at [314, 297] on div at bounding box center [314, 296] width 4 height 48
drag, startPoint x: 319, startPoint y: 271, endPoint x: 378, endPoint y: 269, distance: 58.9
click at [349, 274] on div "what" at bounding box center [351, 296] width 39 height 50
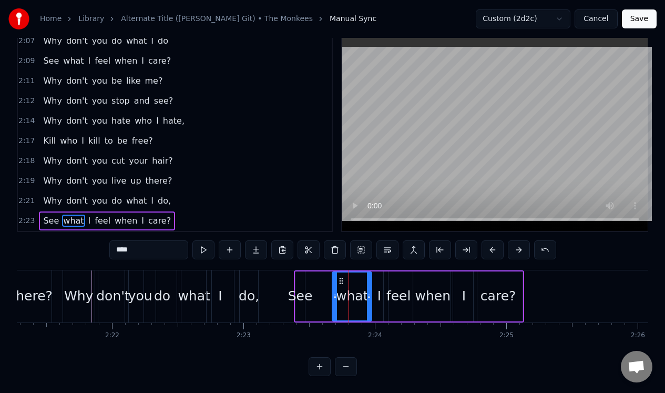
drag, startPoint x: 340, startPoint y: 268, endPoint x: 342, endPoint y: 273, distance: 6.4
click at [342, 273] on div "what" at bounding box center [352, 296] width 38 height 48
drag, startPoint x: 342, startPoint y: 273, endPoint x: 331, endPoint y: 275, distance: 11.9
click at [330, 276] on icon at bounding box center [329, 280] width 8 height 8
click at [304, 272] on div "See" at bounding box center [300, 296] width 11 height 50
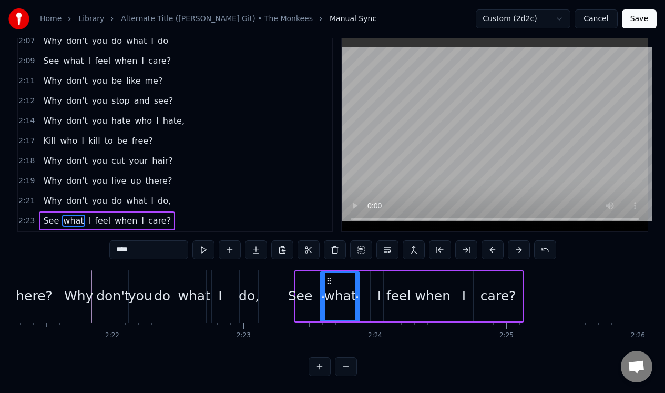
type input "***"
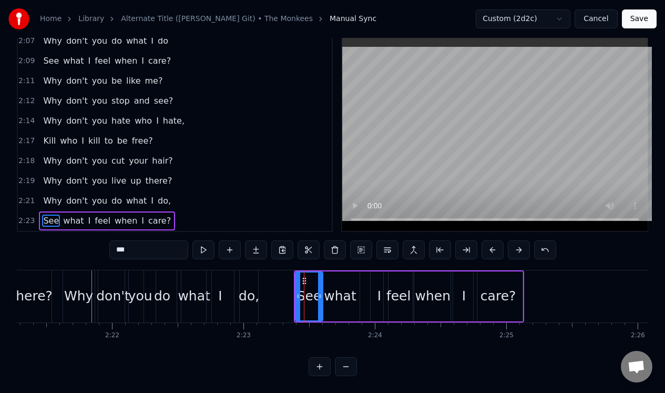
drag, startPoint x: 302, startPoint y: 281, endPoint x: 320, endPoint y: 282, distance: 17.9
click at [320, 282] on div at bounding box center [320, 296] width 4 height 48
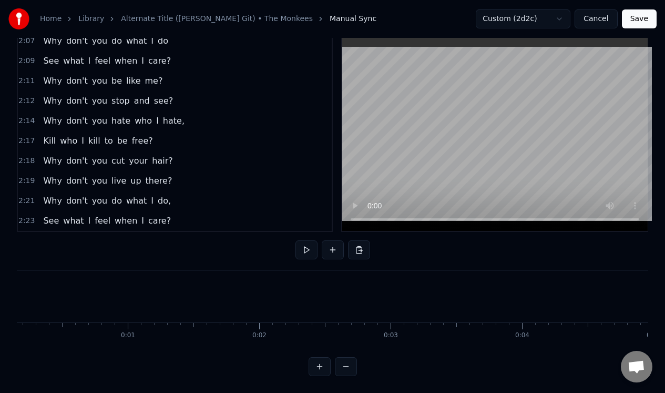
scroll to position [0, 0]
click at [633, 16] on button "Save" at bounding box center [639, 18] width 35 height 19
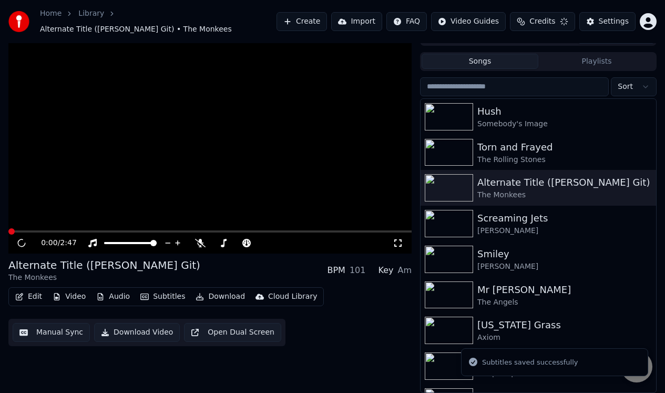
scroll to position [16, 0]
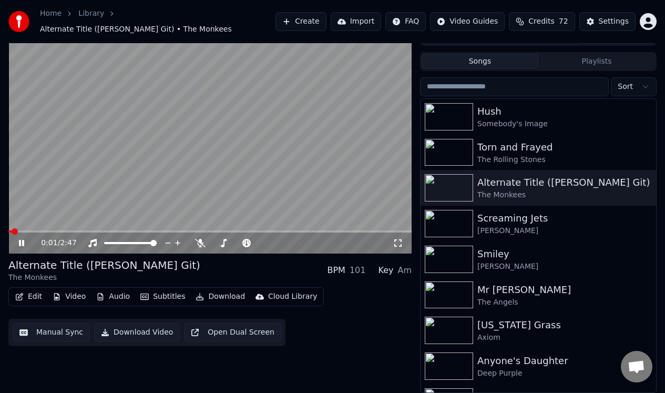
click at [20, 241] on icon at bounding box center [21, 243] width 5 height 6
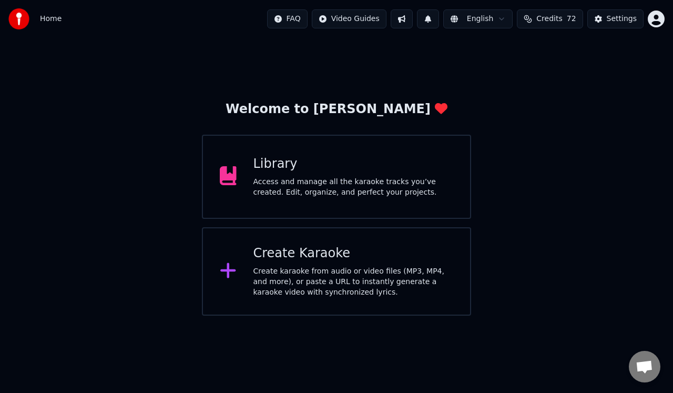
click at [276, 272] on div "Create karaoke from audio or video files (MP3, MP4, and more), or paste a URL t…" at bounding box center [353, 282] width 200 height 32
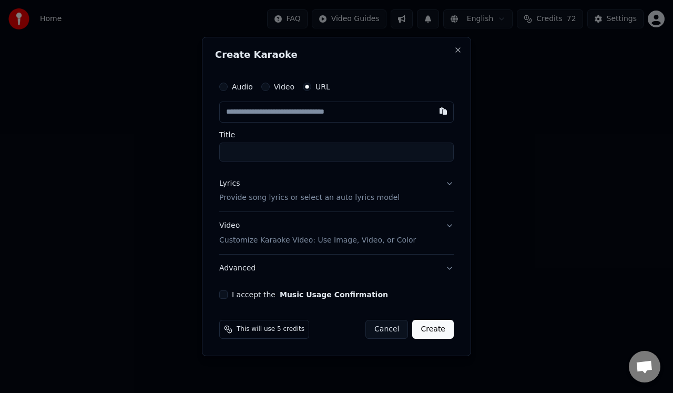
type input "**********"
drag, startPoint x: 371, startPoint y: 150, endPoint x: 259, endPoint y: 155, distance: 112.6
click at [259, 155] on input "**********" at bounding box center [336, 151] width 234 height 19
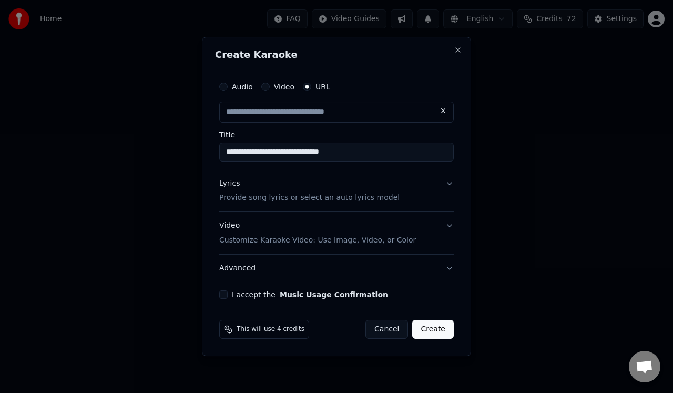
click at [400, 147] on input "**********" at bounding box center [336, 151] width 234 height 19
click at [385, 114] on input "text" at bounding box center [336, 111] width 234 height 21
paste input "**********"
type input "**********"
click at [387, 328] on button "Cancel" at bounding box center [386, 329] width 43 height 19
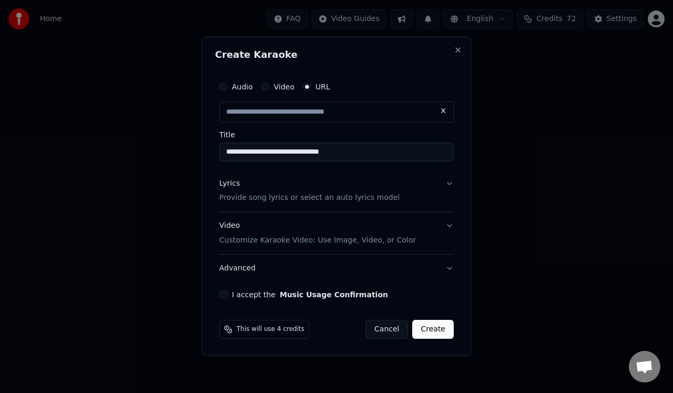
type input "**********"
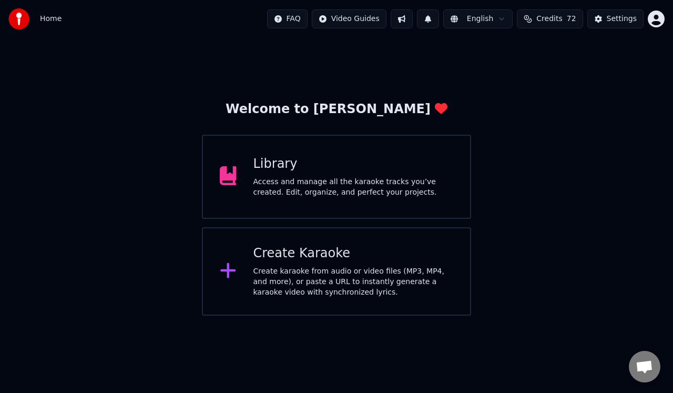
click at [312, 265] on div "Create Karaoke Create karaoke from audio or video files (MP3, MP4, and more), o…" at bounding box center [353, 271] width 200 height 53
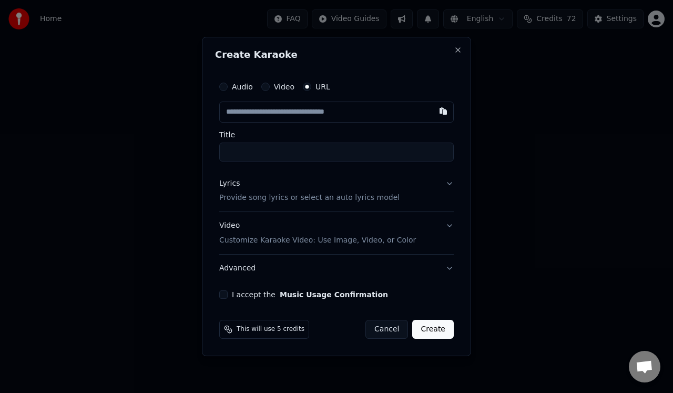
type input "**********"
click at [236, 198] on p "Provide song lyrics or select an auto lyrics model" at bounding box center [309, 198] width 180 height 11
type input "**********"
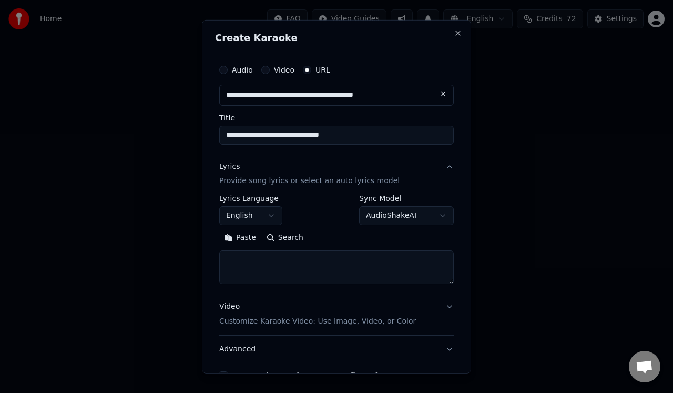
click at [228, 258] on textarea at bounding box center [336, 267] width 234 height 34
paste textarea "**********"
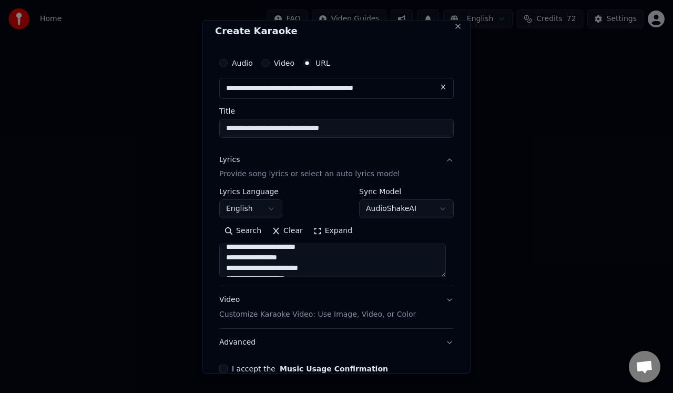
scroll to position [480, 0]
type textarea "**********"
click at [224, 365] on button "I accept the Music Usage Confirmation" at bounding box center [223, 368] width 8 height 8
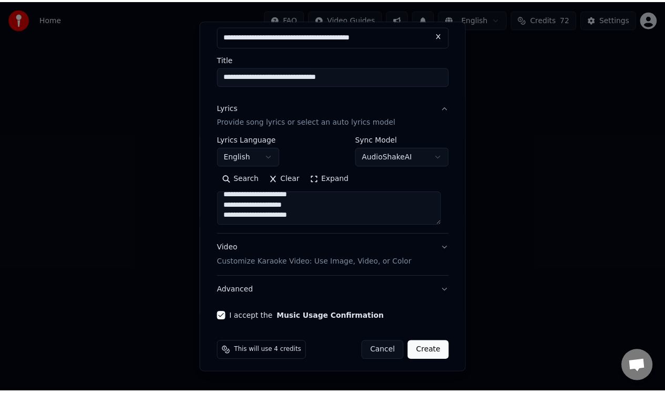
scroll to position [64, 0]
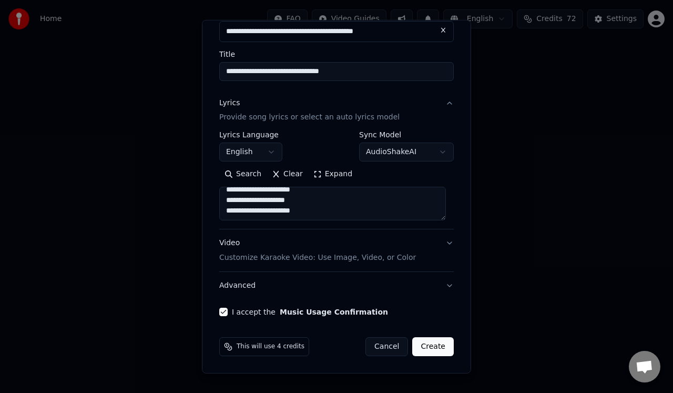
click at [420, 345] on button "Create" at bounding box center [433, 346] width 42 height 19
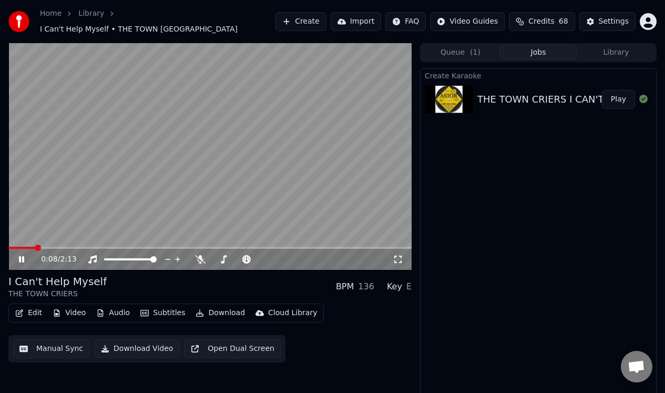
click at [16, 254] on div "0:08 / 2:13" at bounding box center [210, 259] width 395 height 11
click at [21, 255] on icon at bounding box center [29, 259] width 24 height 8
